Goal: Information Seeking & Learning: Compare options

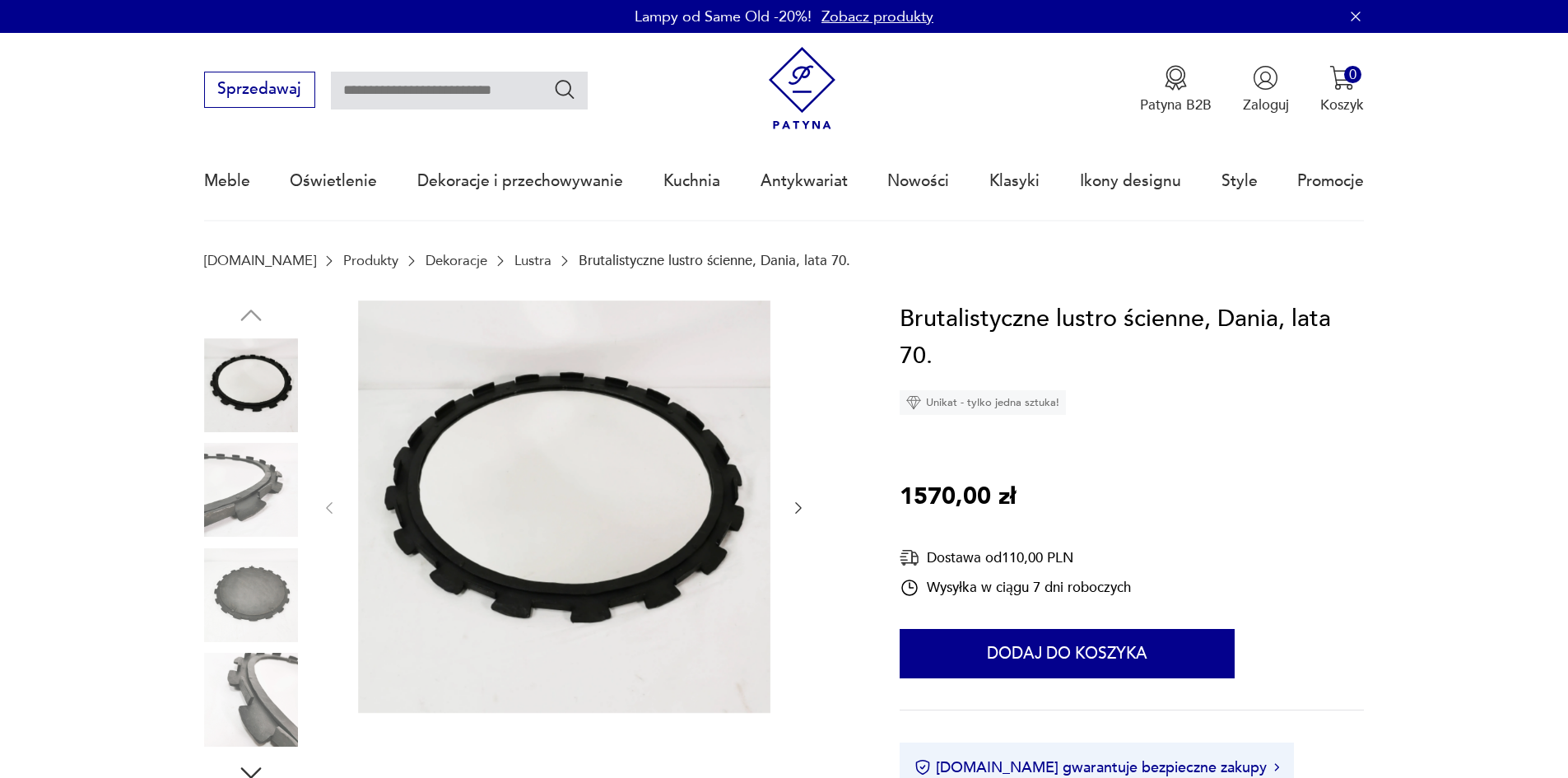
click at [245, 707] on img at bounding box center [251, 699] width 93 height 93
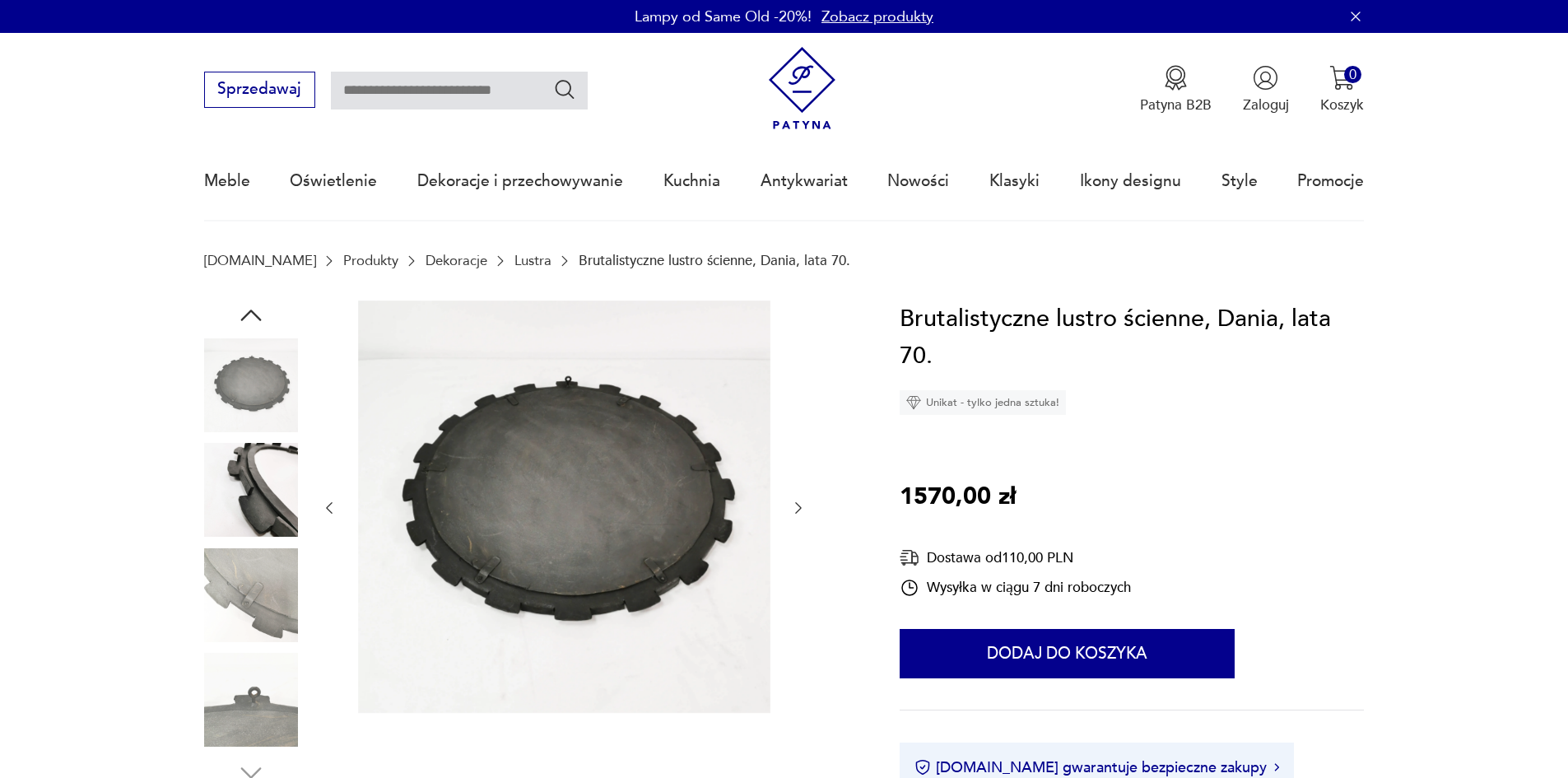
click at [263, 723] on img at bounding box center [251, 699] width 93 height 93
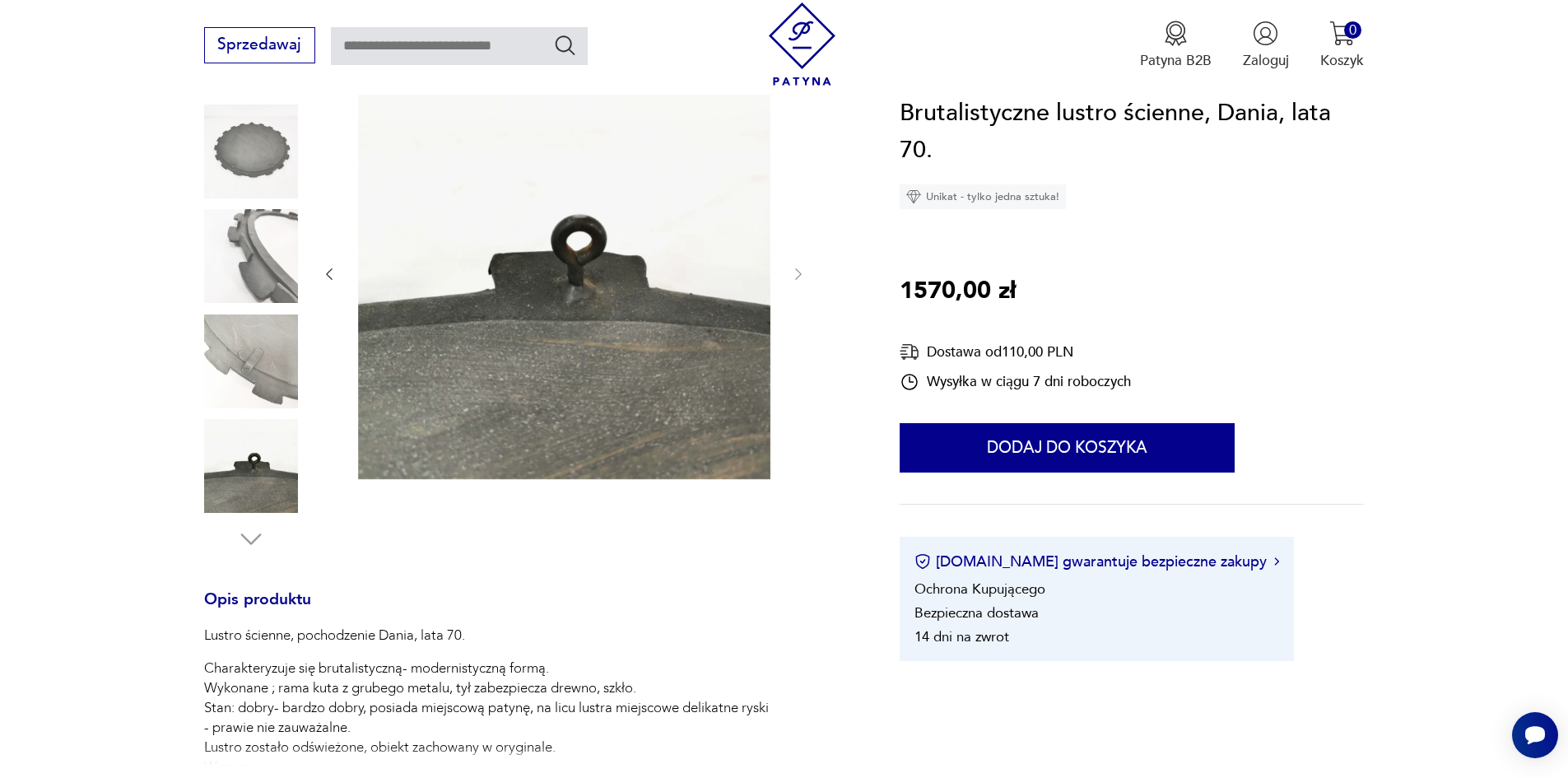
scroll to position [329, 0]
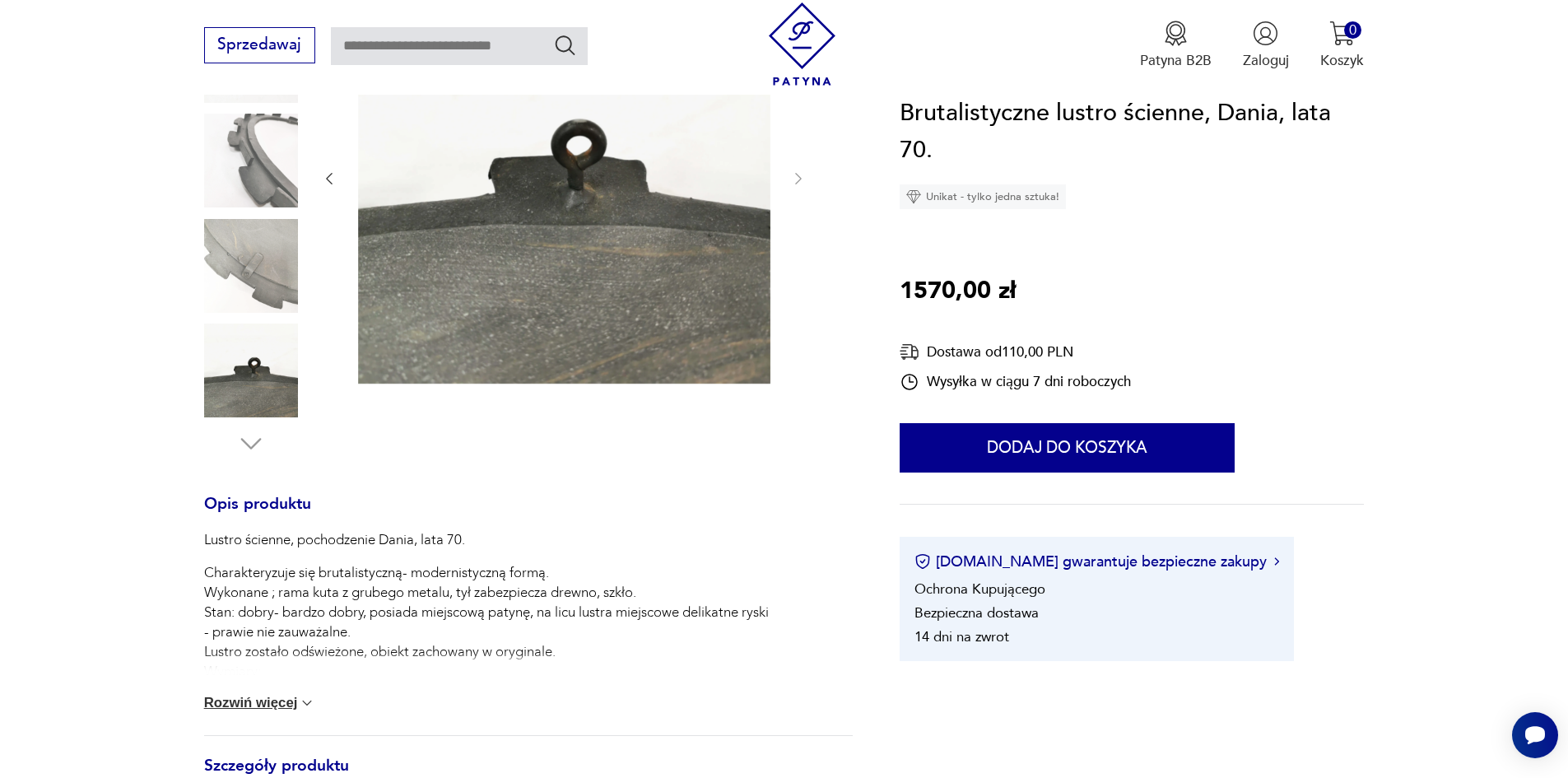
drag, startPoint x: 277, startPoint y: 703, endPoint x: 337, endPoint y: 701, distance: 60.0
click at [289, 702] on button "Rozwiń więcej" at bounding box center [260, 703] width 112 height 17
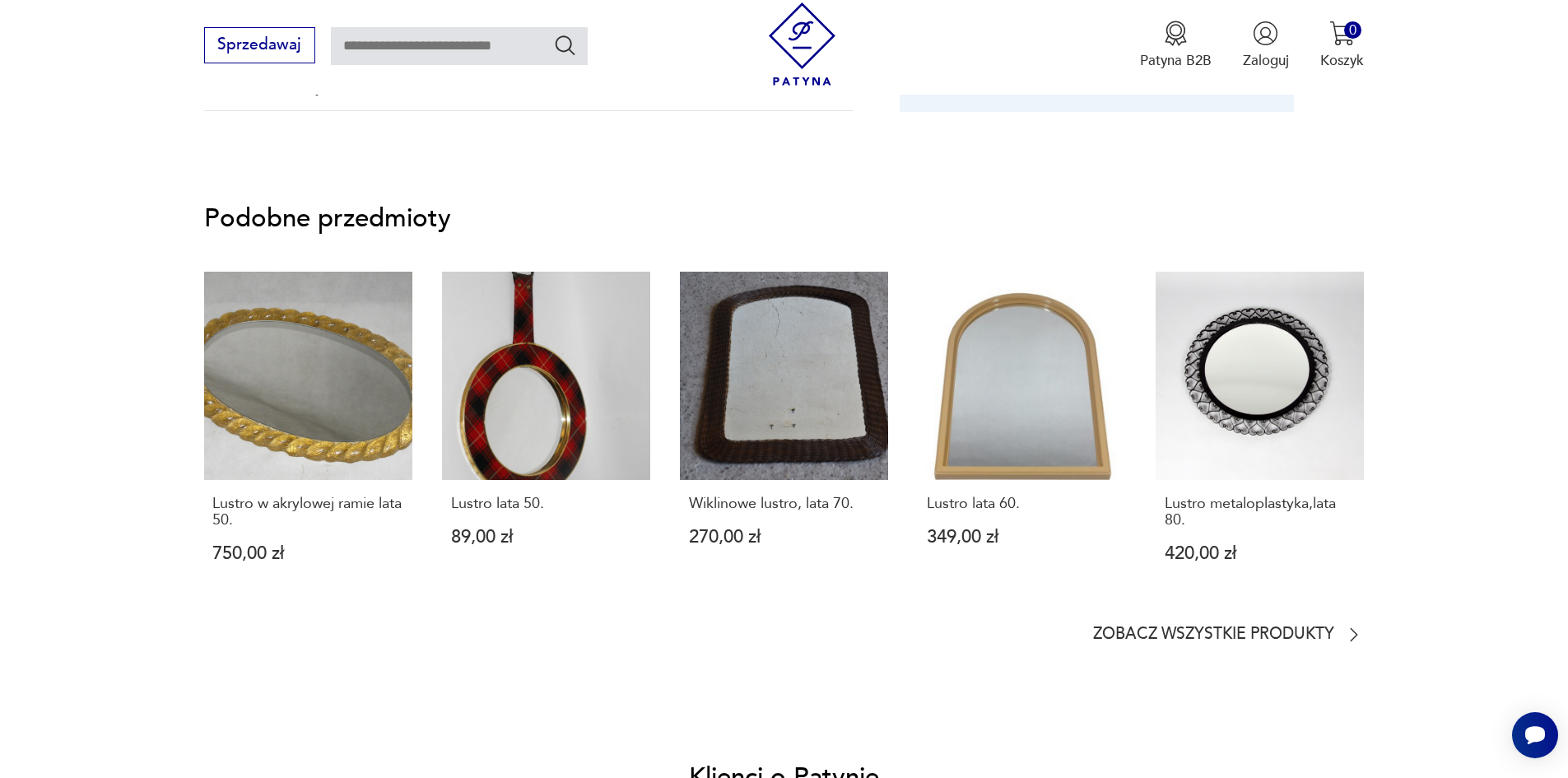
scroll to position [1564, 0]
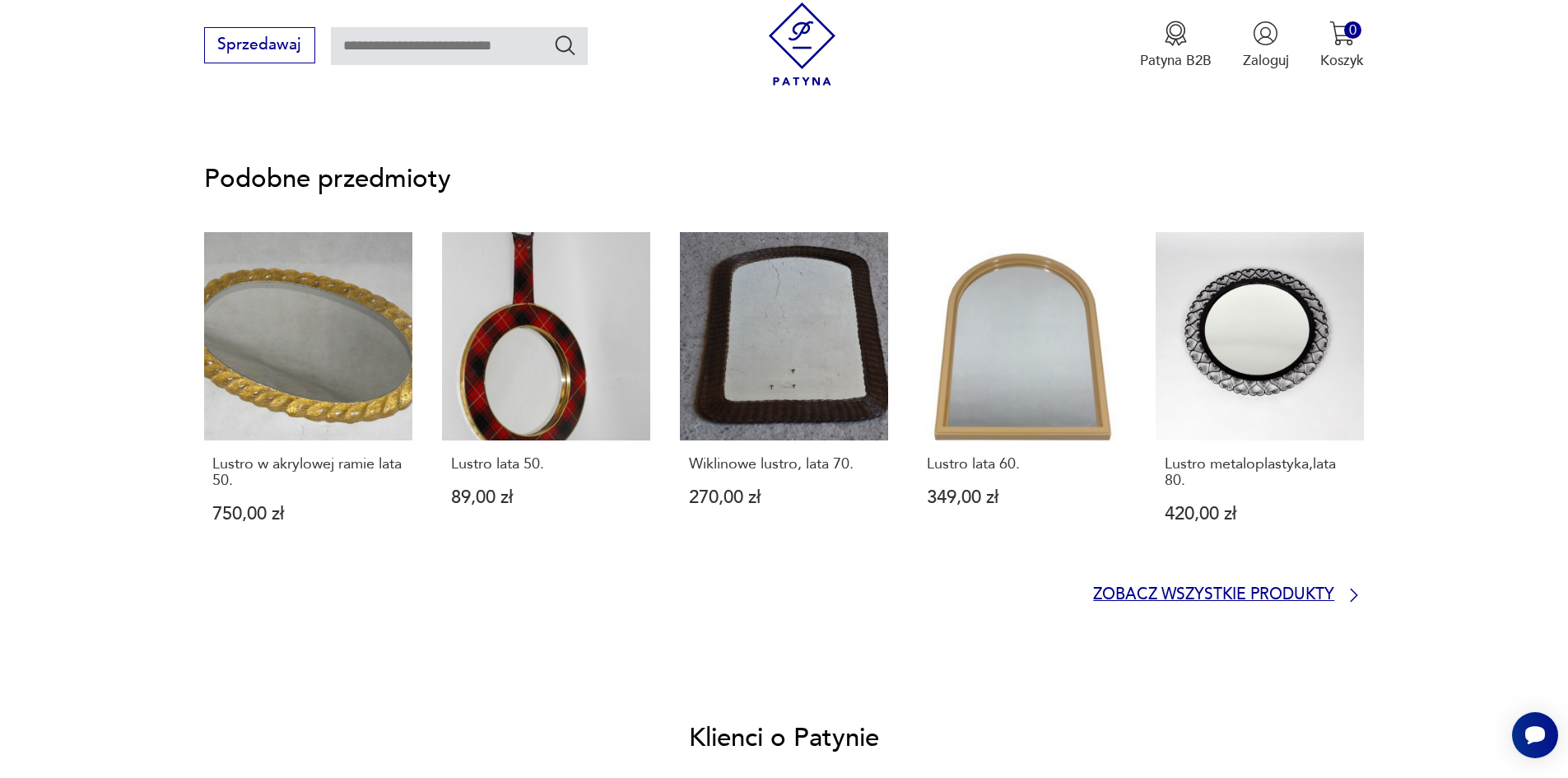
click at [1315, 589] on p "Zobacz wszystkie produkty" at bounding box center [1213, 596] width 241 height 13
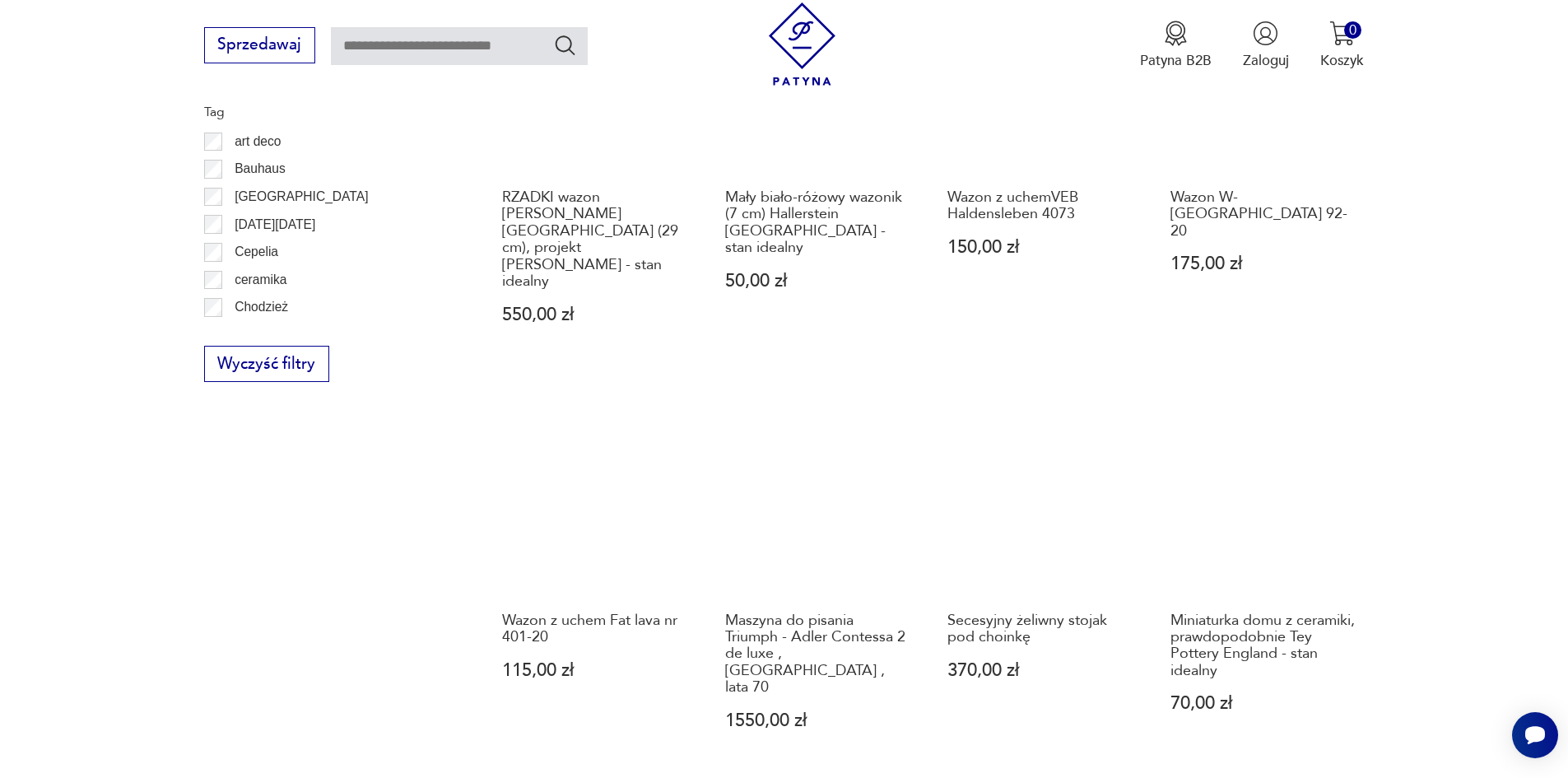
scroll to position [1700, 0]
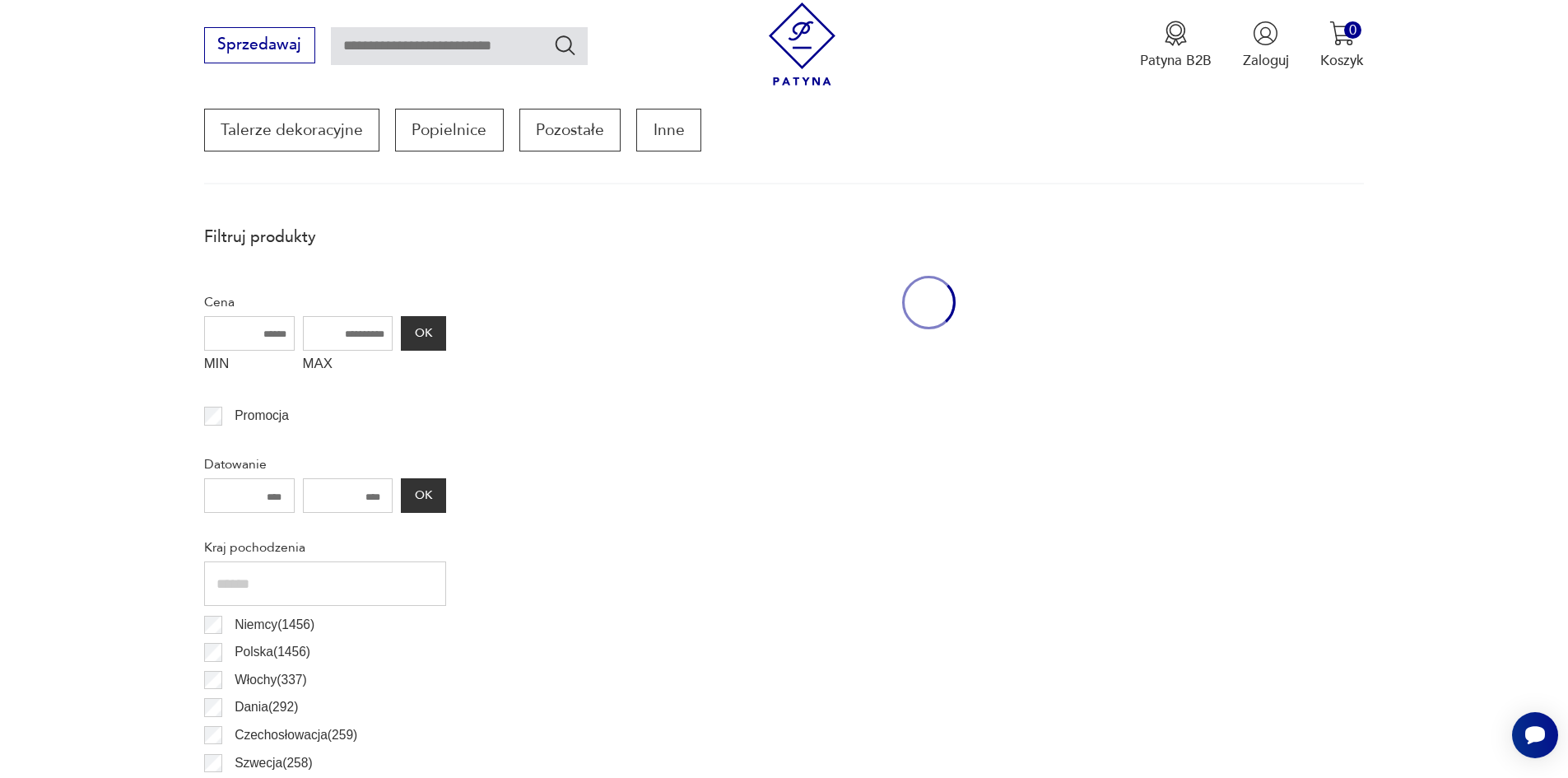
scroll to position [549, 0]
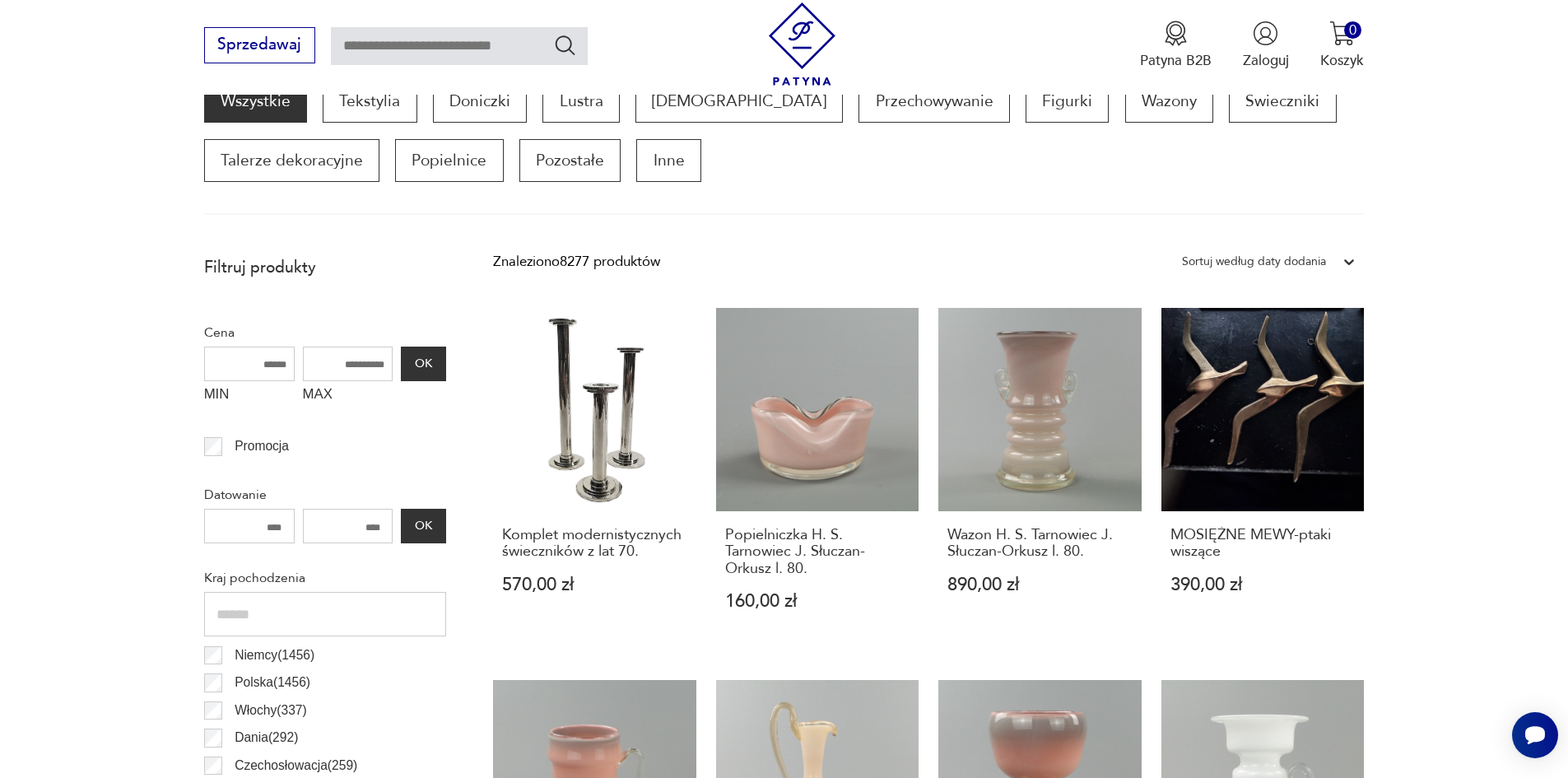
click at [431, 55] on input "text" at bounding box center [459, 45] width 257 height 38
type input "******"
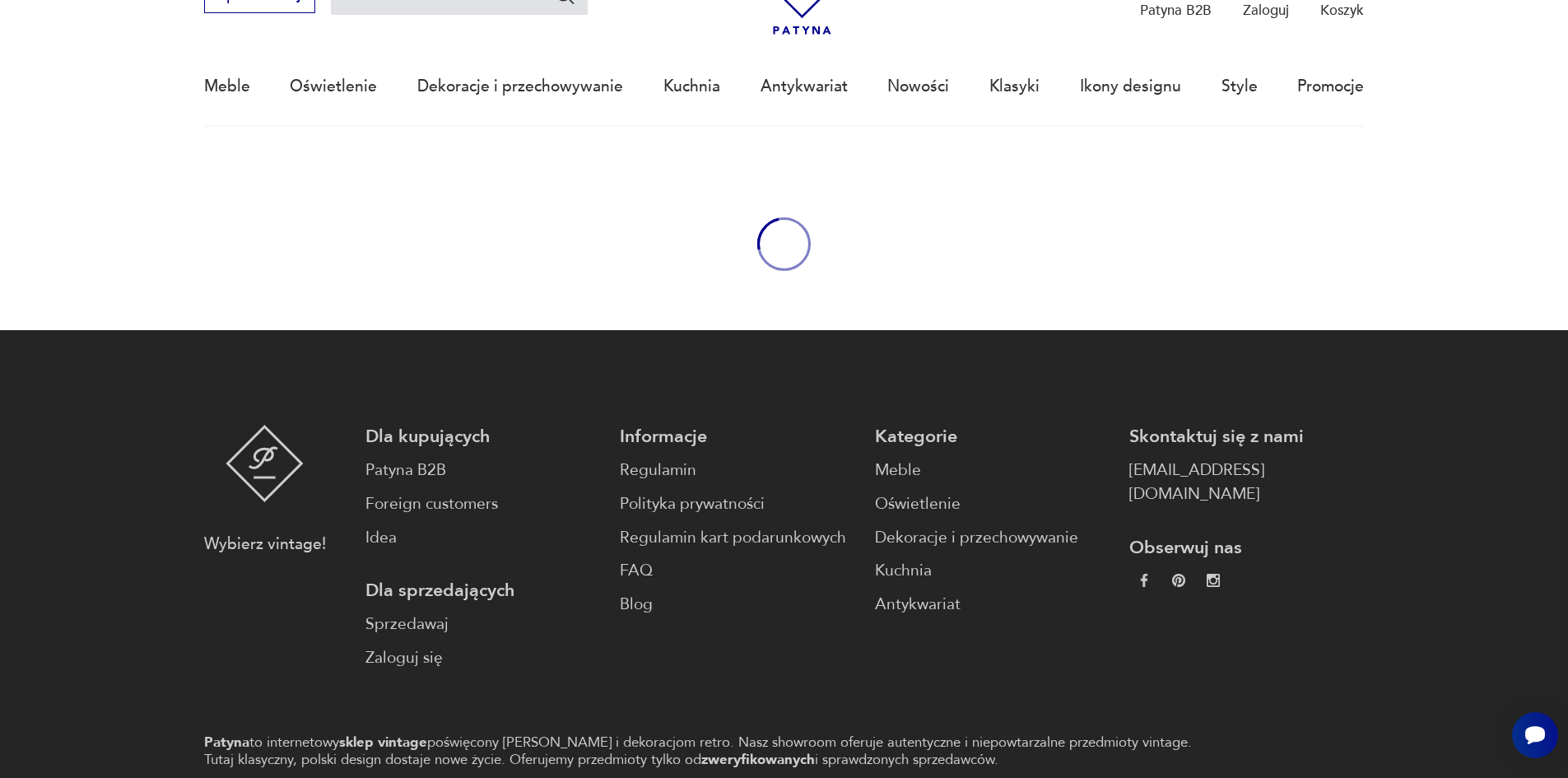
type input "******"
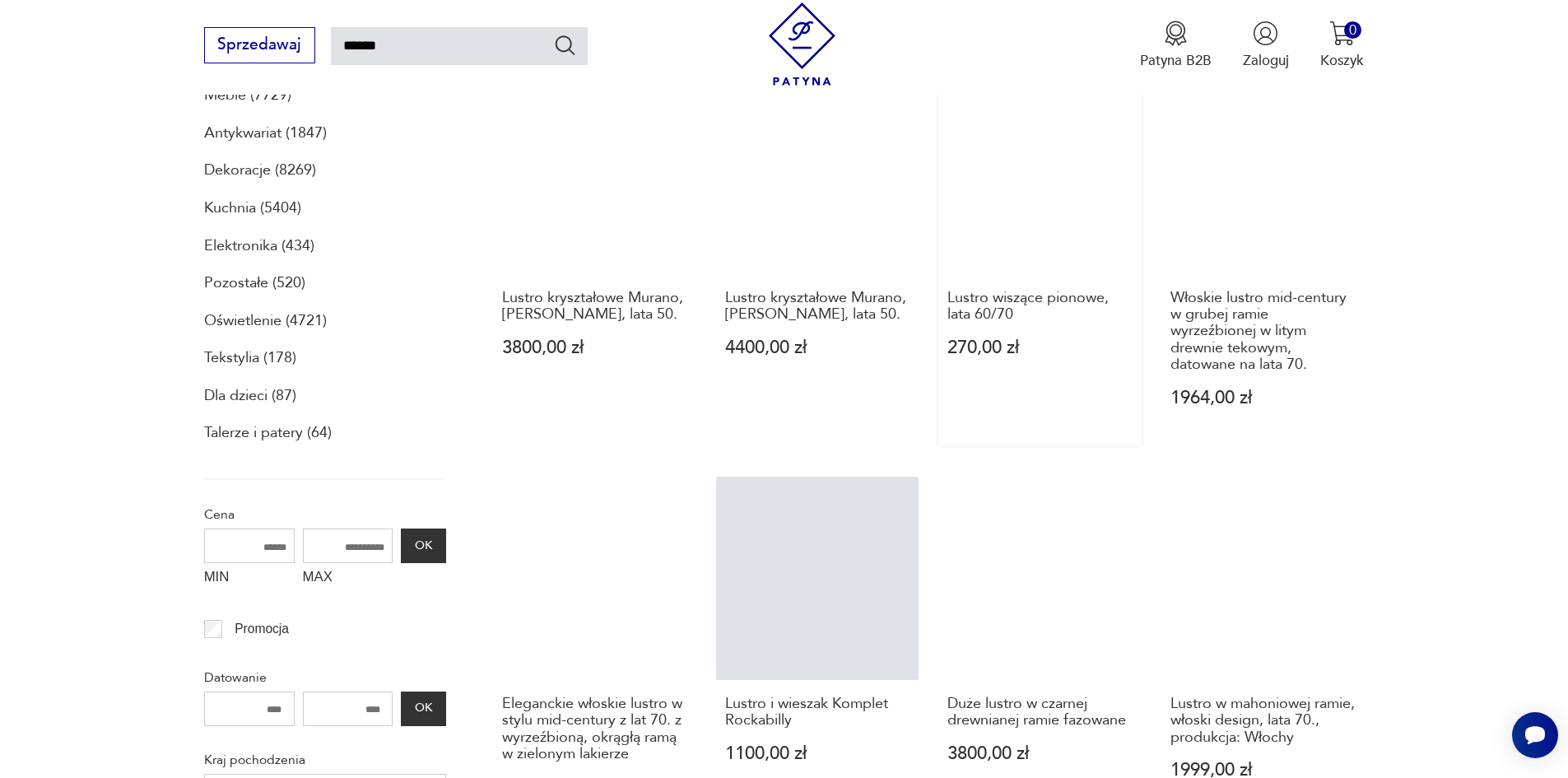
scroll to position [362, 0]
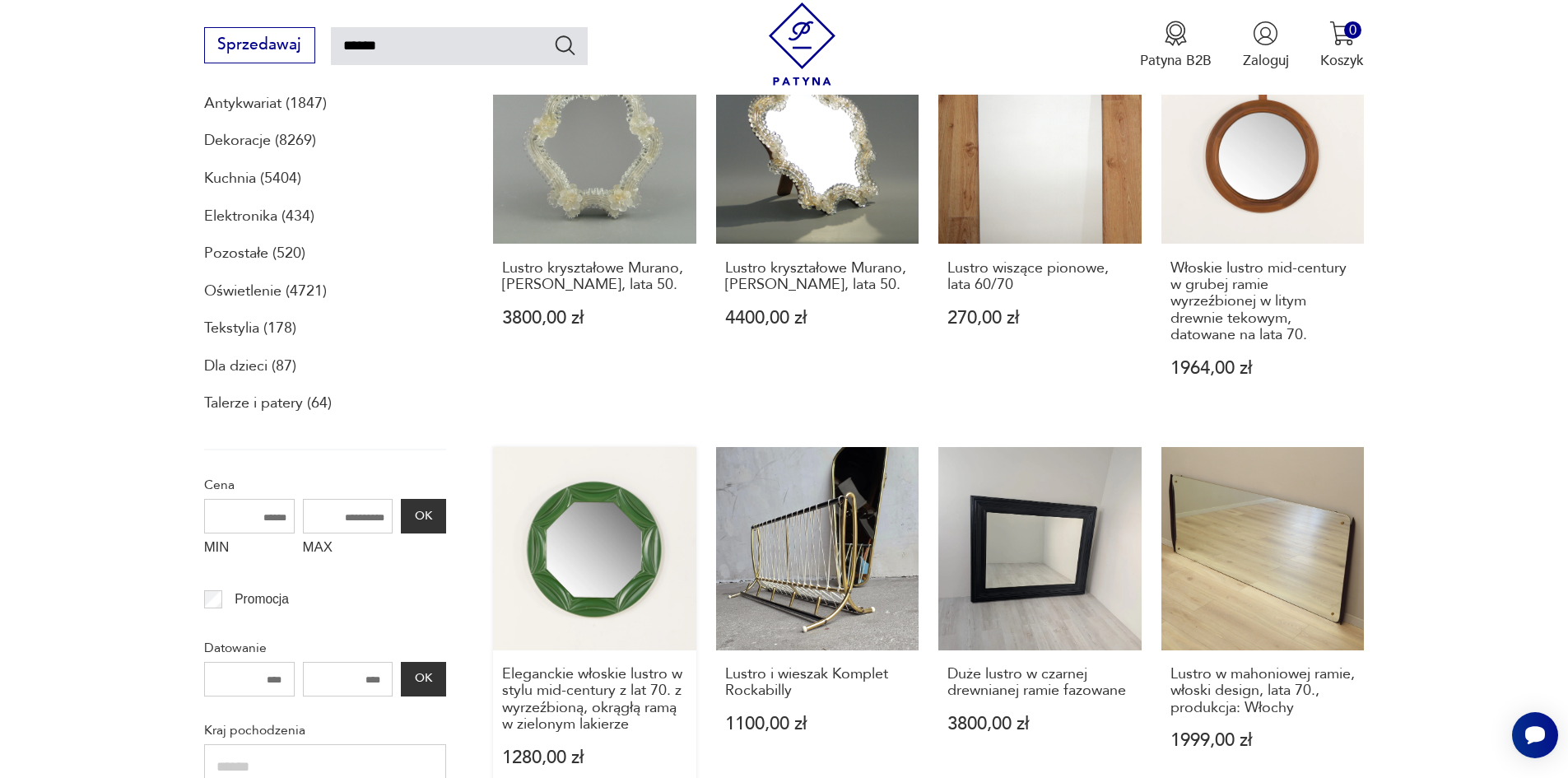
click at [582, 559] on link "Eleganckie włoskie lustro w stylu mid-century z lat 70. z wyrzeźbioną, okrągłą …" at bounding box center [594, 625] width 203 height 357
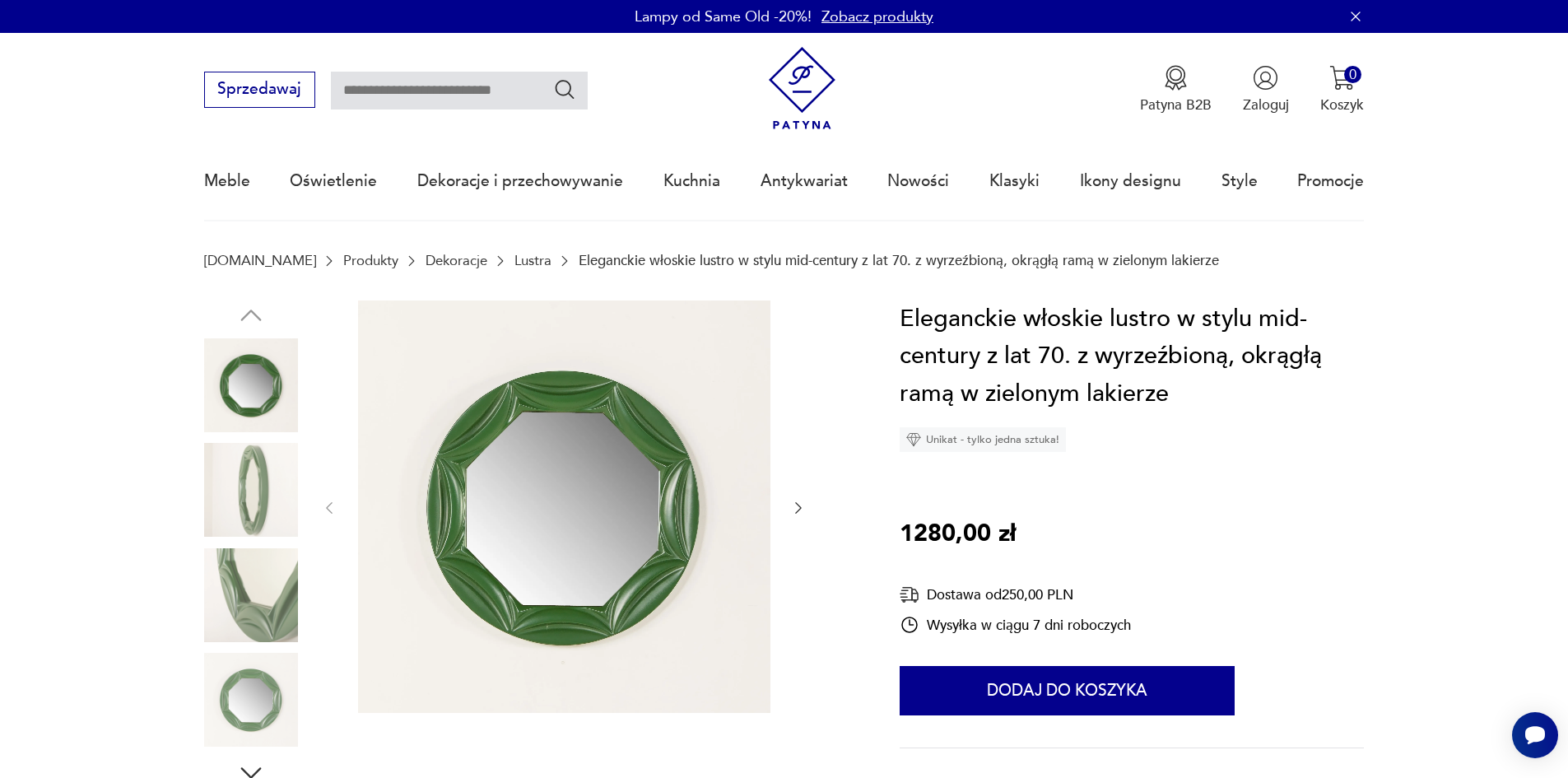
click at [258, 695] on img at bounding box center [251, 699] width 93 height 93
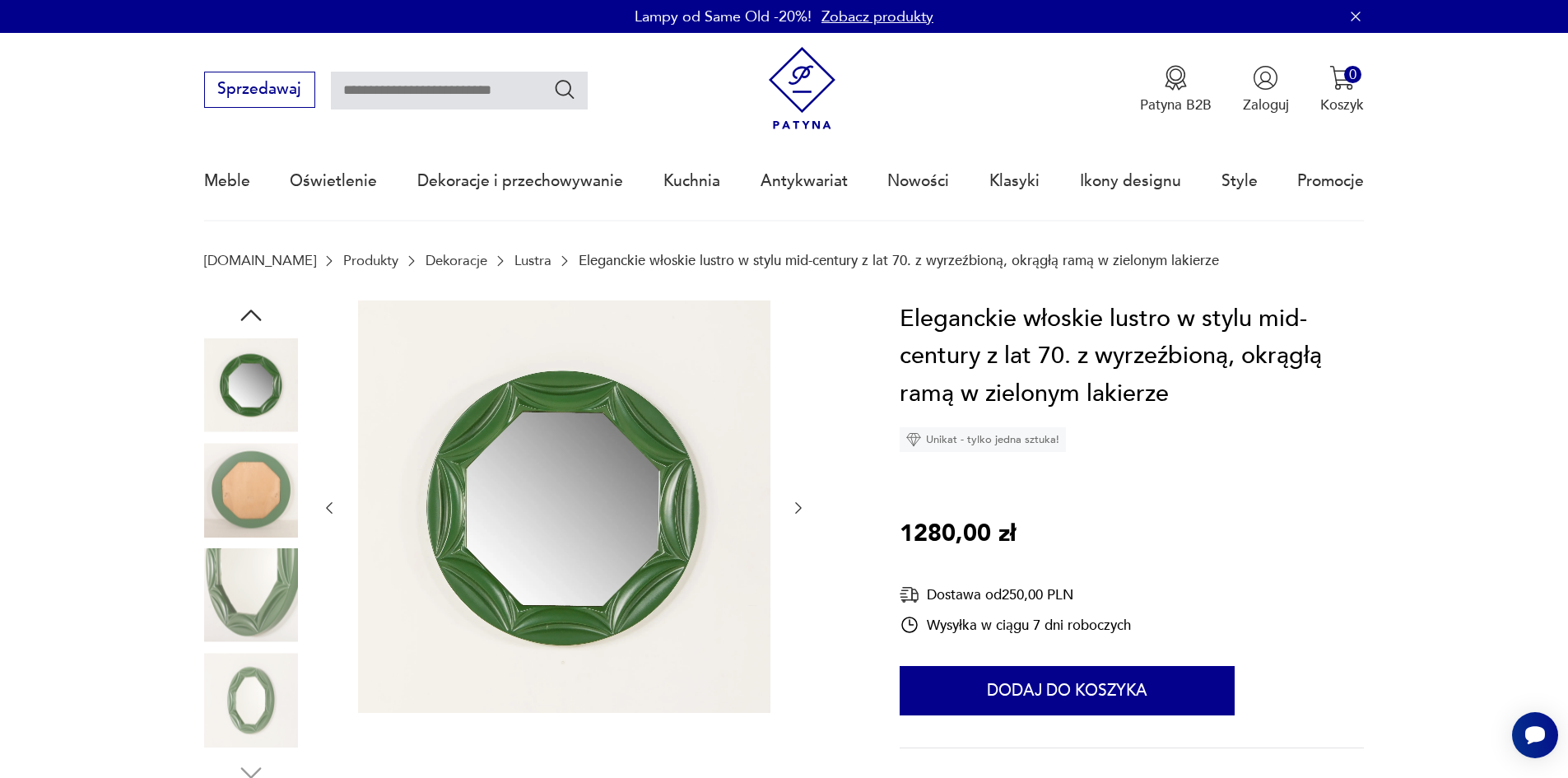
type input "******"
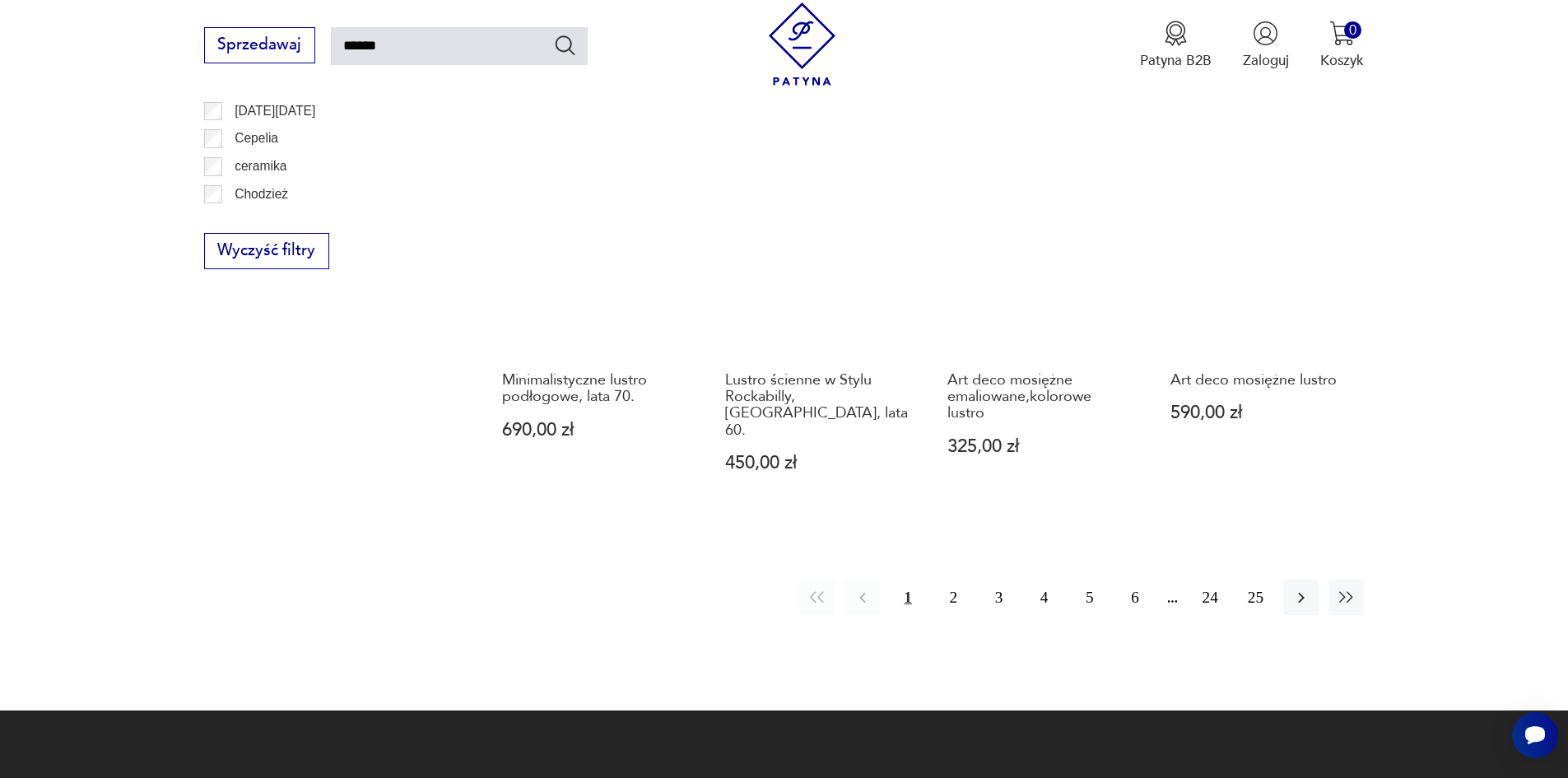
scroll to position [1514, 0]
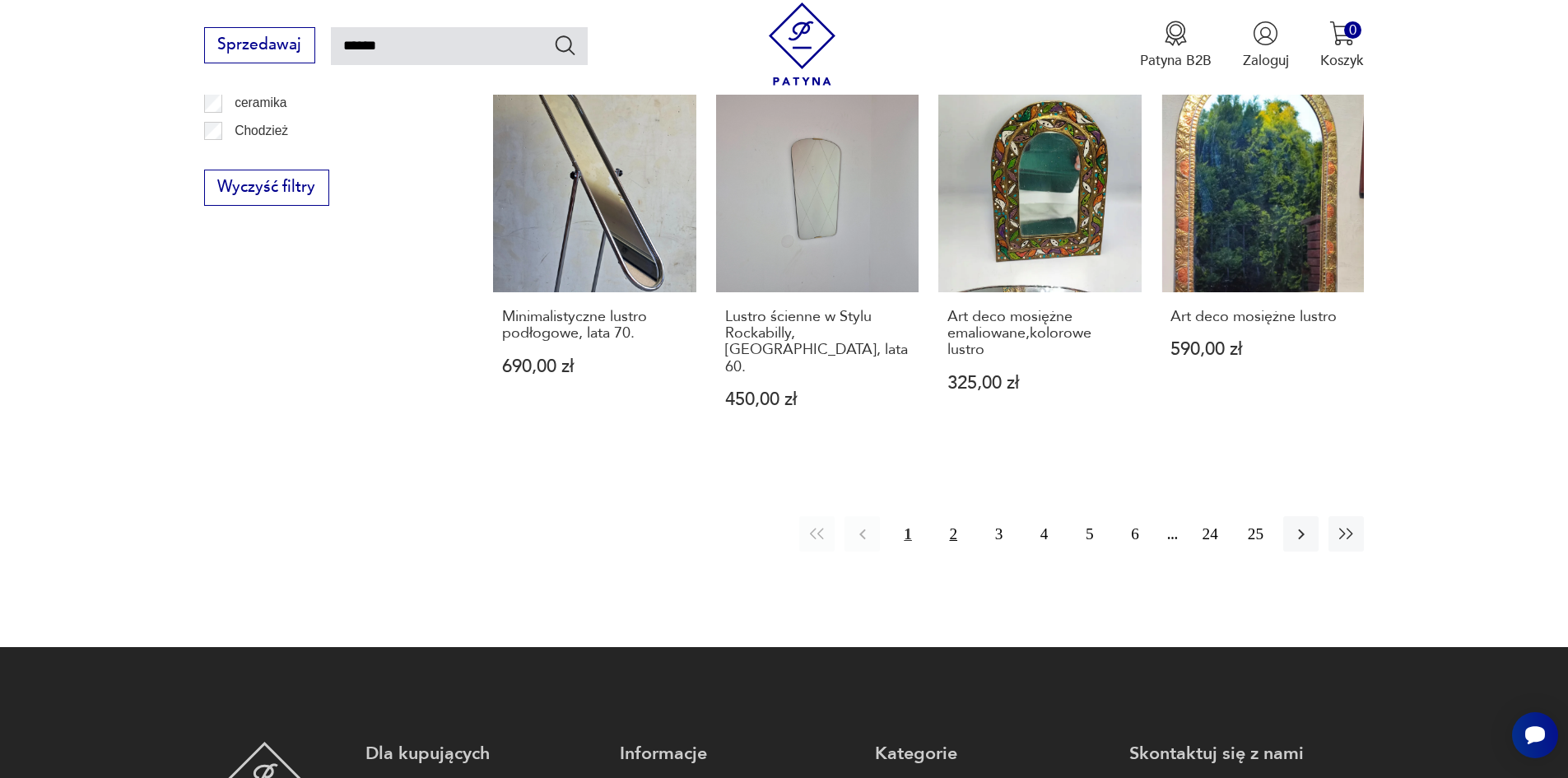
click at [950, 516] on button "2" at bounding box center [953, 534] width 35 height 35
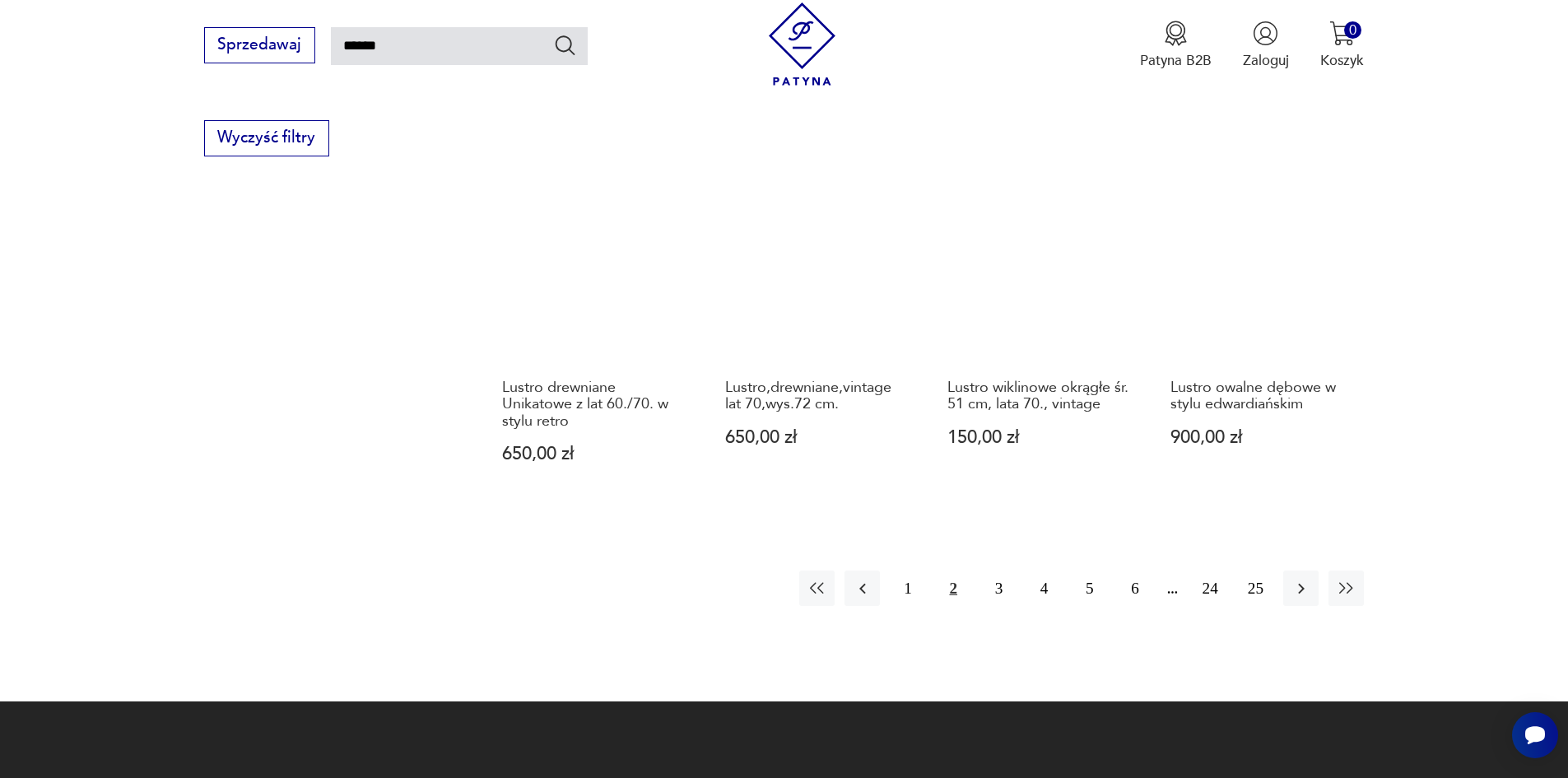
scroll to position [1413, 0]
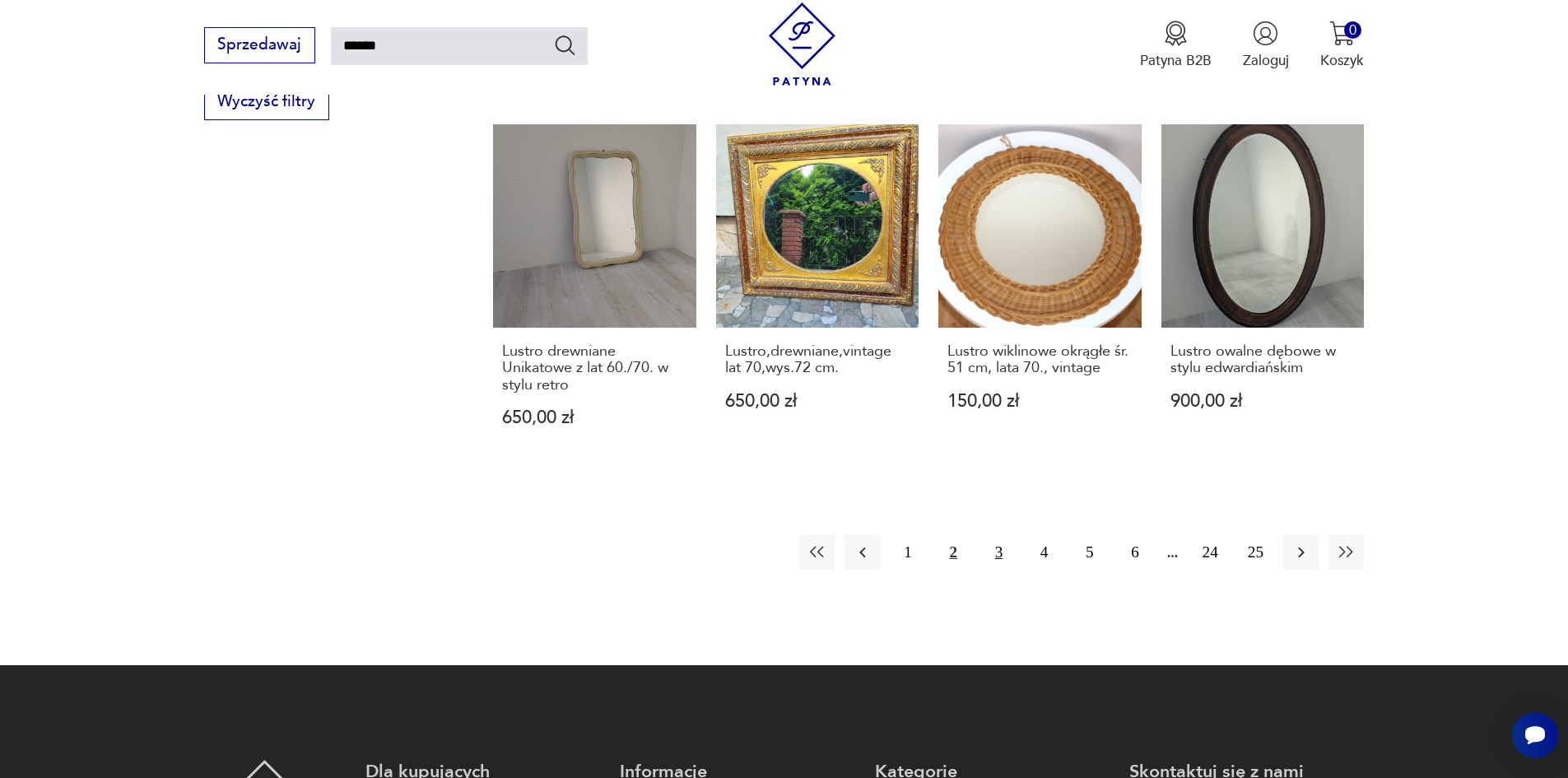
click at [997, 535] on button "3" at bounding box center [998, 552] width 35 height 35
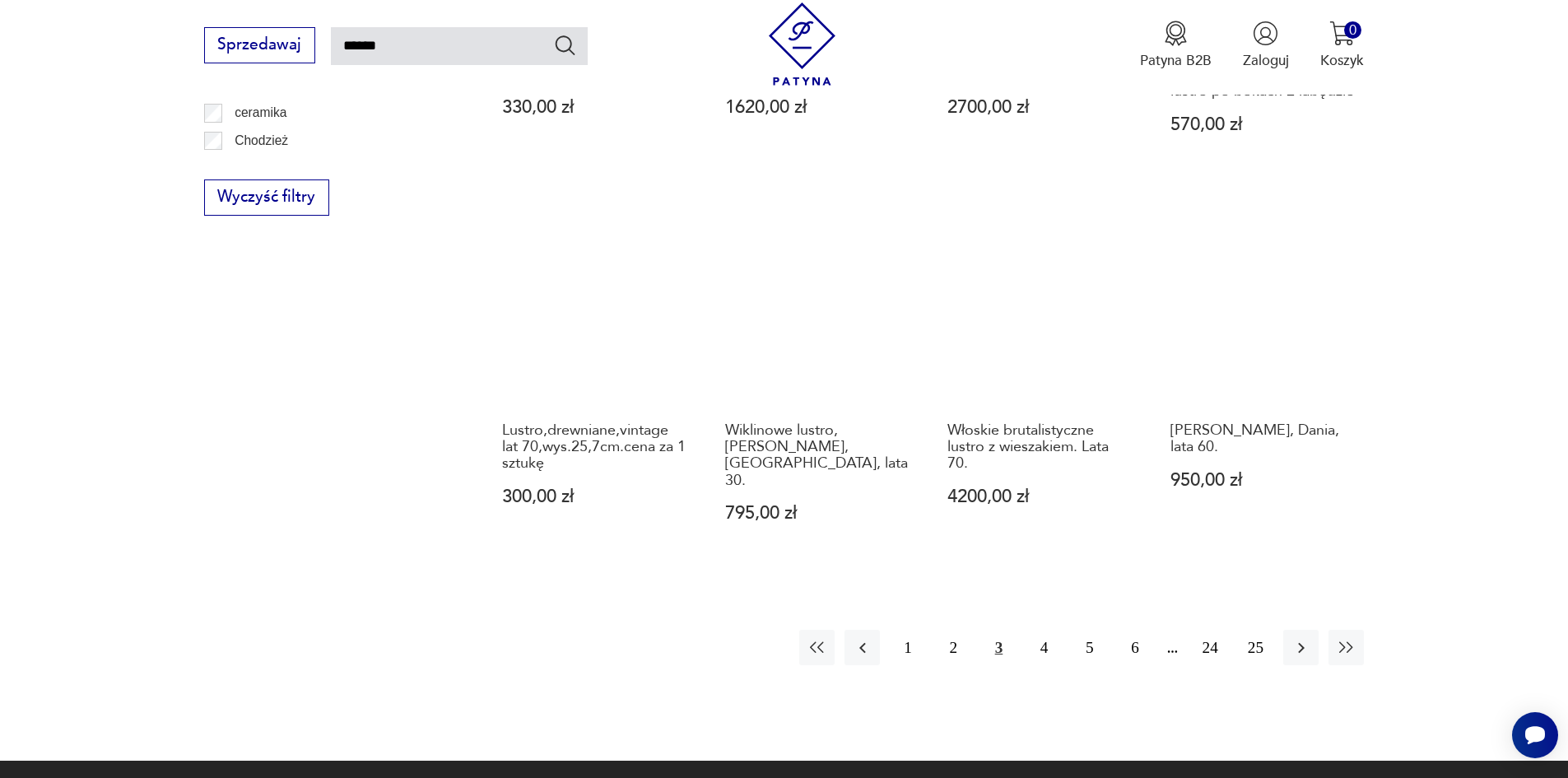
scroll to position [1330, 0]
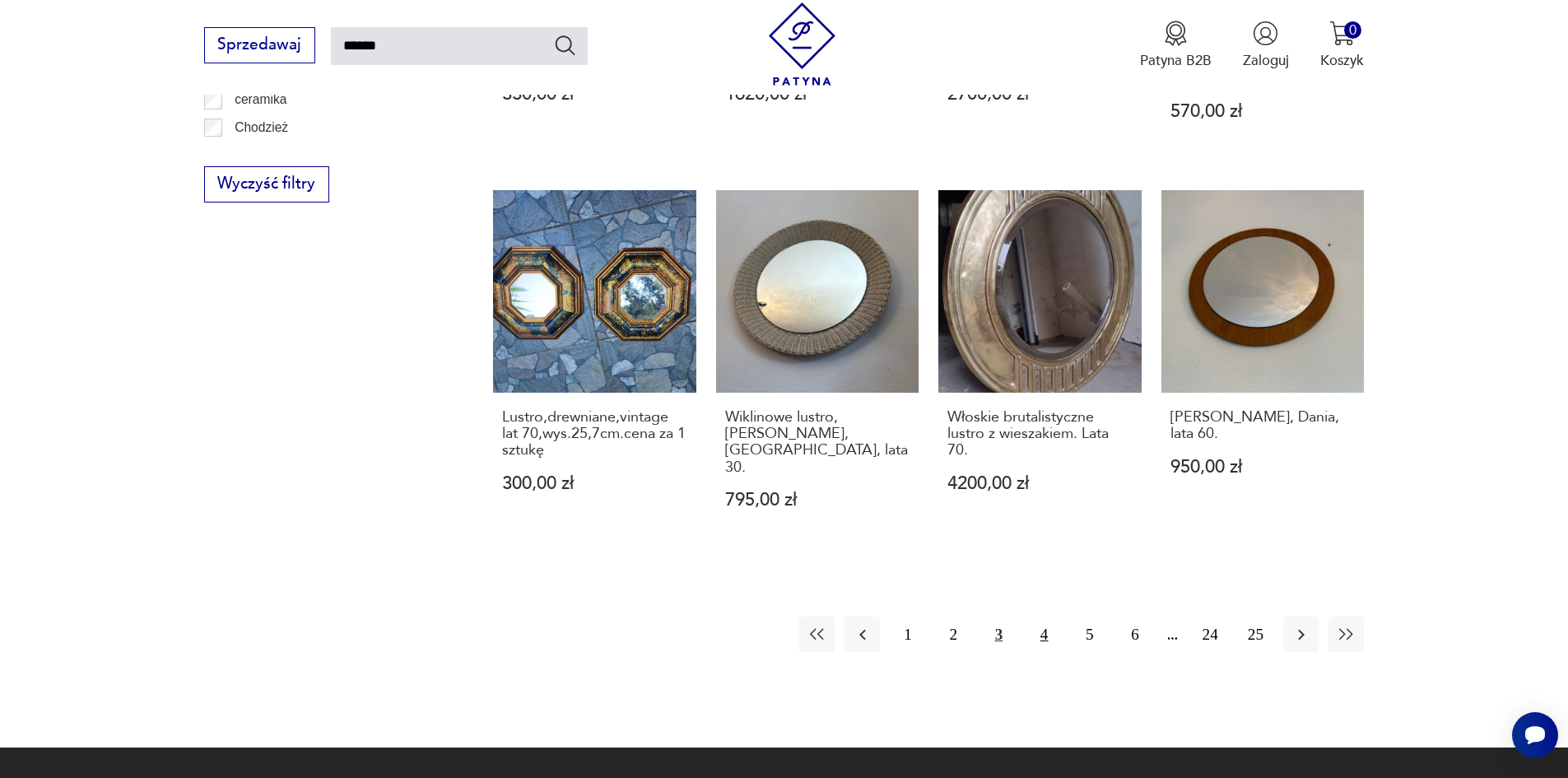
click at [1044, 617] on button "4" at bounding box center [1044, 635] width 35 height 35
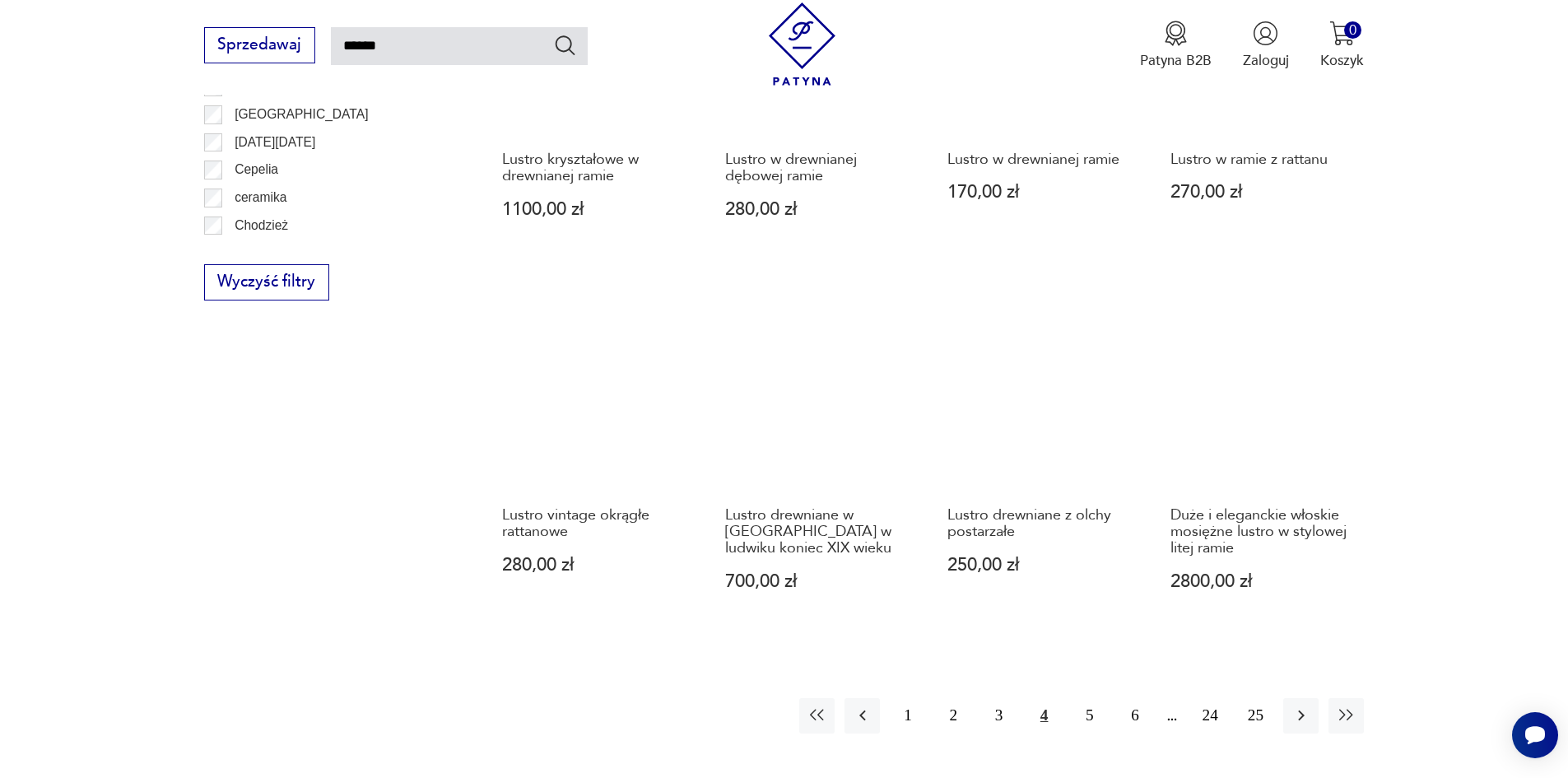
scroll to position [1248, 0]
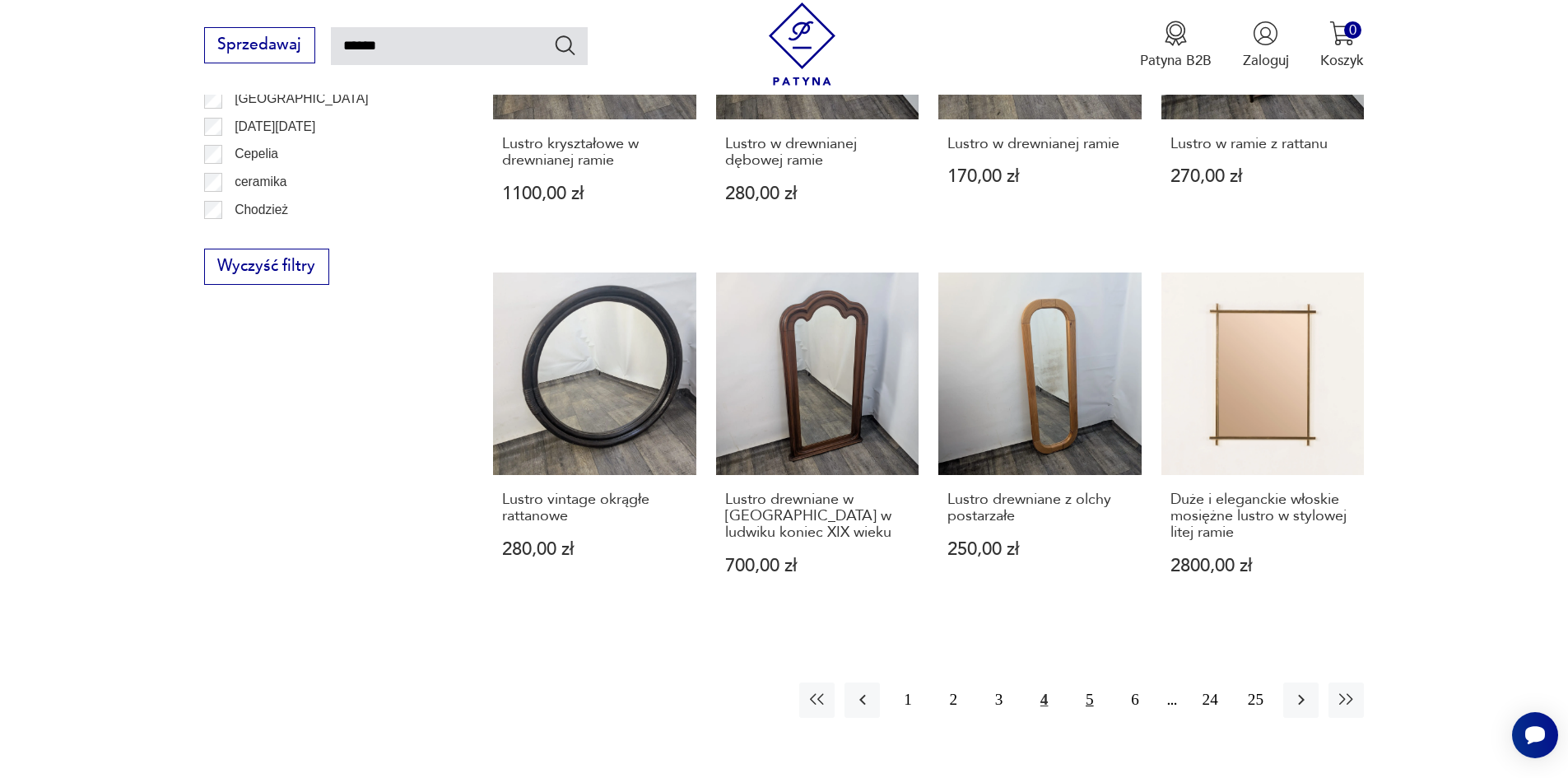
click at [1088, 683] on button "5" at bounding box center [1089, 700] width 35 height 35
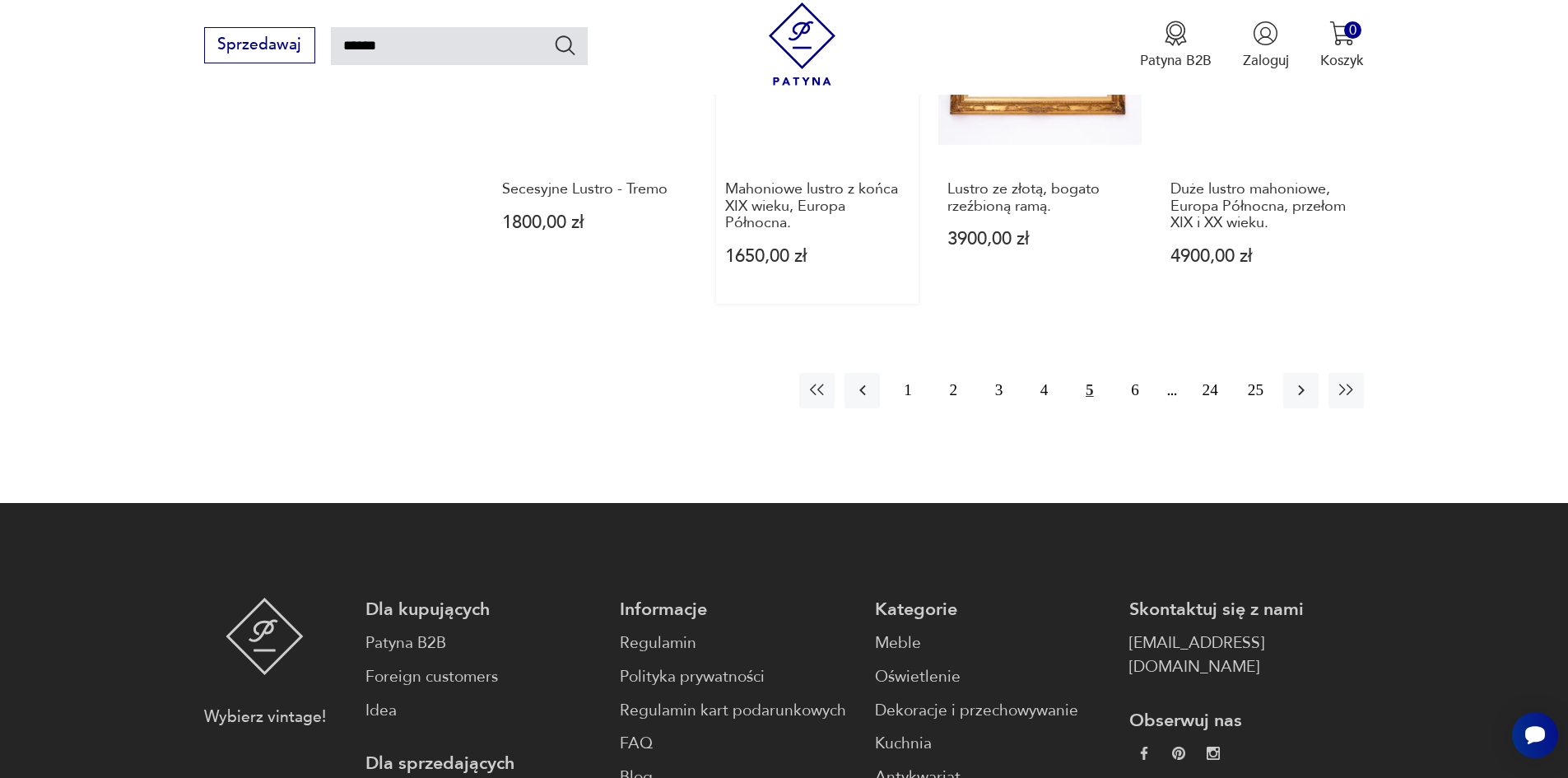
scroll to position [1577, 0]
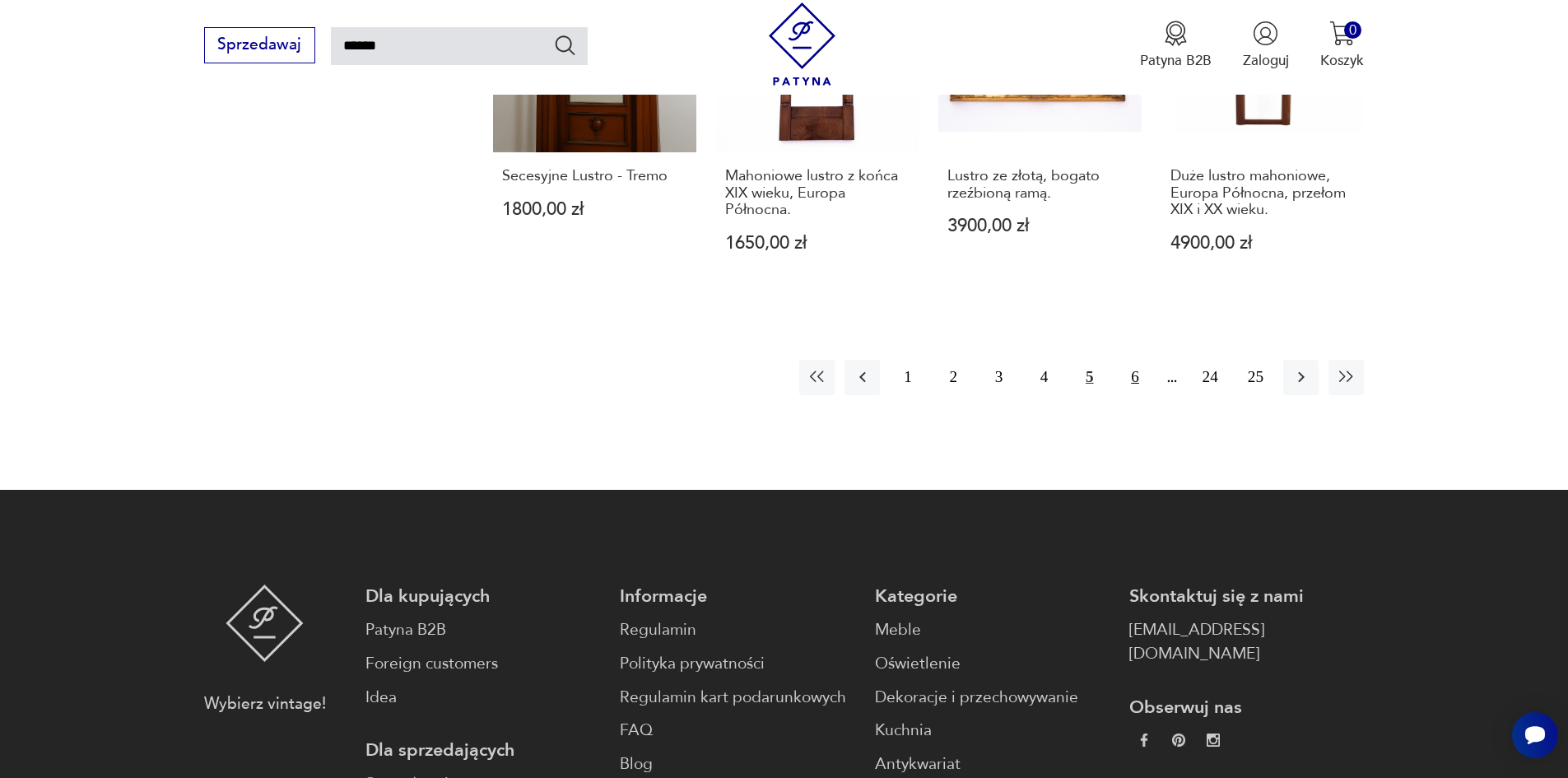
click at [1138, 360] on button "6" at bounding box center [1134, 377] width 35 height 35
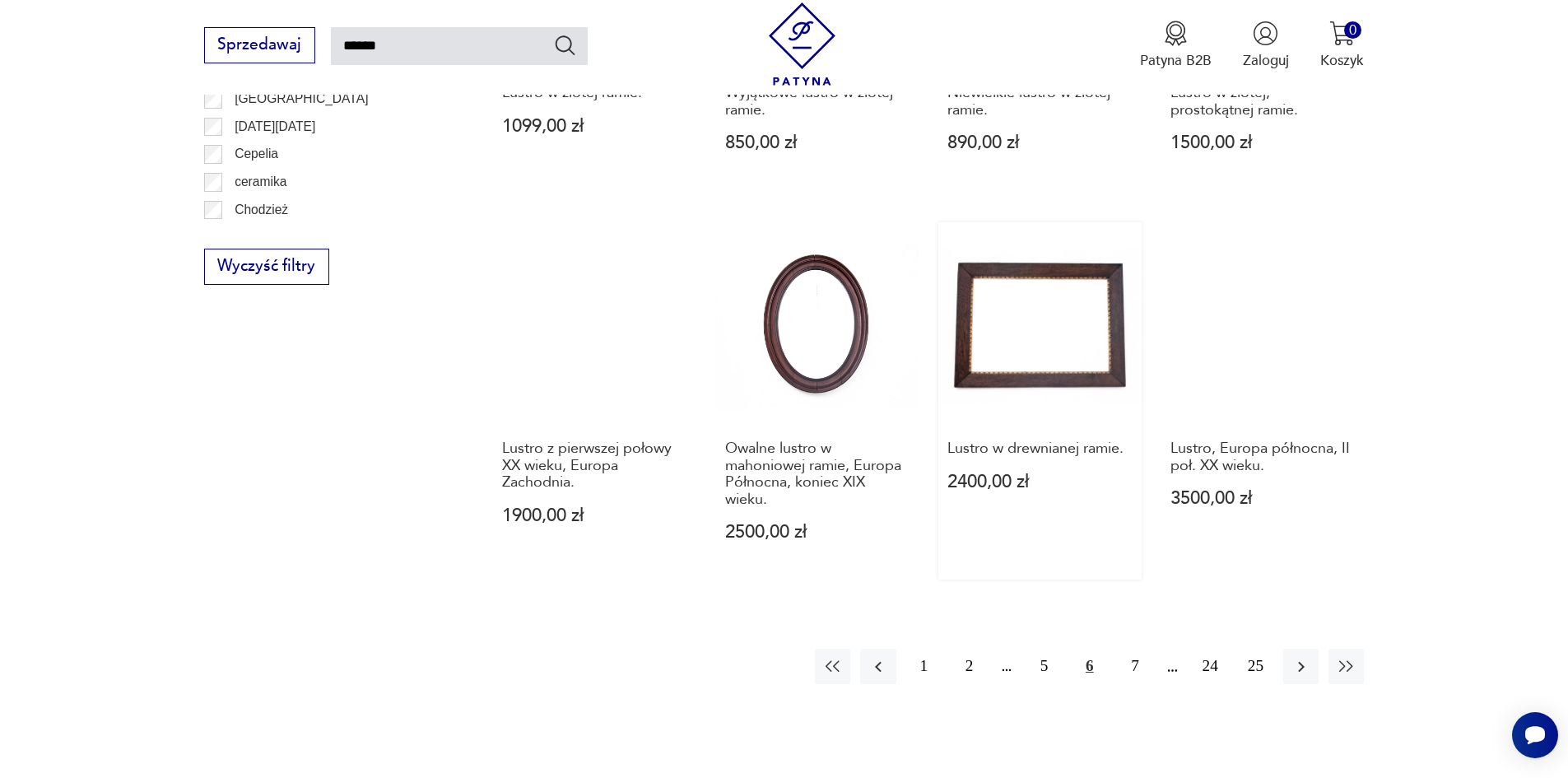
scroll to position [1330, 0]
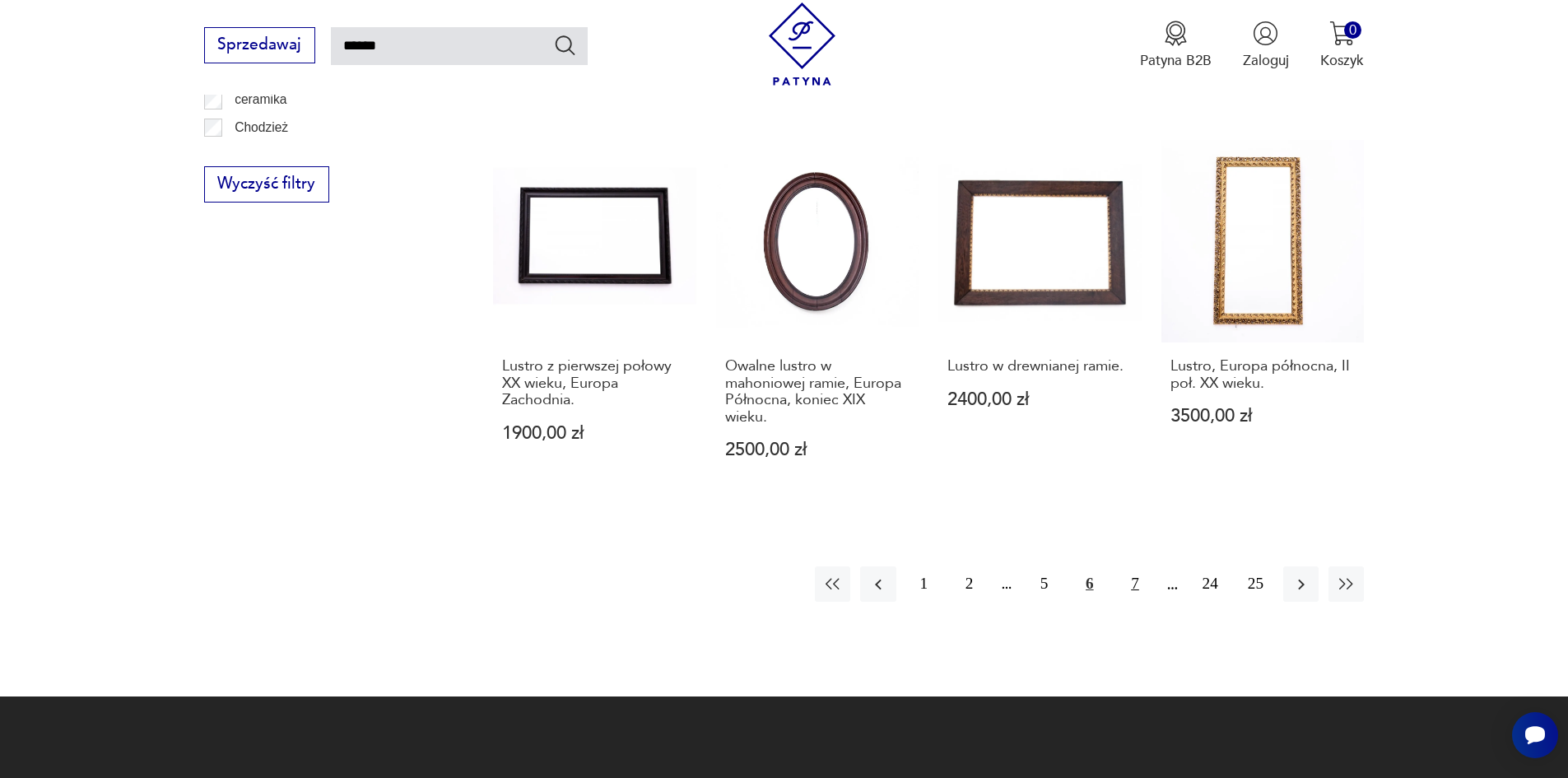
click at [1133, 576] on button "7" at bounding box center [1134, 584] width 35 height 35
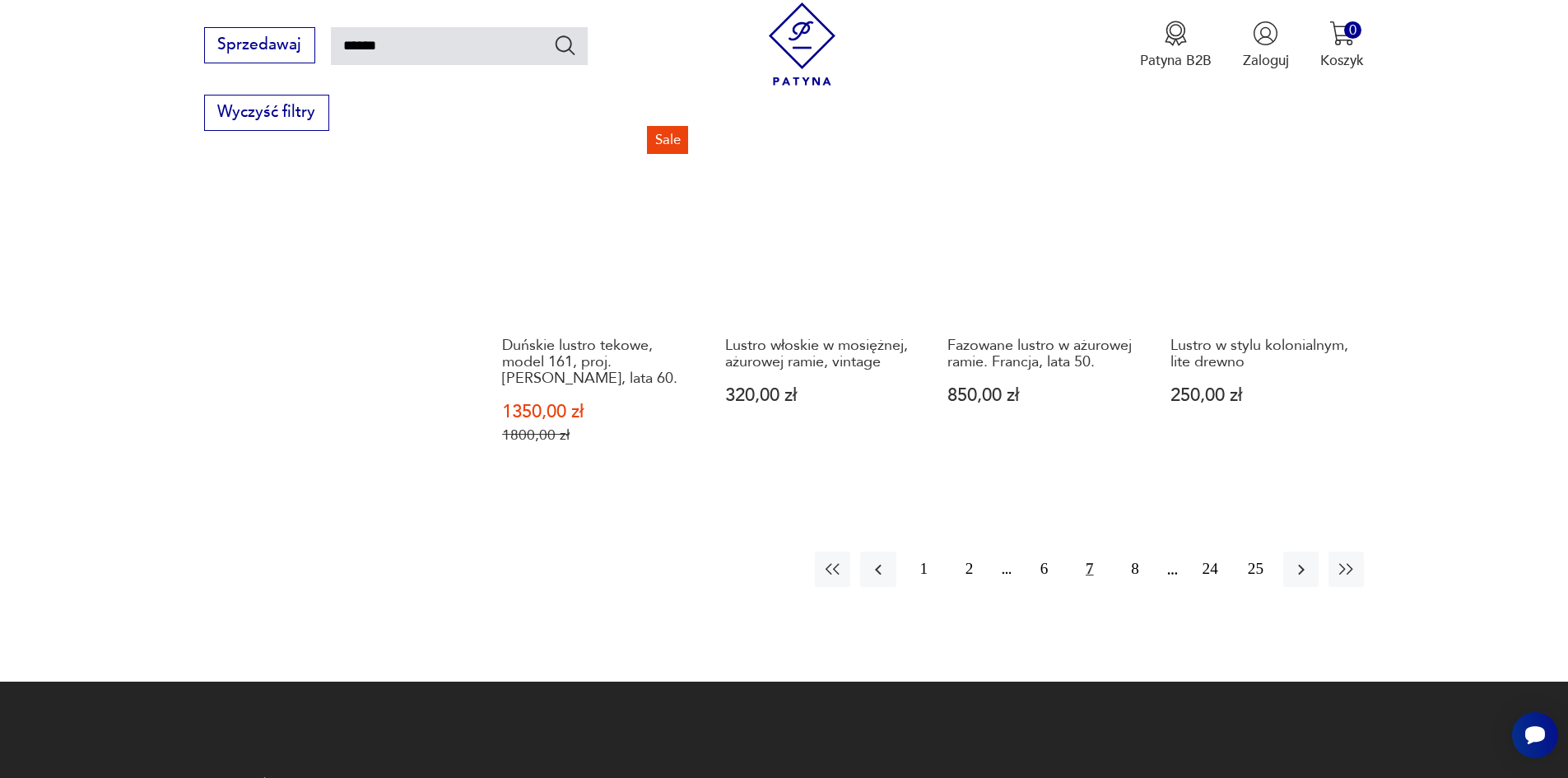
scroll to position [1413, 0]
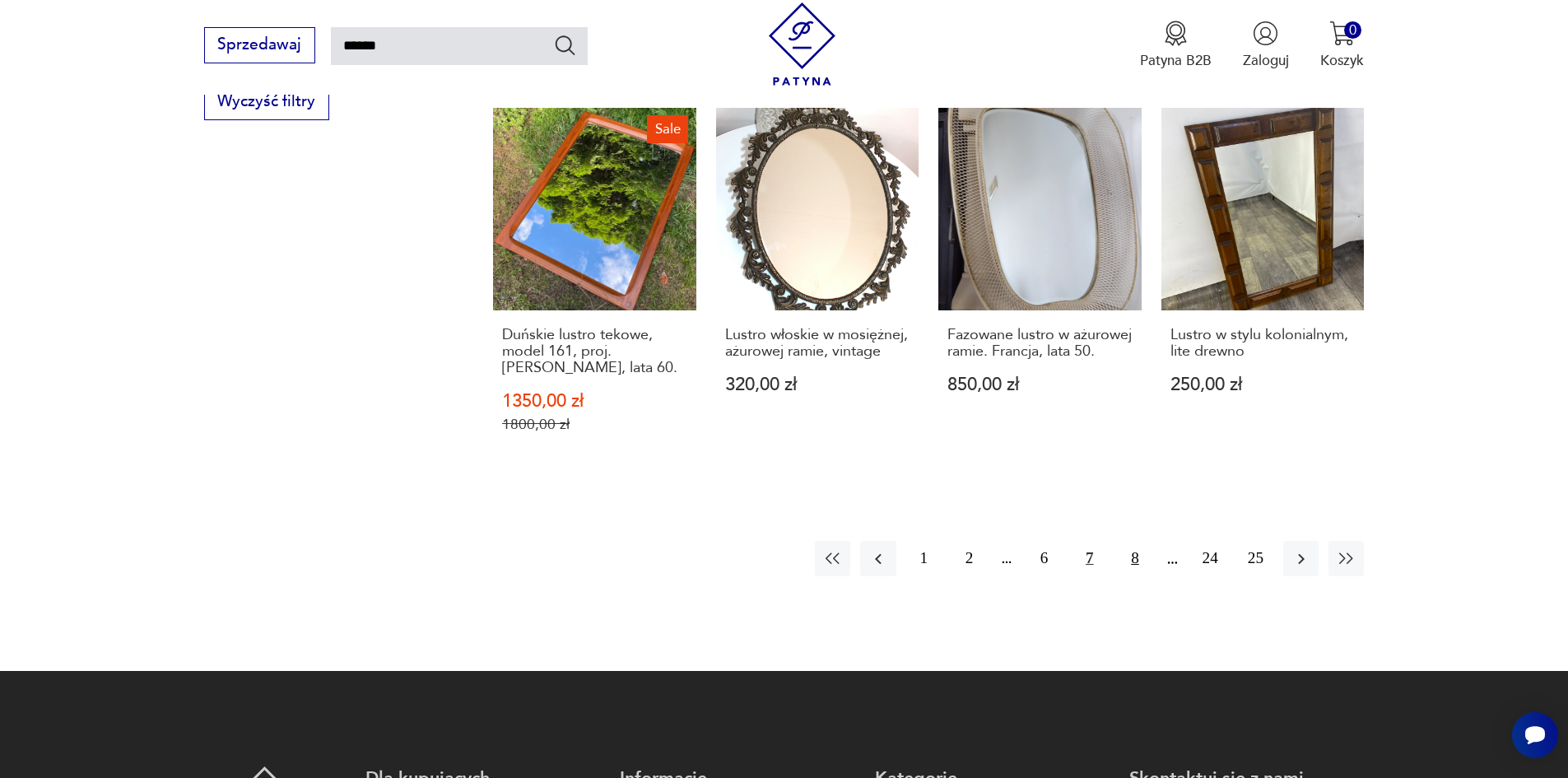
click at [1135, 544] on button "8" at bounding box center [1134, 559] width 35 height 35
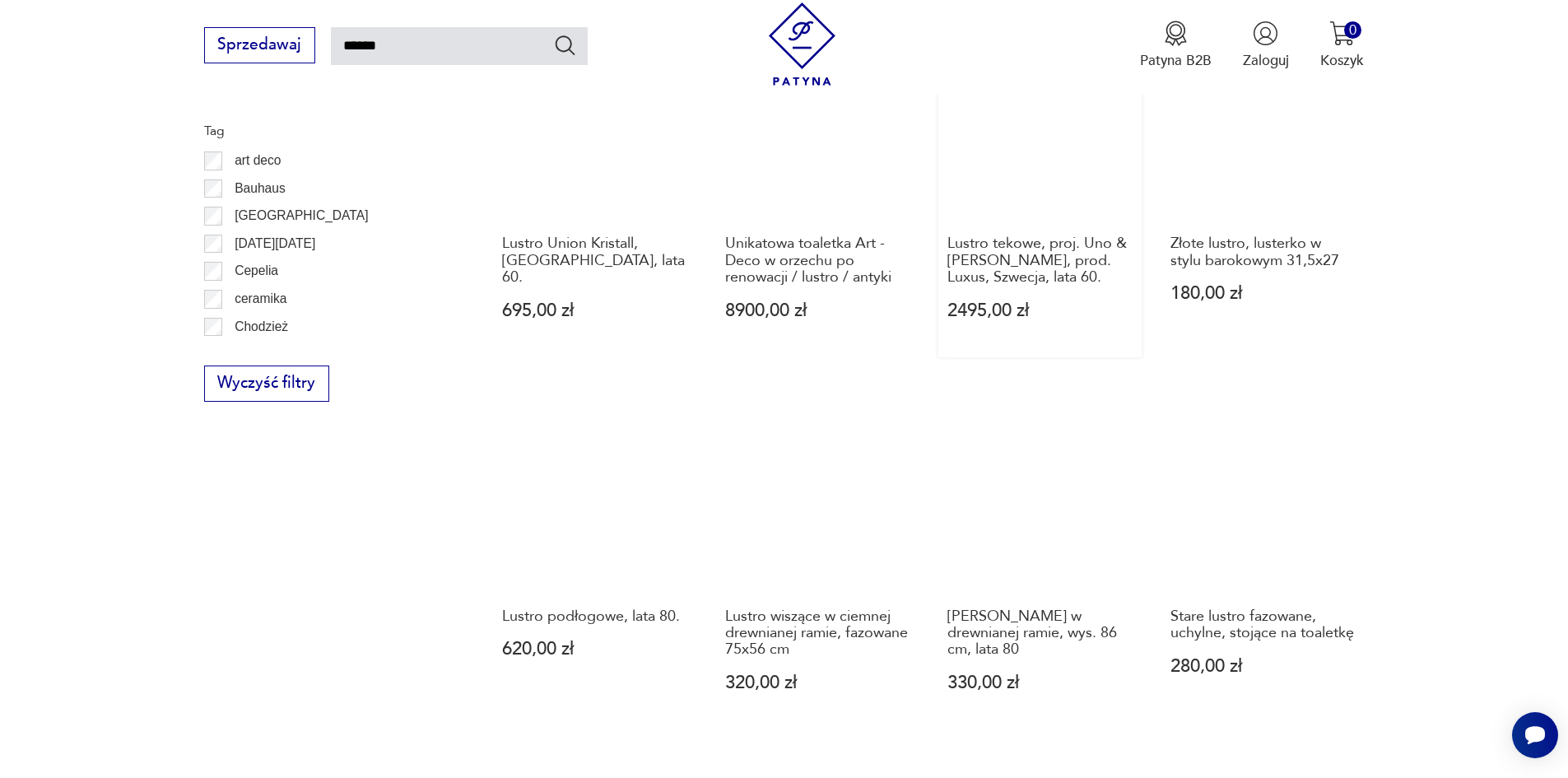
scroll to position [1166, 0]
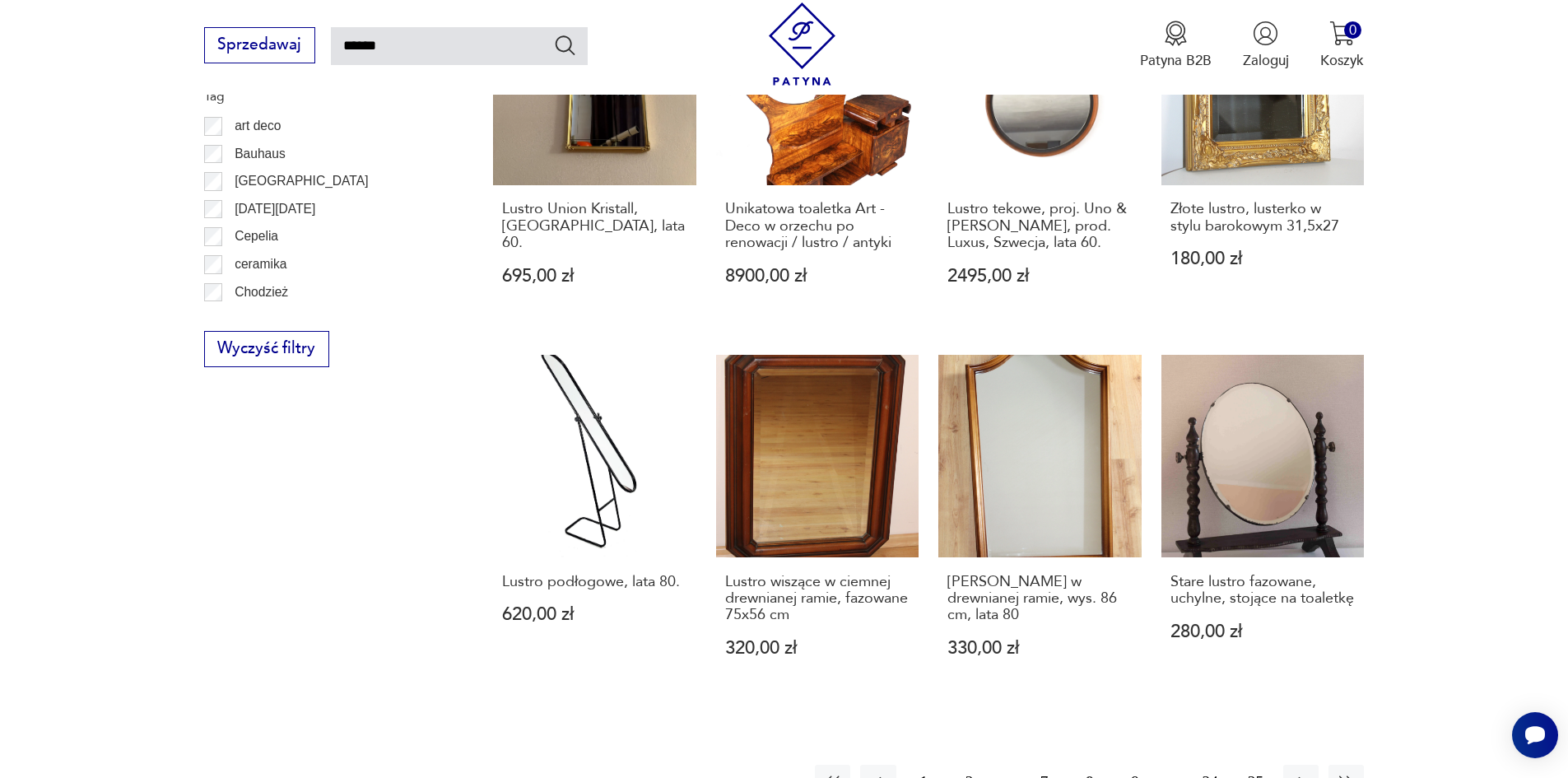
click at [1132, 769] on button "9" at bounding box center [1134, 783] width 35 height 35
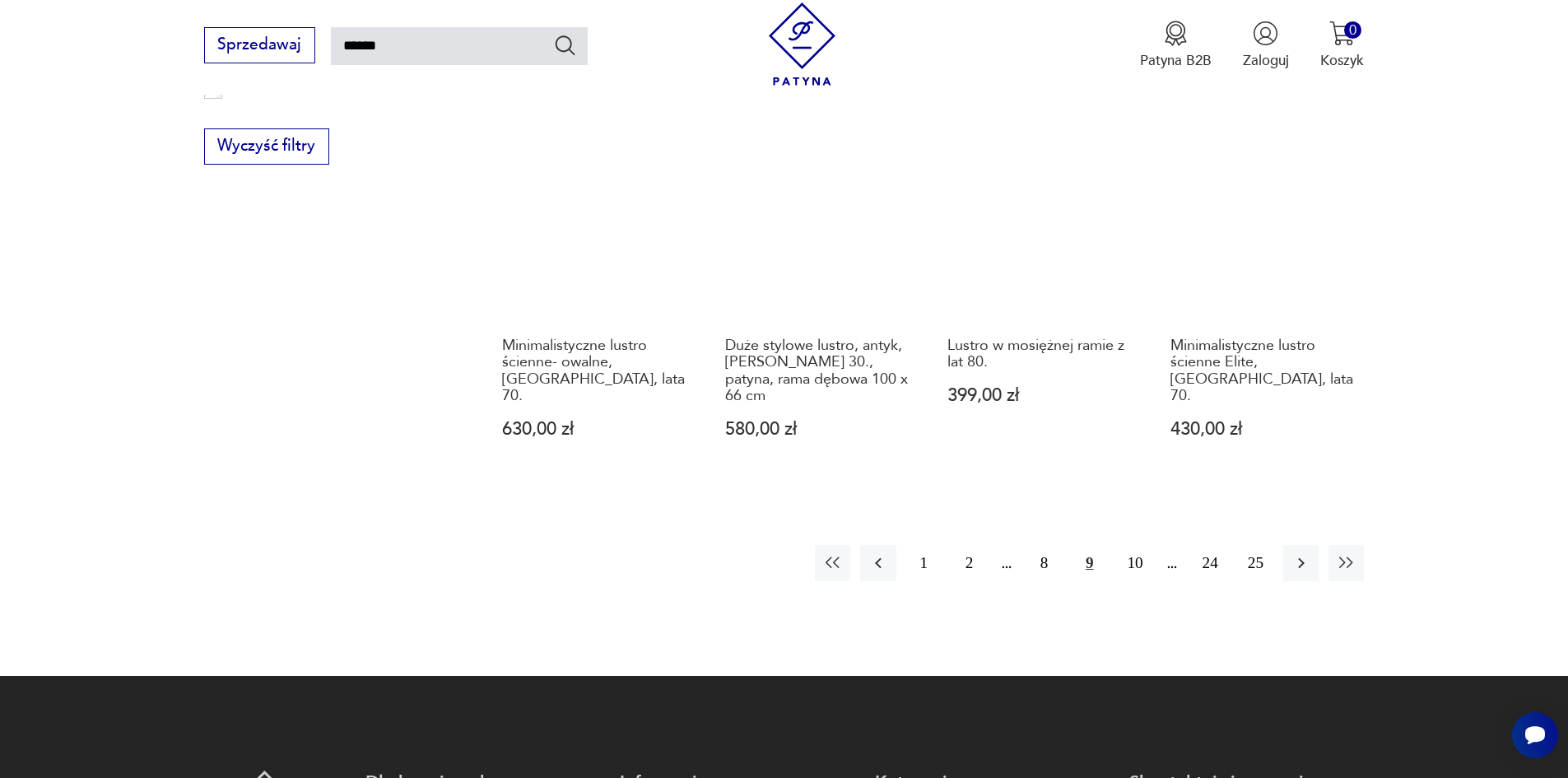
scroll to position [1413, 0]
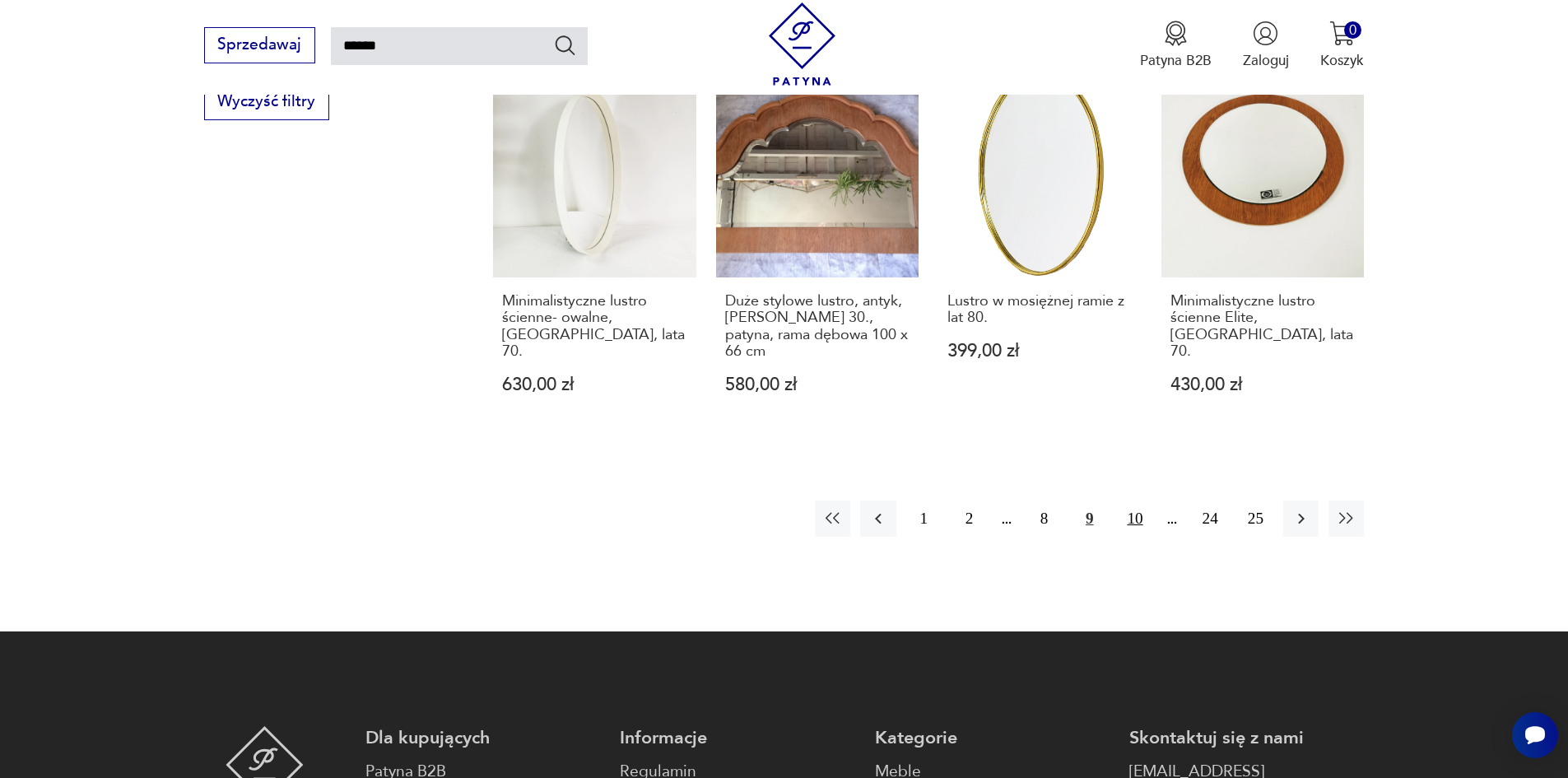
click at [1136, 502] on button "10" at bounding box center [1134, 518] width 35 height 35
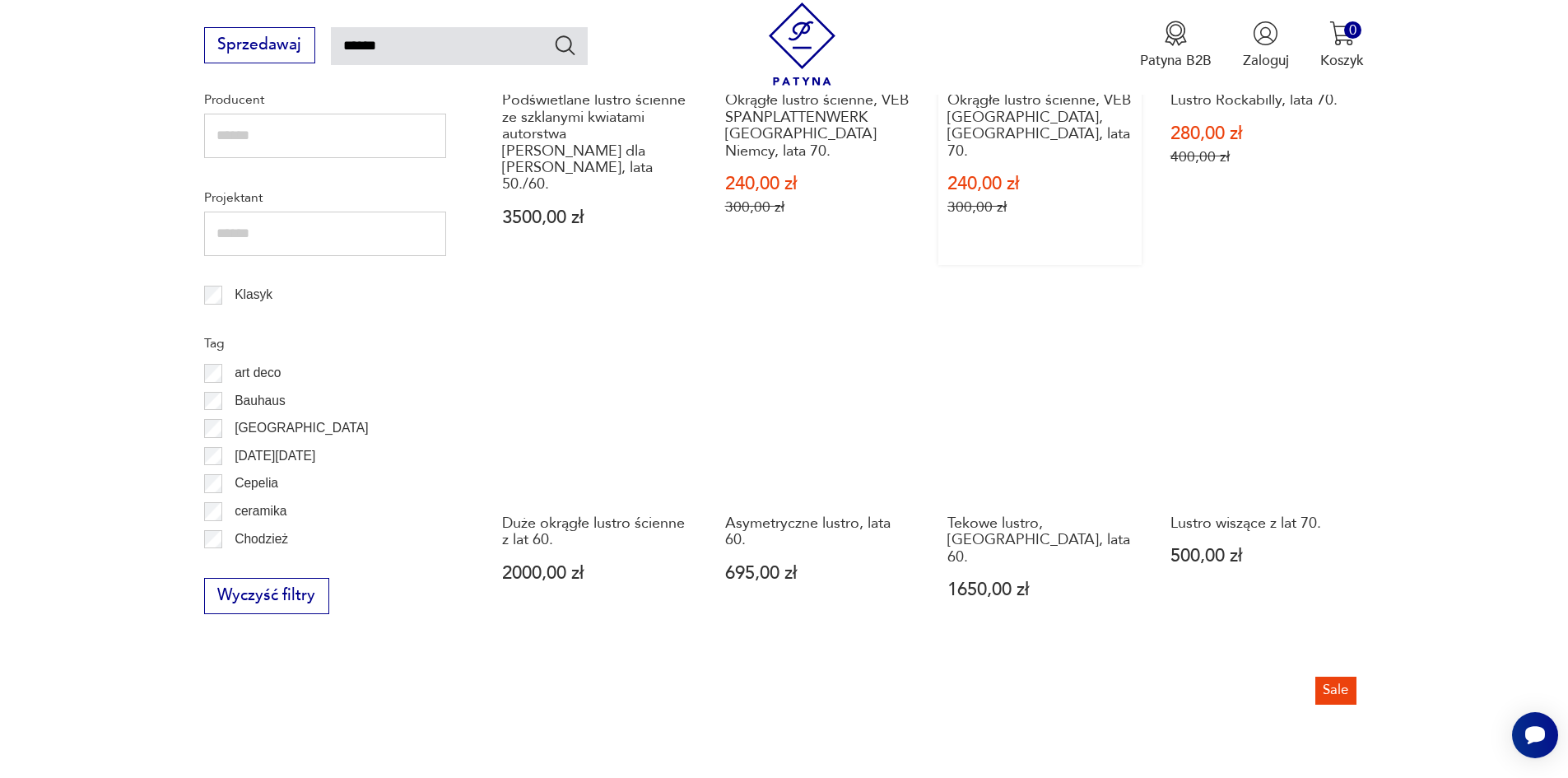
scroll to position [1413, 0]
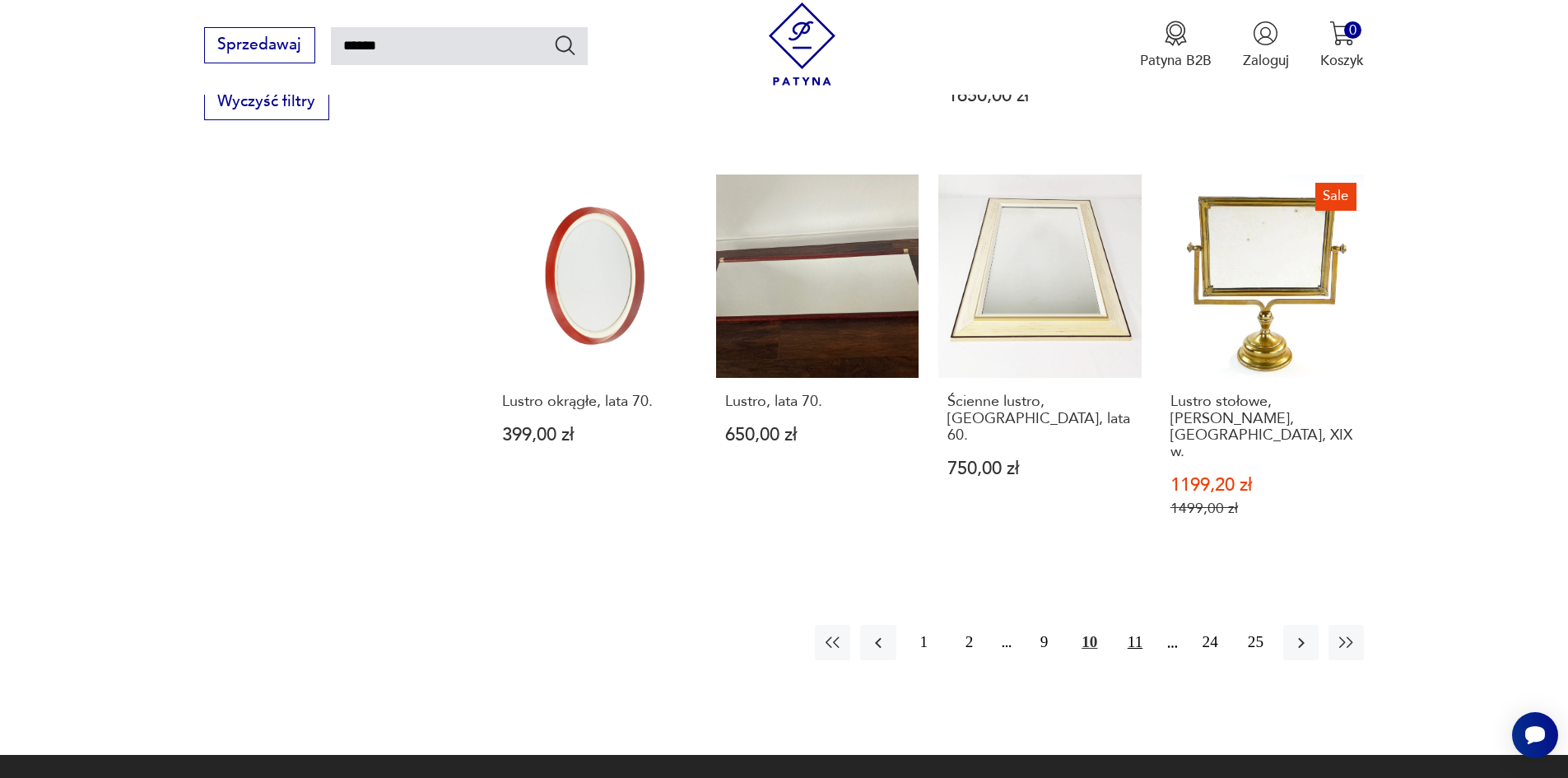
click at [1129, 625] on button "11" at bounding box center [1134, 643] width 35 height 35
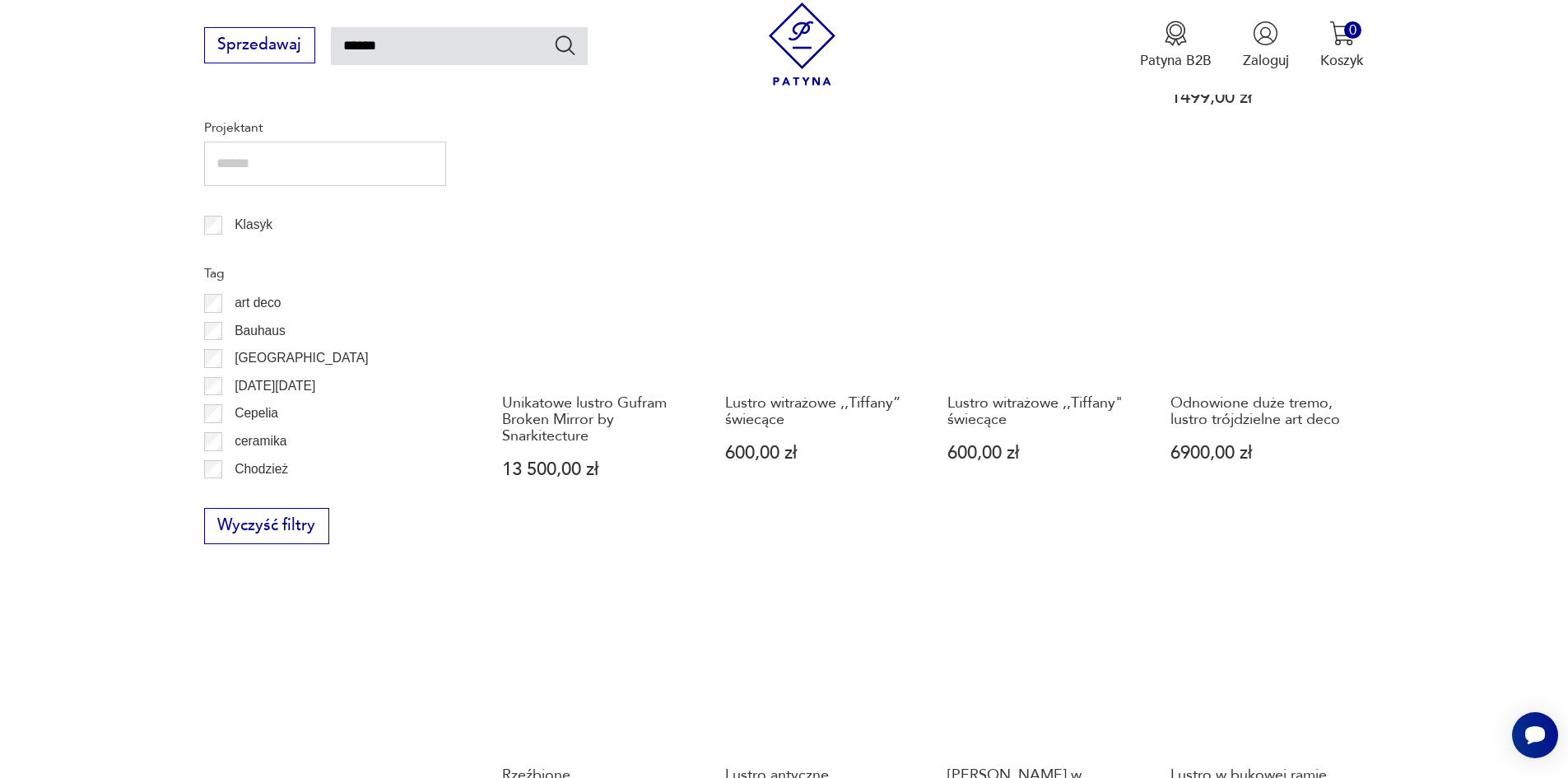
scroll to position [1413, 0]
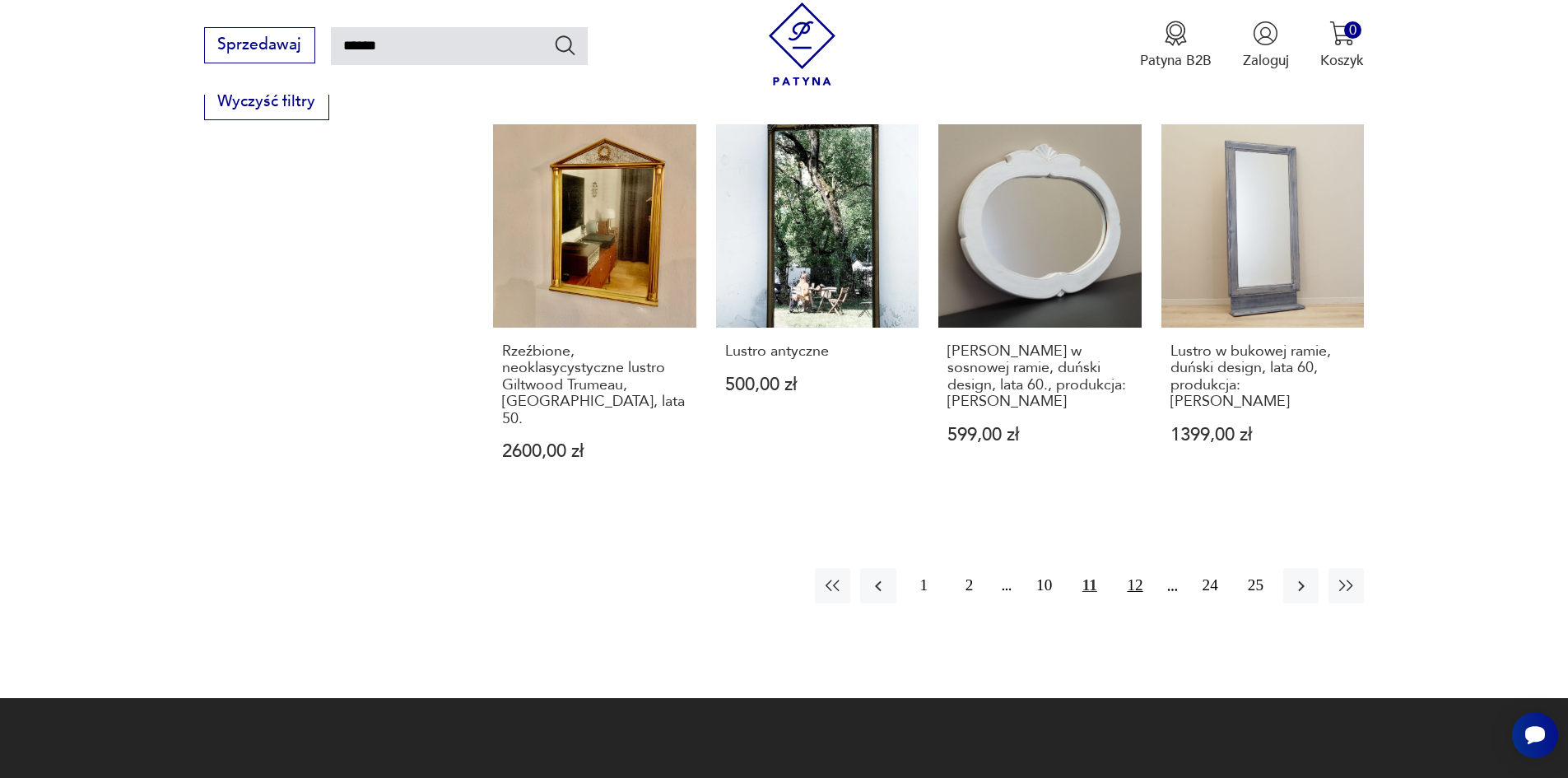
click at [1136, 568] on button "12" at bounding box center [1134, 586] width 35 height 35
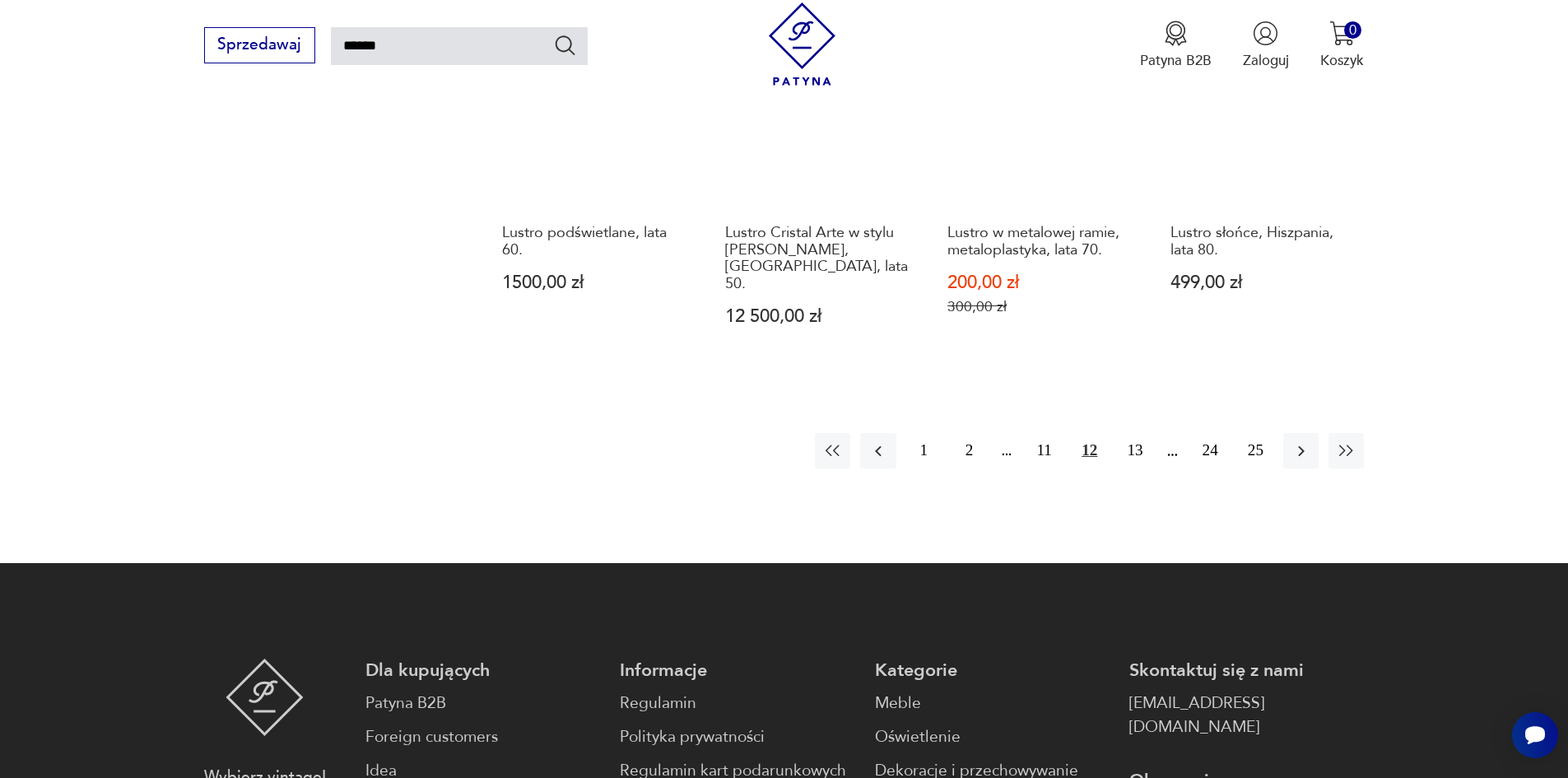
scroll to position [1742, 0]
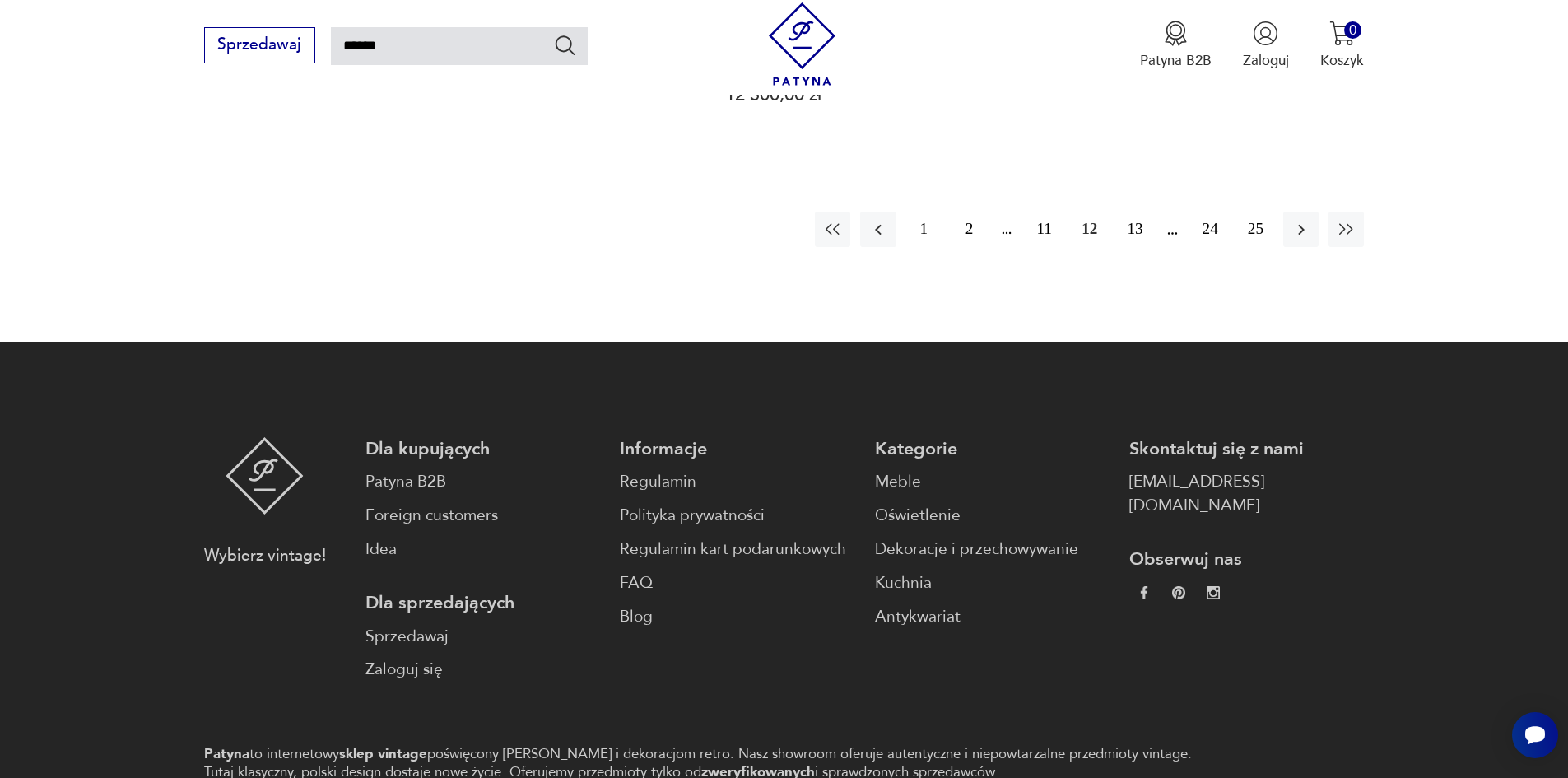
click at [1133, 212] on button "13" at bounding box center [1134, 229] width 35 height 35
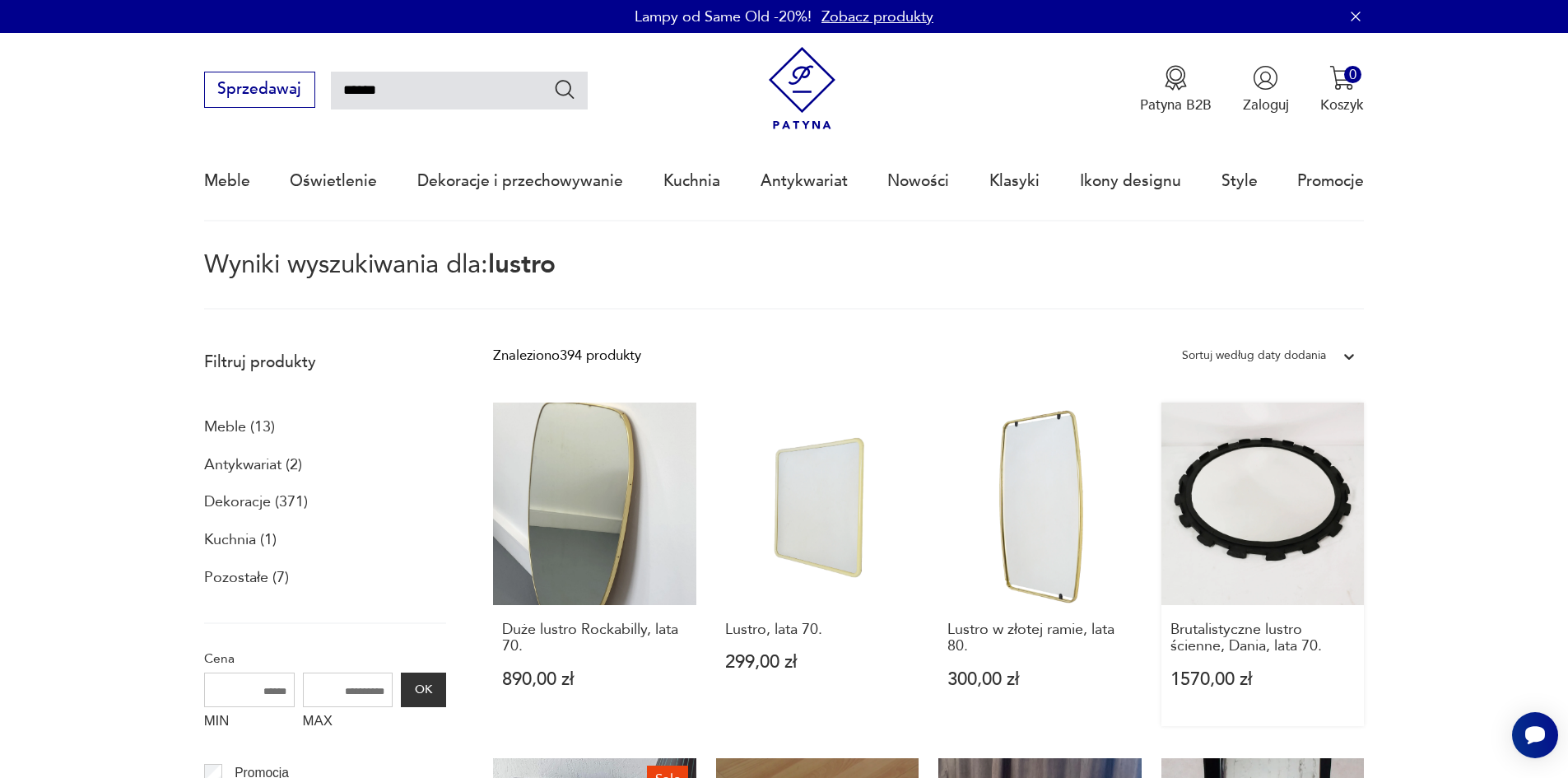
click at [1212, 498] on link "Brutalistyczne lustro ścienne, Dania, lata 70. 1570,00 zł" at bounding box center [1263, 564] width 203 height 325
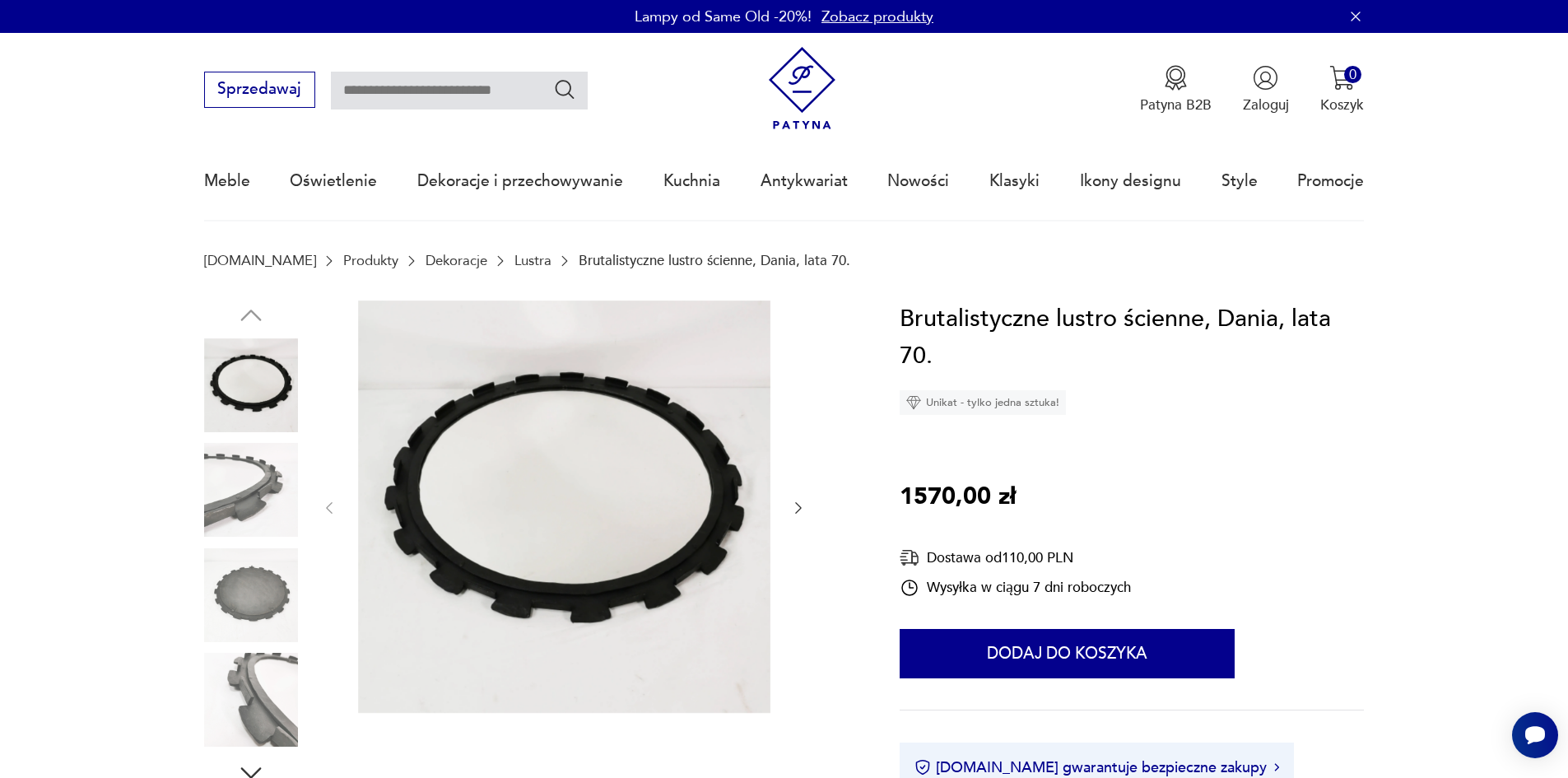
click at [251, 374] on img at bounding box center [251, 385] width 93 height 93
click at [414, 93] on input "text" at bounding box center [459, 90] width 257 height 38
type input "*****"
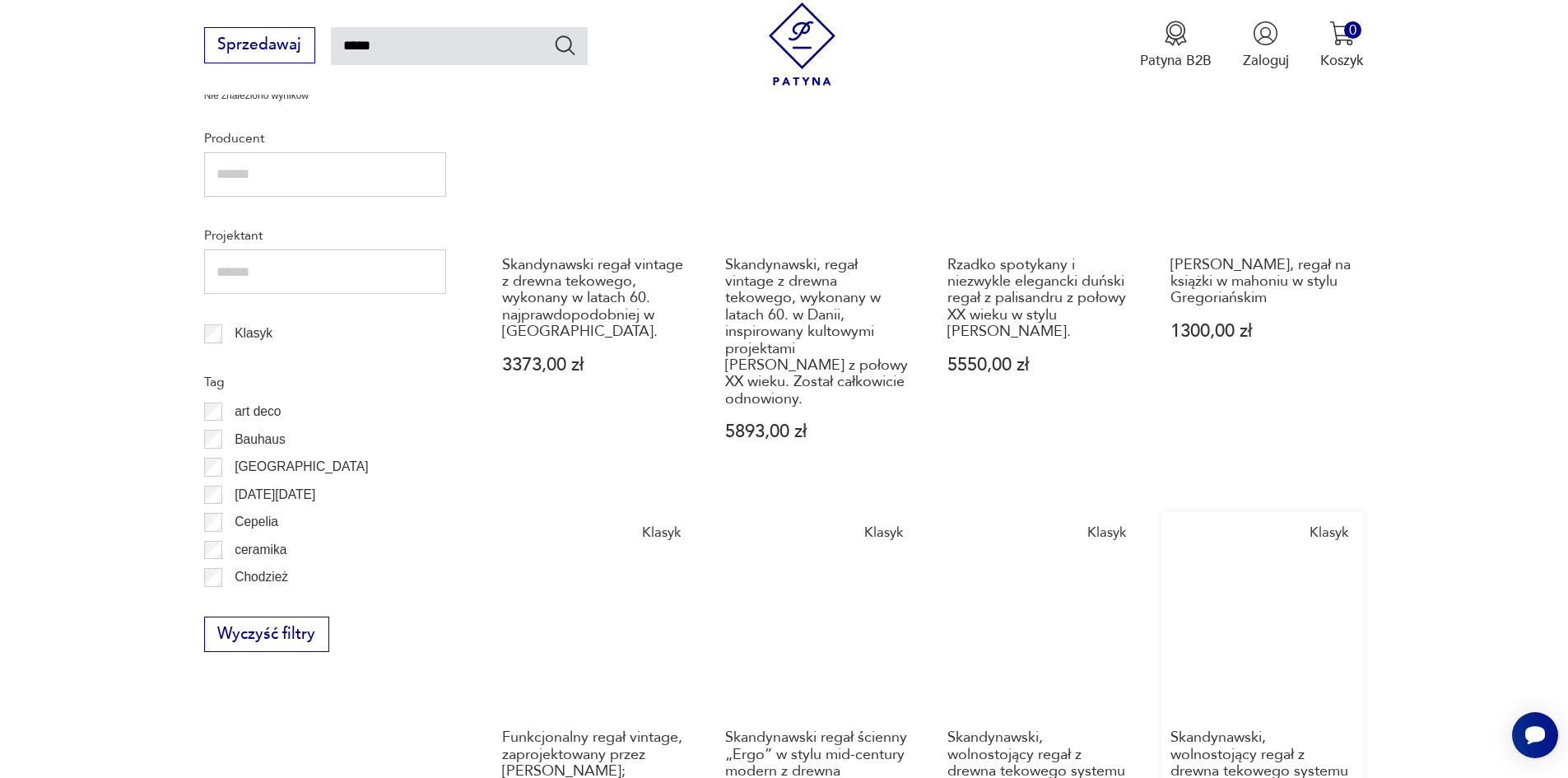
scroll to position [589, 0]
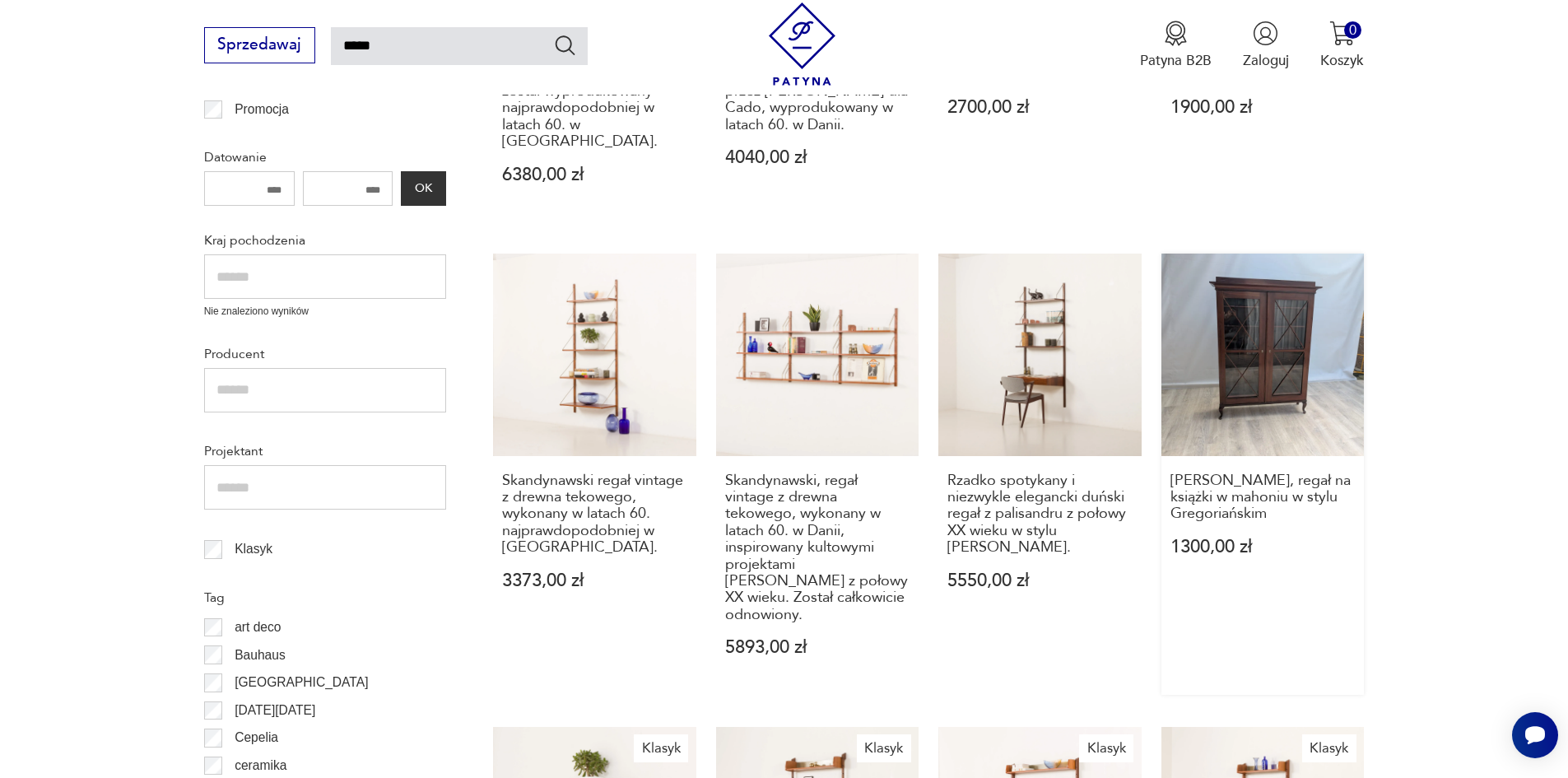
click at [1263, 364] on link "Witryna, regał na książki w mahoniu w stylu Gregoriańskim 1300,00 zł" at bounding box center [1263, 474] width 203 height 441
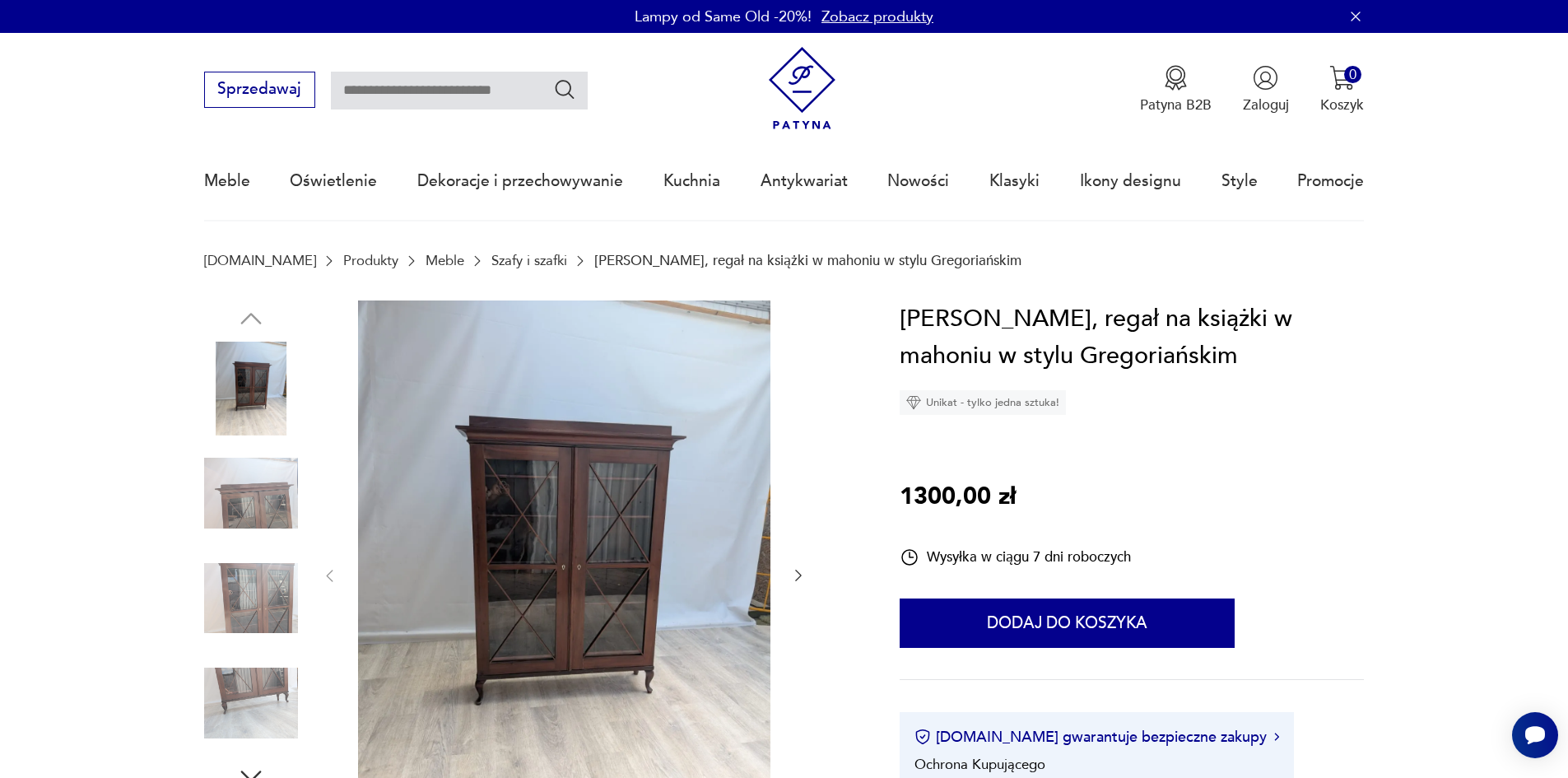
click at [281, 497] on img at bounding box center [251, 493] width 93 height 93
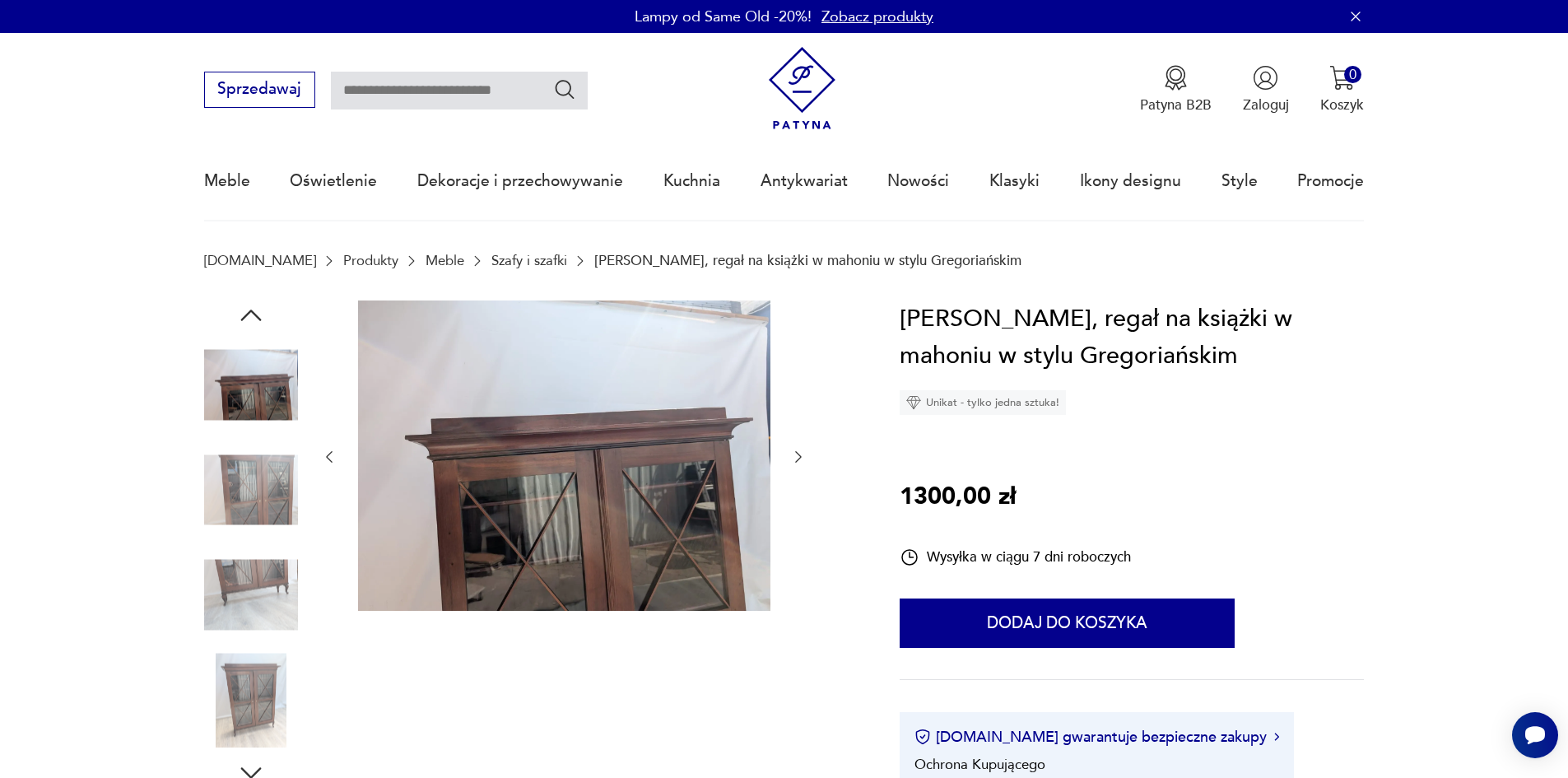
click at [259, 514] on img at bounding box center [251, 489] width 93 height 93
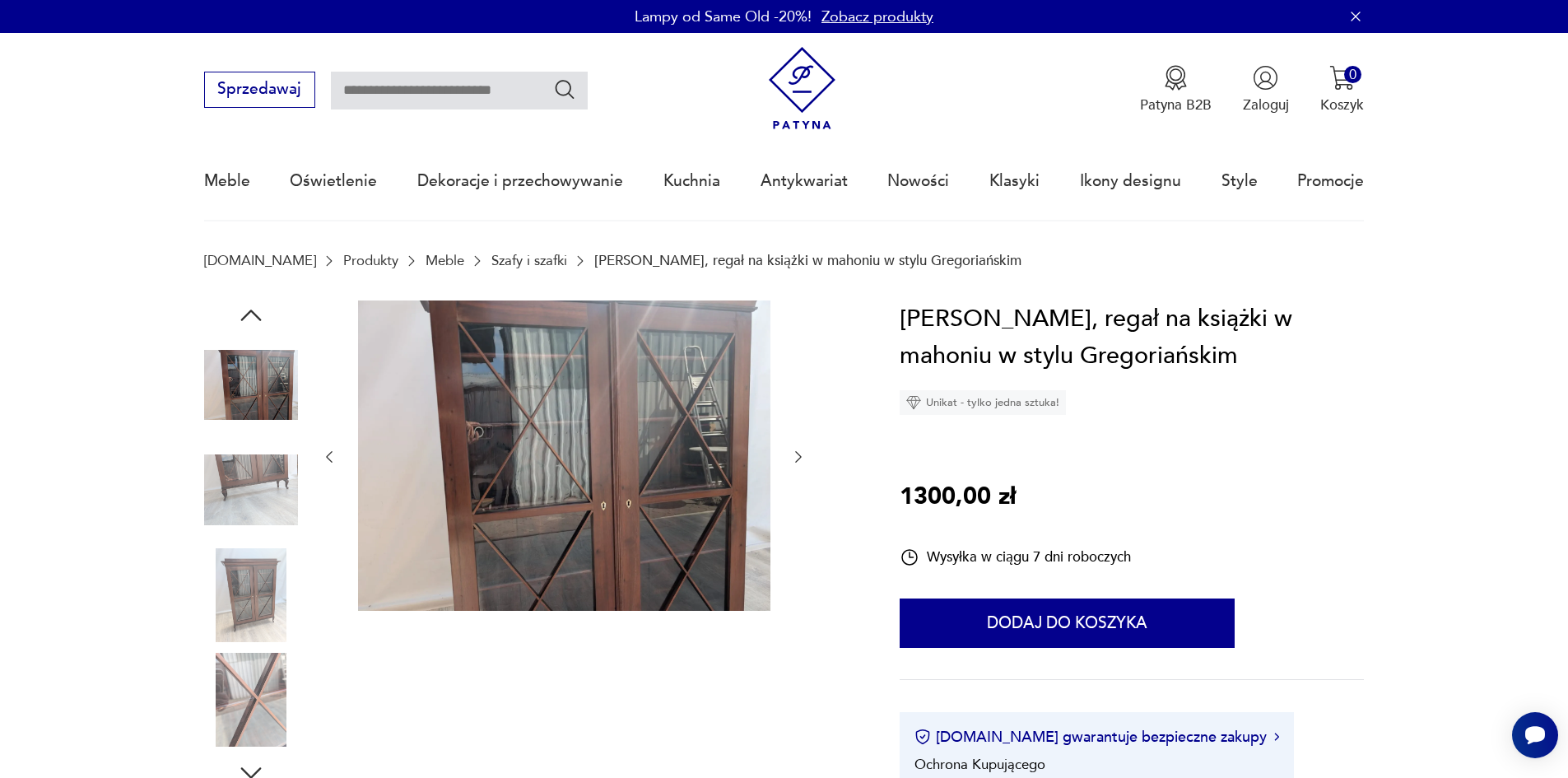
click at [261, 492] on img at bounding box center [251, 489] width 93 height 93
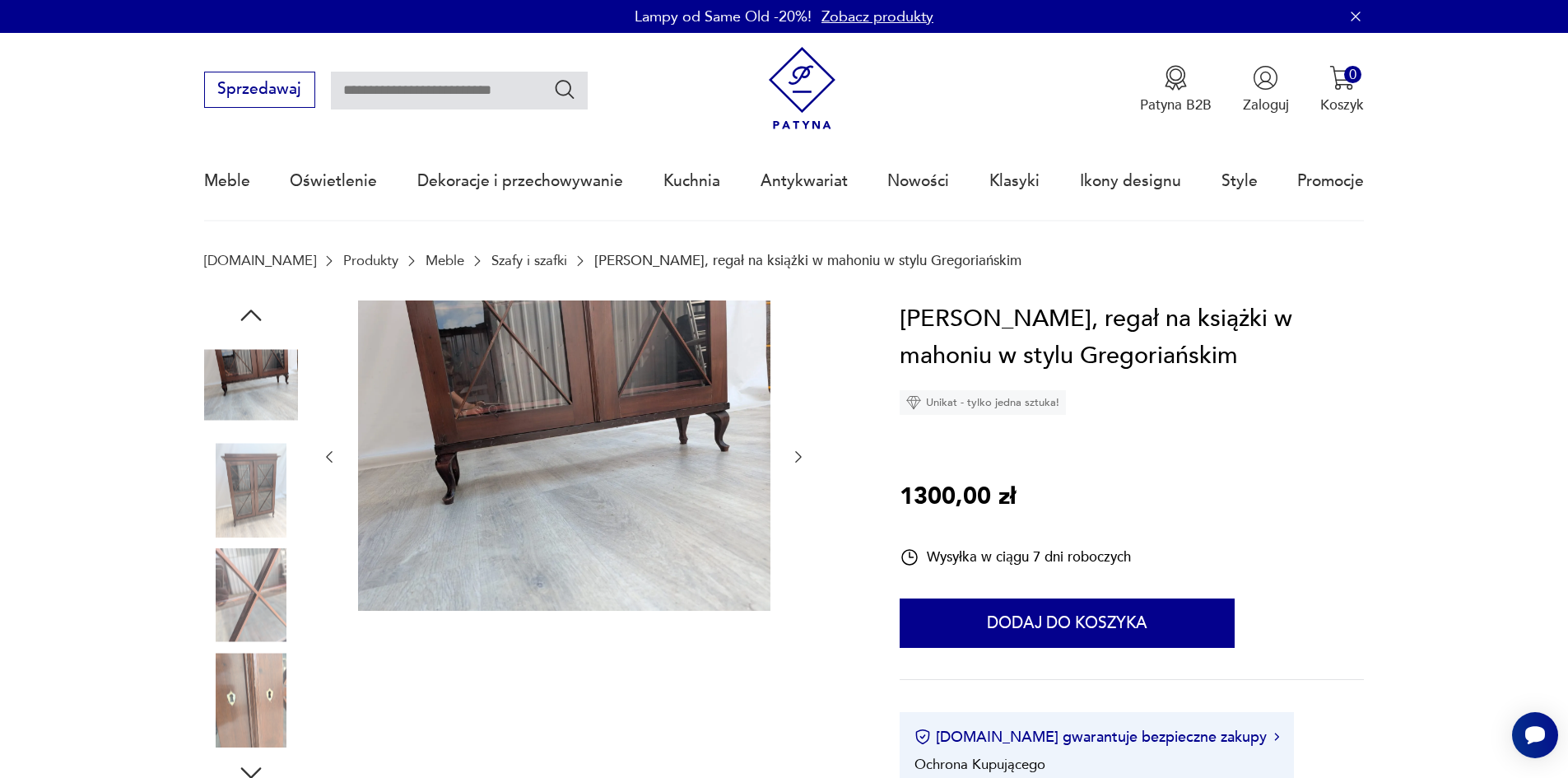
click at [244, 514] on img at bounding box center [251, 489] width 93 height 93
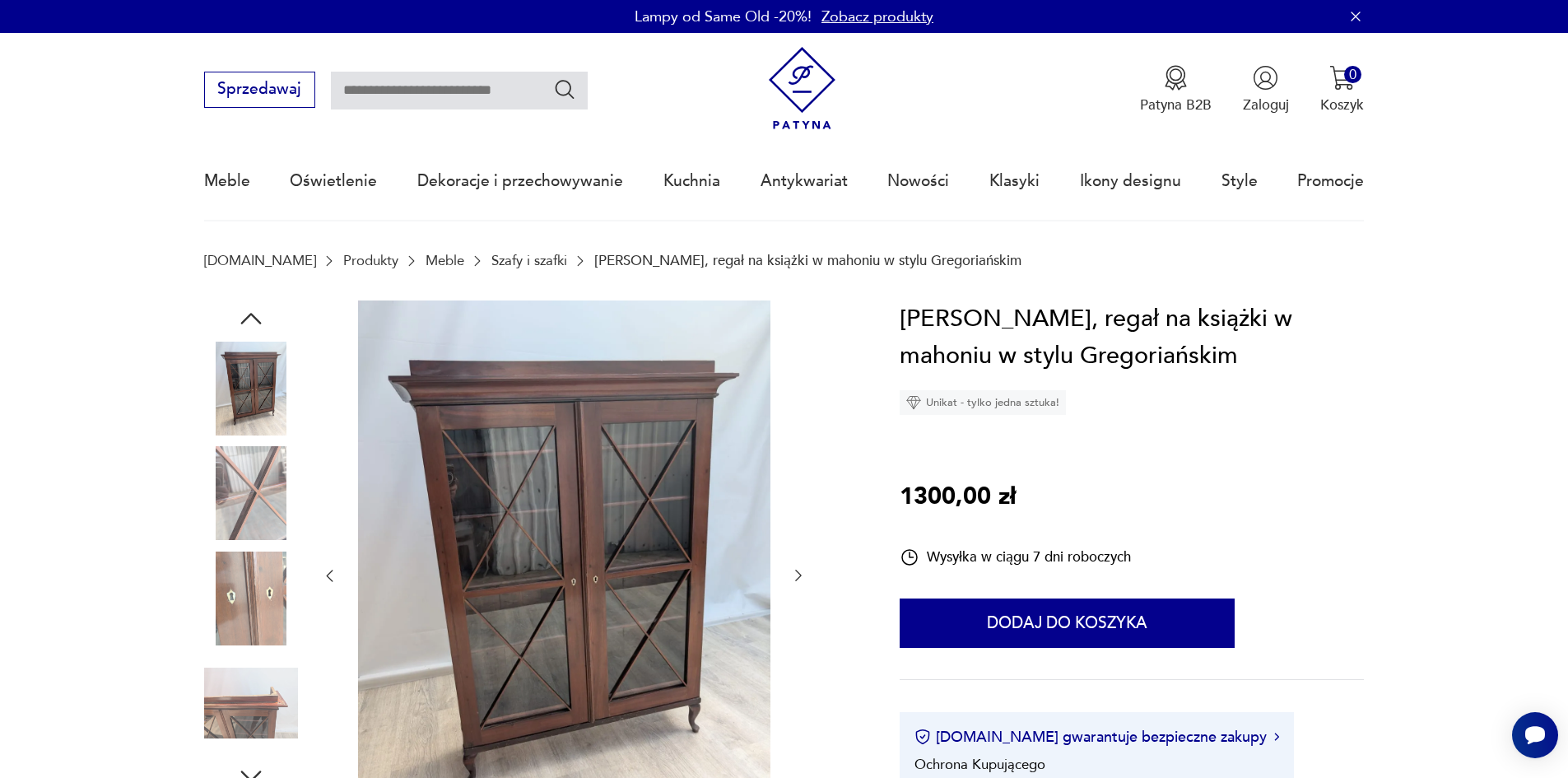
click at [259, 566] on img at bounding box center [251, 598] width 93 height 93
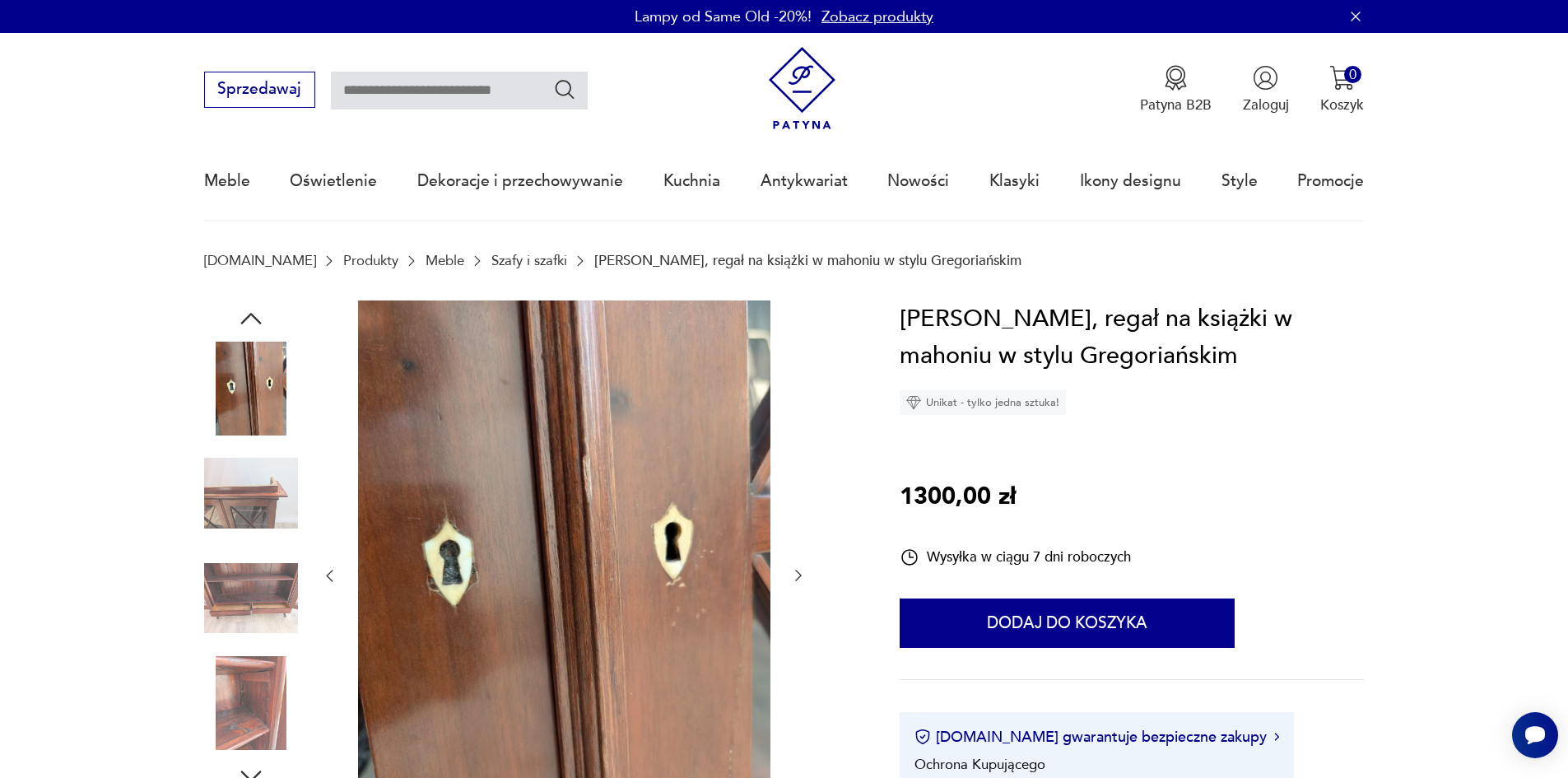
type input "*****"
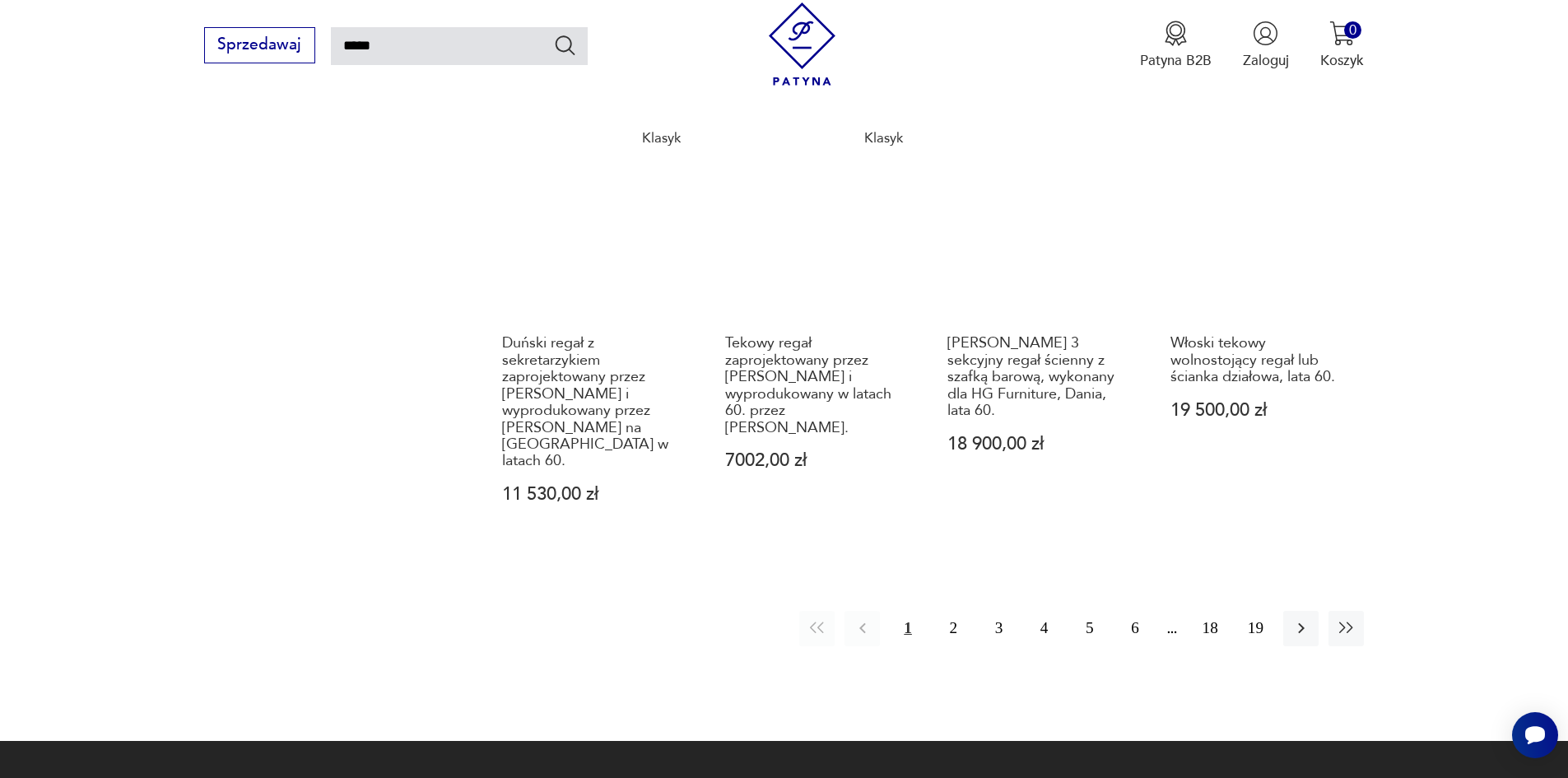
scroll to position [1824, 0]
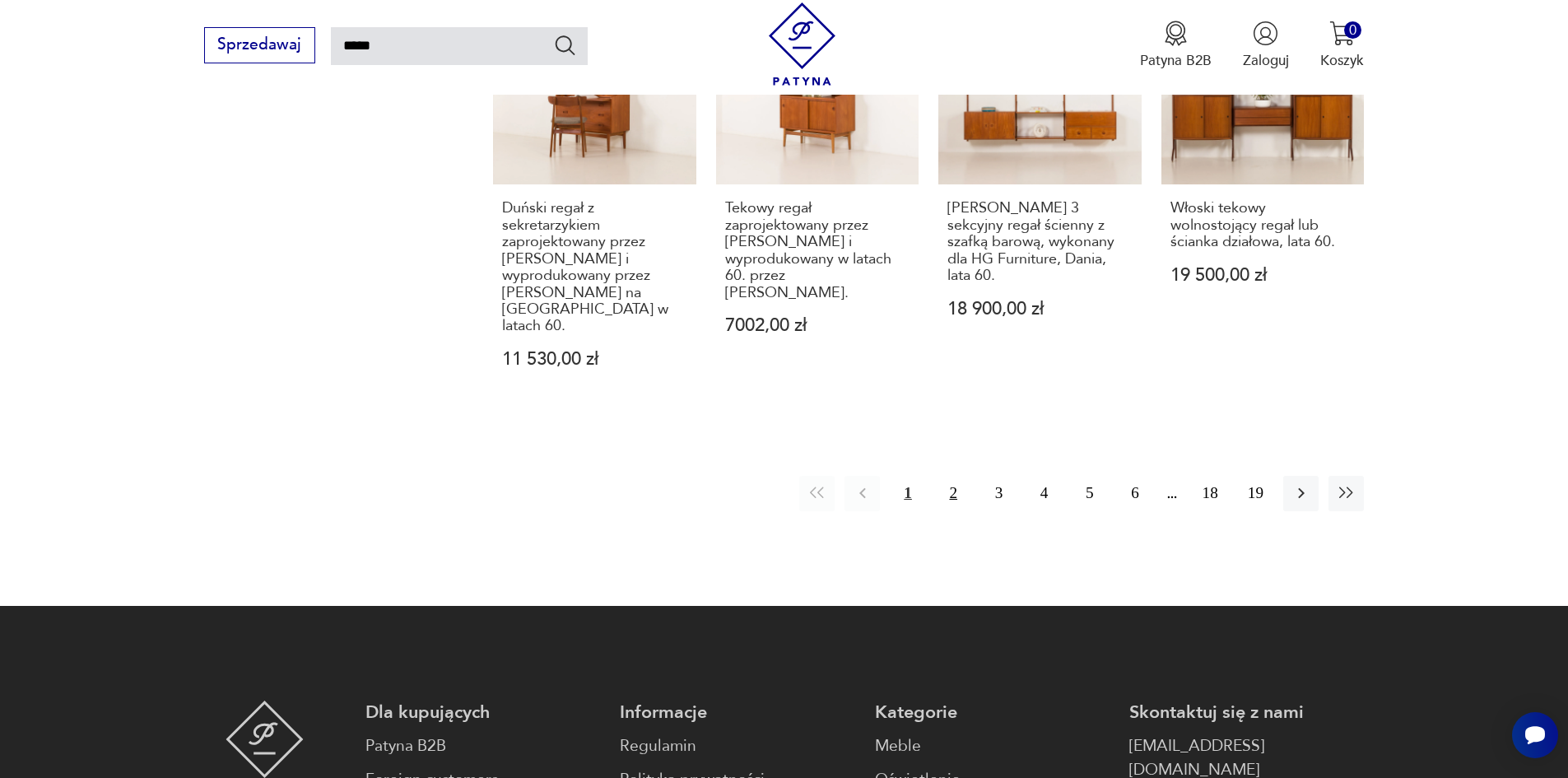
click at [955, 476] on button "2" at bounding box center [953, 494] width 35 height 35
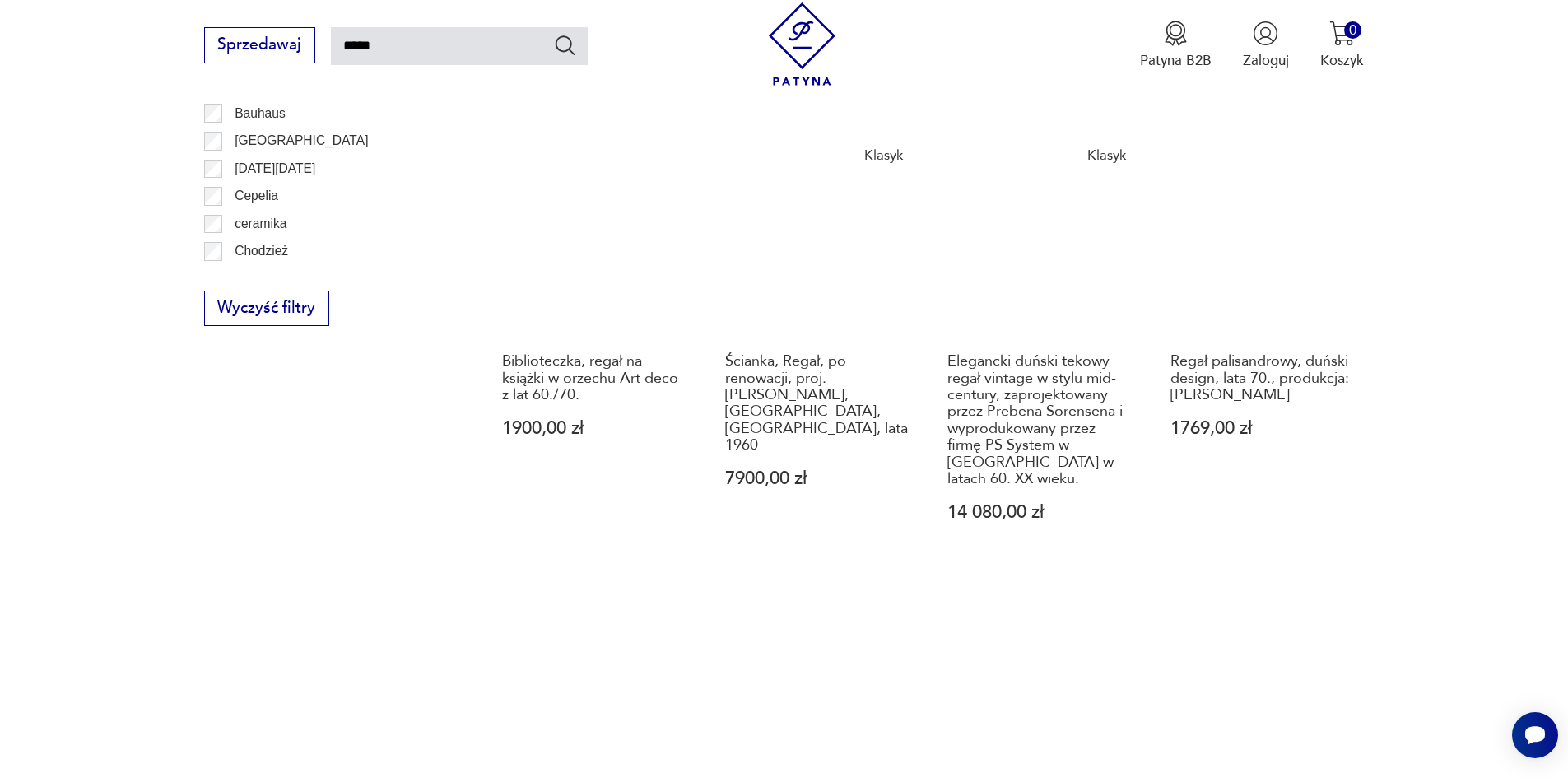
scroll to position [1413, 0]
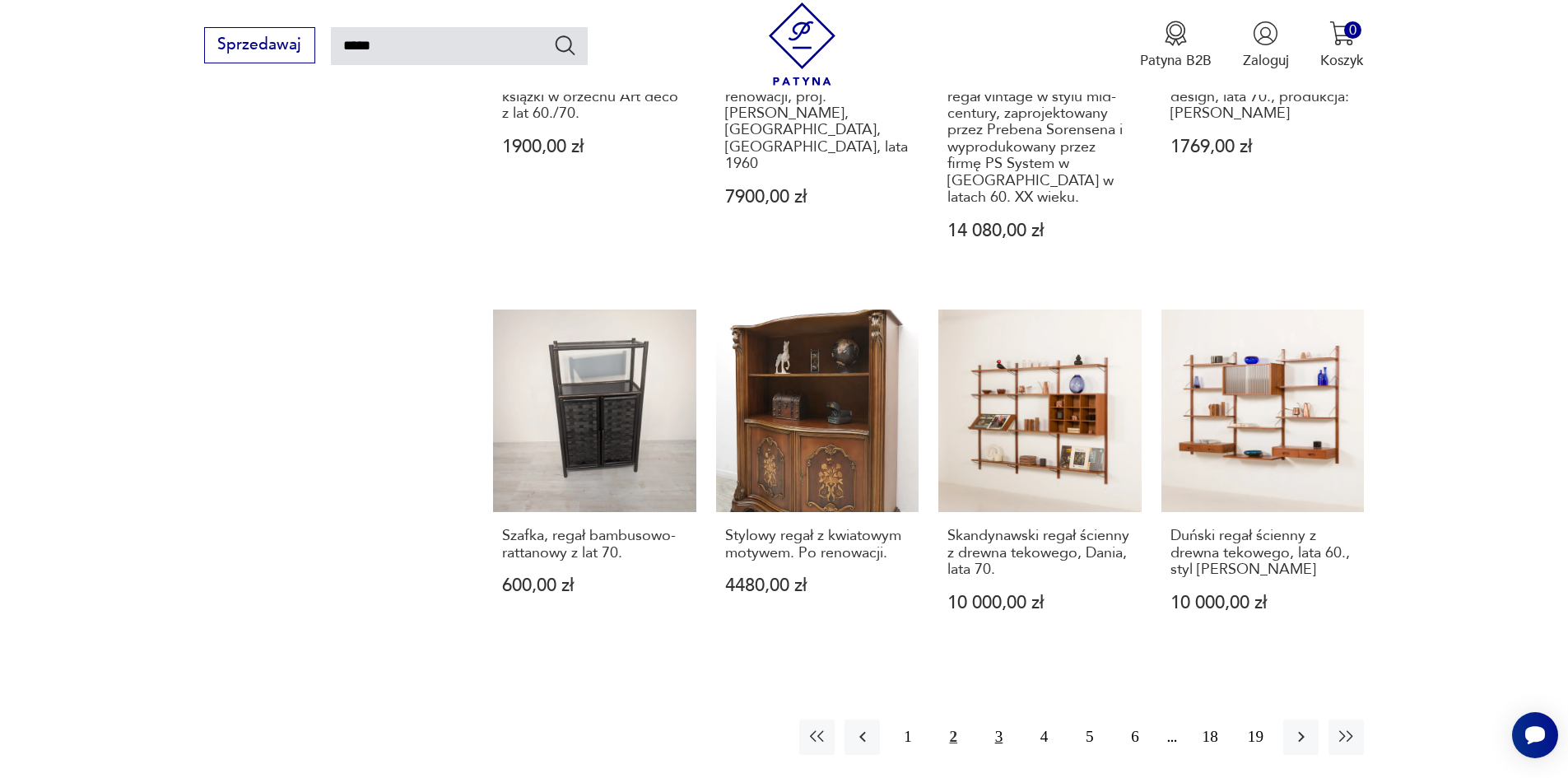
click at [996, 720] on button "3" at bounding box center [998, 737] width 35 height 35
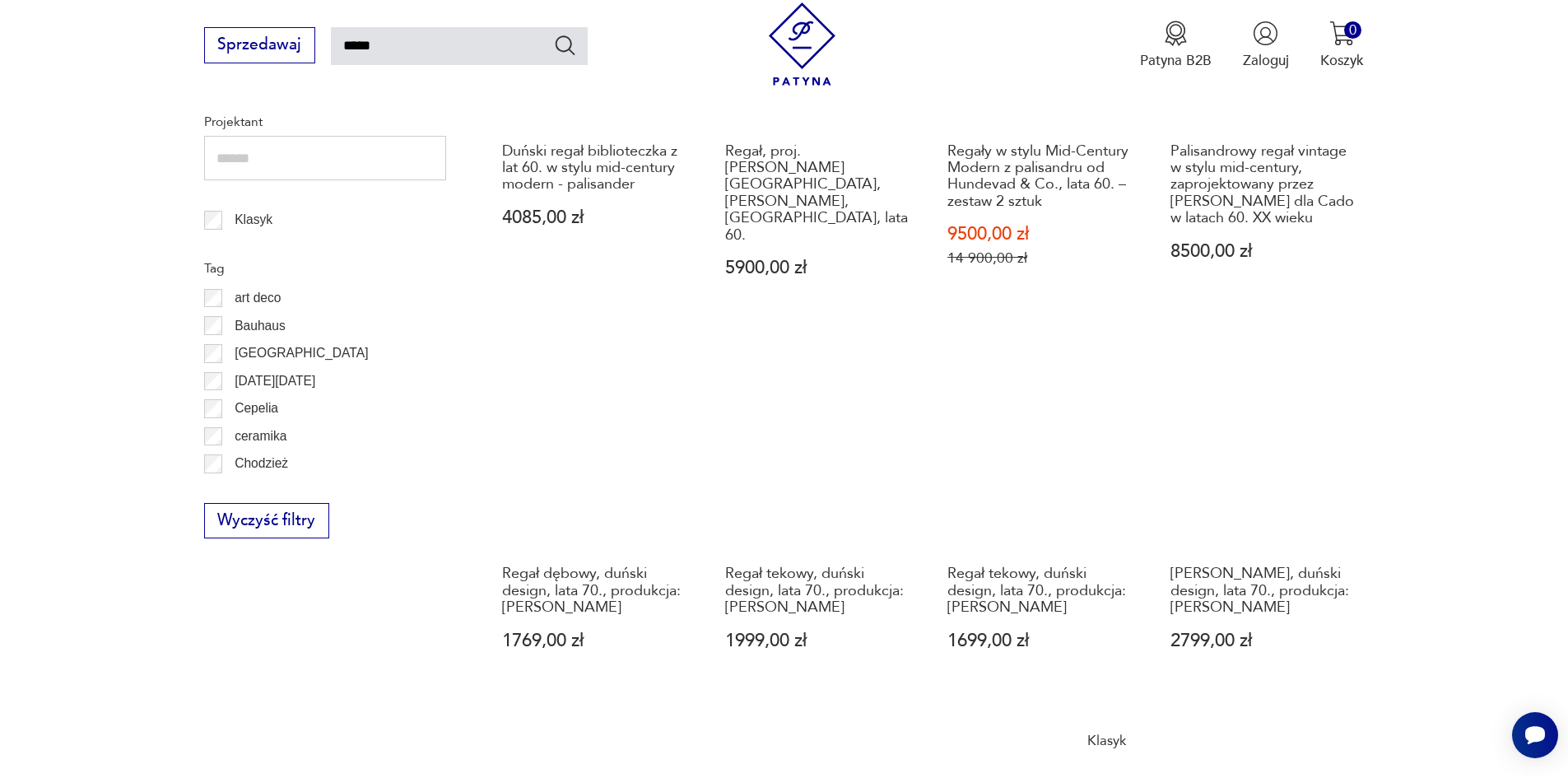
scroll to position [1495, 0]
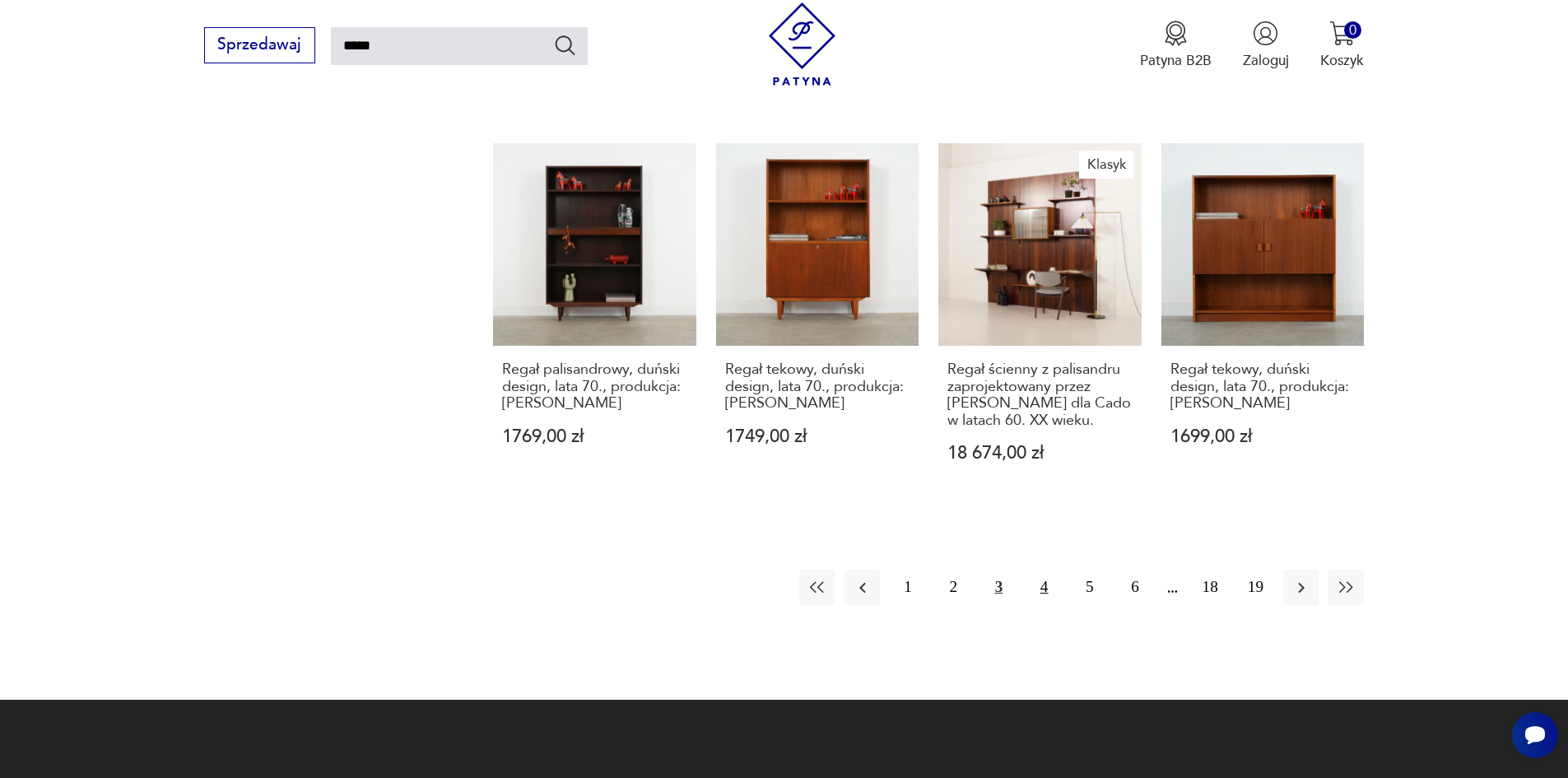
click at [1040, 579] on button "4" at bounding box center [1044, 587] width 35 height 35
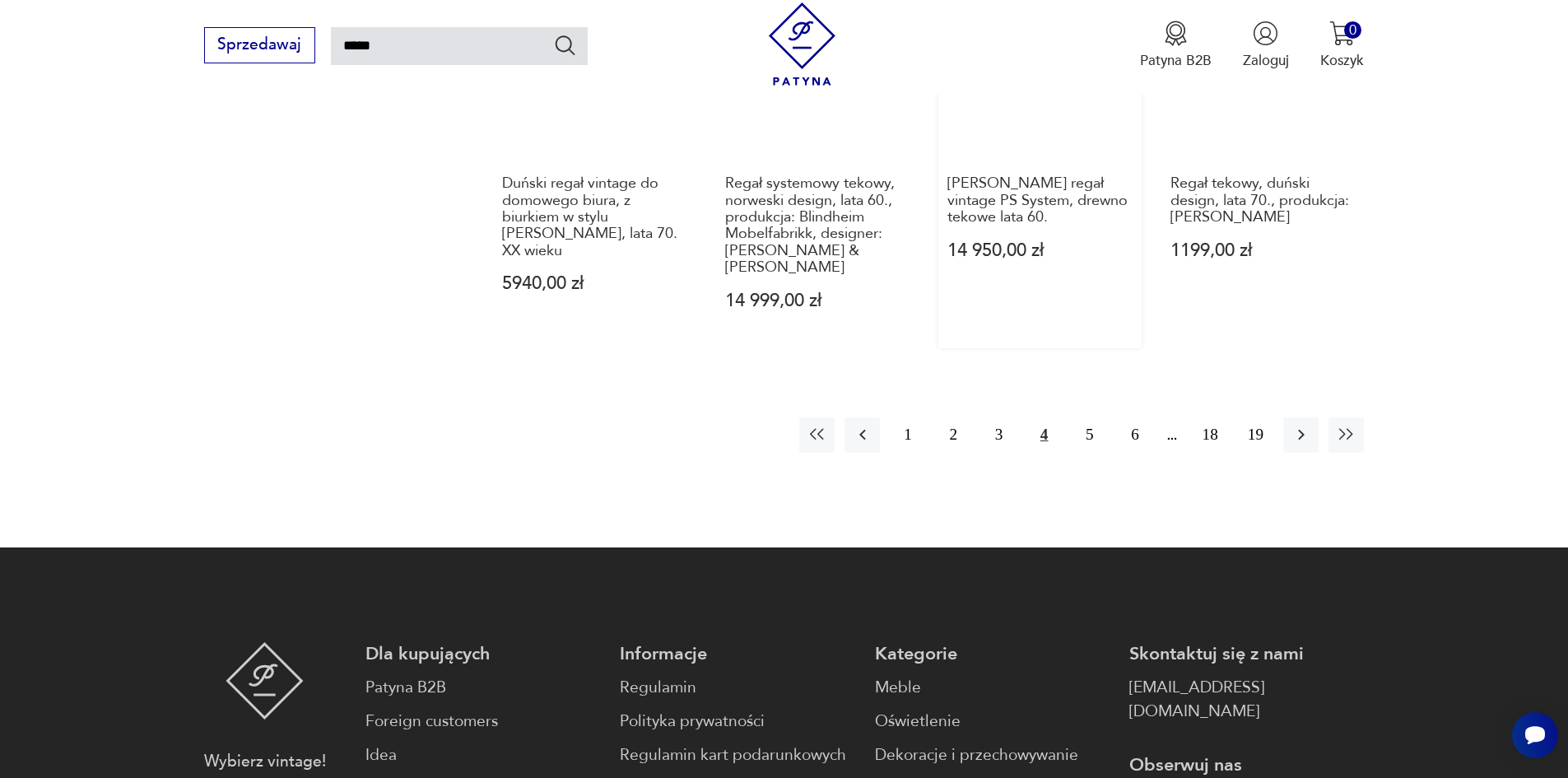
scroll to position [1660, 0]
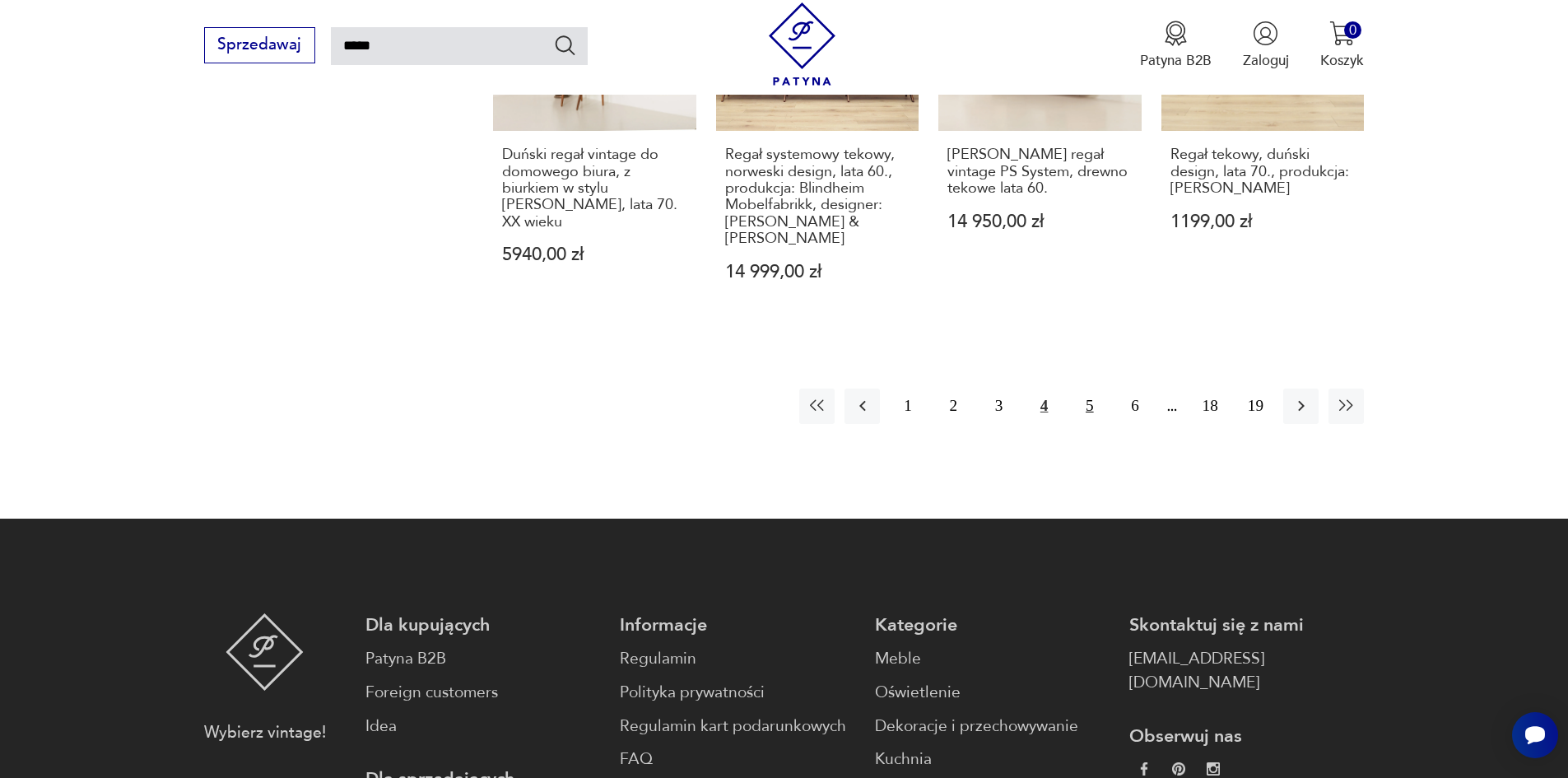
click at [1090, 389] on button "5" at bounding box center [1089, 406] width 35 height 35
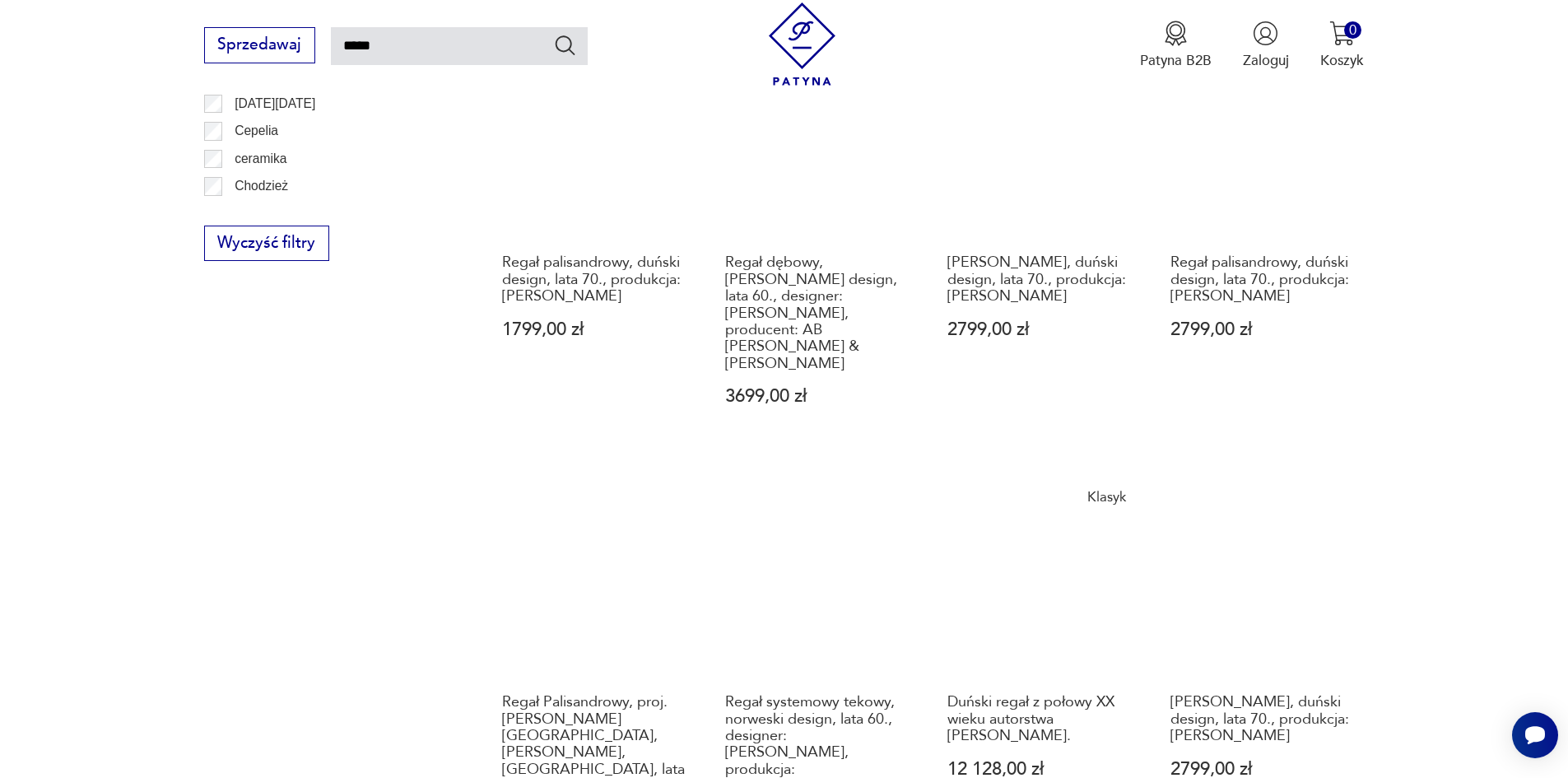
scroll to position [1495, 0]
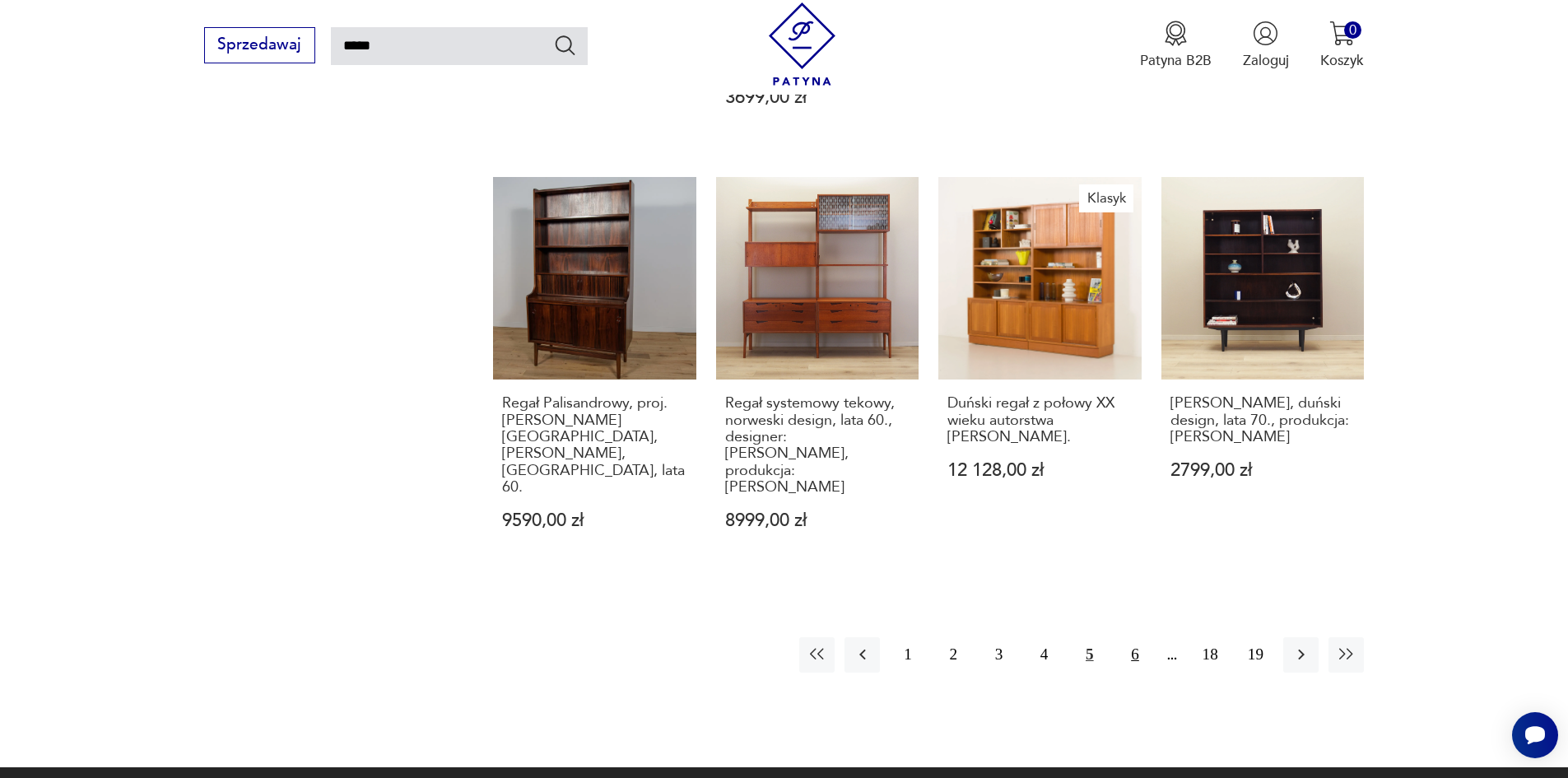
click at [1133, 637] on button "6" at bounding box center [1134, 655] width 35 height 35
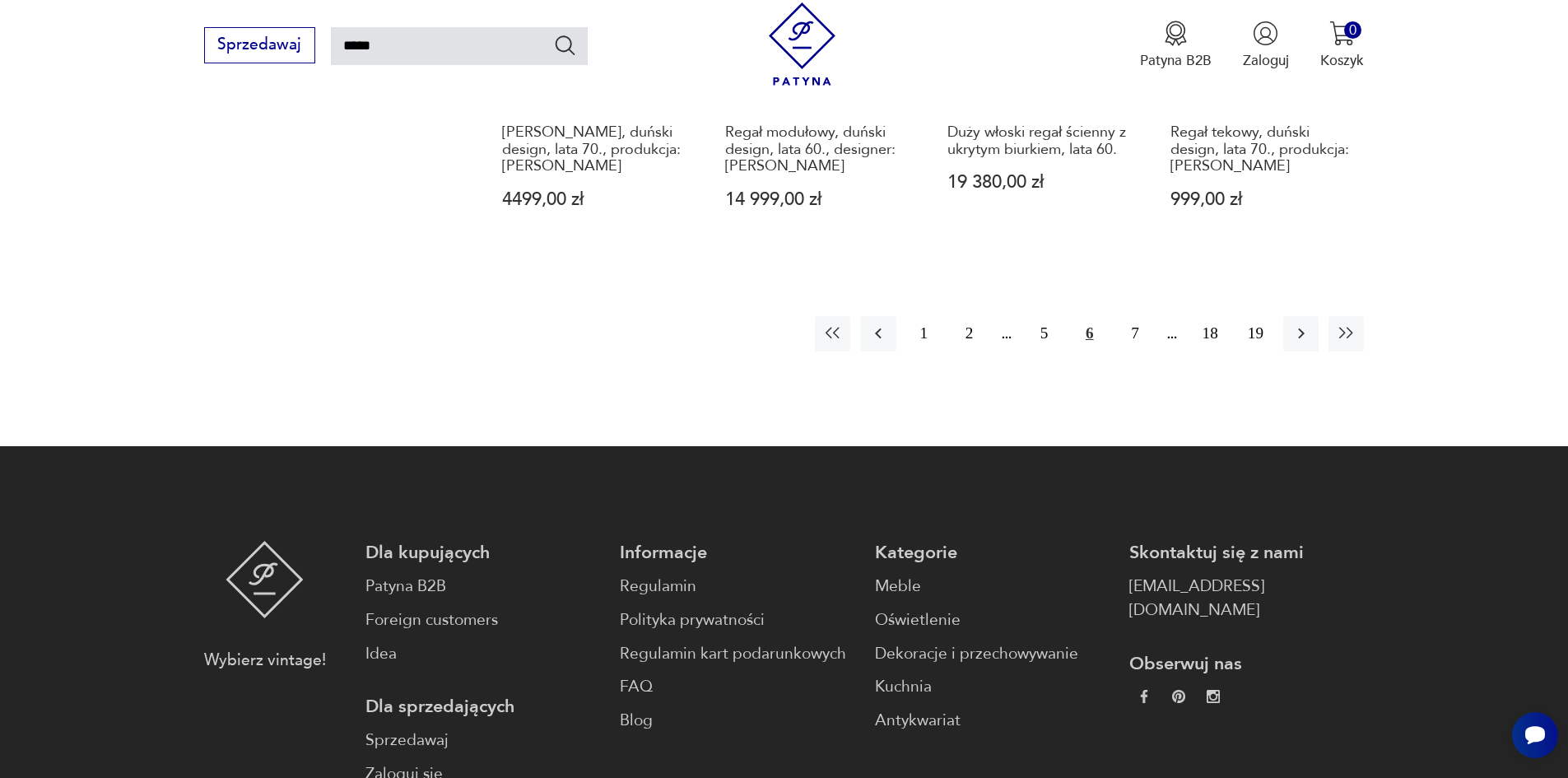
scroll to position [1824, 0]
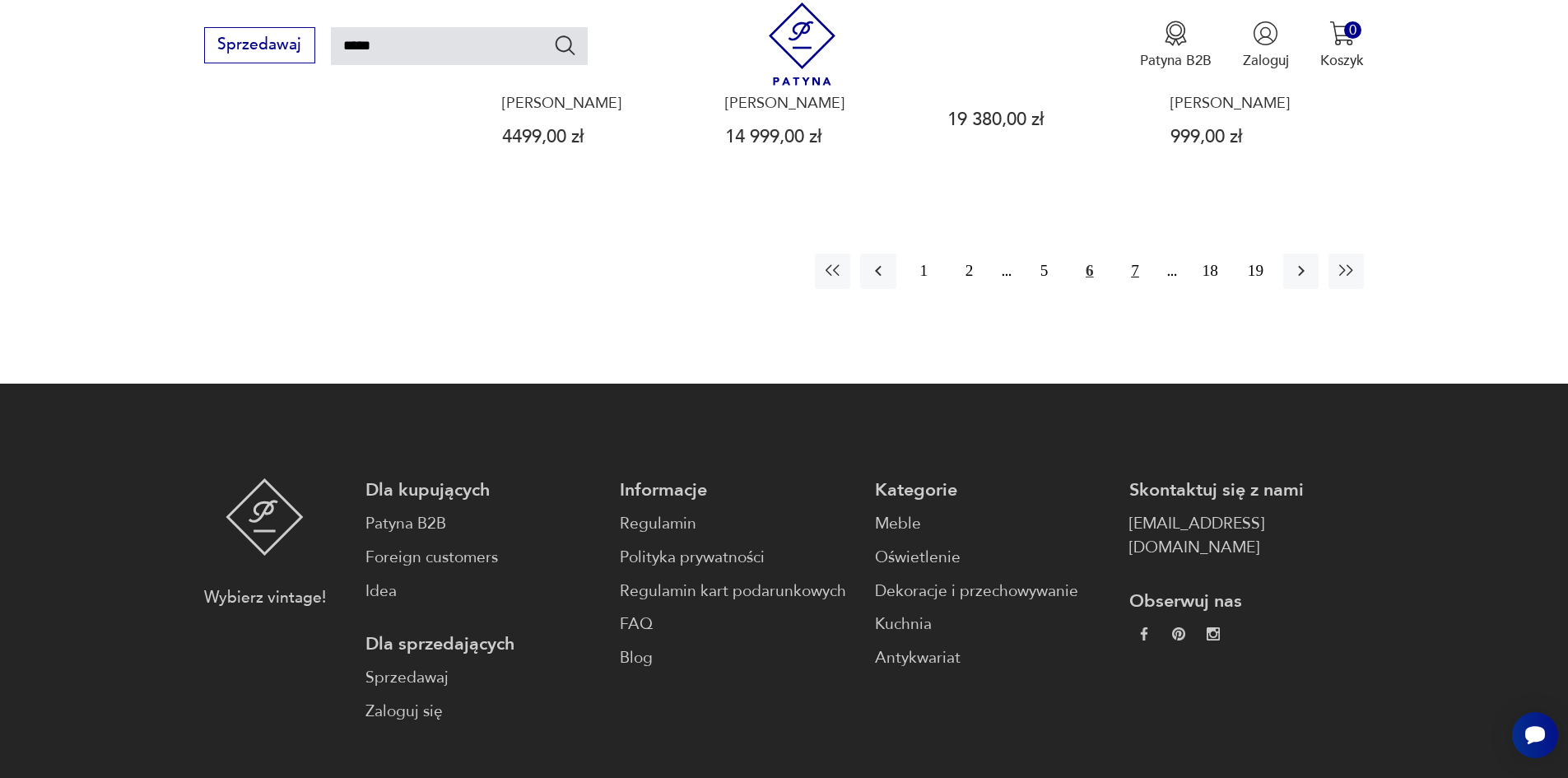
click at [1135, 253] on button "7" at bounding box center [1134, 271] width 35 height 35
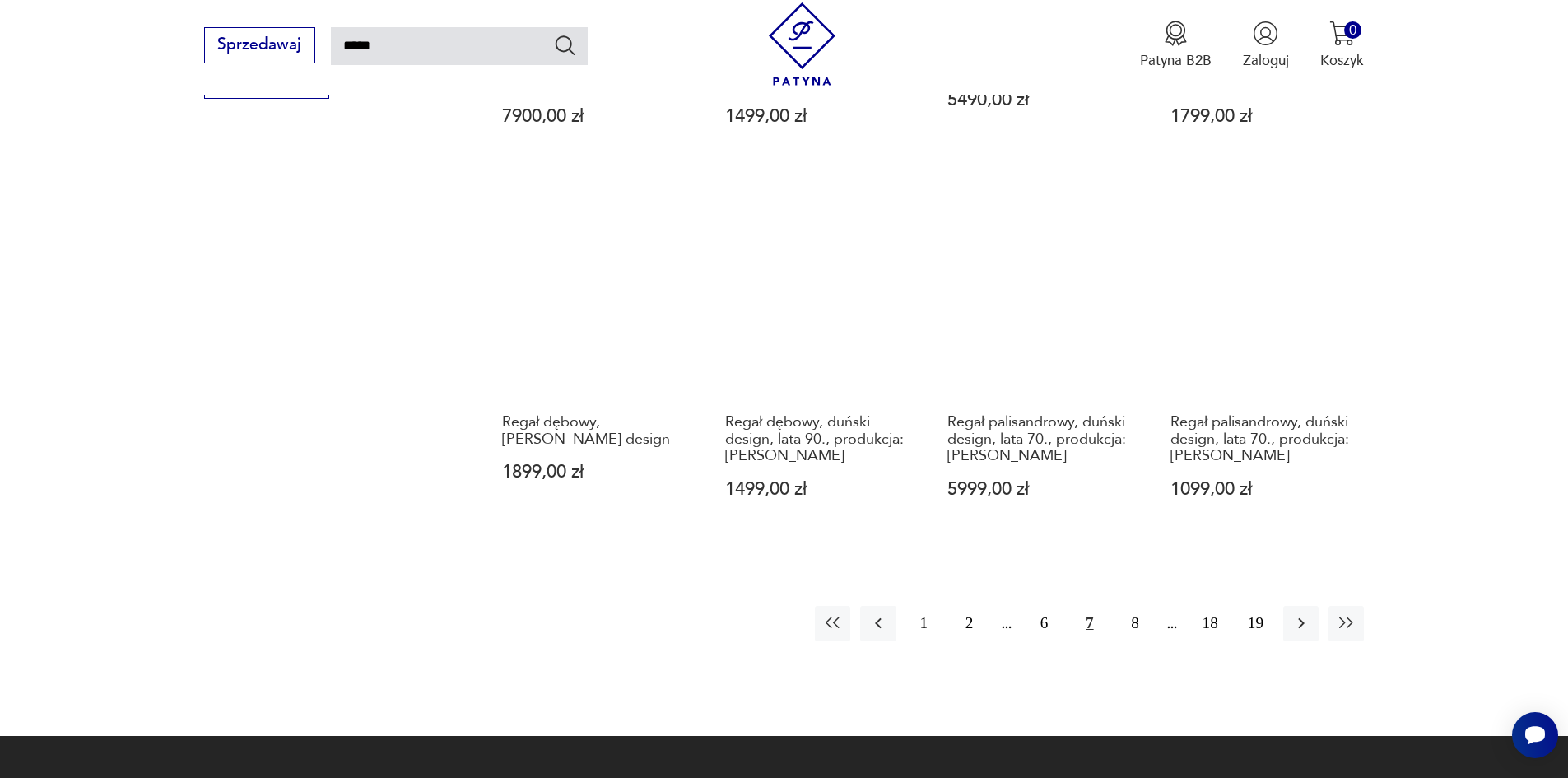
scroll to position [1413, 0]
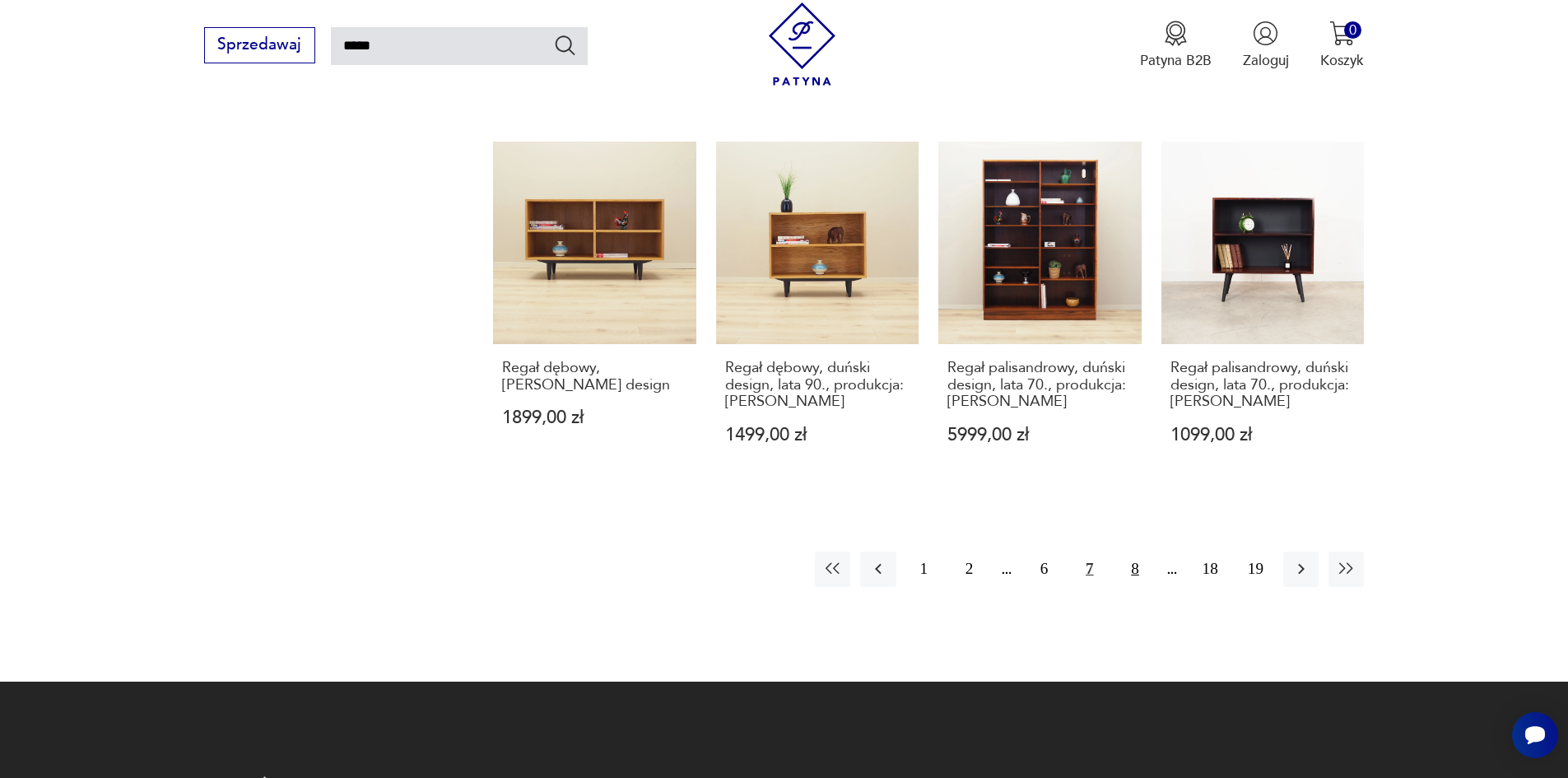
click at [1131, 552] on button "8" at bounding box center [1134, 569] width 35 height 35
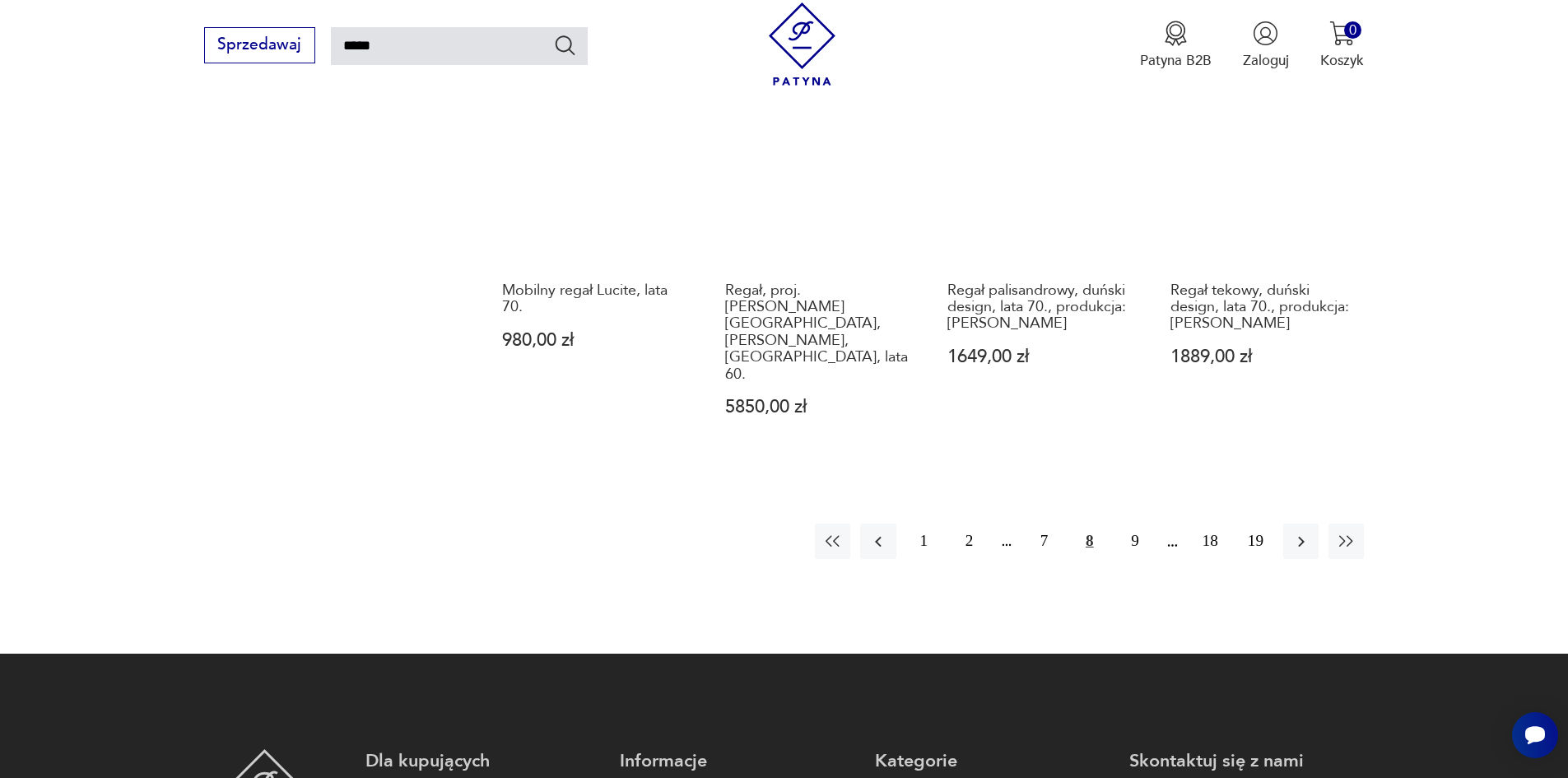
scroll to position [1742, 0]
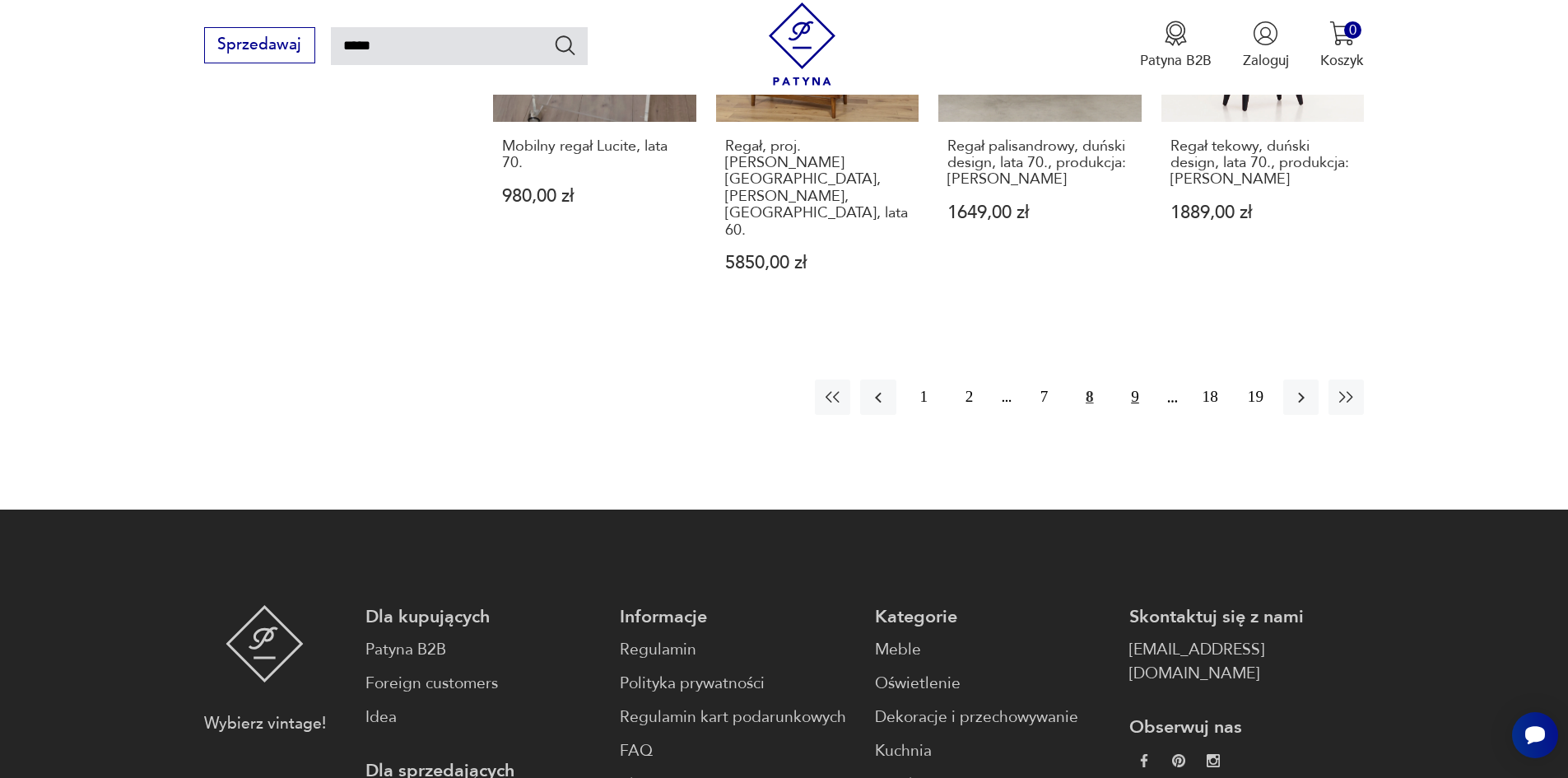
click at [1134, 379] on button "9" at bounding box center [1134, 397] width 35 height 35
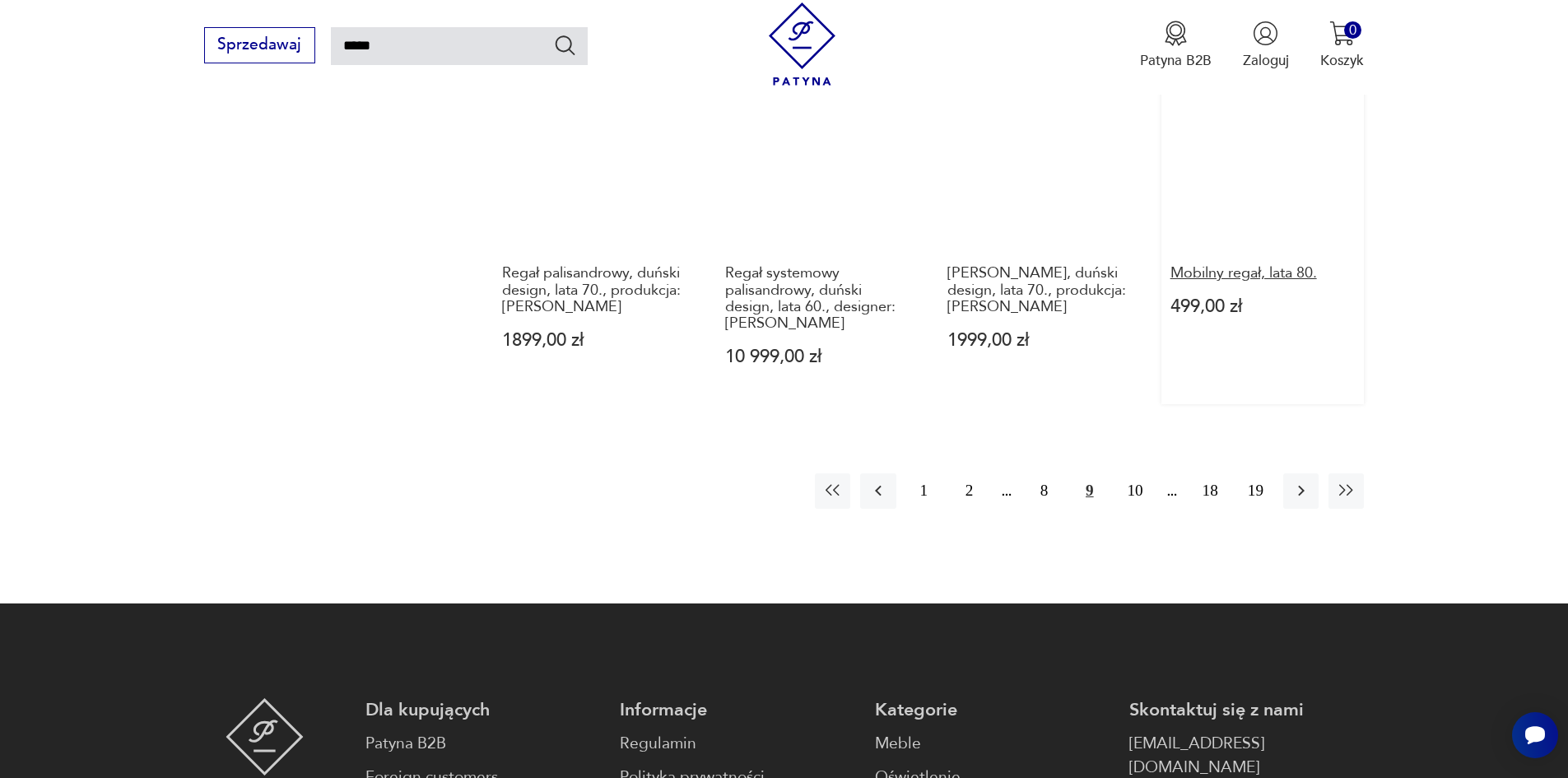
scroll to position [1577, 0]
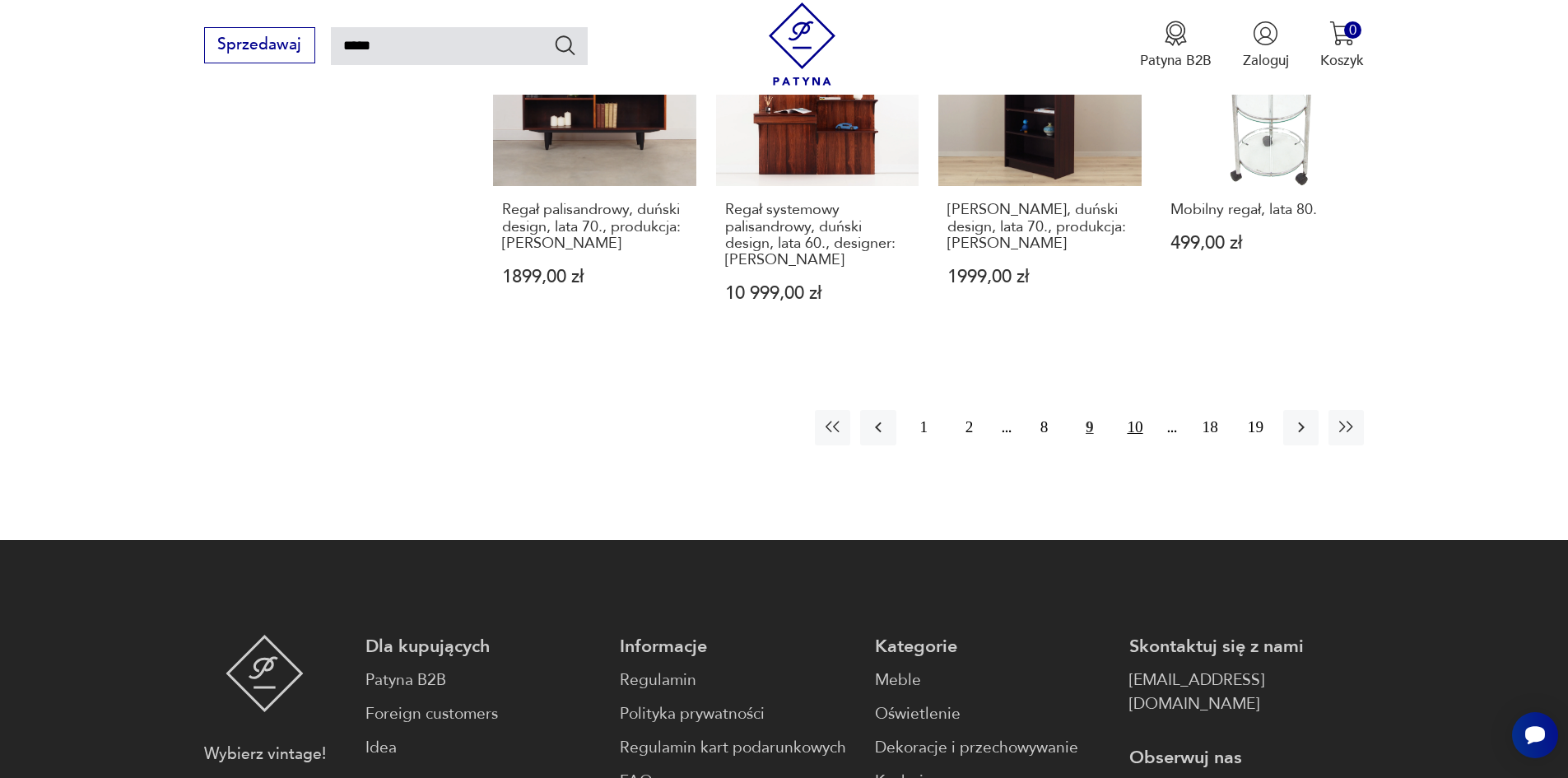
click at [1133, 410] on button "10" at bounding box center [1134, 427] width 35 height 35
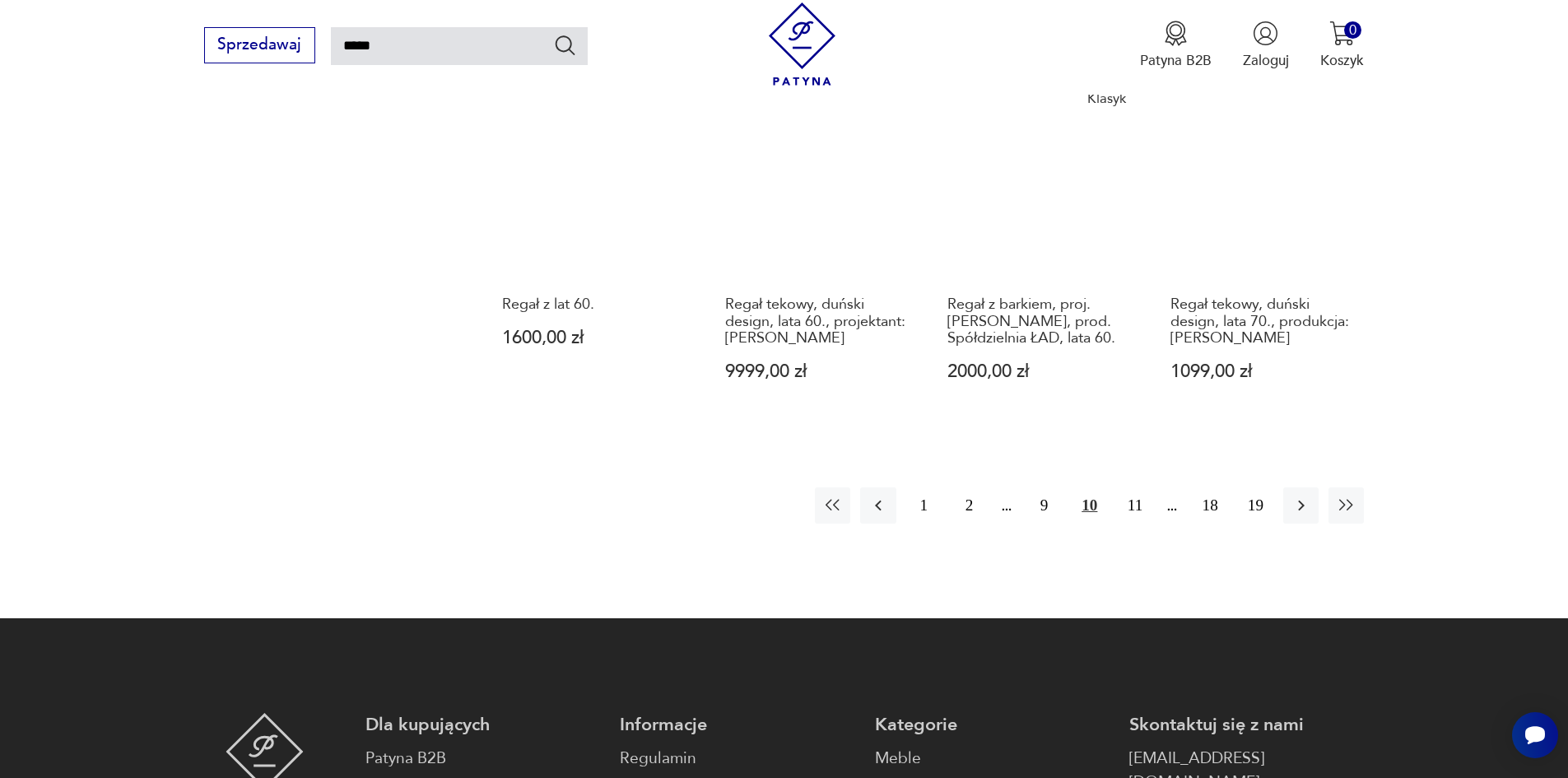
scroll to position [1742, 0]
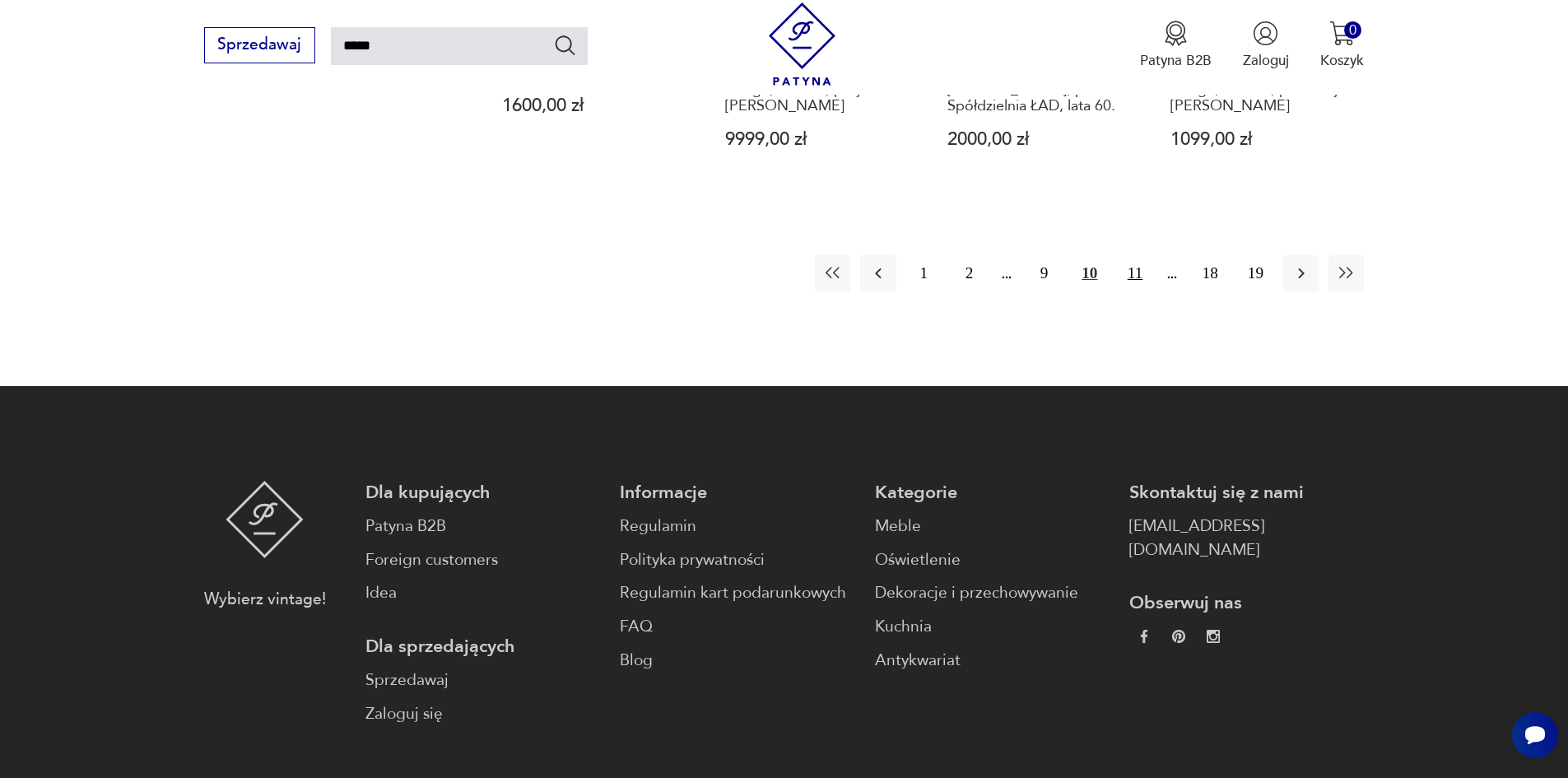
drag, startPoint x: 1140, startPoint y: 241, endPoint x: 1149, endPoint y: 244, distance: 9.5
click at [1147, 255] on button "11" at bounding box center [1134, 273] width 35 height 35
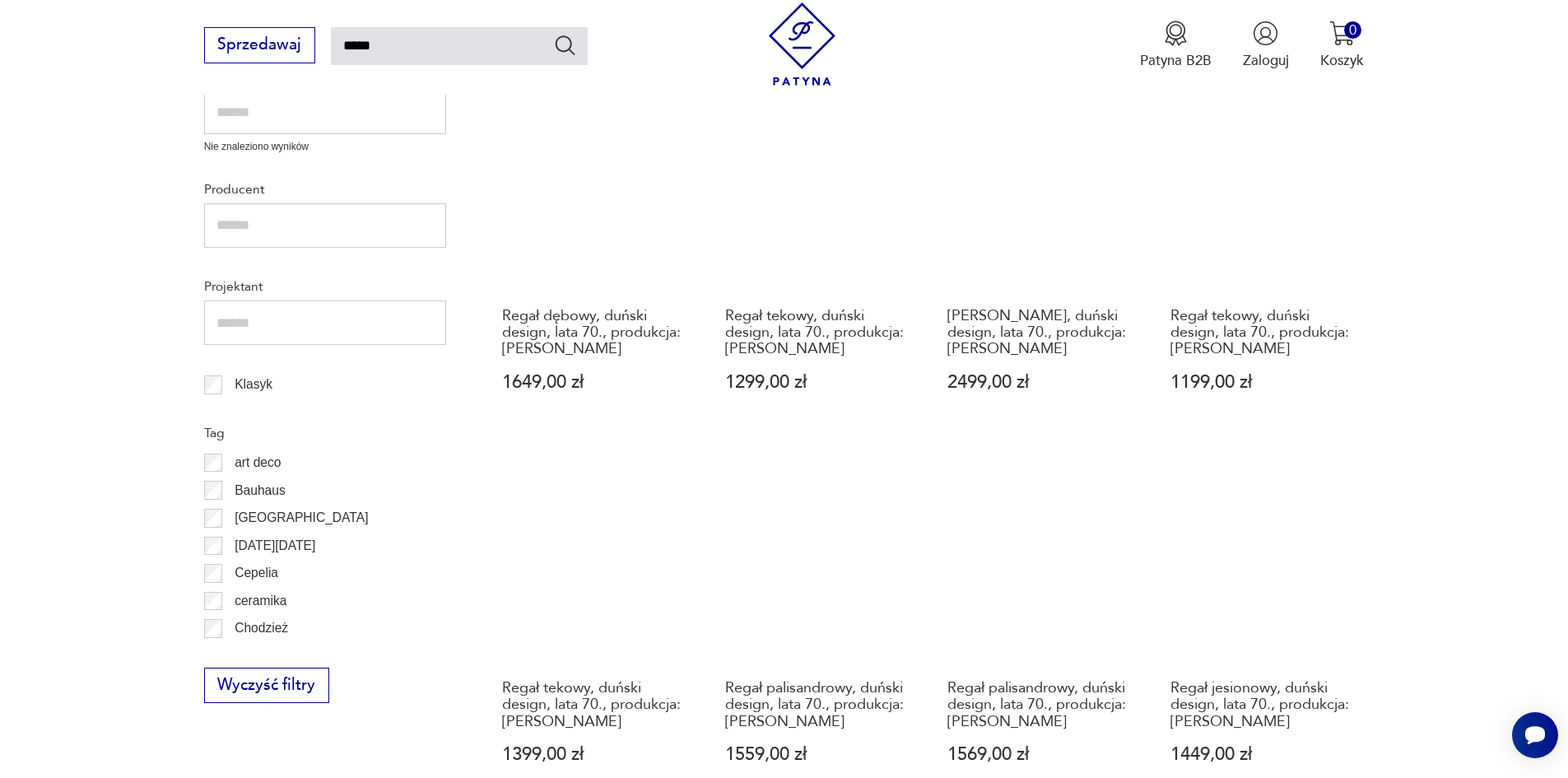
scroll to position [1166, 0]
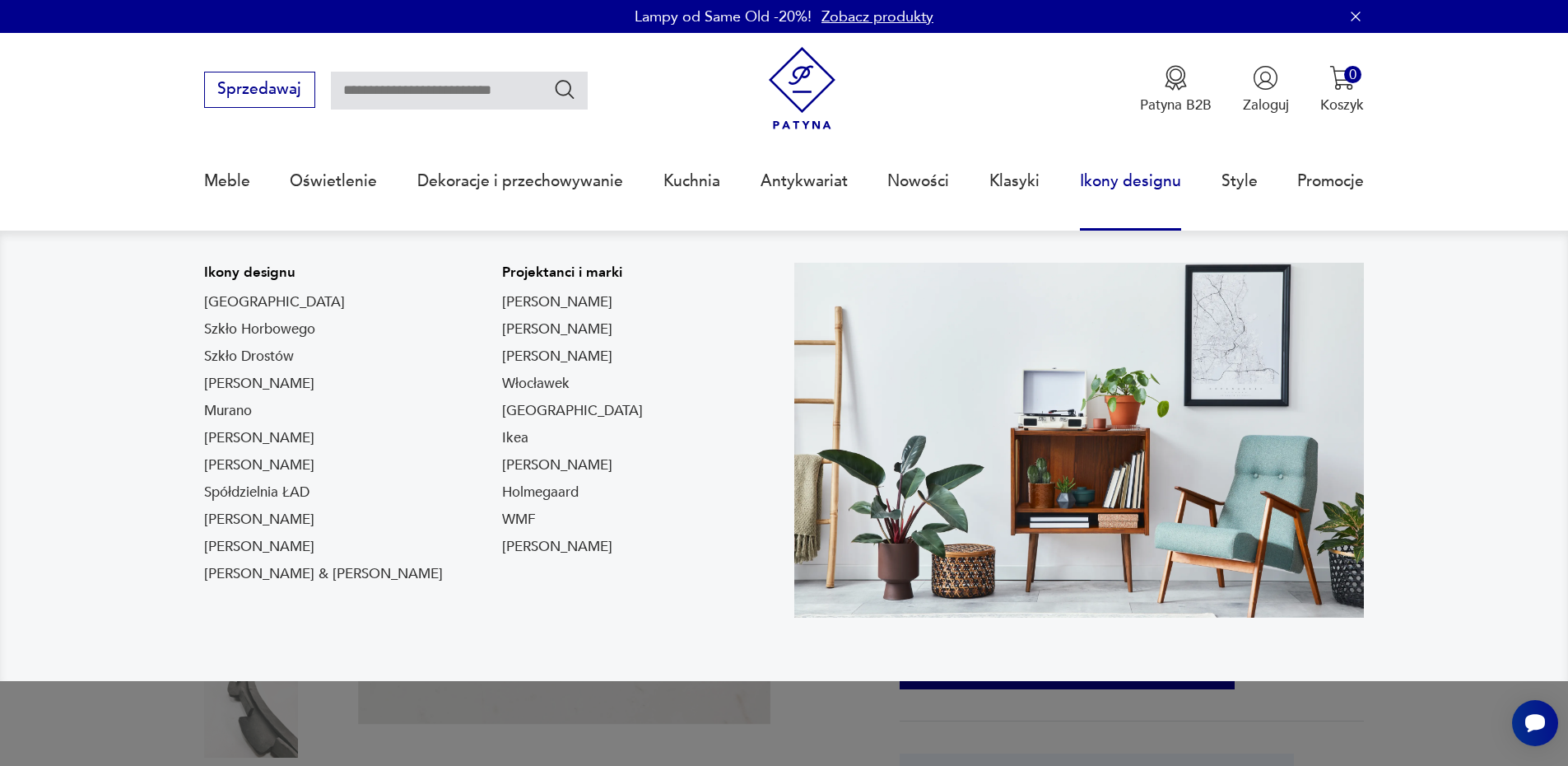
click at [1134, 179] on link "Ikony designu" at bounding box center [1131, 181] width 102 height 76
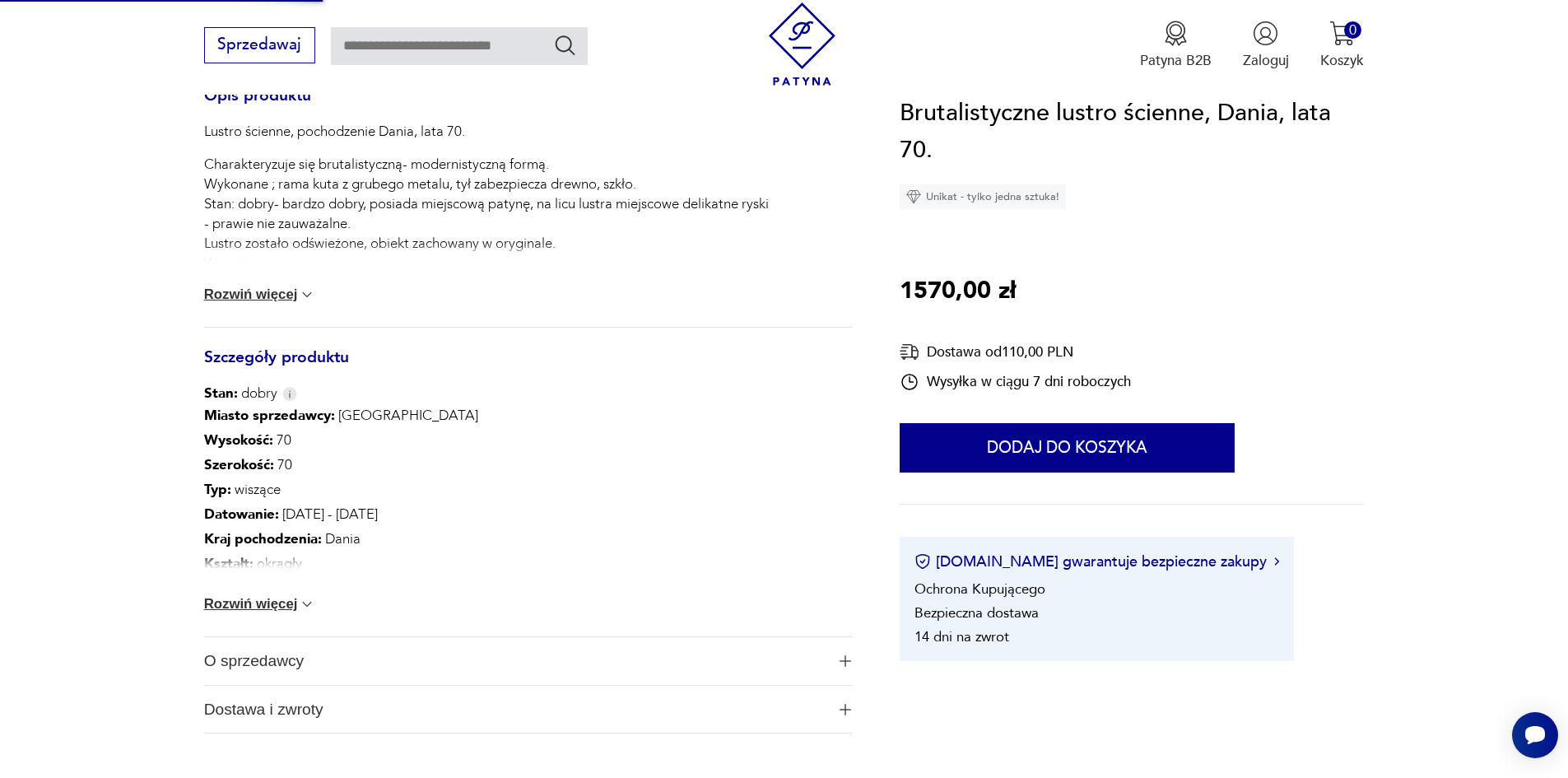
scroll to position [741, 0]
click at [283, 606] on button "Rozwiń więcej" at bounding box center [260, 601] width 112 height 17
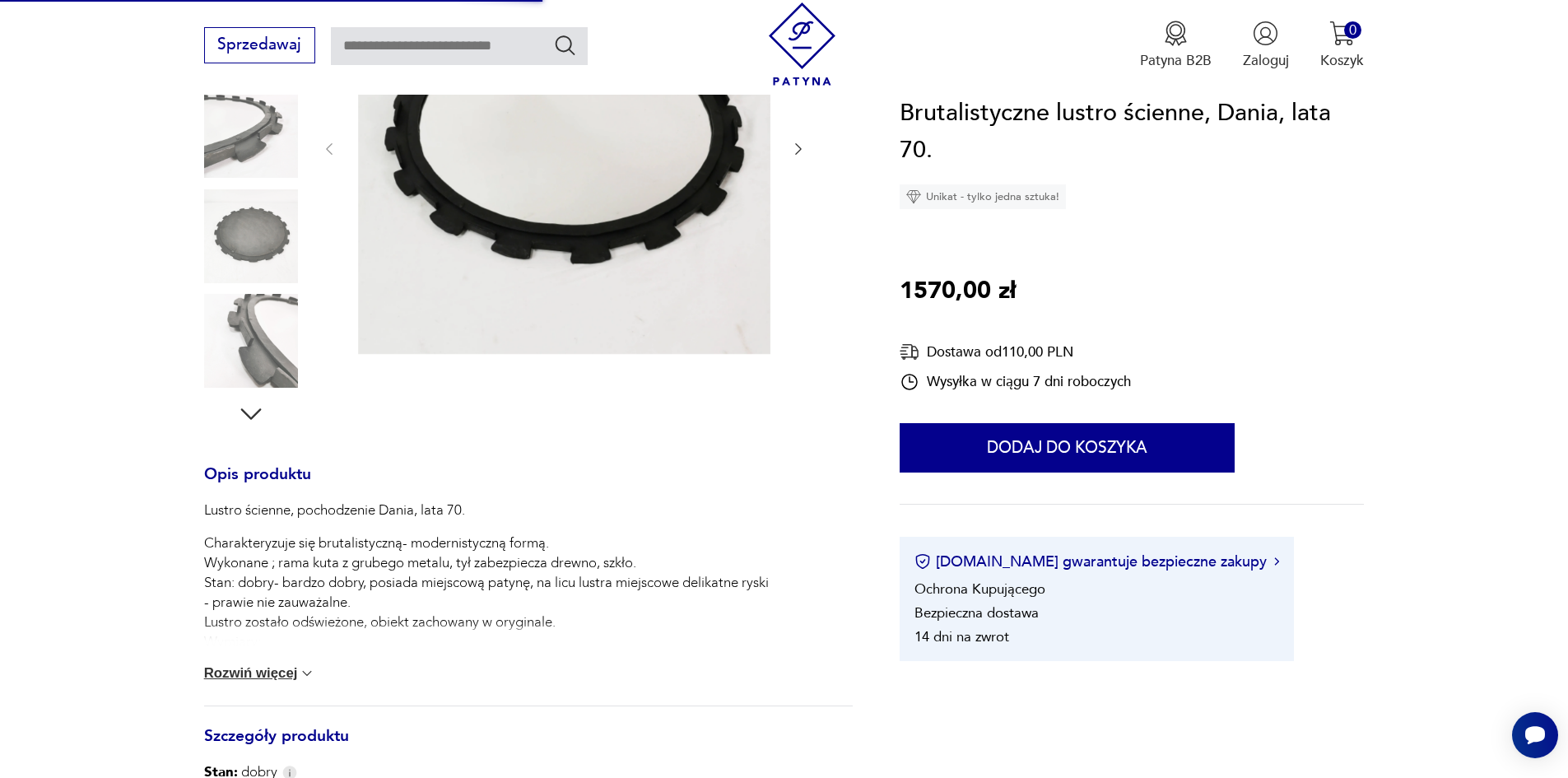
scroll to position [329, 0]
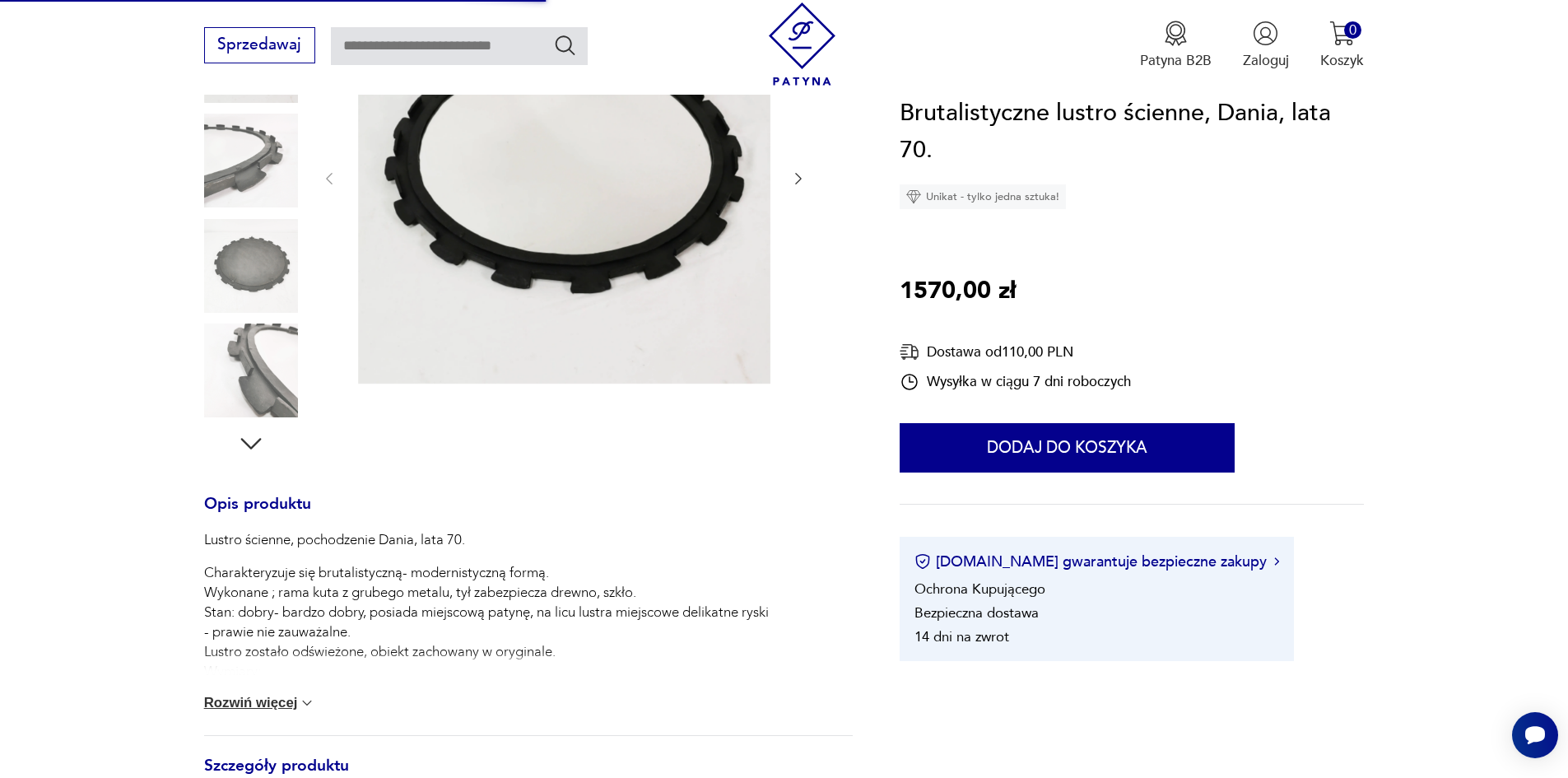
click at [258, 377] on img at bounding box center [251, 370] width 93 height 93
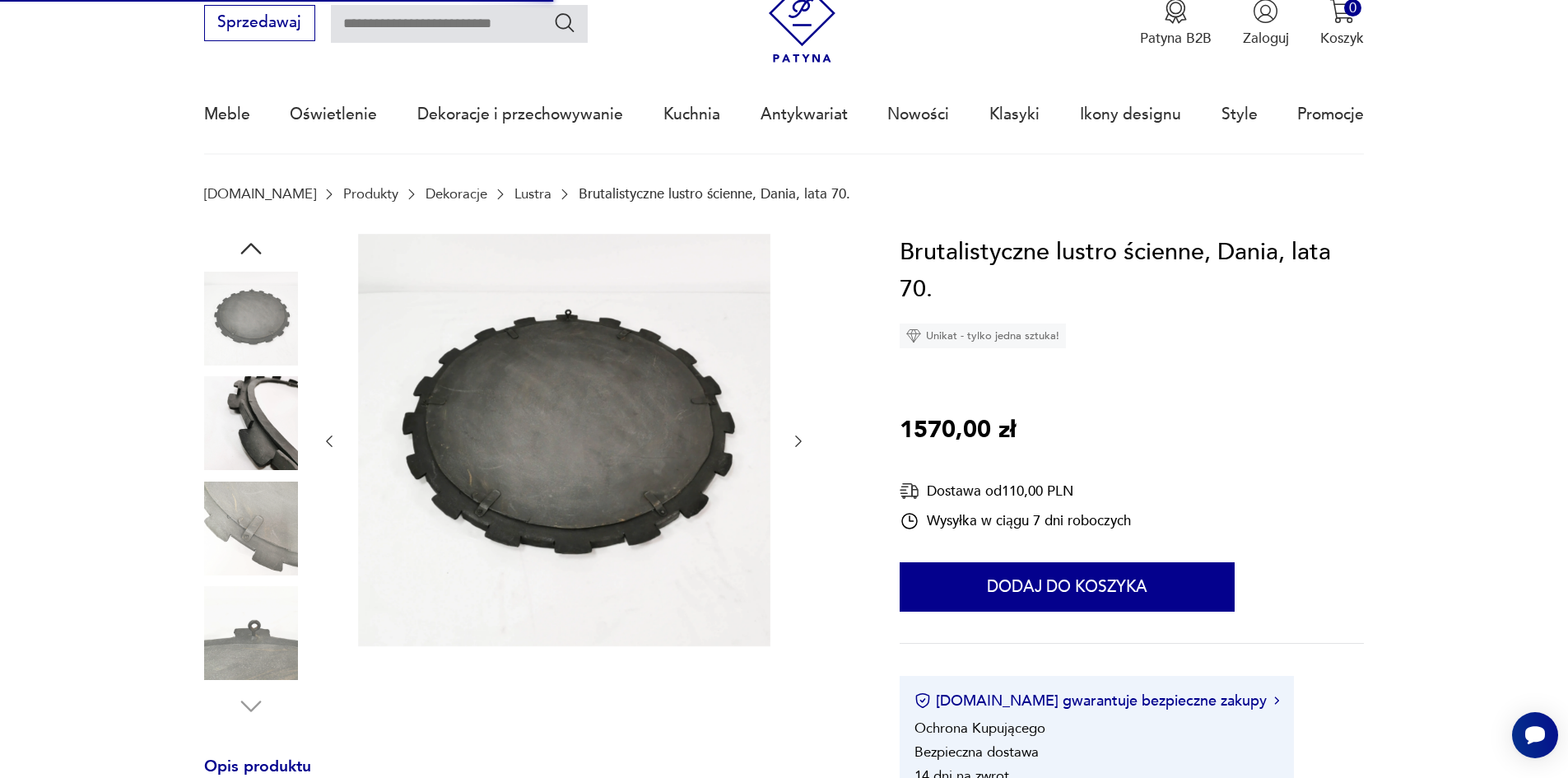
scroll to position [0, 0]
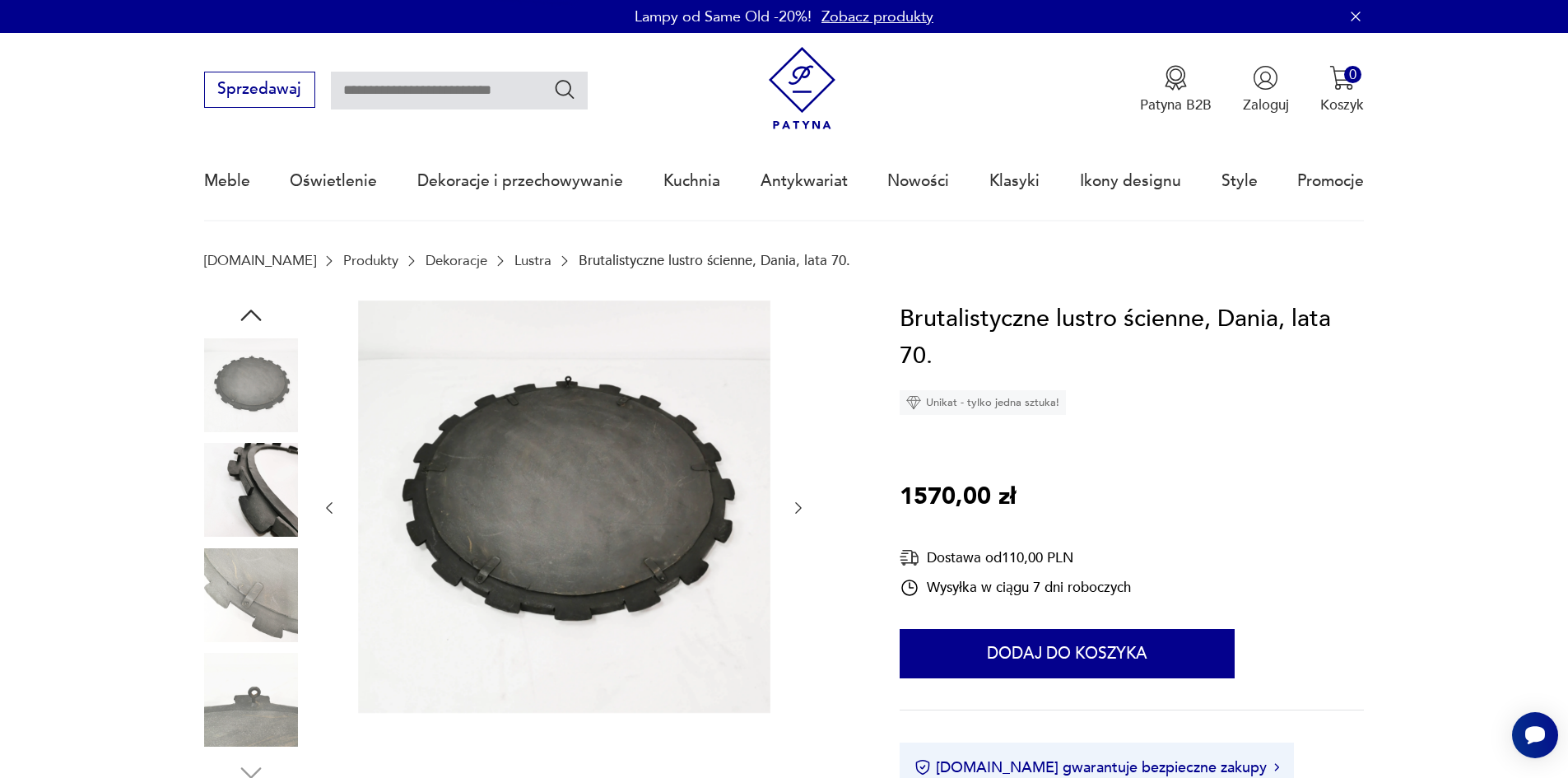
click at [271, 592] on img at bounding box center [251, 595] width 93 height 93
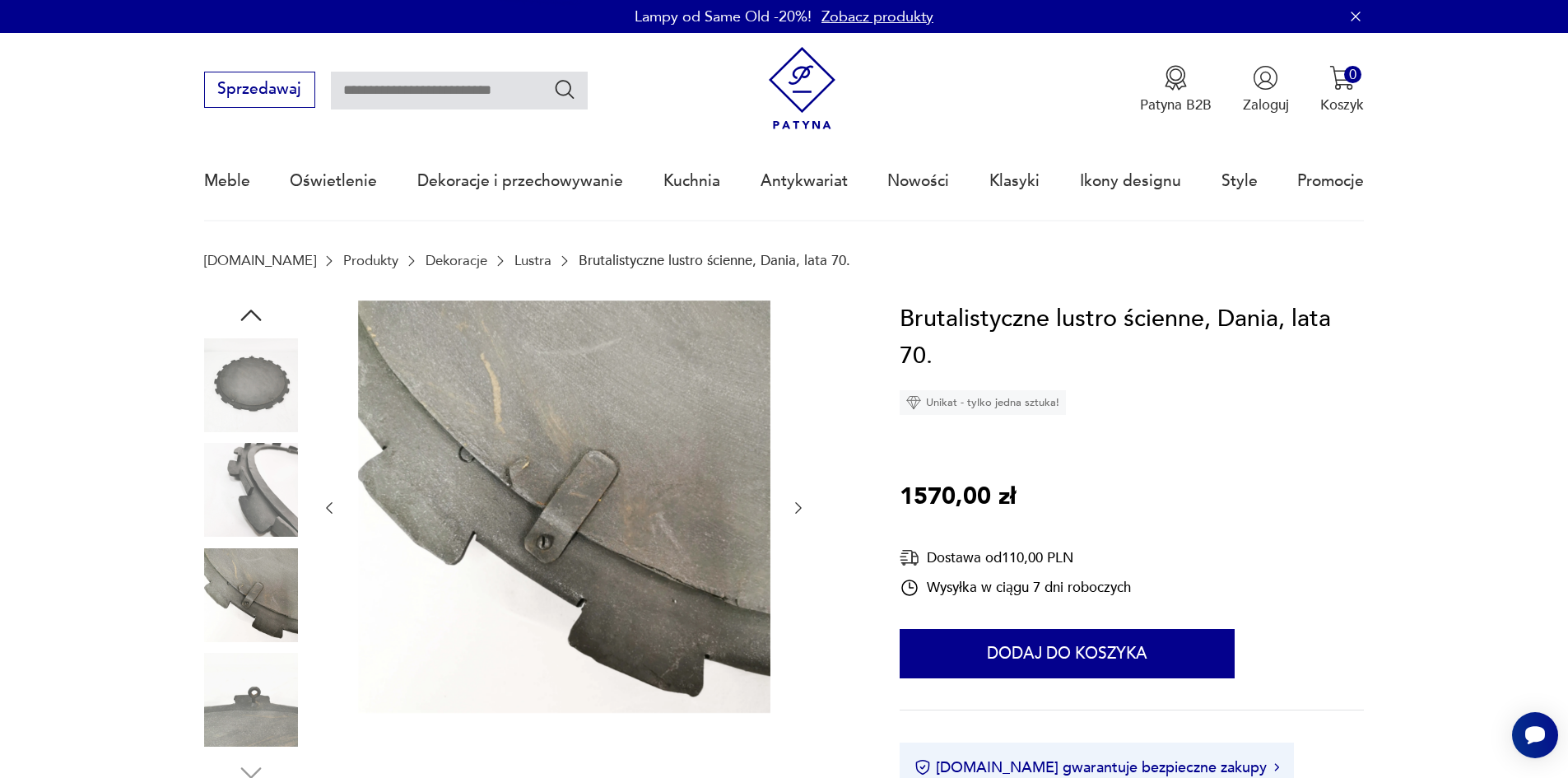
click at [239, 485] on img at bounding box center [251, 489] width 93 height 93
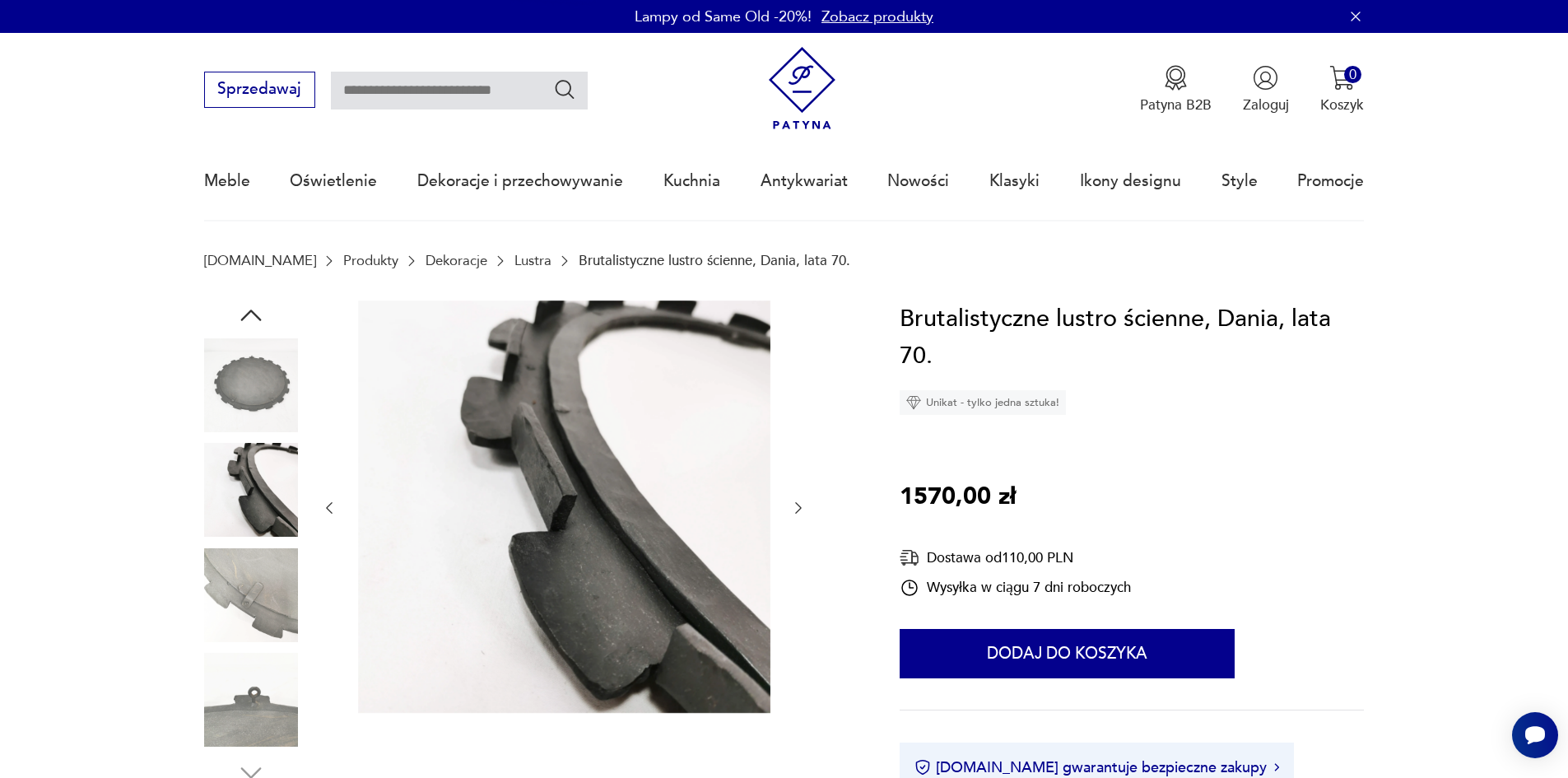
click at [218, 413] on img at bounding box center [251, 385] width 93 height 93
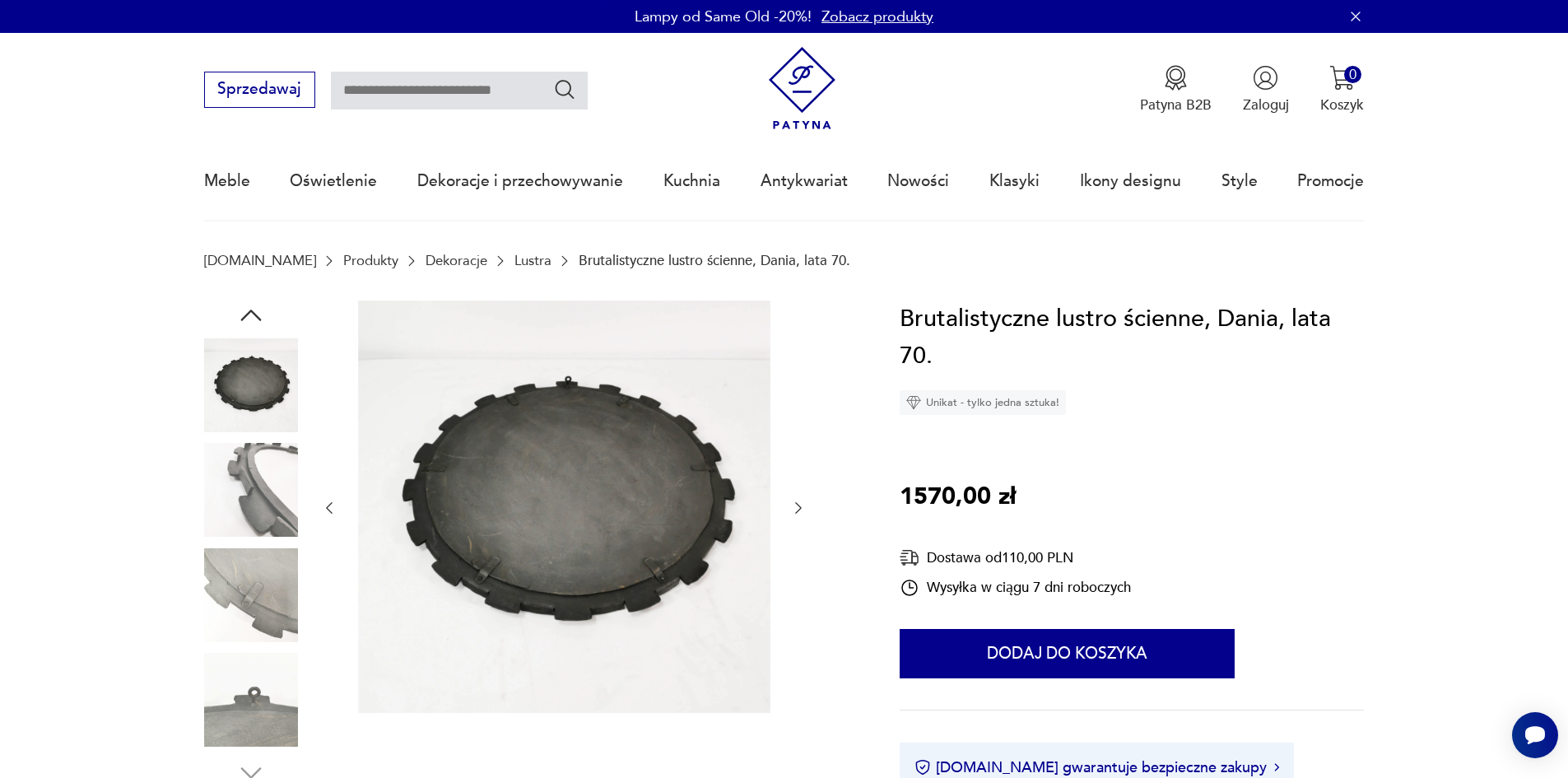
click at [279, 484] on img at bounding box center [251, 489] width 93 height 93
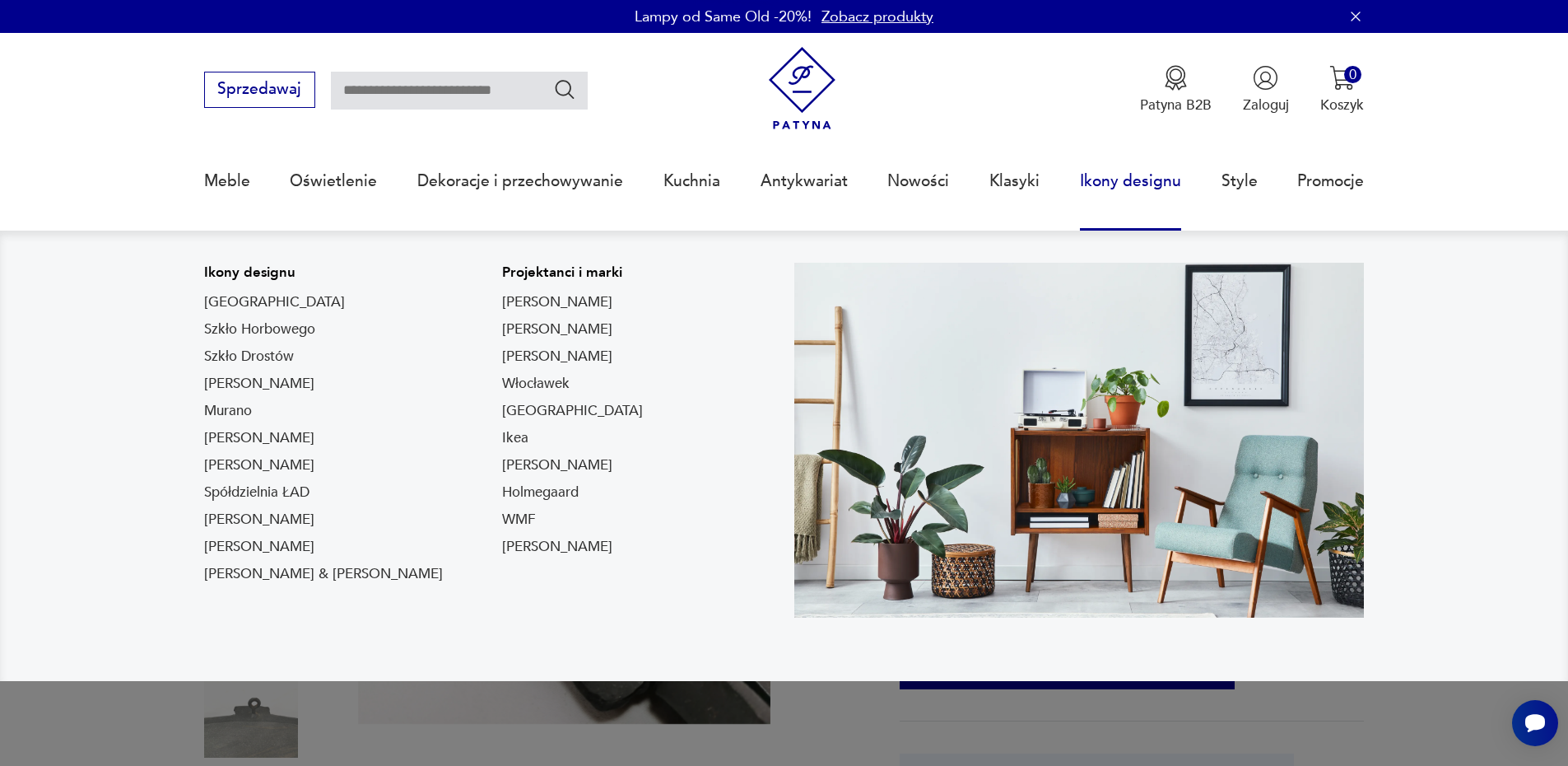
click at [1111, 179] on link "Ikony designu" at bounding box center [1131, 181] width 102 height 76
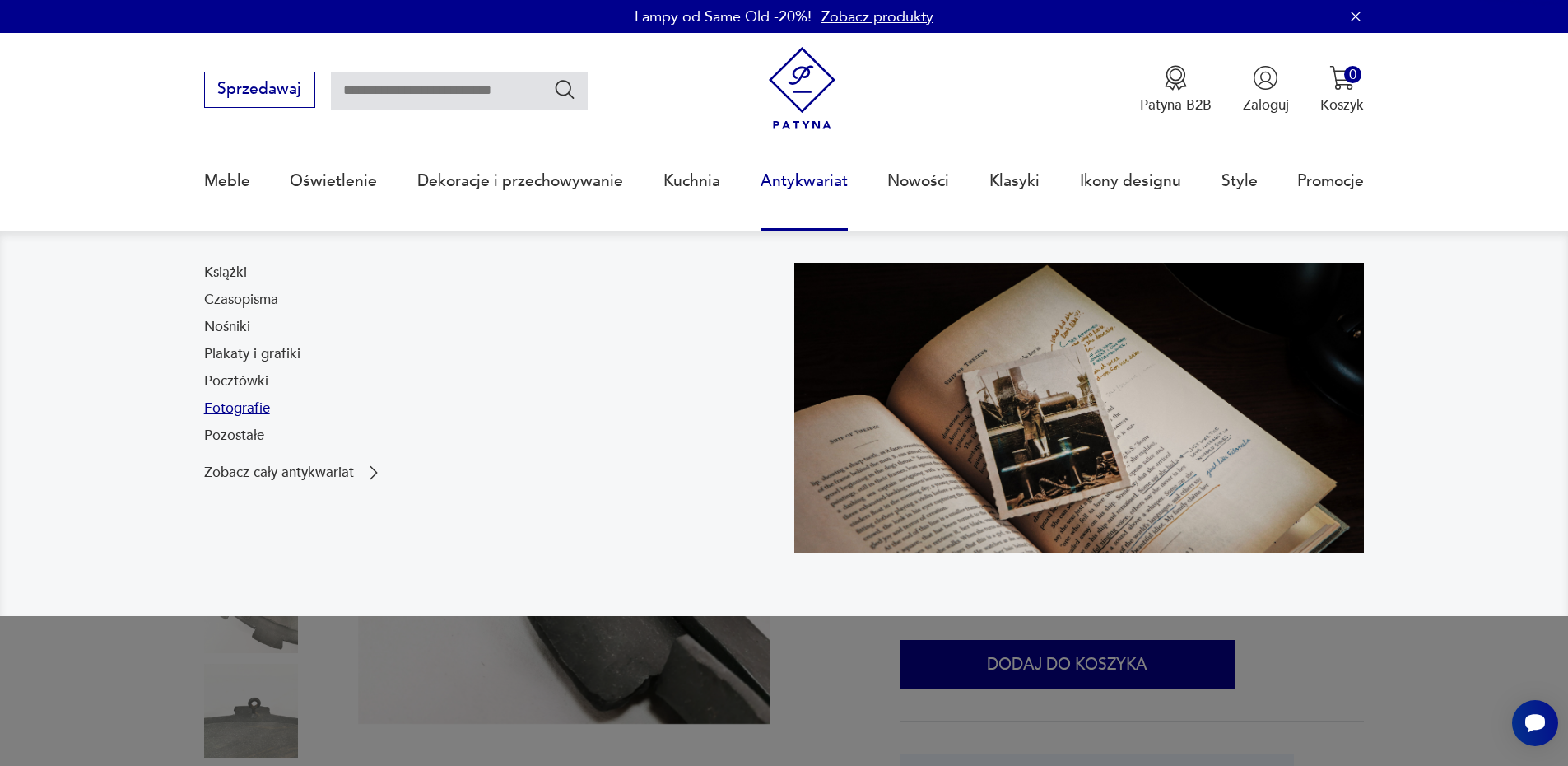
click at [238, 408] on link "Fotografie" at bounding box center [237, 408] width 66 height 19
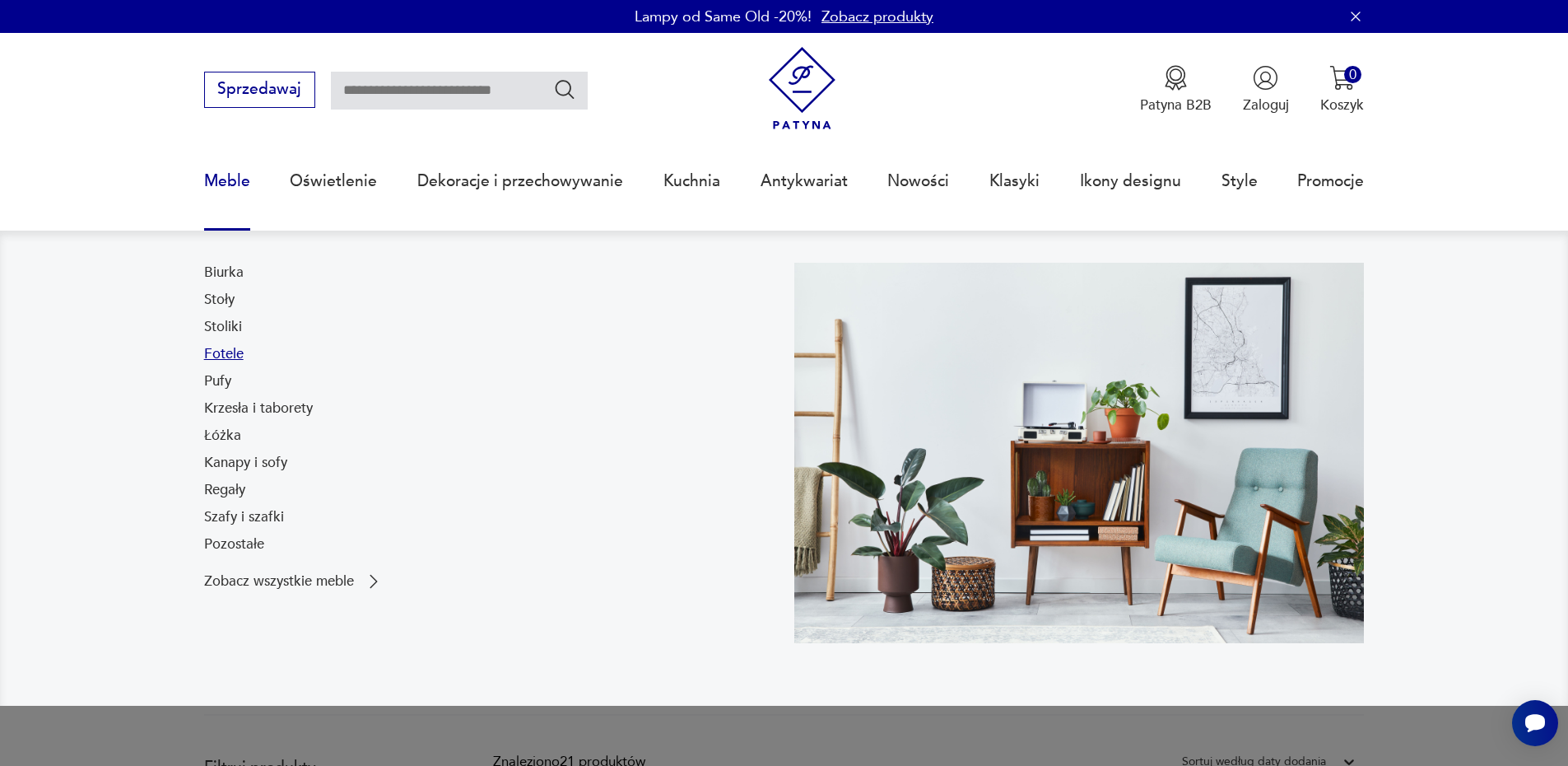
click at [239, 351] on link "Fotele" at bounding box center [224, 353] width 40 height 19
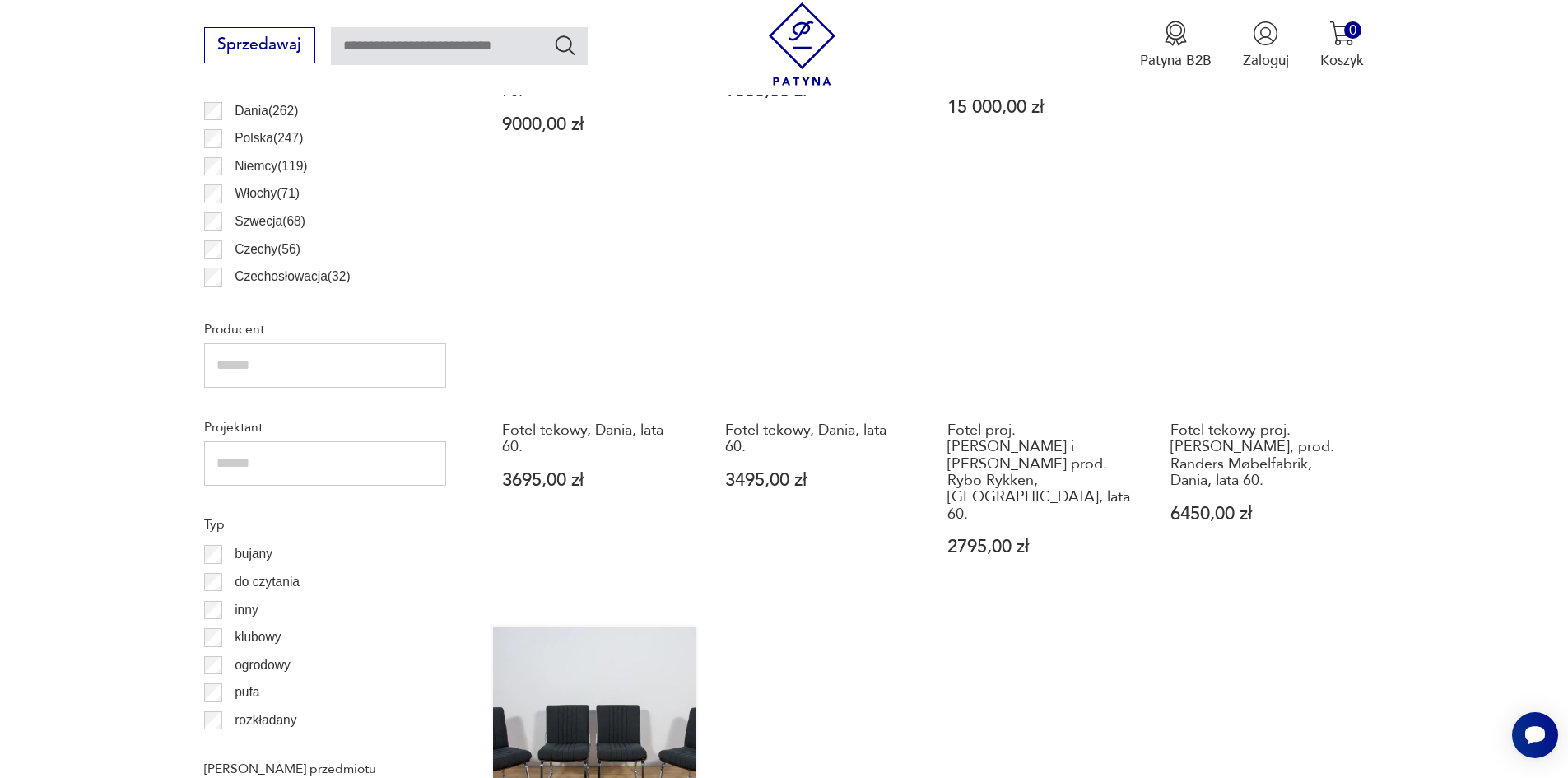
scroll to position [1066, 0]
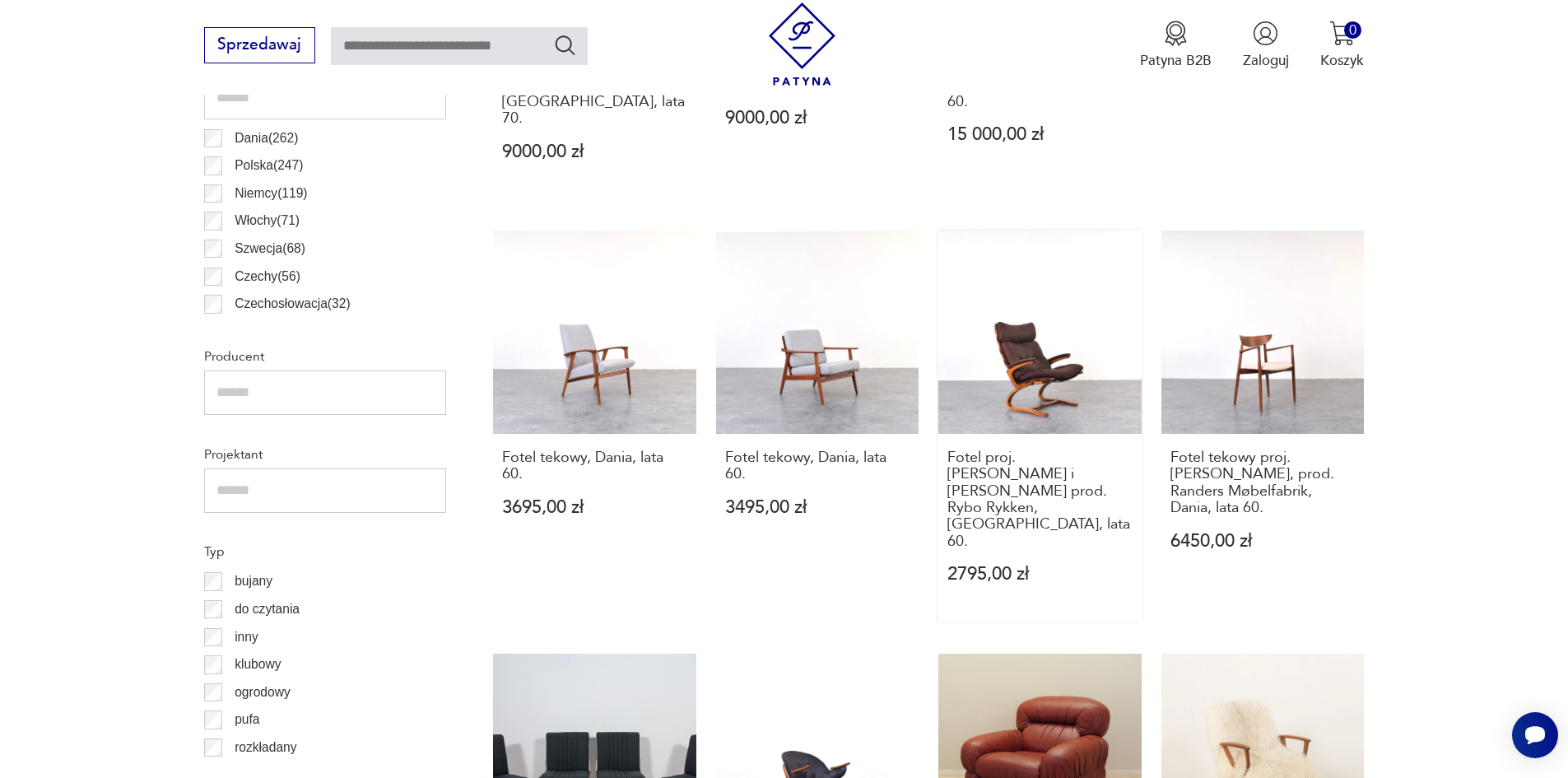
click at [1009, 381] on link "Fotel proj. [PERSON_NAME] i [PERSON_NAME] prod. Rybo Rykken, [GEOGRAPHIC_DATA],…" at bounding box center [1040, 426] width 203 height 391
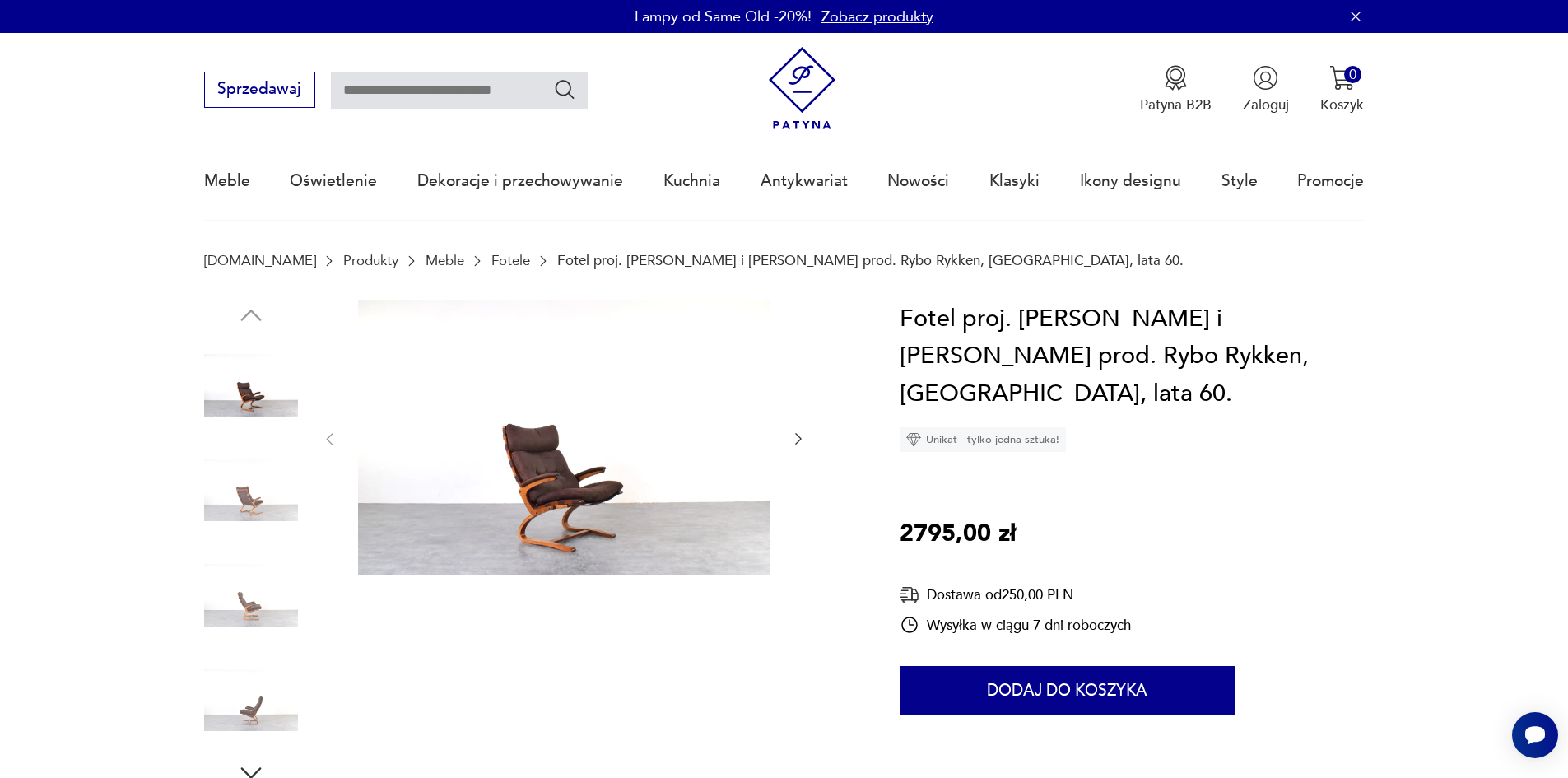
click at [246, 497] on img at bounding box center [251, 489] width 93 height 93
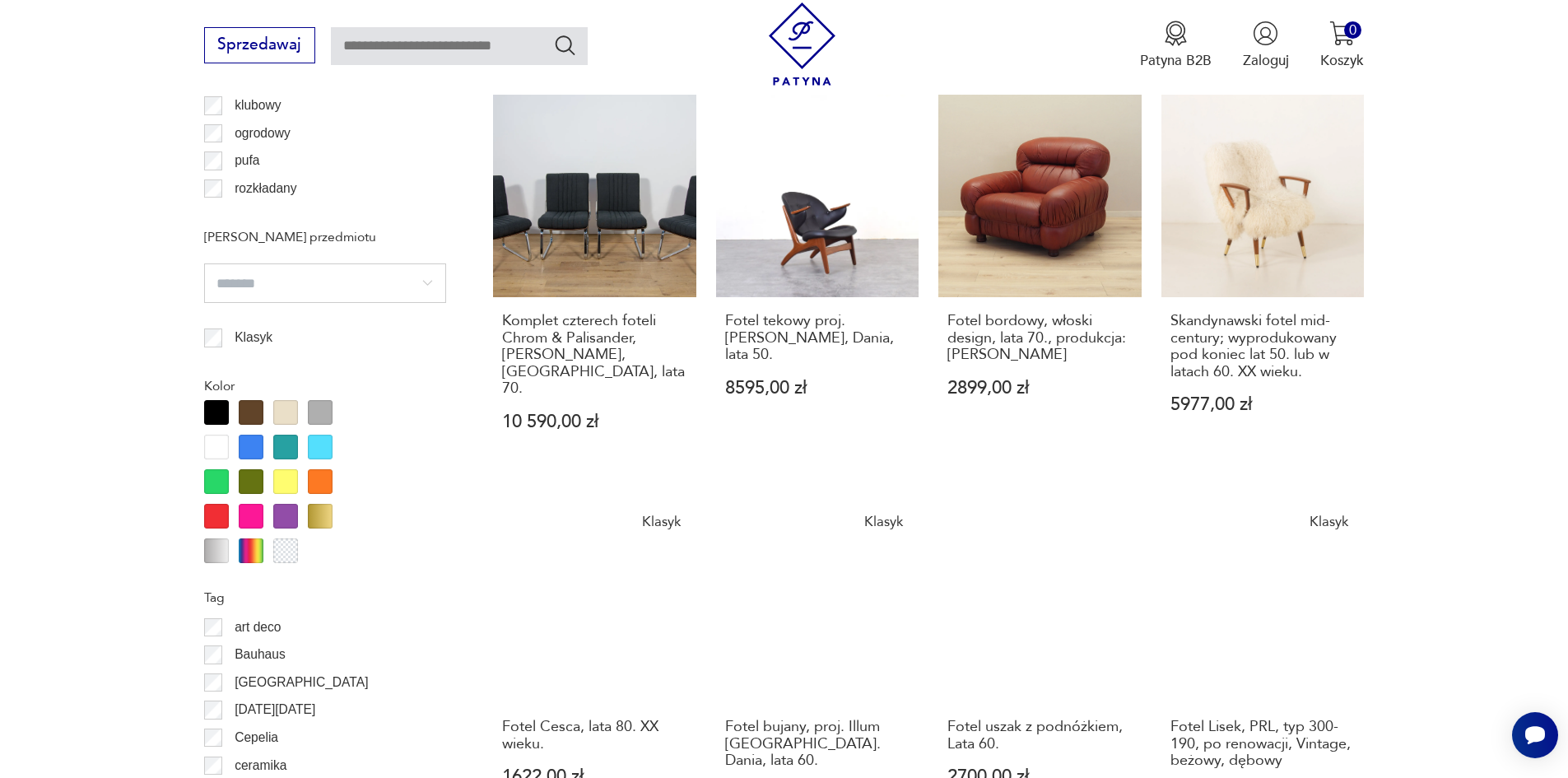
scroll to position [1889, 0]
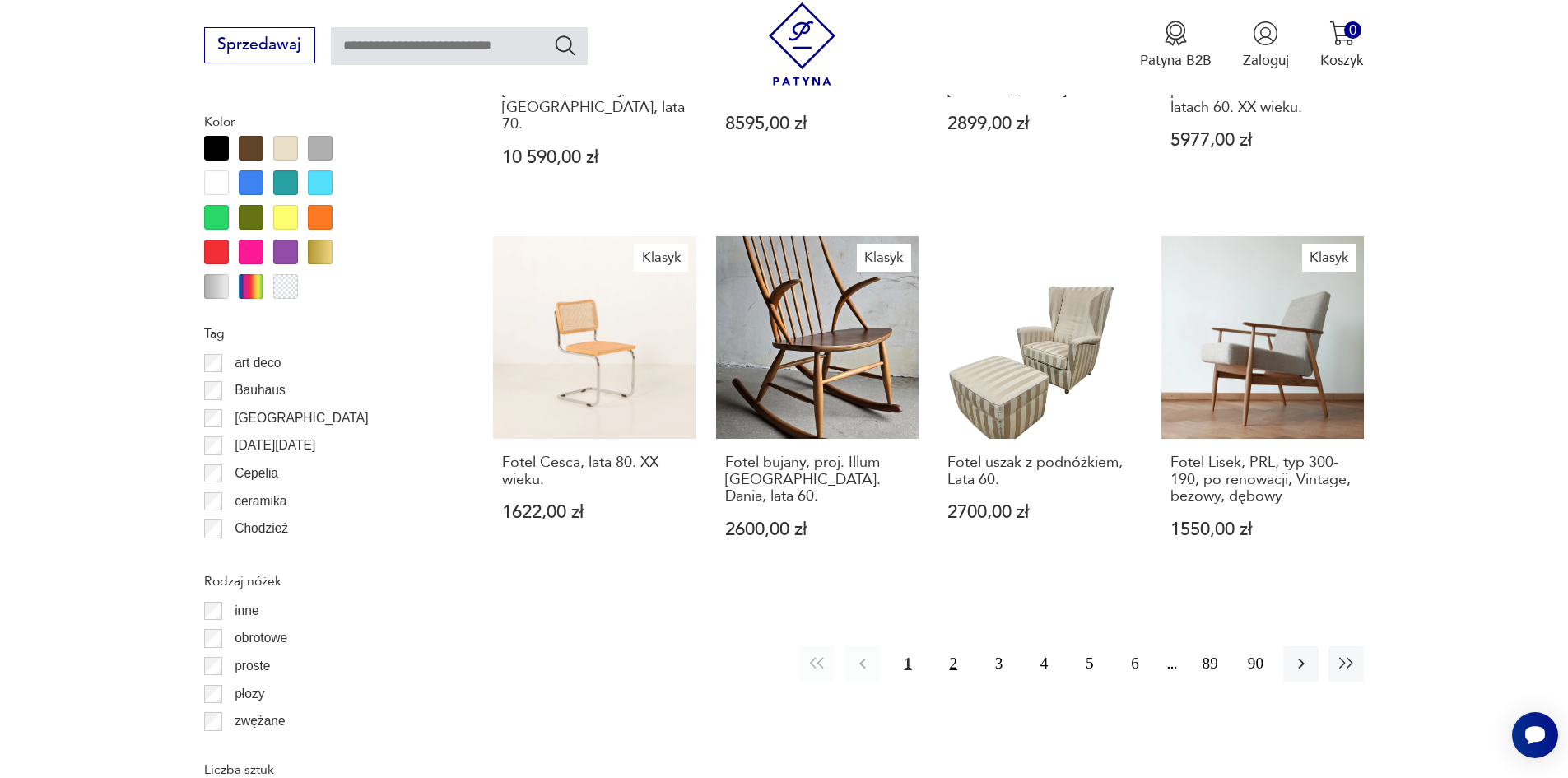
click at [947, 647] on button "2" at bounding box center [953, 664] width 35 height 35
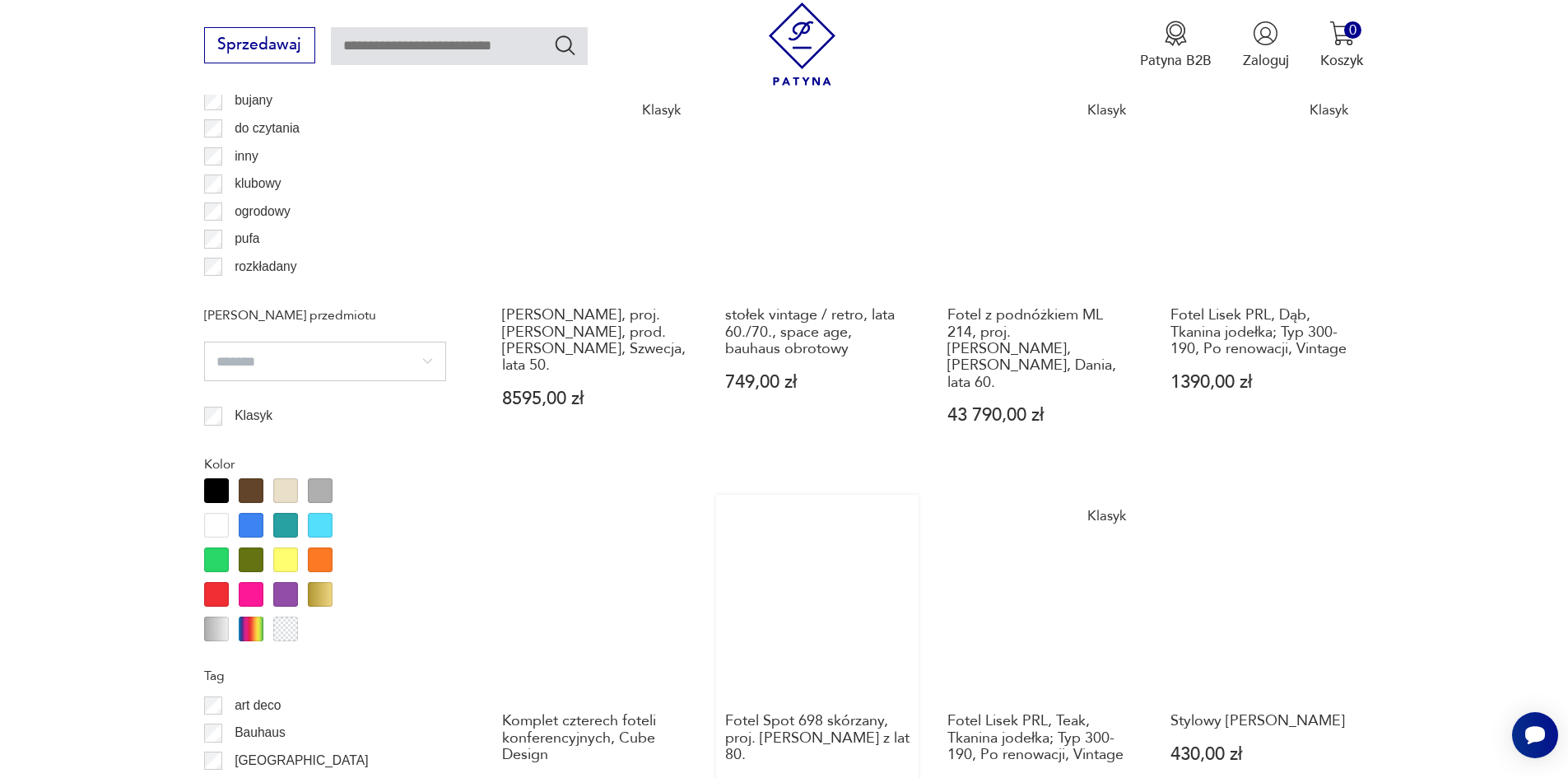
scroll to position [1784, 0]
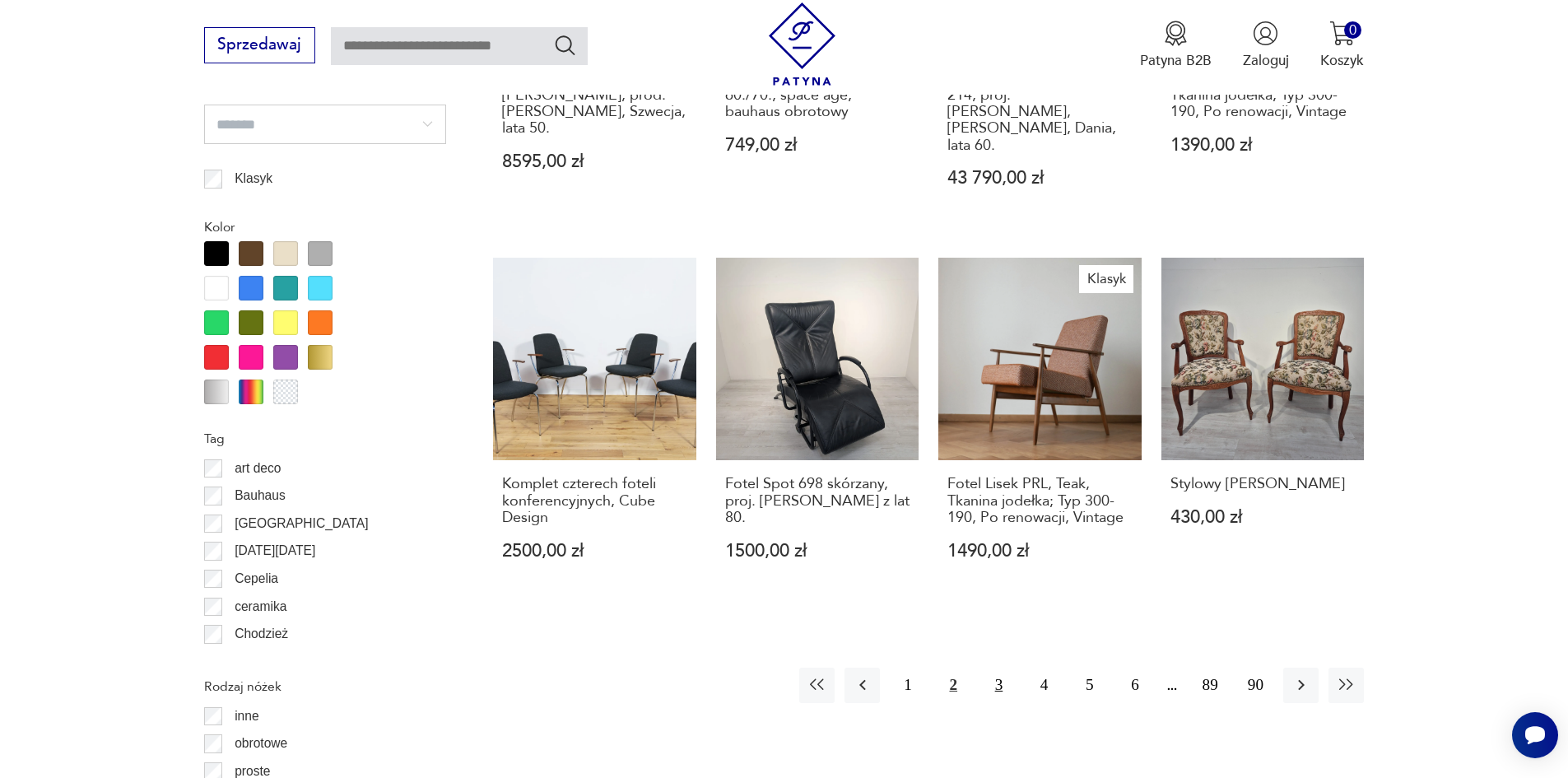
click at [1001, 668] on button "3" at bounding box center [998, 685] width 35 height 35
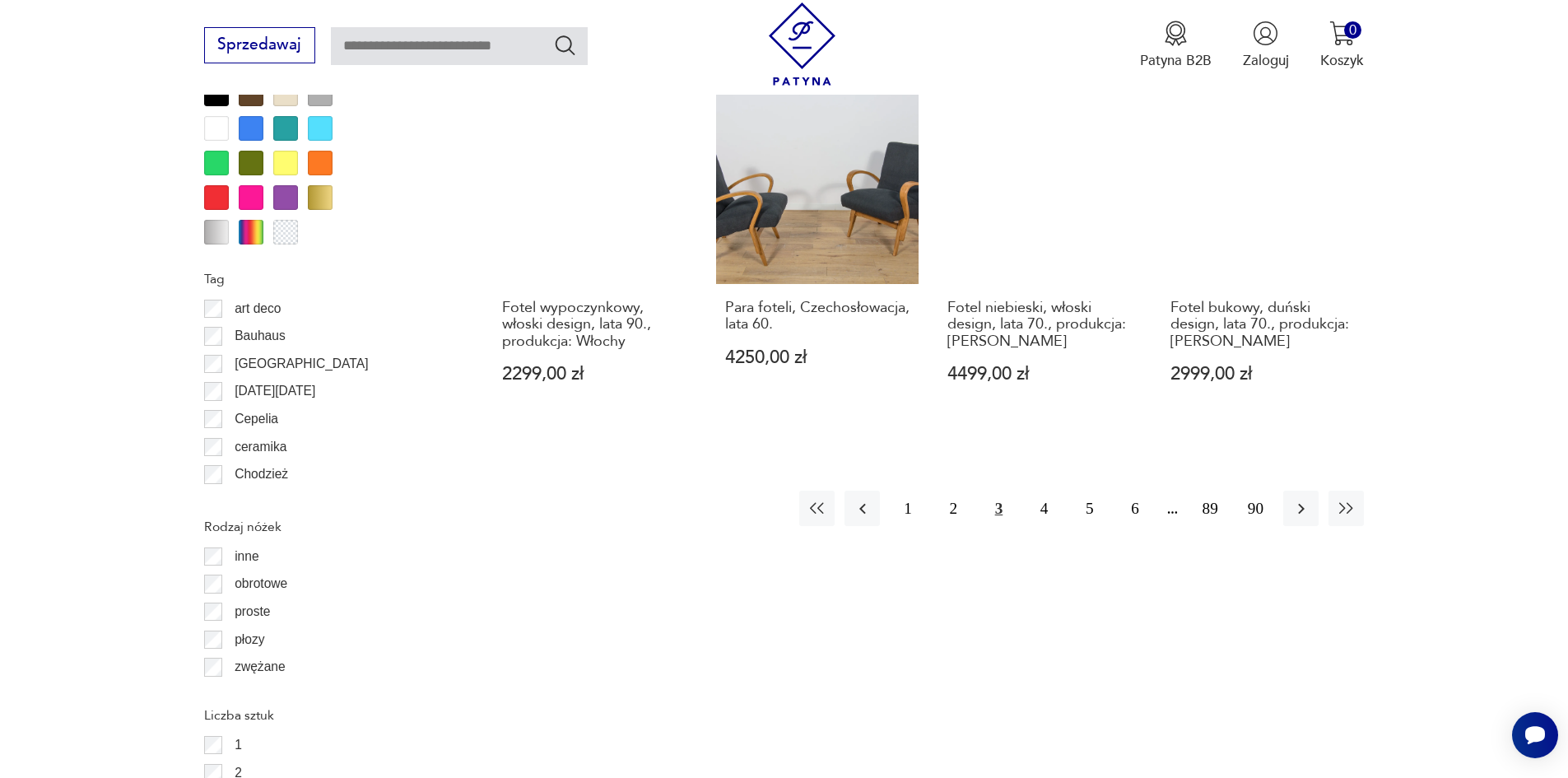
scroll to position [1948, 0]
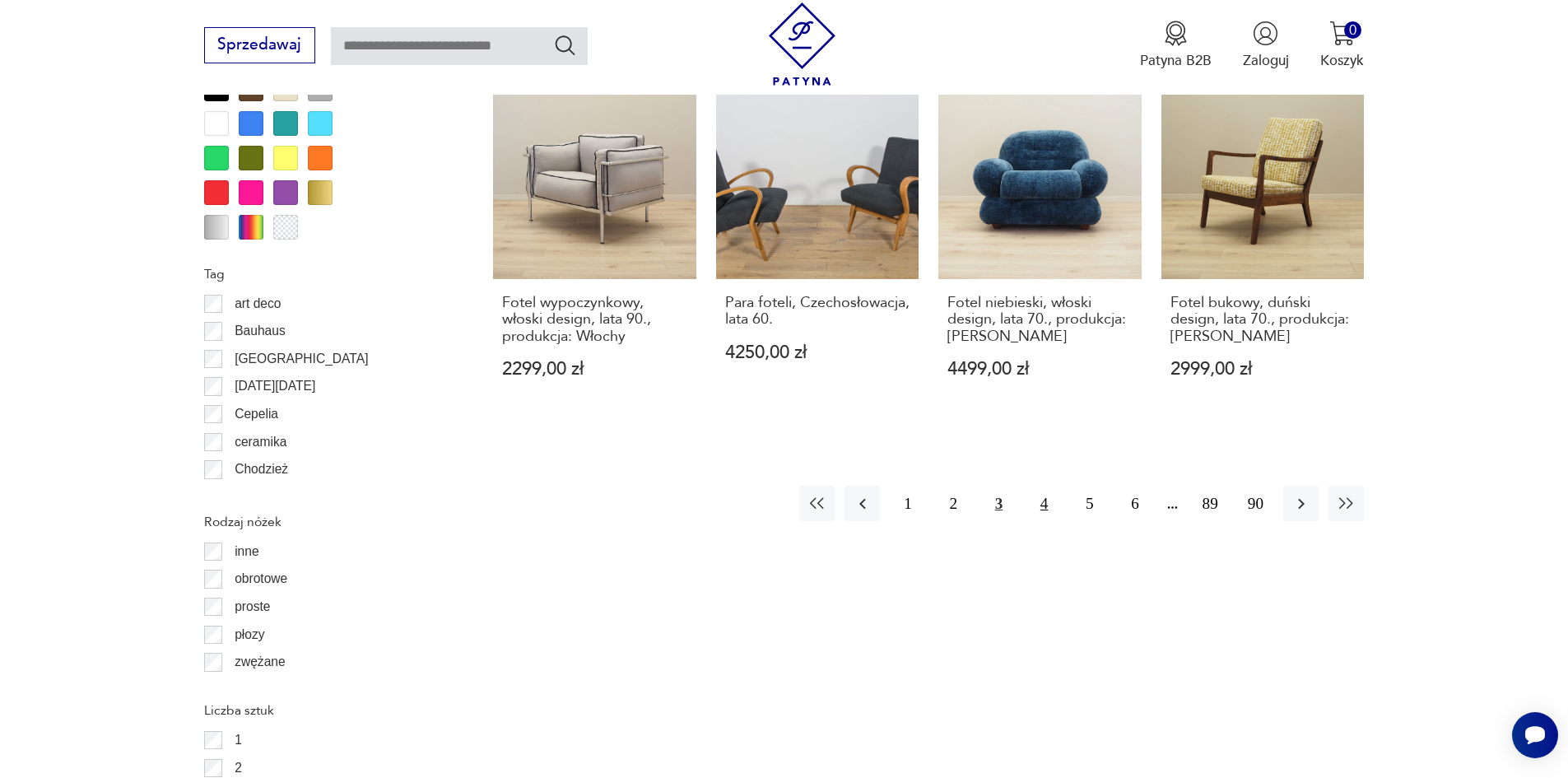
click at [1047, 486] on button "4" at bounding box center [1044, 503] width 35 height 35
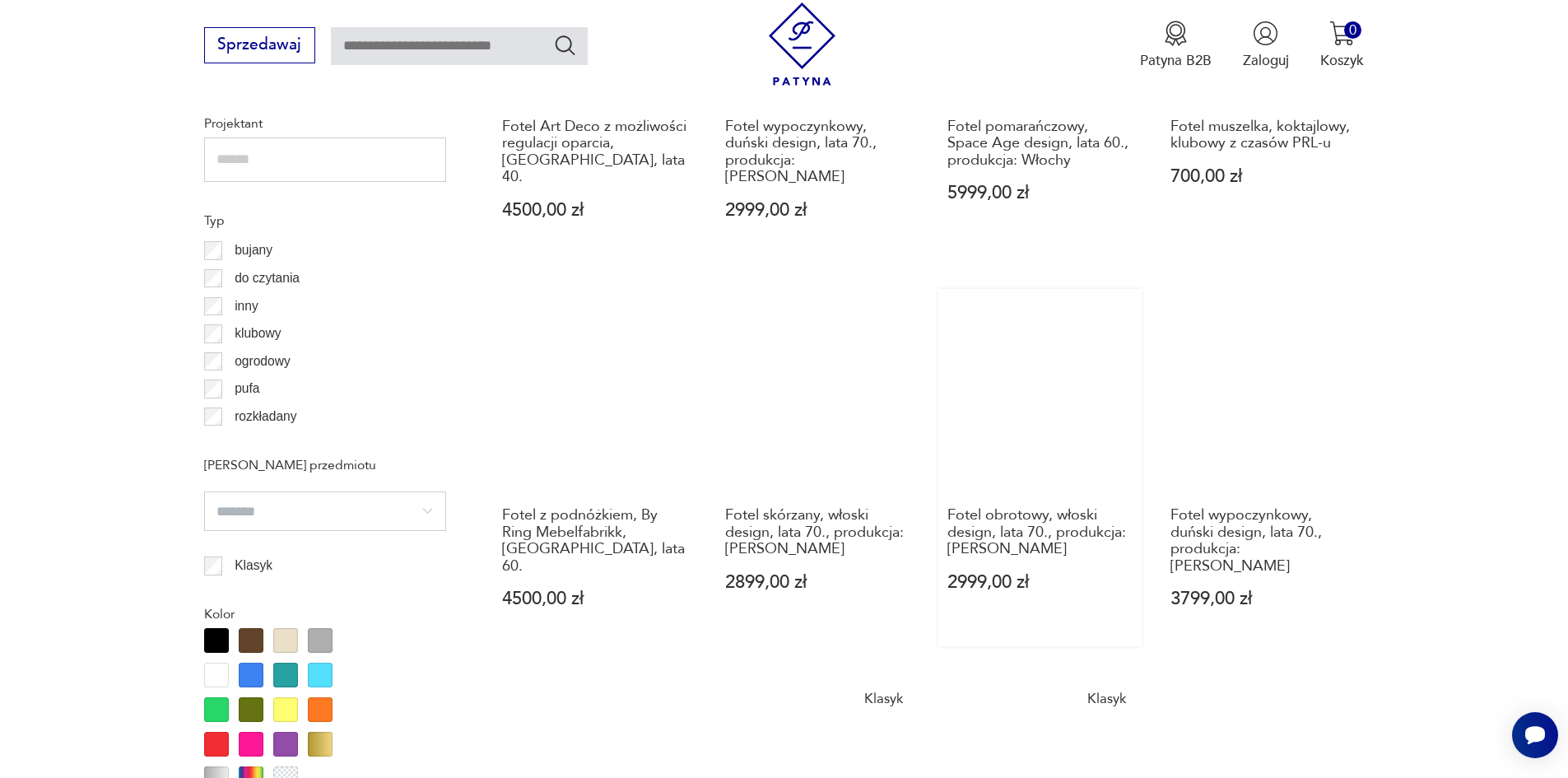
scroll to position [1784, 0]
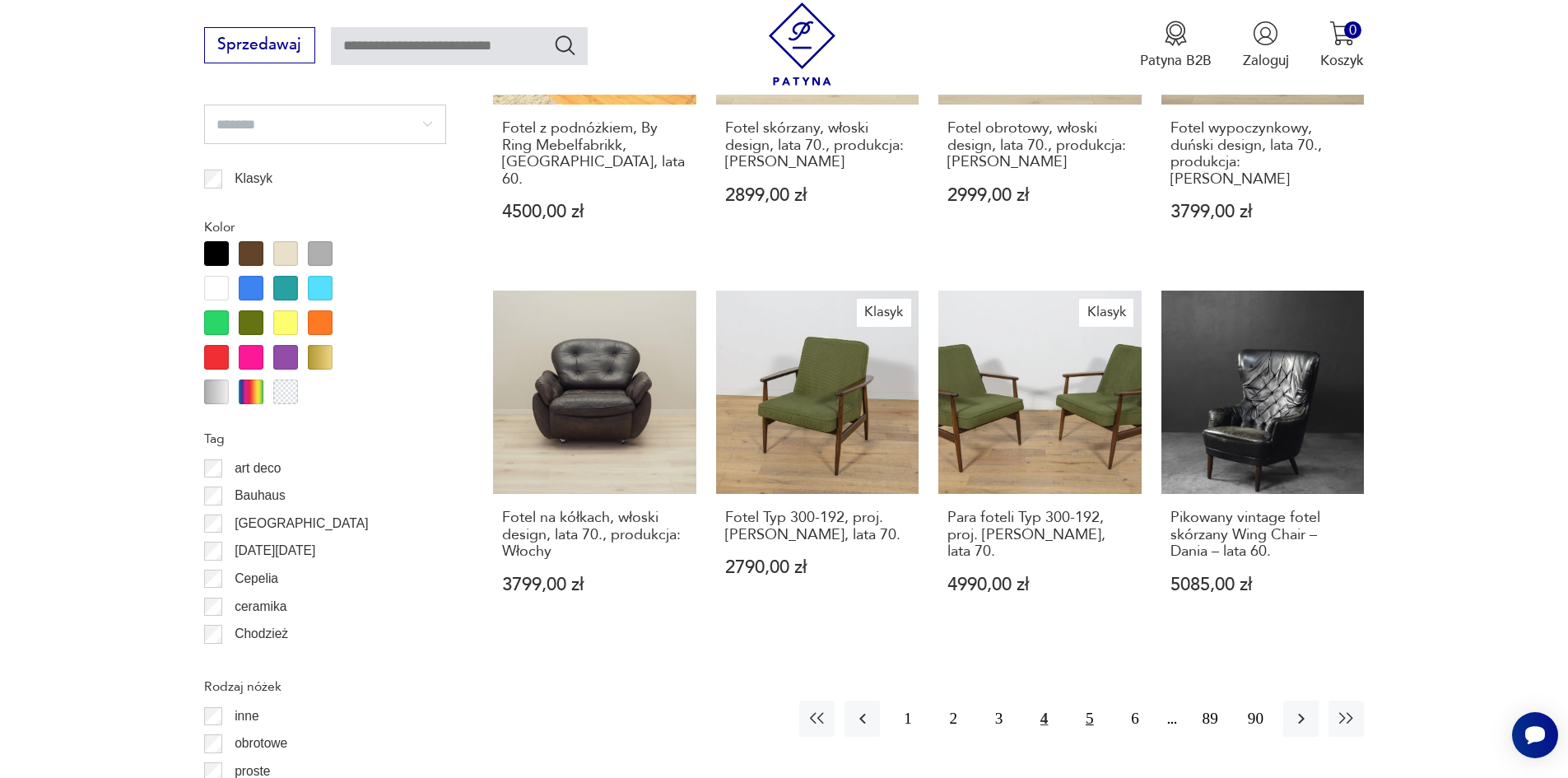
click at [1089, 701] on button "5" at bounding box center [1089, 719] width 35 height 35
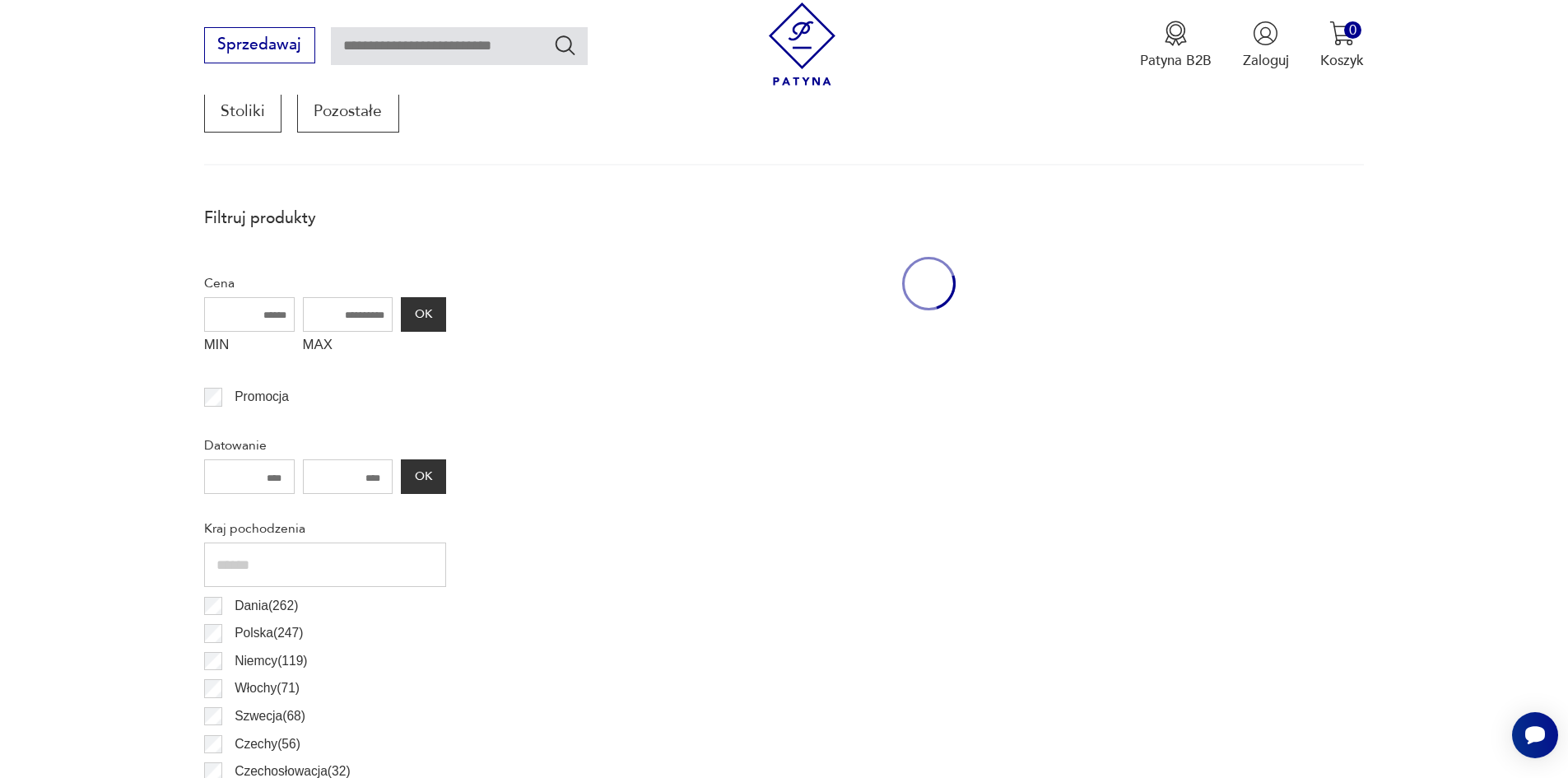
scroll to position [549, 0]
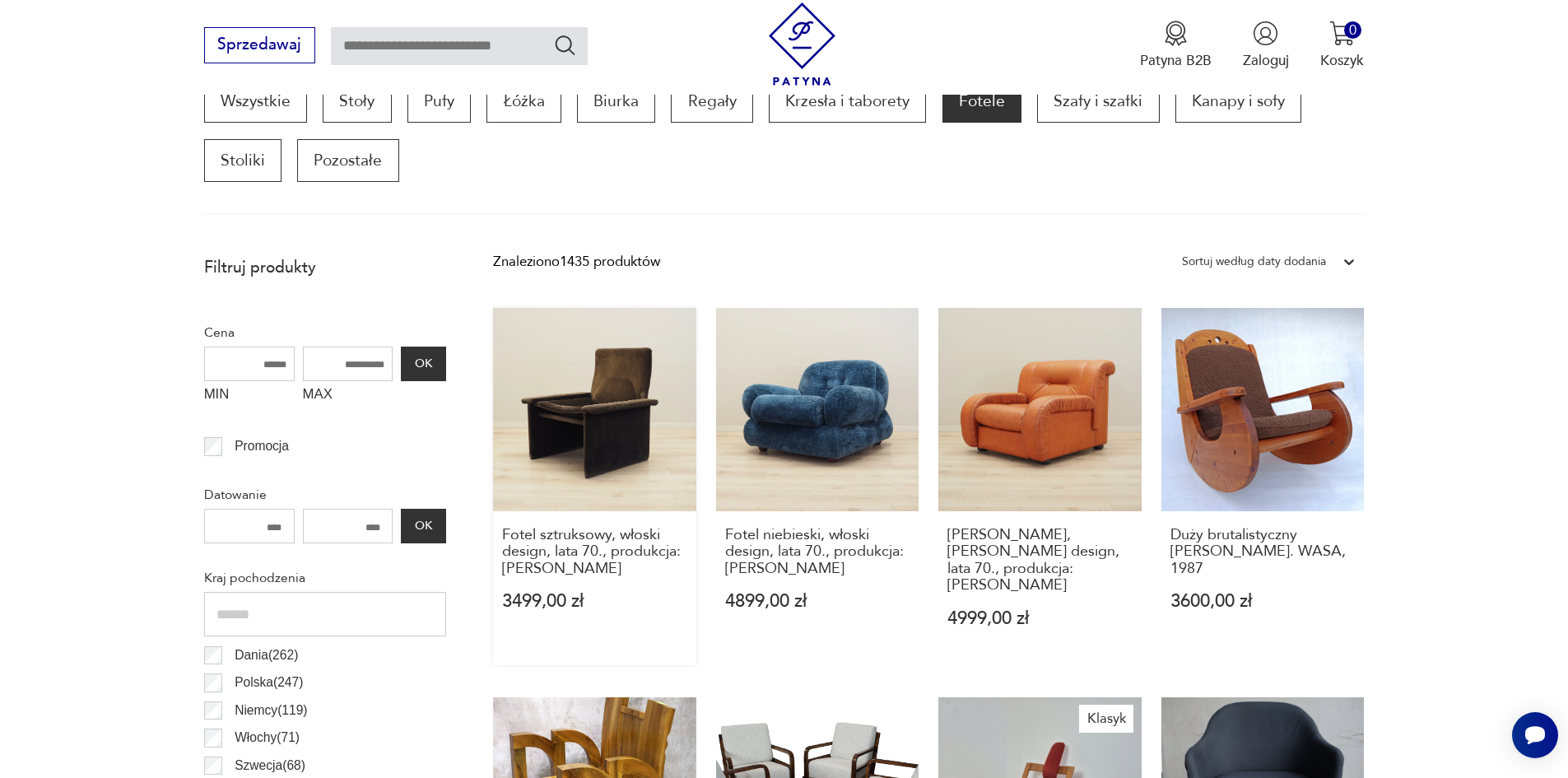
click at [628, 389] on link "Fotel sztruksowy, włoski design, lata 70., produkcja: Włochy 3499,00 zł" at bounding box center [594, 487] width 203 height 357
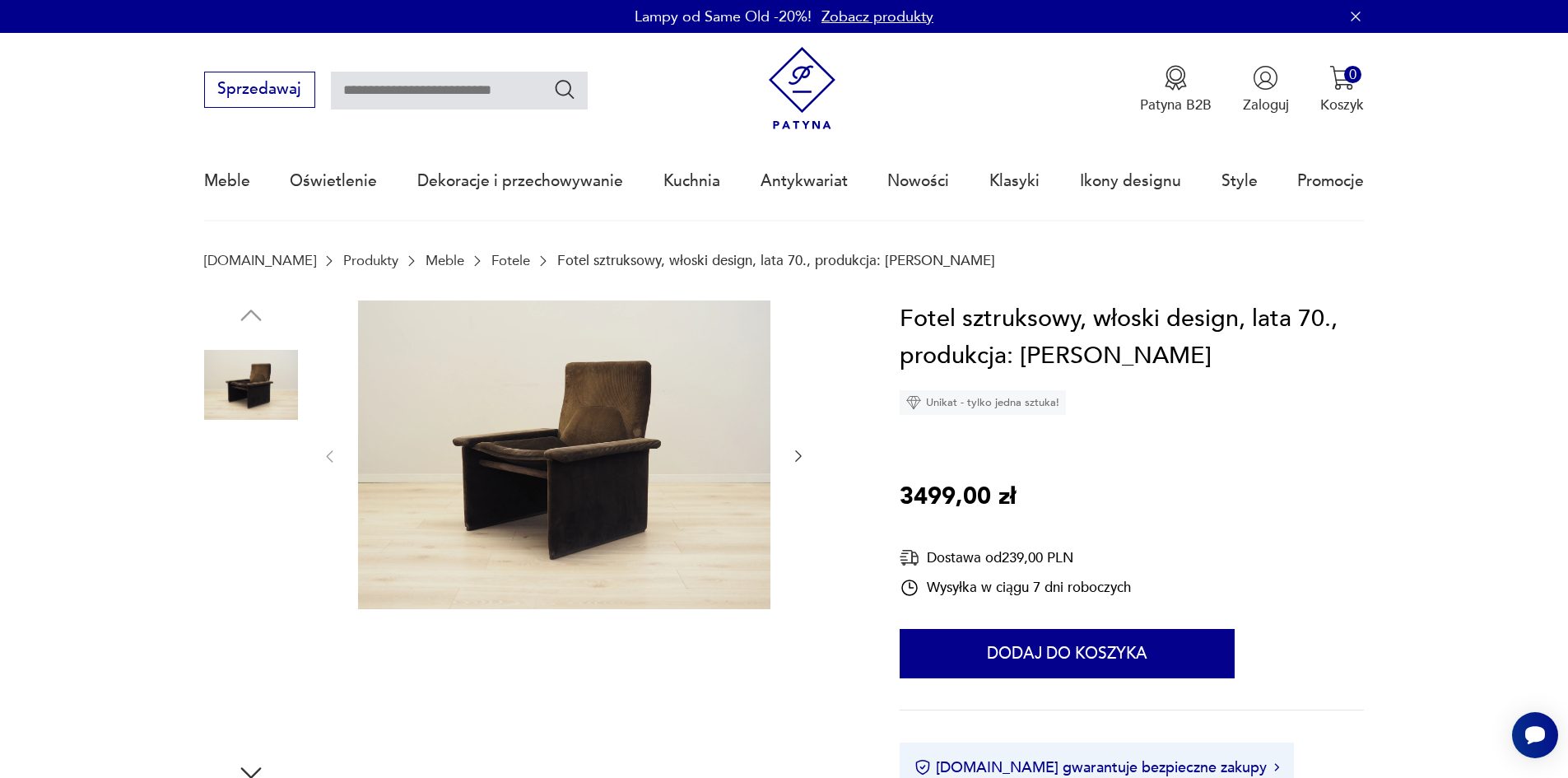
click at [269, 613] on img at bounding box center [251, 595] width 93 height 93
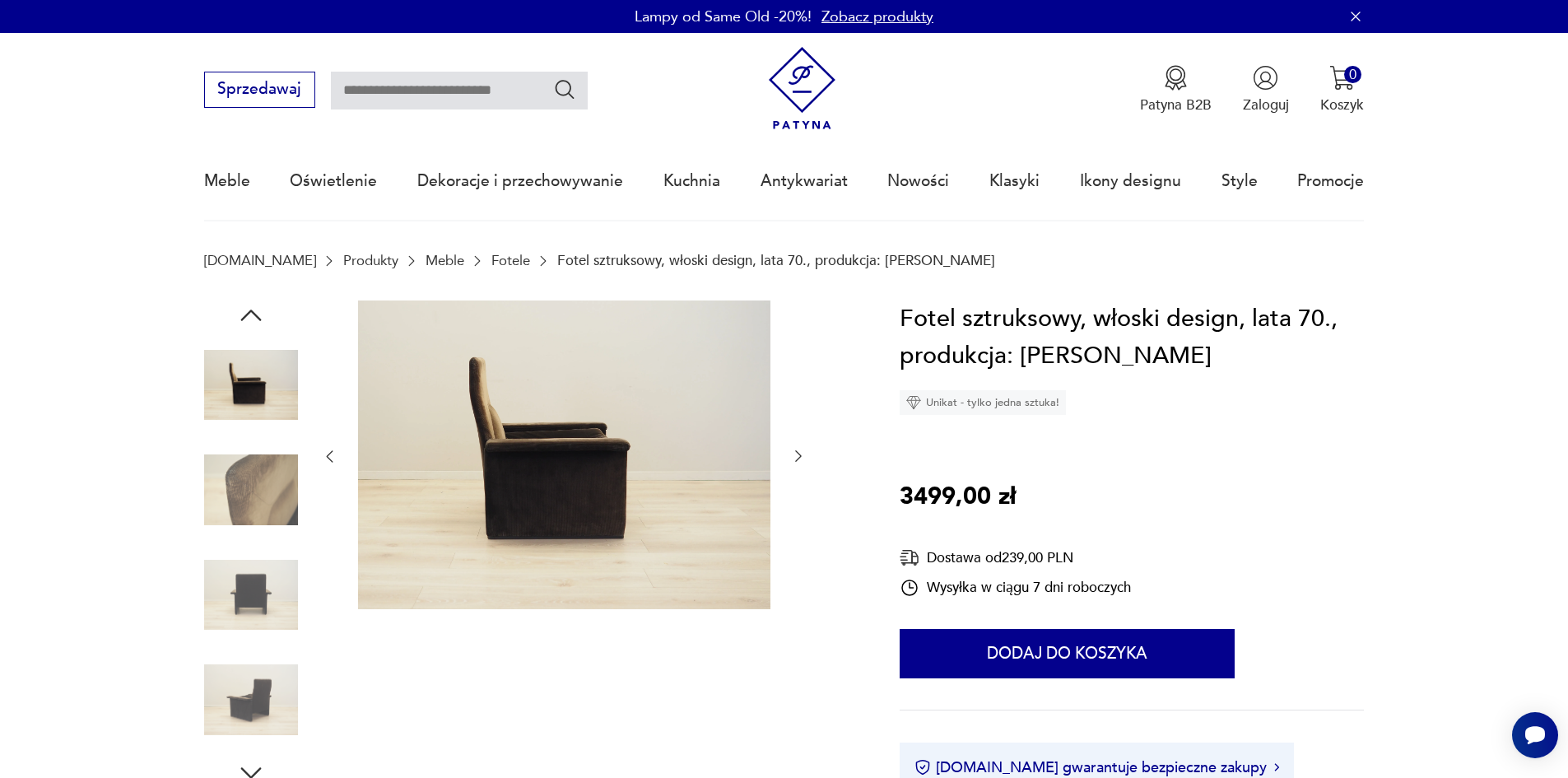
click at [266, 585] on img at bounding box center [251, 595] width 93 height 93
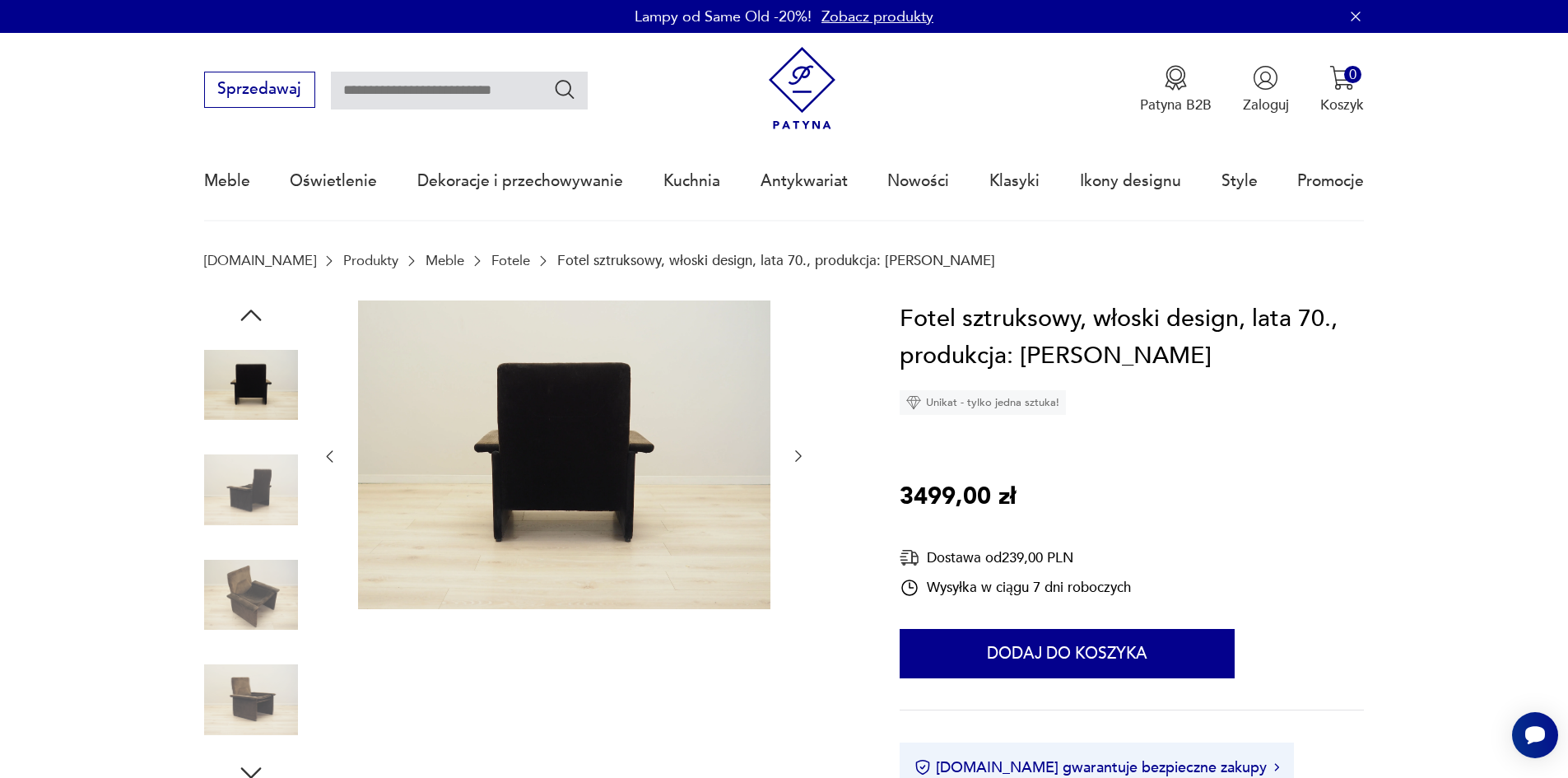
click at [255, 500] on img at bounding box center [251, 489] width 93 height 93
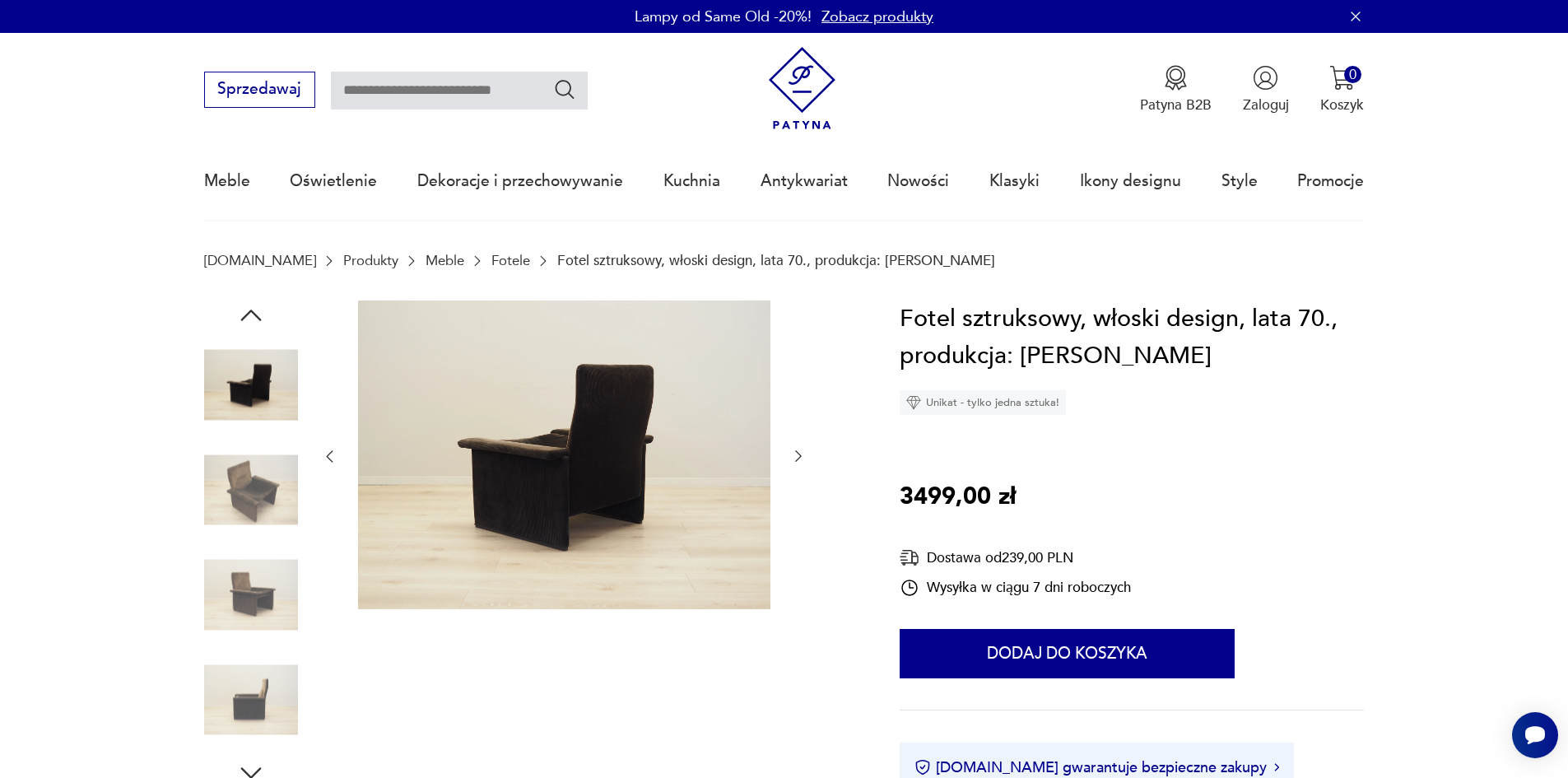
click at [250, 717] on img at bounding box center [251, 699] width 93 height 93
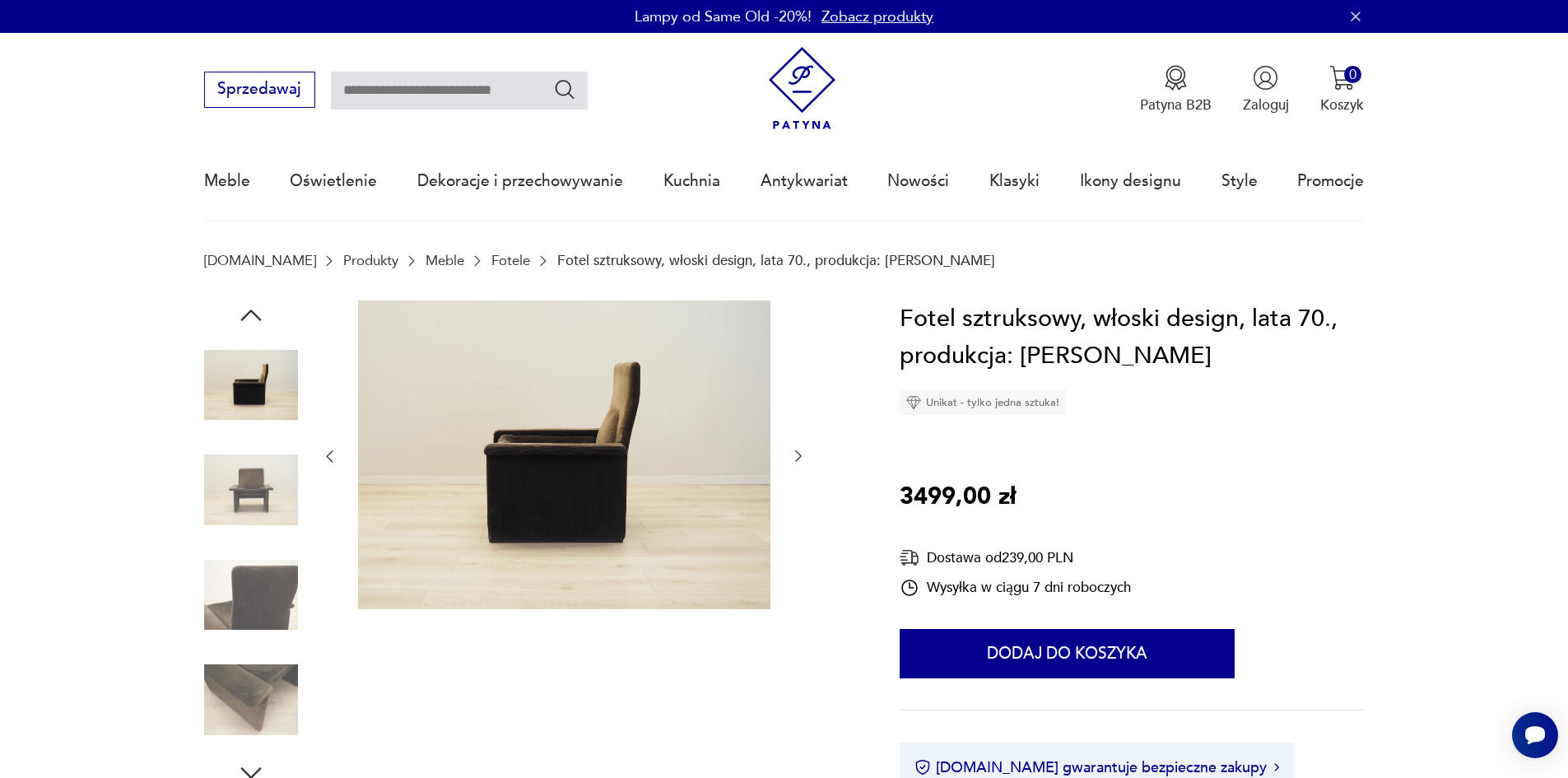
click at [251, 765] on icon "button" at bounding box center [251, 773] width 30 height 30
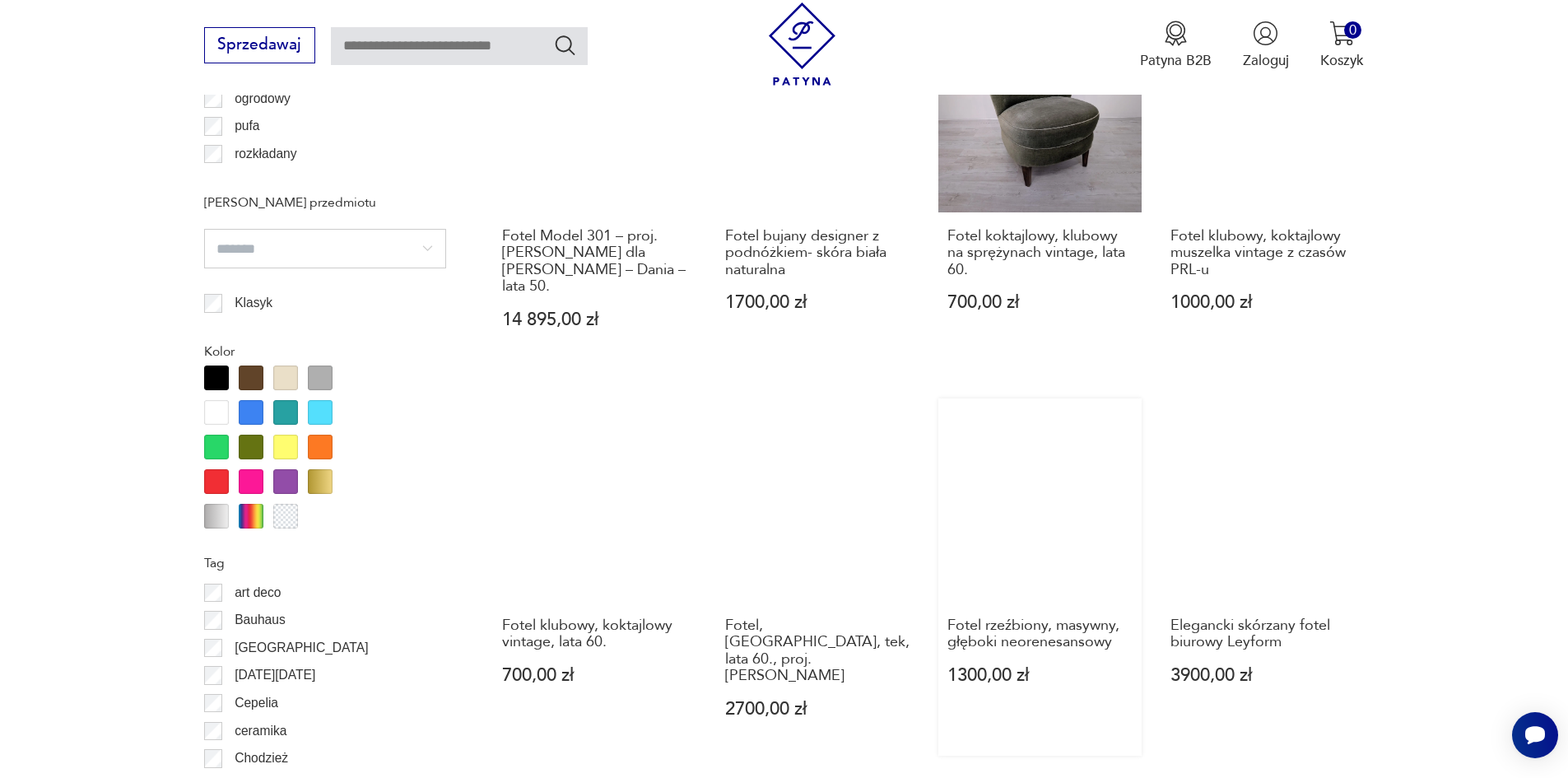
scroll to position [1948, 0]
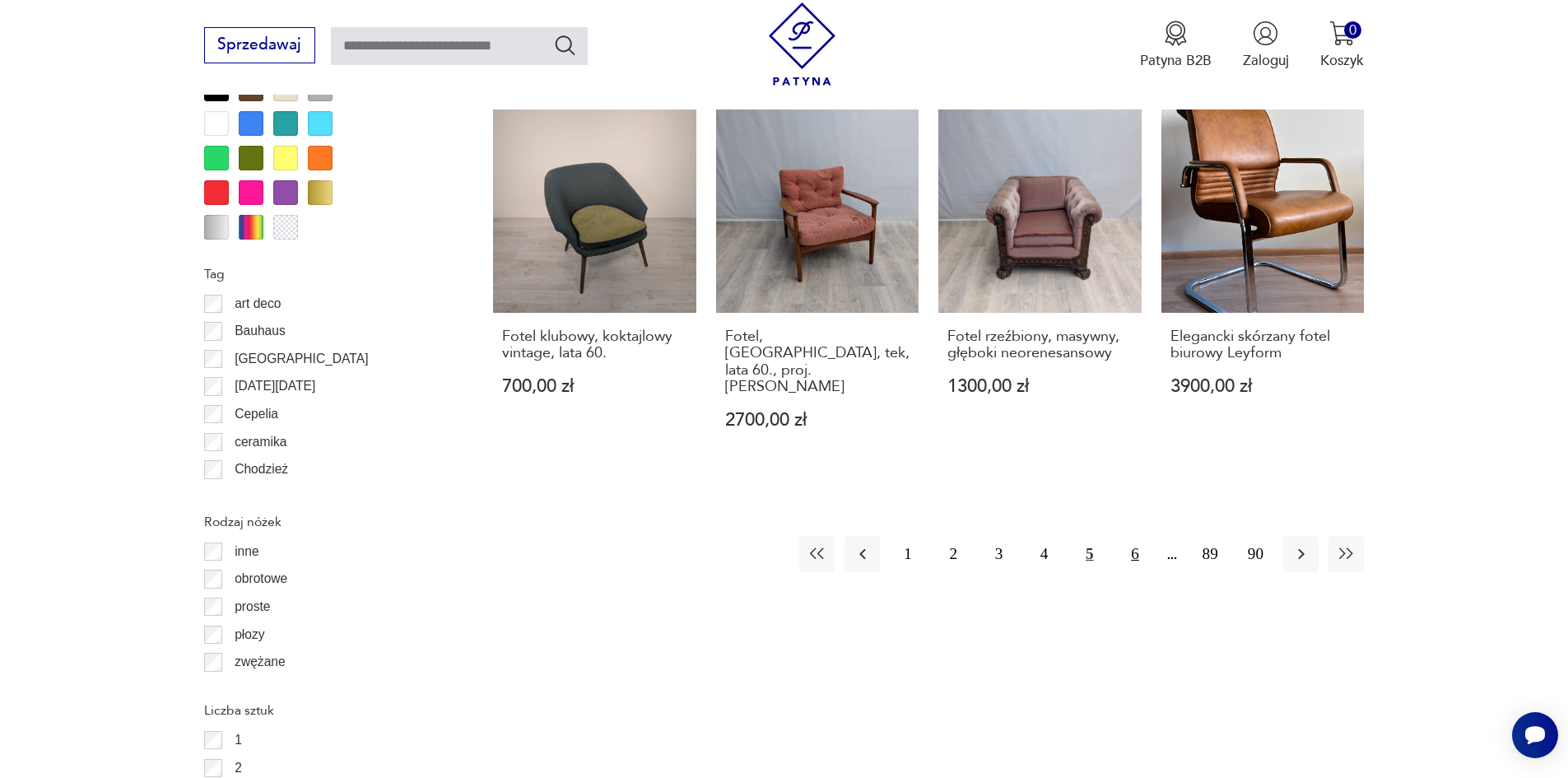
click at [1129, 537] on button "6" at bounding box center [1134, 554] width 35 height 35
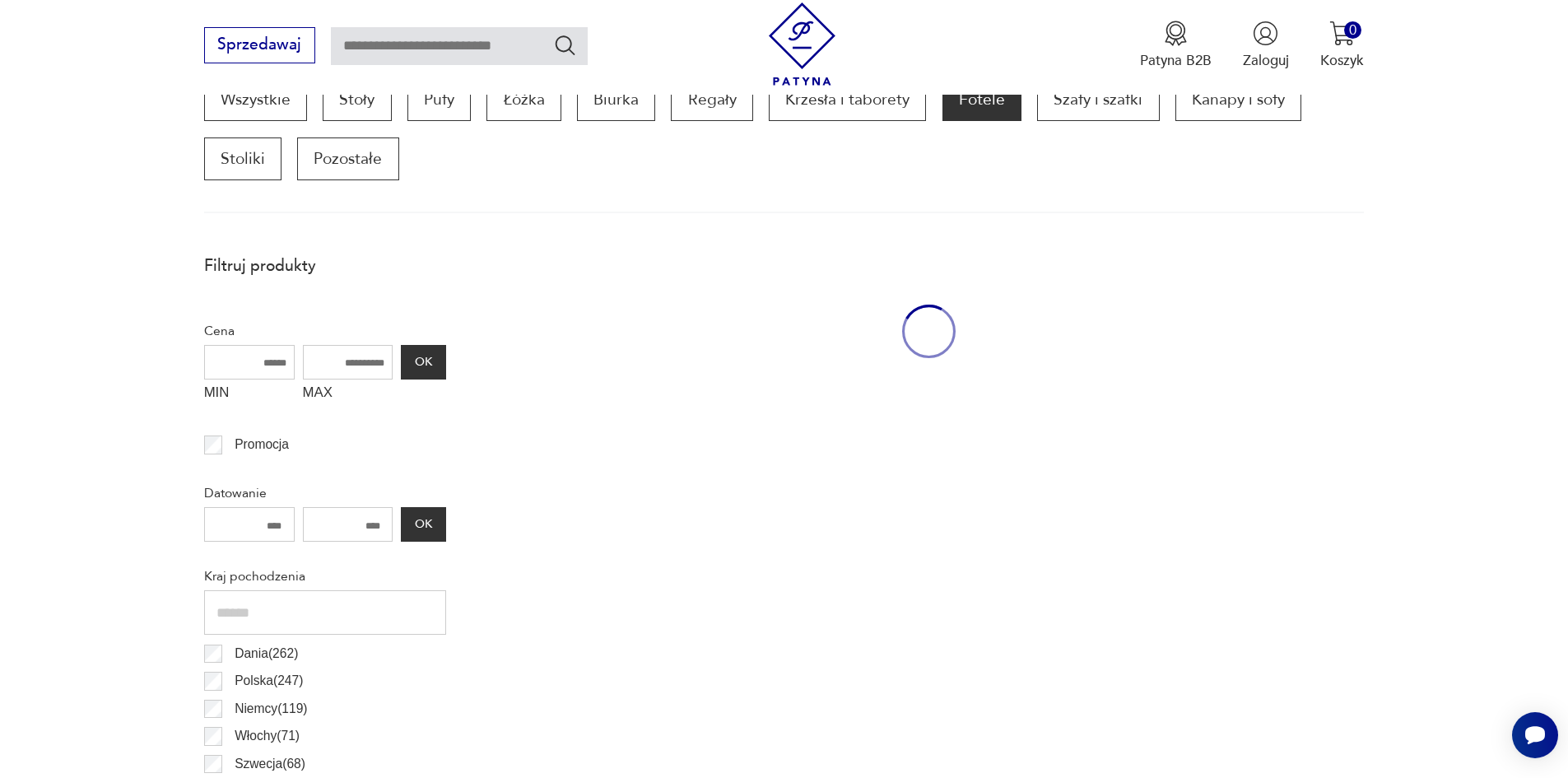
scroll to position [549, 0]
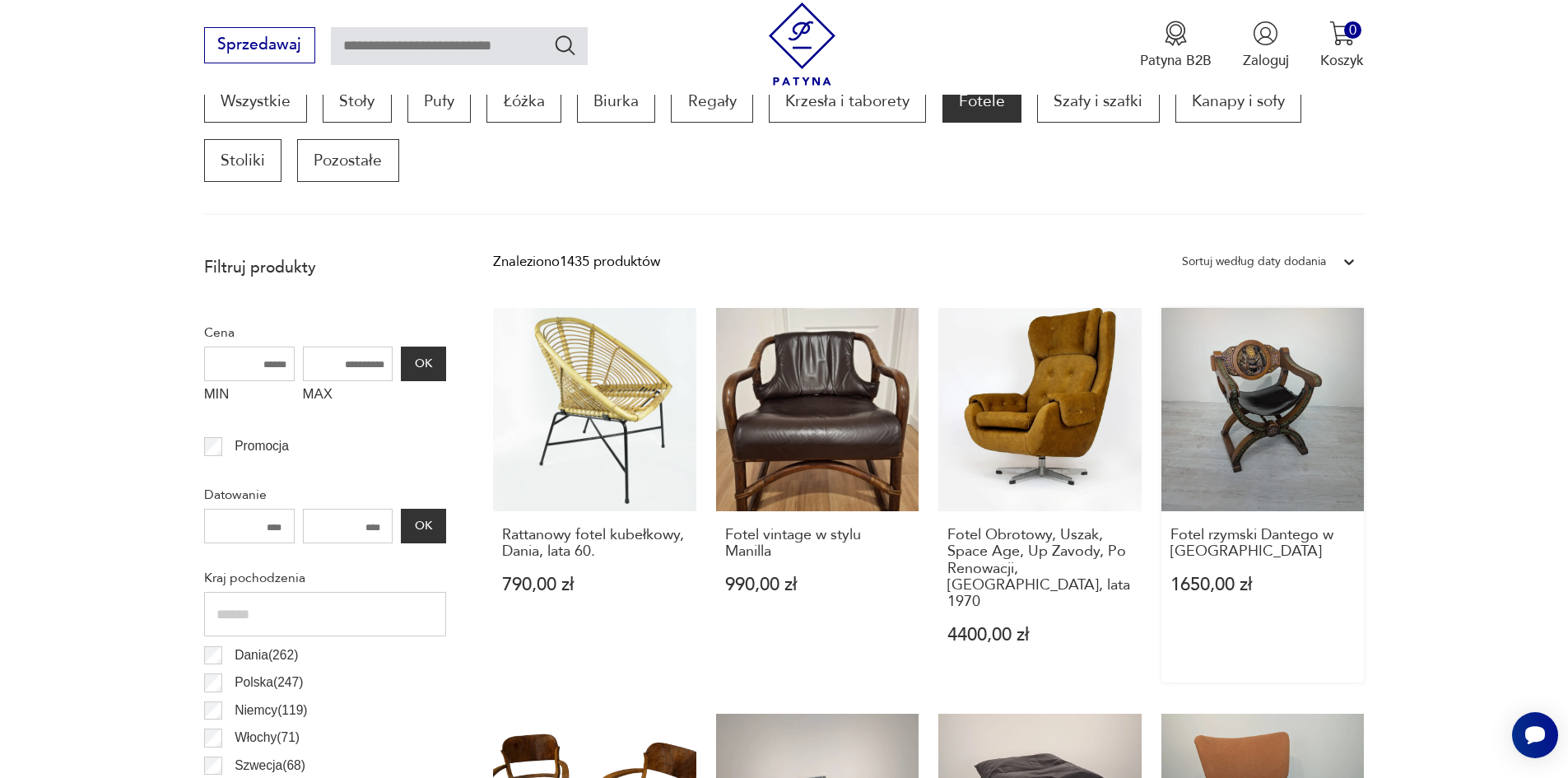
click at [1272, 402] on link "Fotel rzymski Dantego w [GEOGRAPHIC_DATA] 1650,00 zł" at bounding box center [1263, 495] width 203 height 375
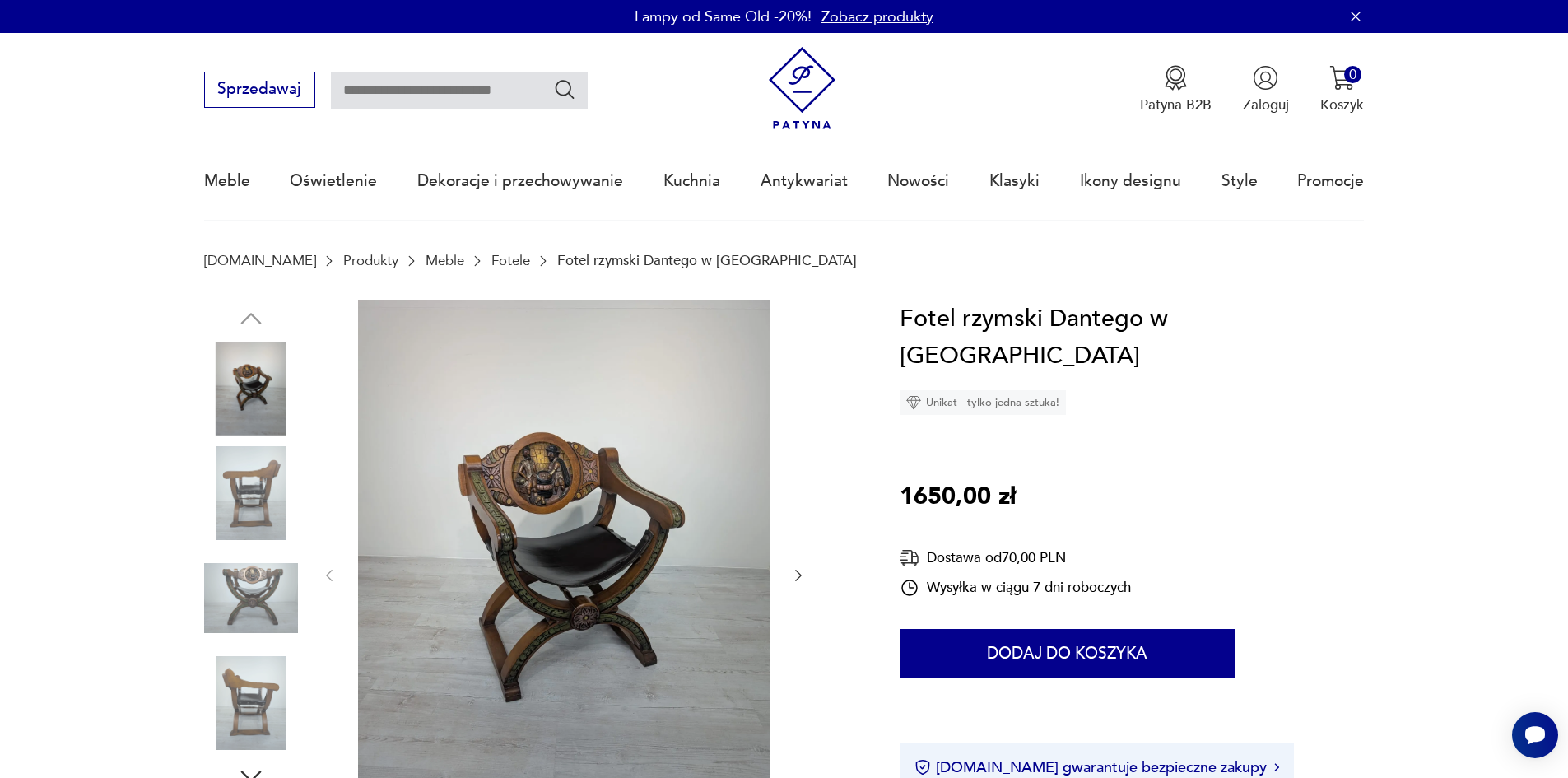
click at [248, 507] on img at bounding box center [251, 493] width 93 height 93
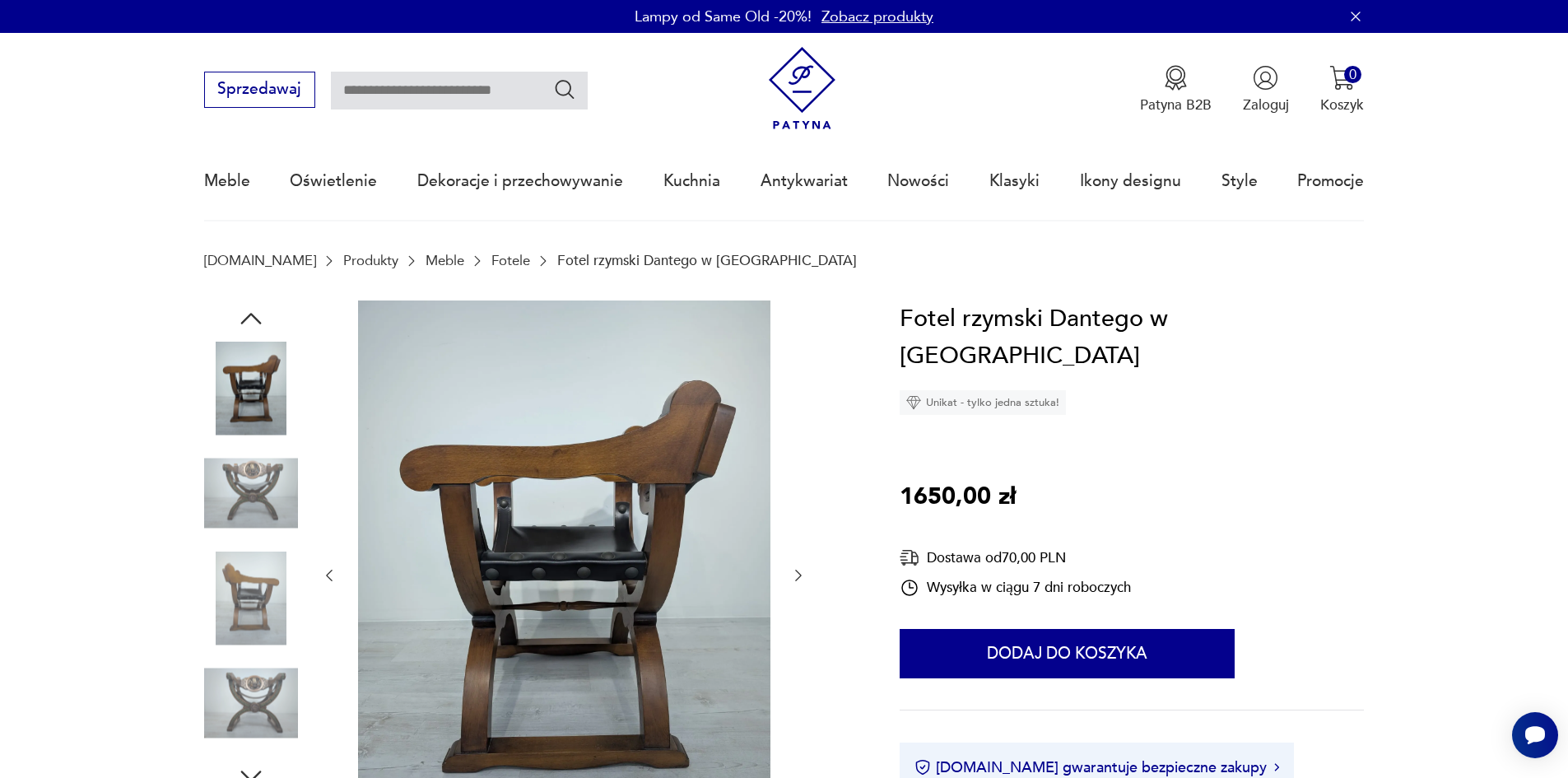
click at [231, 692] on img at bounding box center [251, 703] width 93 height 93
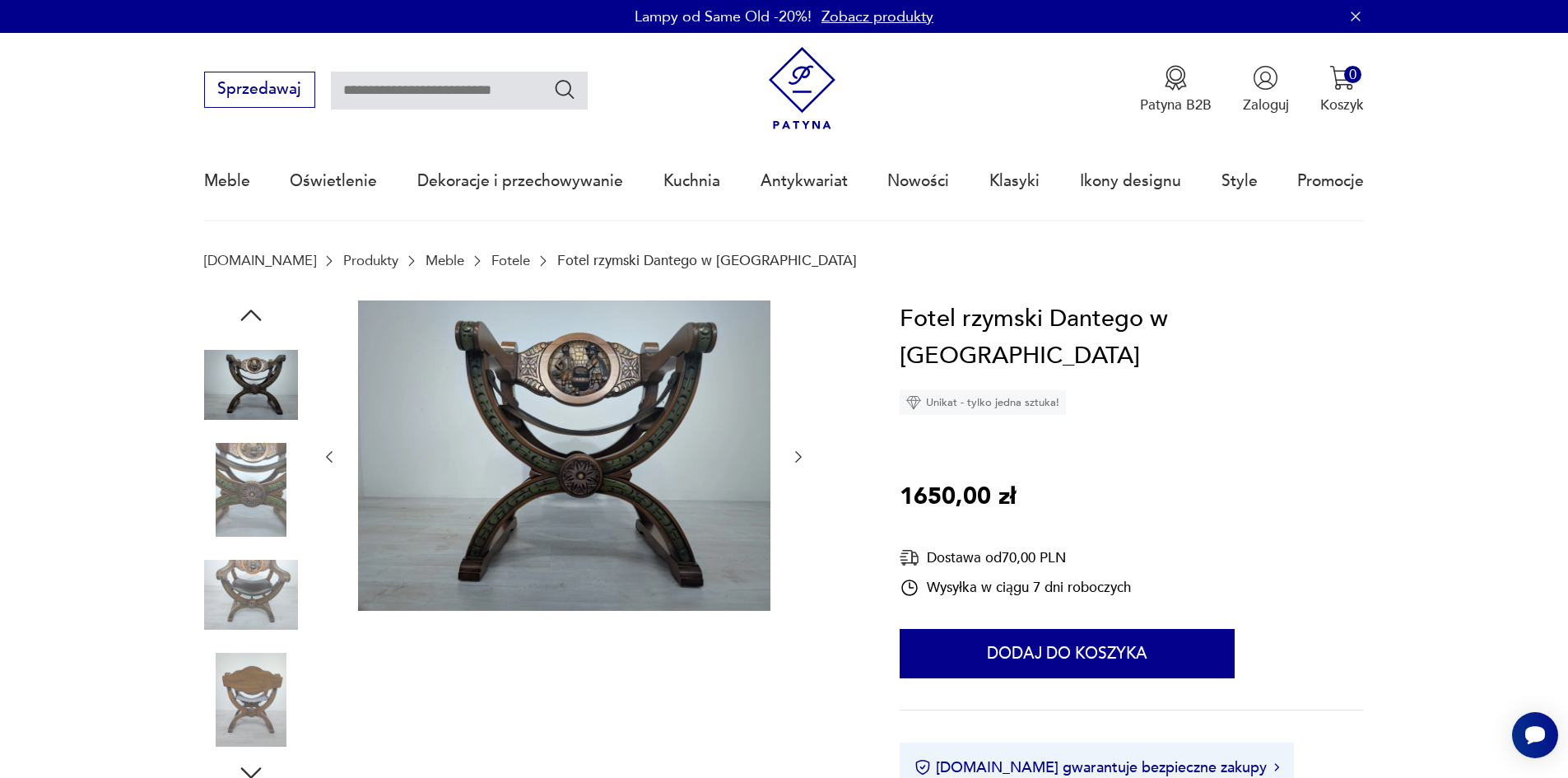
click at [248, 589] on img at bounding box center [251, 595] width 93 height 93
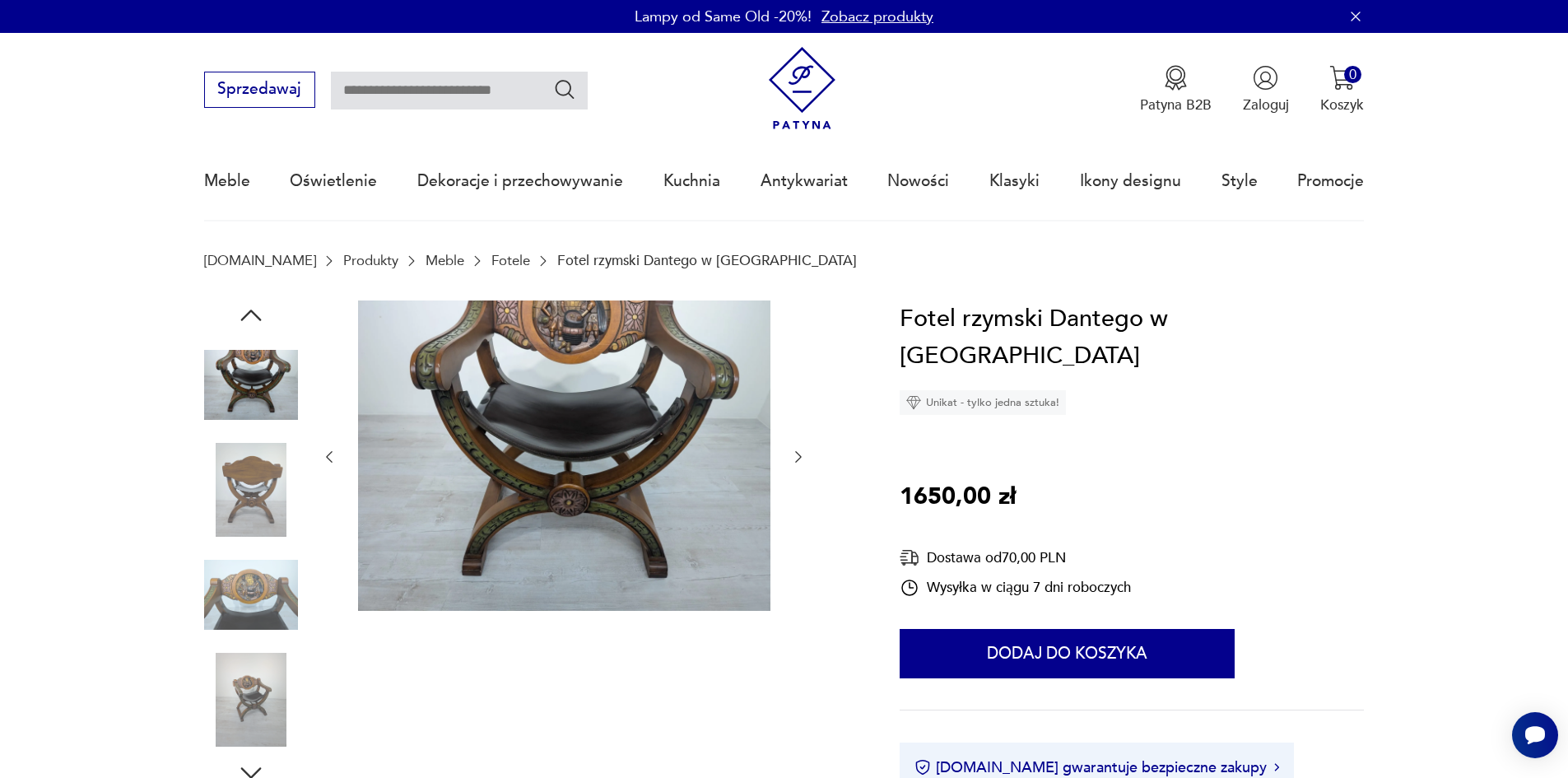
click at [257, 727] on img at bounding box center [251, 699] width 93 height 93
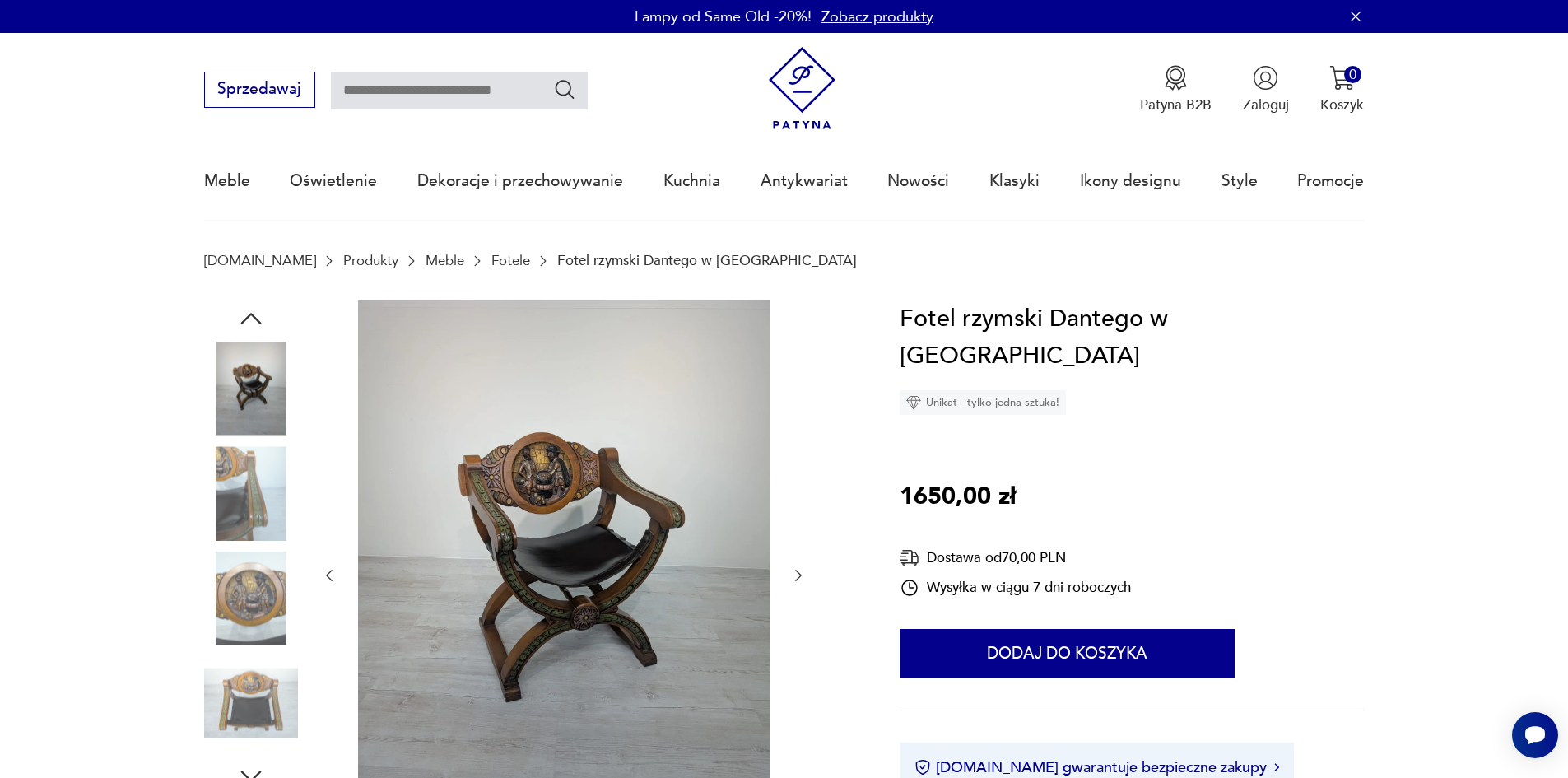
click at [261, 765] on icon "button" at bounding box center [251, 776] width 30 height 30
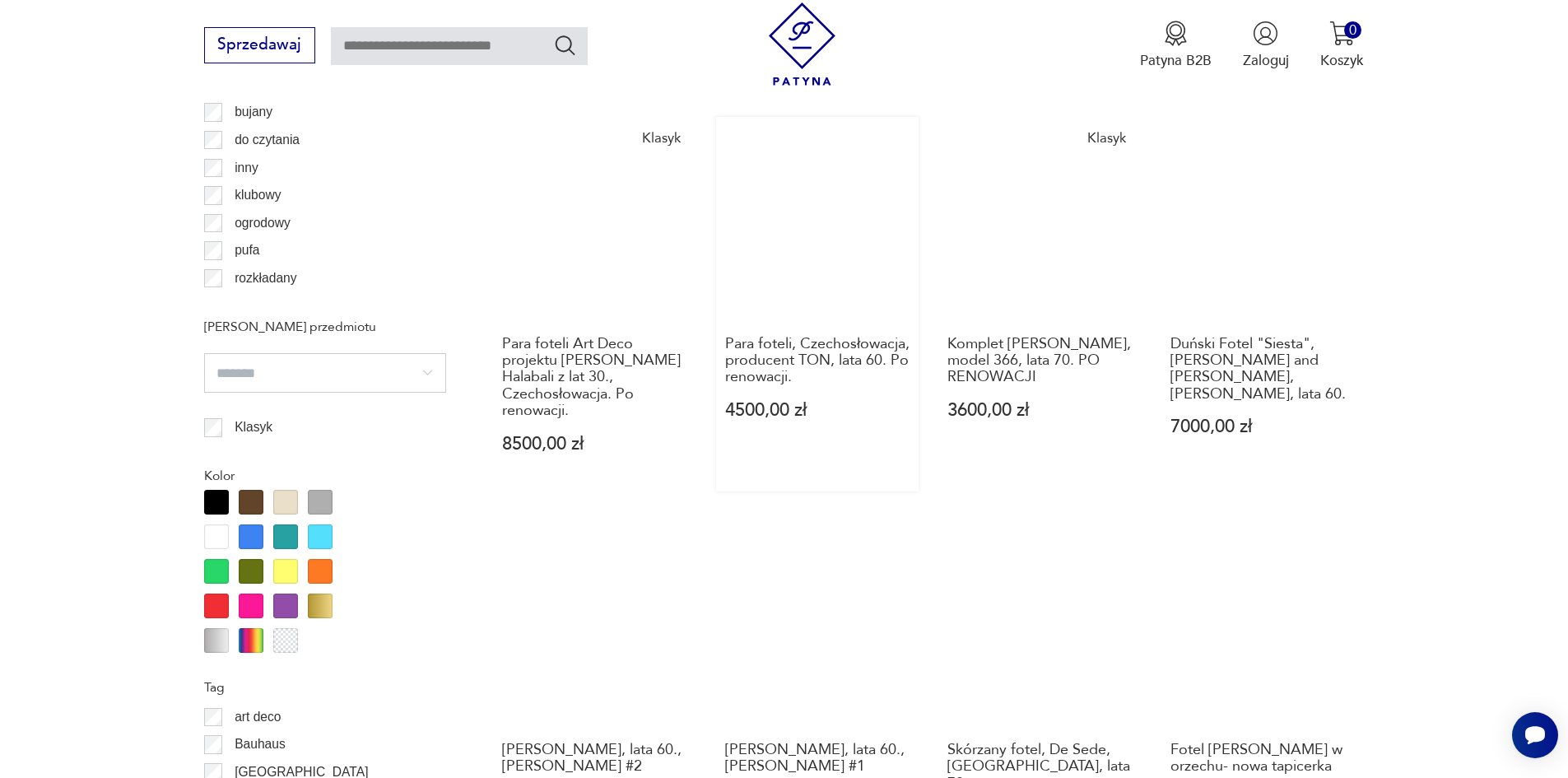
scroll to position [1866, 0]
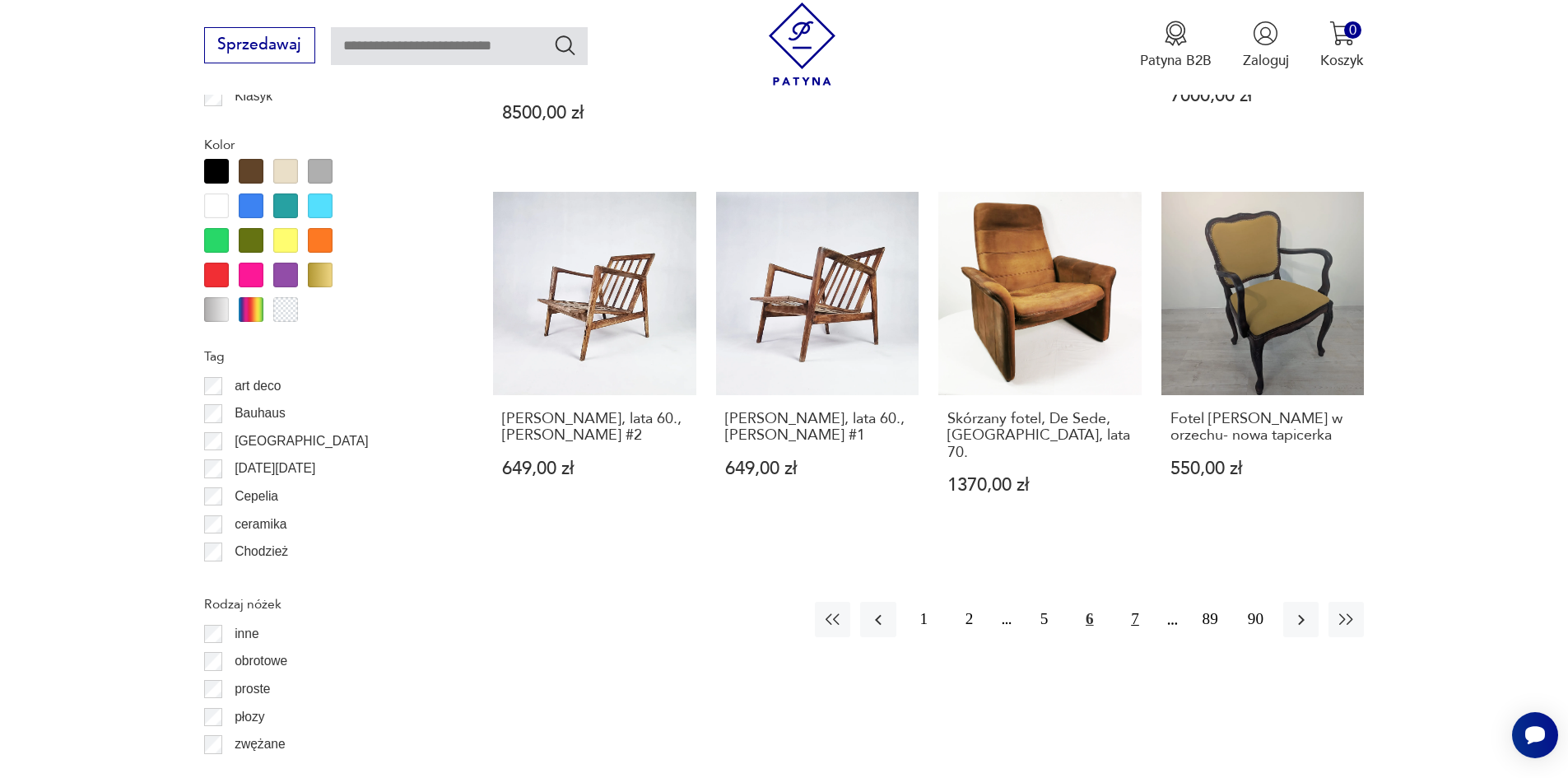
click at [1132, 602] on button "7" at bounding box center [1134, 620] width 35 height 35
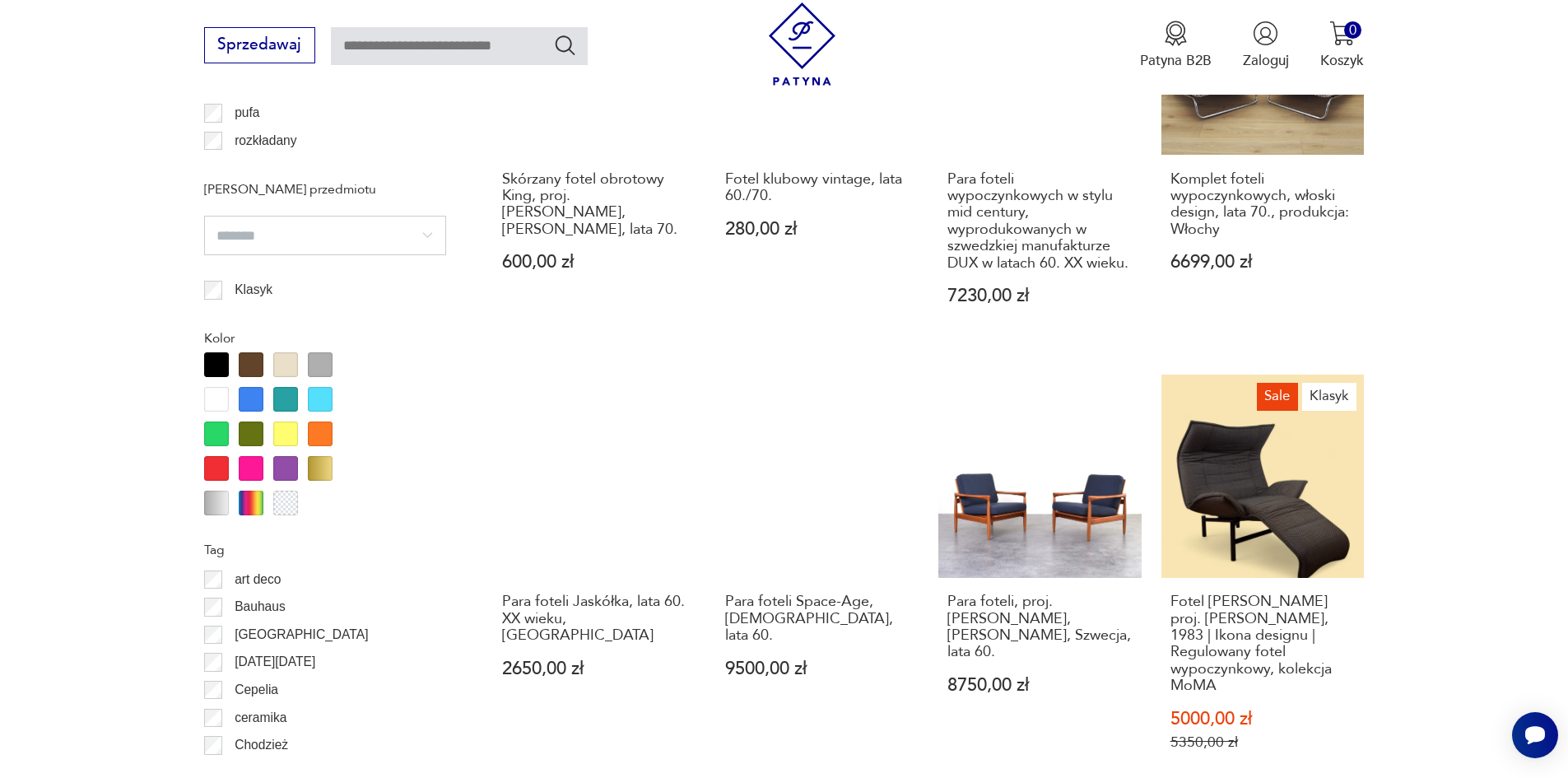
scroll to position [1701, 0]
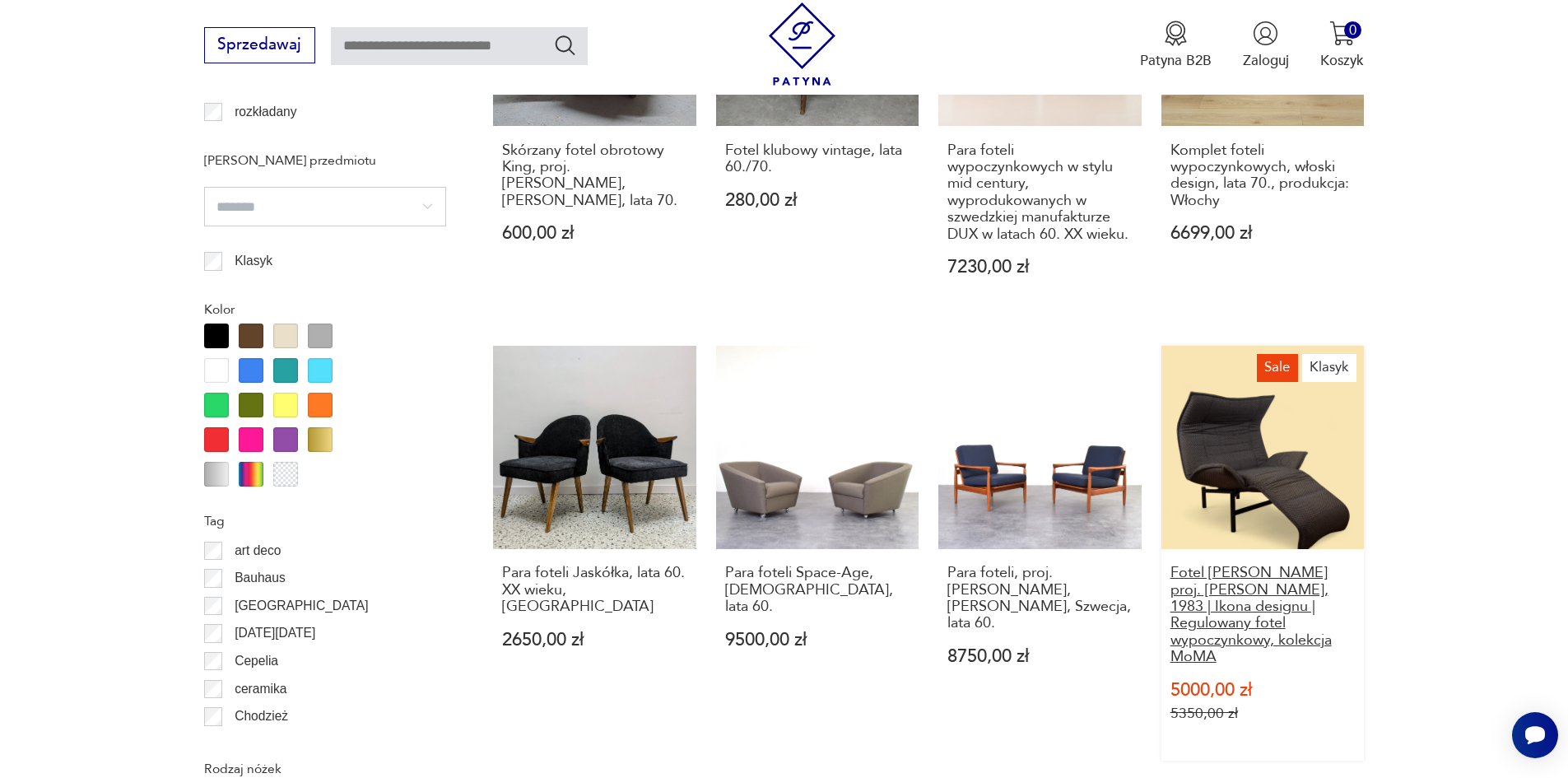
click at [1289, 598] on h3 "Fotel [PERSON_NAME] proj. [PERSON_NAME], 1983 | Ikona designu | Regulowany fote…" at bounding box center [1263, 615] width 185 height 101
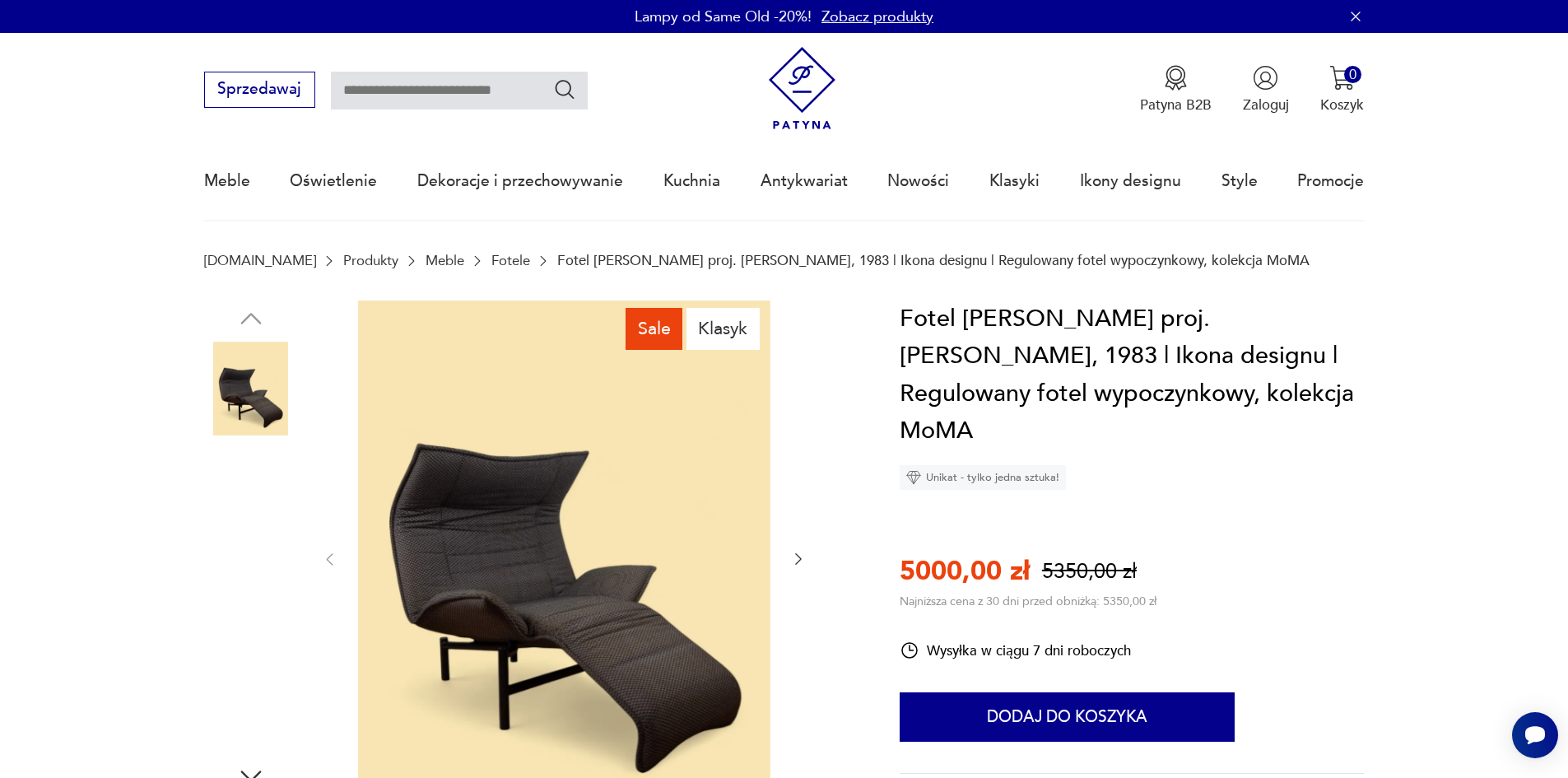
click at [250, 603] on img at bounding box center [251, 598] width 93 height 93
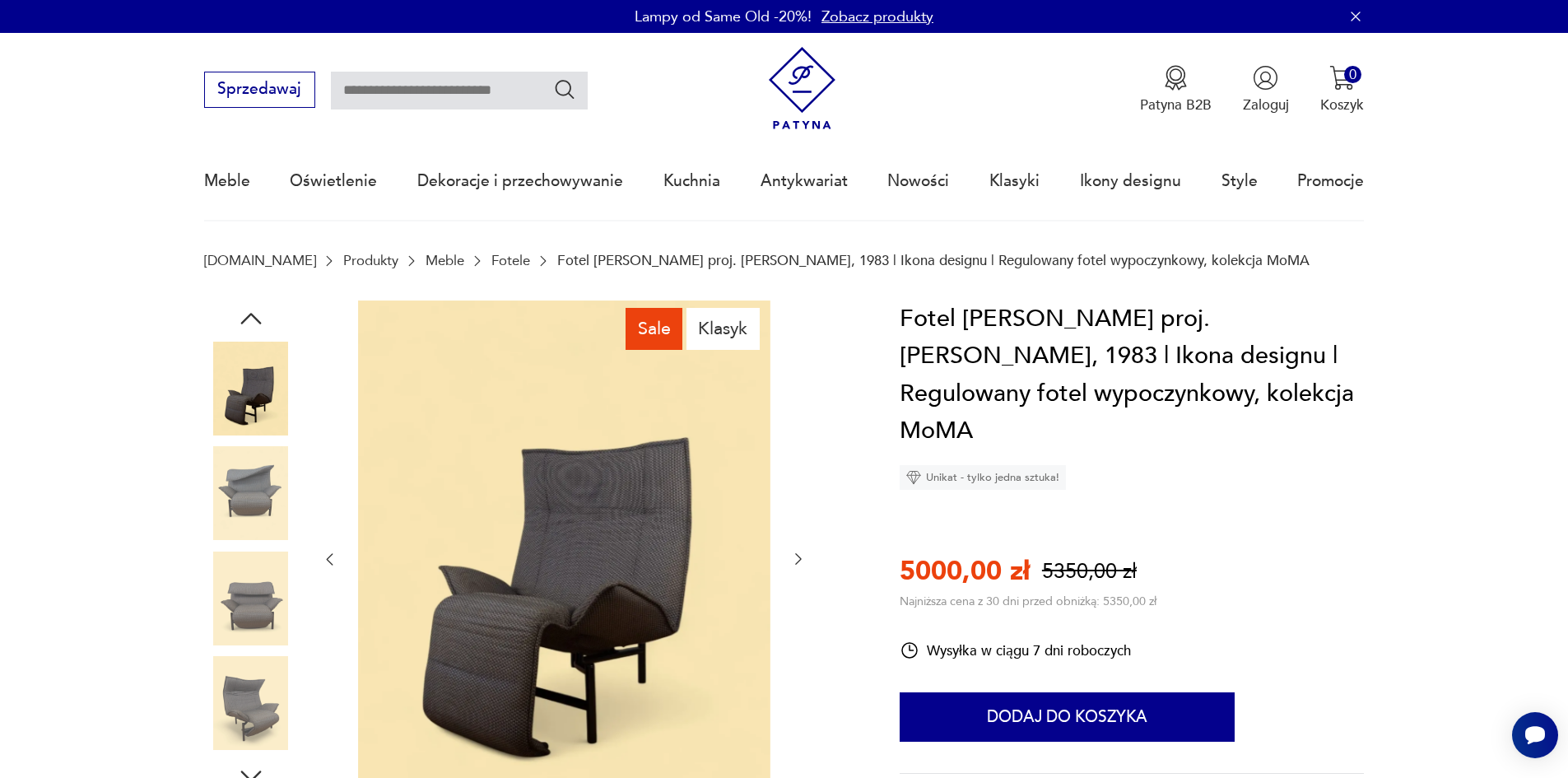
click at [244, 694] on img at bounding box center [251, 703] width 93 height 93
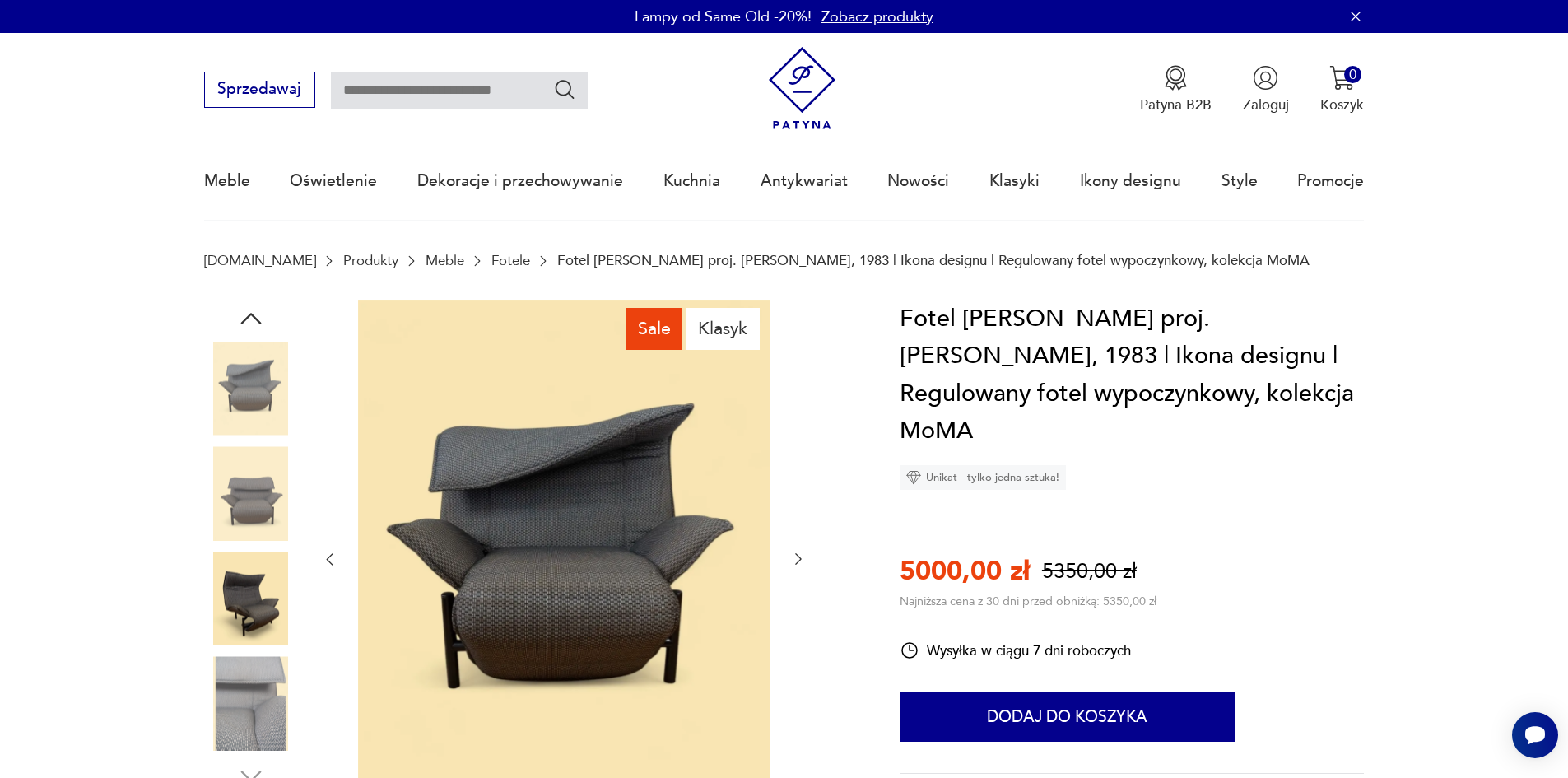
click at [265, 708] on img at bounding box center [251, 703] width 93 height 93
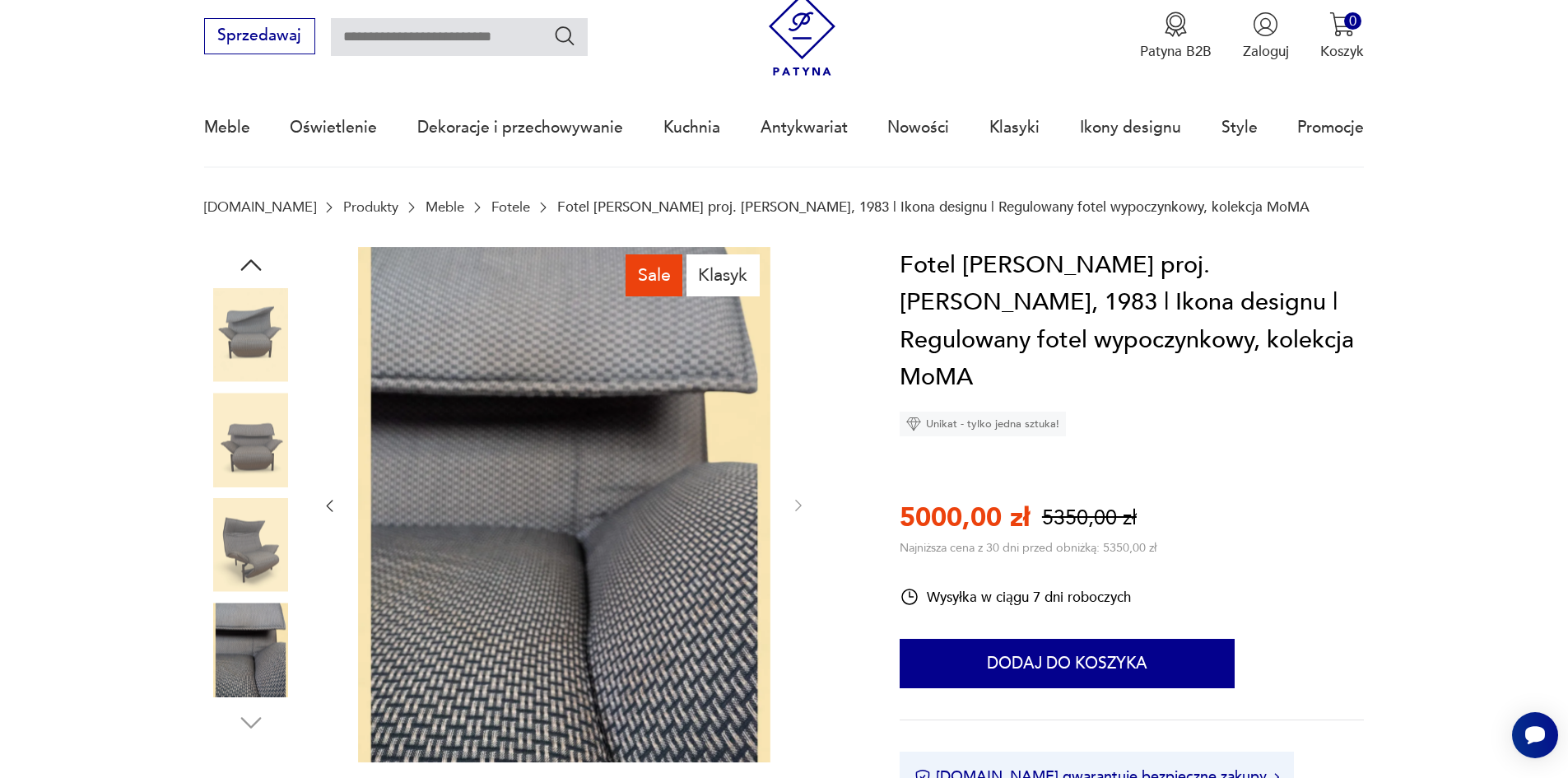
scroll to position [82, 0]
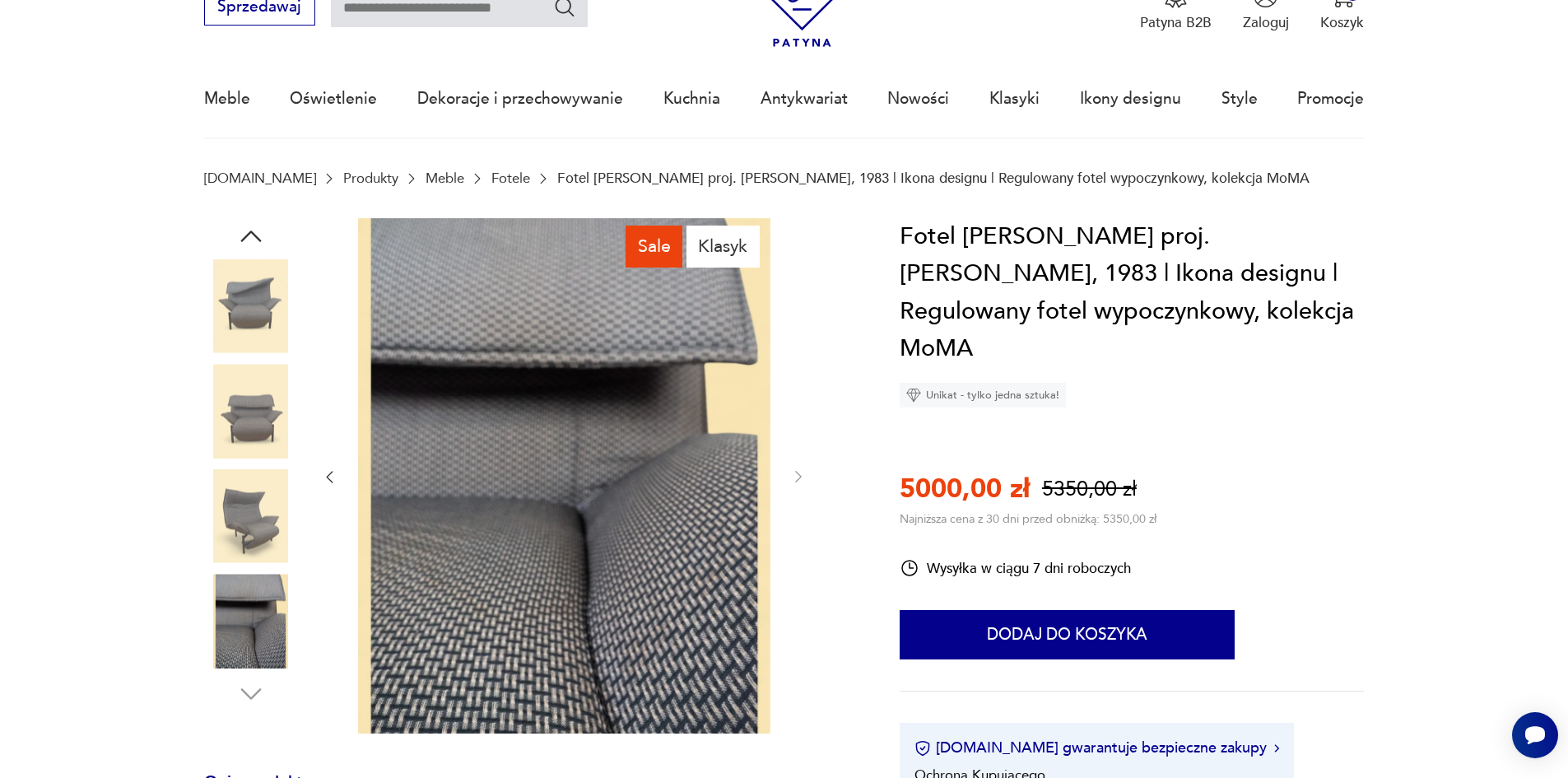
click at [243, 288] on img at bounding box center [251, 305] width 93 height 93
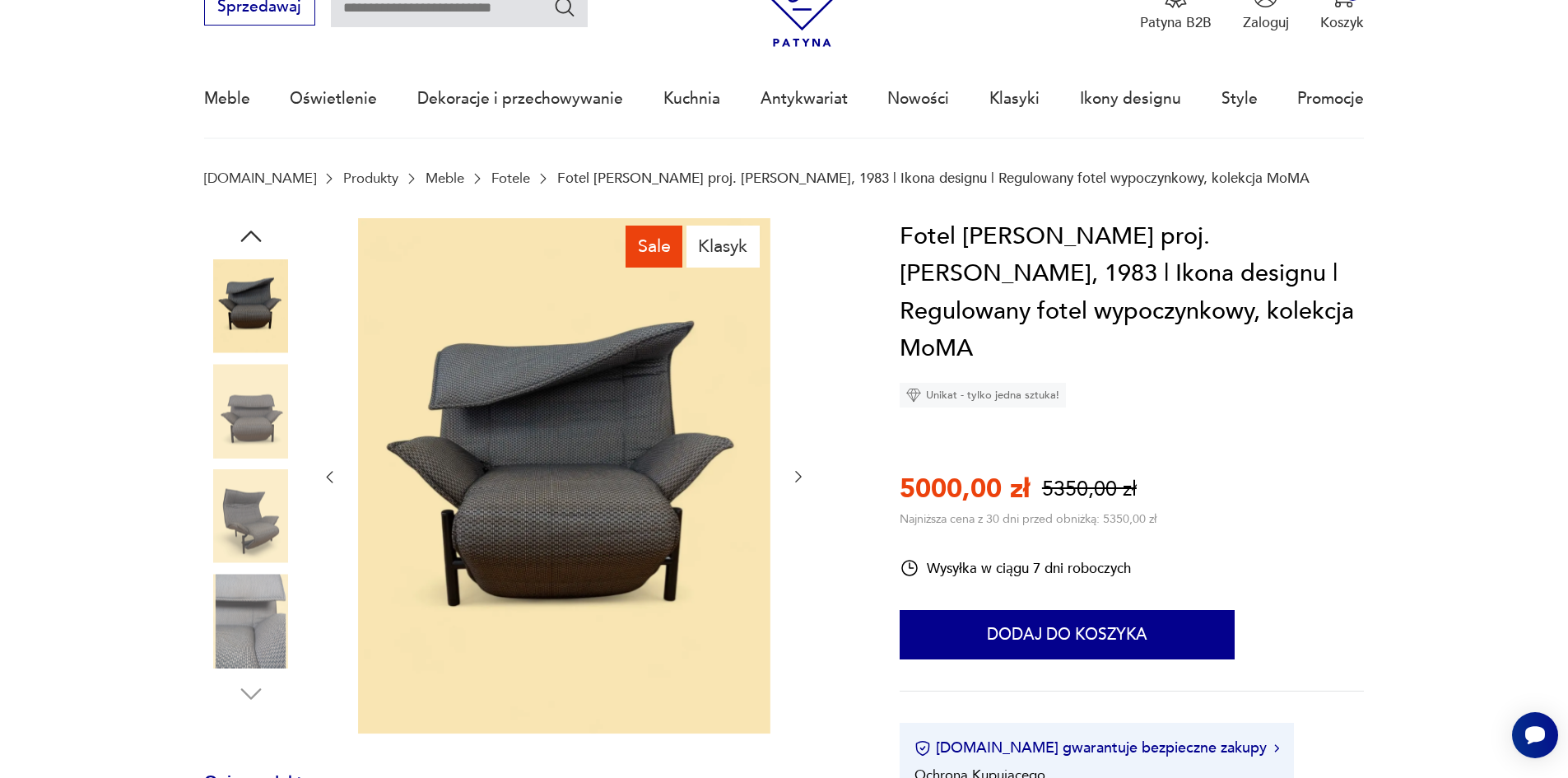
click at [239, 430] on img at bounding box center [251, 410] width 93 height 93
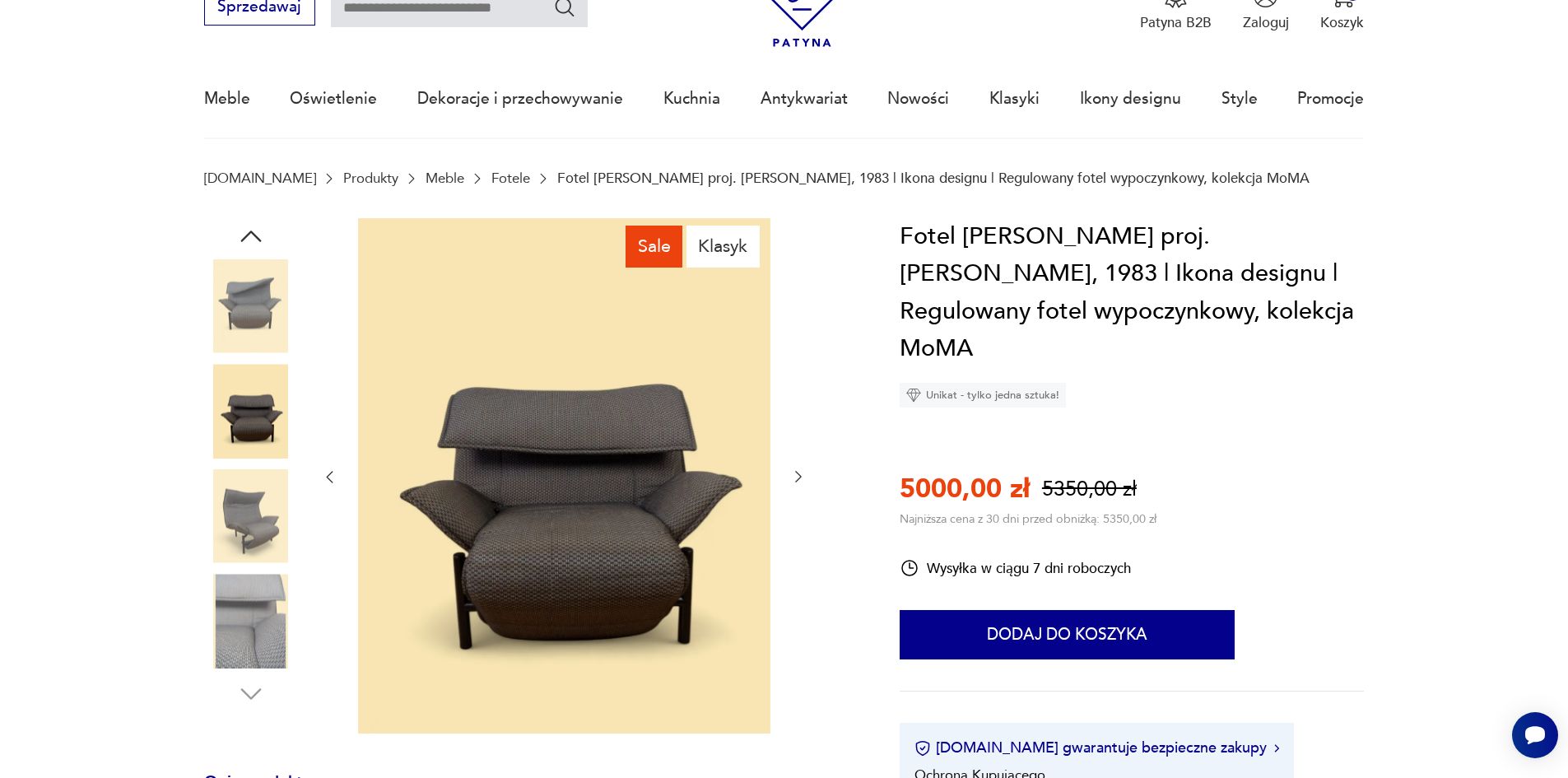
click at [251, 499] on img at bounding box center [251, 515] width 93 height 93
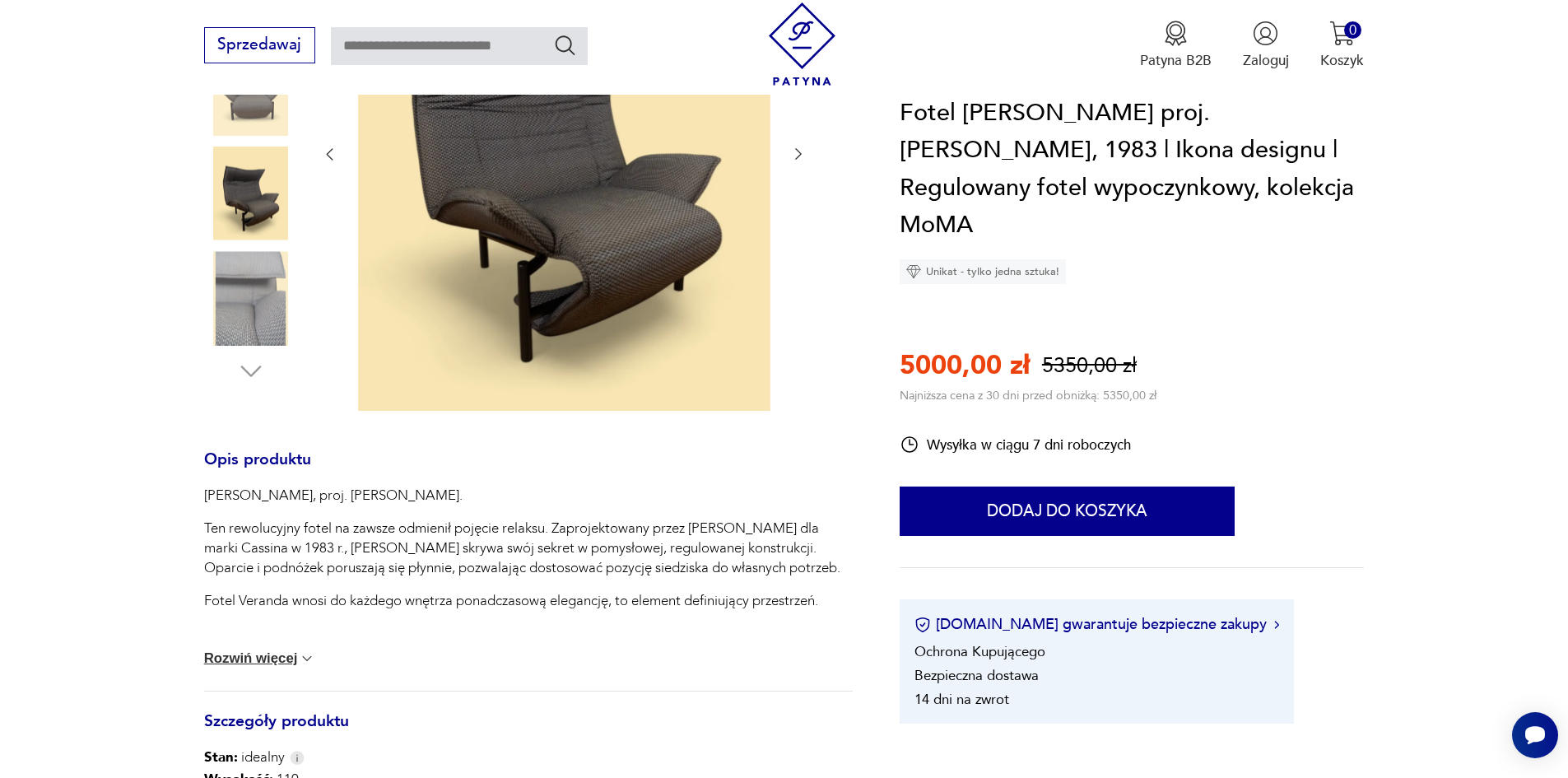
scroll to position [247, 0]
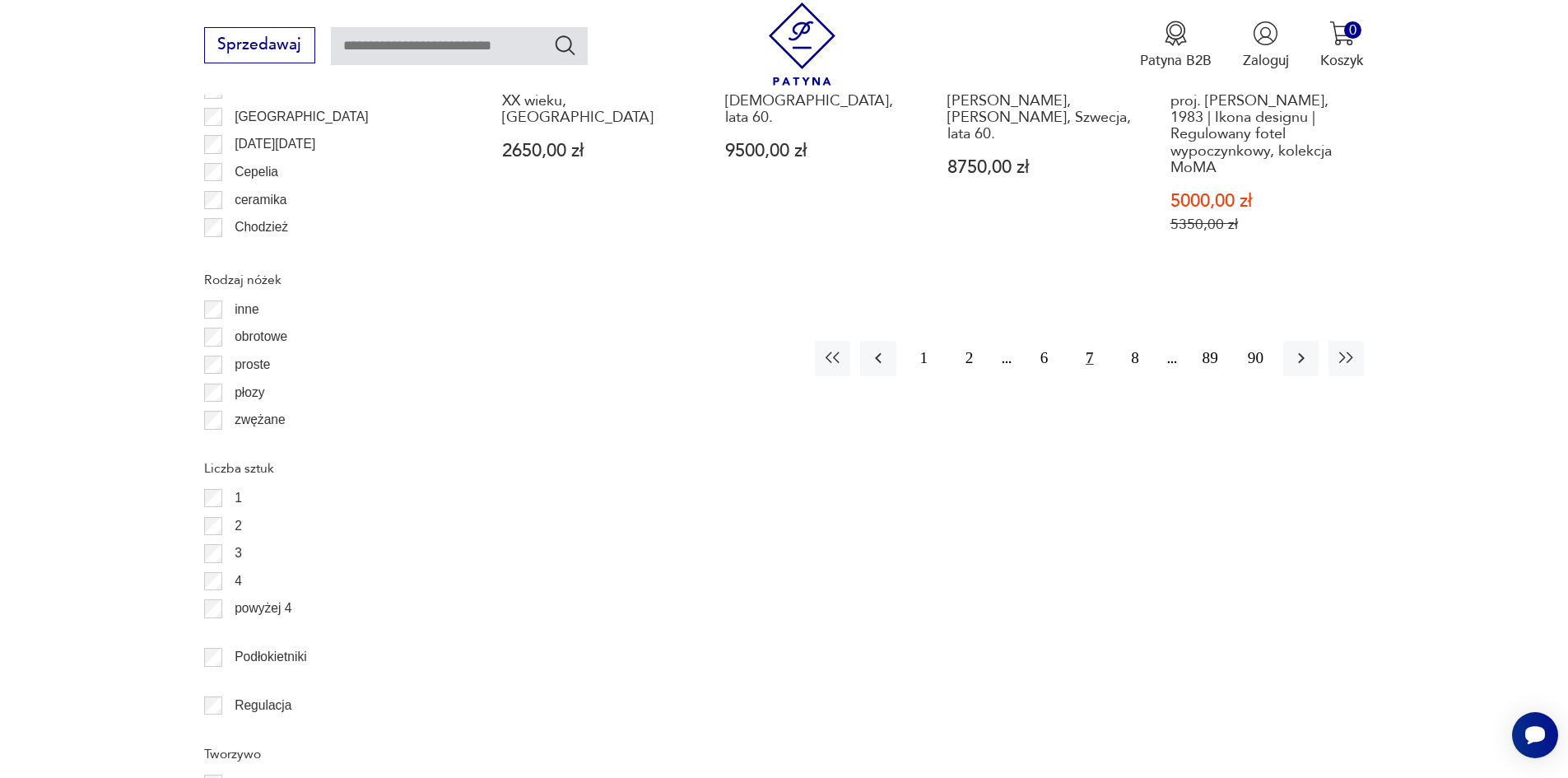
scroll to position [2295, 0]
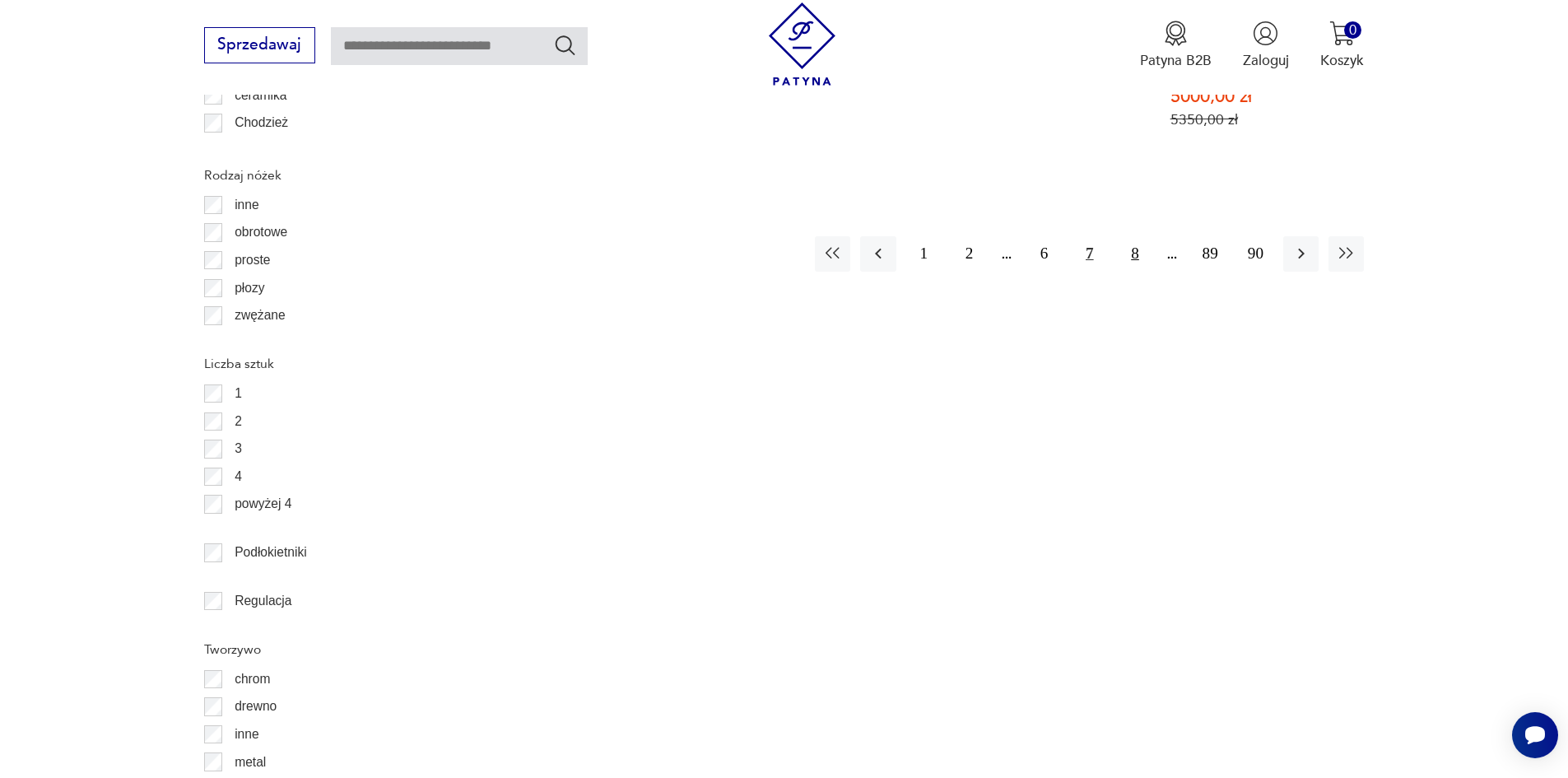
click at [1133, 257] on button "8" at bounding box center [1134, 254] width 35 height 35
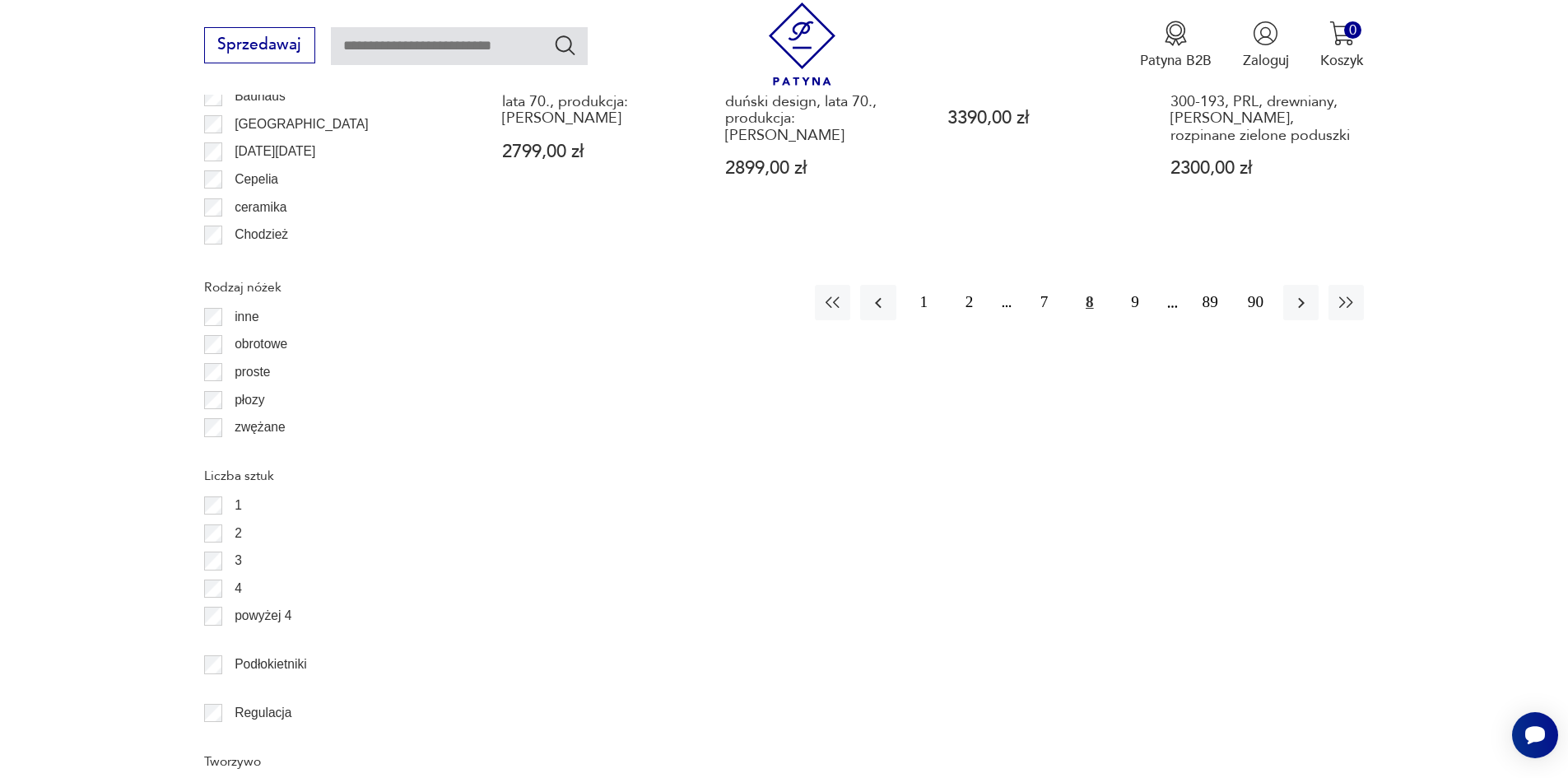
scroll to position [2195, 0]
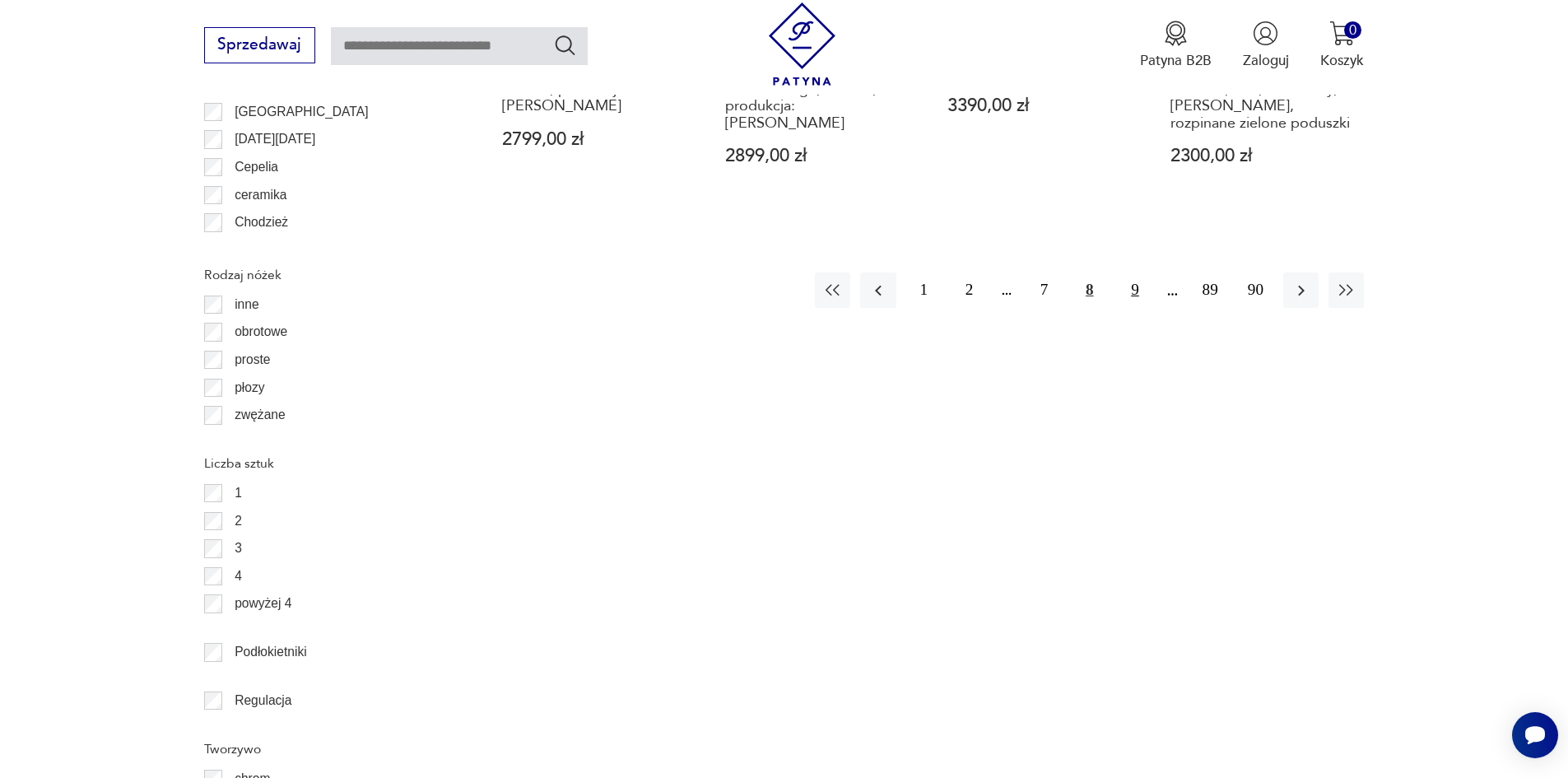
click at [1134, 273] on button "9" at bounding box center [1134, 290] width 35 height 35
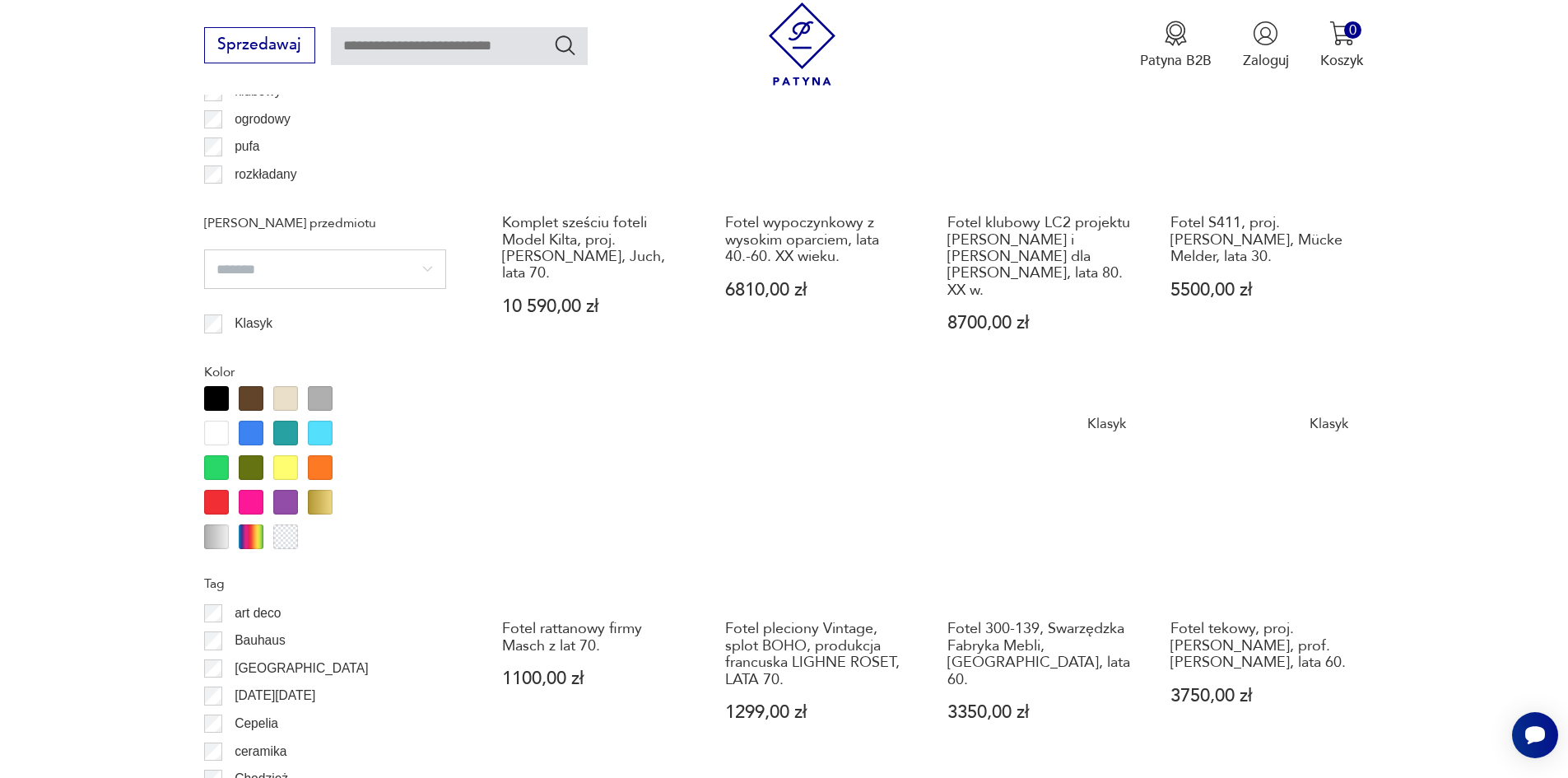
scroll to position [1784, 0]
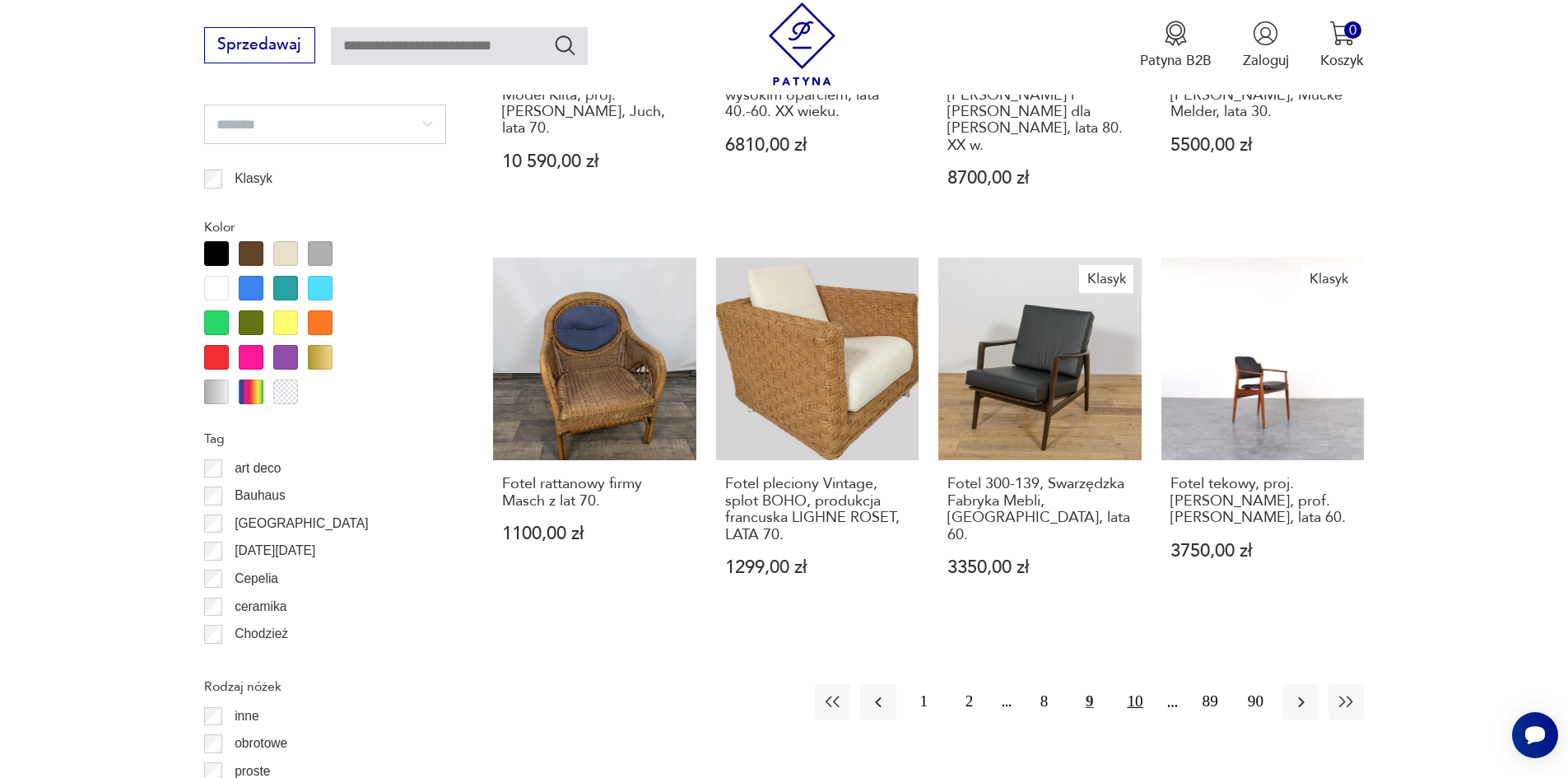
click at [1129, 685] on button "10" at bounding box center [1134, 702] width 35 height 35
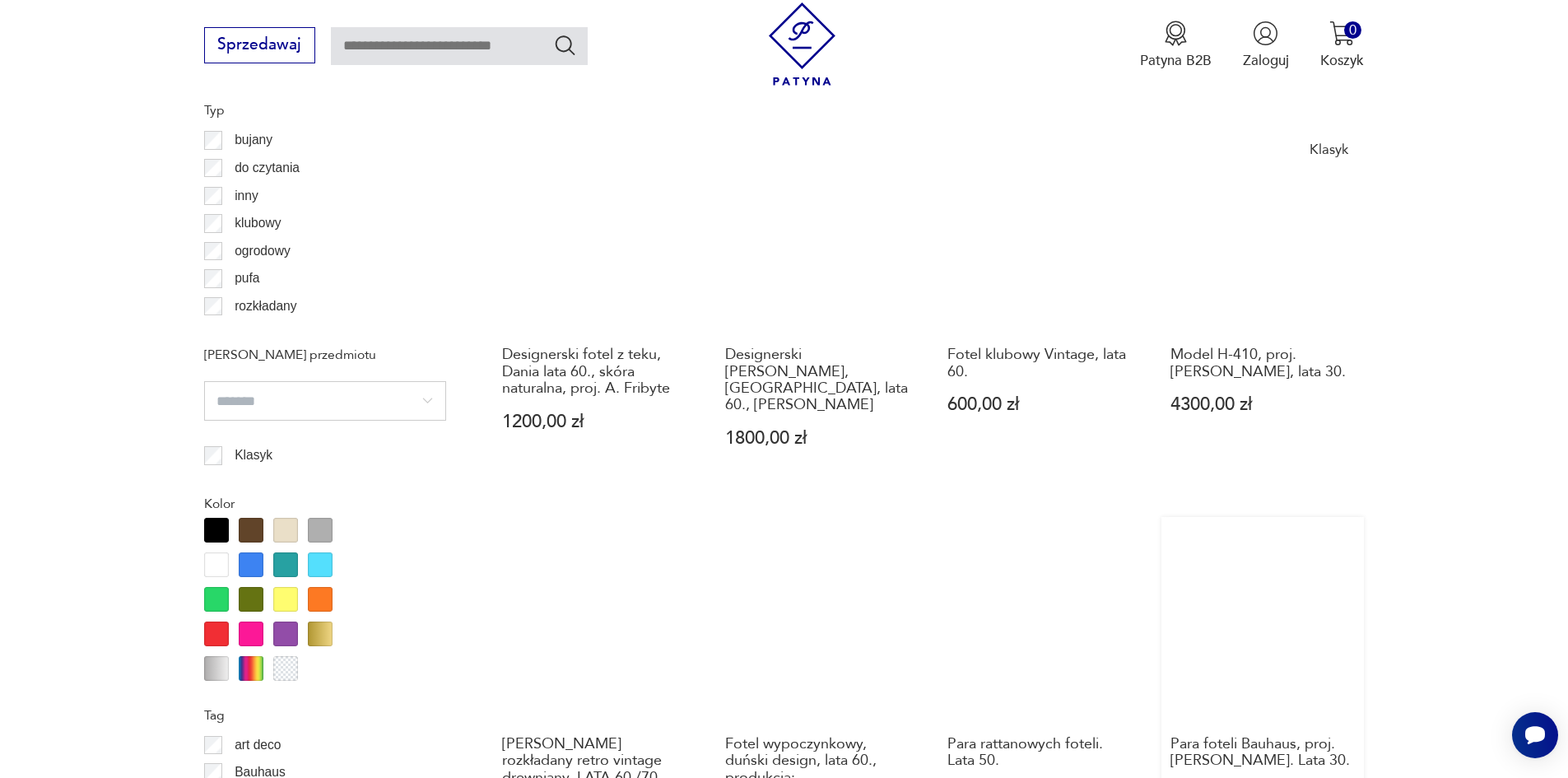
scroll to position [1619, 0]
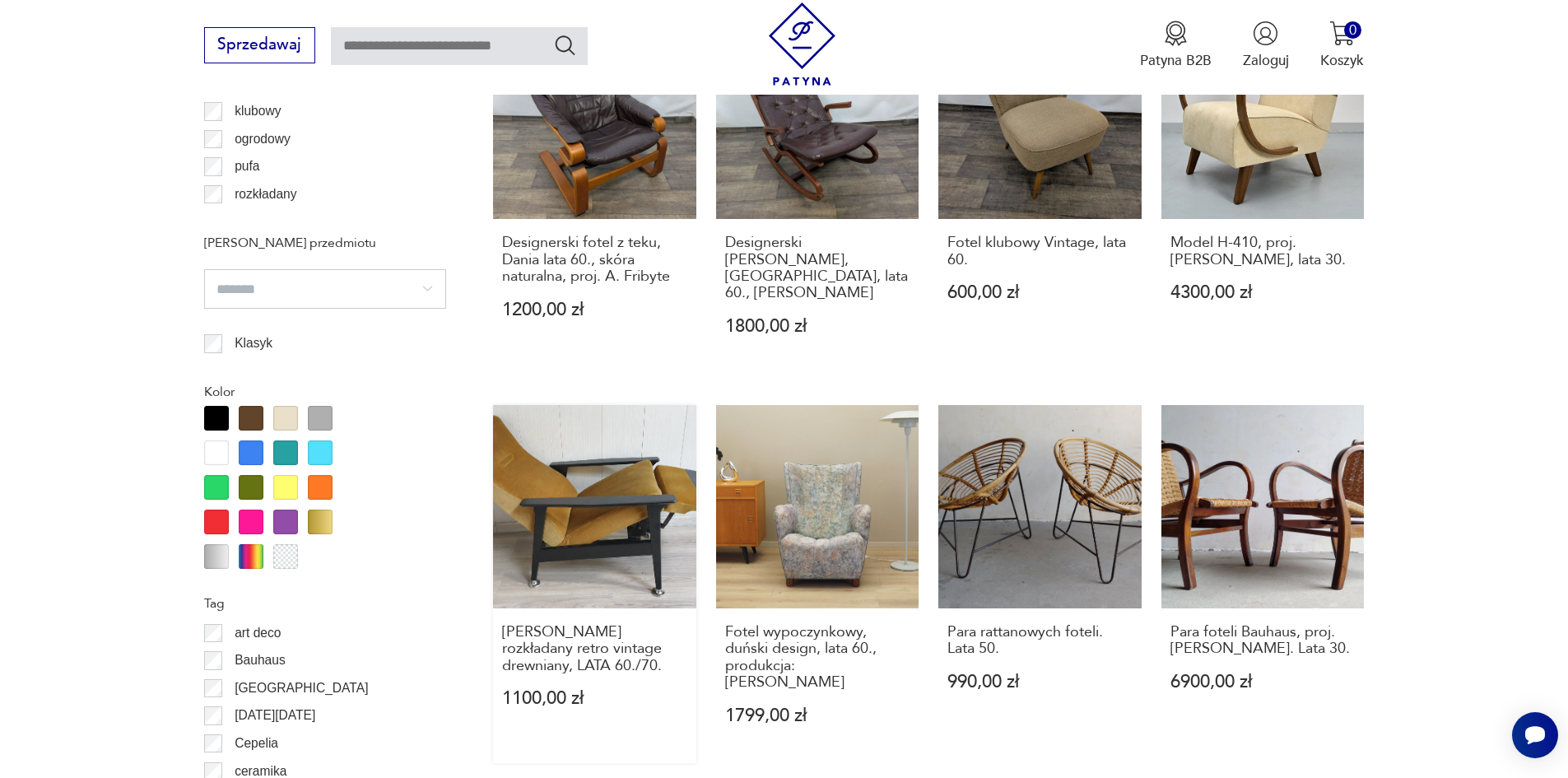
click at [630, 451] on link "[PERSON_NAME] rozkładany retro vintage drewniany, LATA 60./70. 1100,00 zł" at bounding box center [594, 584] width 203 height 357
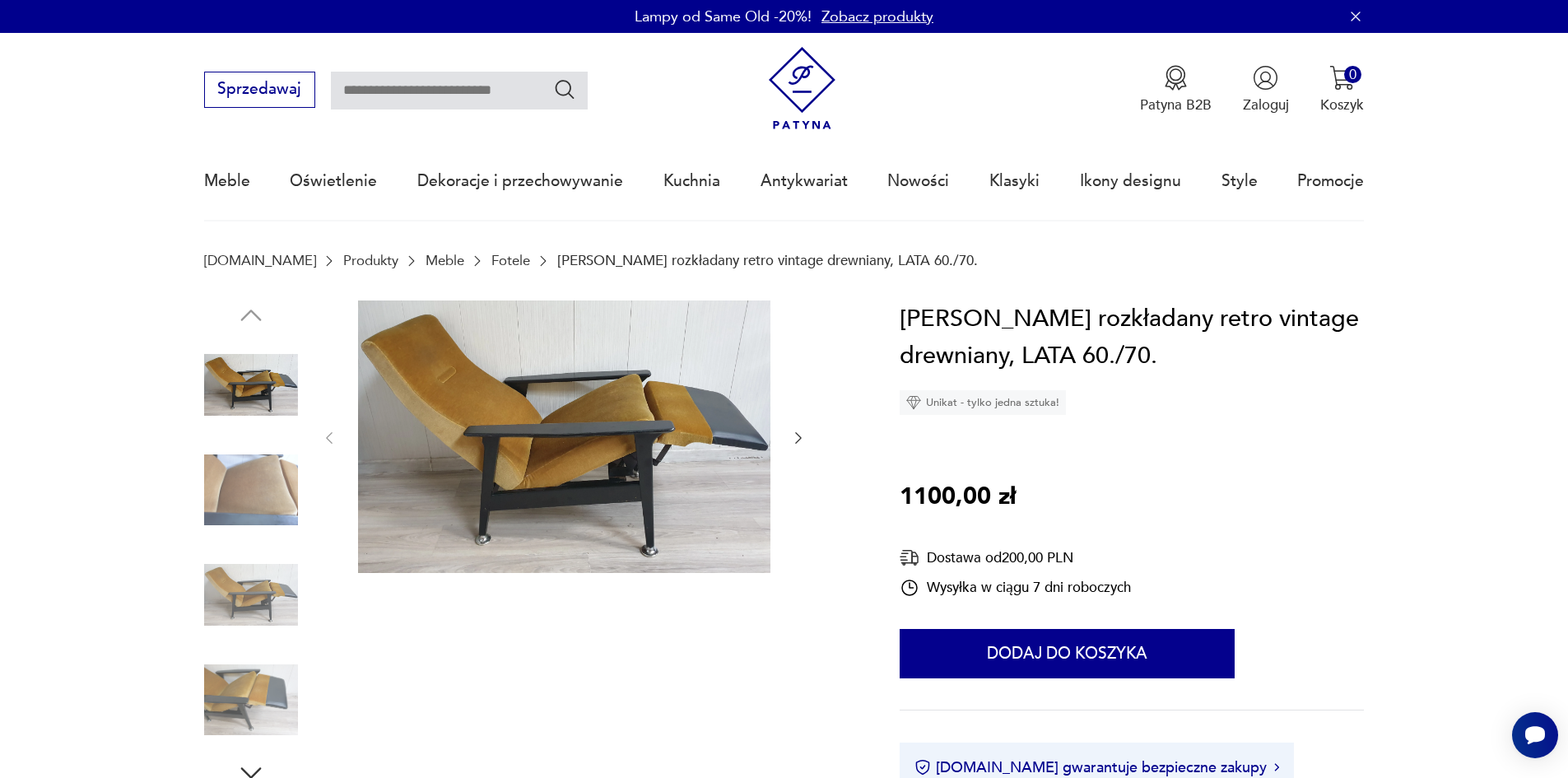
click at [236, 597] on img at bounding box center [251, 595] width 93 height 93
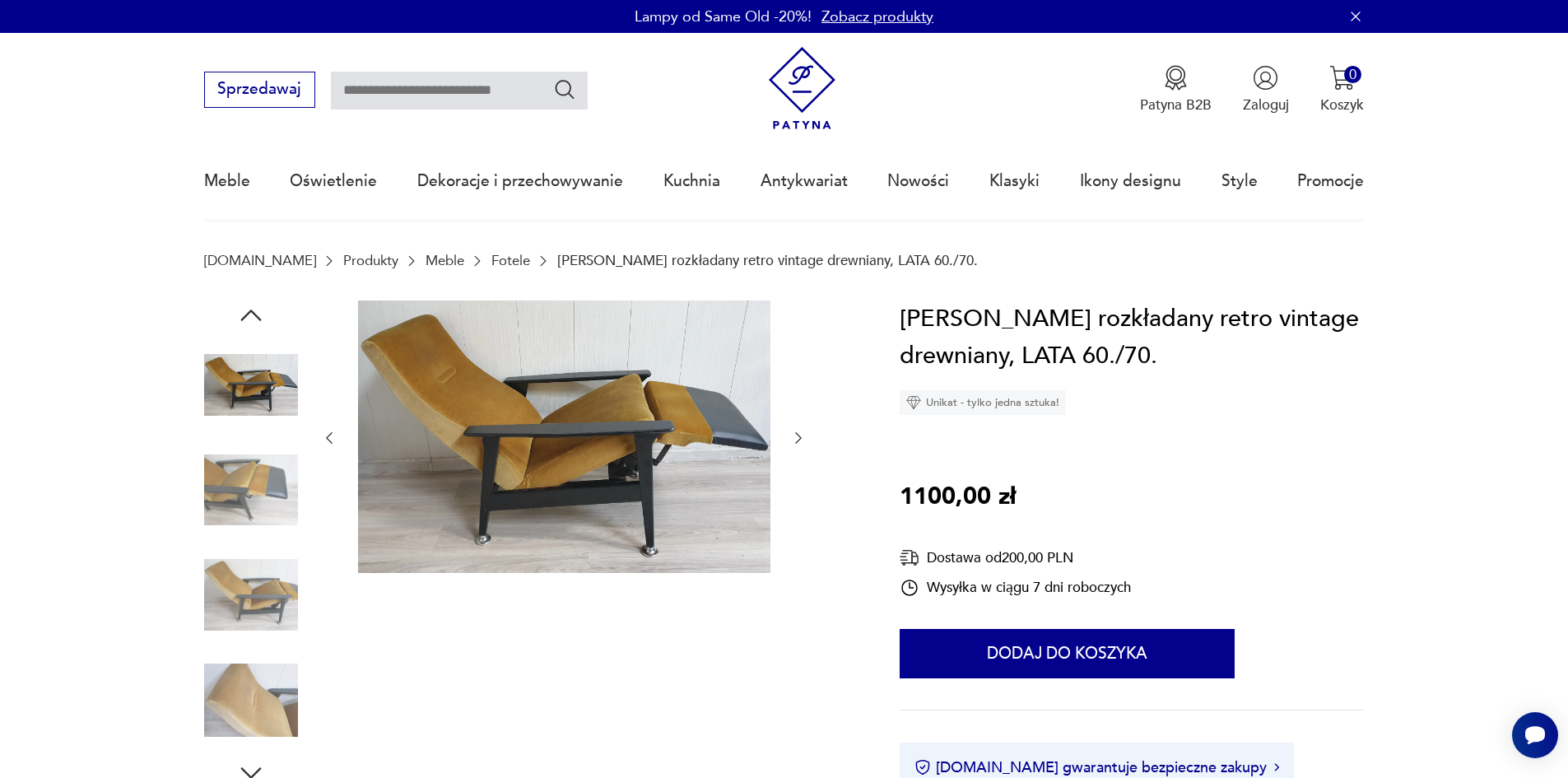
click at [259, 379] on img at bounding box center [251, 385] width 93 height 93
click at [244, 765] on icon "button" at bounding box center [251, 773] width 30 height 30
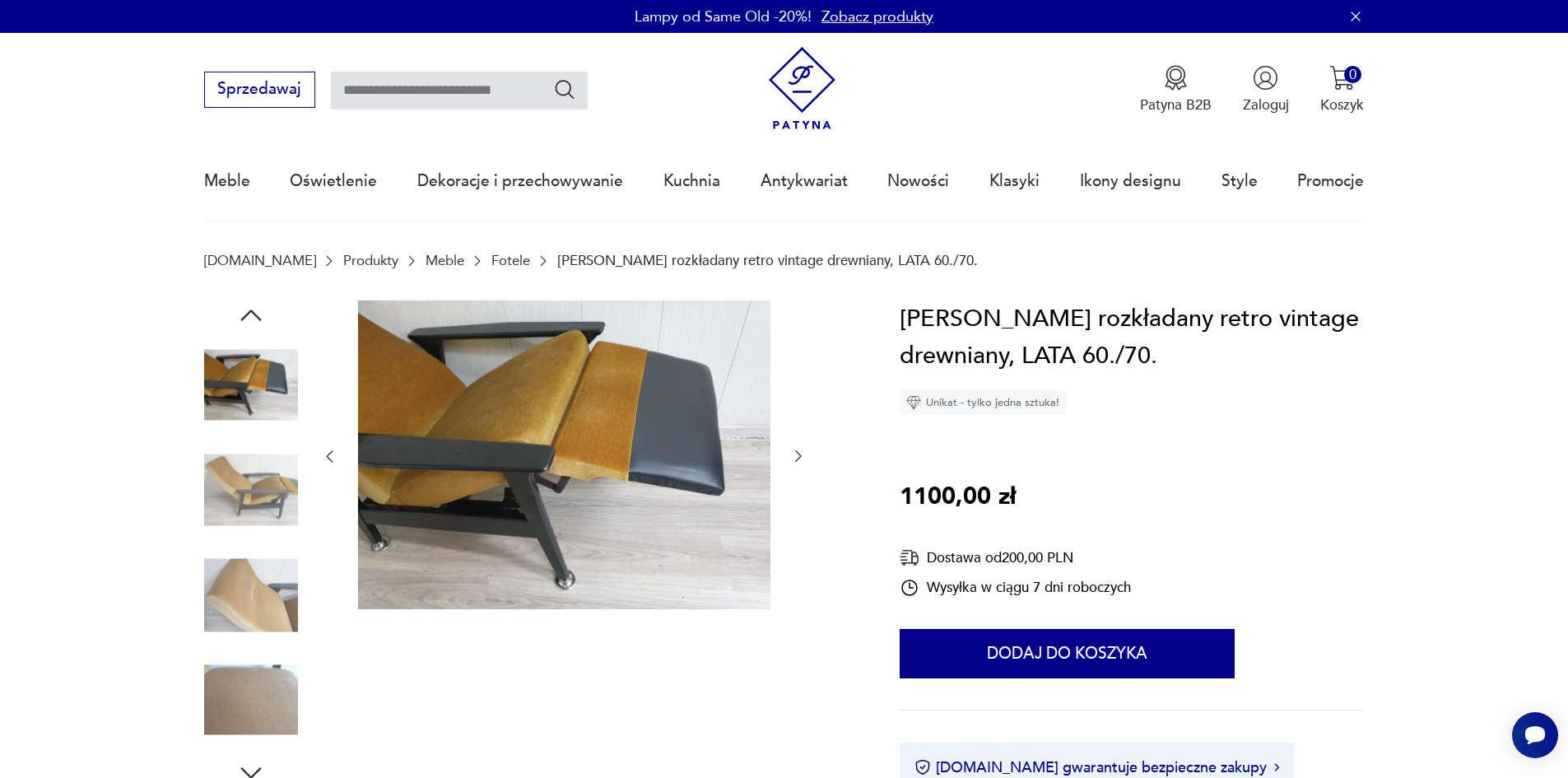
click at [238, 365] on img at bounding box center [251, 385] width 93 height 93
click at [242, 482] on img at bounding box center [251, 489] width 93 height 93
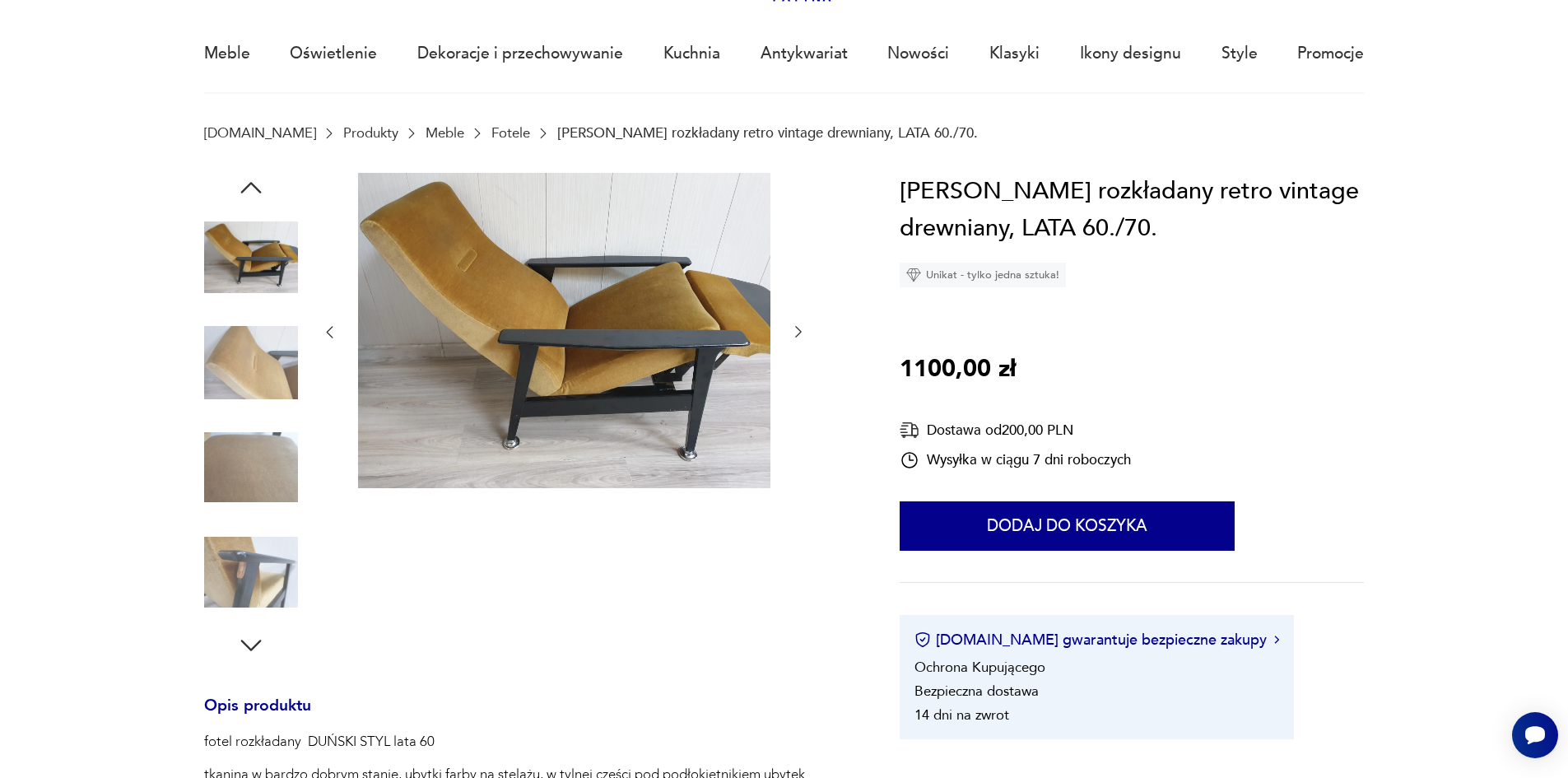
scroll to position [165, 0]
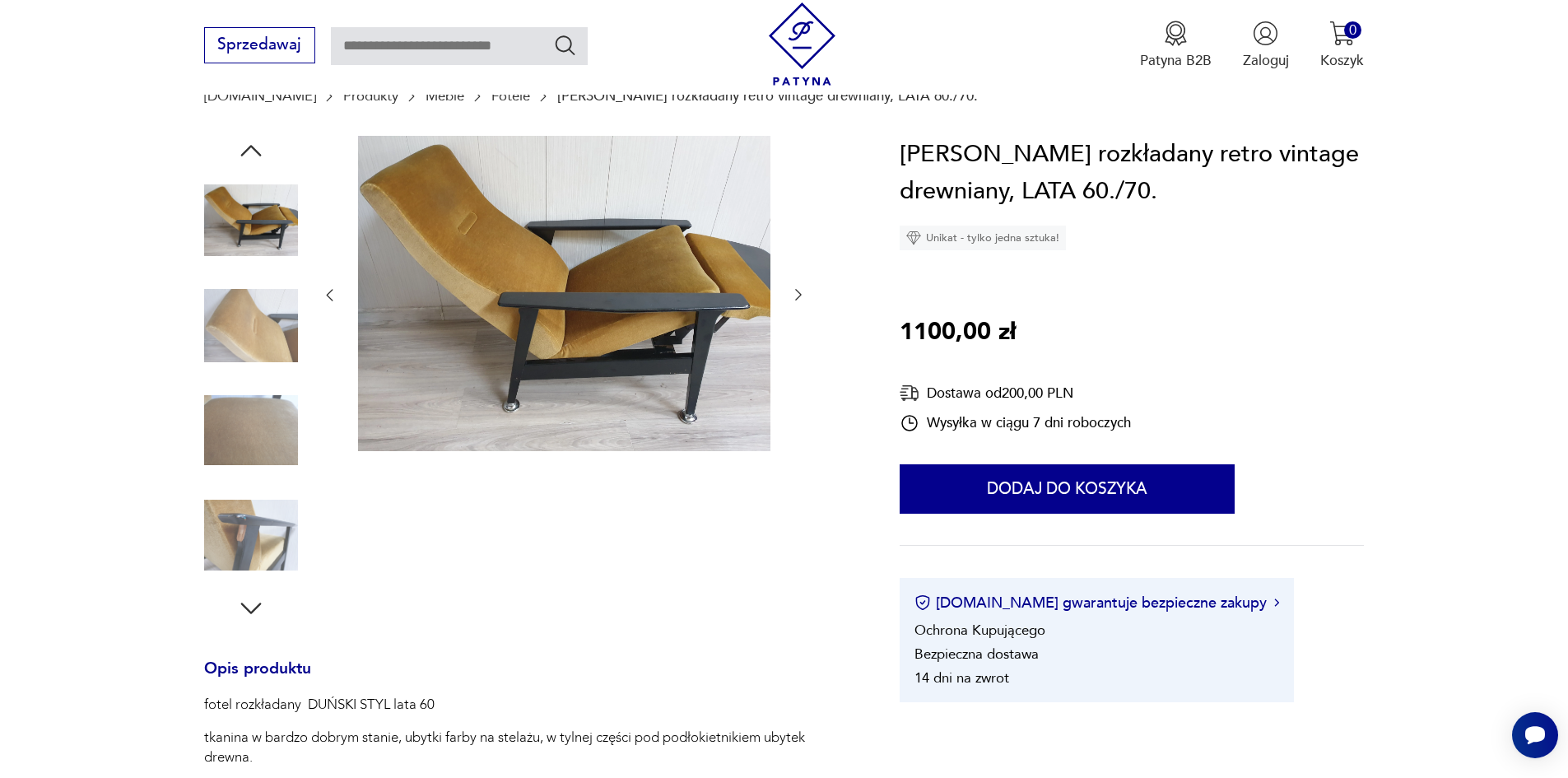
click at [255, 603] on icon "button" at bounding box center [251, 609] width 30 height 30
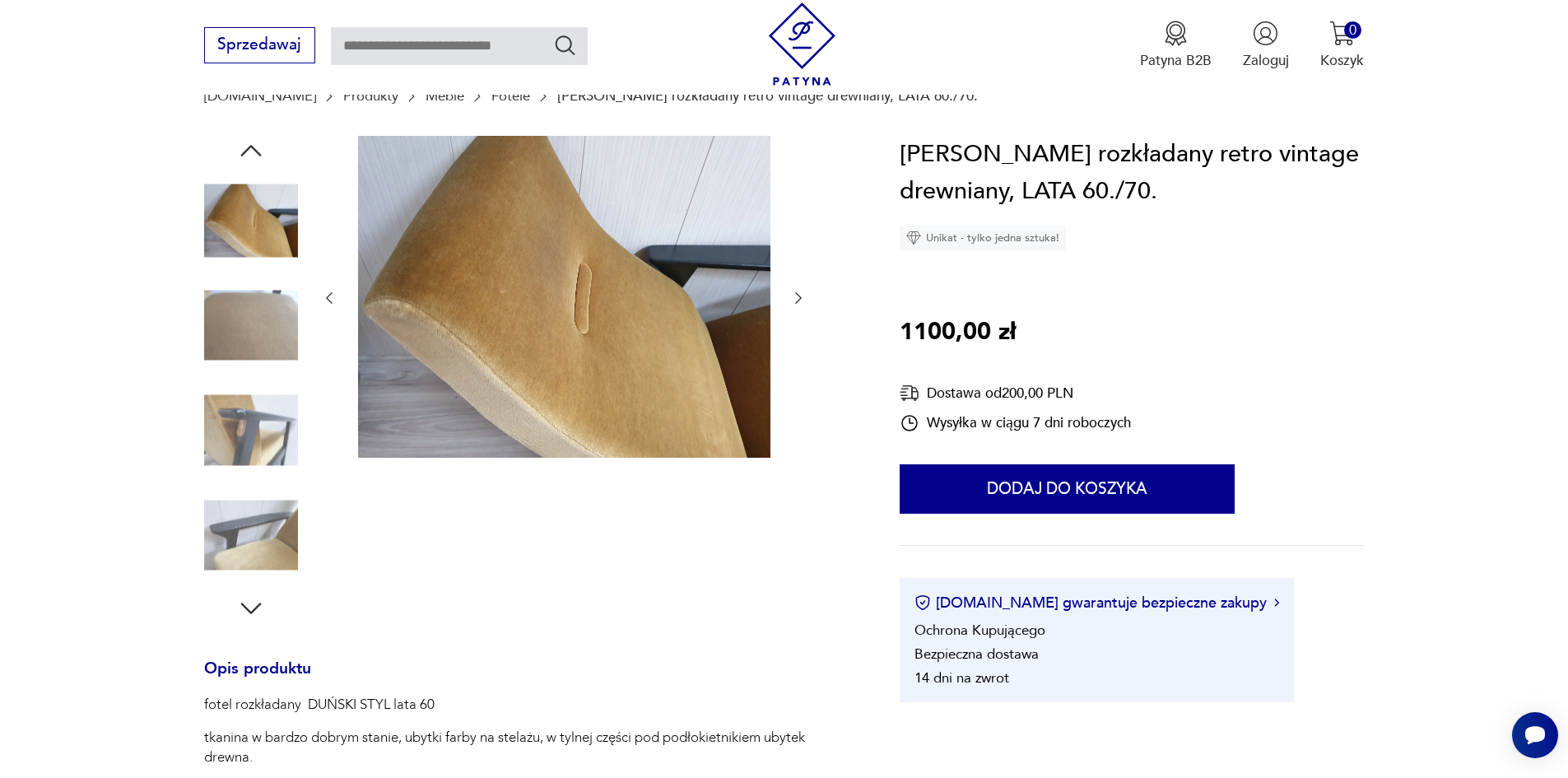
click at [251, 609] on icon "button" at bounding box center [251, 609] width 30 height 30
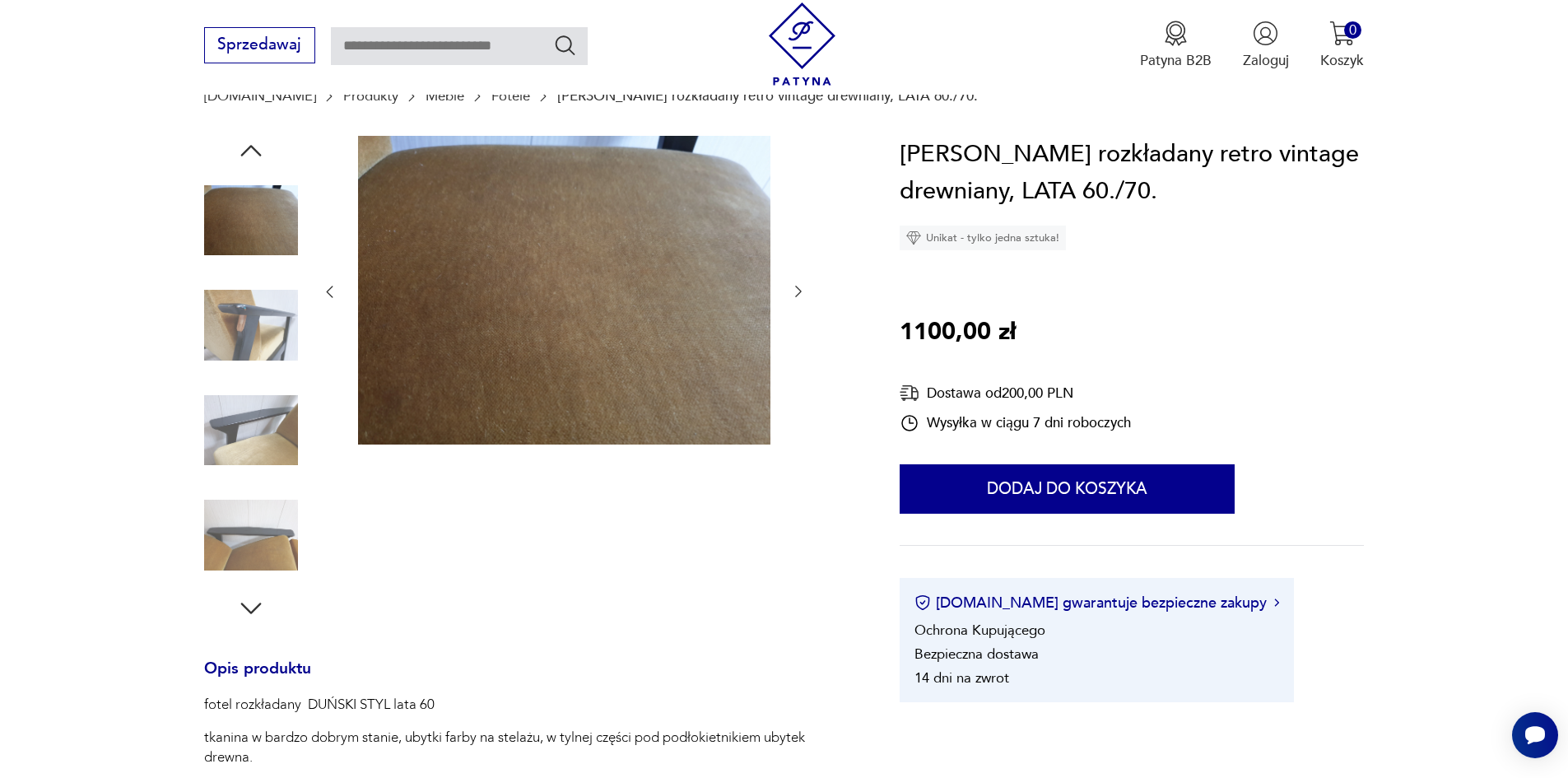
click at [253, 611] on icon "button" at bounding box center [251, 609] width 20 height 11
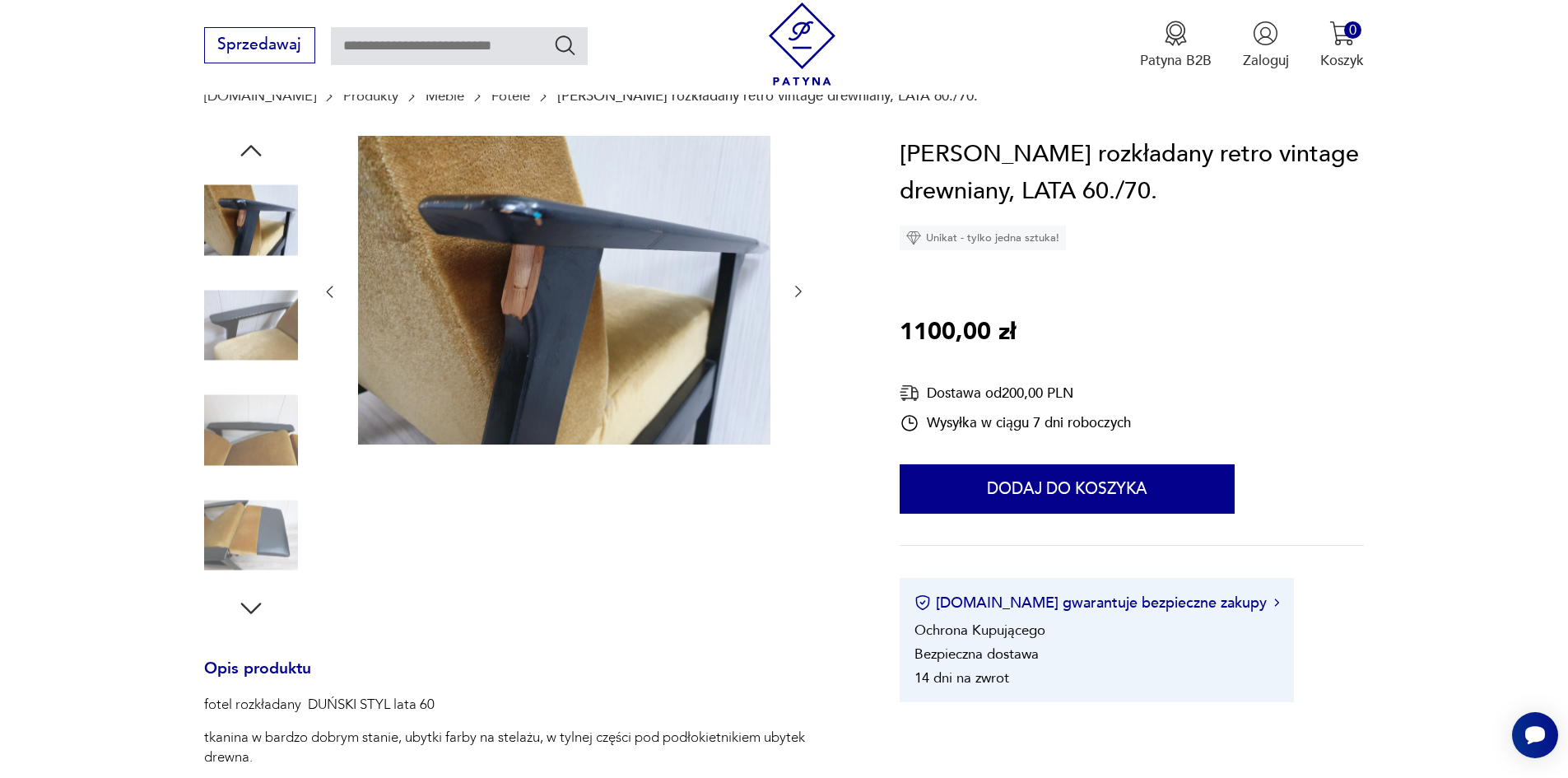
click at [255, 607] on icon "button" at bounding box center [251, 609] width 30 height 30
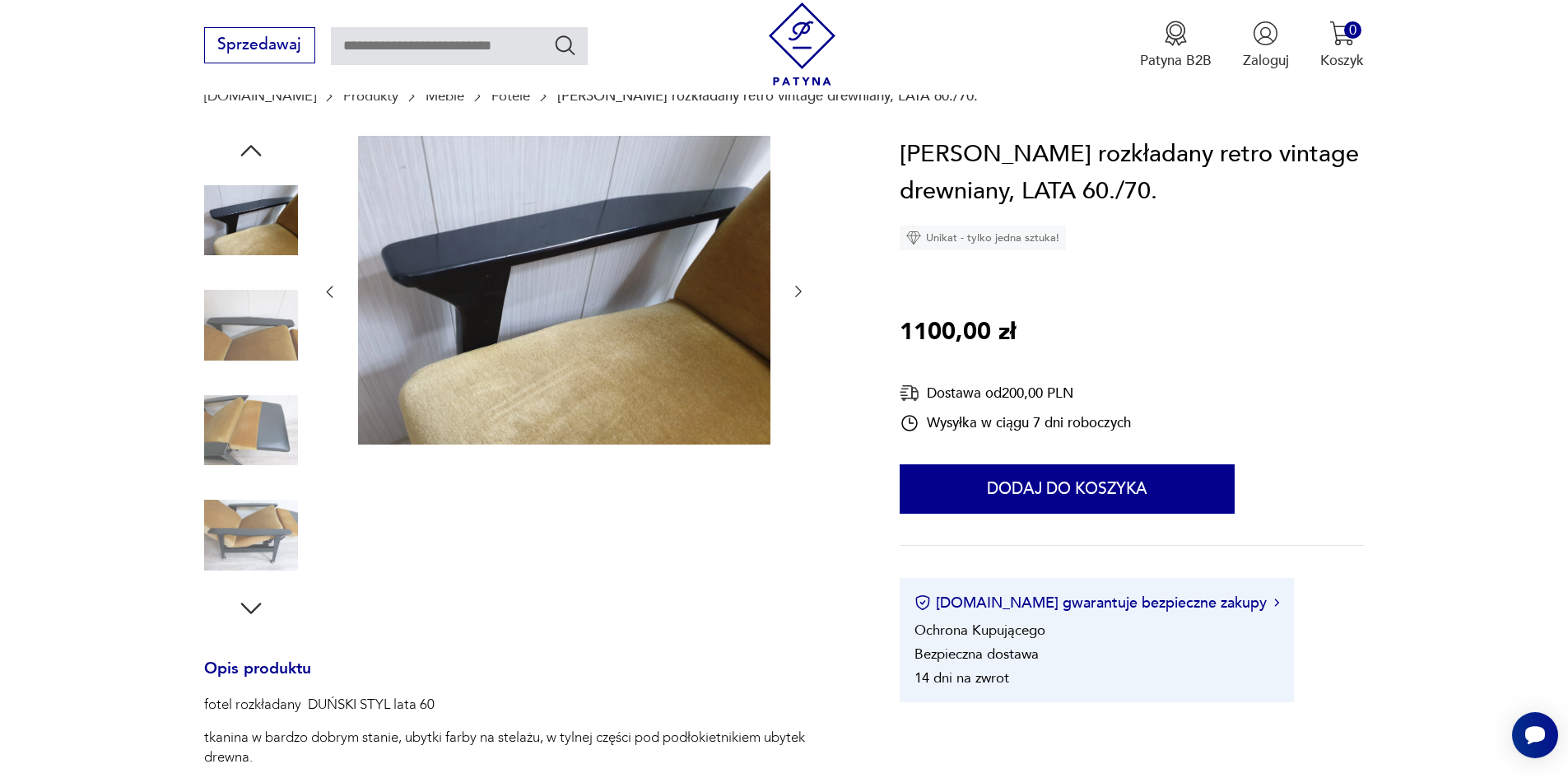
click at [255, 607] on icon "button" at bounding box center [251, 609] width 30 height 30
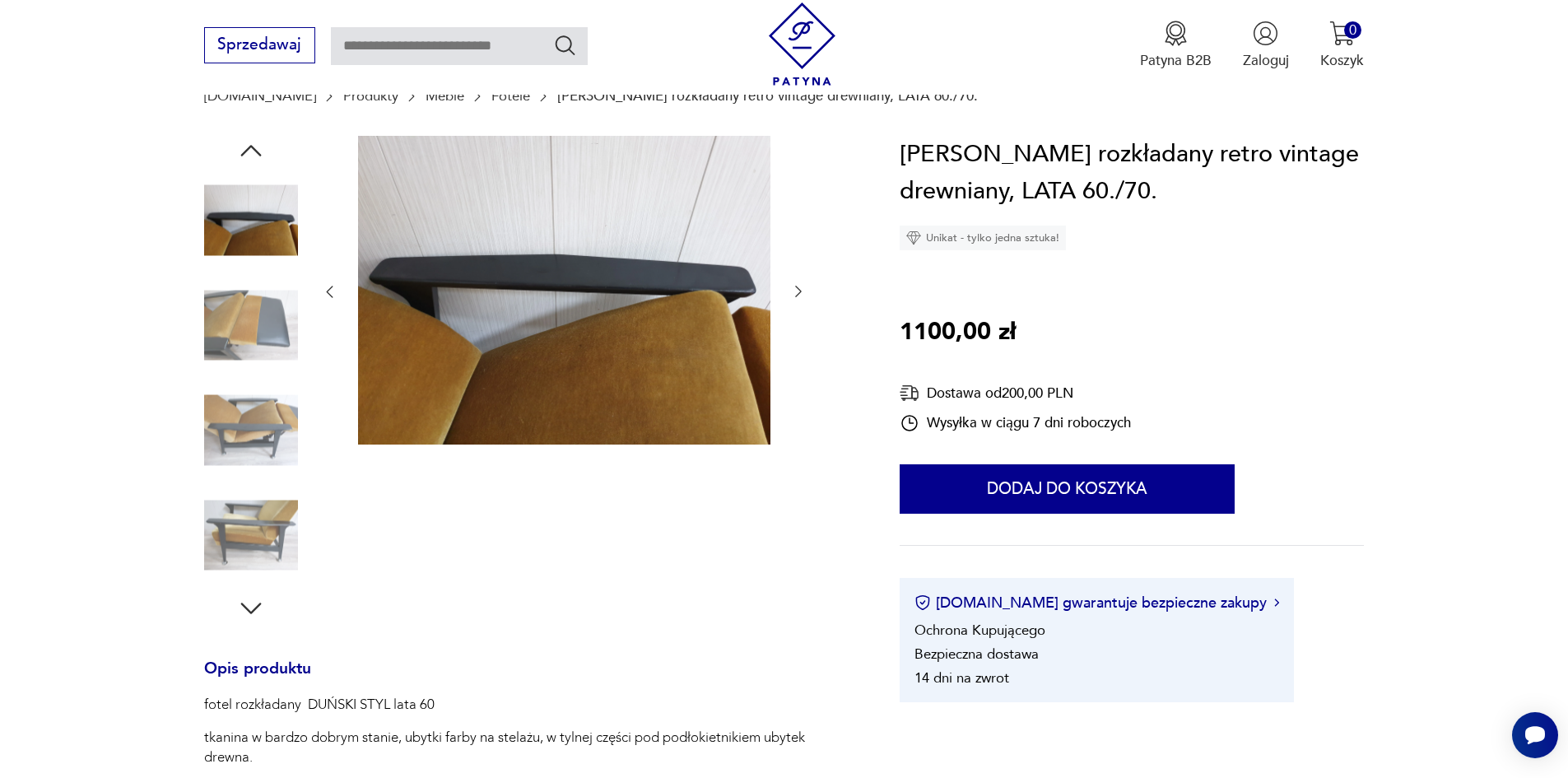
click at [251, 611] on icon "button" at bounding box center [251, 609] width 20 height 11
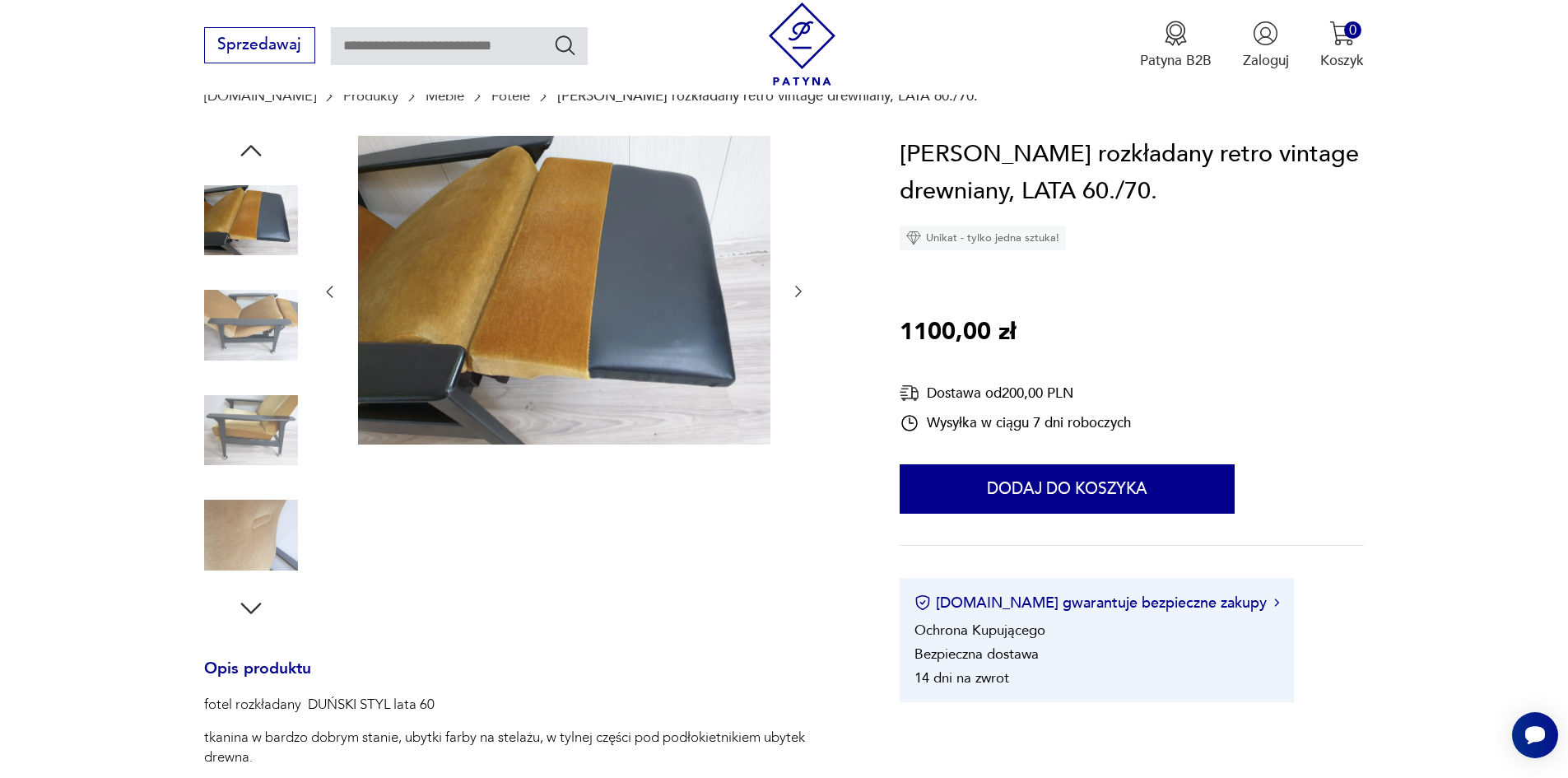
click at [248, 230] on img at bounding box center [251, 220] width 93 height 93
click at [281, 316] on img at bounding box center [251, 325] width 93 height 93
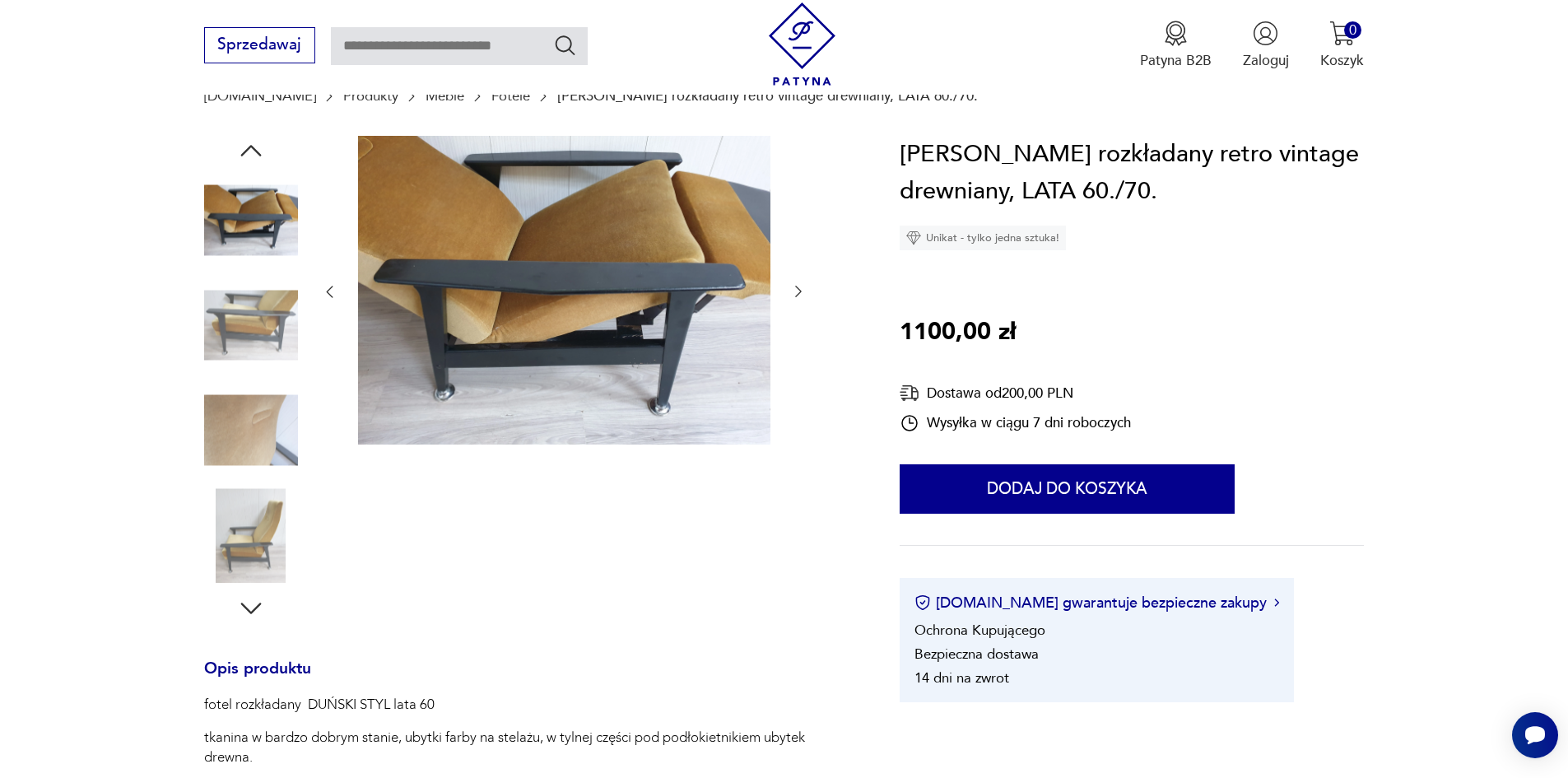
click at [228, 327] on img at bounding box center [251, 325] width 93 height 93
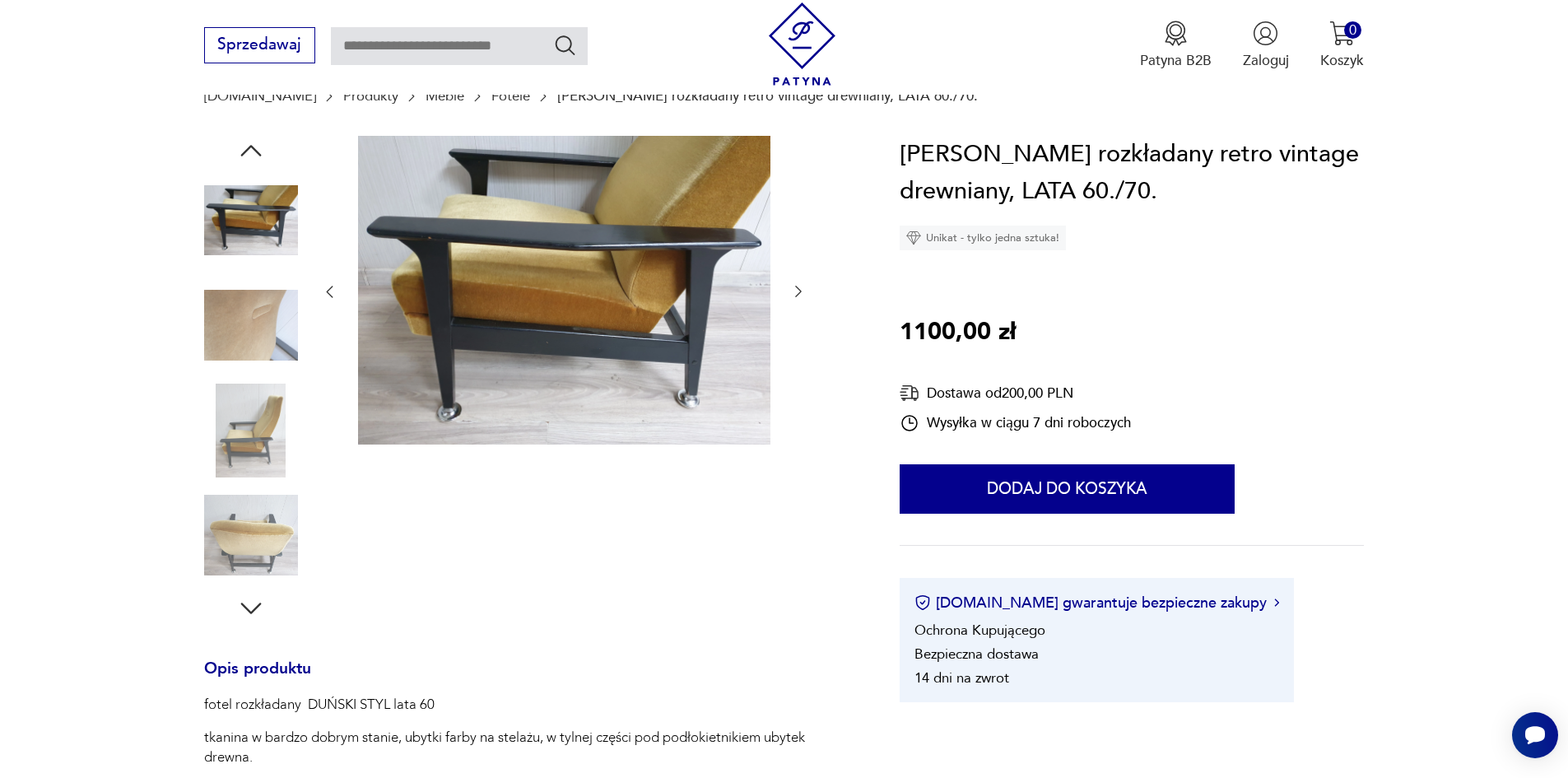
click at [238, 446] on img at bounding box center [251, 430] width 93 height 93
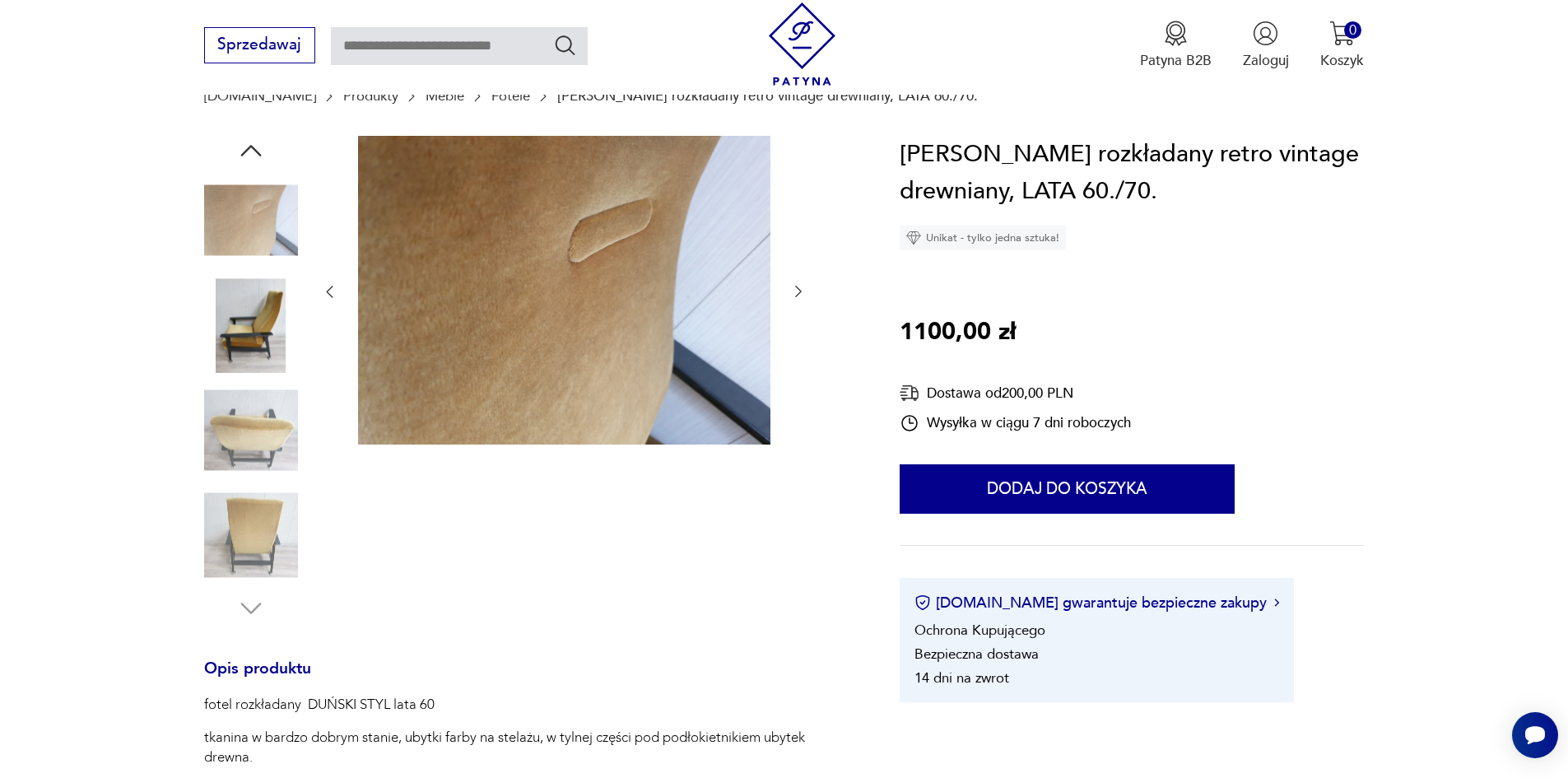
click at [229, 529] on img at bounding box center [251, 535] width 93 height 93
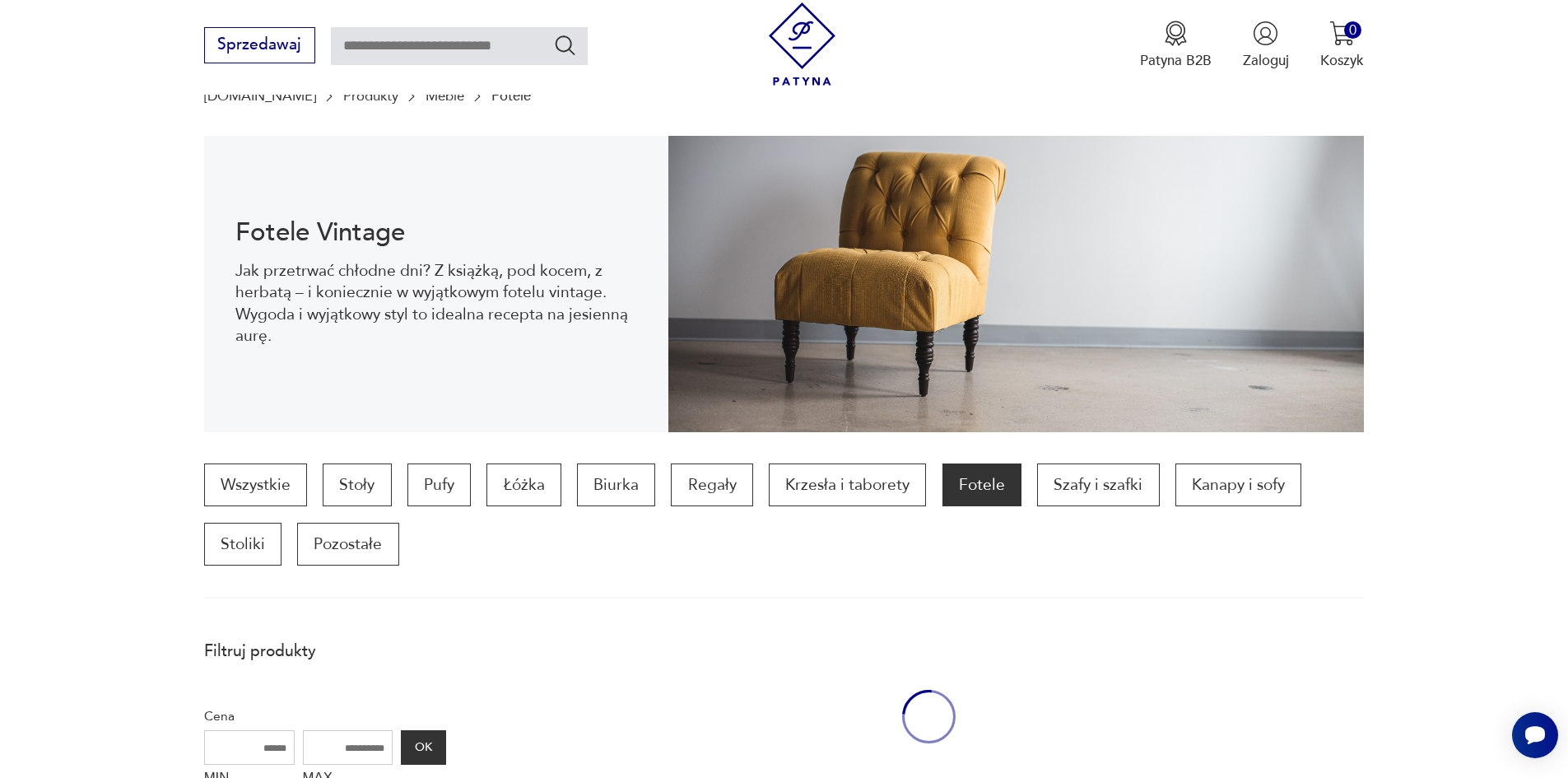
scroll to position [1802, 0]
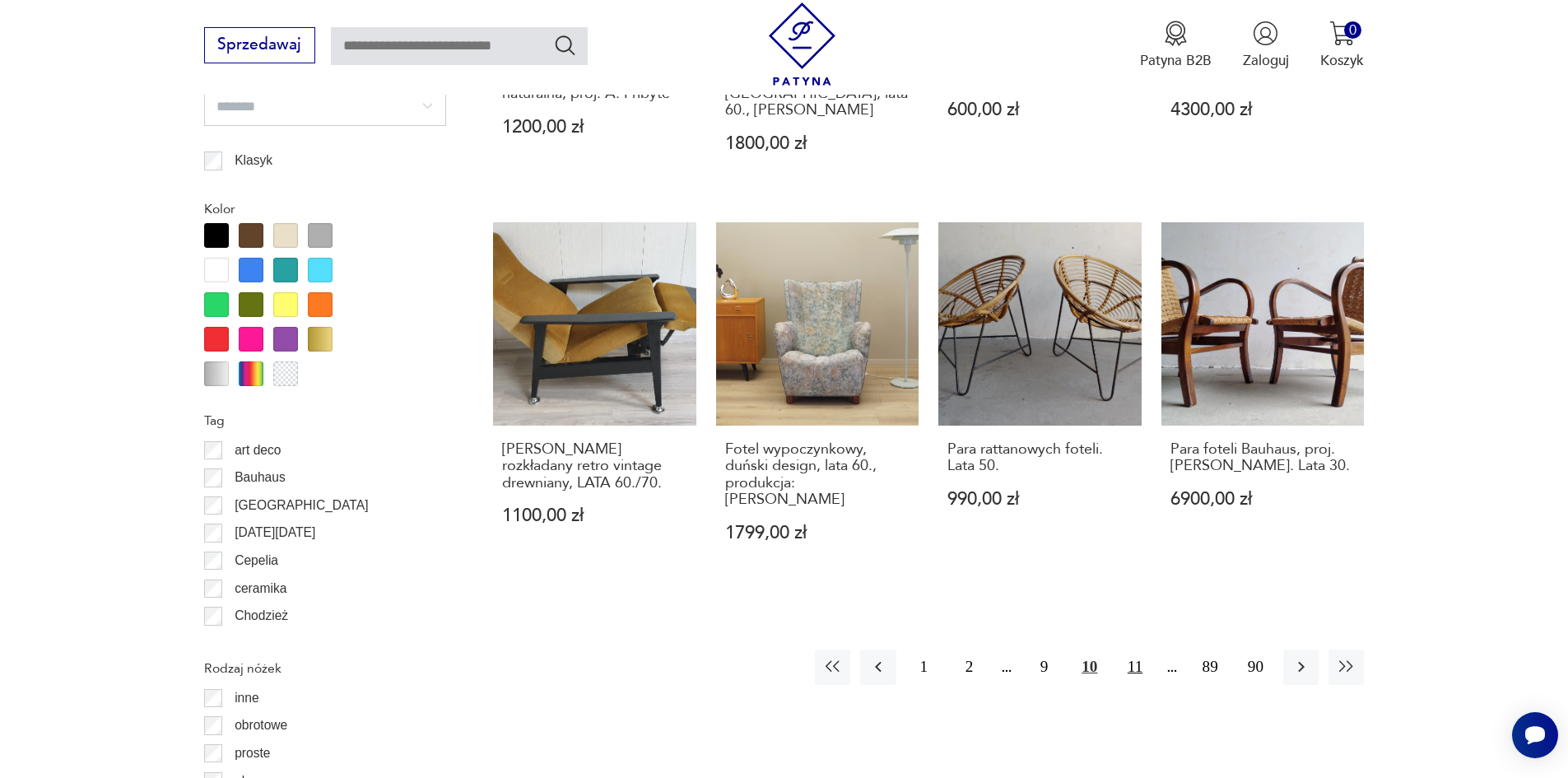
click at [1130, 649] on button "11" at bounding box center [1134, 667] width 35 height 35
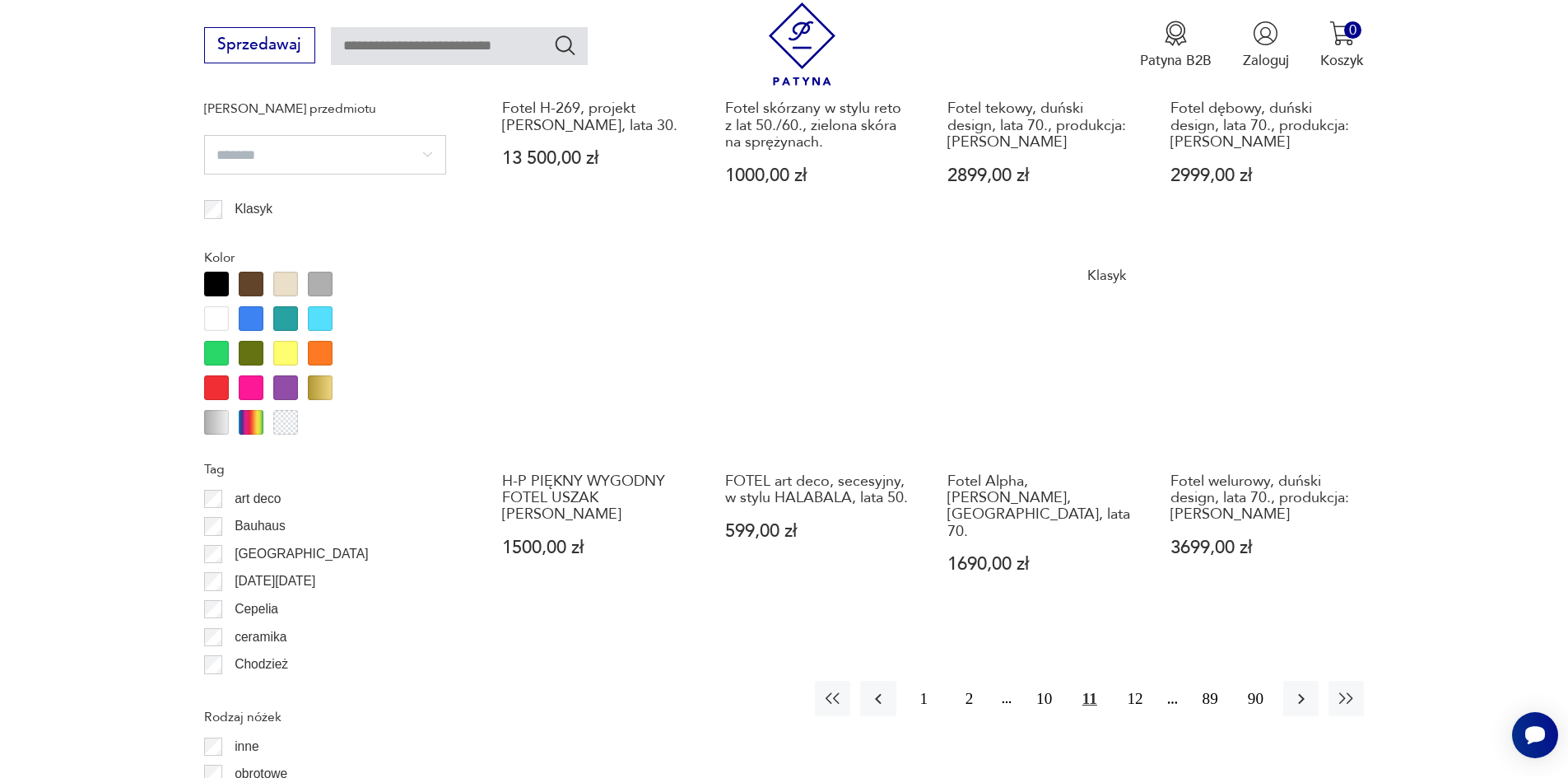
scroll to position [1784, 0]
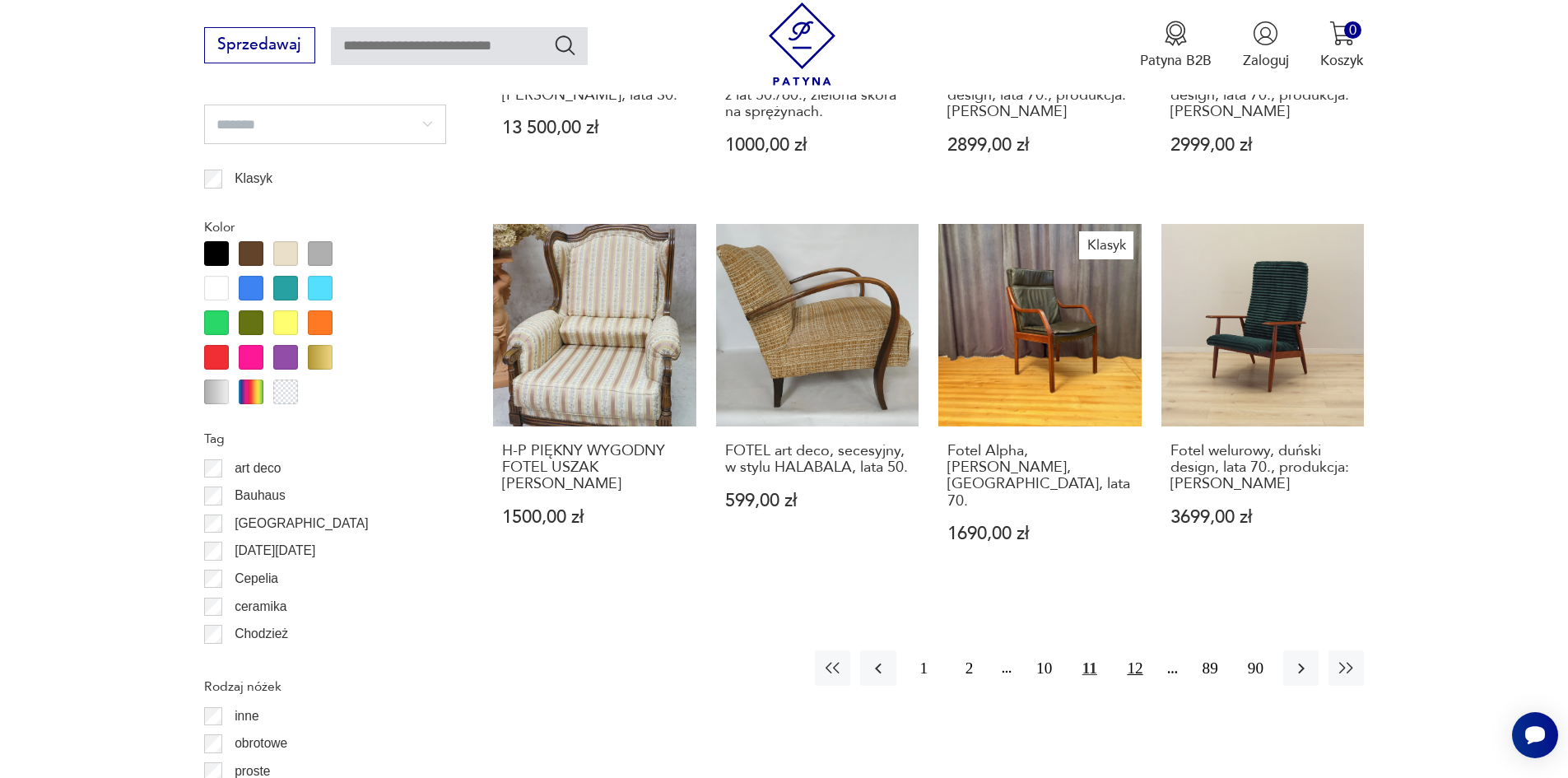
click at [1140, 651] on button "12" at bounding box center [1134, 668] width 35 height 35
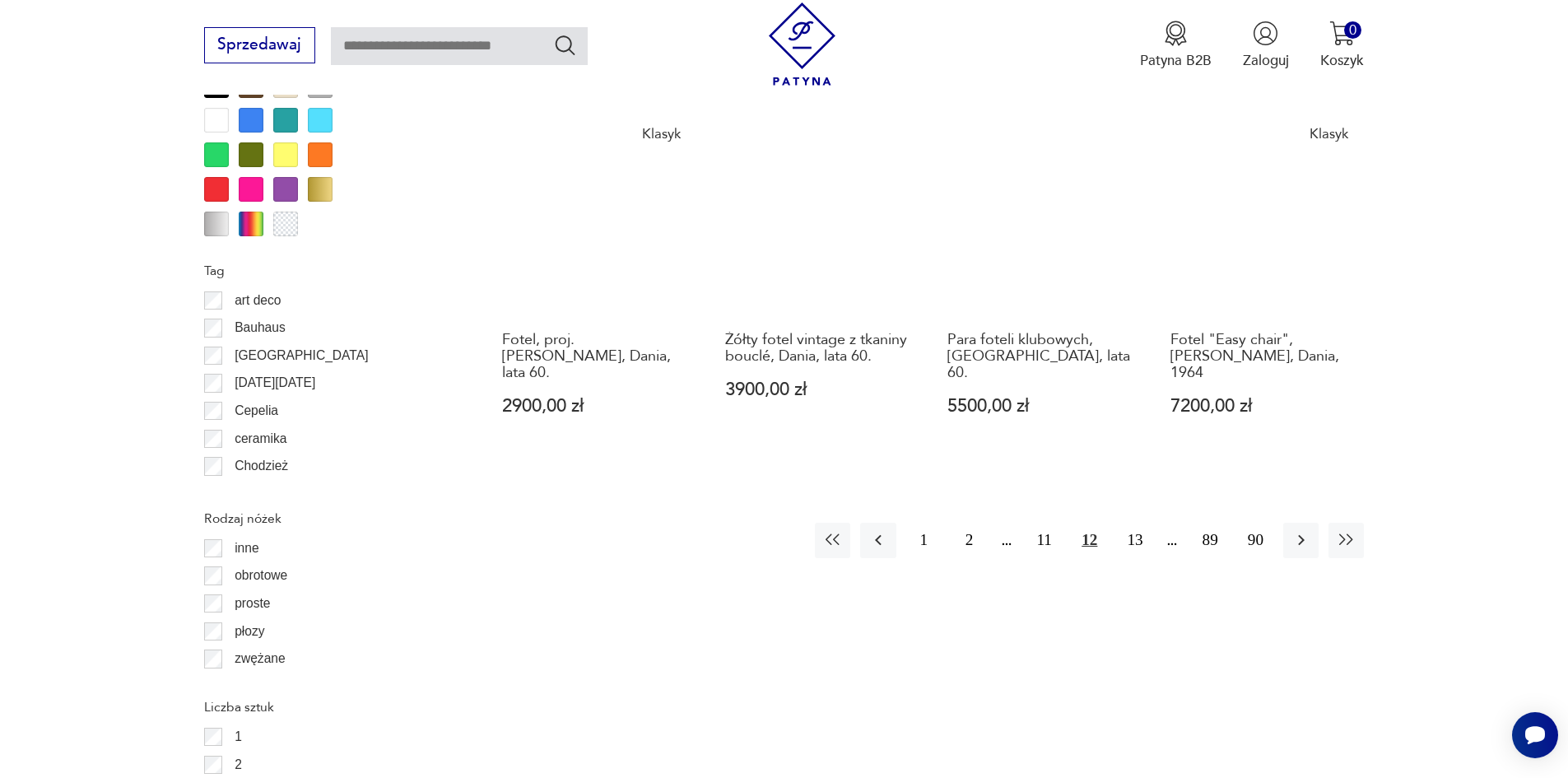
scroll to position [2113, 0]
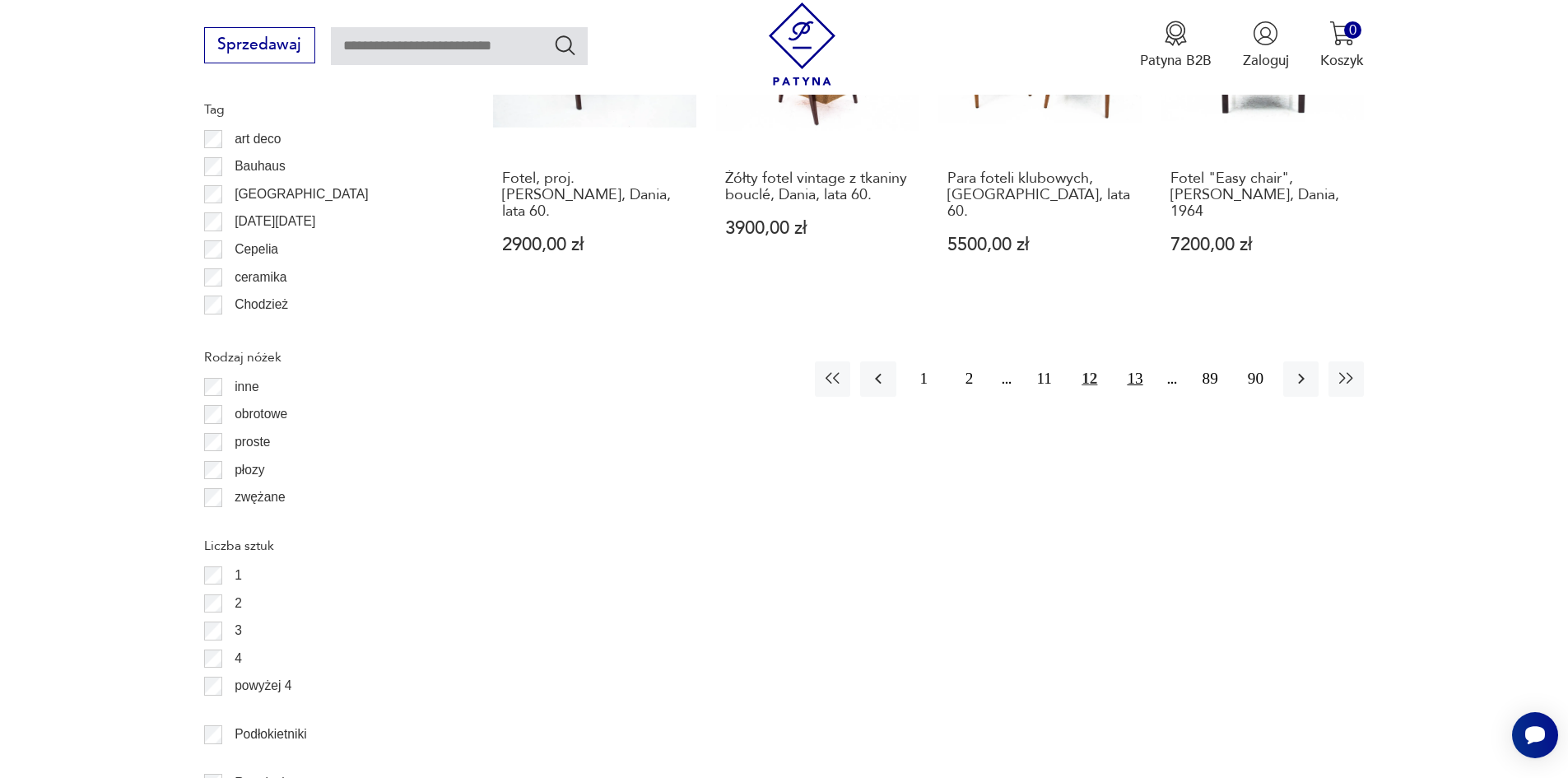
click at [1127, 362] on button "13" at bounding box center [1134, 379] width 35 height 35
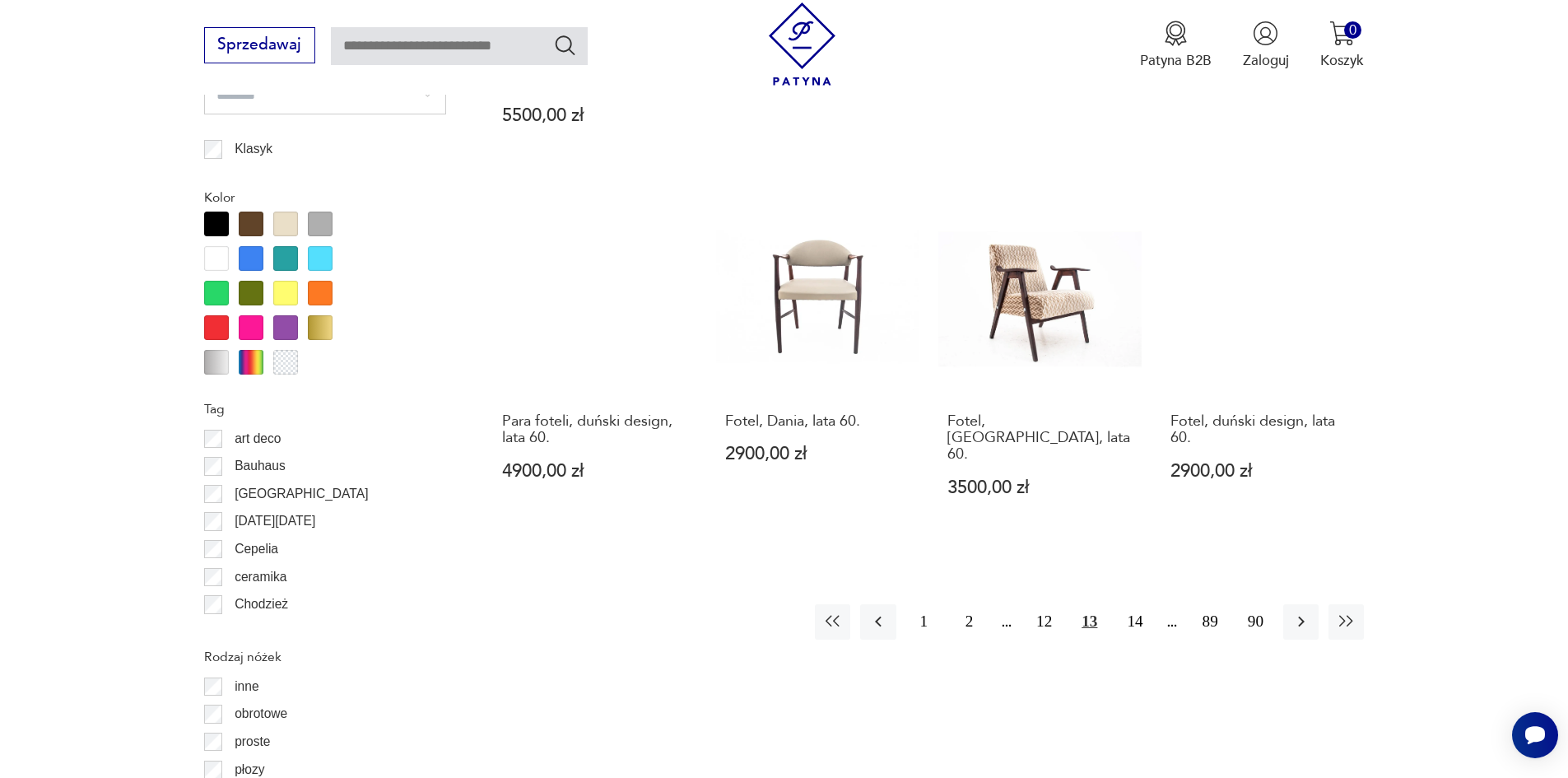
scroll to position [1948, 0]
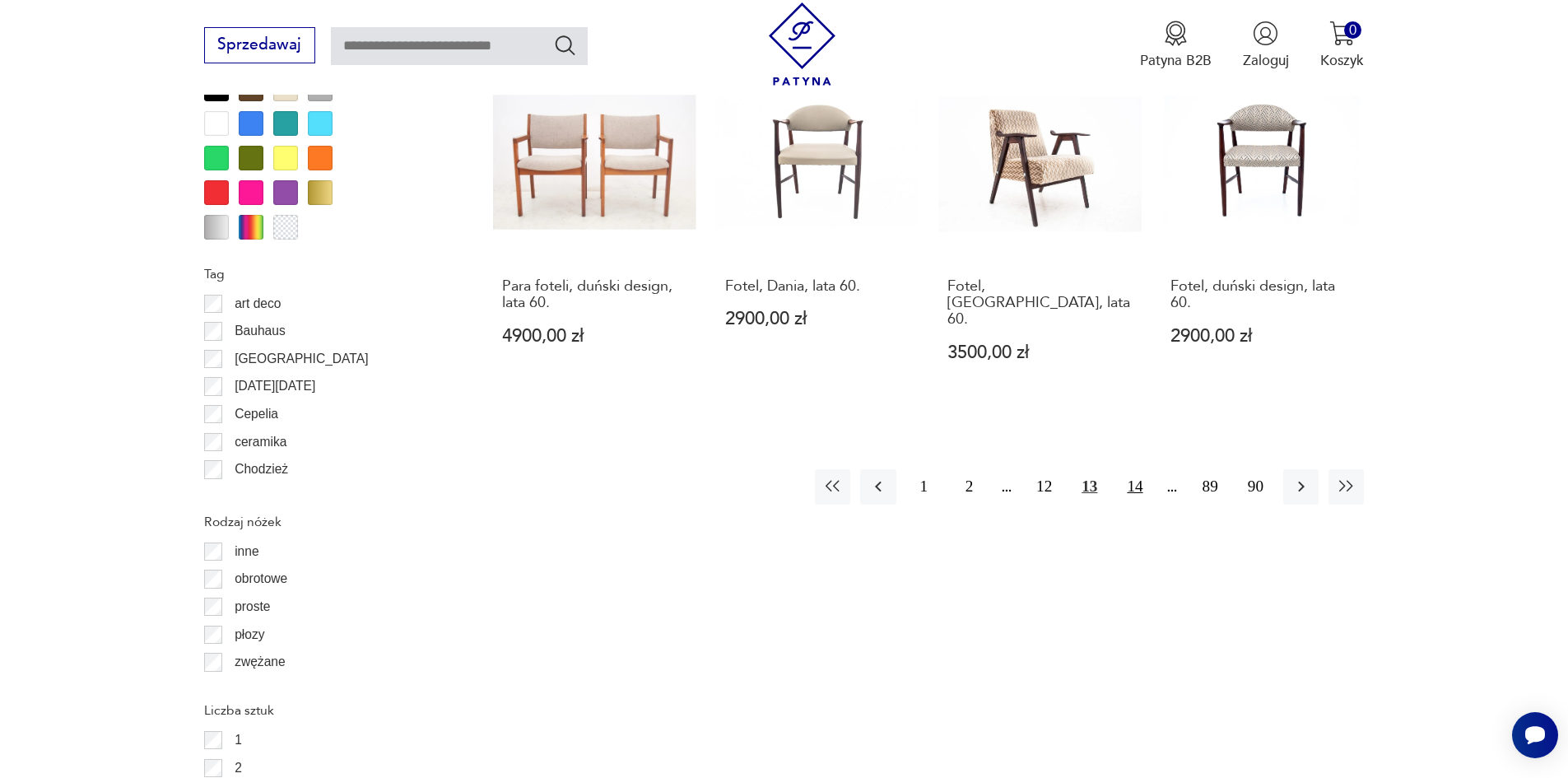
click at [1133, 469] on button "14" at bounding box center [1134, 487] width 35 height 35
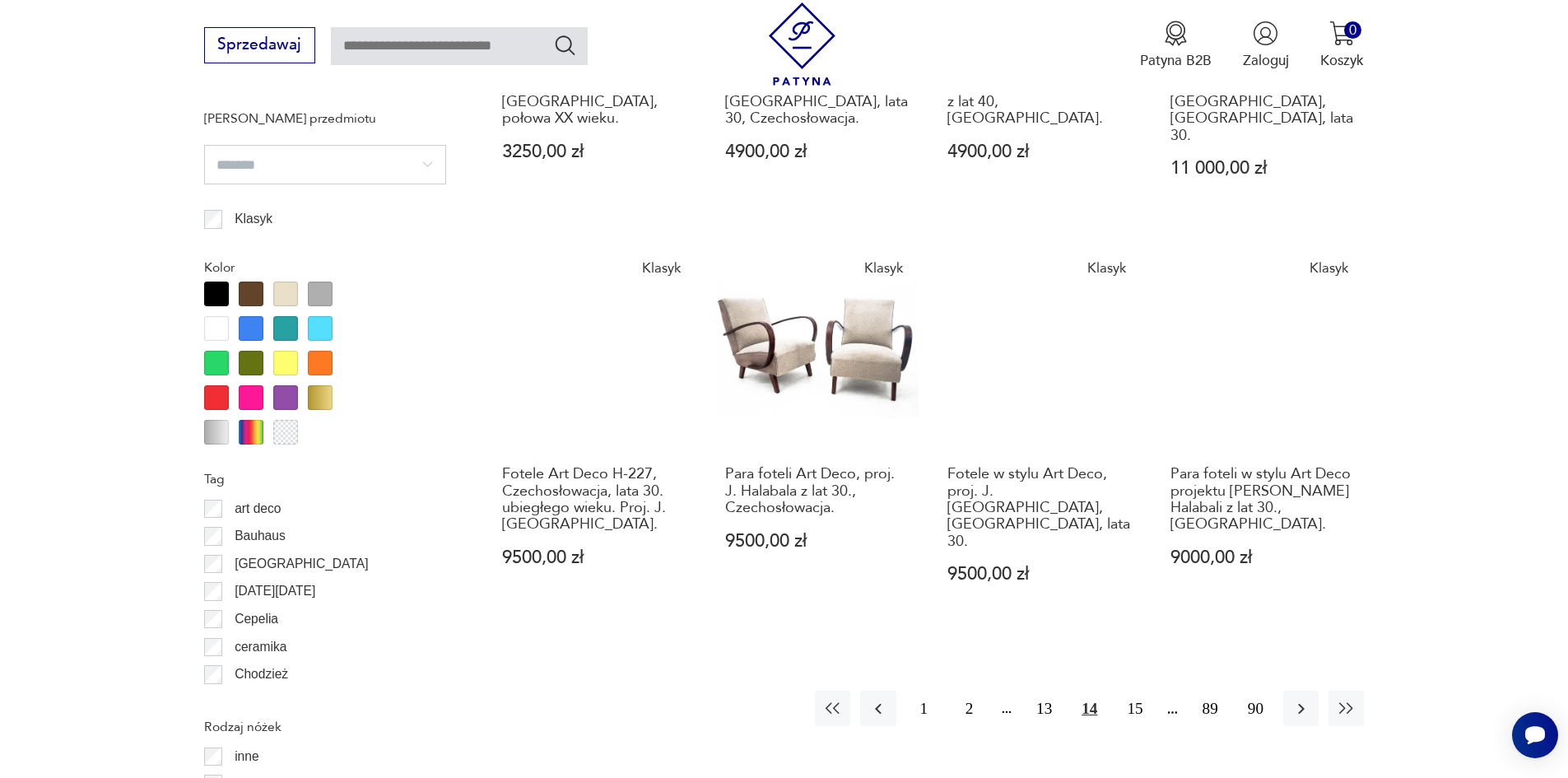
scroll to position [2031, 0]
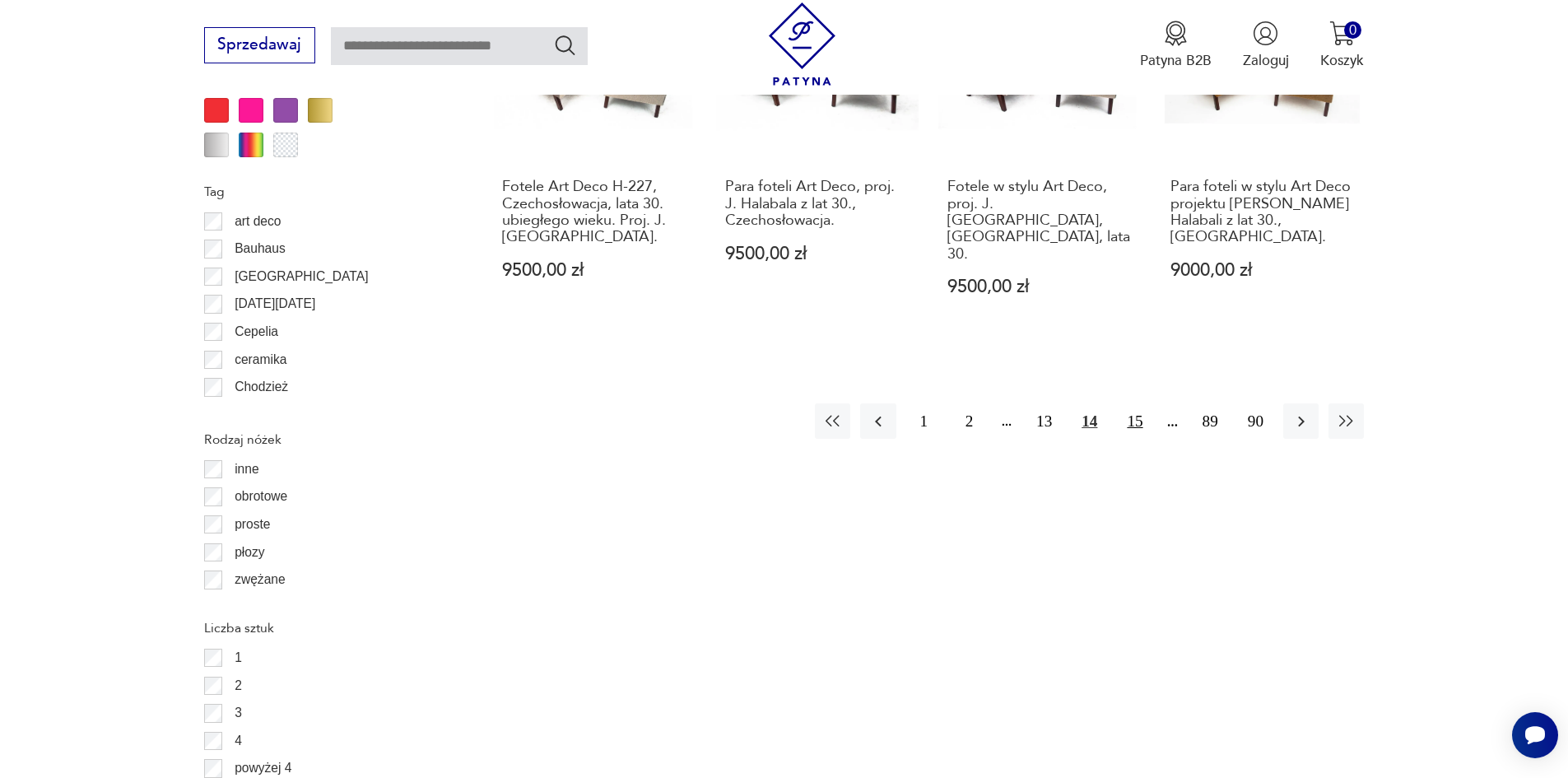
click at [1132, 403] on button "15" at bounding box center [1134, 421] width 35 height 35
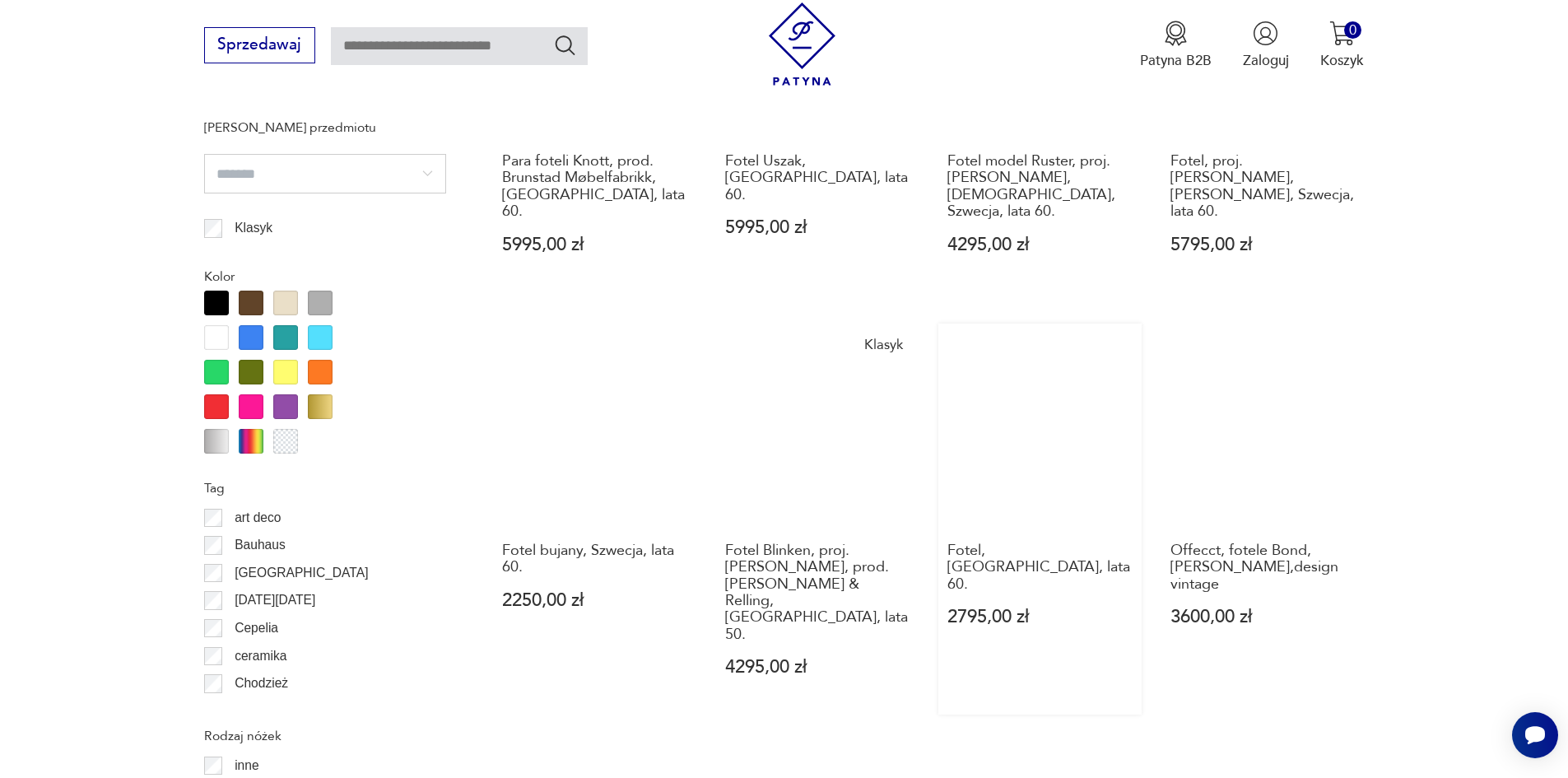
scroll to position [2031, 0]
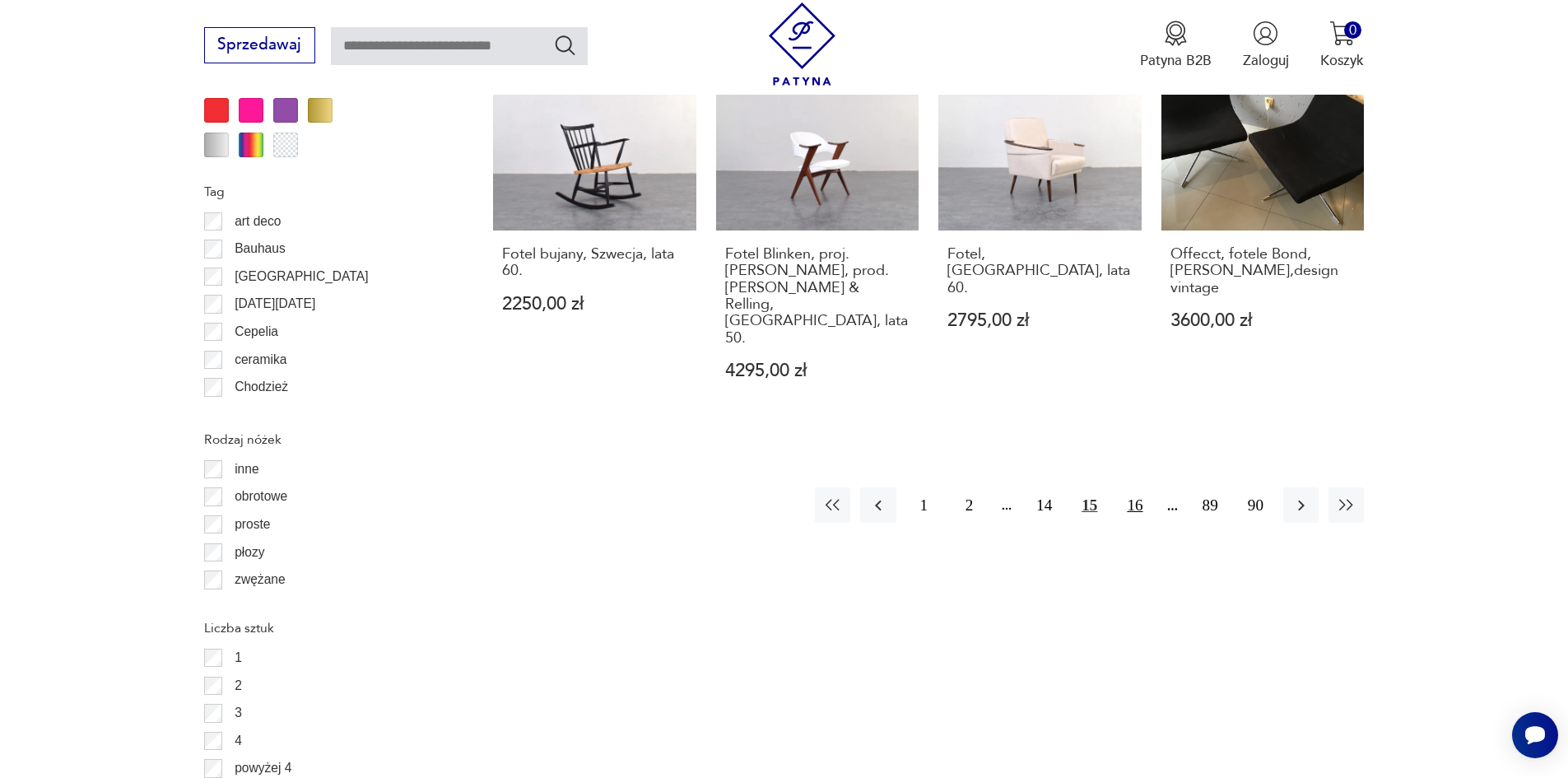
click at [1129, 488] on button "16" at bounding box center [1134, 505] width 35 height 35
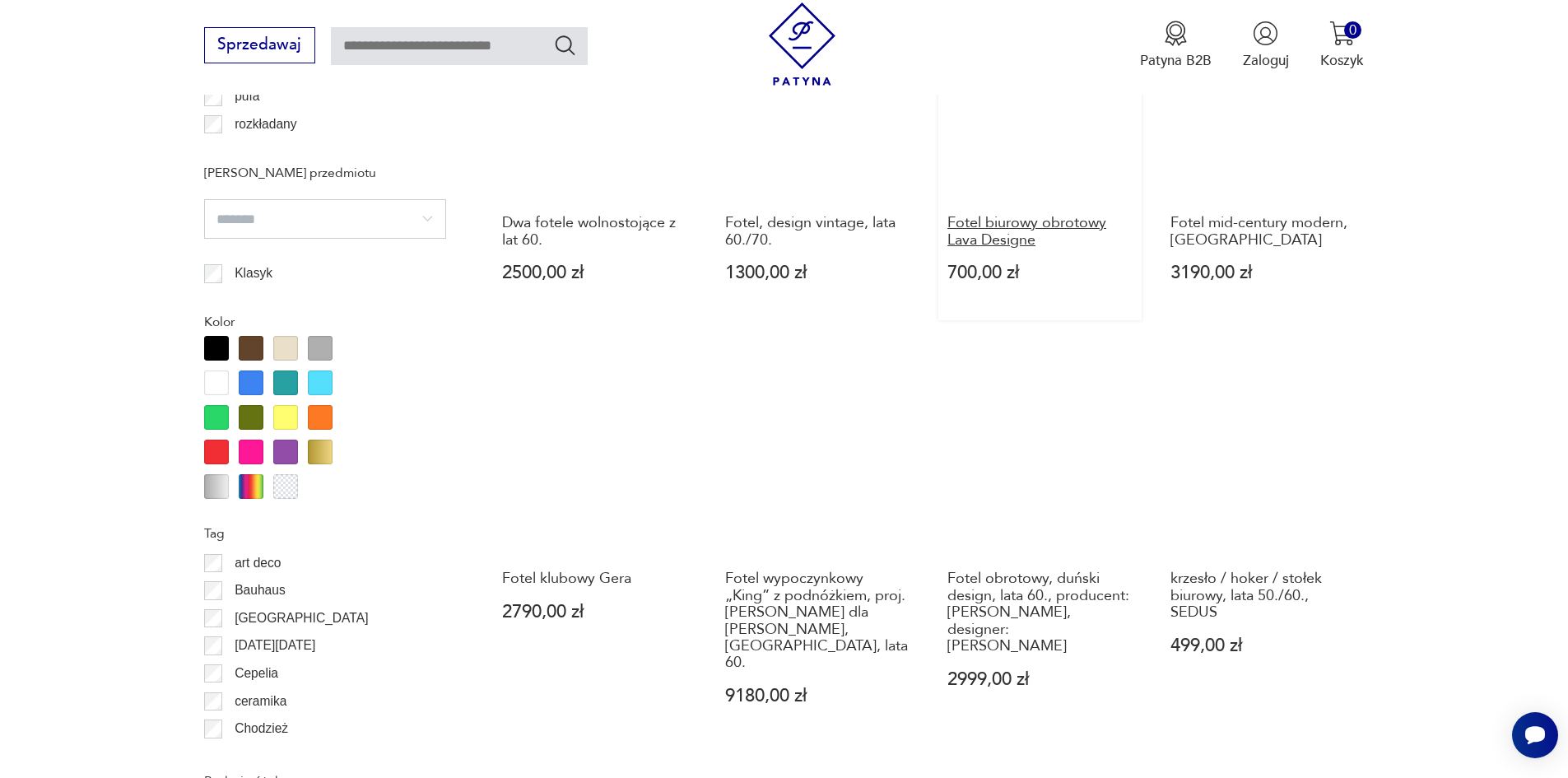
scroll to position [1701, 0]
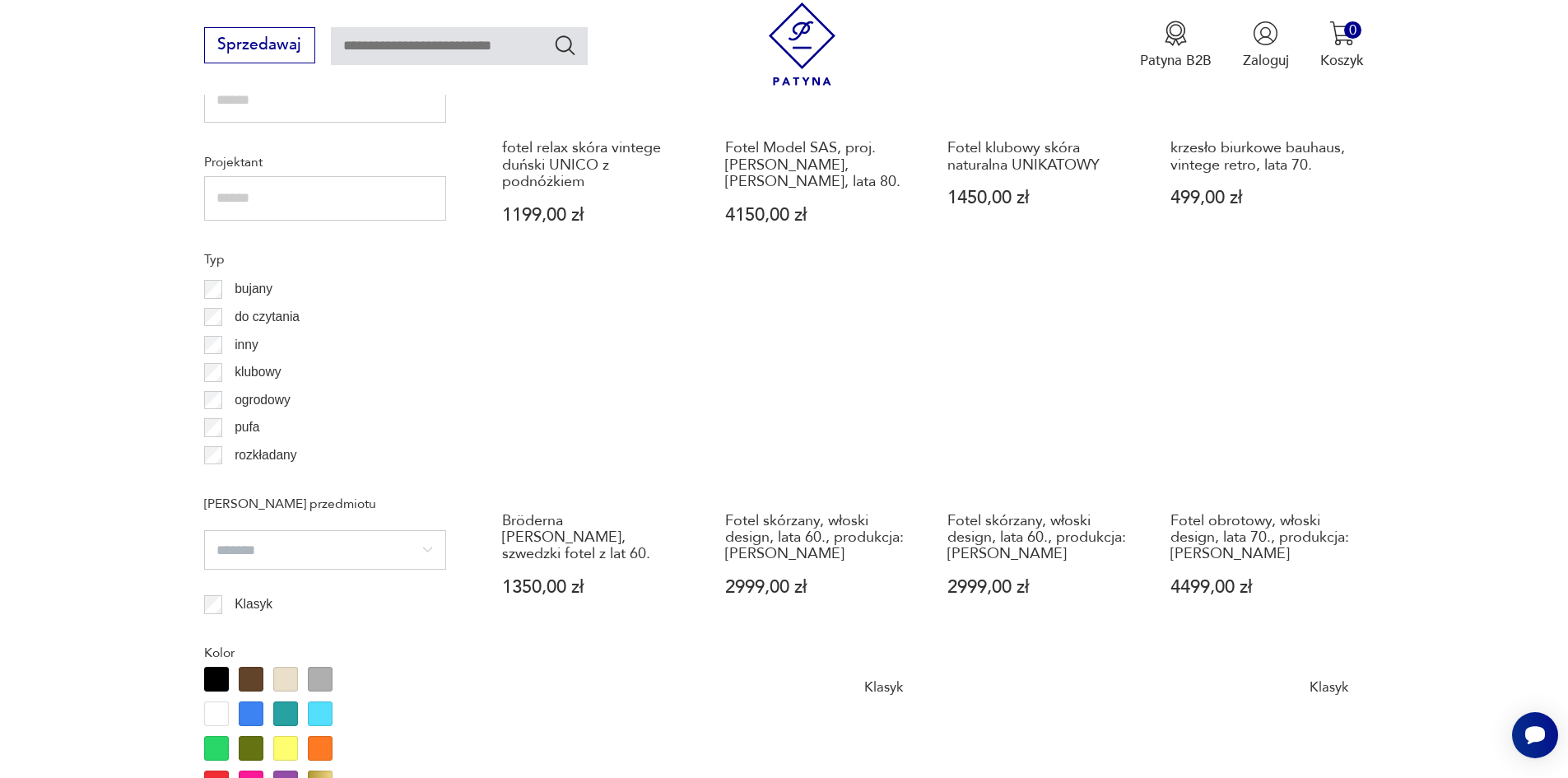
scroll to position [1537, 0]
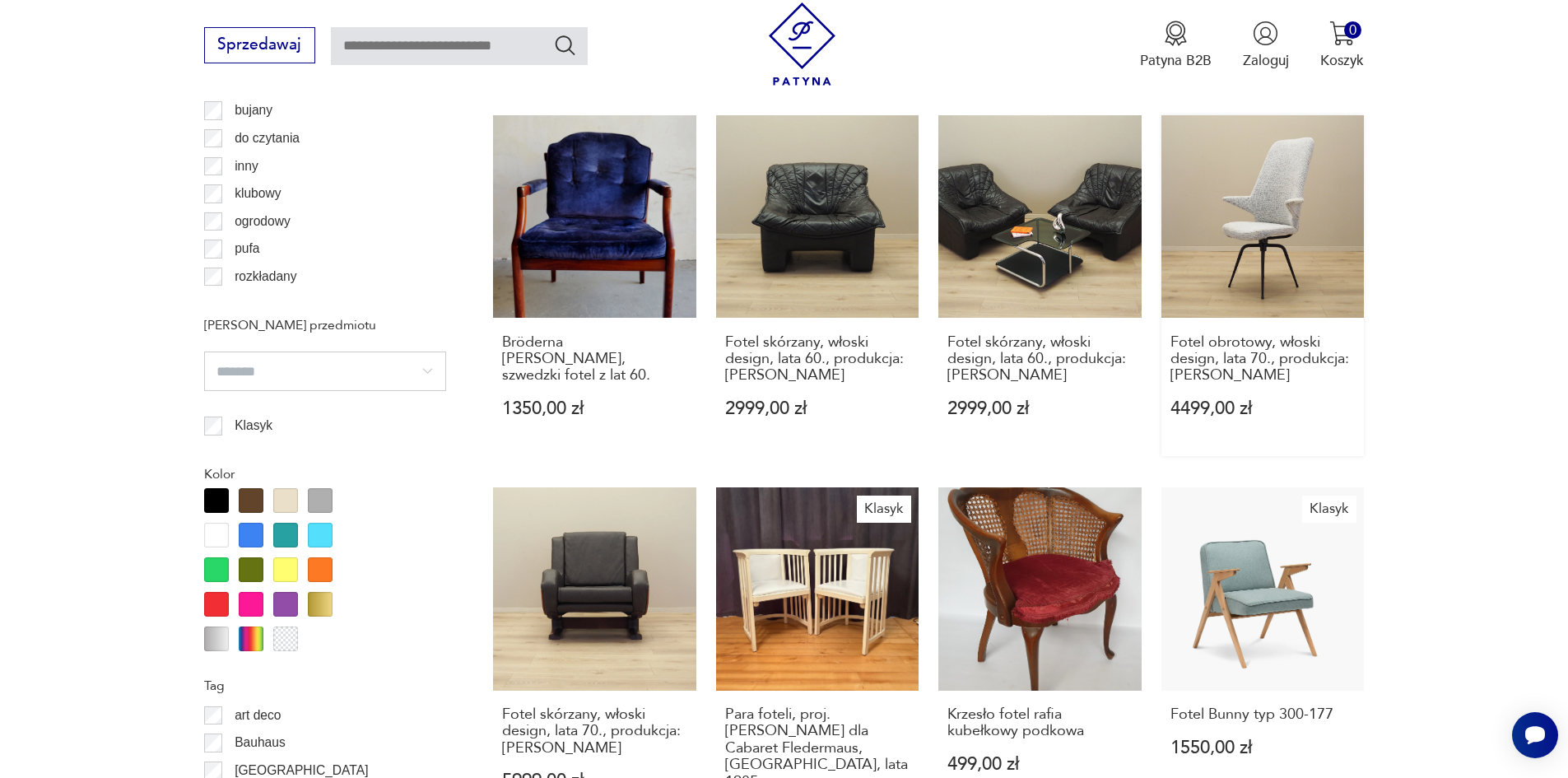
click at [1269, 212] on link "Fotel obrotowy, włoski design, lata 70., produkcja: Włochy 4499,00 zł" at bounding box center [1263, 286] width 203 height 341
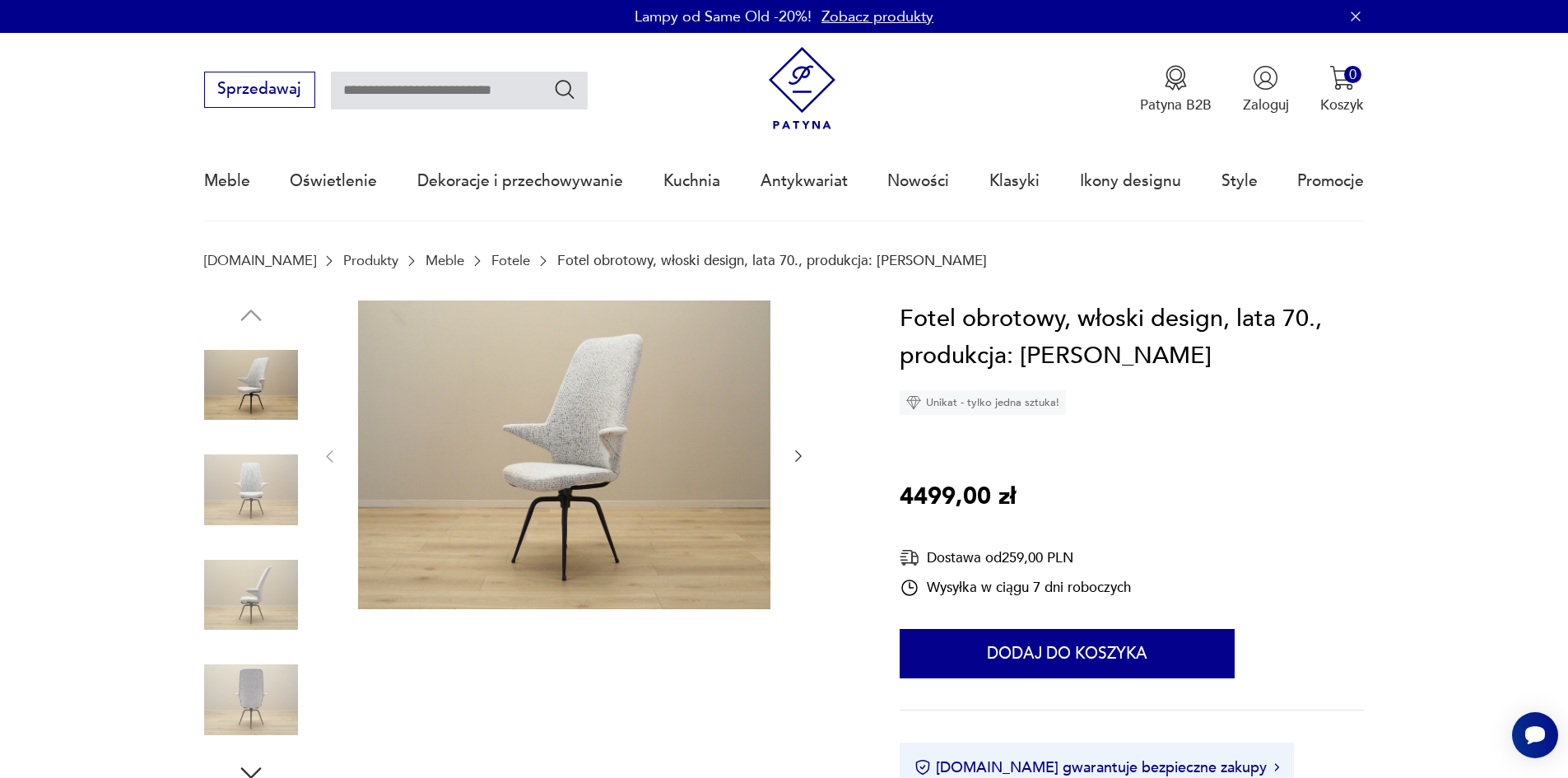
click at [234, 390] on img at bounding box center [251, 385] width 93 height 93
click at [240, 604] on img at bounding box center [251, 595] width 93 height 93
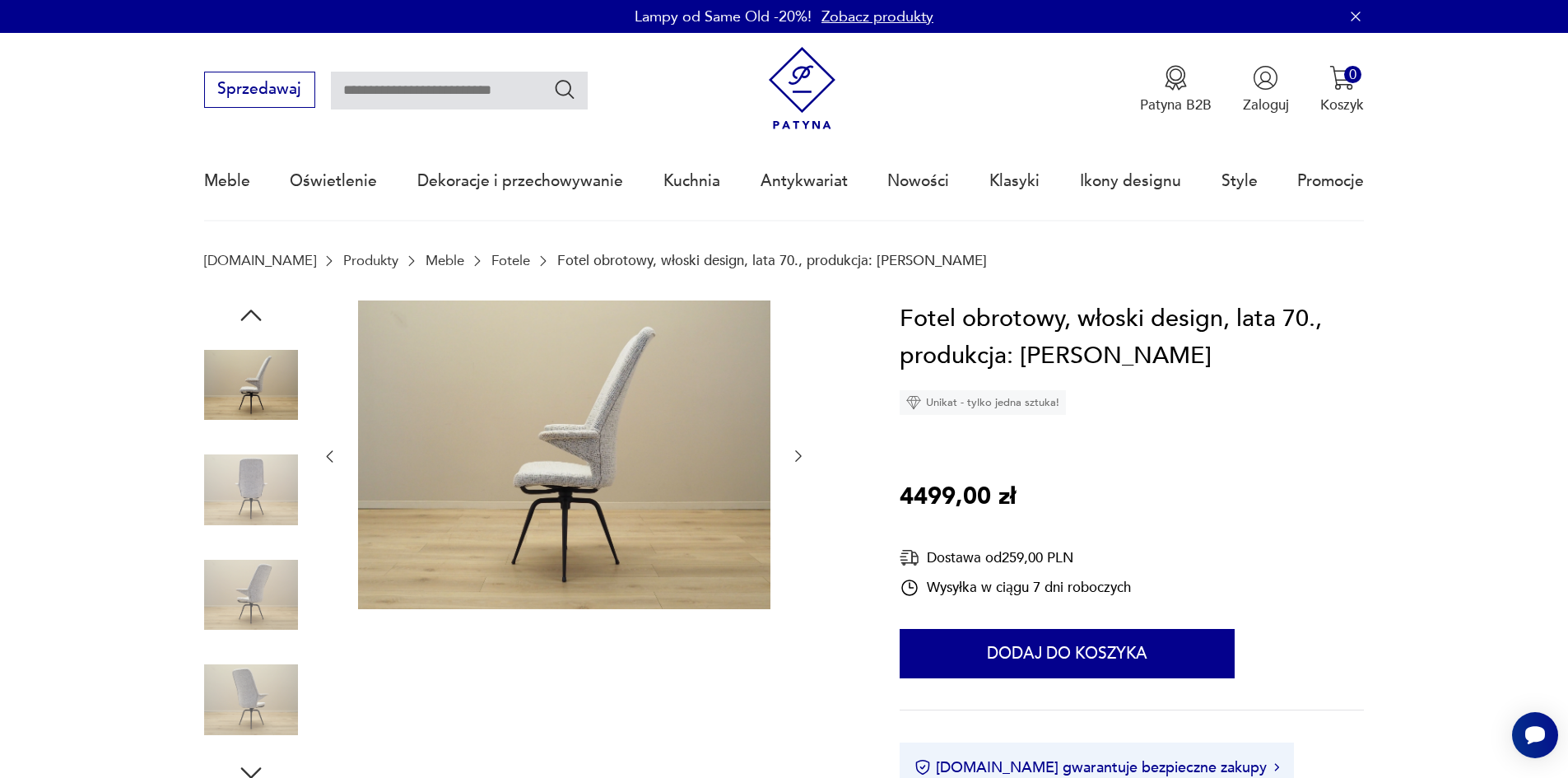
click at [245, 696] on img at bounding box center [251, 699] width 93 height 93
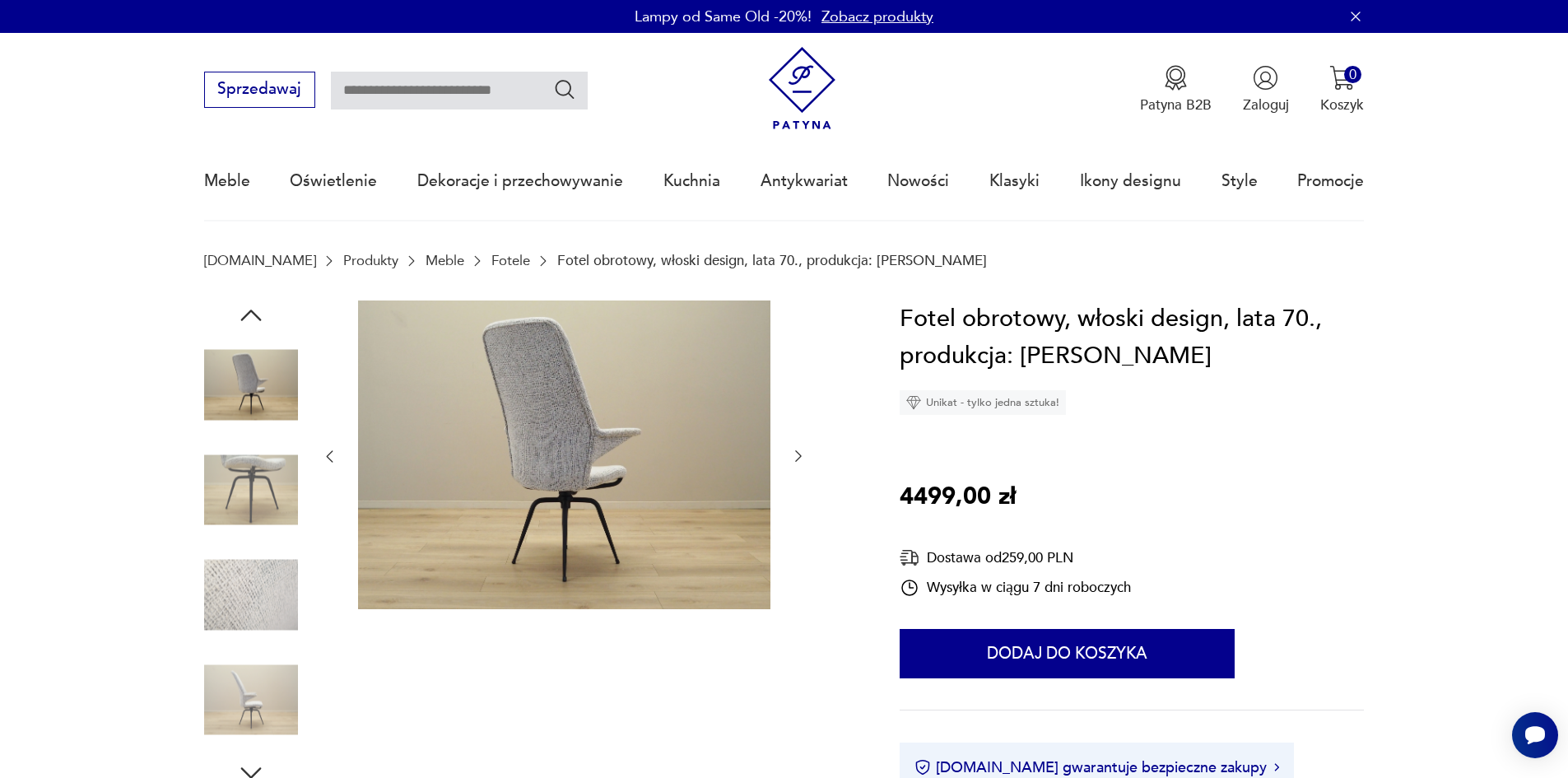
click at [239, 584] on img at bounding box center [251, 595] width 93 height 93
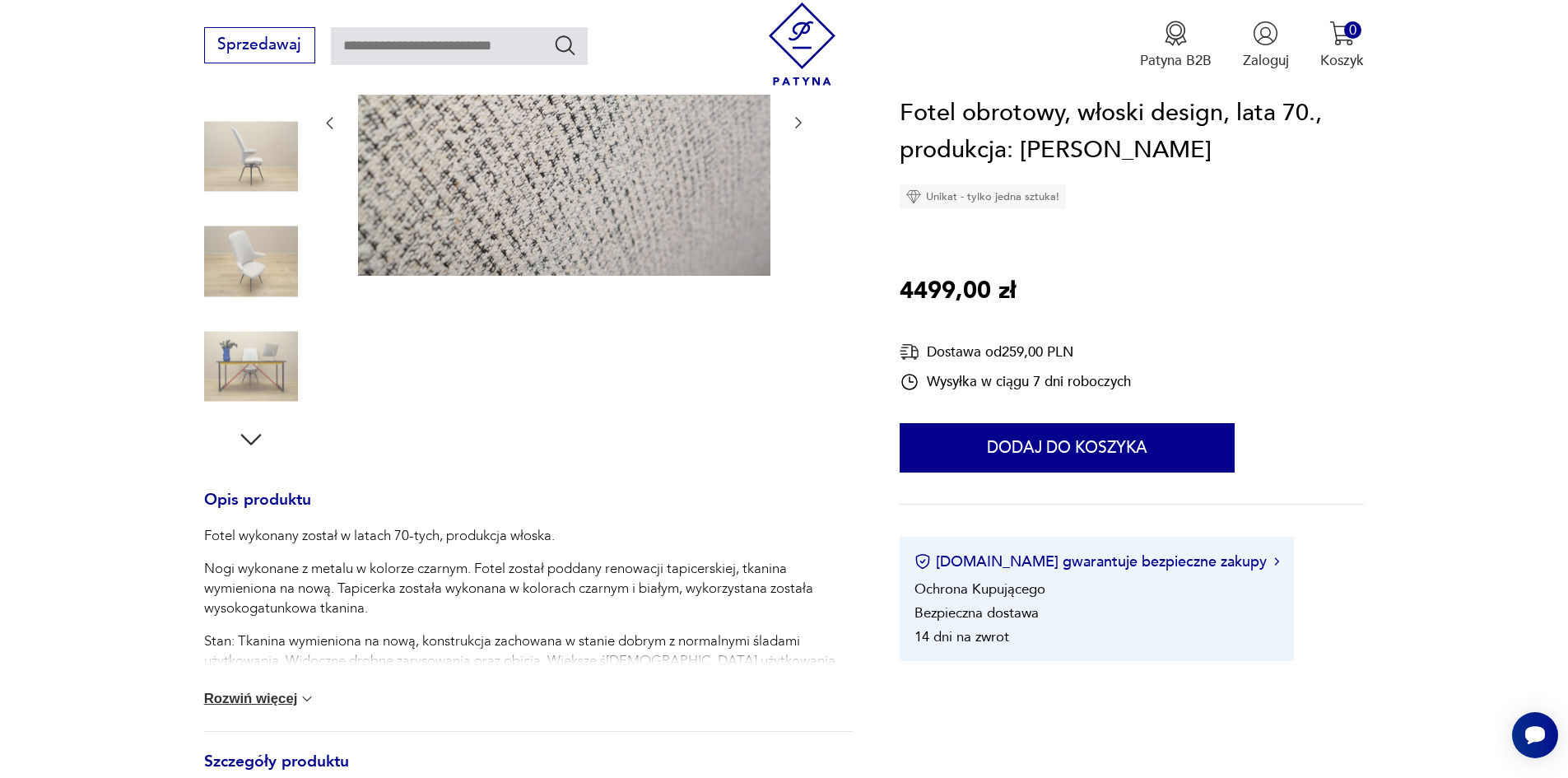
scroll to position [412, 0]
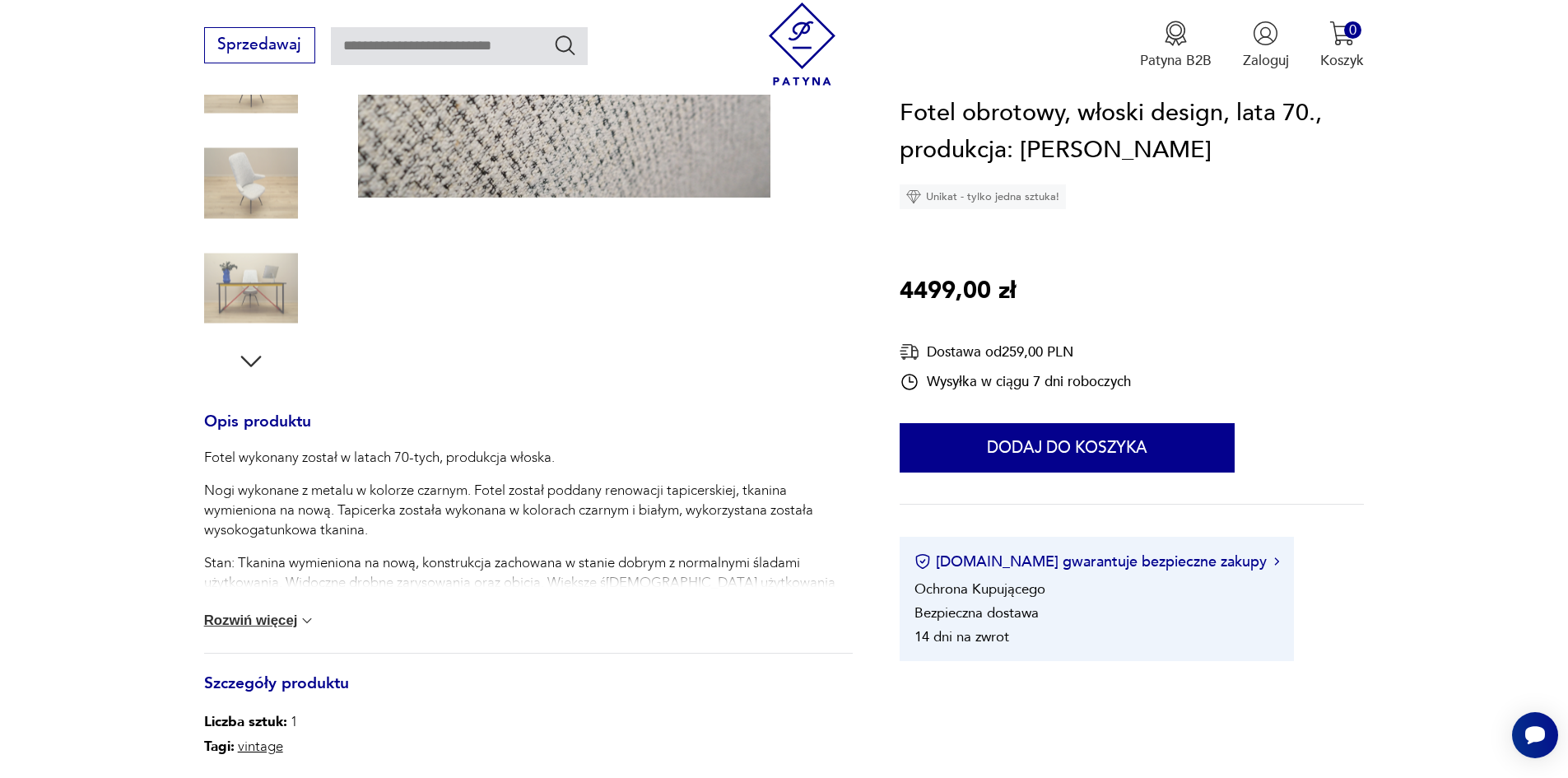
click at [281, 622] on button "Rozwiń więcej" at bounding box center [260, 621] width 112 height 17
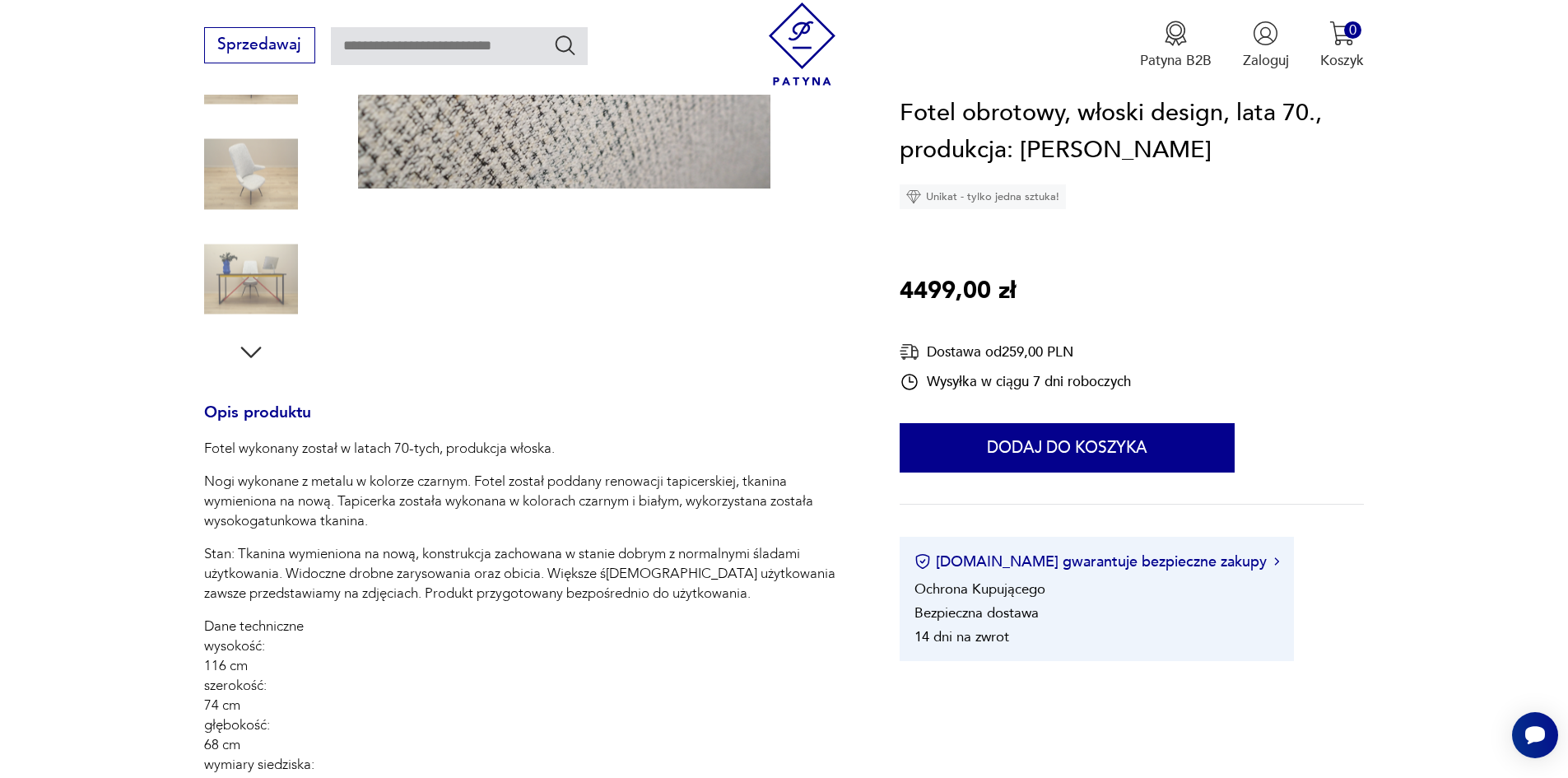
scroll to position [247, 0]
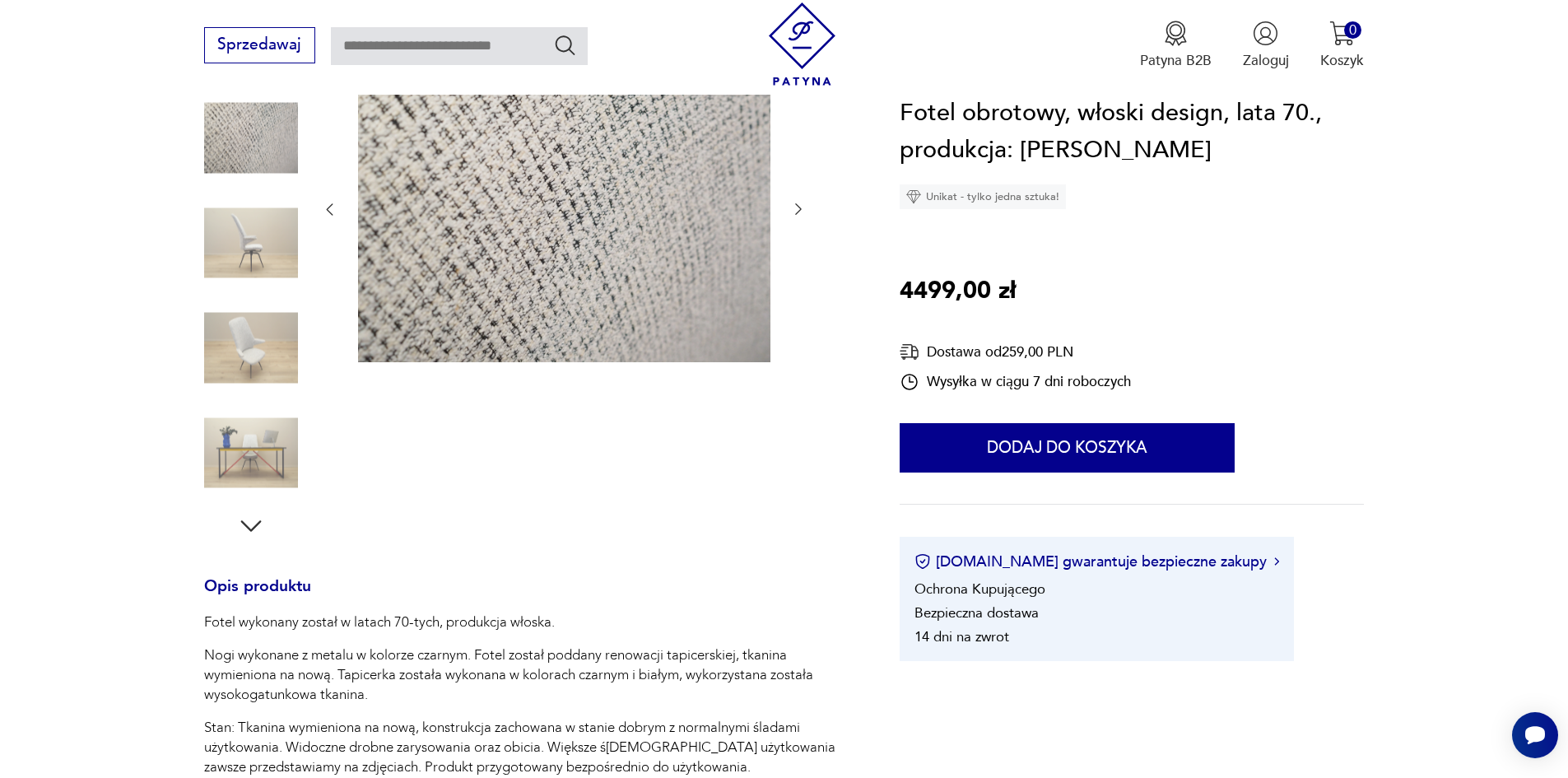
click at [247, 471] on img at bounding box center [251, 452] width 93 height 93
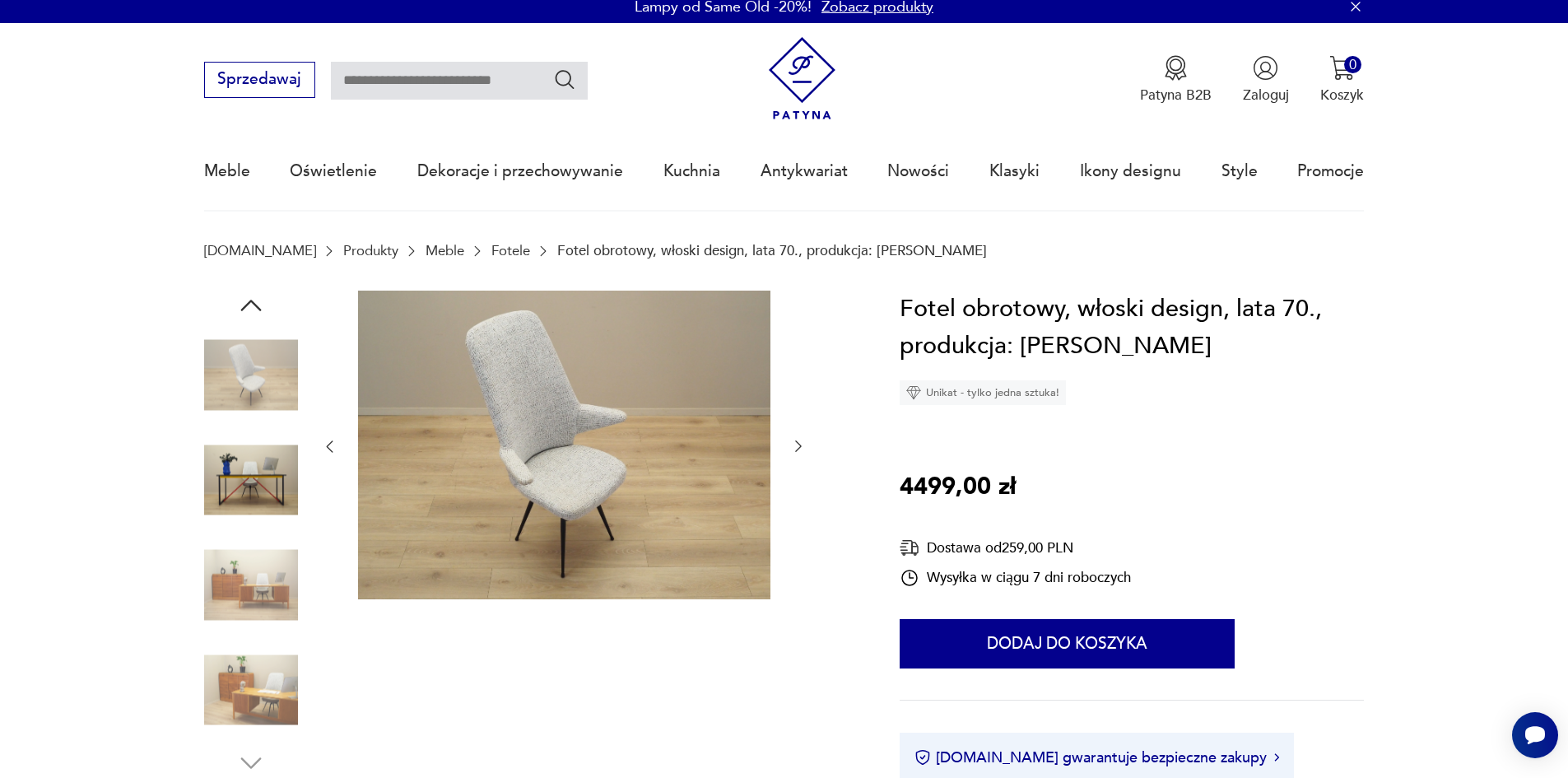
scroll to position [0, 0]
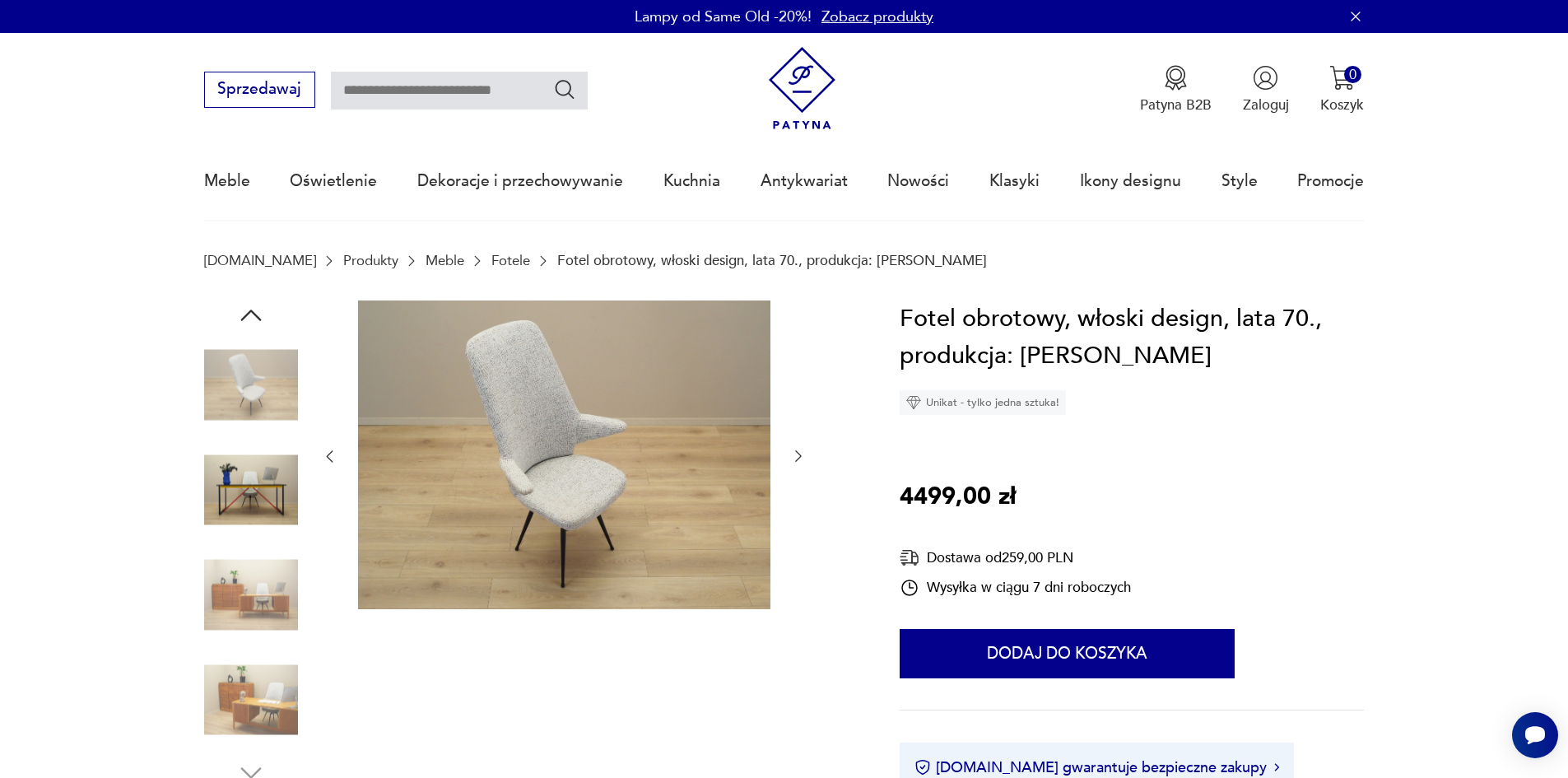
click at [245, 385] on img at bounding box center [251, 385] width 93 height 93
click at [267, 506] on img at bounding box center [251, 489] width 93 height 93
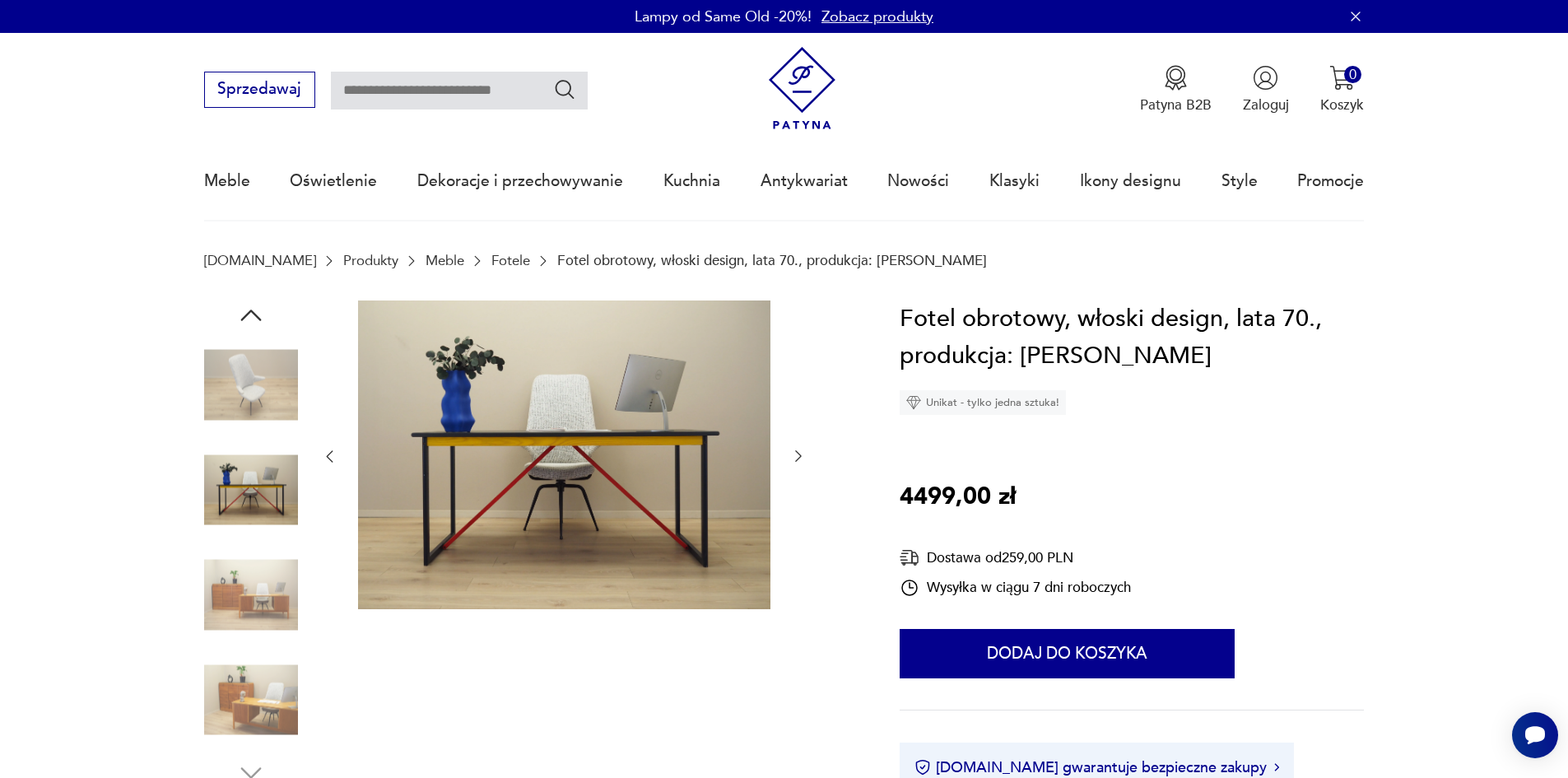
click at [267, 609] on img at bounding box center [251, 595] width 93 height 93
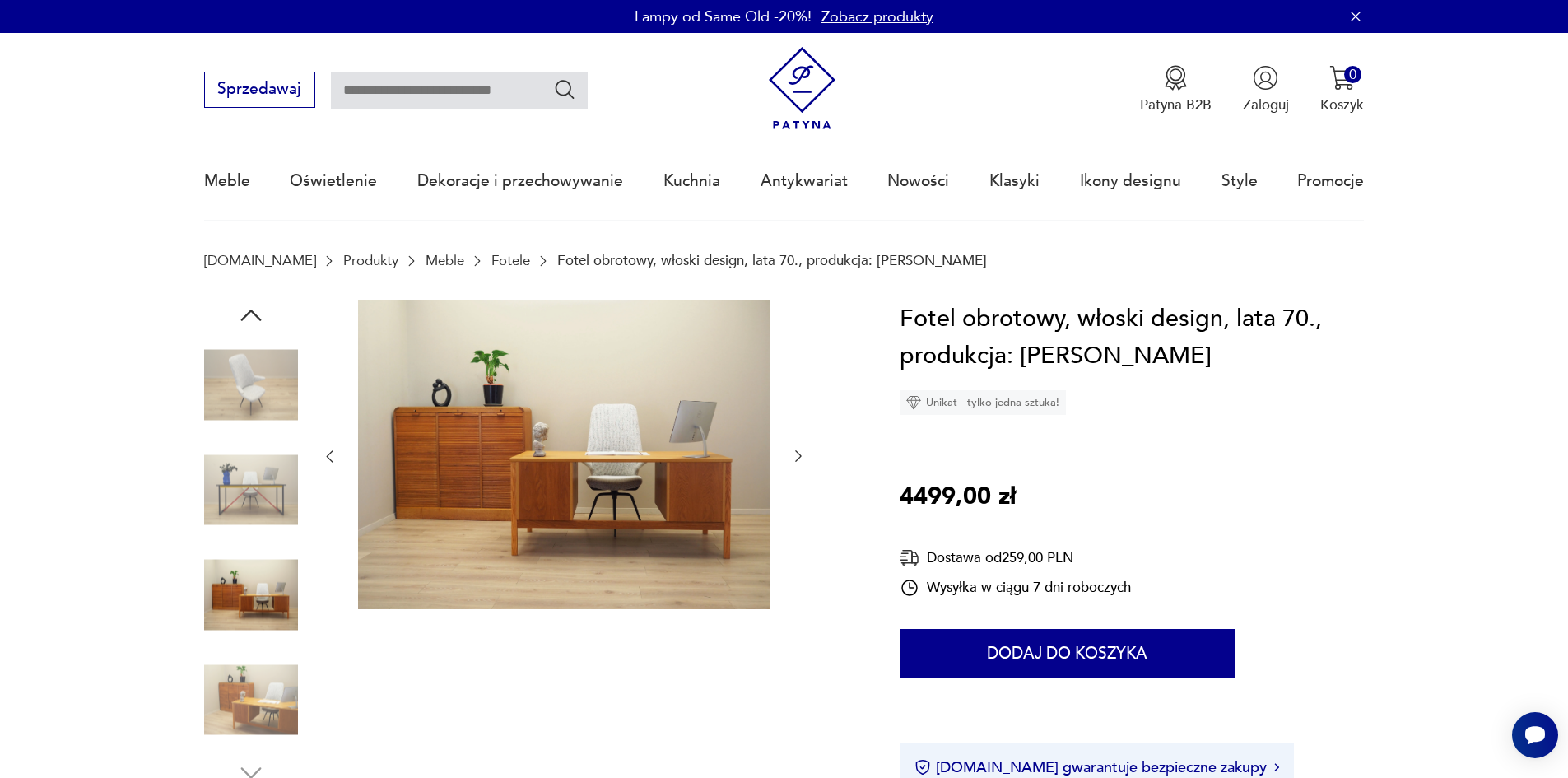
click at [249, 701] on img at bounding box center [251, 699] width 93 height 93
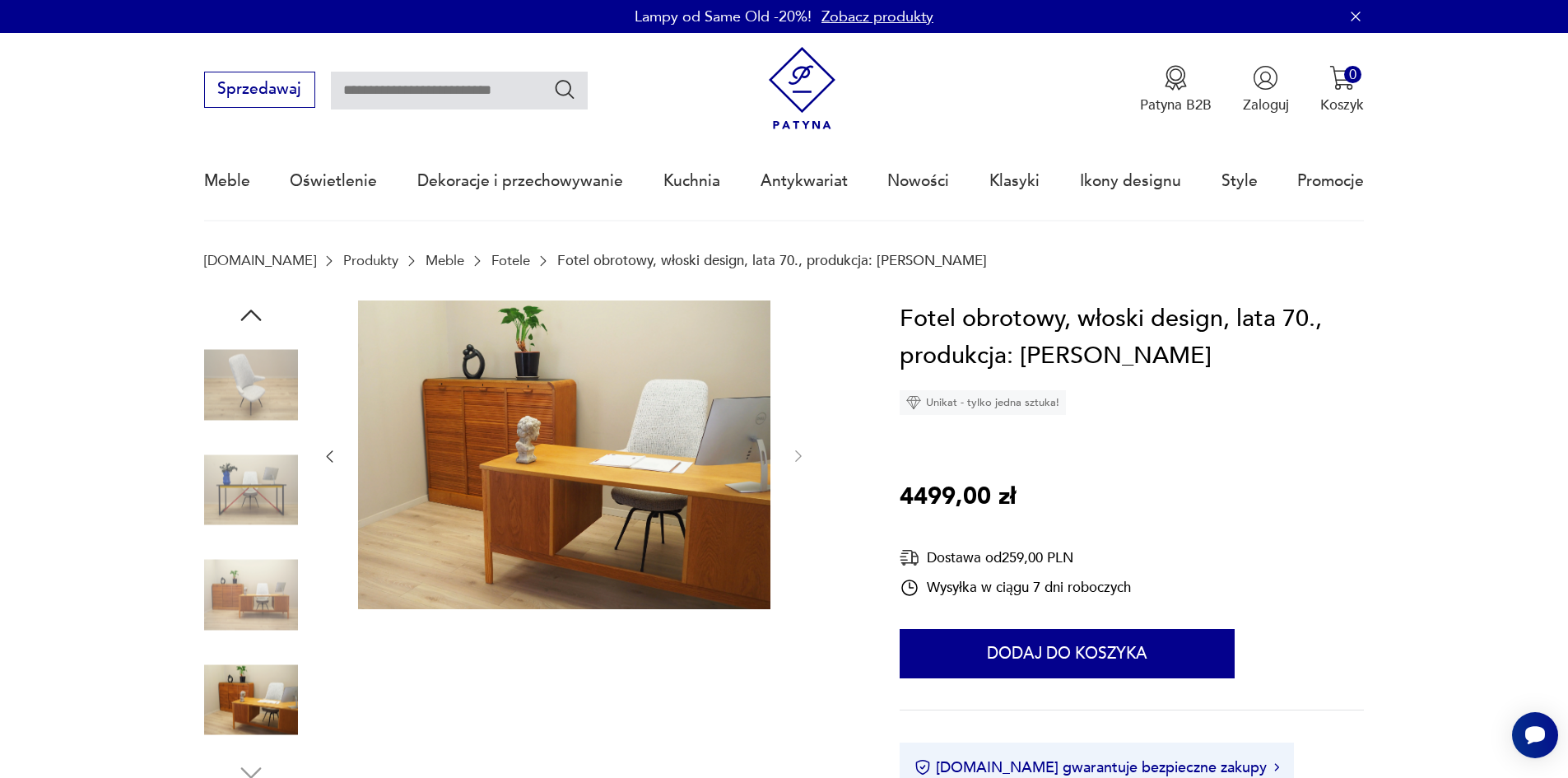
click at [240, 503] on img at bounding box center [251, 489] width 93 height 93
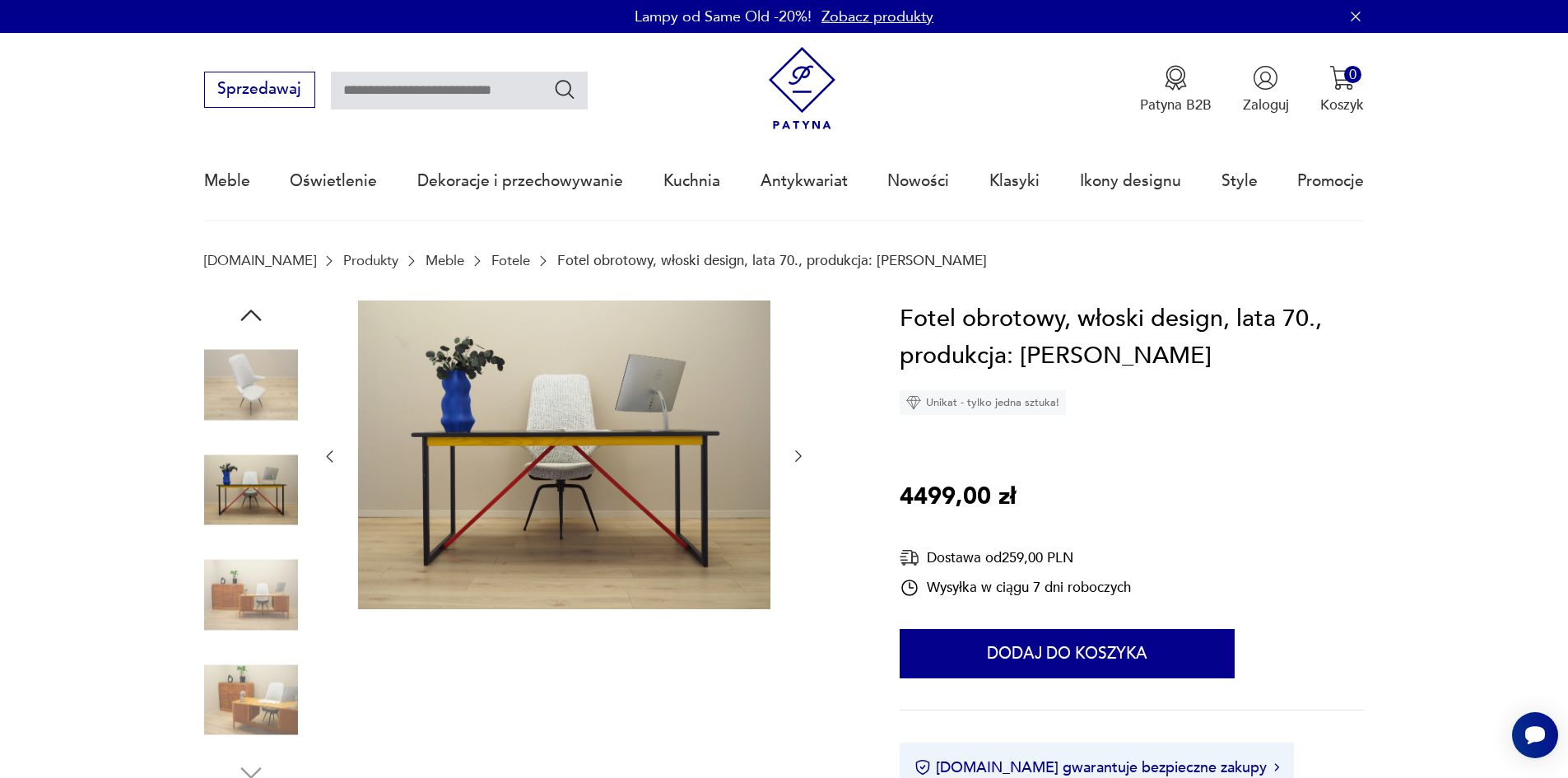
scroll to position [1719, 0]
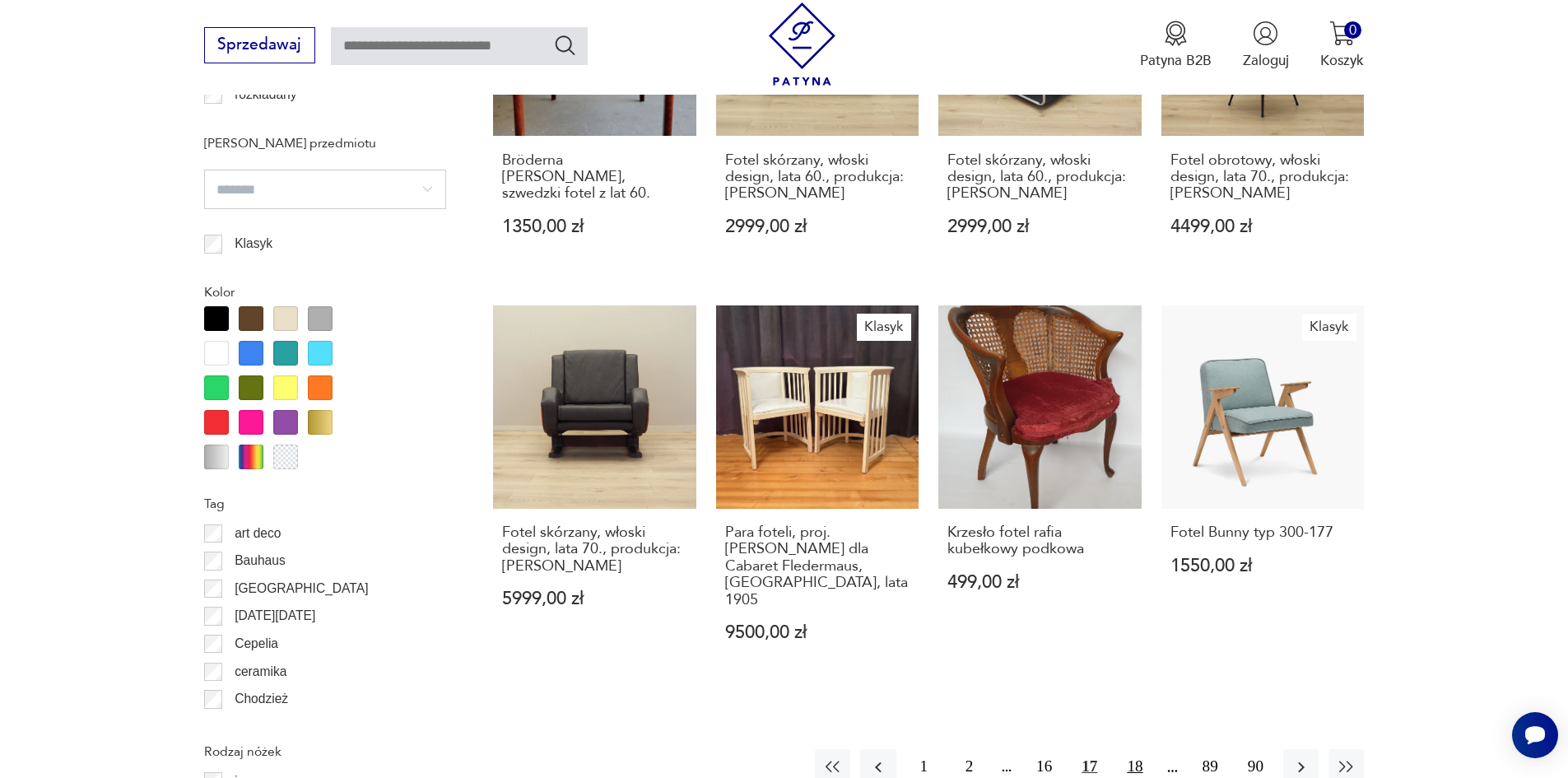
click at [1137, 749] on button "18" at bounding box center [1134, 767] width 35 height 35
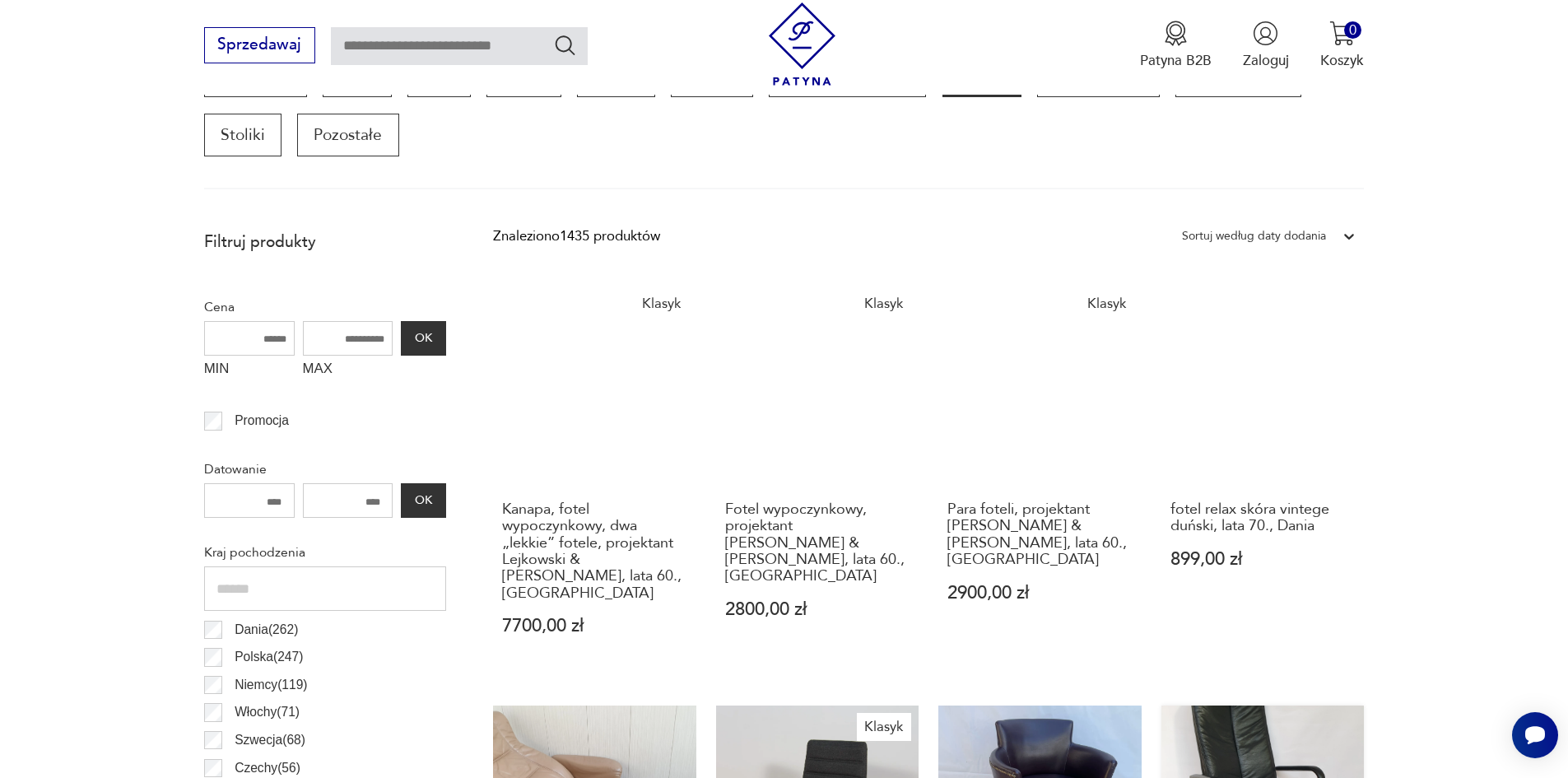
scroll to position [549, 0]
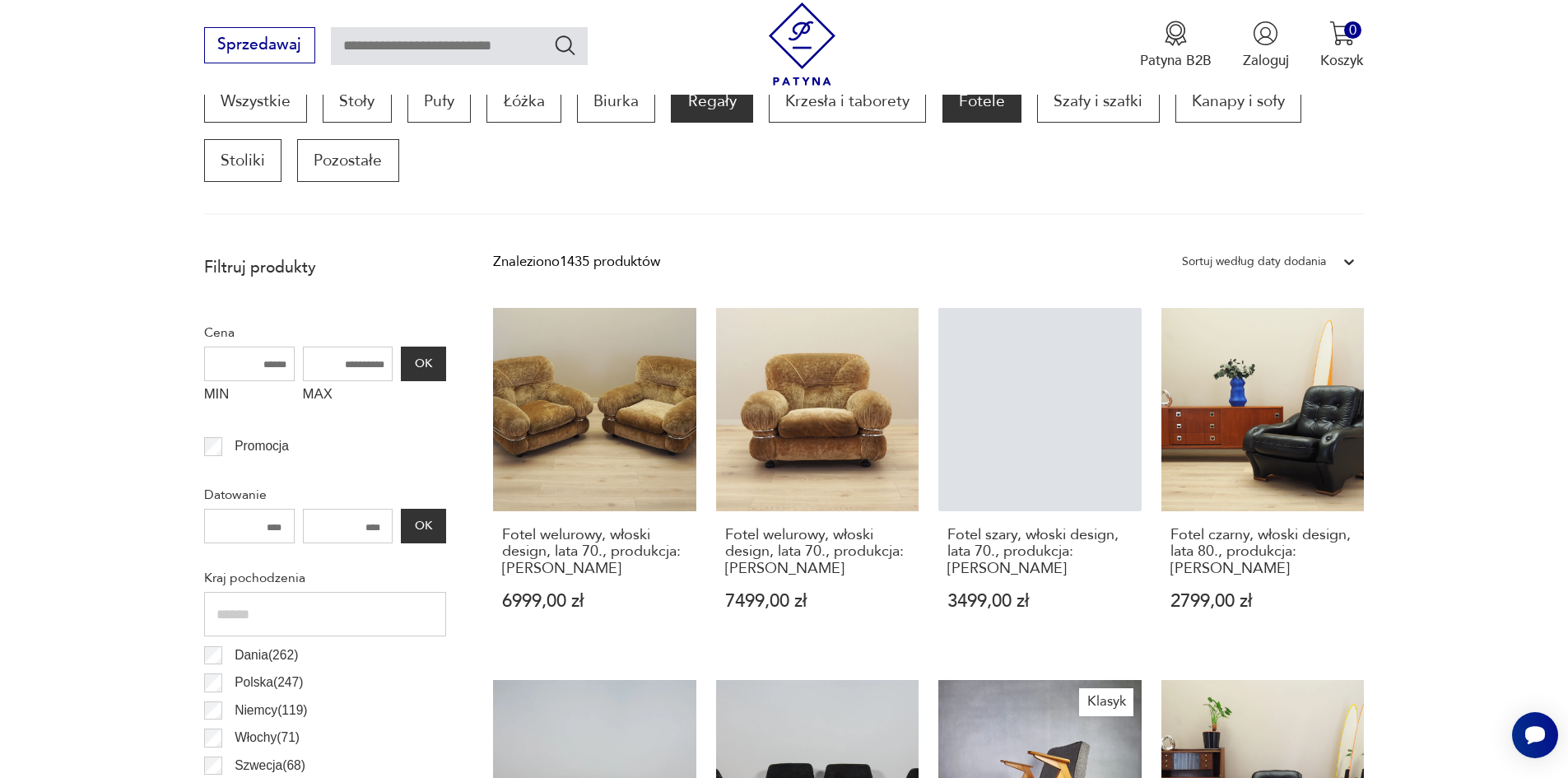
click at [709, 105] on p "Regały" at bounding box center [712, 101] width 81 height 43
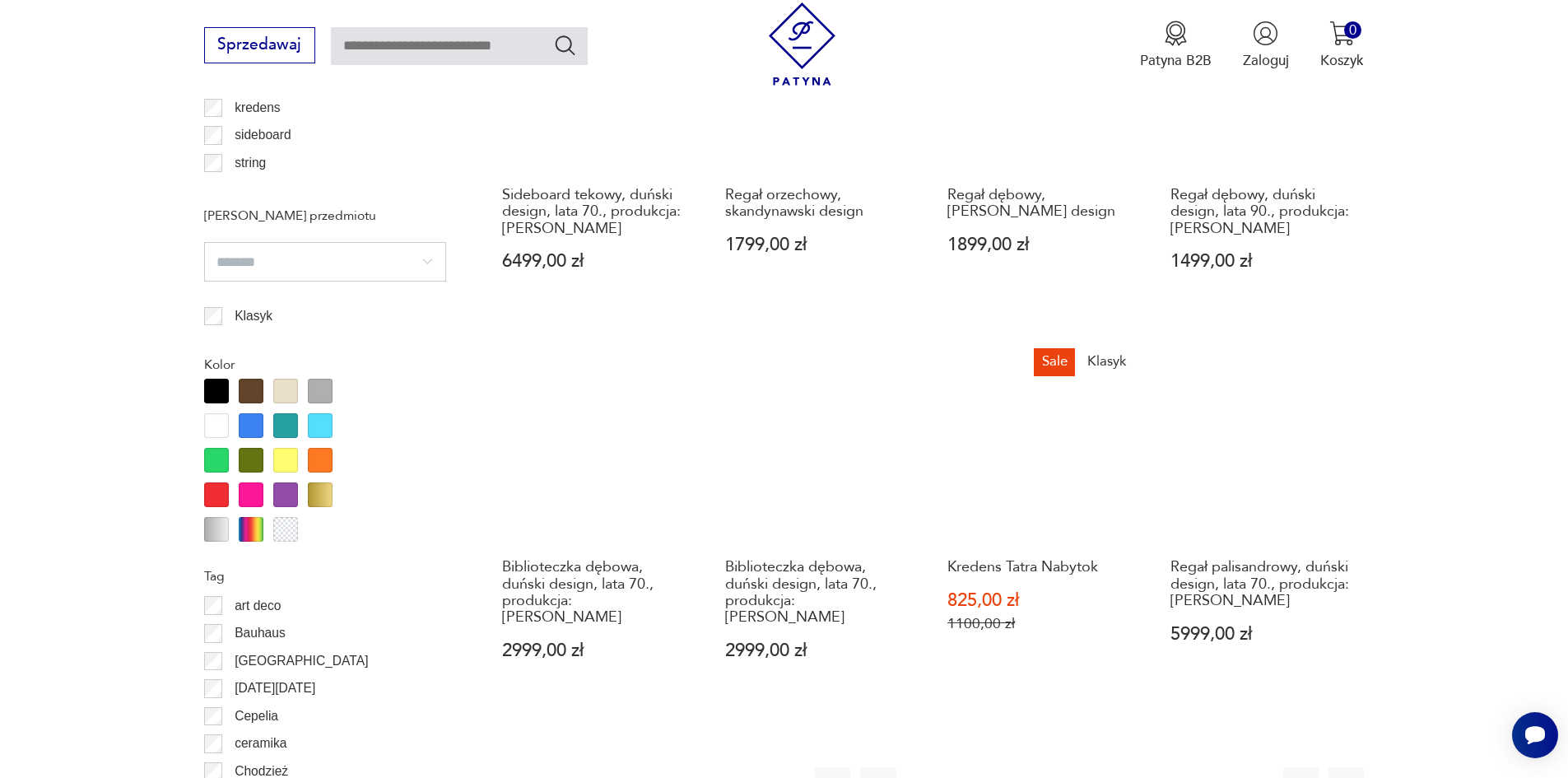
scroll to position [1784, 0]
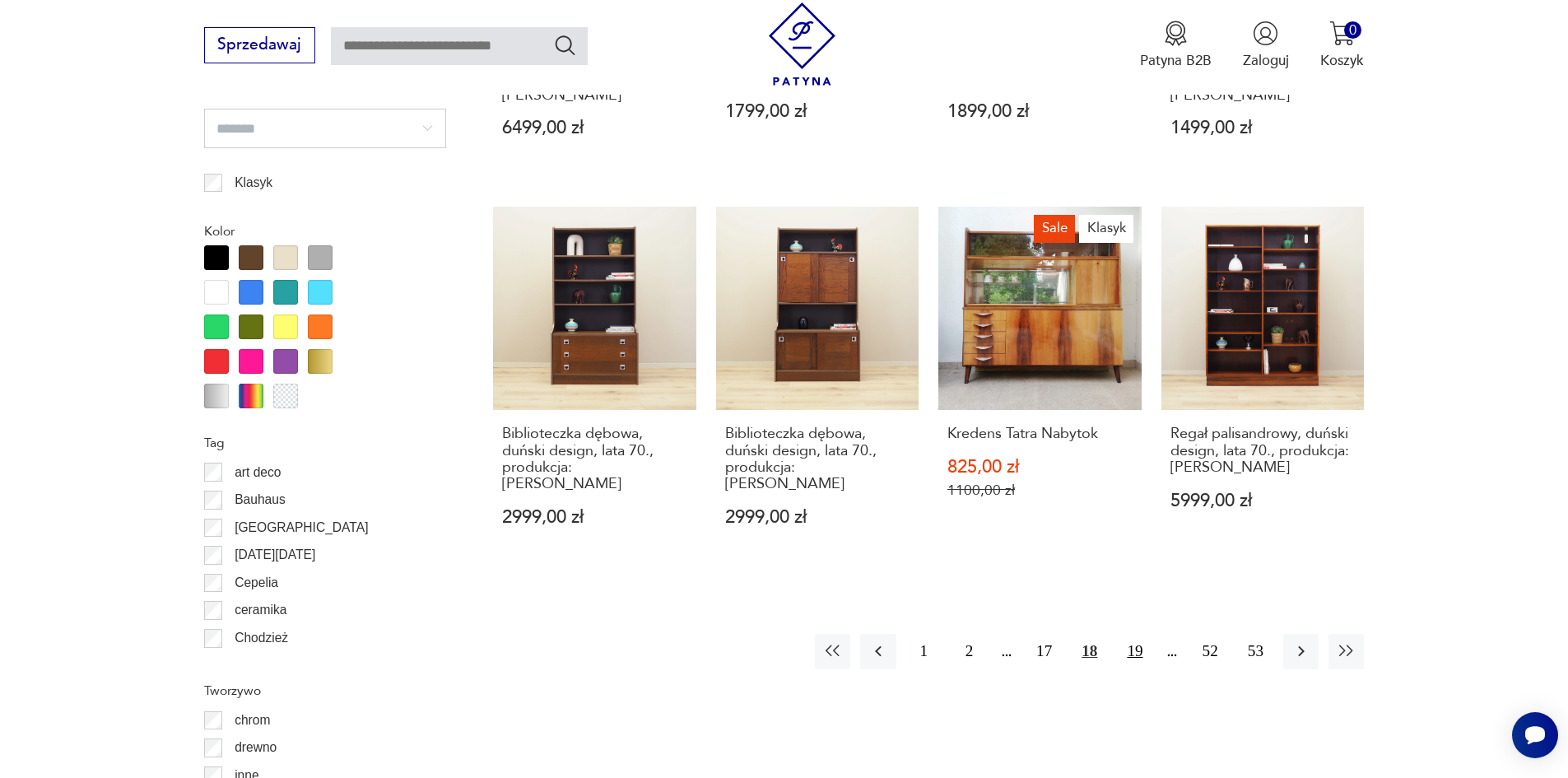
click at [1135, 634] on button "19" at bounding box center [1134, 651] width 35 height 35
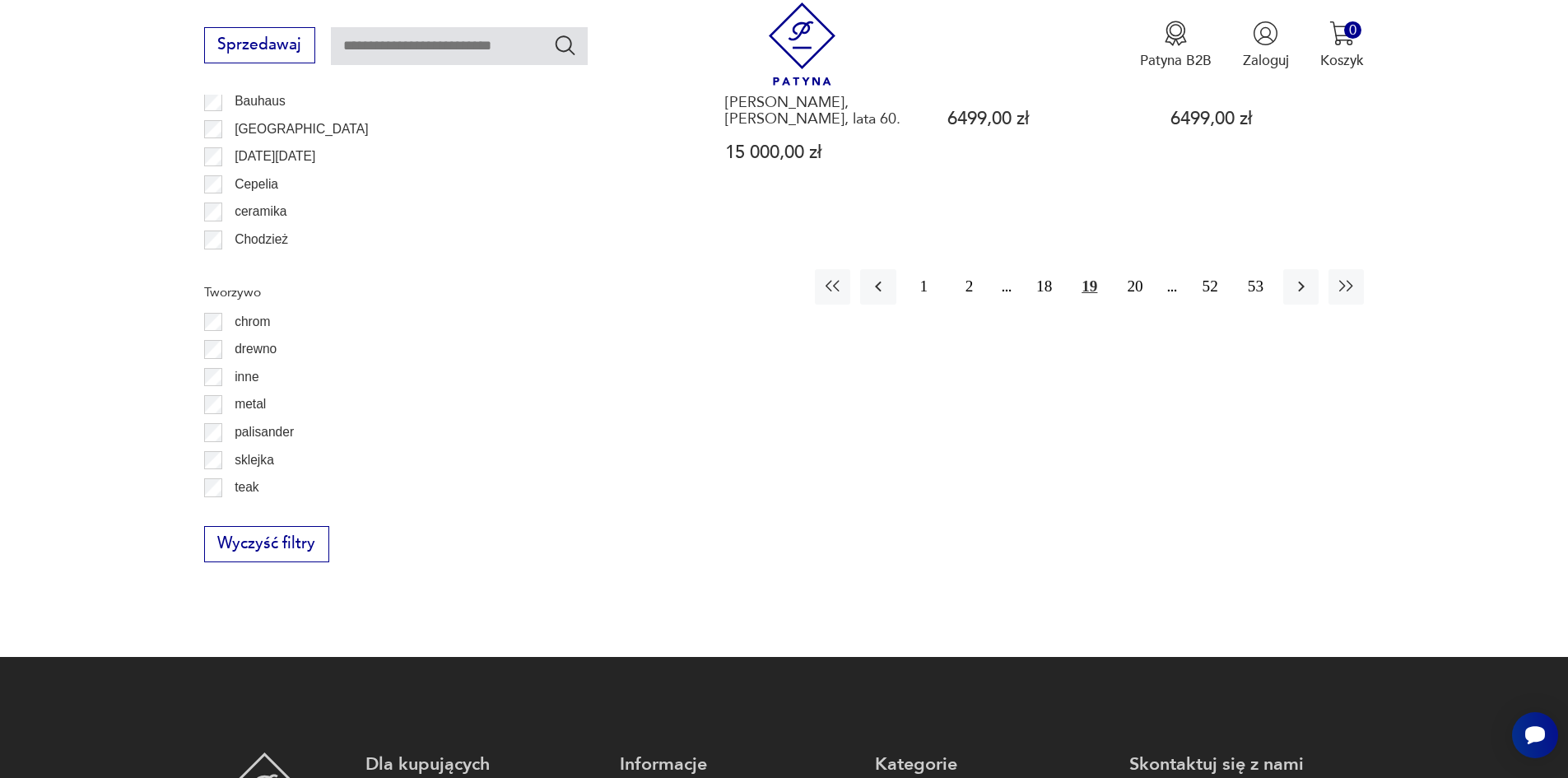
scroll to position [2195, 0]
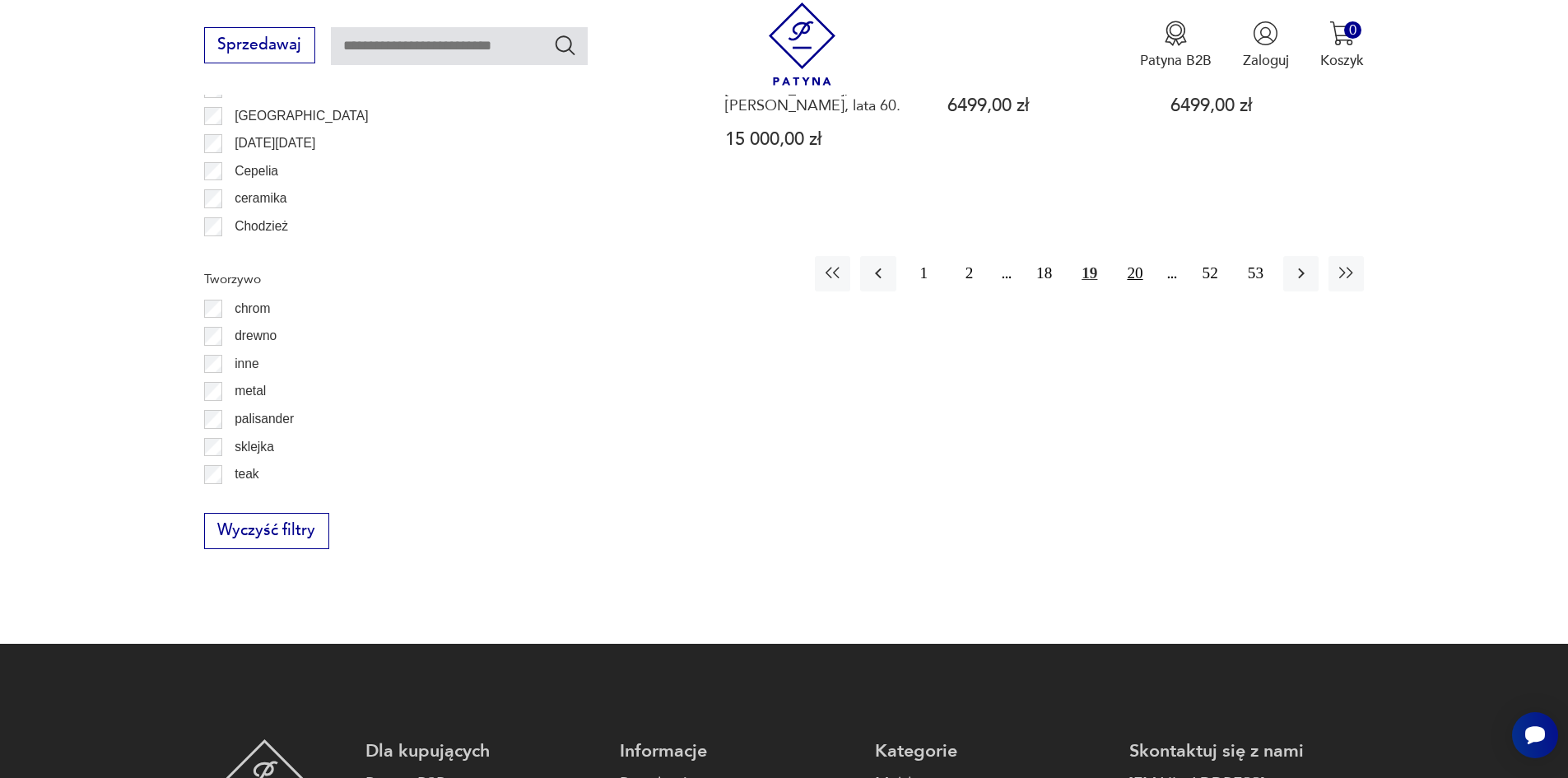
click at [1141, 256] on button "20" at bounding box center [1134, 274] width 35 height 35
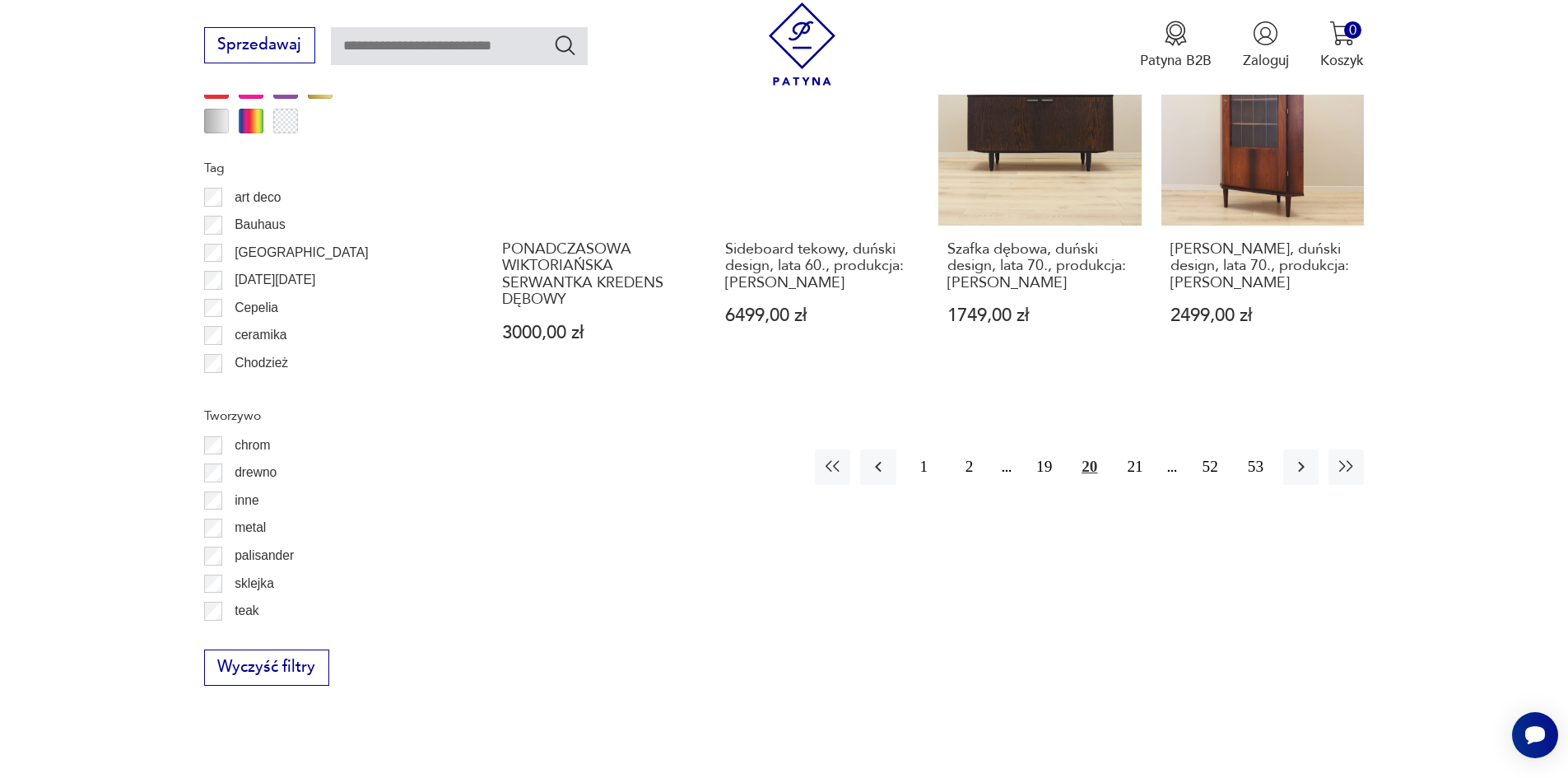
scroll to position [2113, 0]
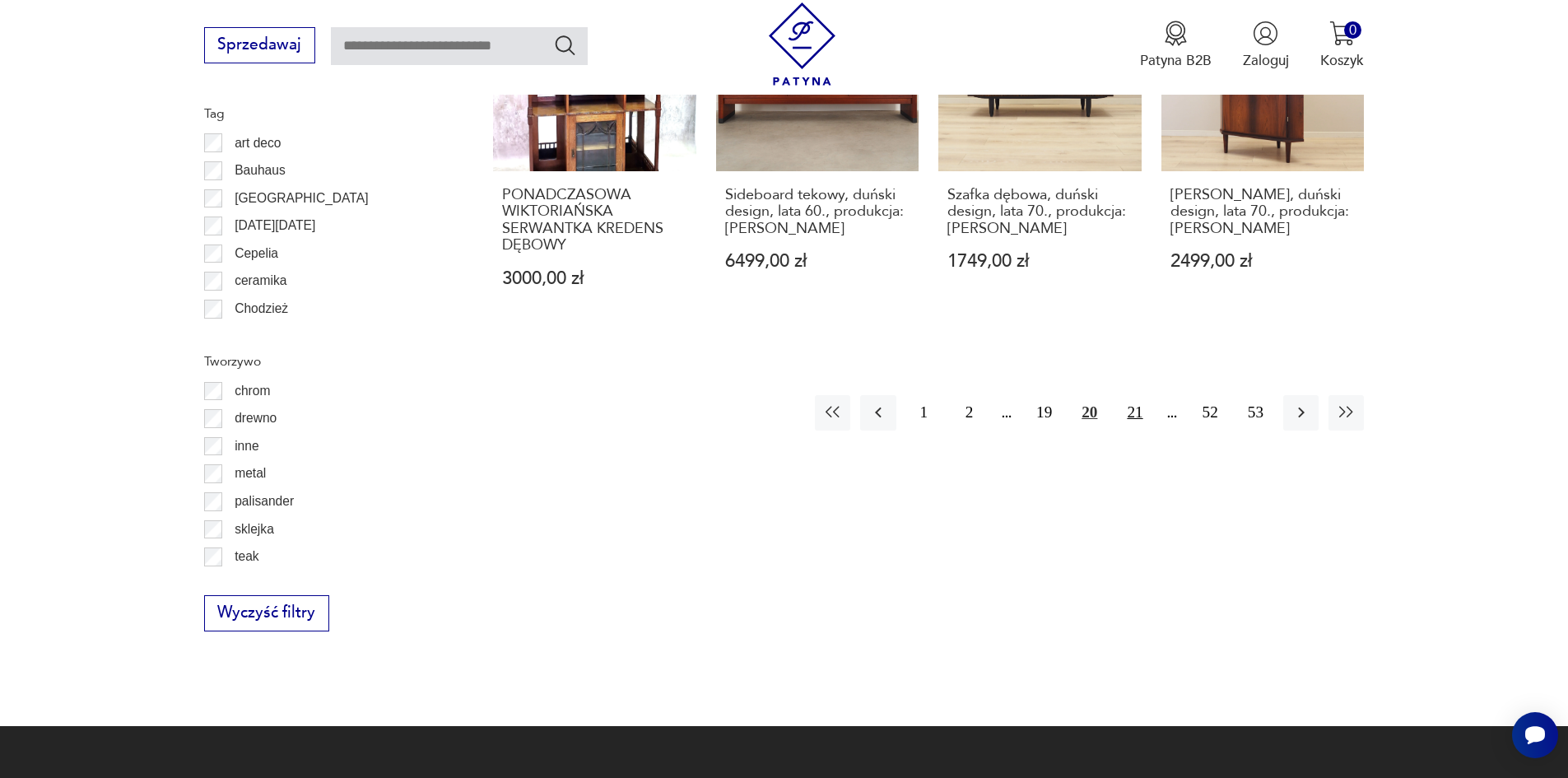
click at [1142, 395] on button "21" at bounding box center [1134, 413] width 35 height 35
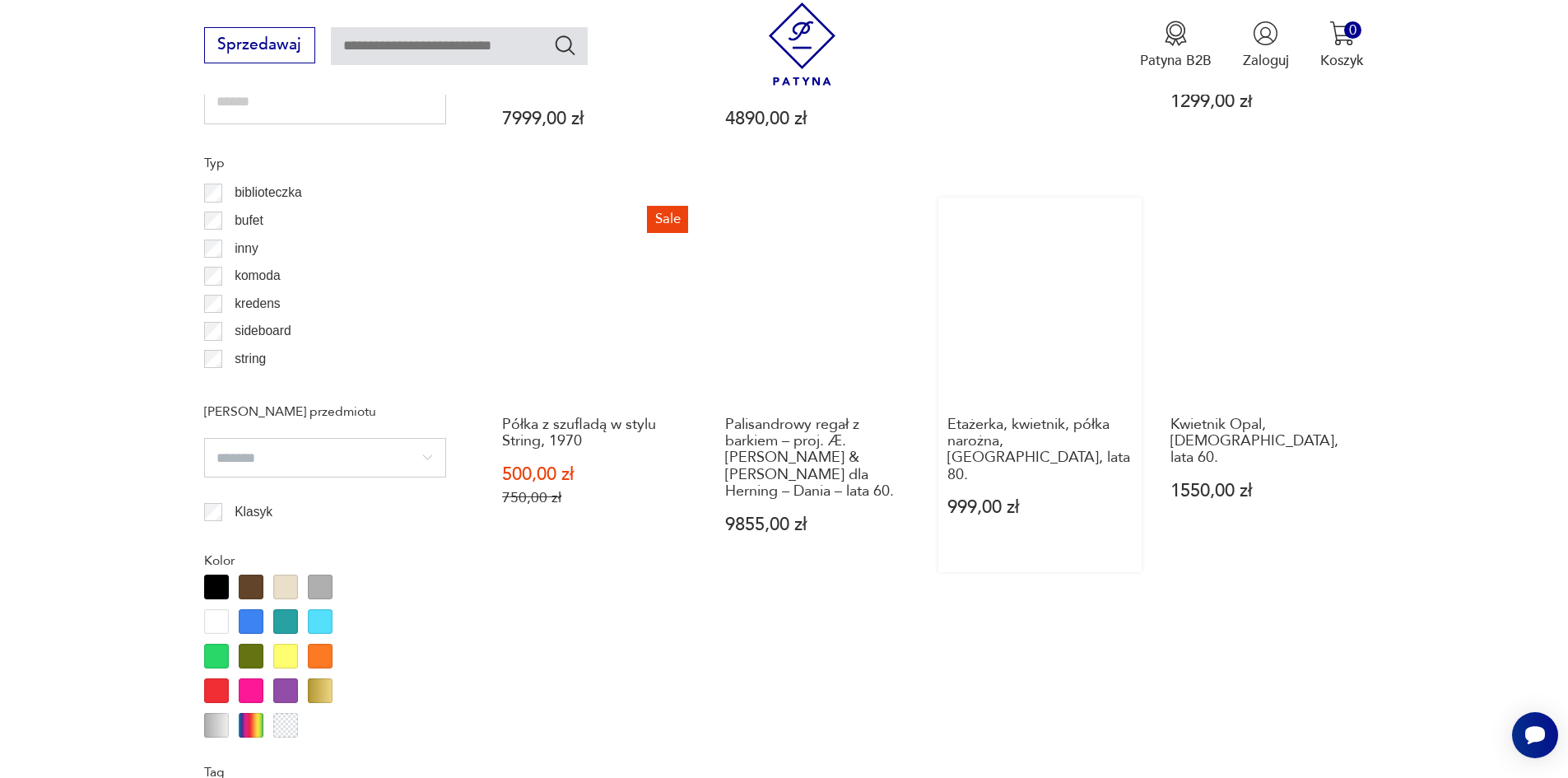
scroll to position [2031, 0]
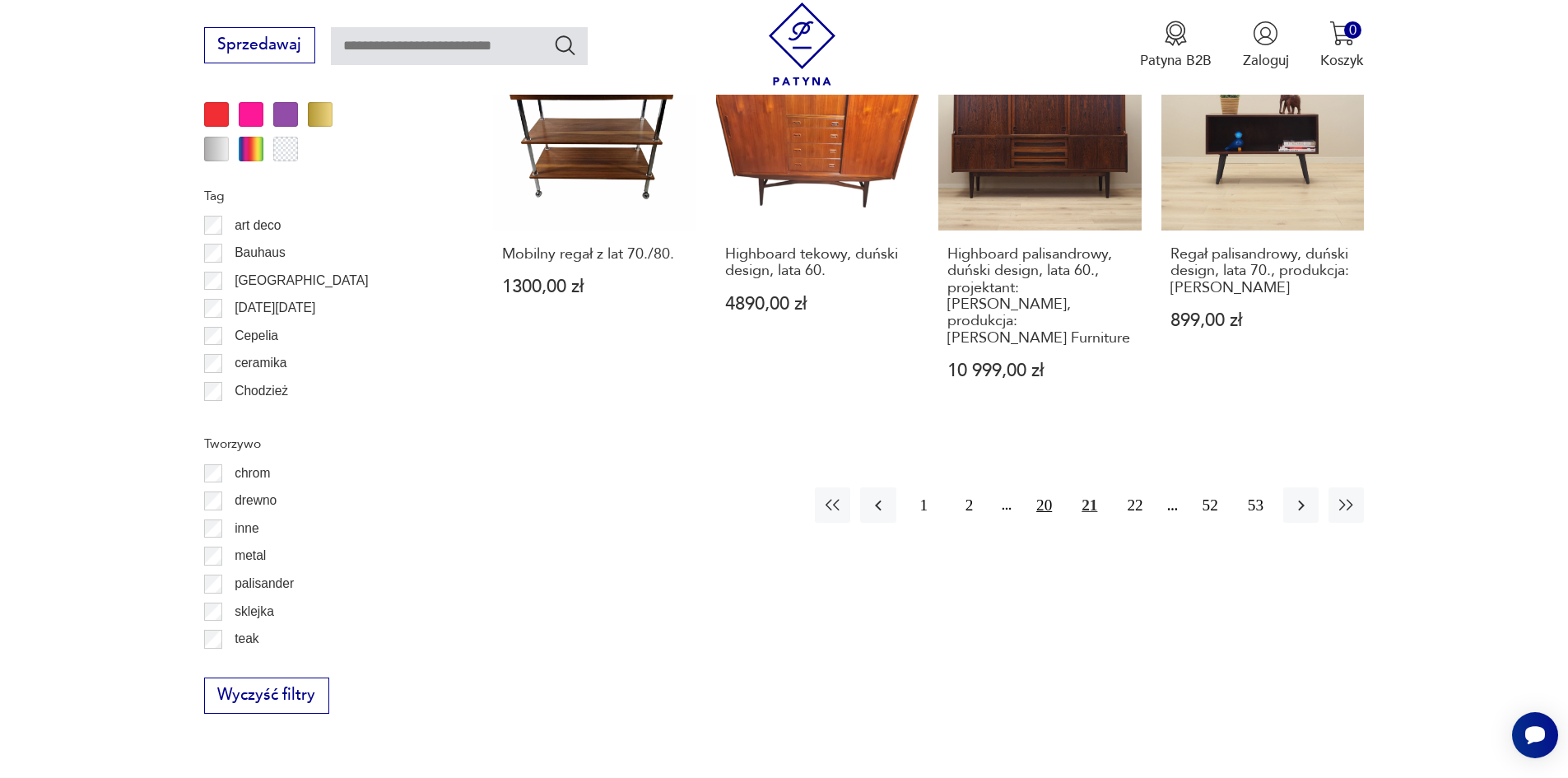
click at [1047, 488] on button "20" at bounding box center [1044, 505] width 35 height 35
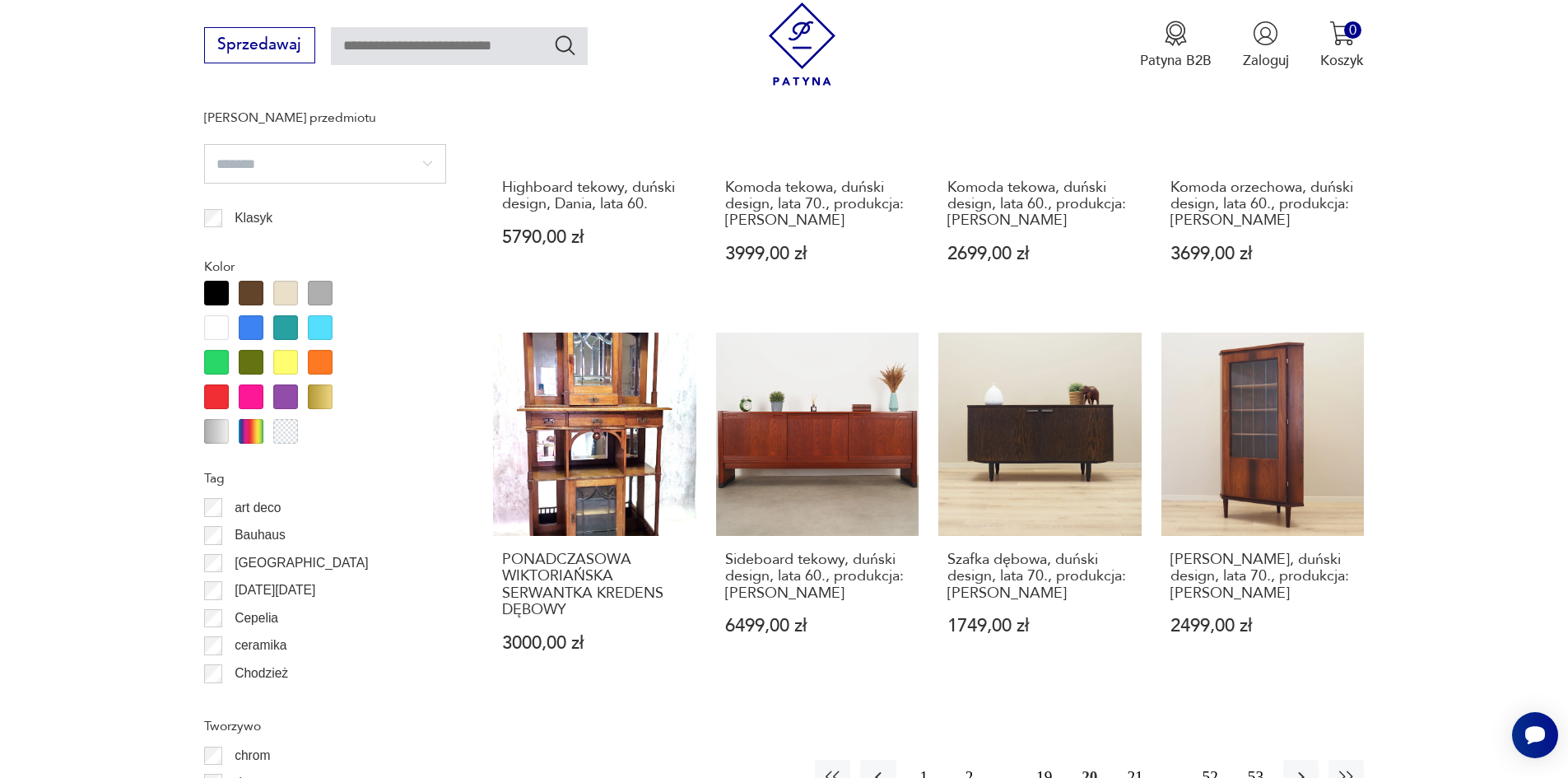
scroll to position [1701, 0]
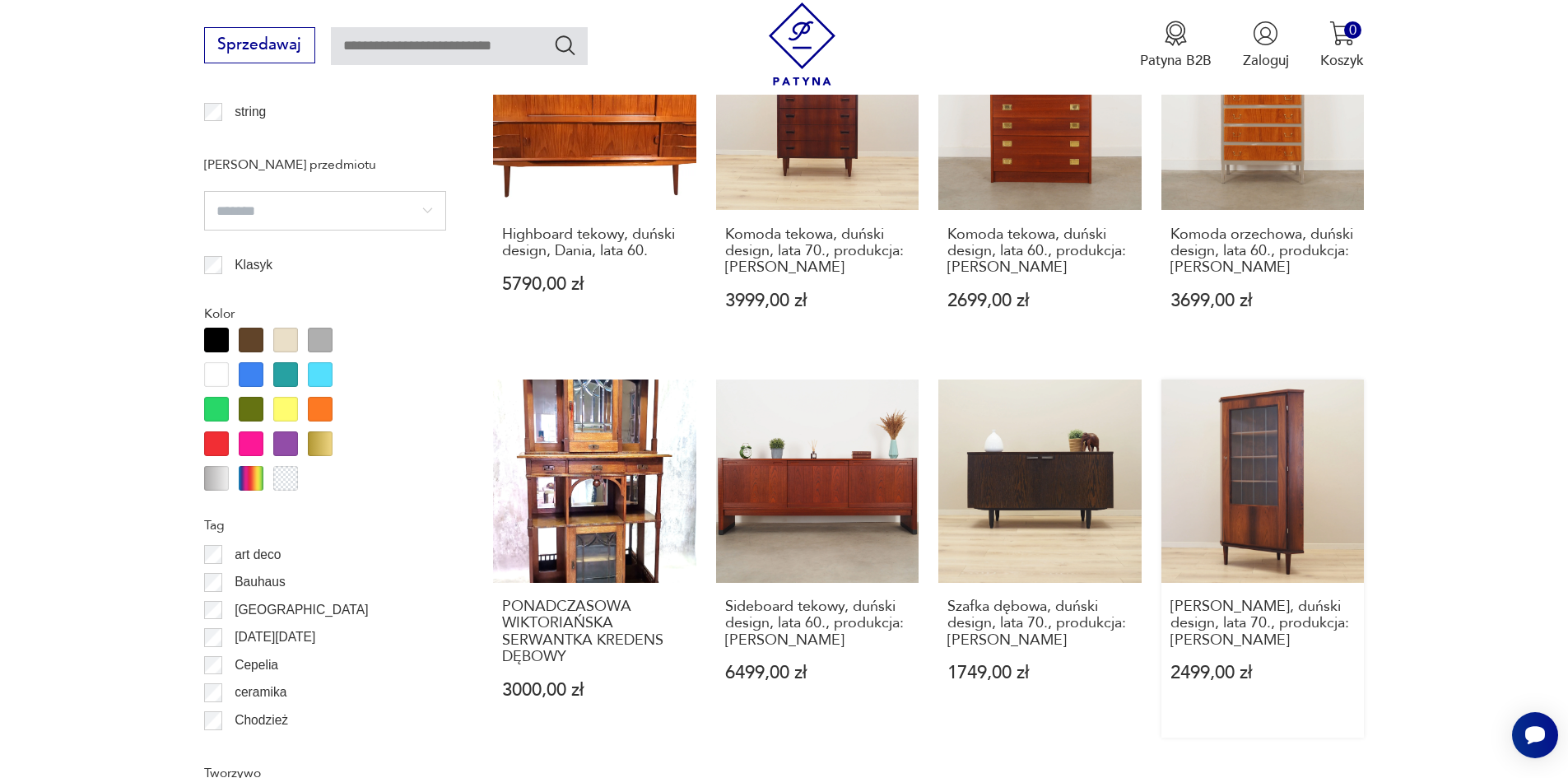
click at [1268, 426] on link "[PERSON_NAME], duński design, lata 70., produkcja: [PERSON_NAME] 2499,00 zł" at bounding box center [1263, 558] width 203 height 357
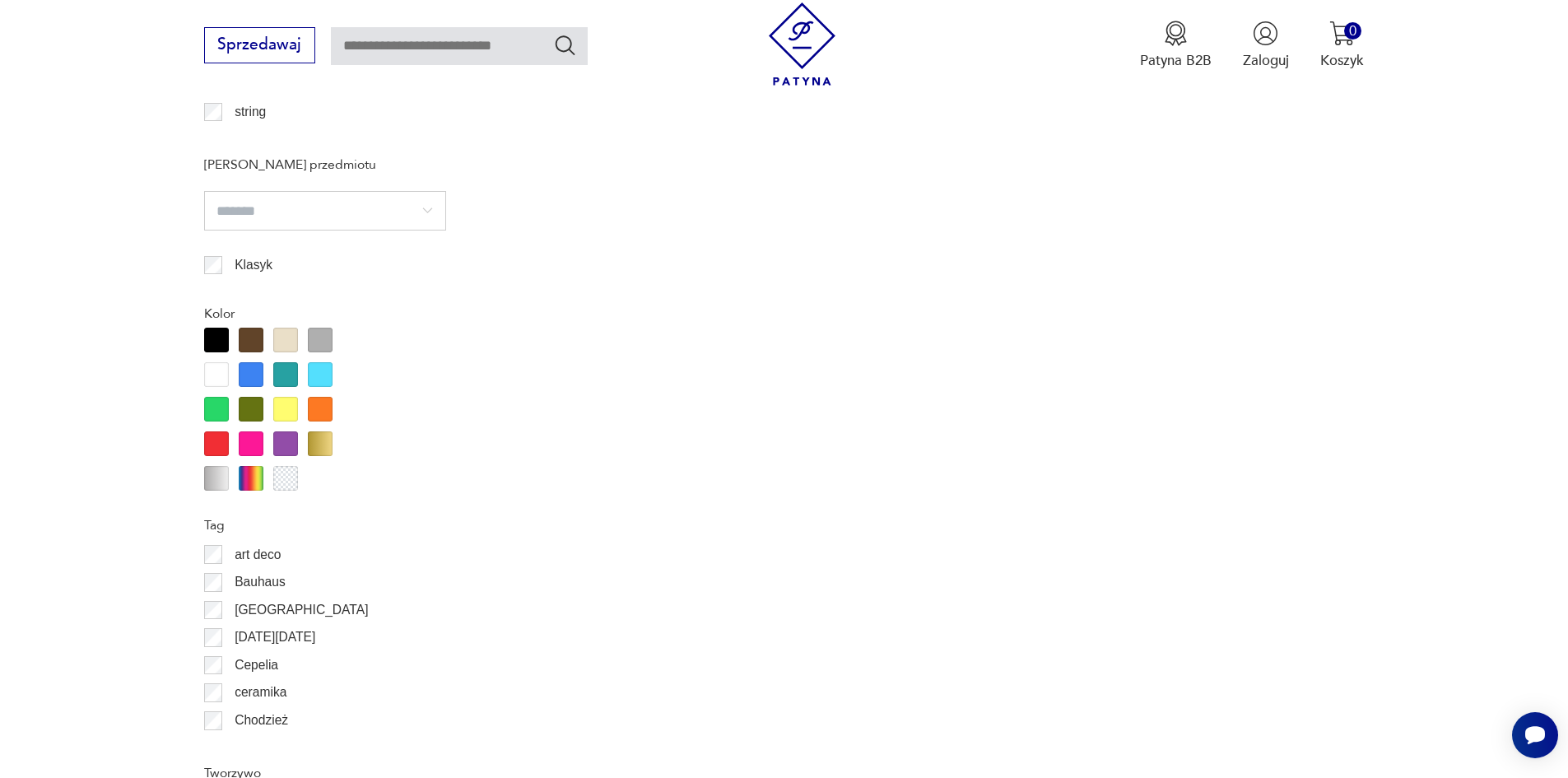
scroll to position [1883, 0]
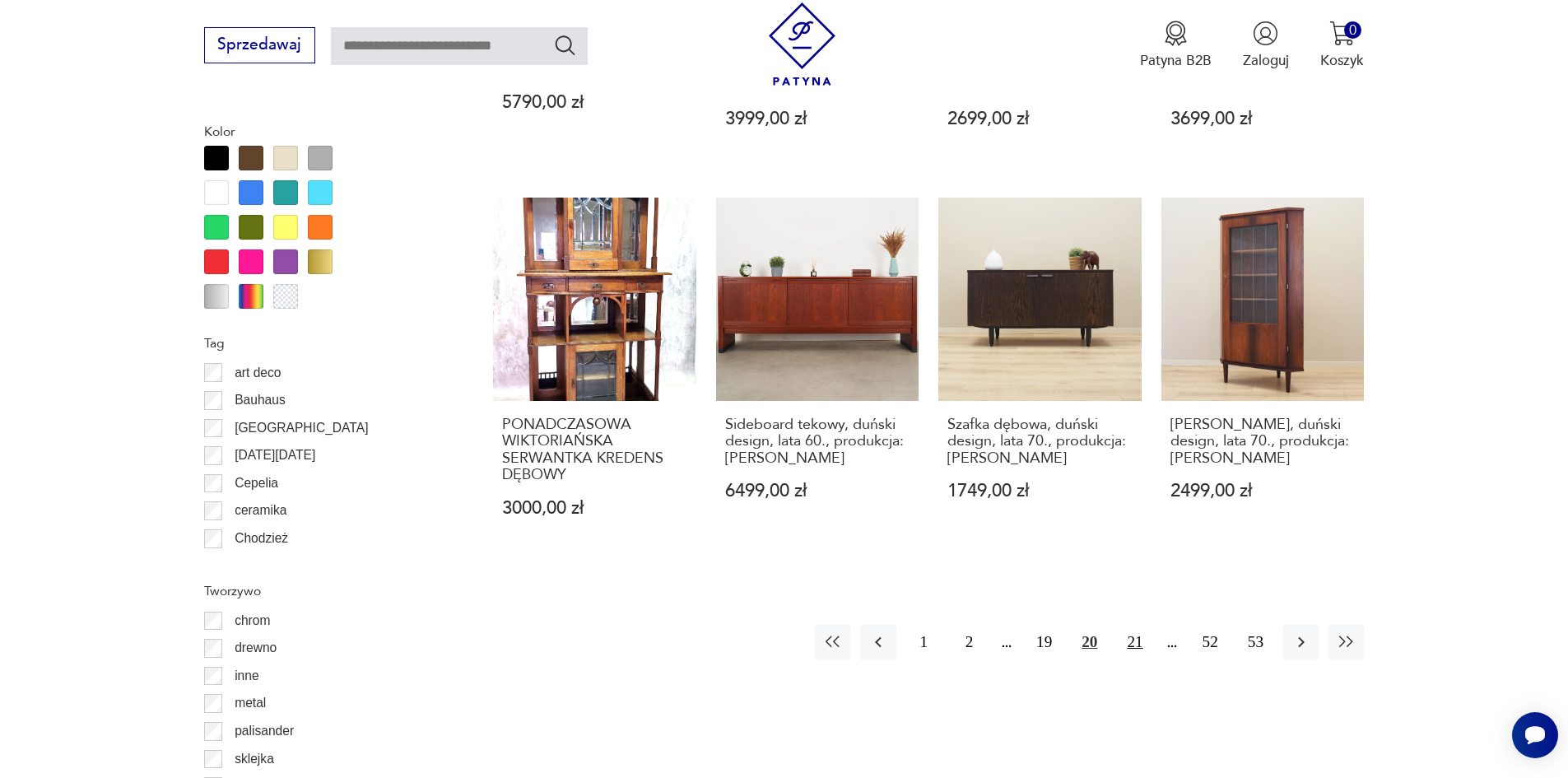
click at [1132, 625] on button "21" at bounding box center [1134, 643] width 35 height 35
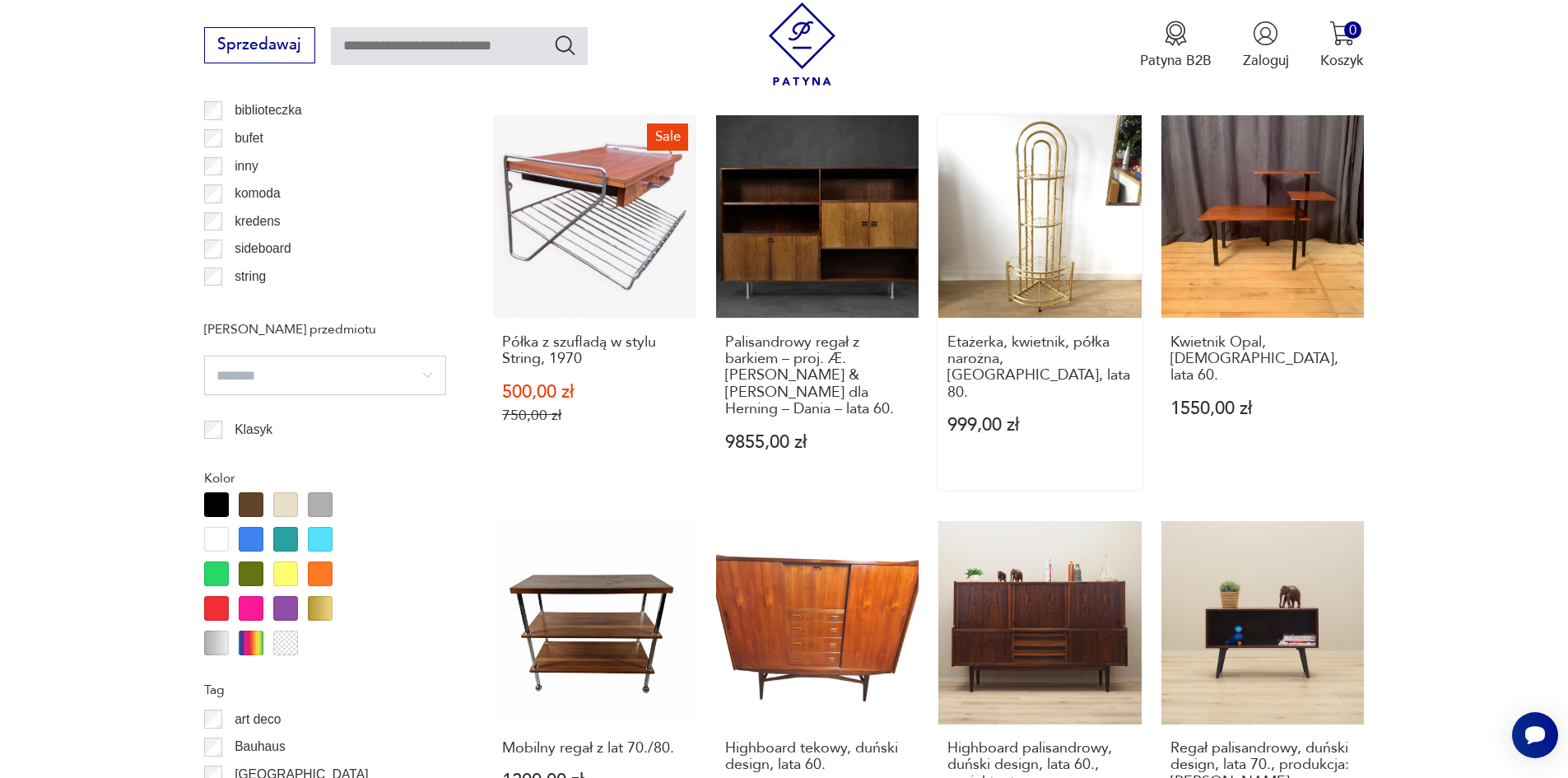
scroll to position [1948, 0]
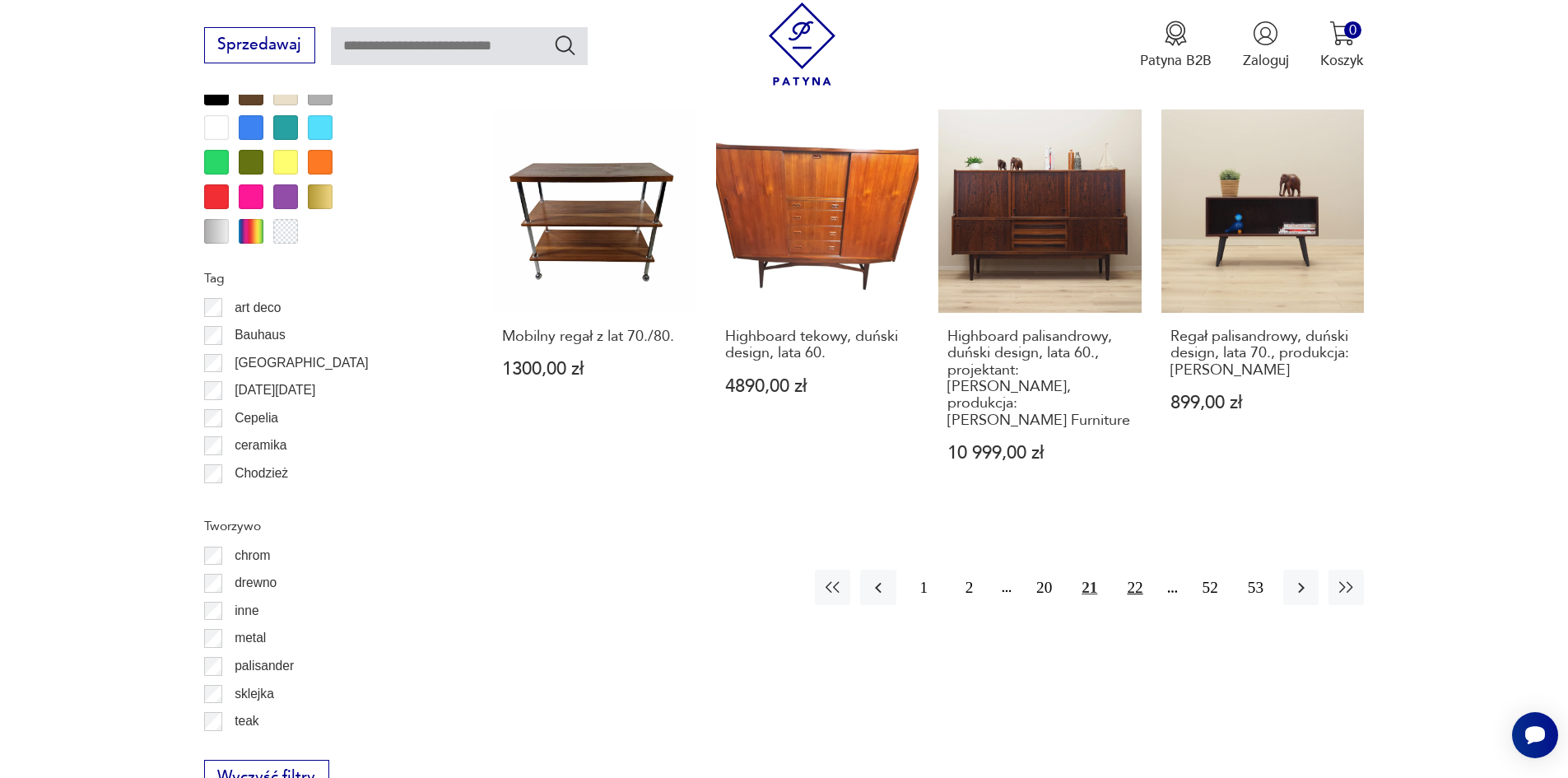
click at [1135, 570] on button "22" at bounding box center [1134, 587] width 35 height 35
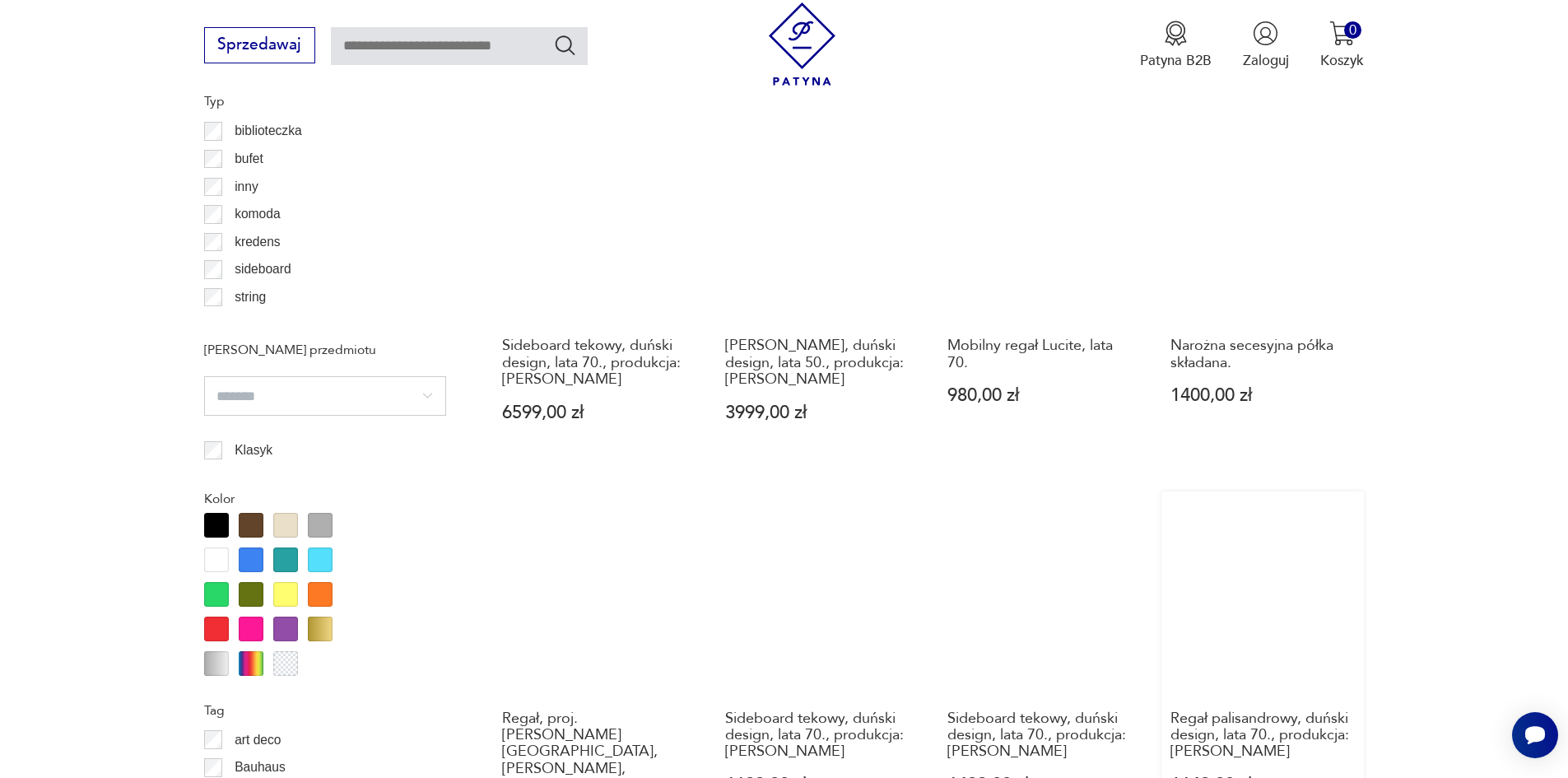
scroll to position [1866, 0]
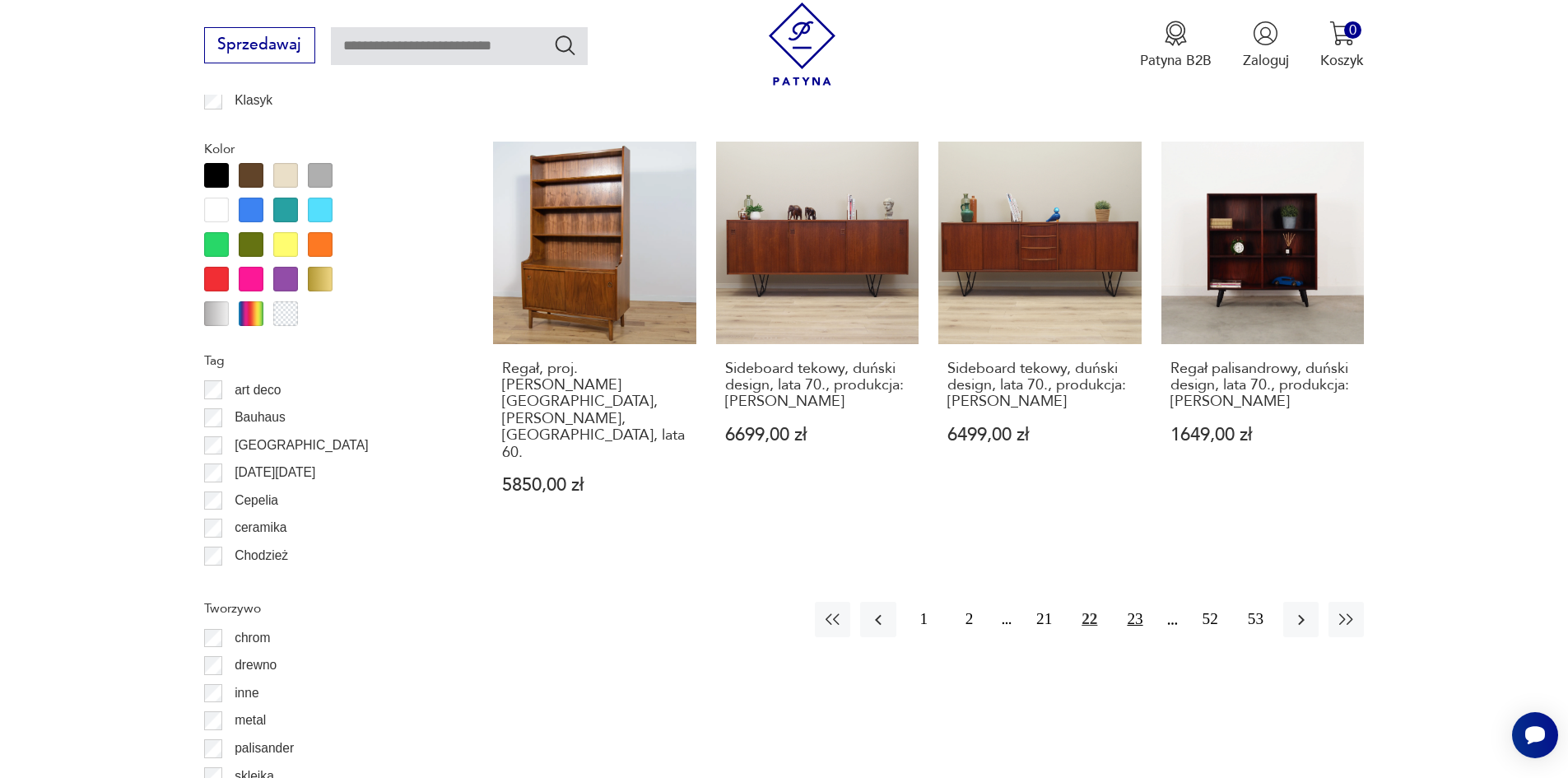
click at [1134, 602] on button "23" at bounding box center [1134, 620] width 35 height 35
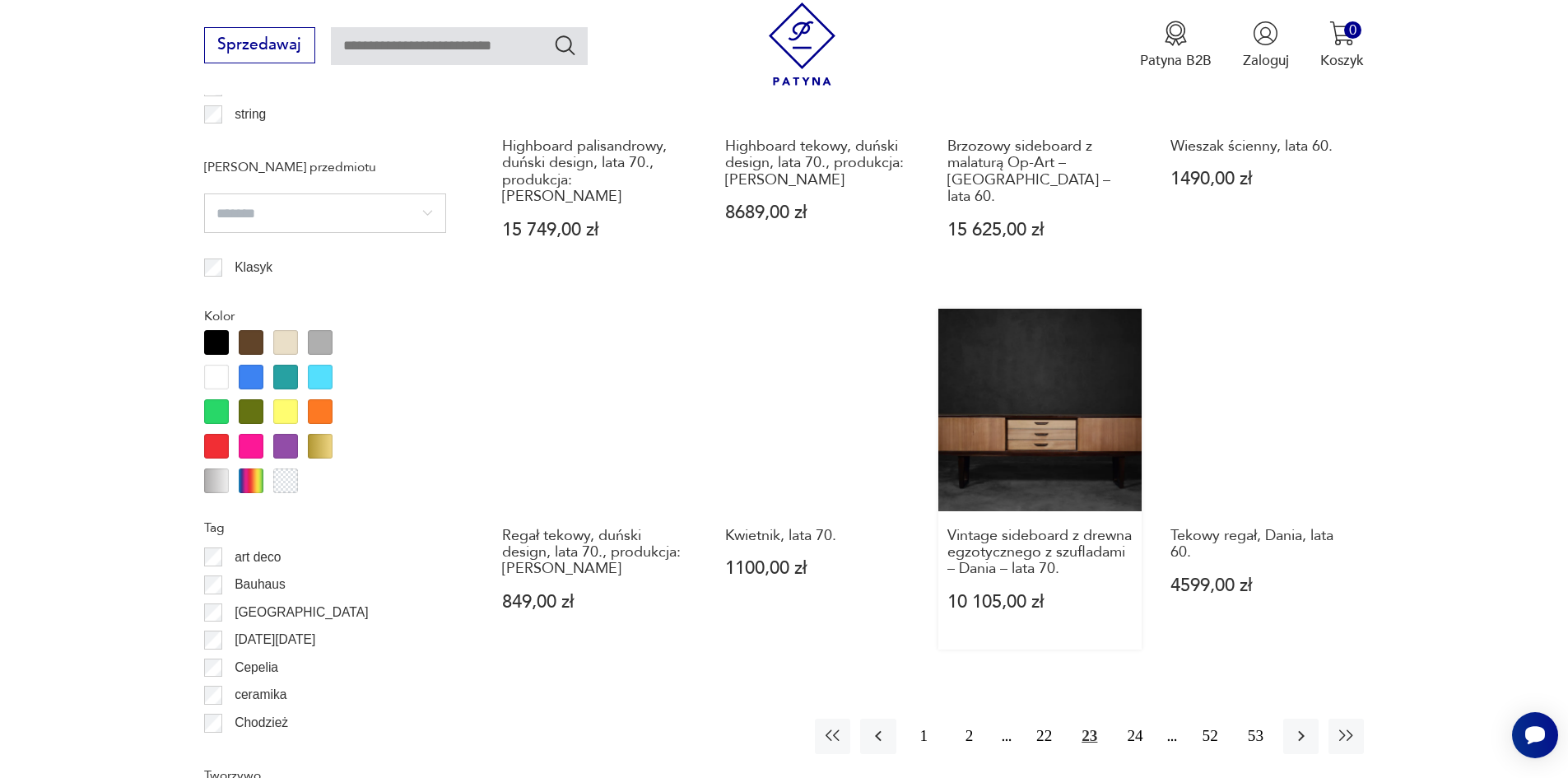
scroll to position [2031, 0]
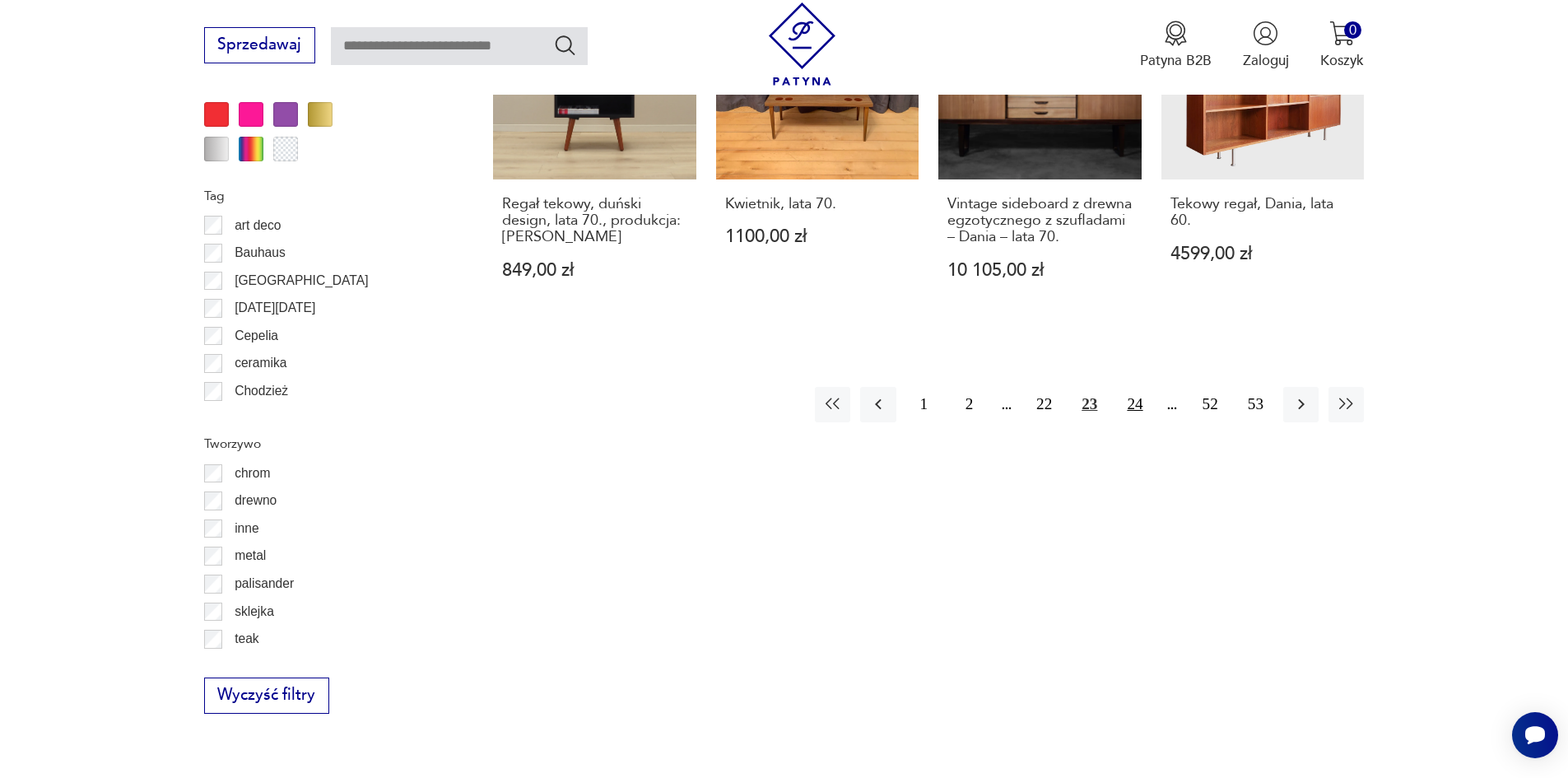
click at [1136, 387] on button "24" at bounding box center [1134, 404] width 35 height 35
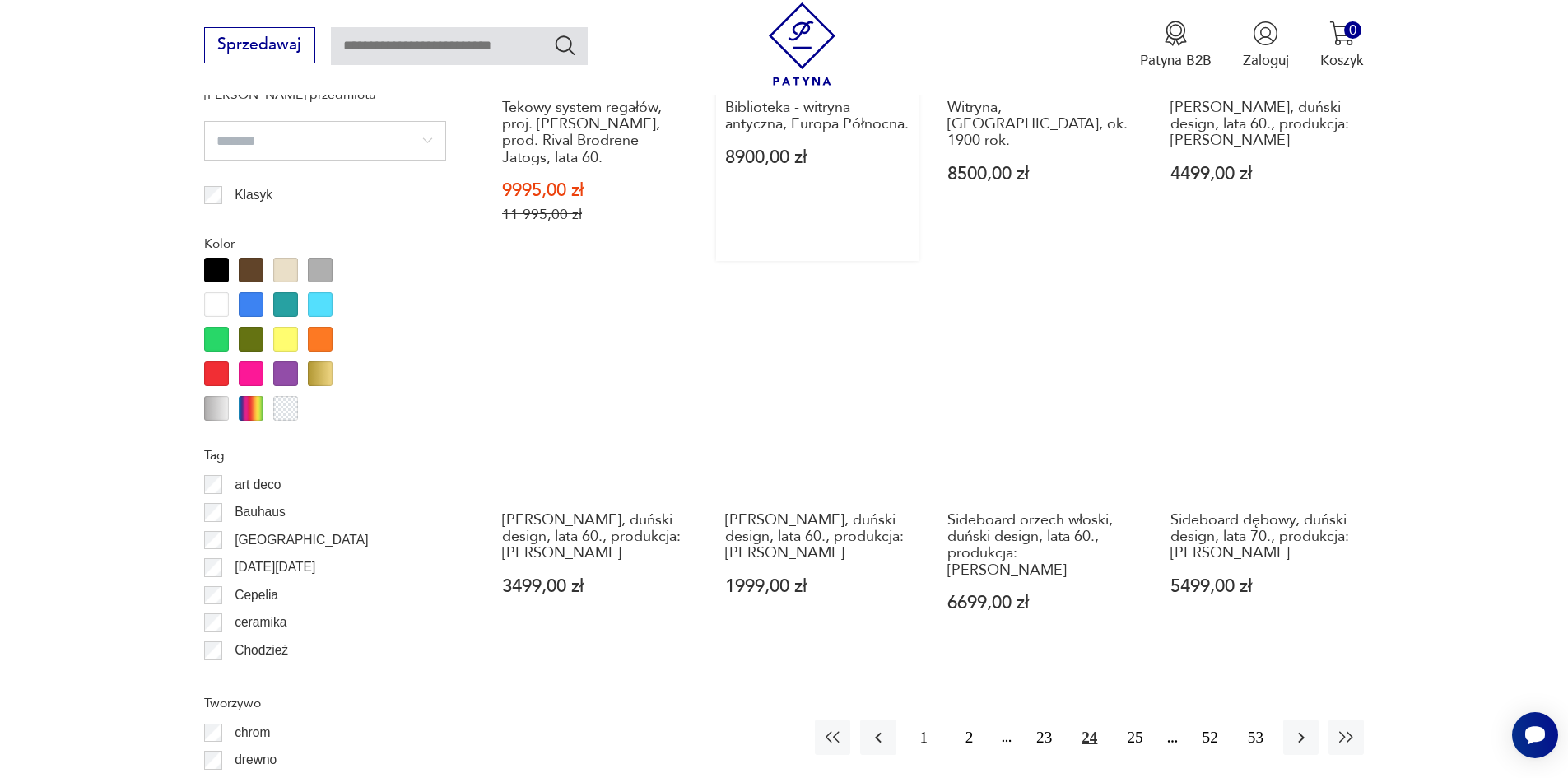
scroll to position [1784, 0]
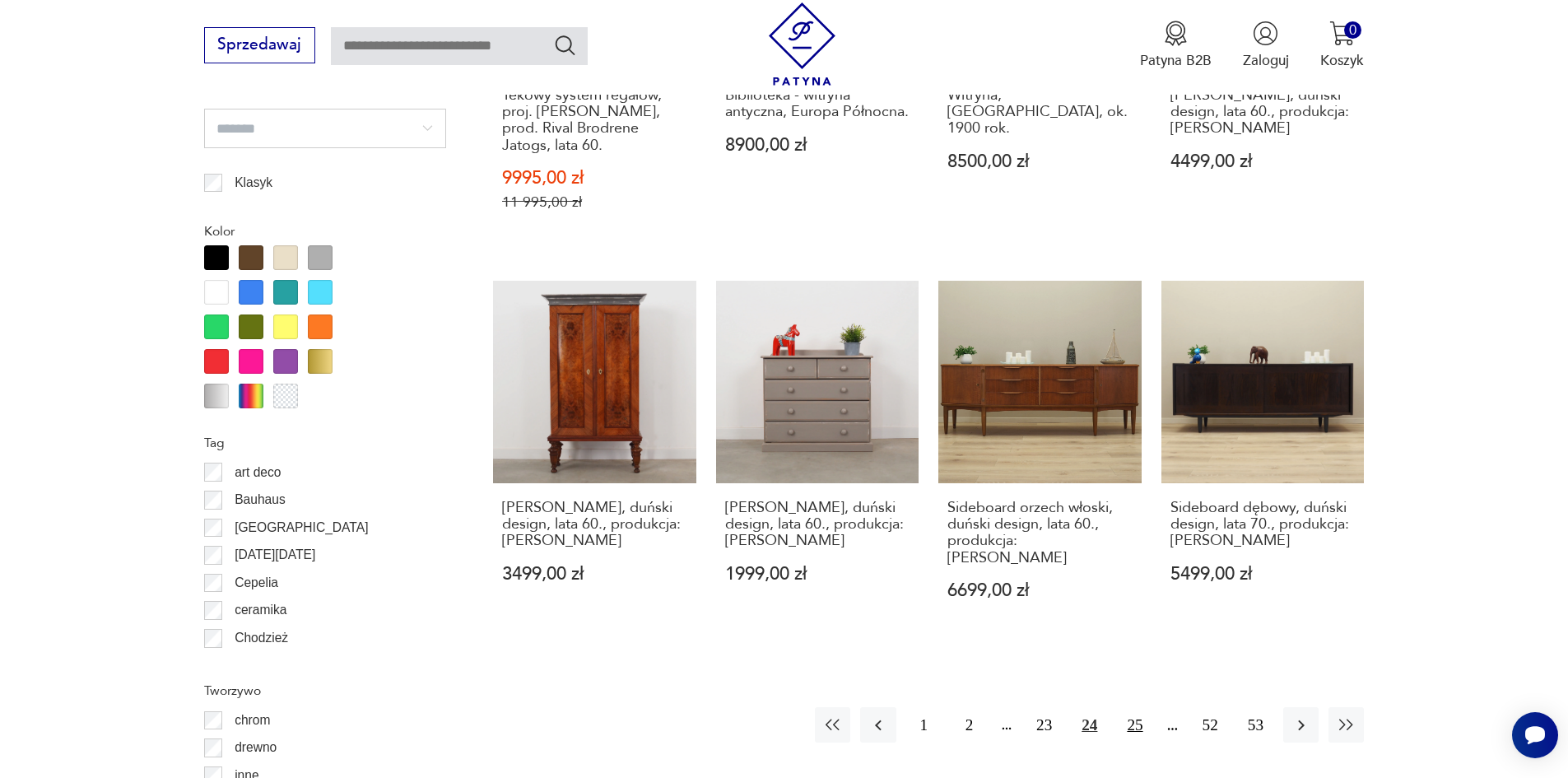
click at [1138, 708] on button "25" at bounding box center [1134, 725] width 35 height 35
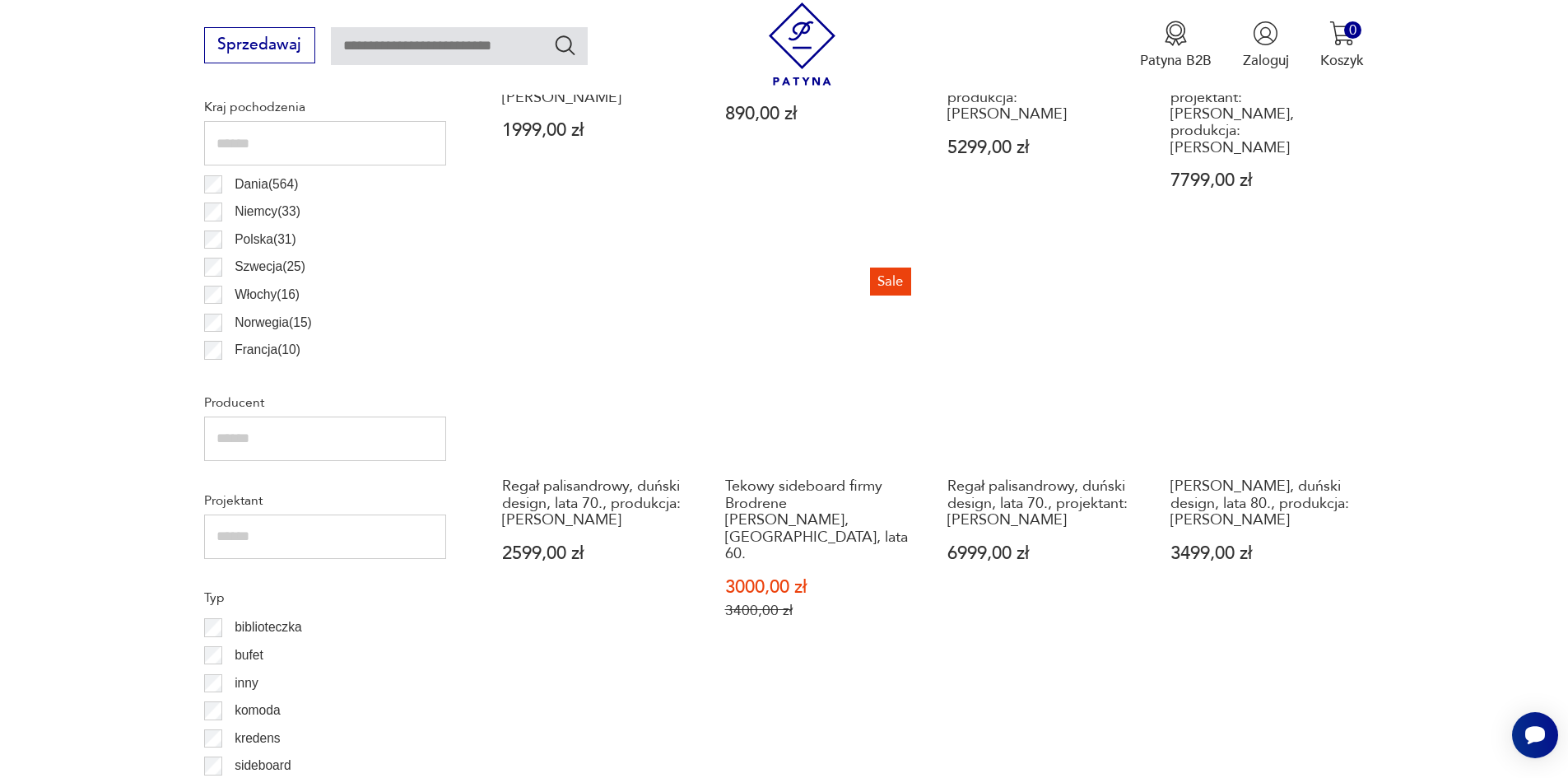
scroll to position [1043, 0]
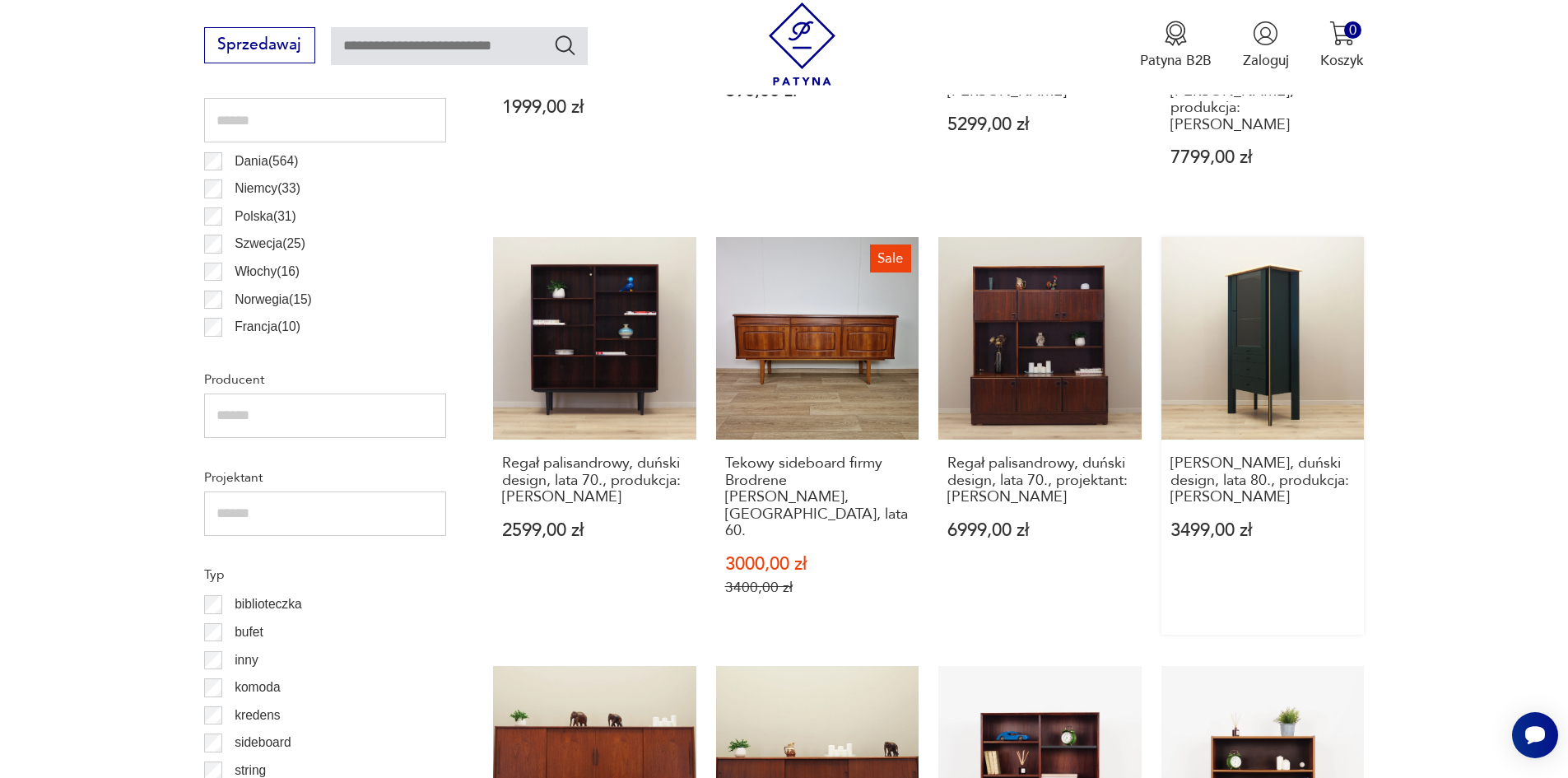
click at [1275, 293] on link "[PERSON_NAME], duński design, lata 80., produkcja: [PERSON_NAME] 3499,00 zł" at bounding box center [1263, 436] width 203 height 398
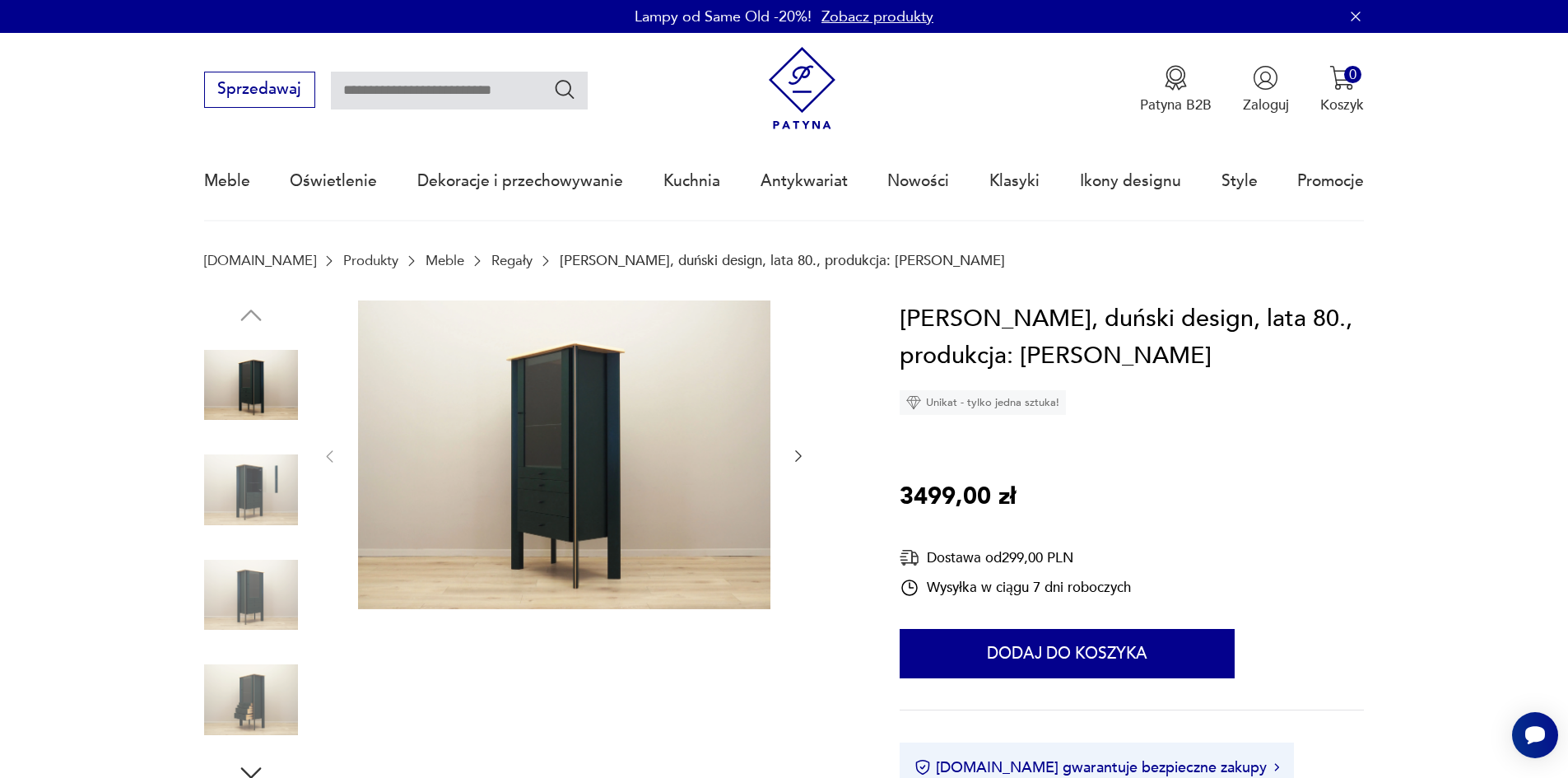
click at [246, 706] on img at bounding box center [251, 699] width 93 height 93
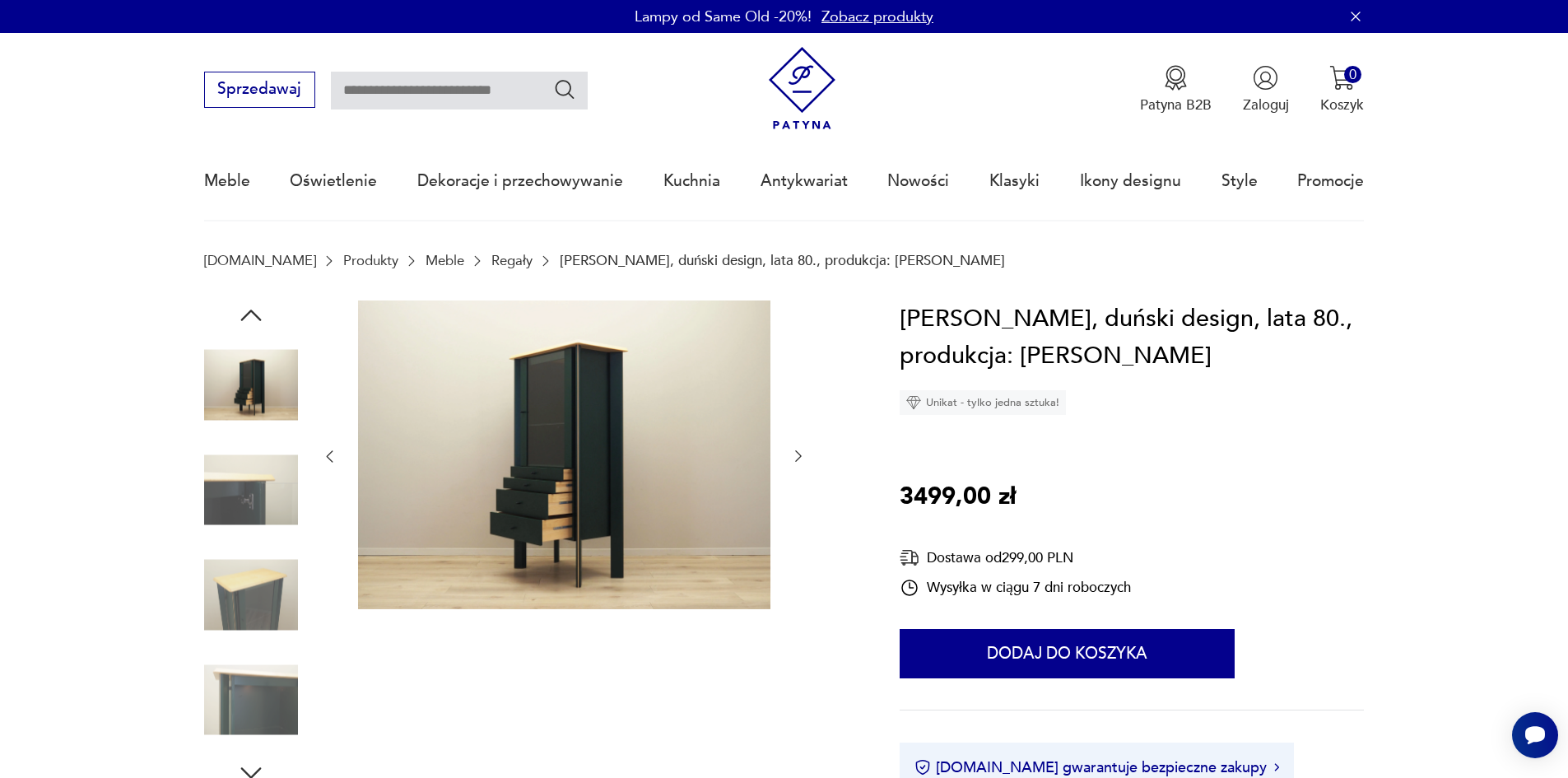
click at [251, 612] on img at bounding box center [251, 595] width 93 height 93
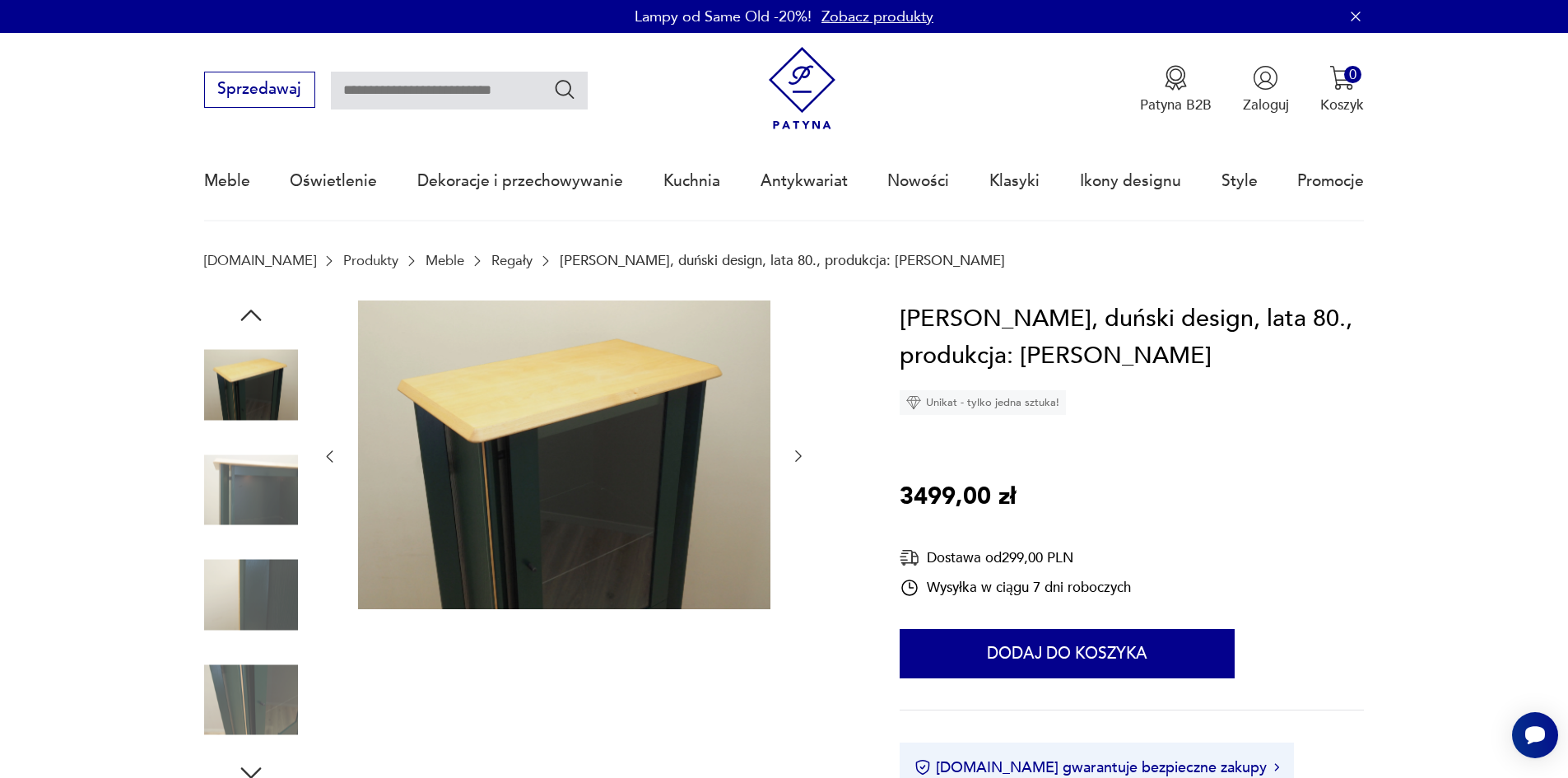
click at [256, 517] on img at bounding box center [251, 489] width 93 height 93
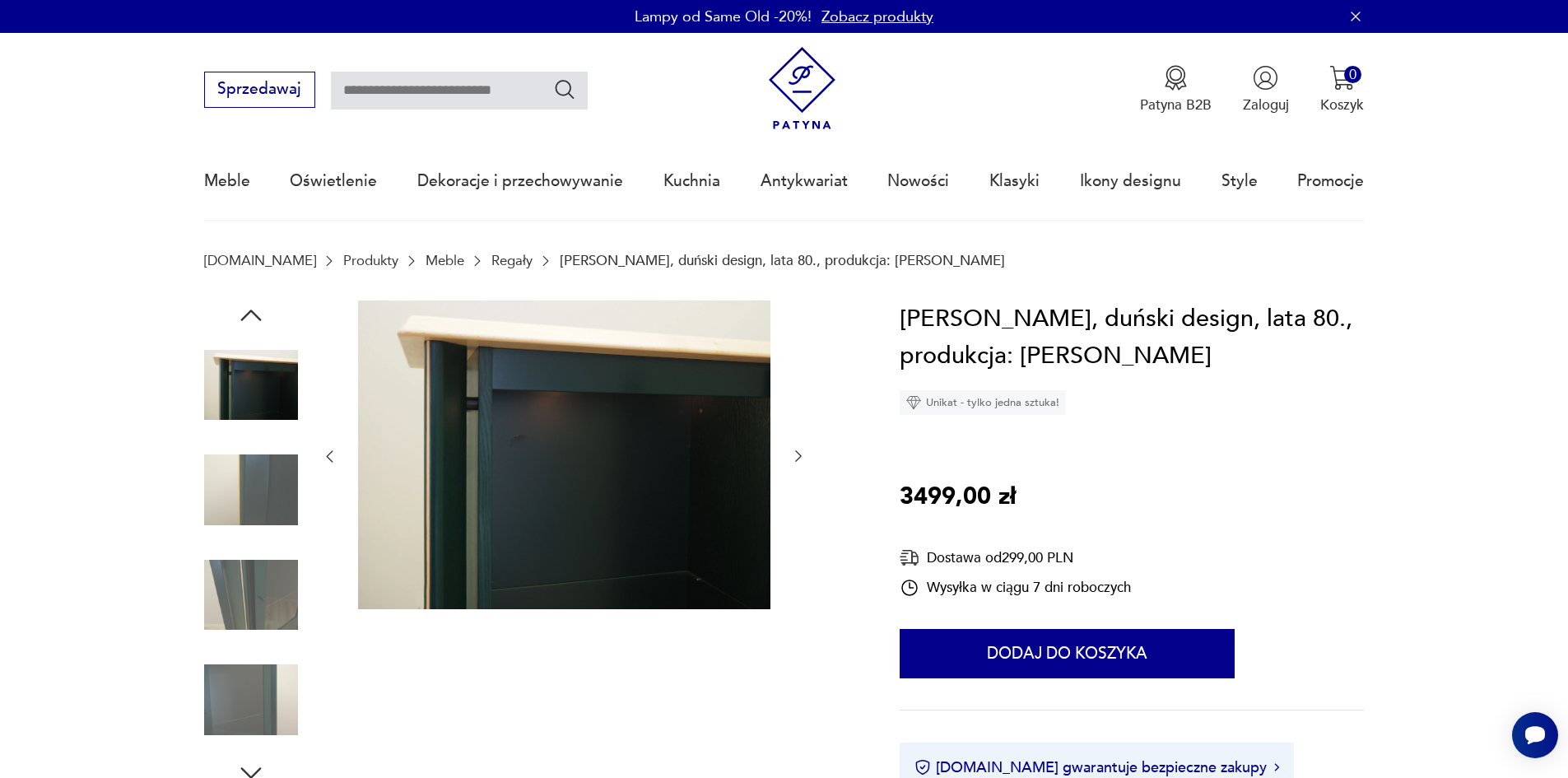
click at [252, 765] on icon "button" at bounding box center [251, 773] width 30 height 30
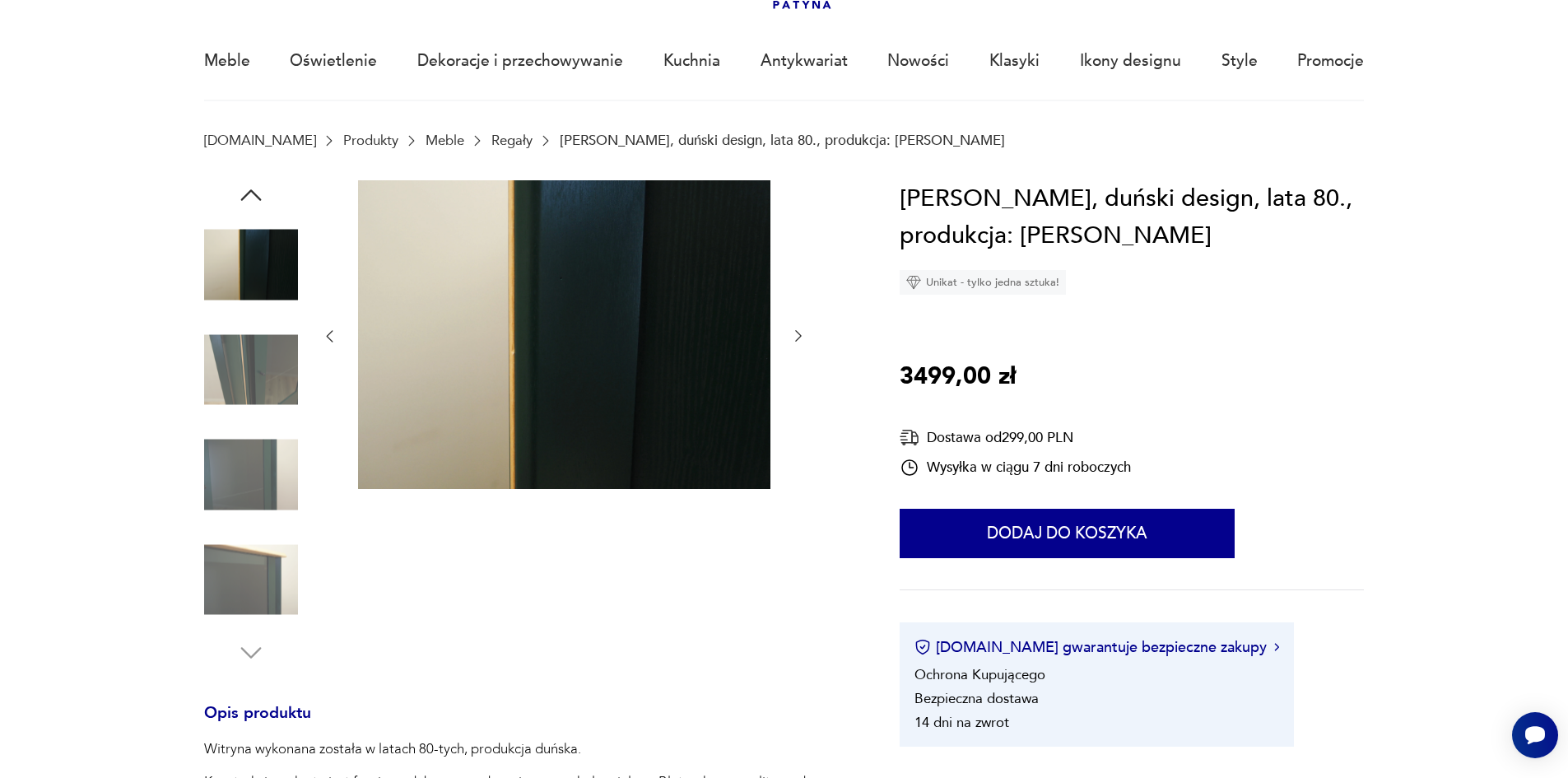
scroll to position [247, 0]
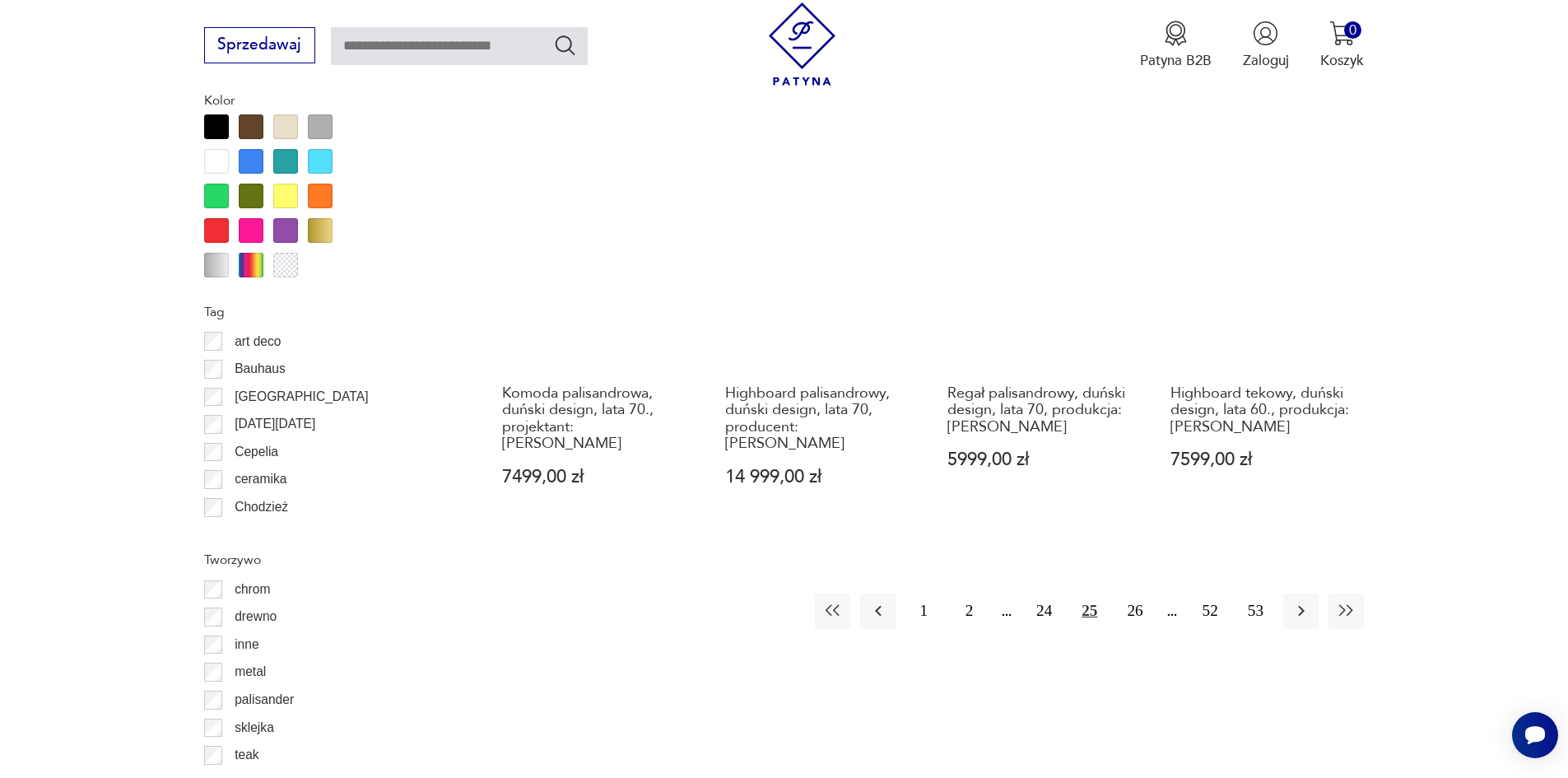
scroll to position [1948, 0]
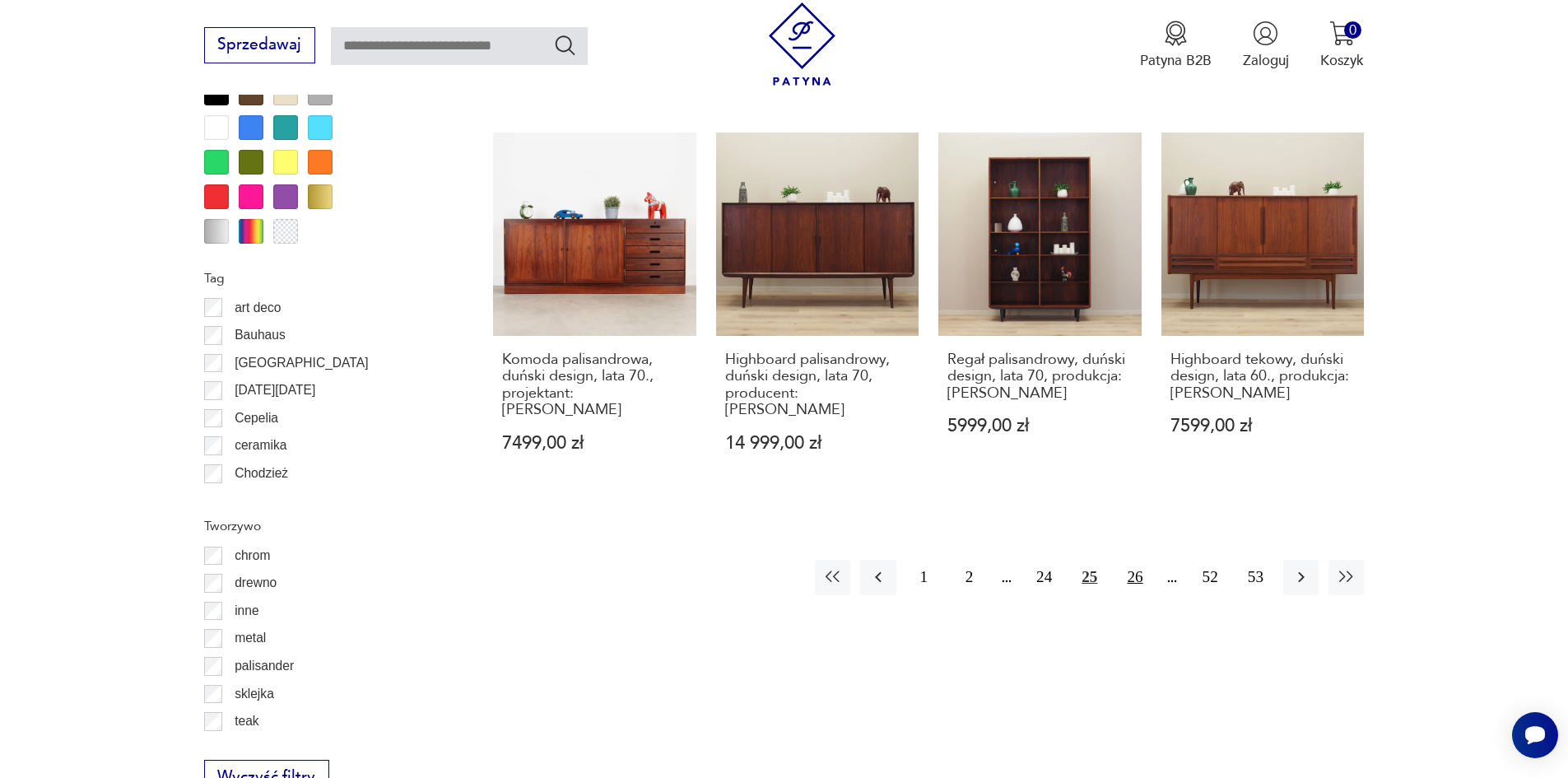
click at [1141, 560] on button "26" at bounding box center [1134, 577] width 35 height 35
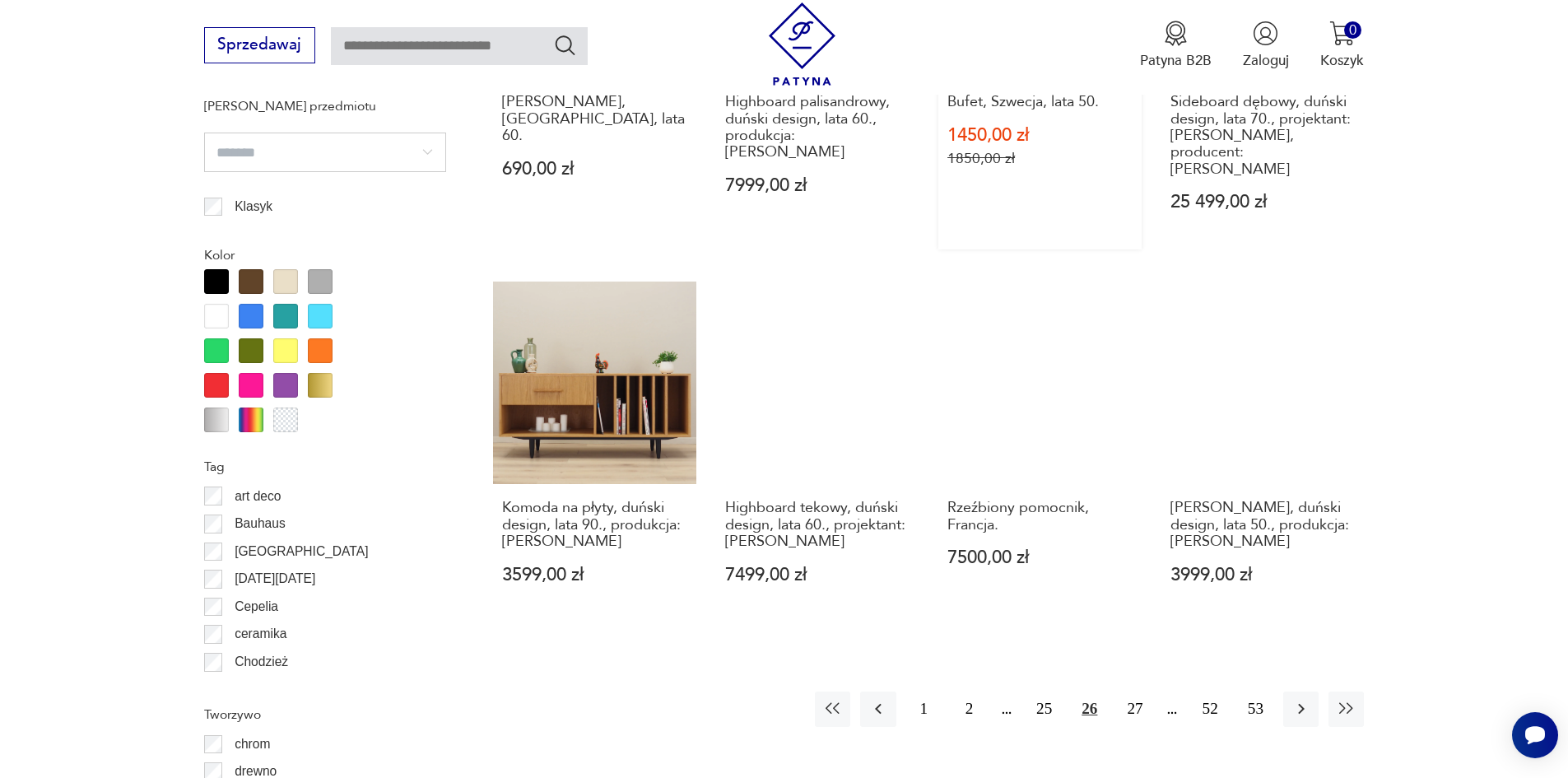
scroll to position [2031, 0]
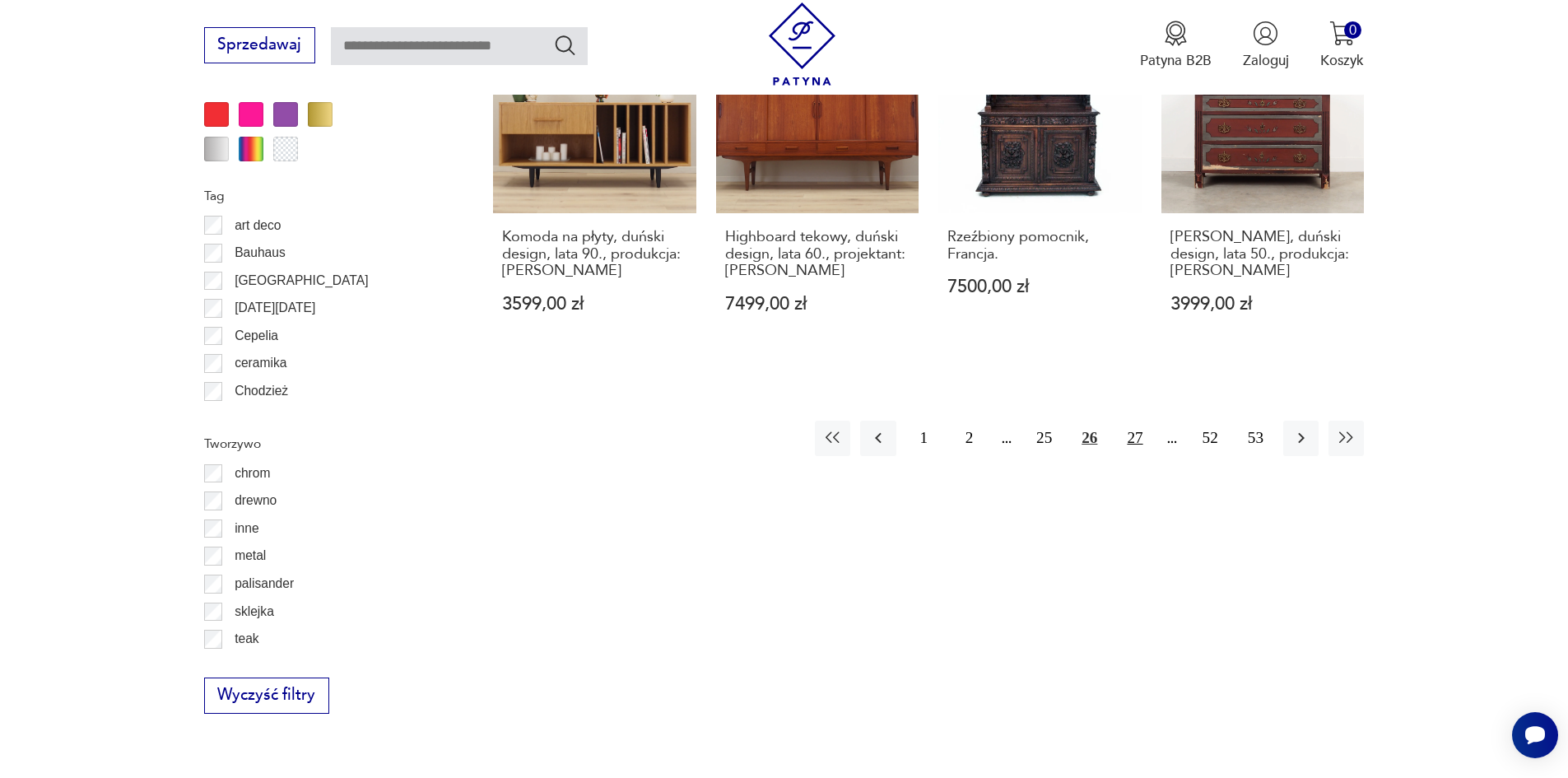
click at [1136, 429] on button "27" at bounding box center [1134, 438] width 35 height 35
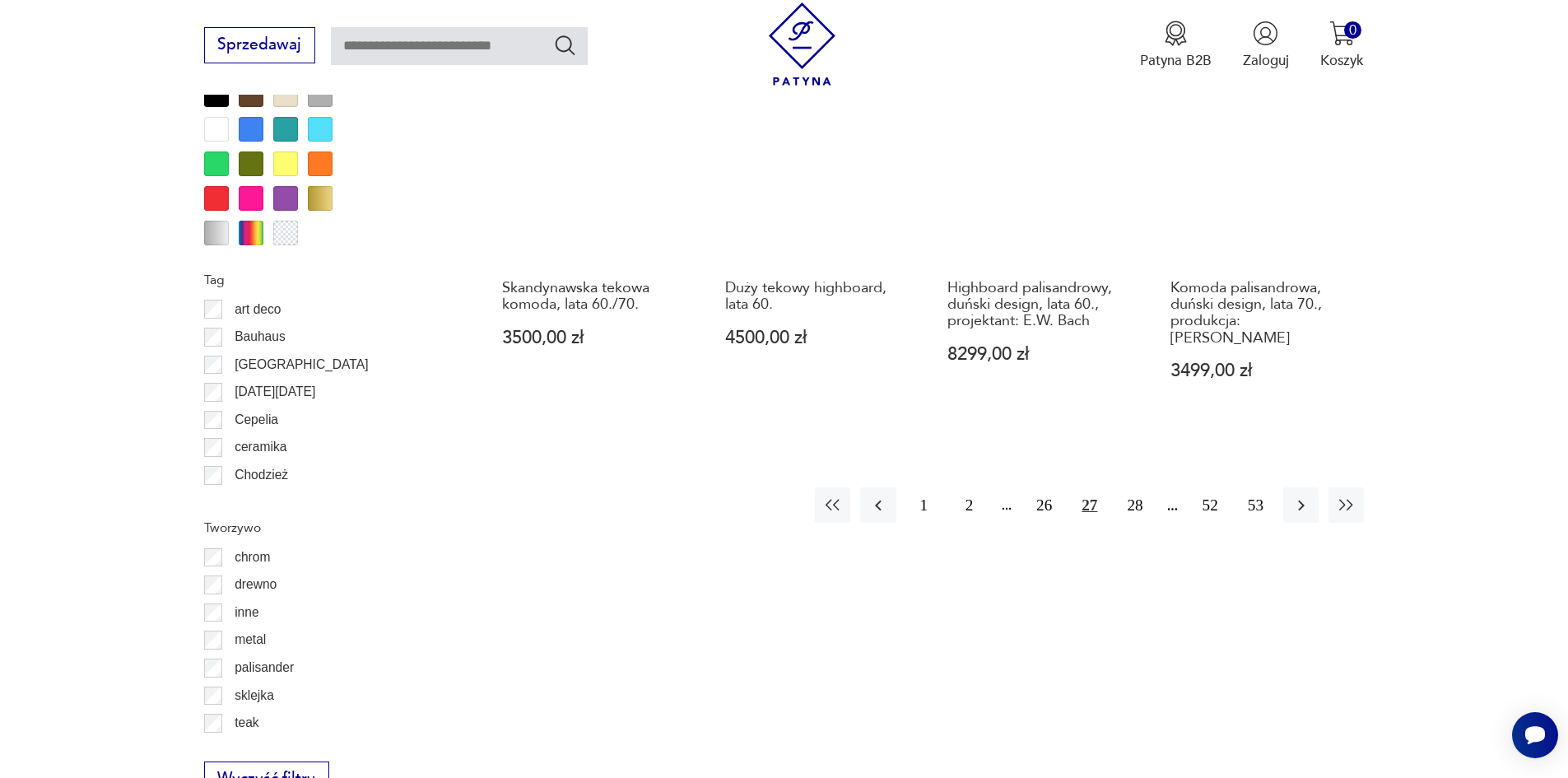
scroll to position [1948, 0]
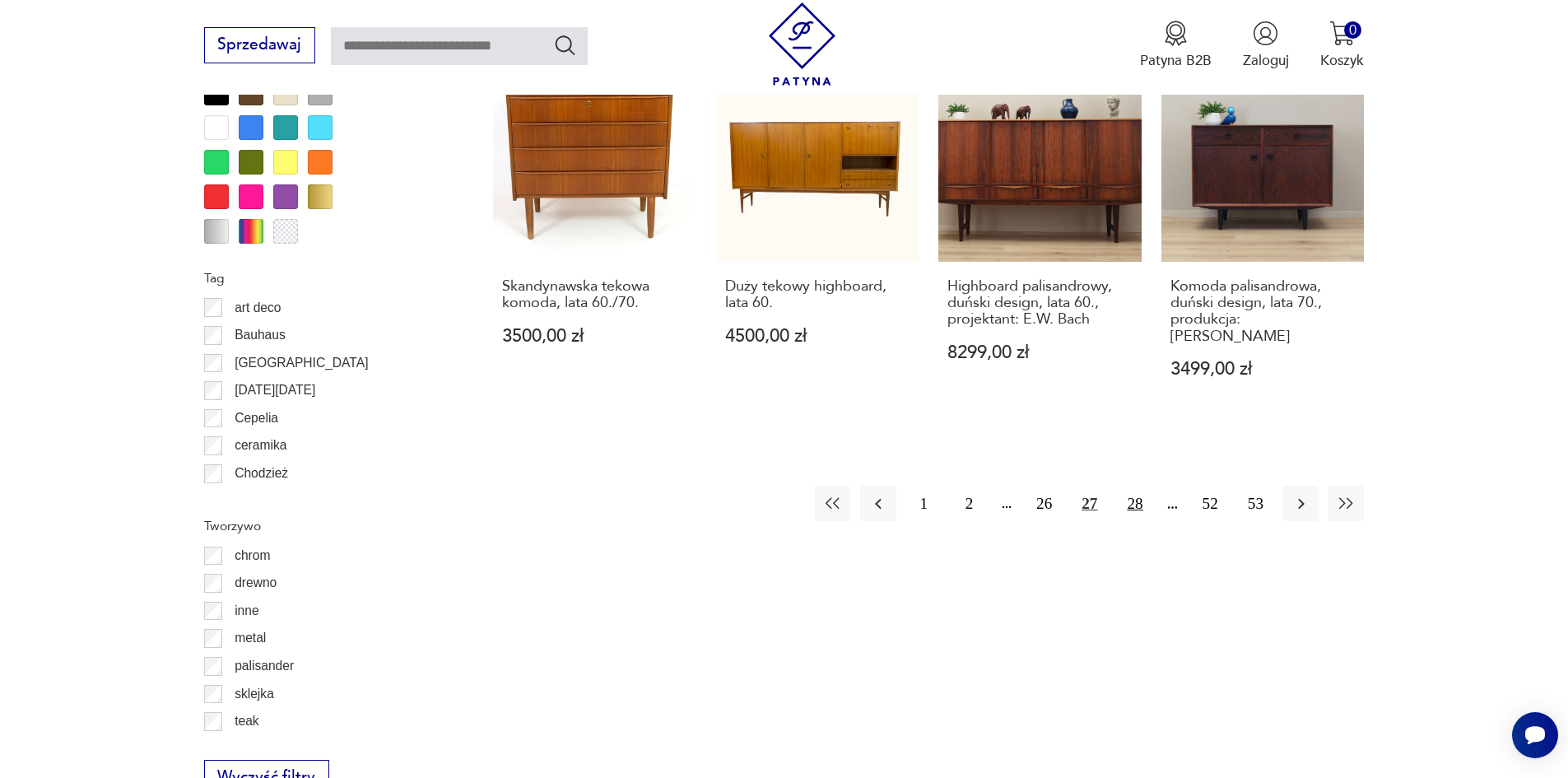
click at [1131, 486] on button "28" at bounding box center [1134, 503] width 35 height 35
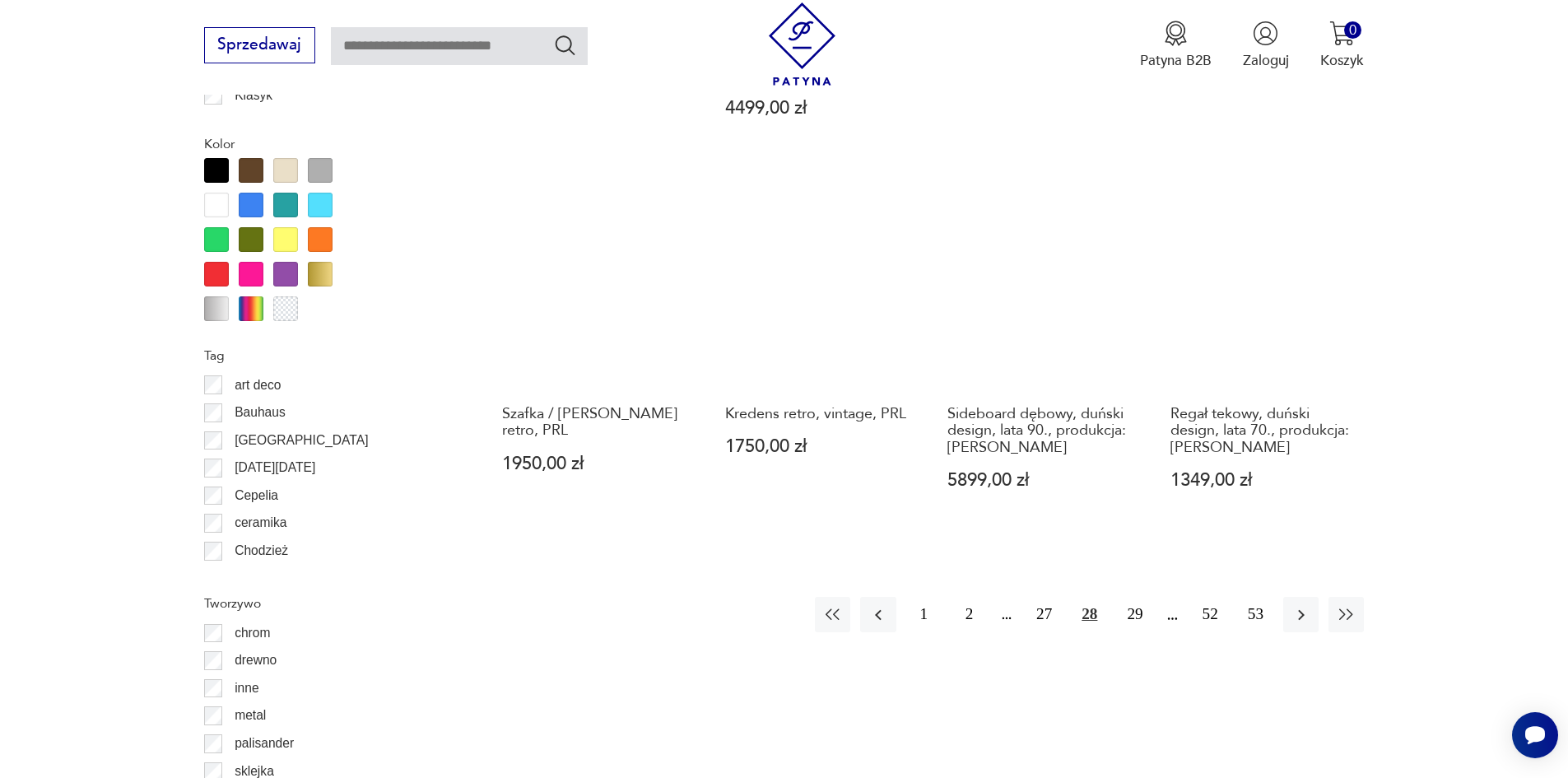
scroll to position [2031, 0]
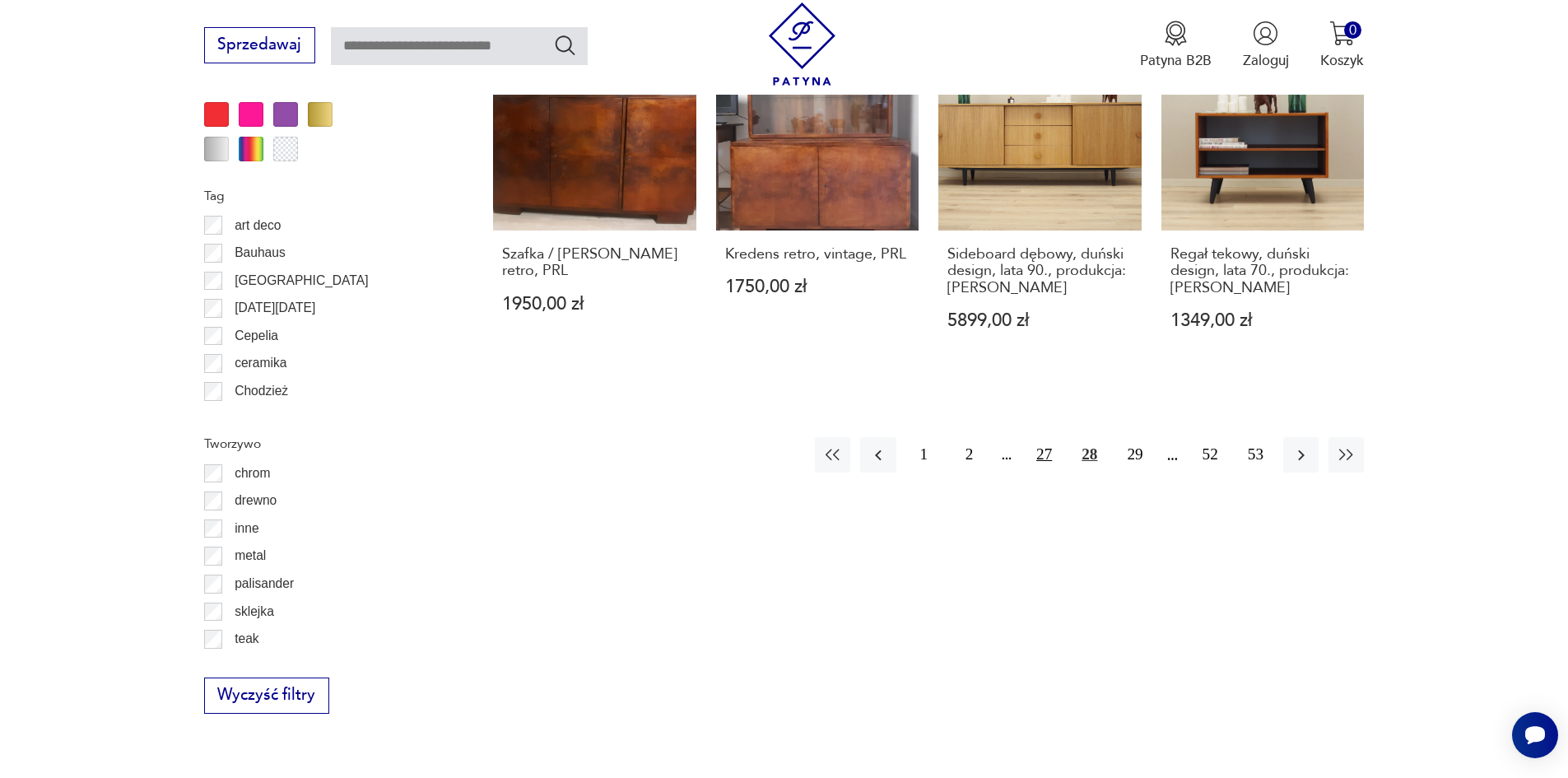
click at [1046, 438] on button "27" at bounding box center [1044, 455] width 35 height 35
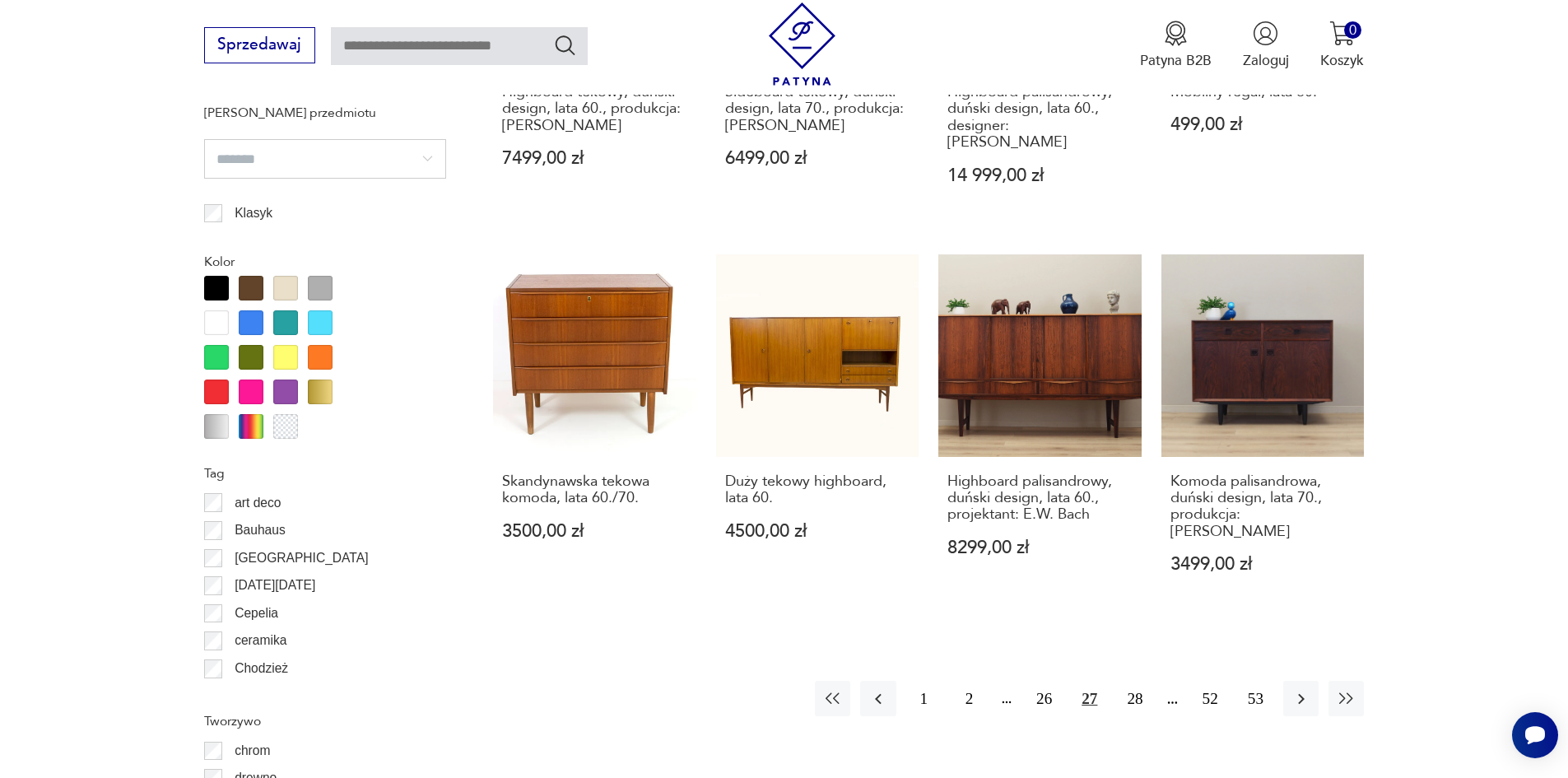
scroll to position [2031, 0]
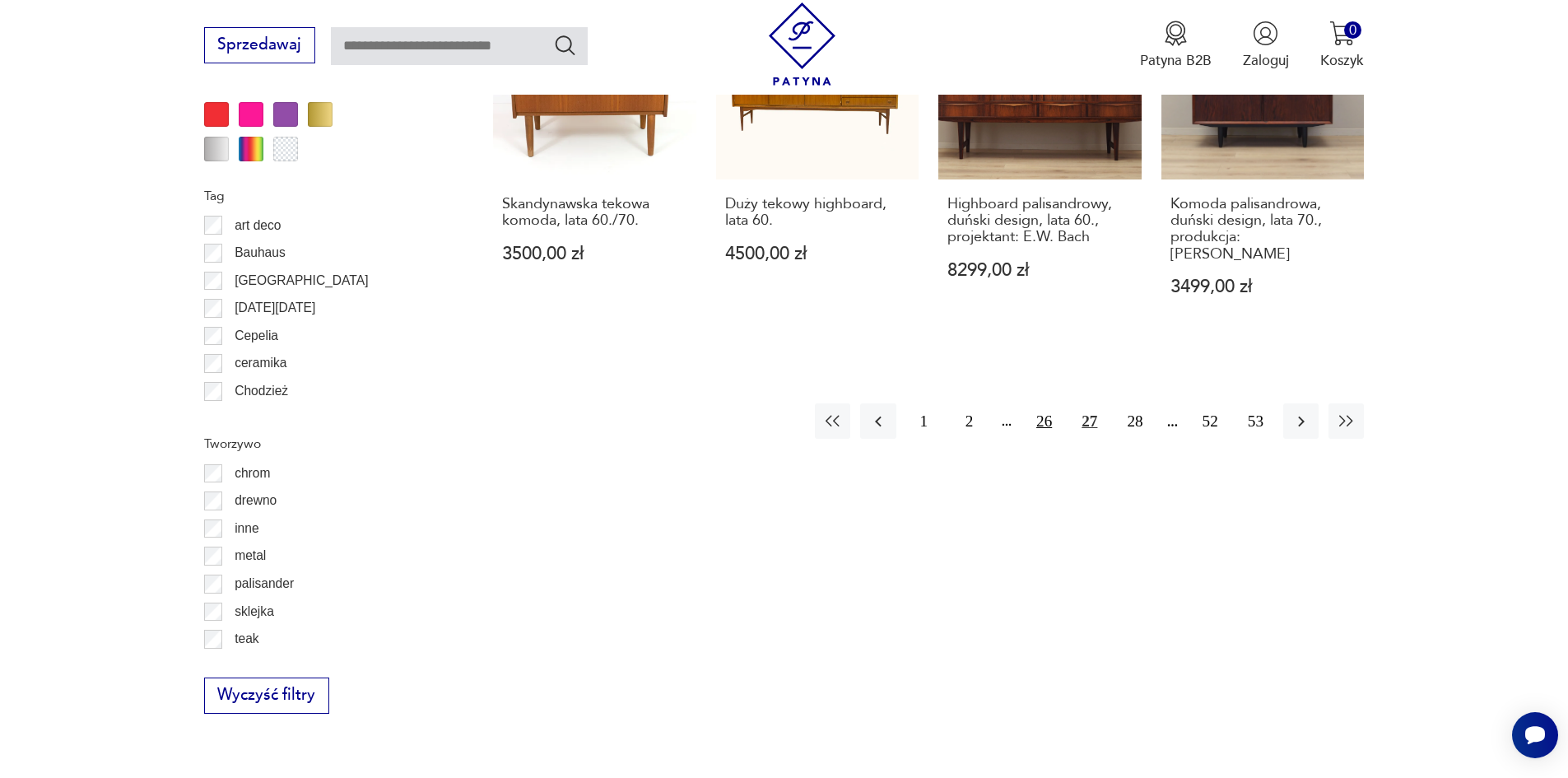
click at [1047, 403] on button "26" at bounding box center [1044, 421] width 35 height 35
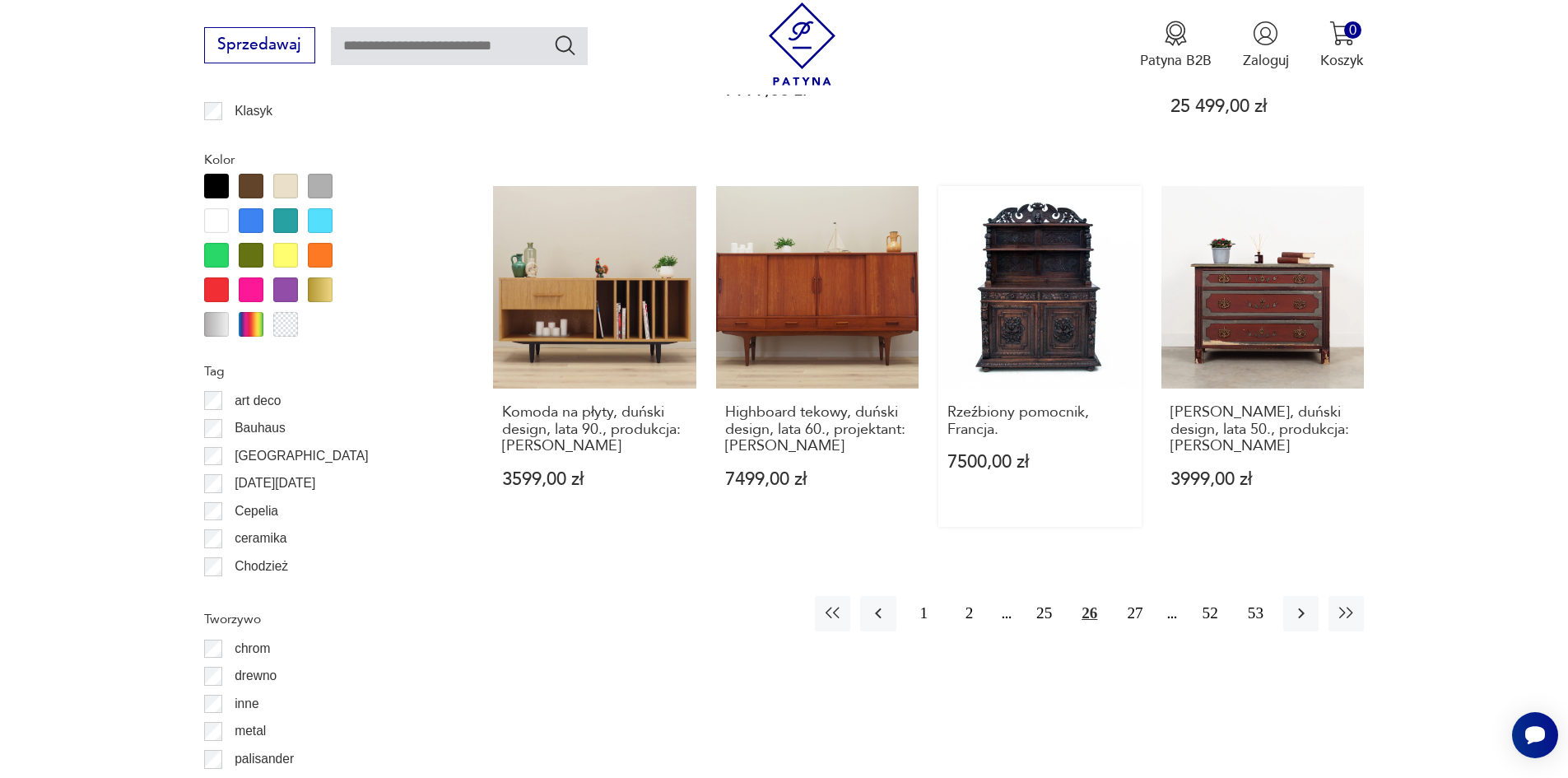
scroll to position [1866, 0]
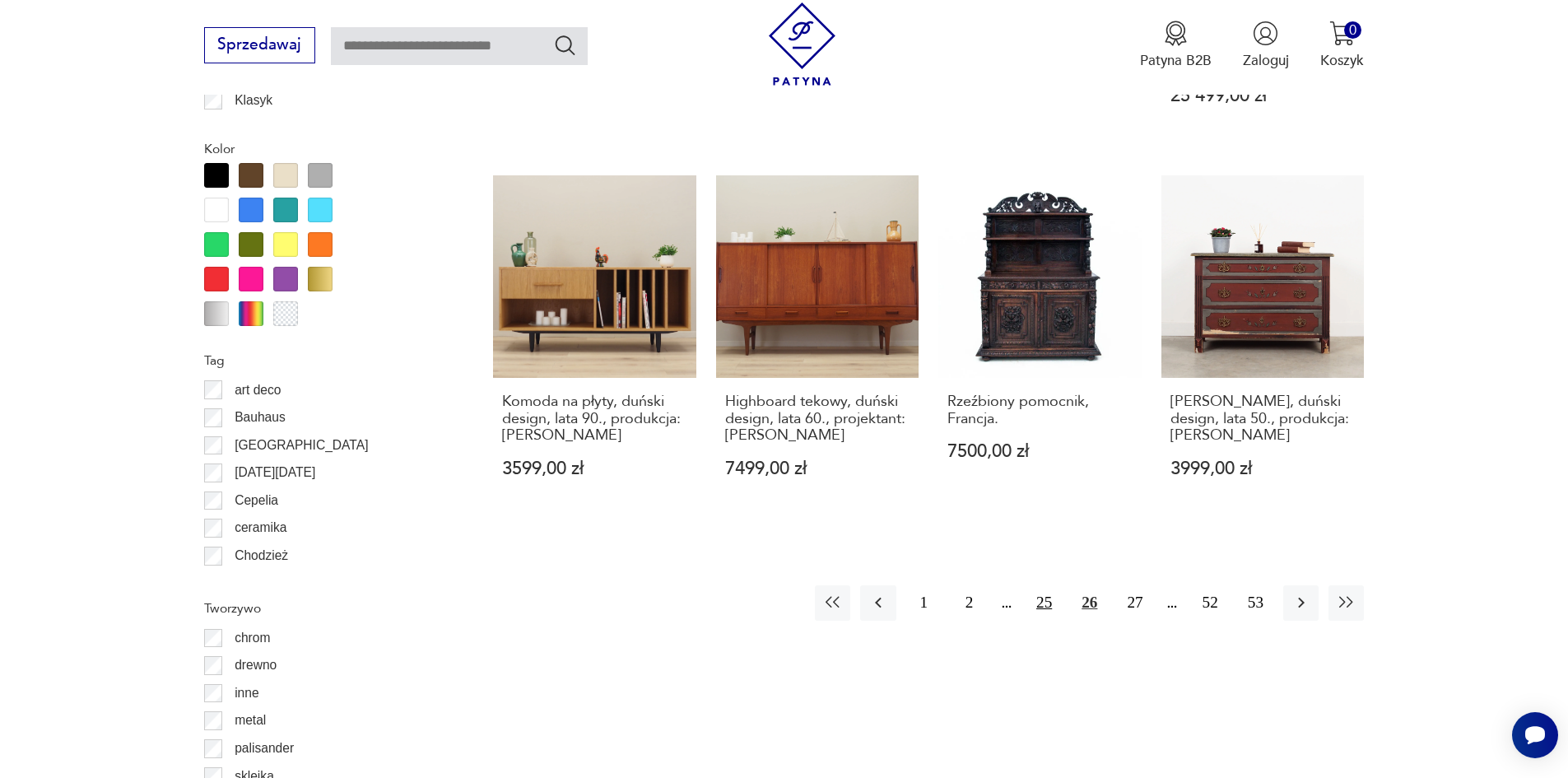
click at [1047, 587] on button "25" at bounding box center [1044, 603] width 35 height 35
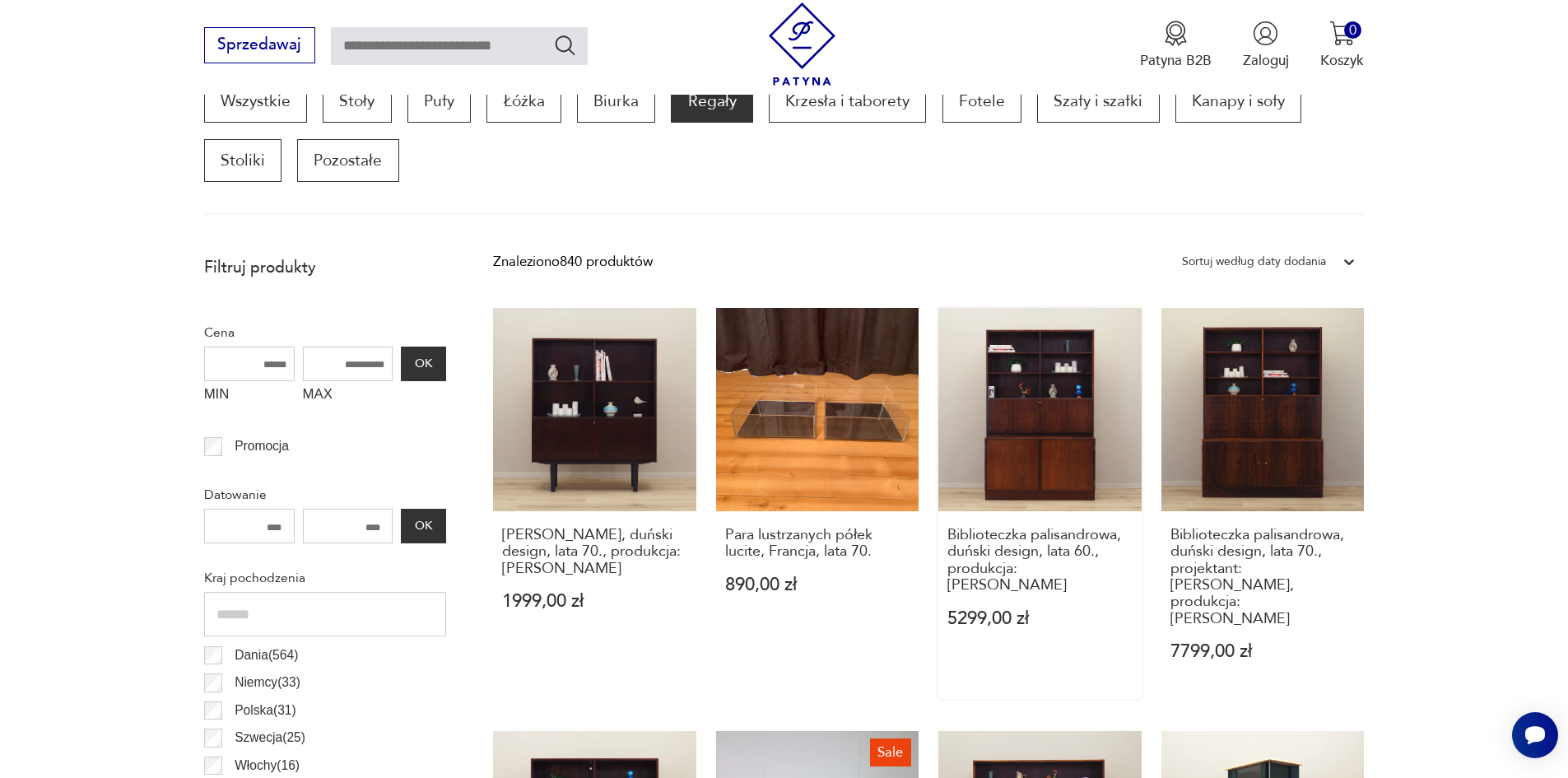
scroll to position [878, 0]
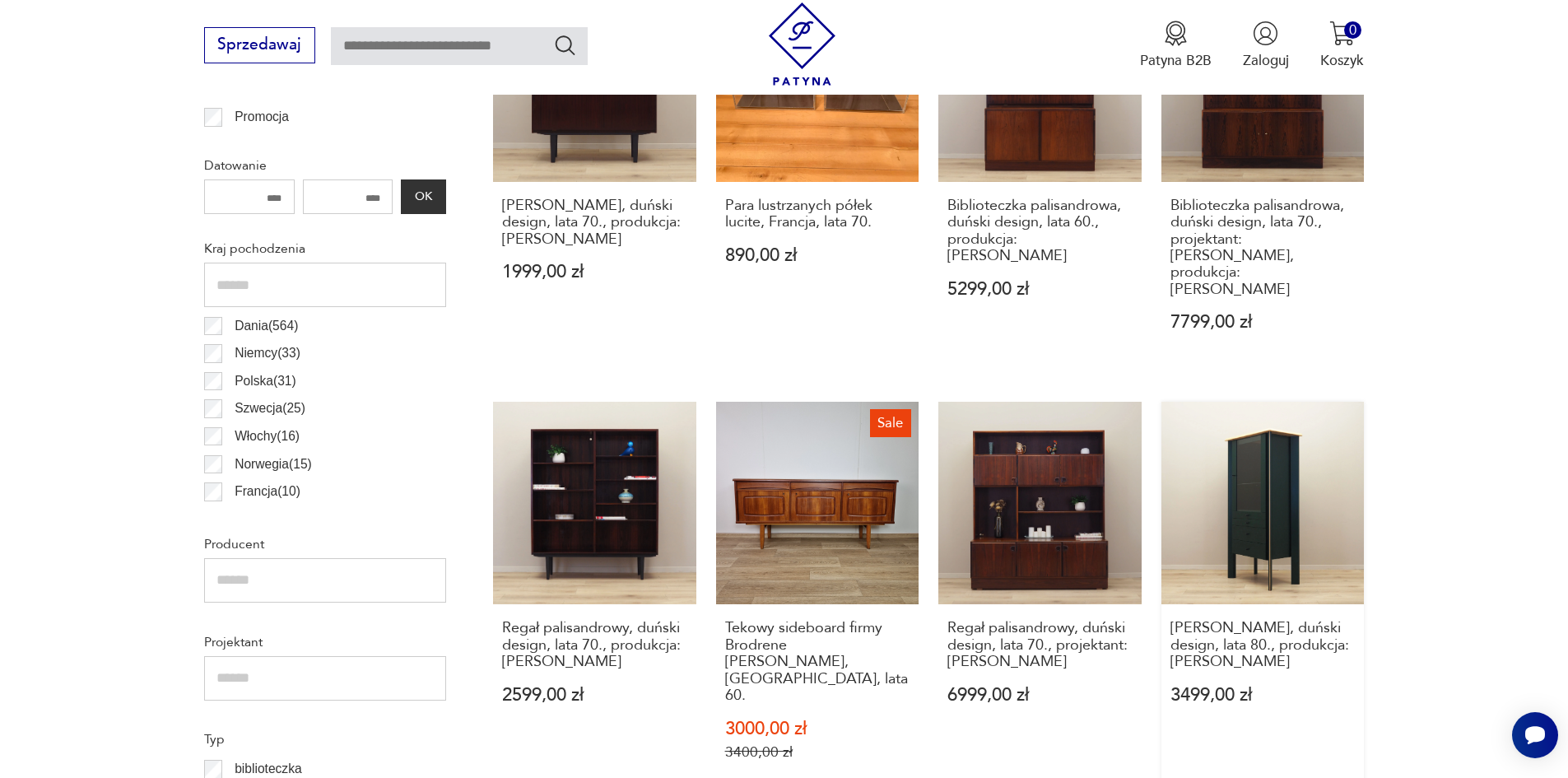
click at [1241, 525] on link "[PERSON_NAME], duński design, lata 80., produkcja: [PERSON_NAME] 3499,00 zł" at bounding box center [1263, 600] width 203 height 398
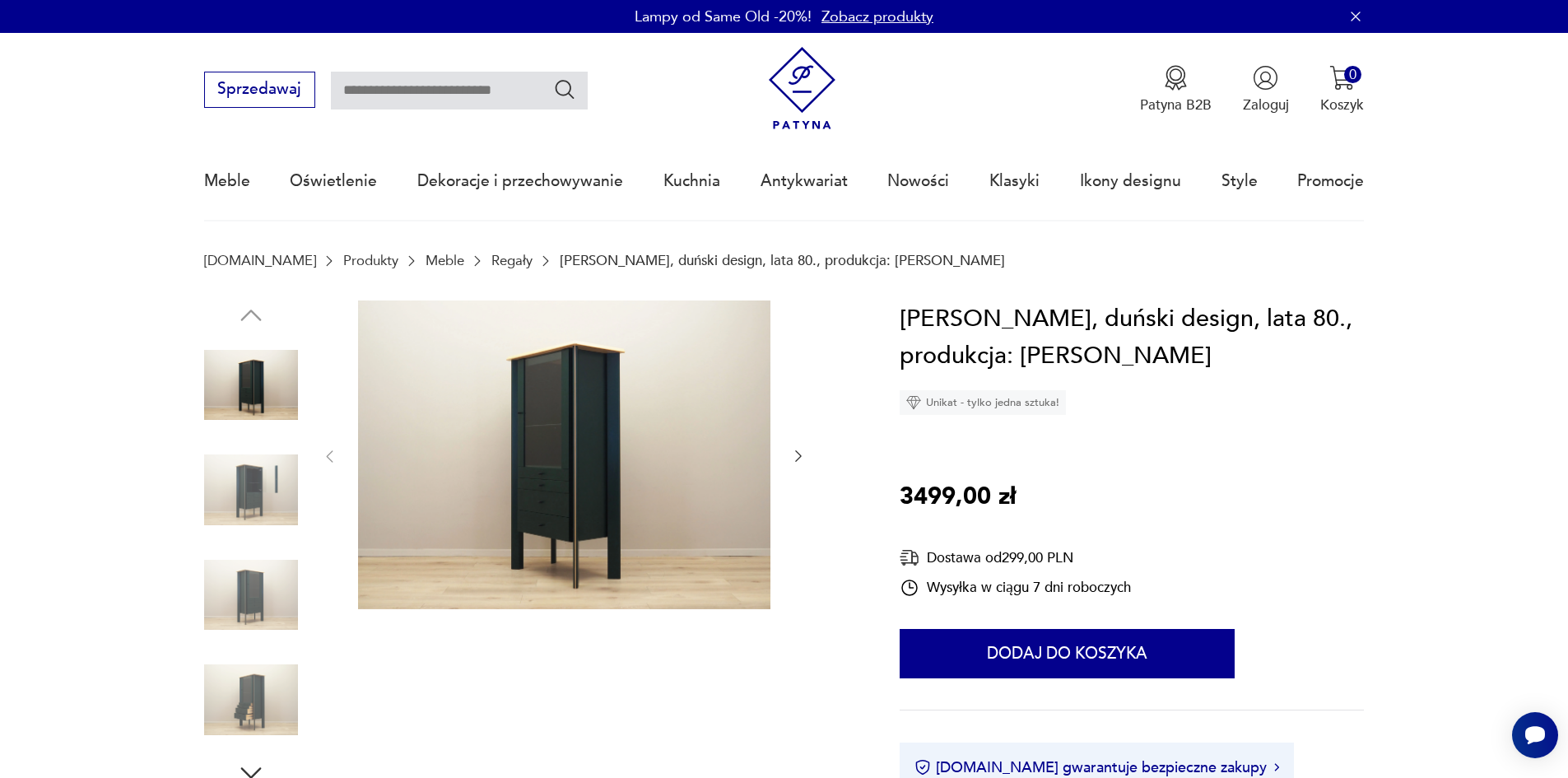
click at [266, 699] on img at bounding box center [251, 699] width 93 height 93
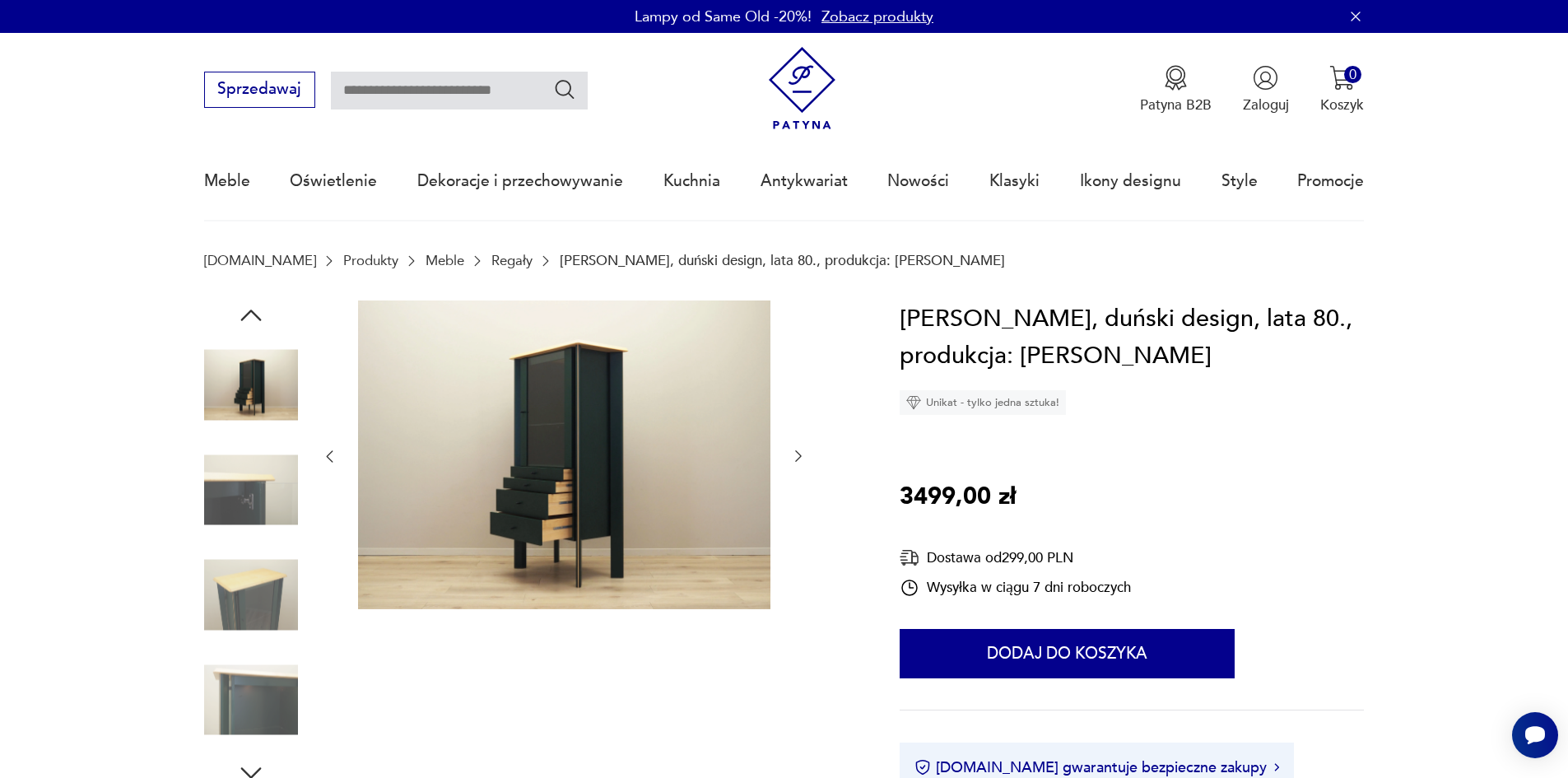
click at [240, 383] on img at bounding box center [251, 385] width 93 height 93
click at [245, 522] on img at bounding box center [251, 489] width 93 height 93
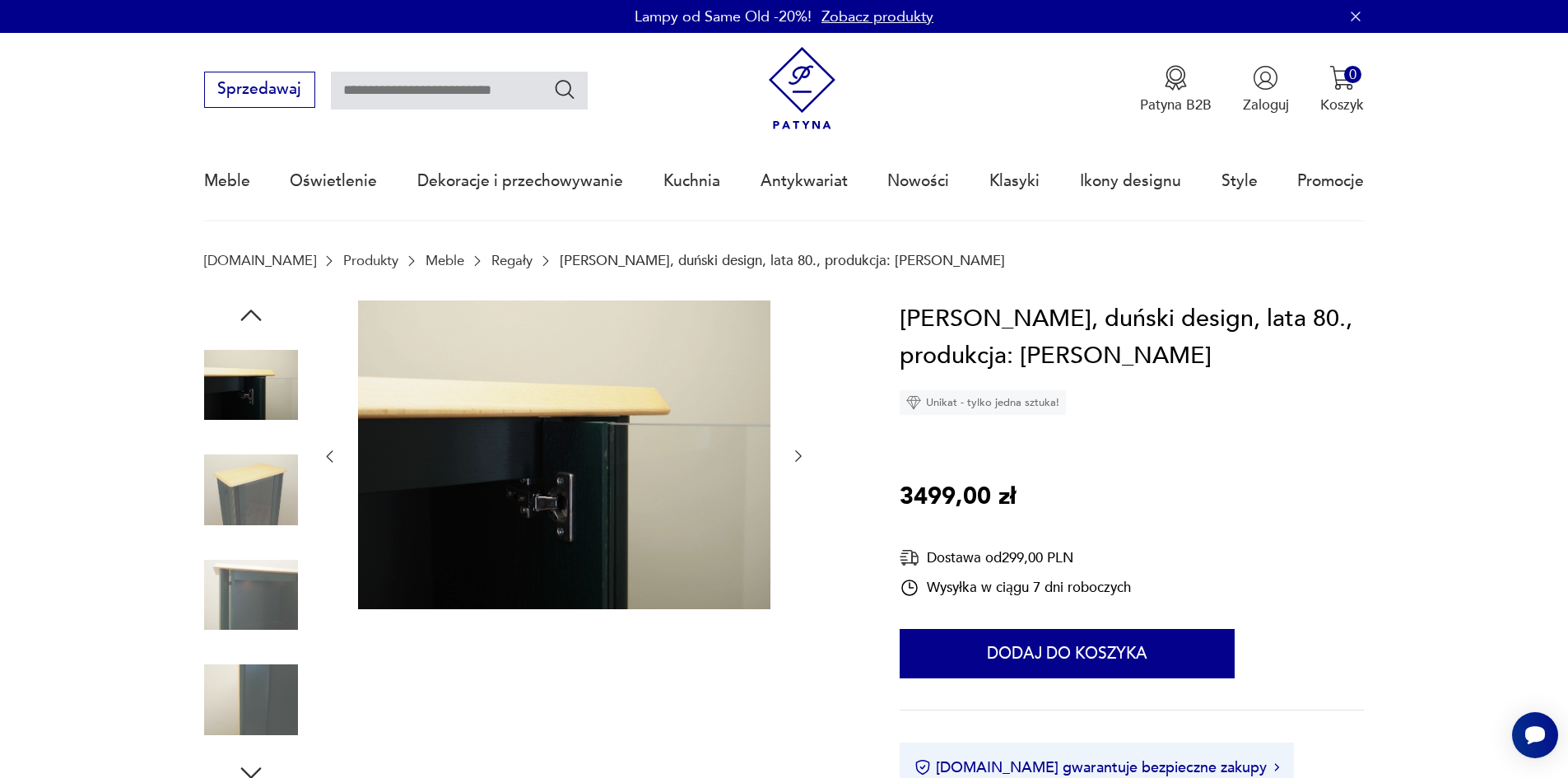
click at [267, 607] on img at bounding box center [251, 595] width 93 height 93
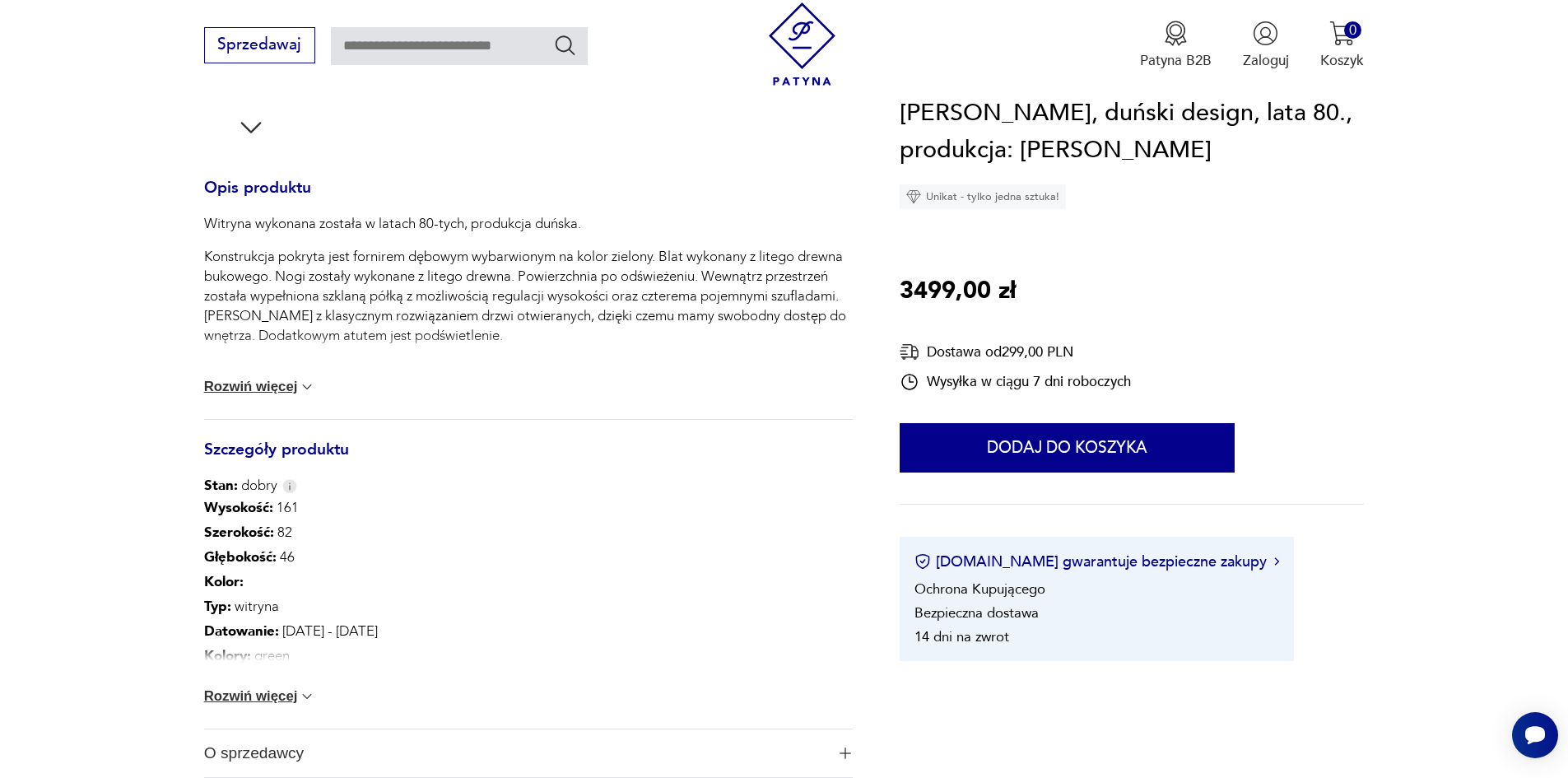
scroll to position [741, 0]
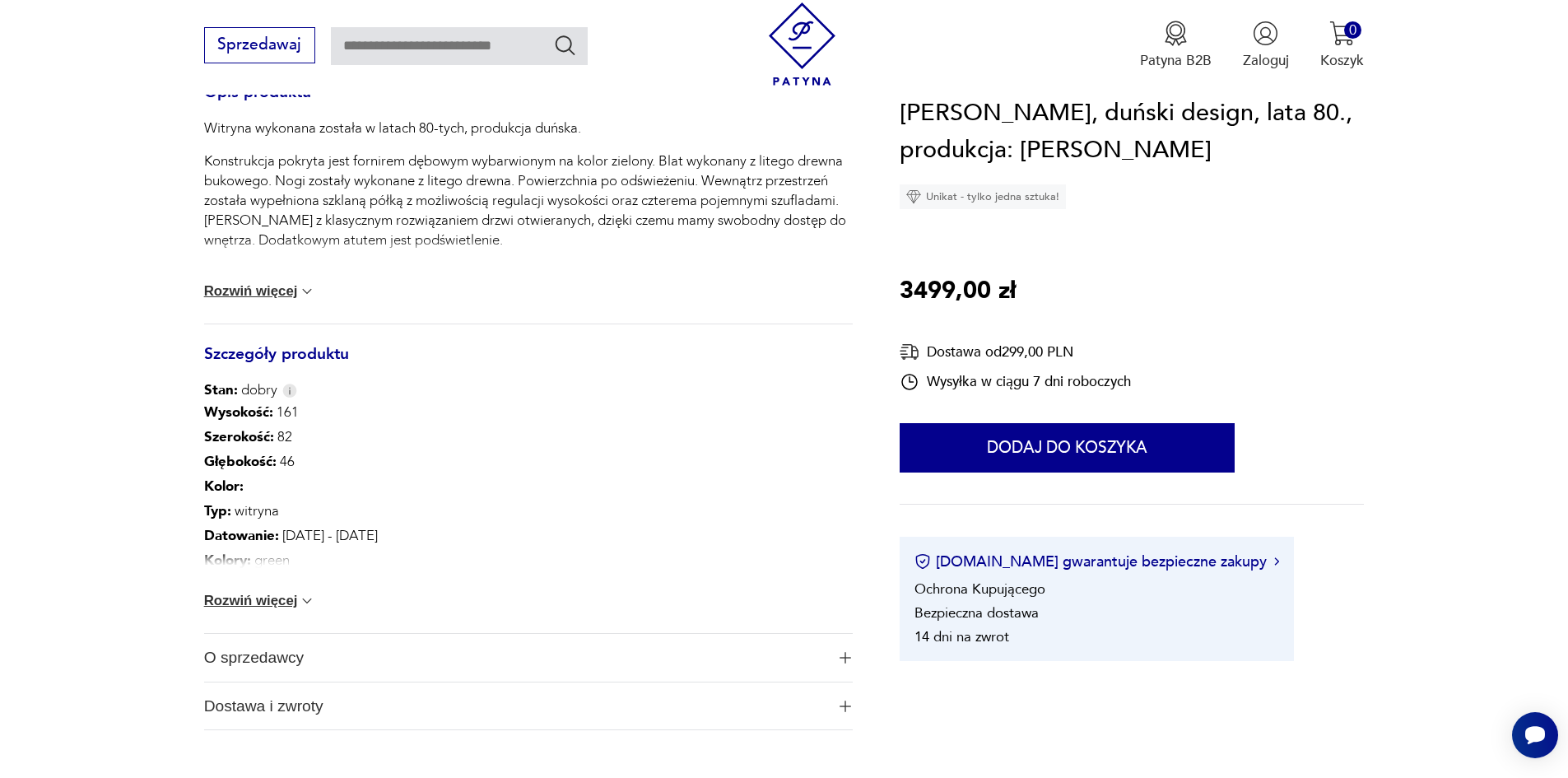
click at [274, 599] on button "Rozwiń więcej" at bounding box center [260, 601] width 112 height 17
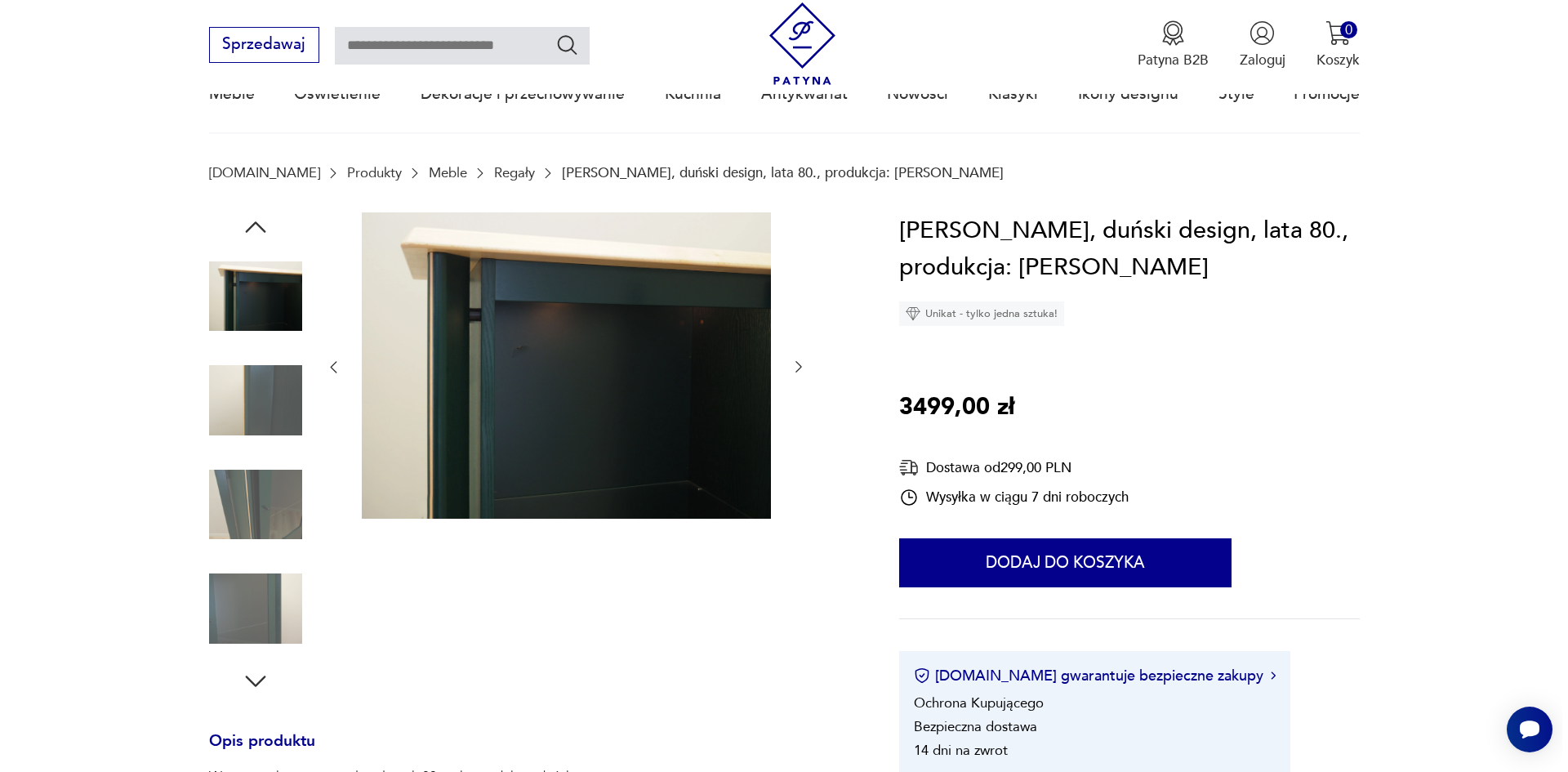
scroll to position [82, 0]
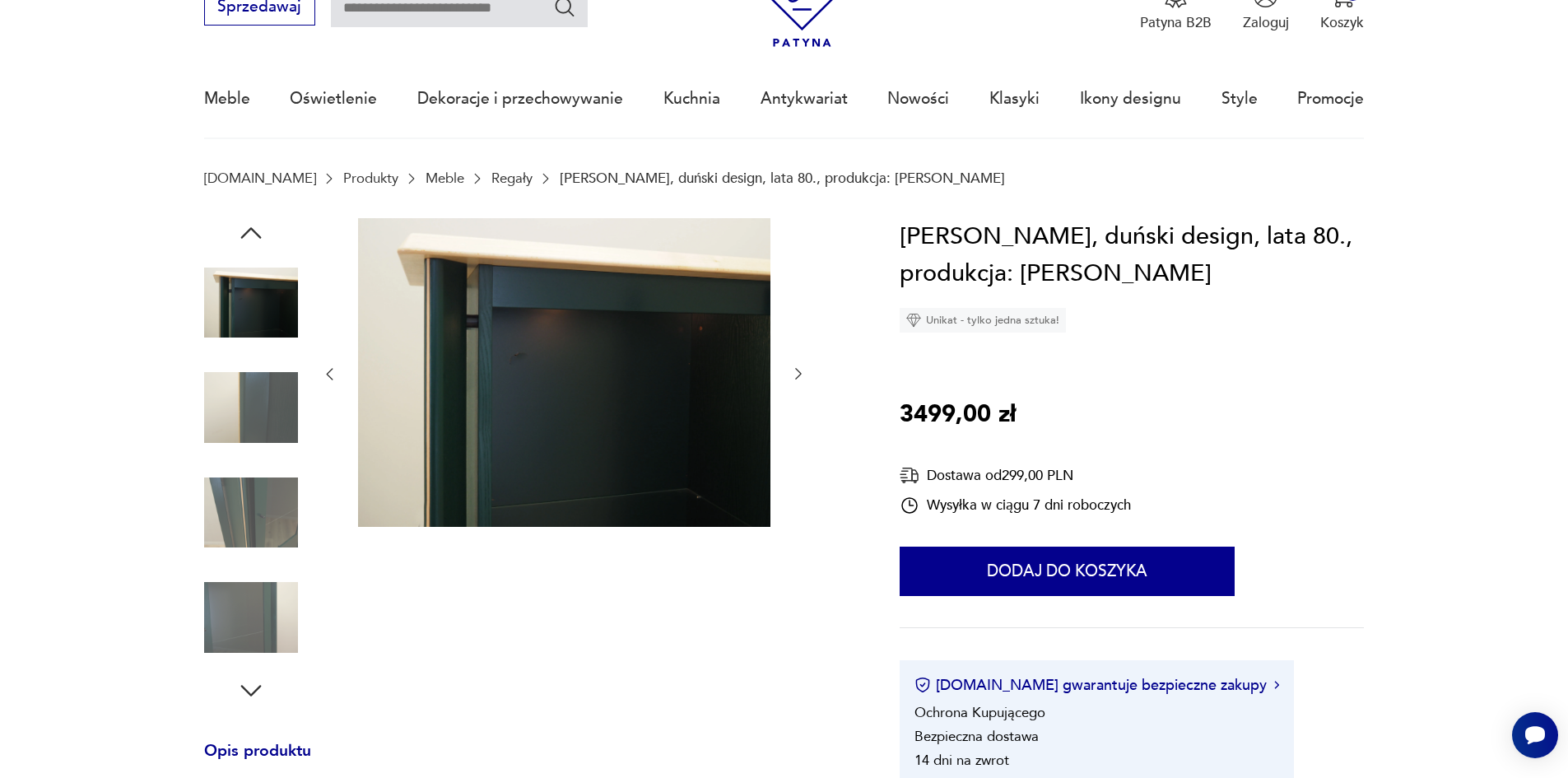
click at [262, 614] on img at bounding box center [251, 617] width 93 height 93
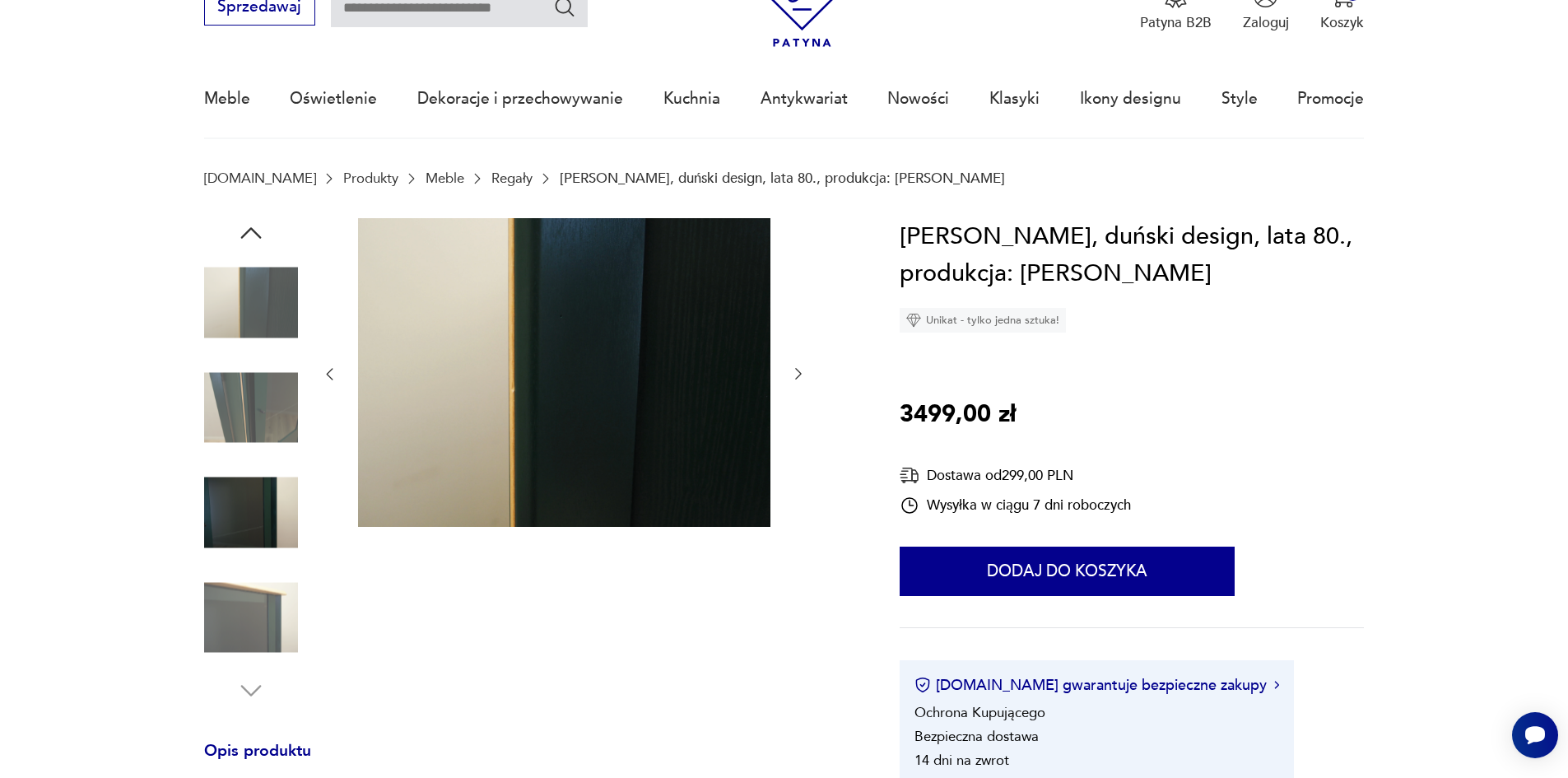
click at [623, 424] on img at bounding box center [564, 373] width 412 height 310
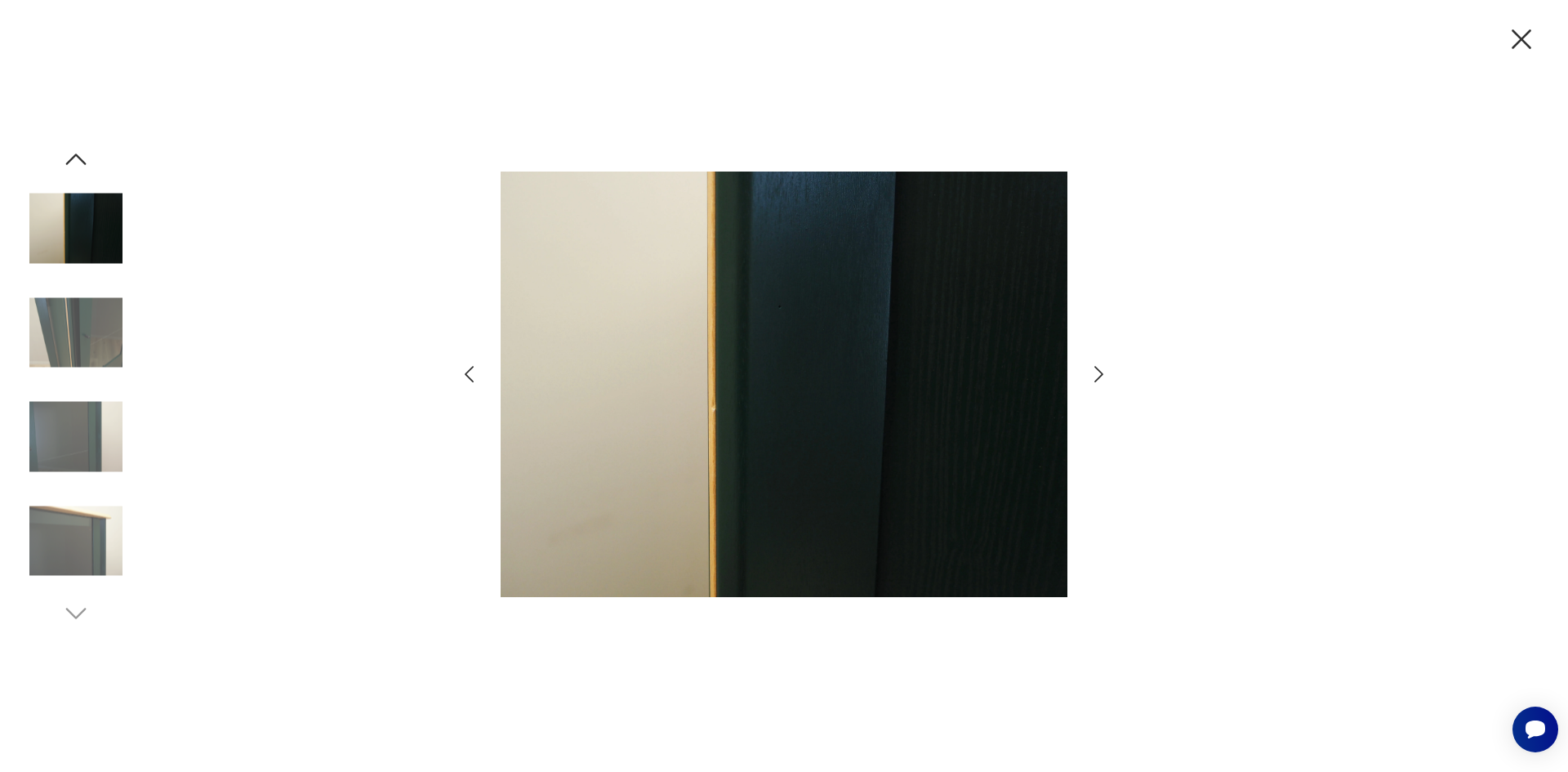
click at [57, 439] on img at bounding box center [75, 437] width 93 height 93
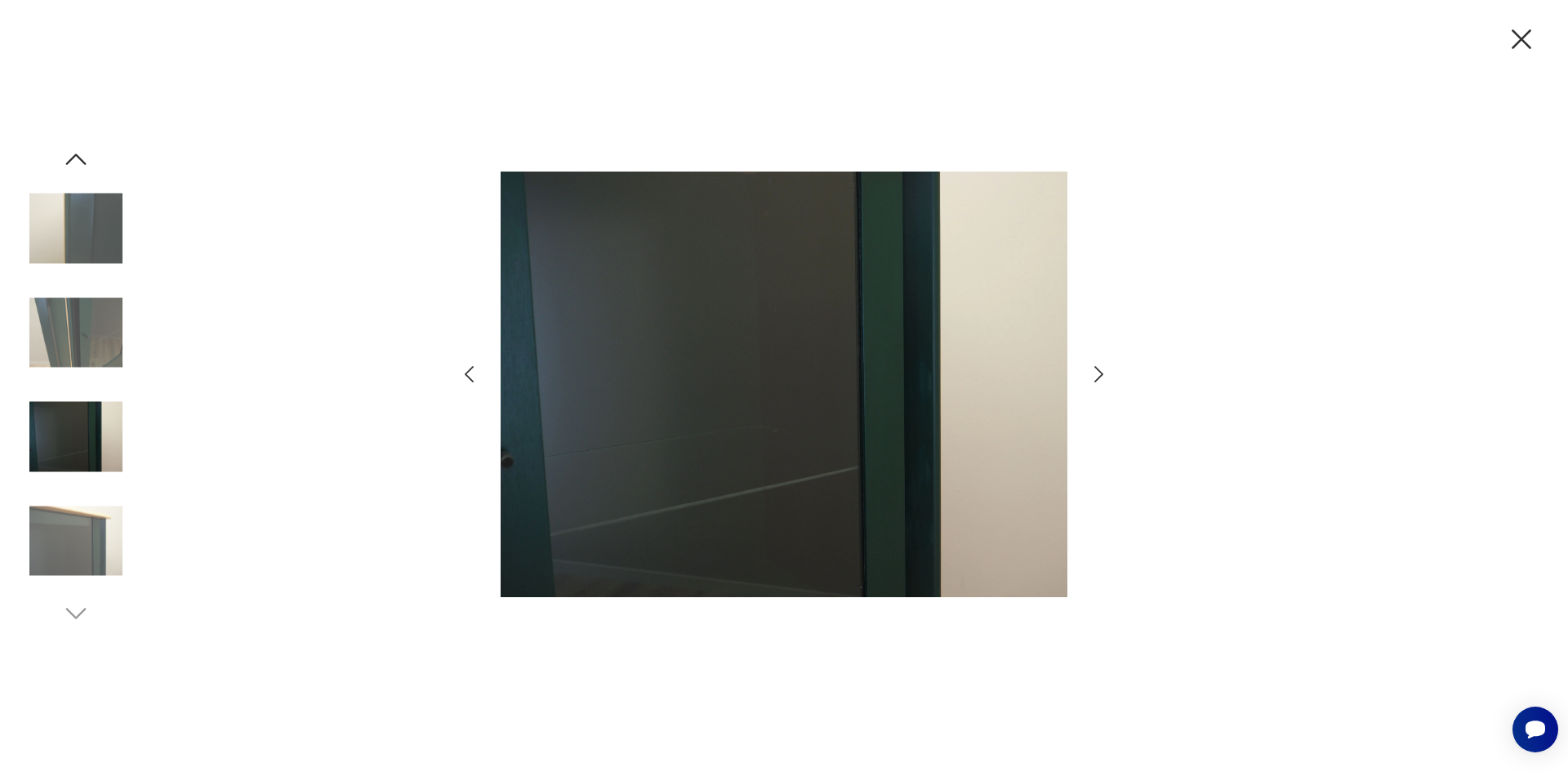
click at [67, 357] on img at bounding box center [75, 332] width 93 height 93
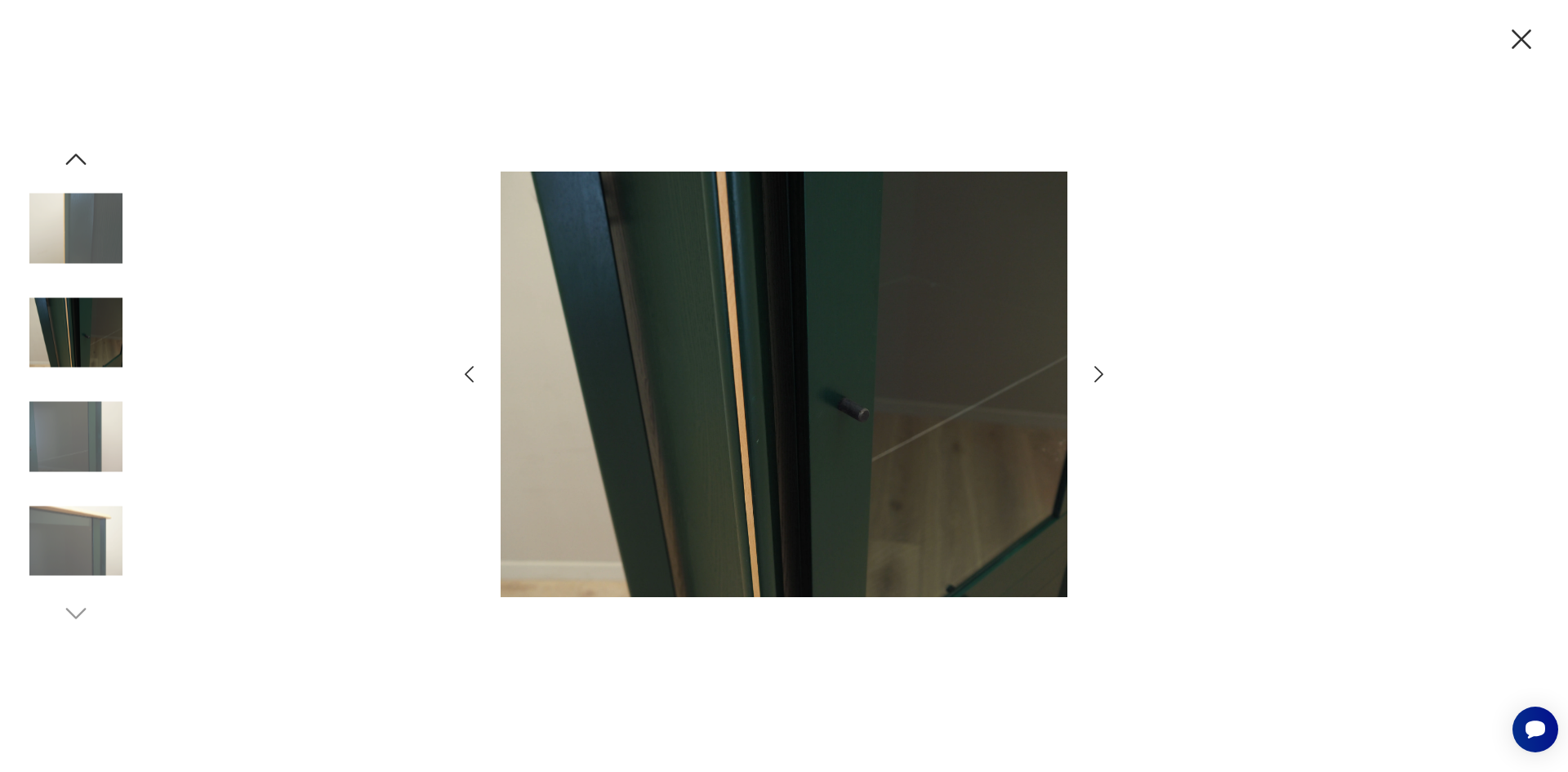
click at [39, 234] on img at bounding box center [75, 229] width 93 height 93
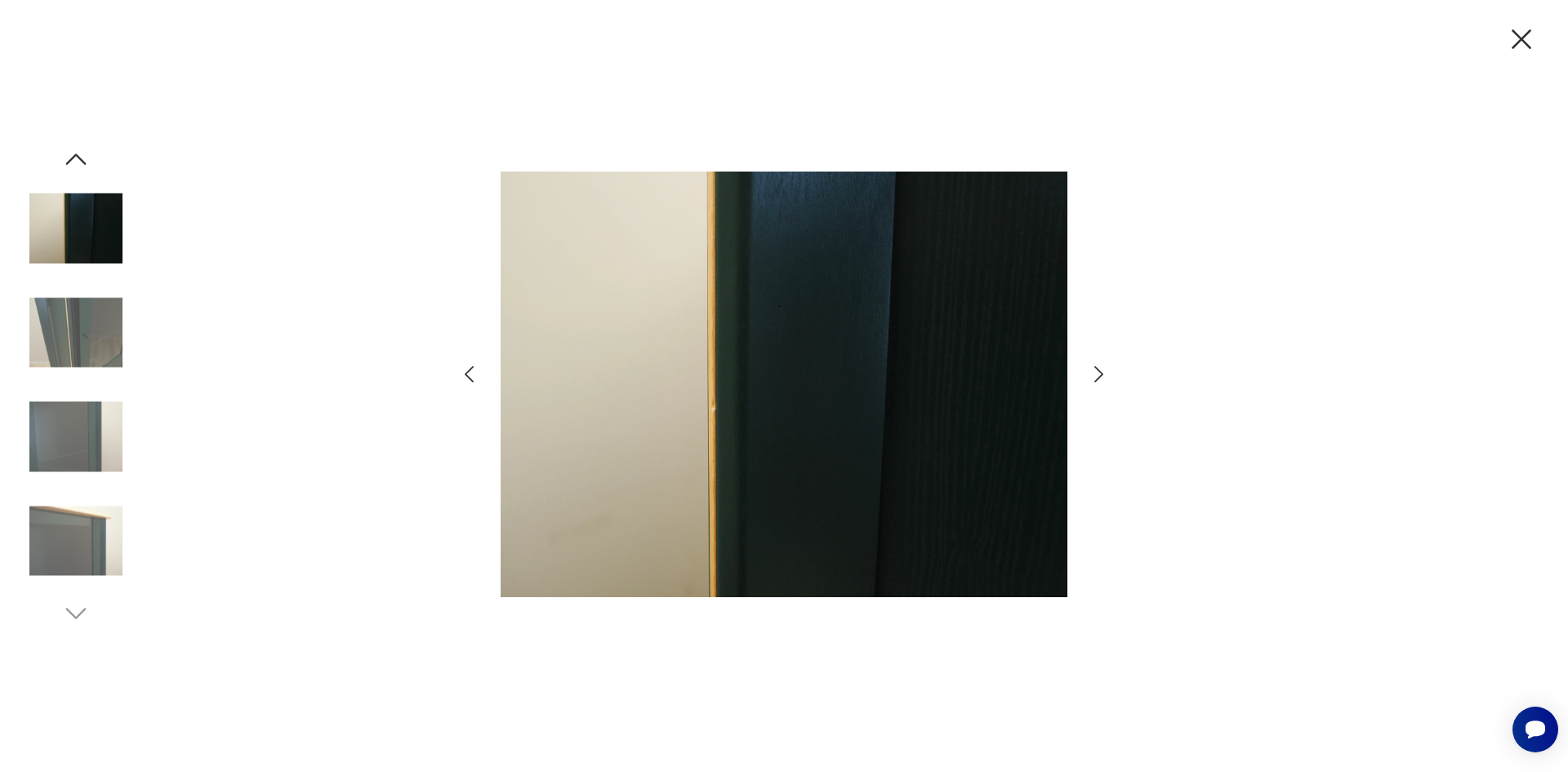
click at [76, 543] on img at bounding box center [75, 541] width 93 height 93
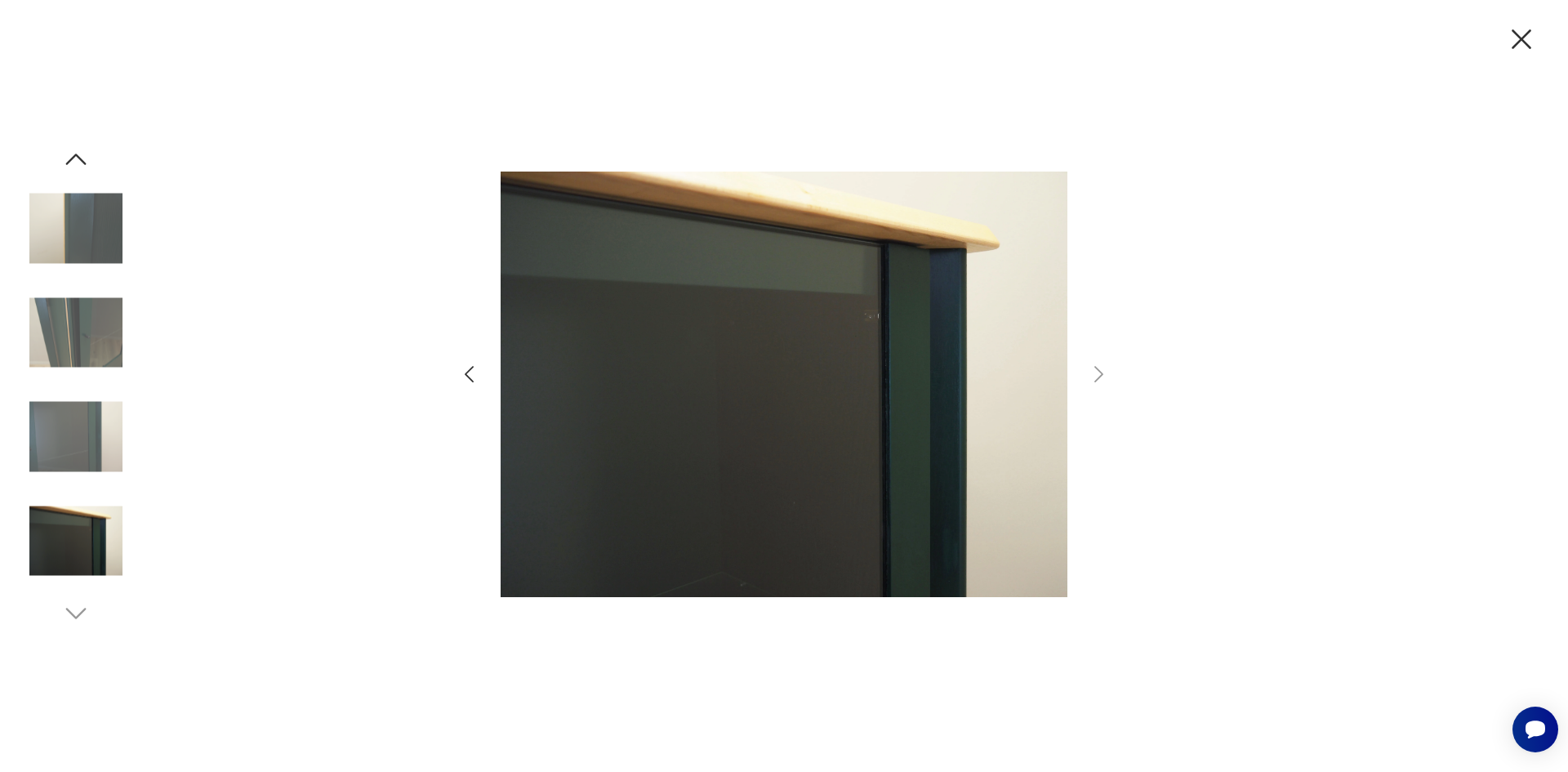
click at [76, 149] on icon "button" at bounding box center [76, 160] width 29 height 29
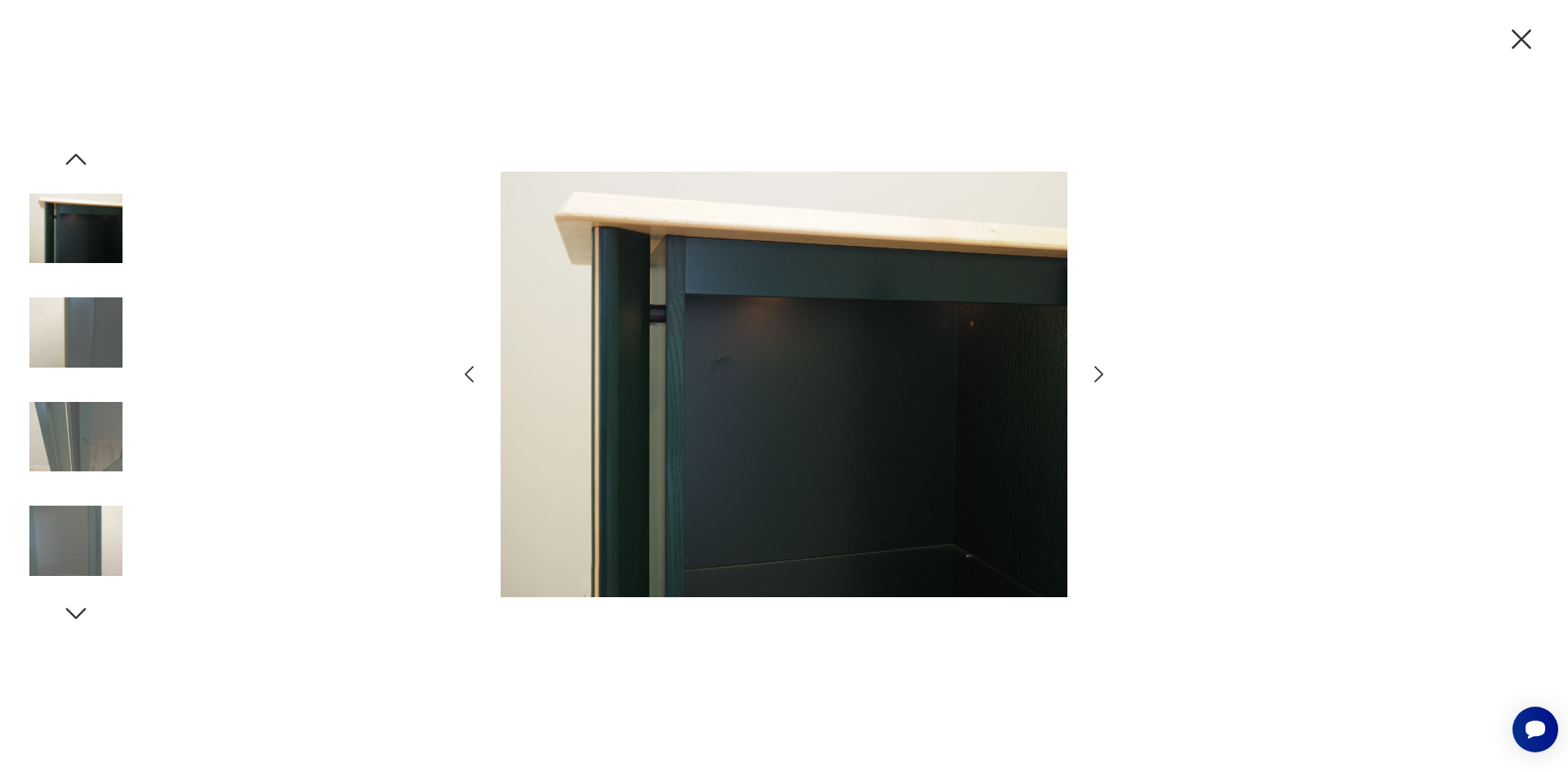
click at [1096, 377] on icon "button" at bounding box center [1099, 375] width 24 height 24
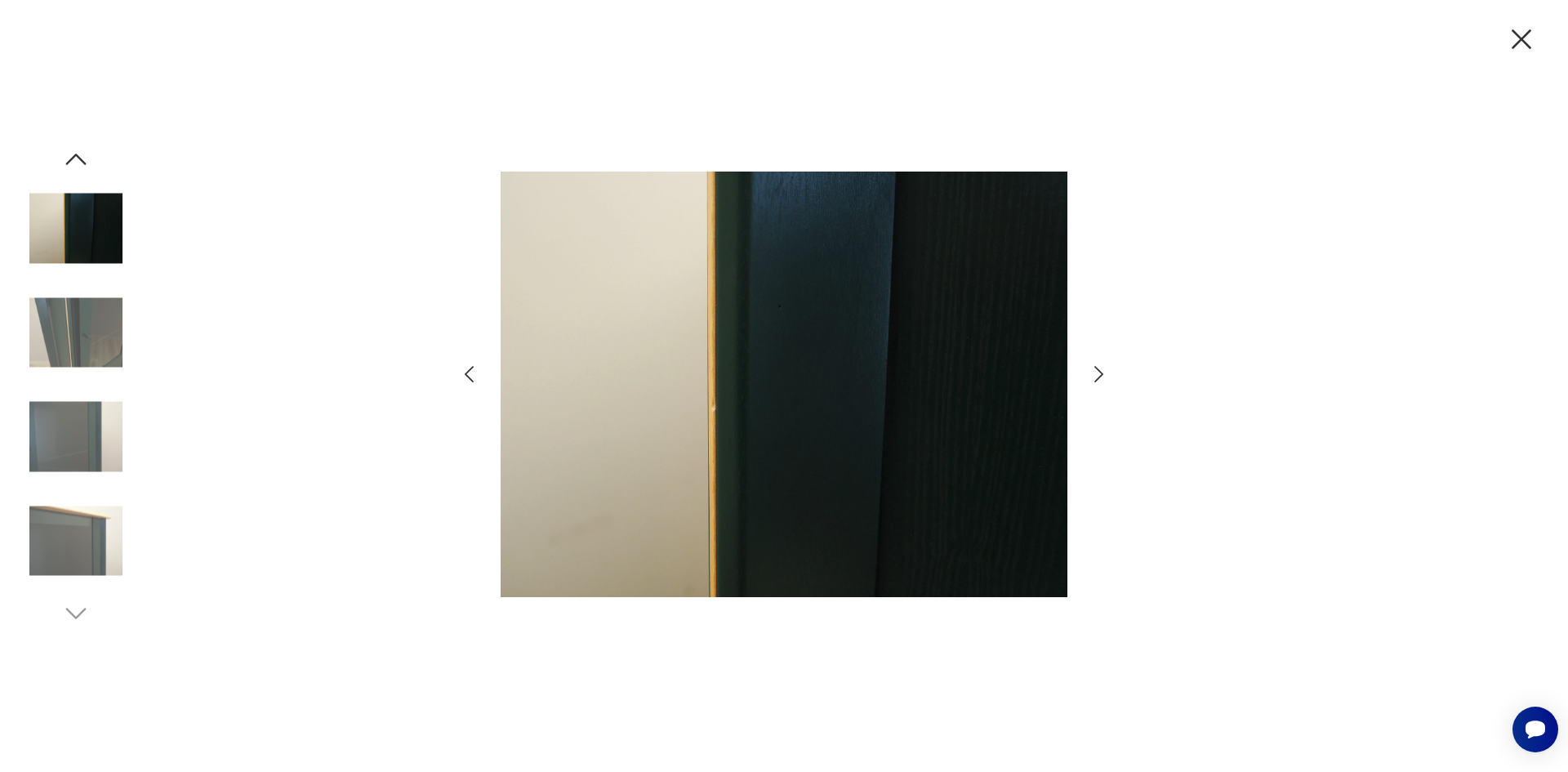
click at [1096, 377] on icon "button" at bounding box center [1099, 375] width 24 height 24
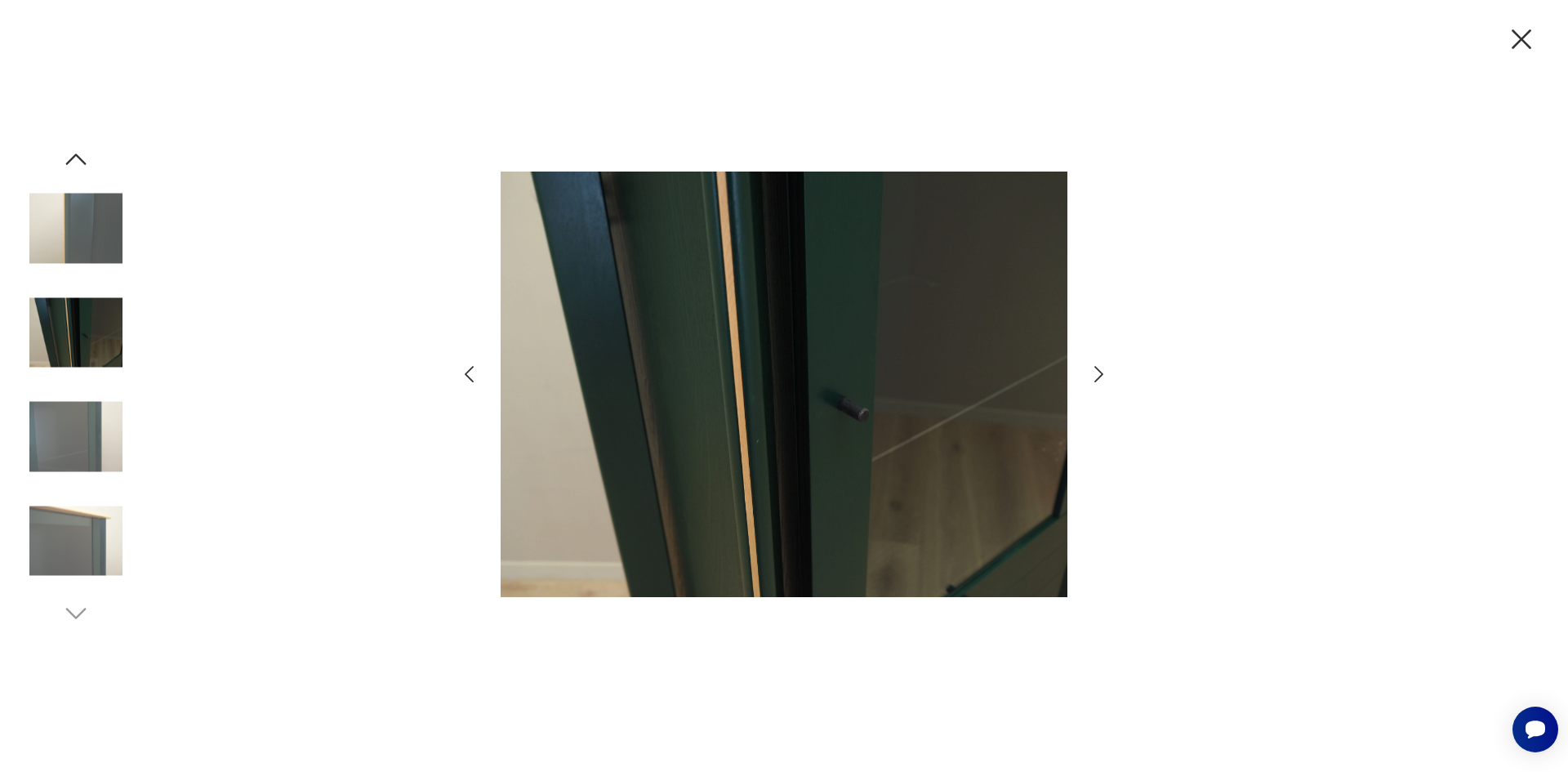
click at [1096, 377] on icon "button" at bounding box center [1099, 375] width 24 height 24
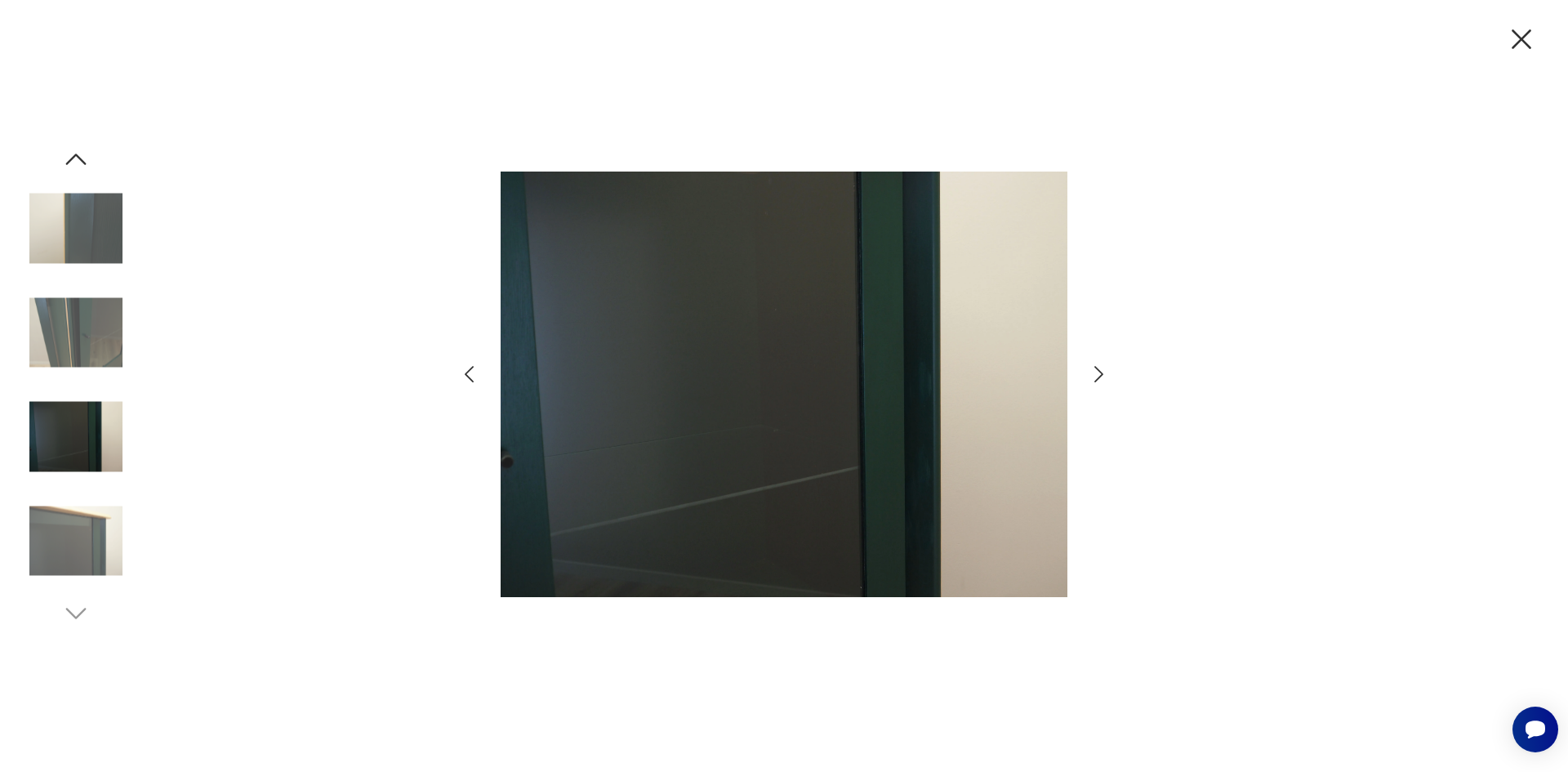
click at [1098, 377] on icon "button" at bounding box center [1099, 375] width 24 height 24
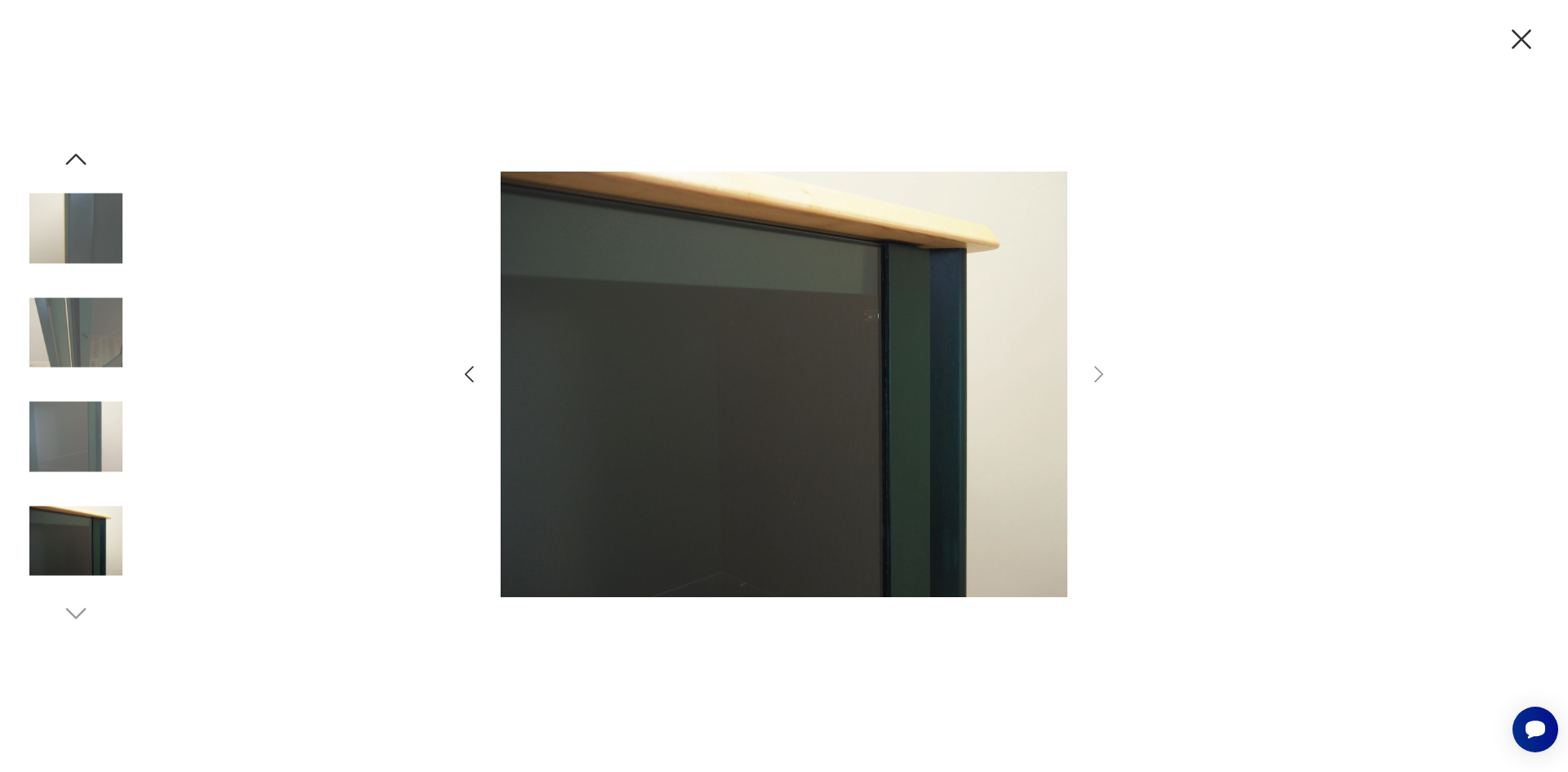
click at [76, 158] on icon "button" at bounding box center [76, 160] width 29 height 29
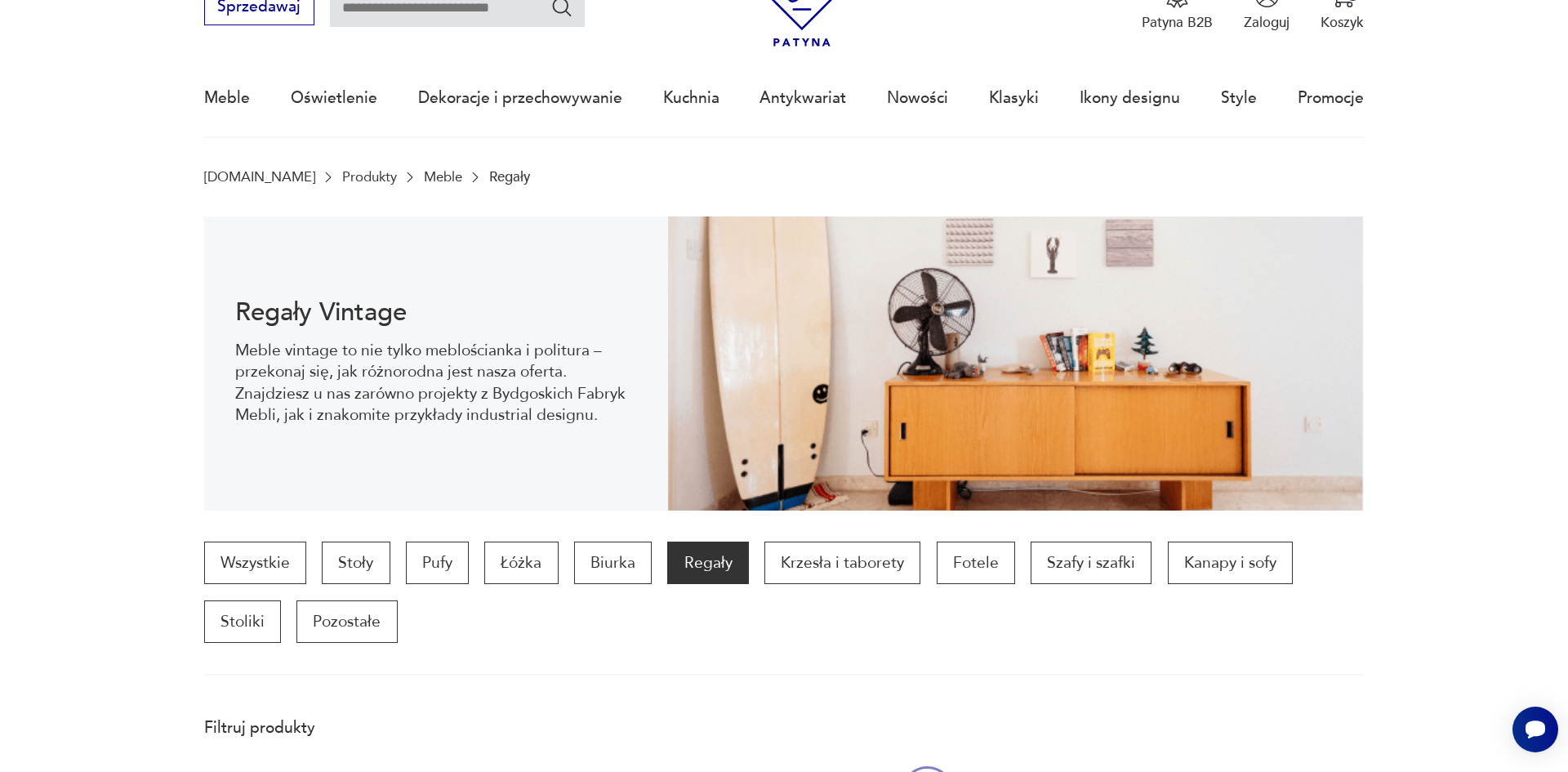
scroll to position [871, 0]
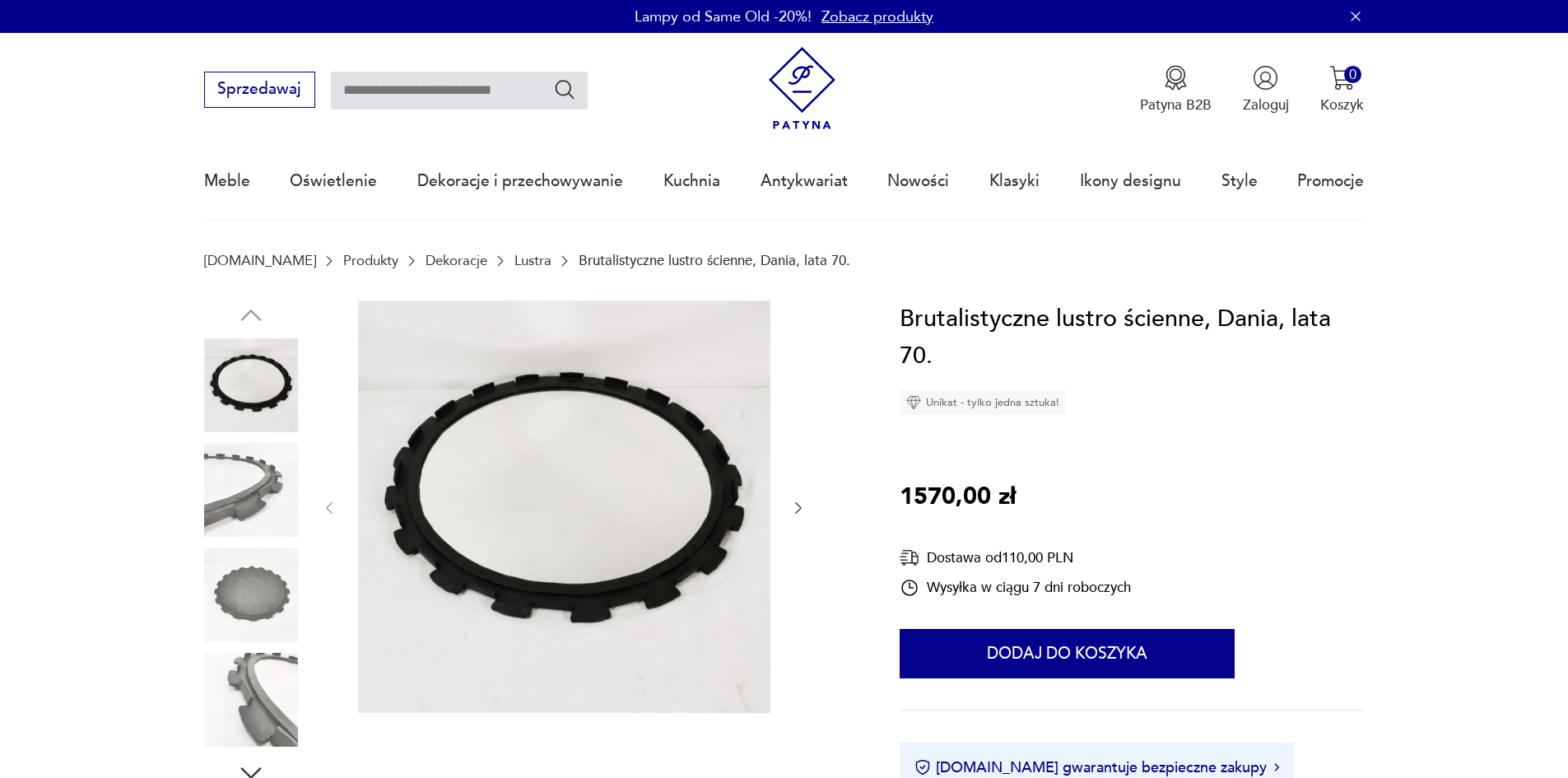
drag, startPoint x: 0, startPoint y: 0, endPoint x: 398, endPoint y: 93, distance: 408.7
click at [398, 93] on input "text" at bounding box center [459, 90] width 257 height 38
type input "**********"
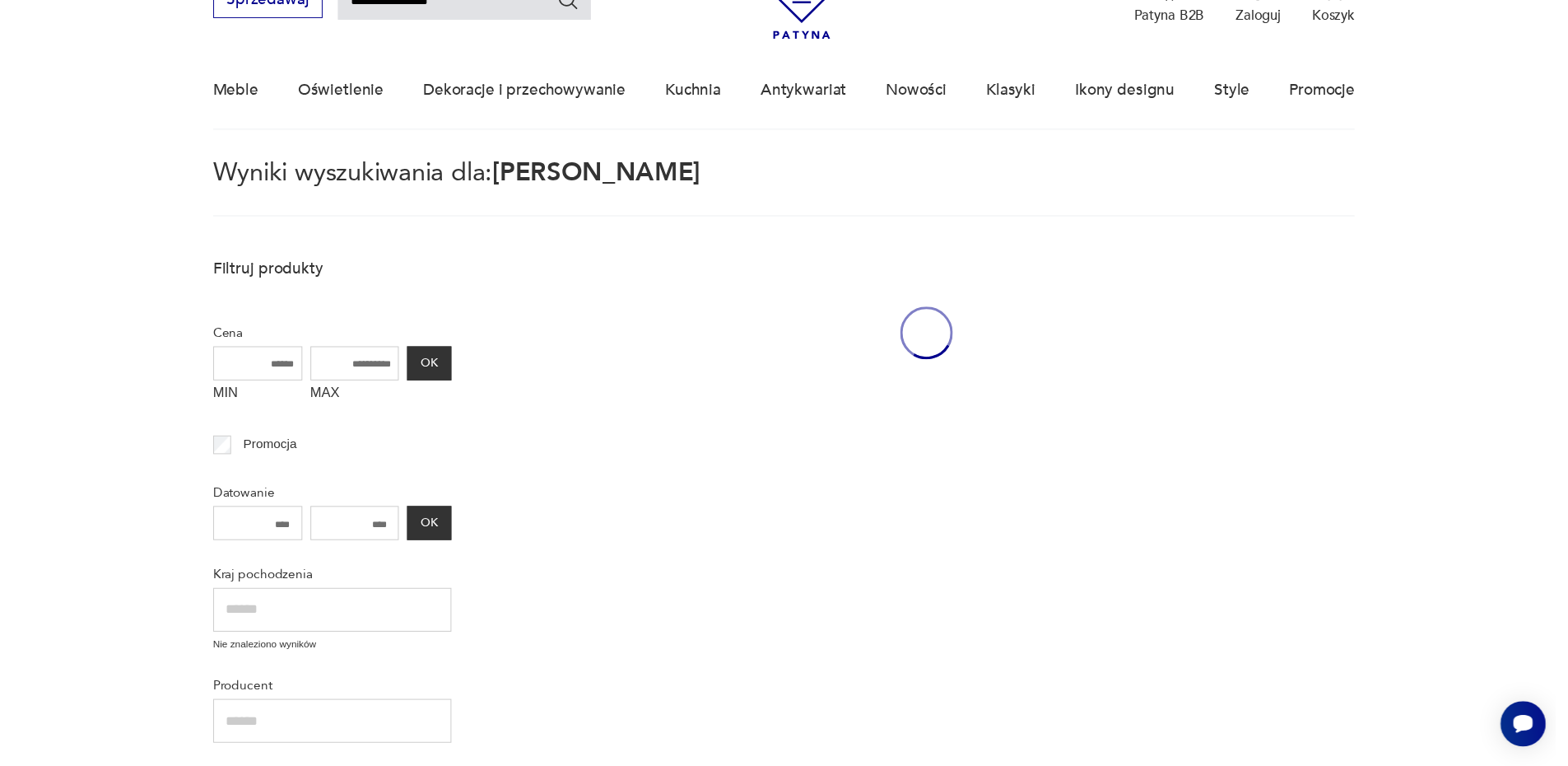
scroll to position [94, 0]
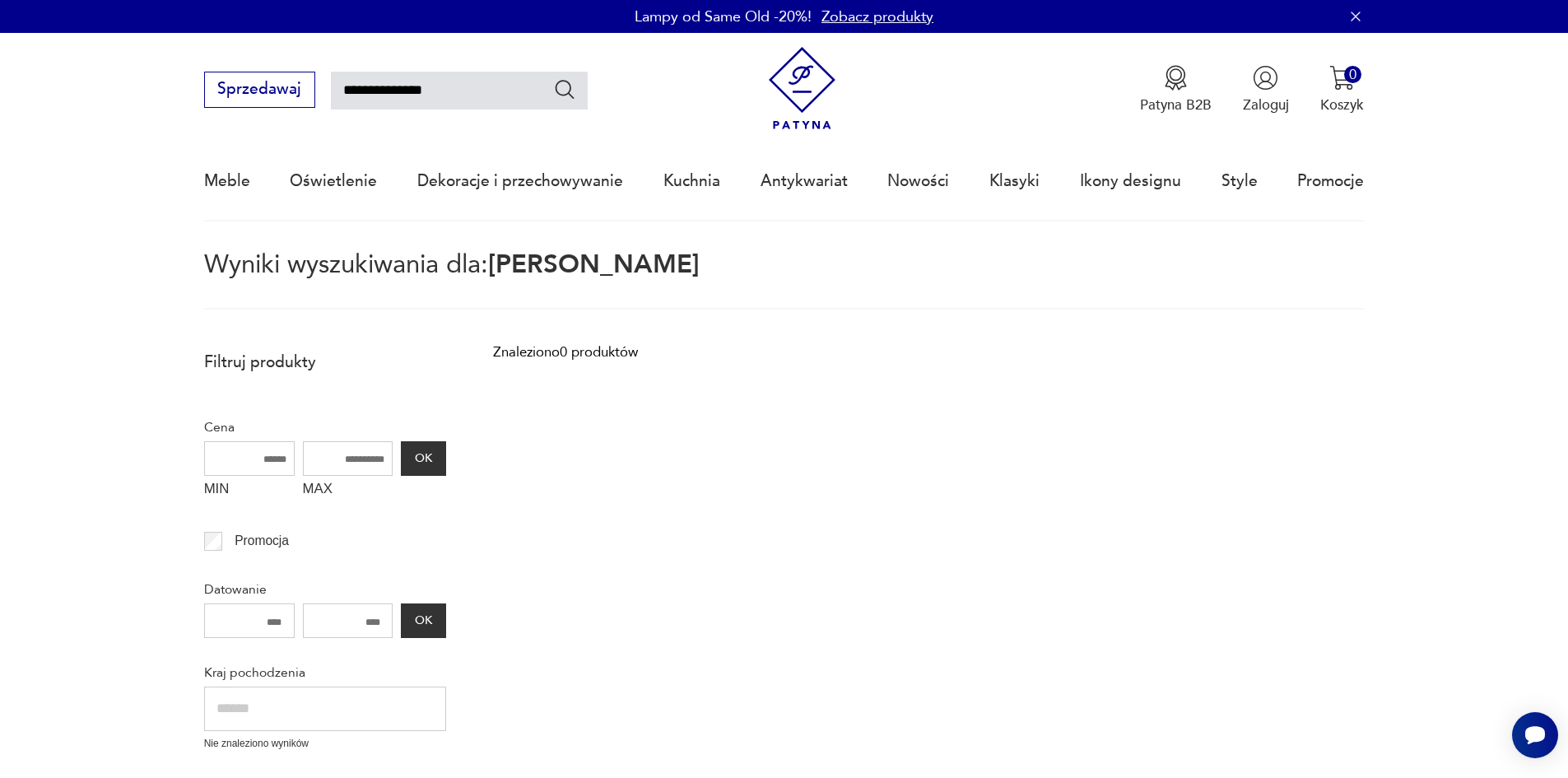
click at [477, 85] on input "**********" at bounding box center [459, 90] width 257 height 38
type input "*******"
